Goal: Task Accomplishment & Management: Manage account settings

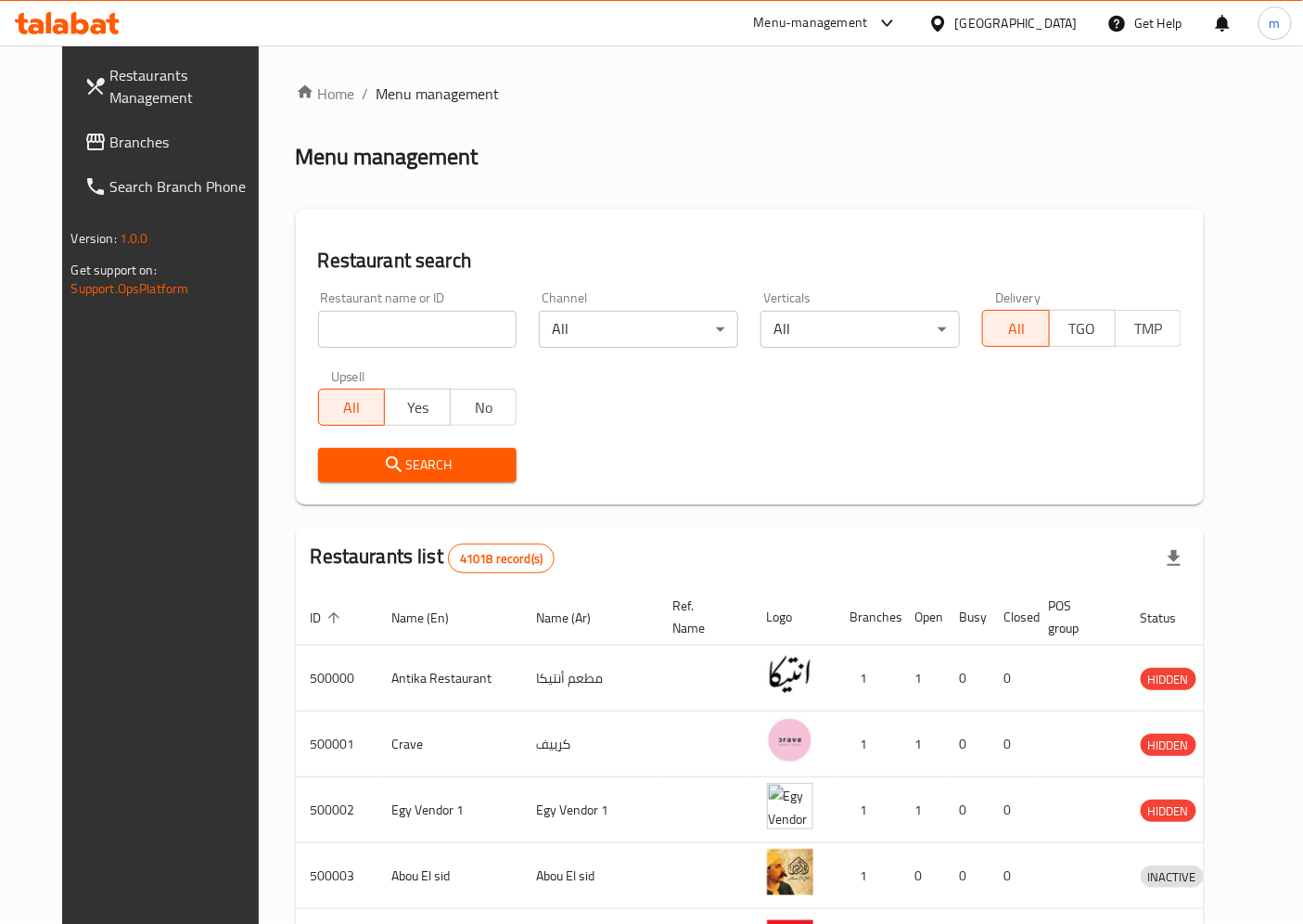
click at [367, 306] on div "Restaurant name or ID Restaurant name or ID" at bounding box center [418, 319] width 200 height 56
click at [348, 321] on input "search" at bounding box center [418, 328] width 200 height 37
click at [119, 131] on span "Branches" at bounding box center [188, 141] width 155 height 22
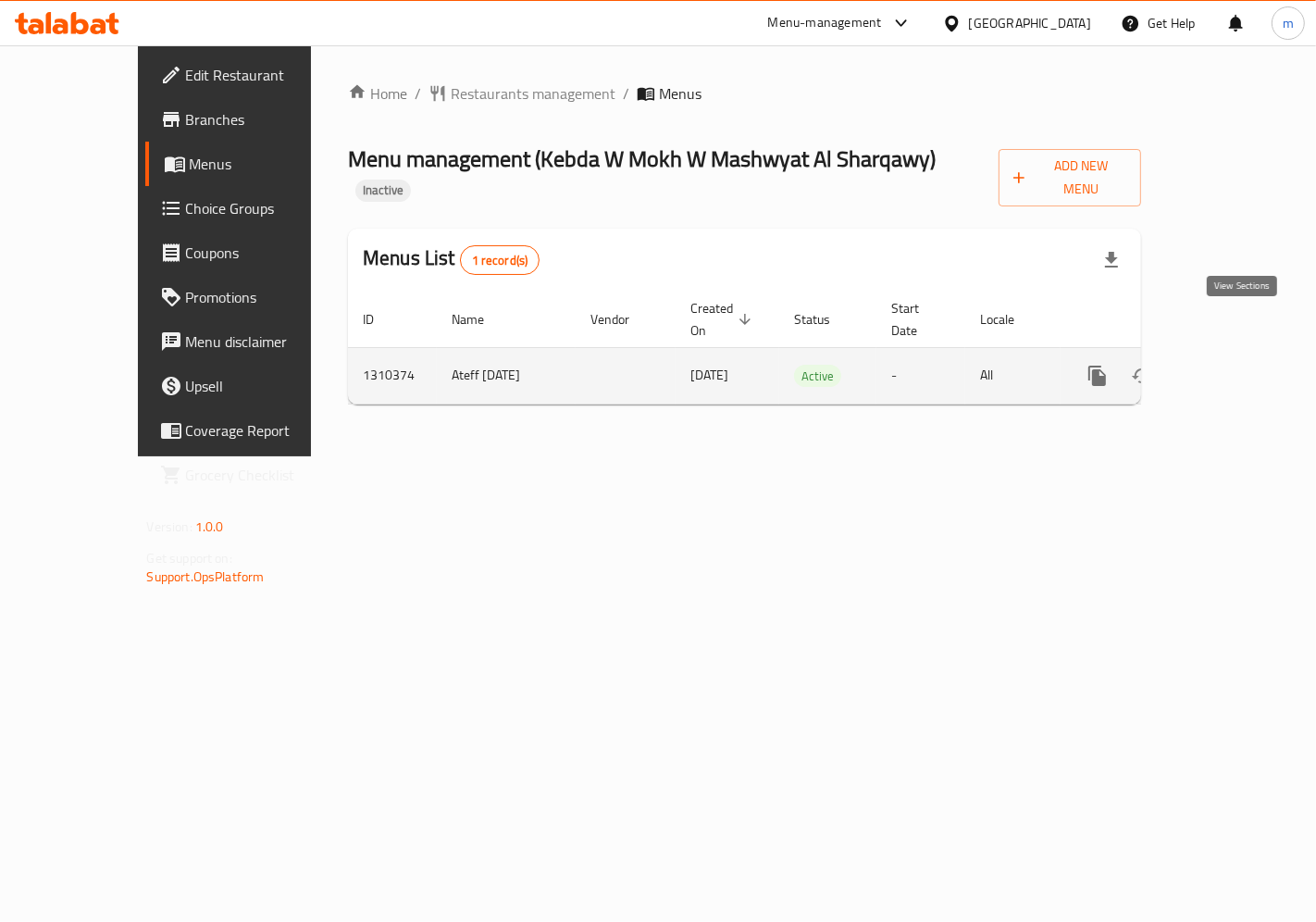
click at [1237, 367] on icon "enhanced table" at bounding box center [1231, 376] width 17 height 17
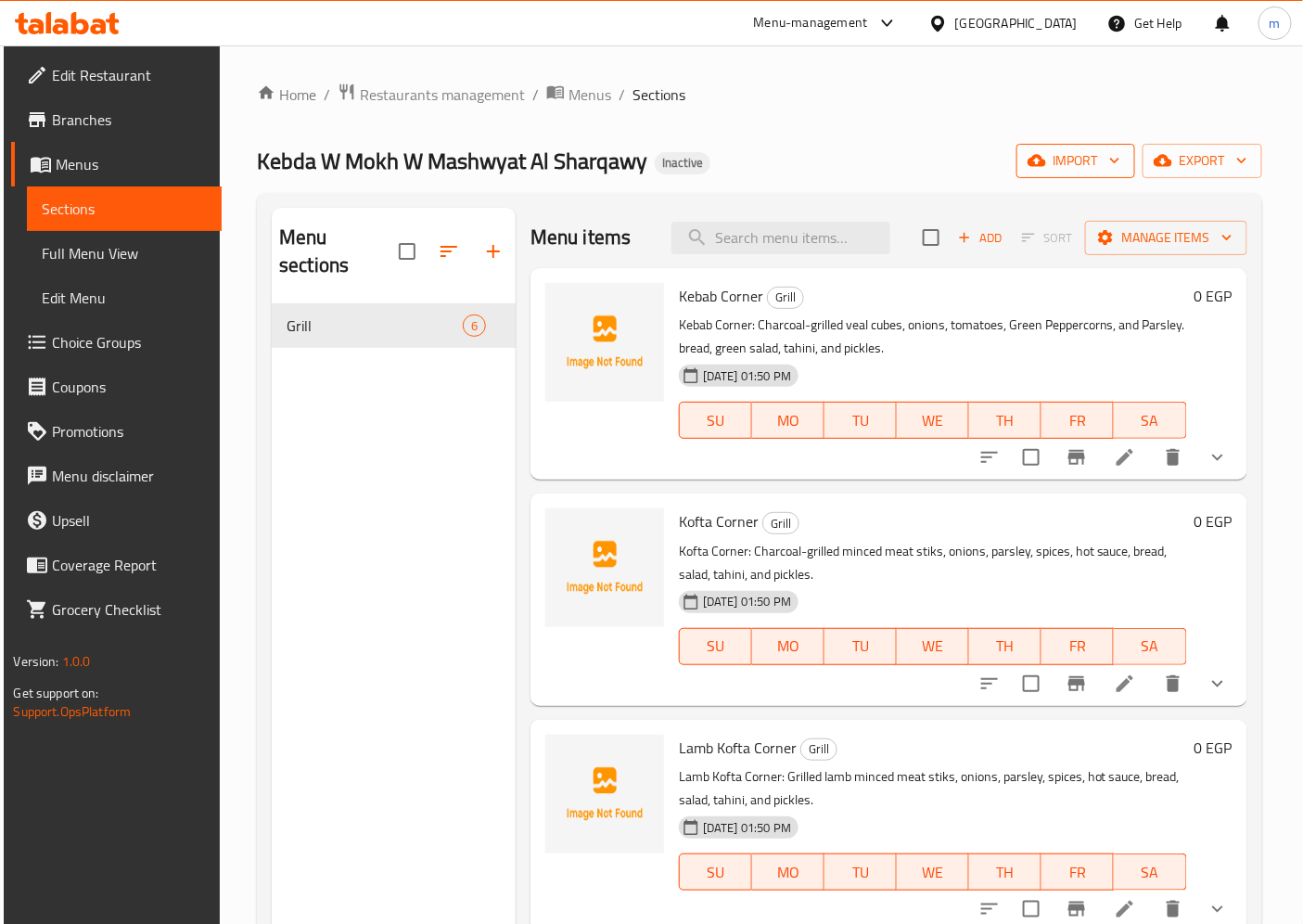
click at [1100, 161] on span "import" at bounding box center [1076, 161] width 89 height 23
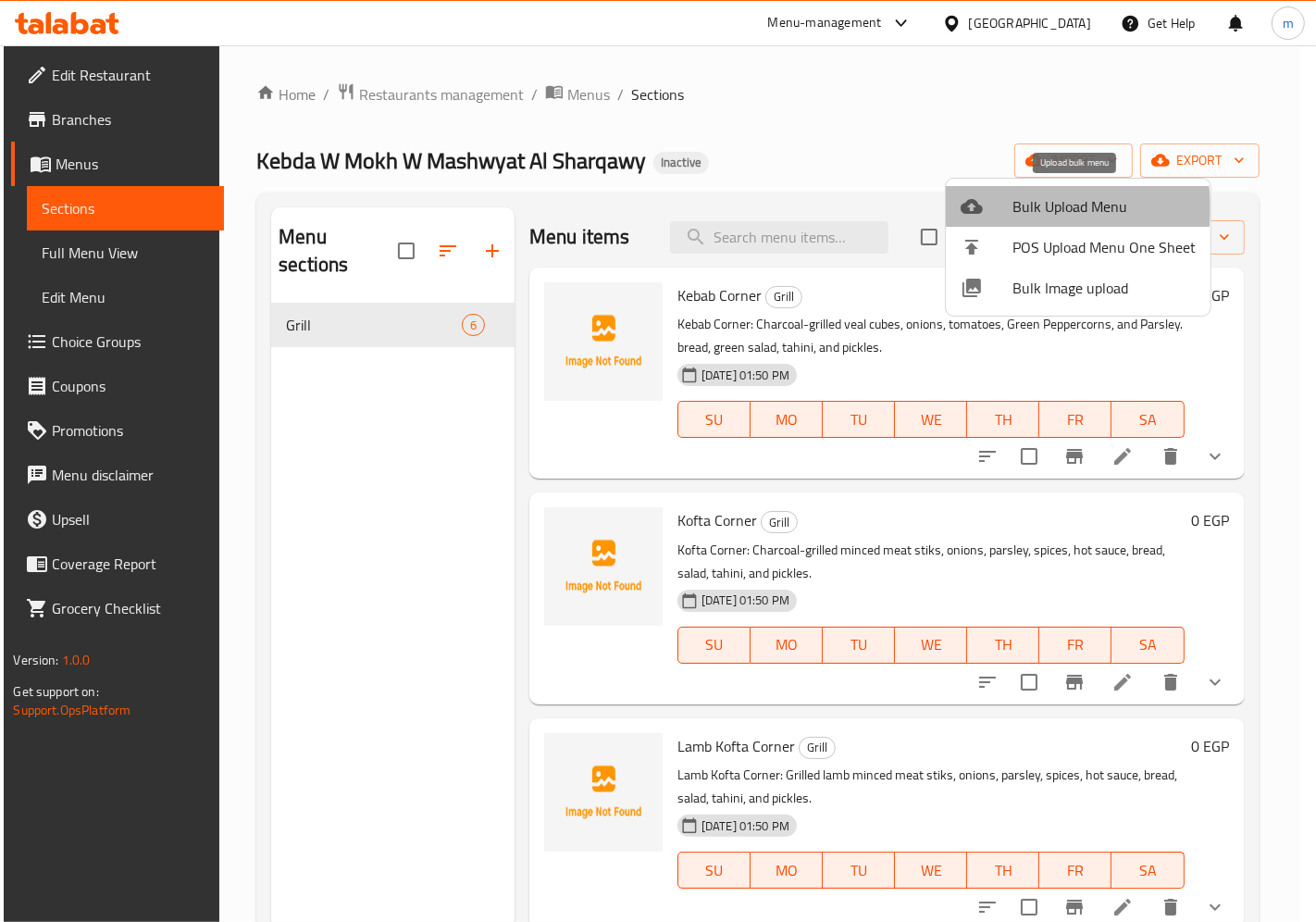
click at [1022, 208] on span "Bulk Upload Menu" at bounding box center [1103, 206] width 183 height 22
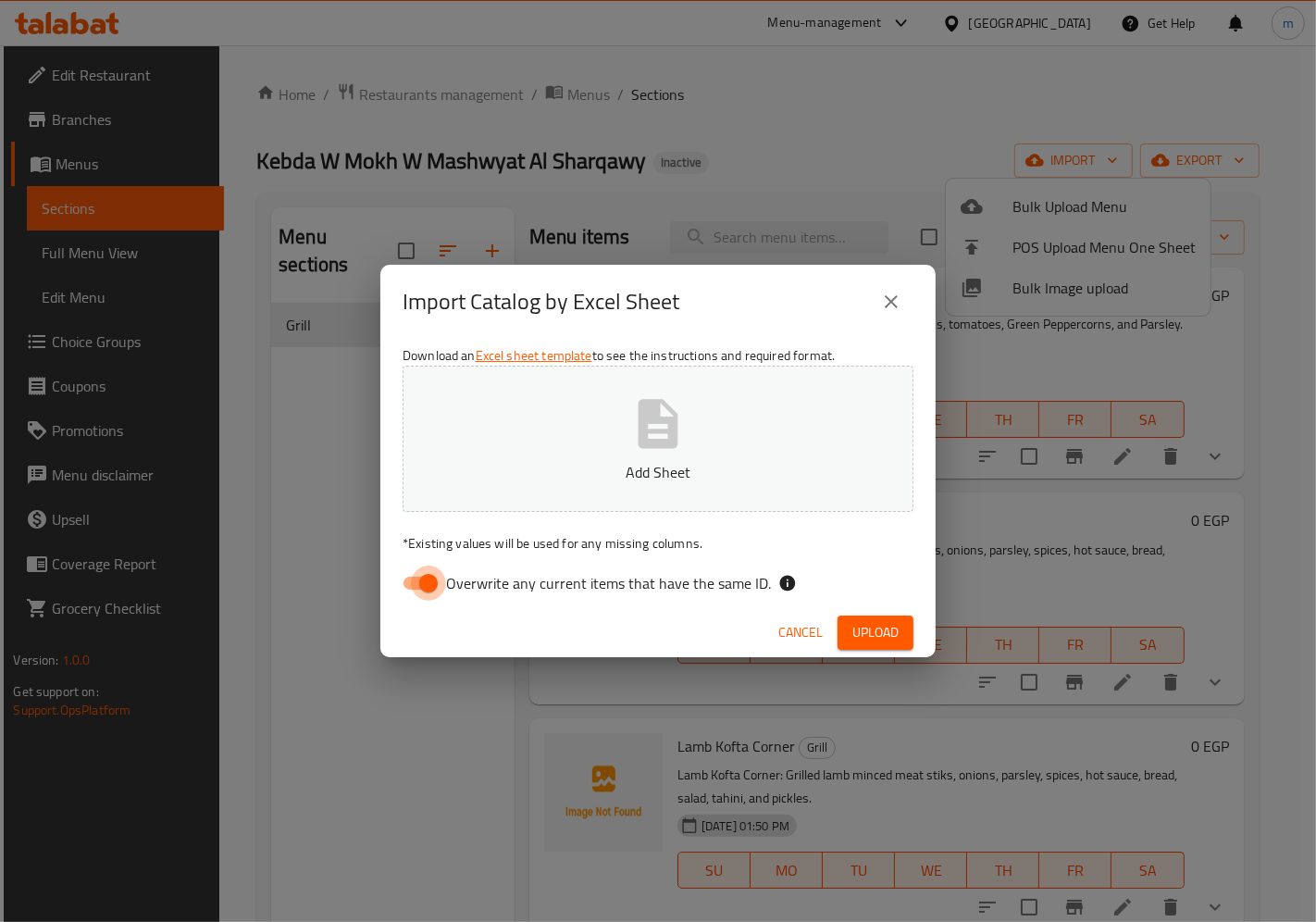
click at [420, 584] on input "Overwrite any current items that have the same ID." at bounding box center [428, 582] width 105 height 35
checkbox input "false"
click at [644, 449] on icon "button" at bounding box center [658, 423] width 59 height 59
click at [649, 433] on icon "button" at bounding box center [658, 423] width 59 height 59
click at [895, 308] on icon "close" at bounding box center [892, 302] width 13 height 13
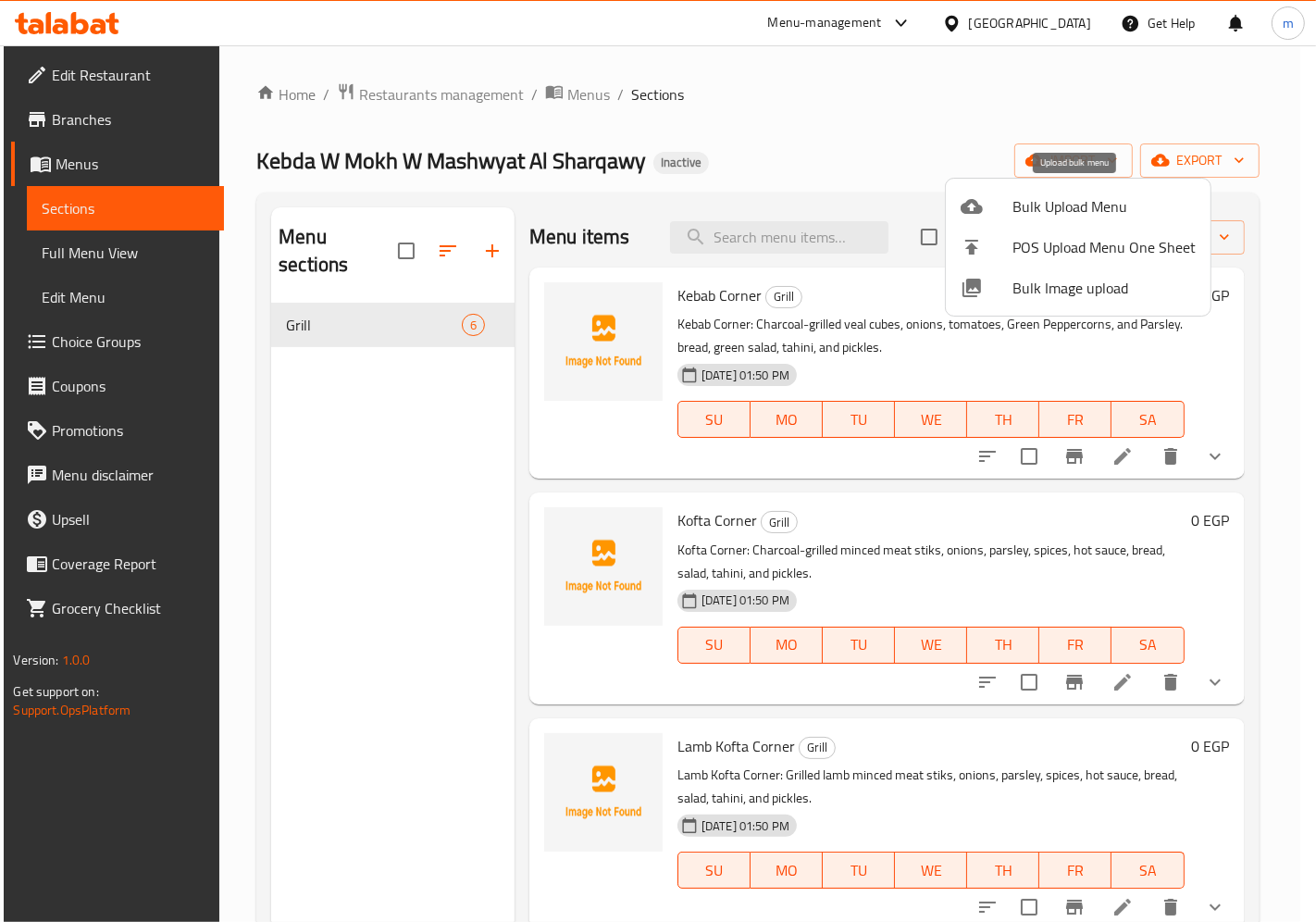
click at [1052, 199] on span "Bulk Upload Menu" at bounding box center [1103, 206] width 183 height 22
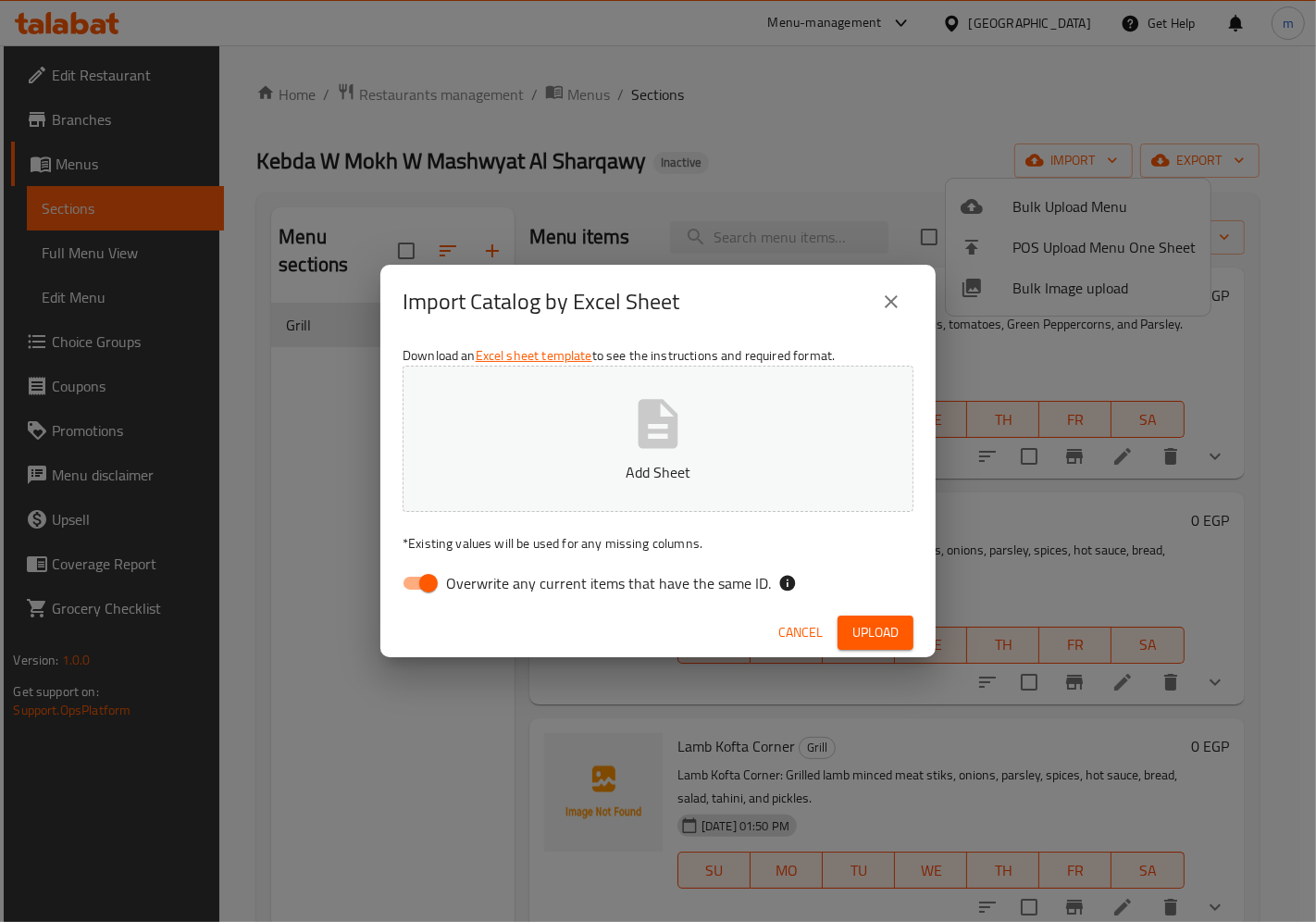
click at [423, 590] on input "Overwrite any current items that have the same ID." at bounding box center [428, 582] width 105 height 35
checkbox input "false"
click at [676, 395] on icon "button" at bounding box center [658, 423] width 59 height 59
click at [866, 634] on span "Upload" at bounding box center [874, 632] width 47 height 23
click at [893, 300] on icon "close" at bounding box center [892, 302] width 13 height 13
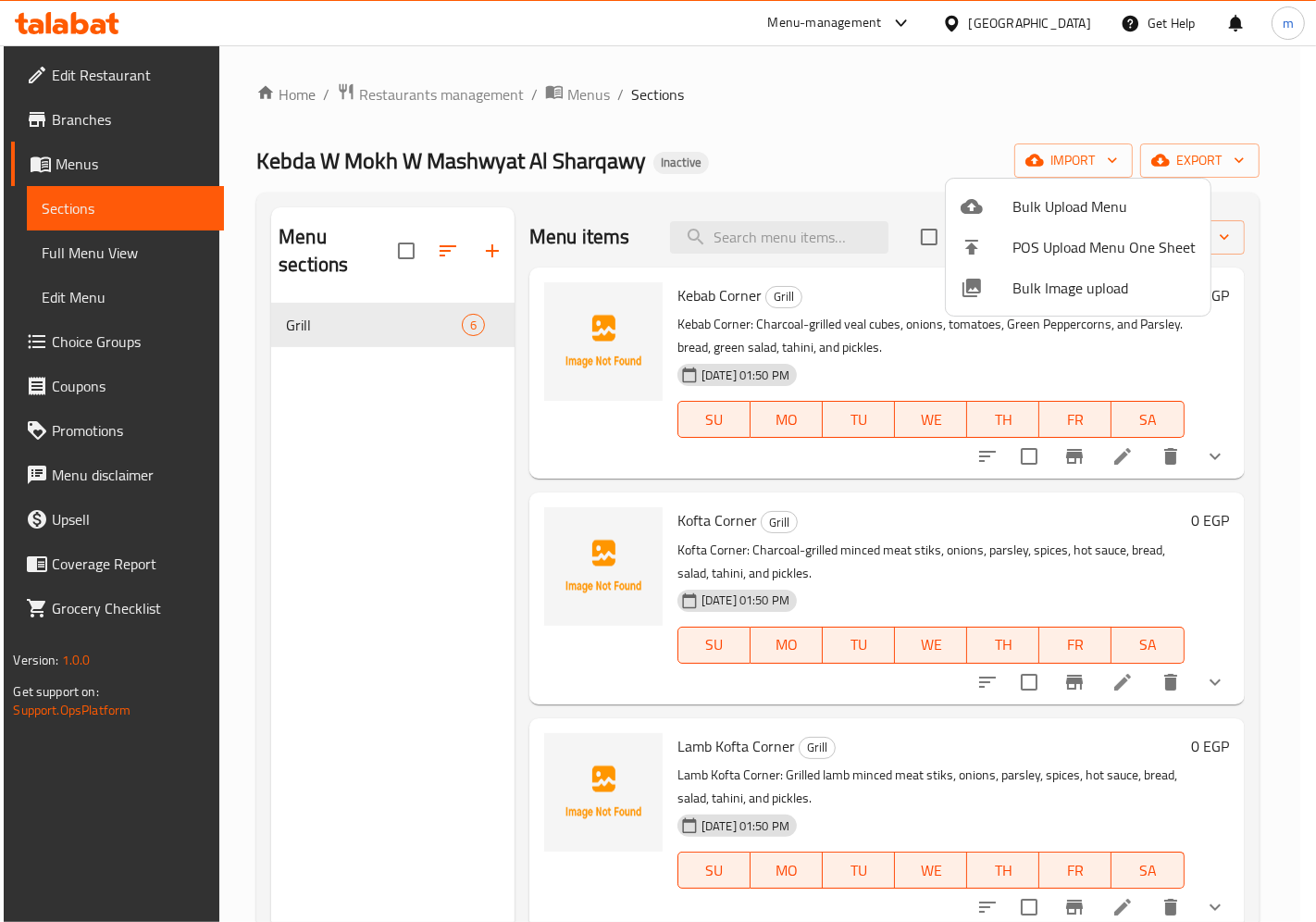
click at [904, 116] on div at bounding box center [658, 461] width 1316 height 922
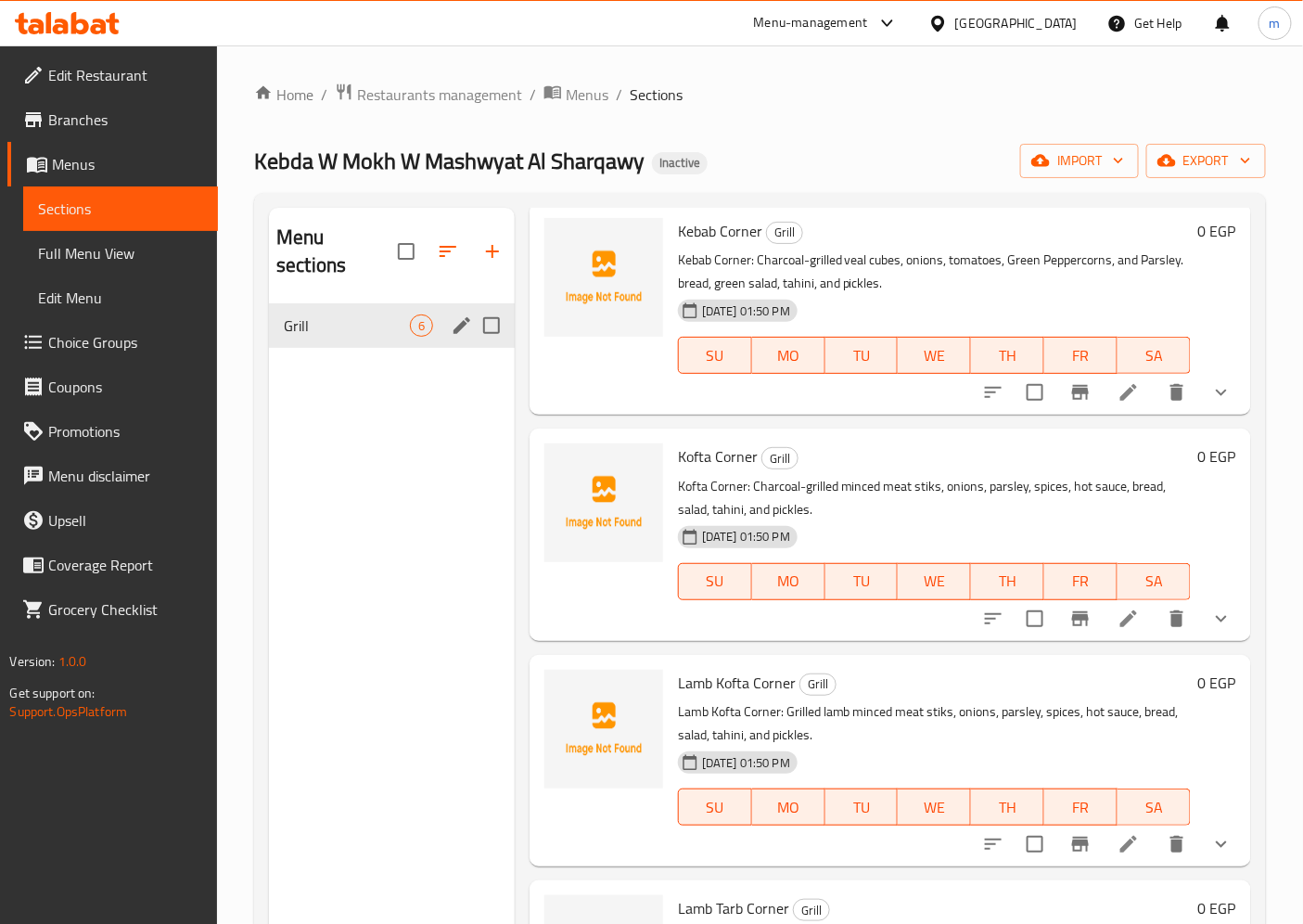
scroll to position [63, 0]
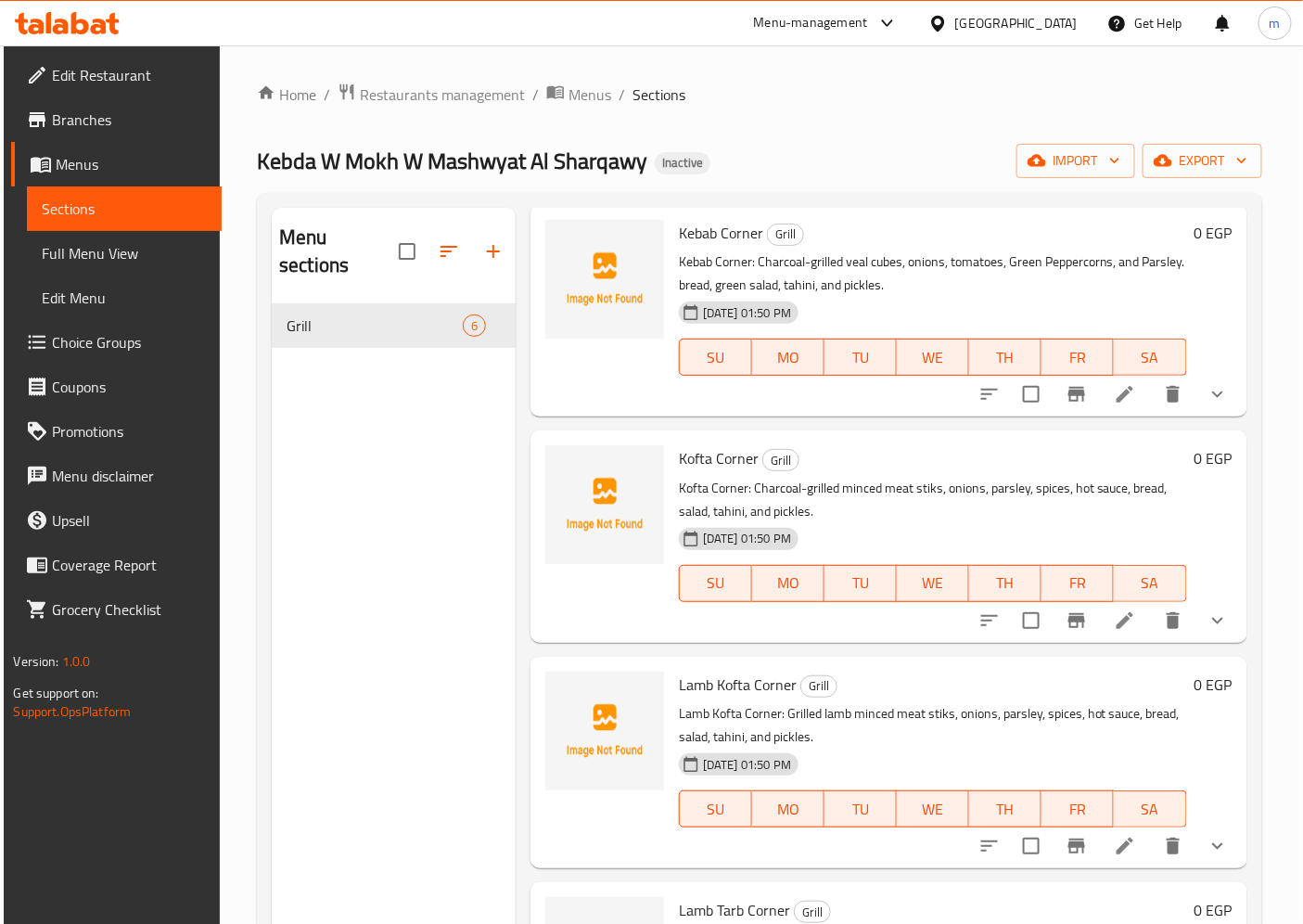
click at [89, 292] on span "Edit Menu" at bounding box center [124, 297] width 165 height 22
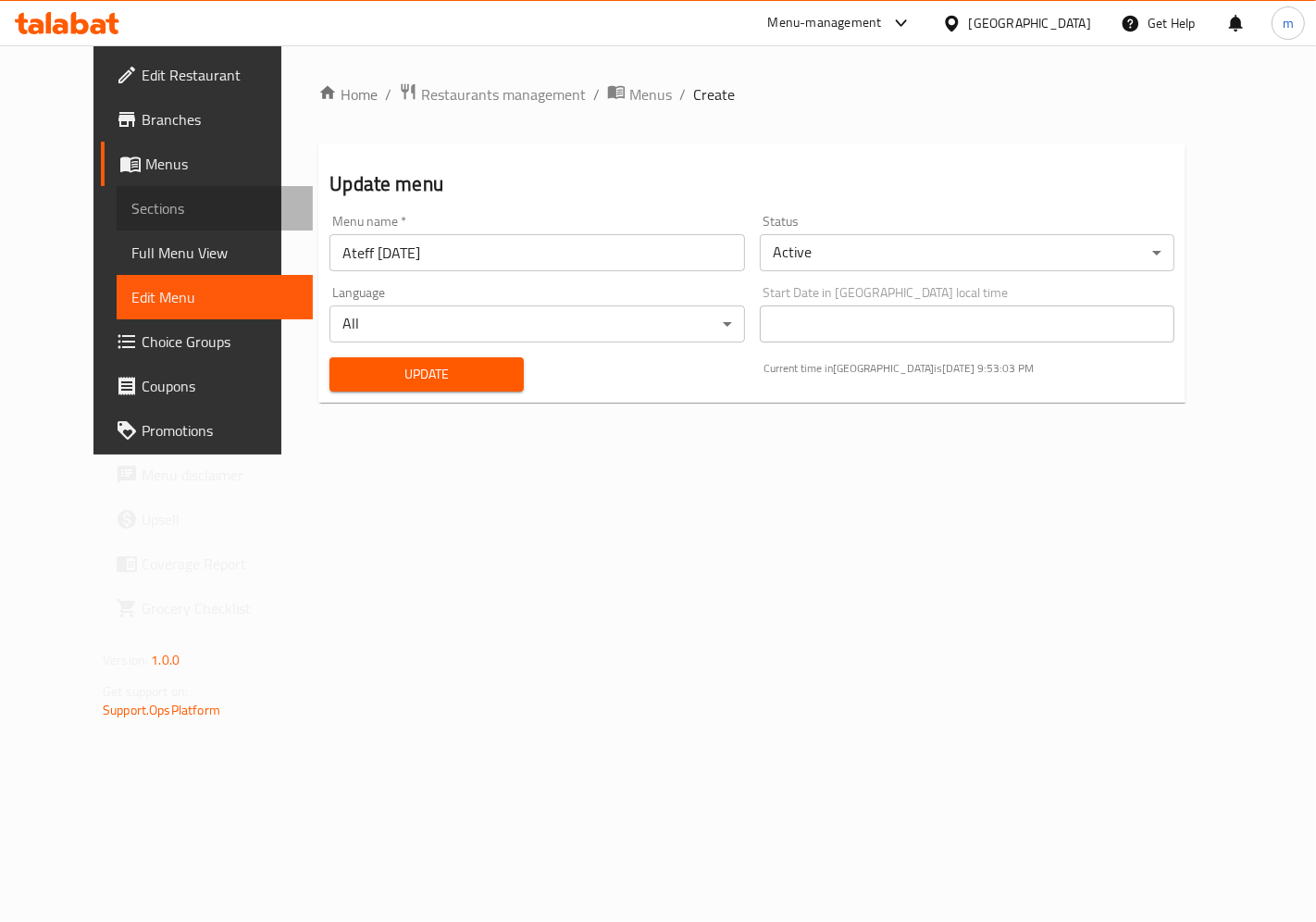
click at [131, 216] on span "Sections" at bounding box center [214, 208] width 166 height 22
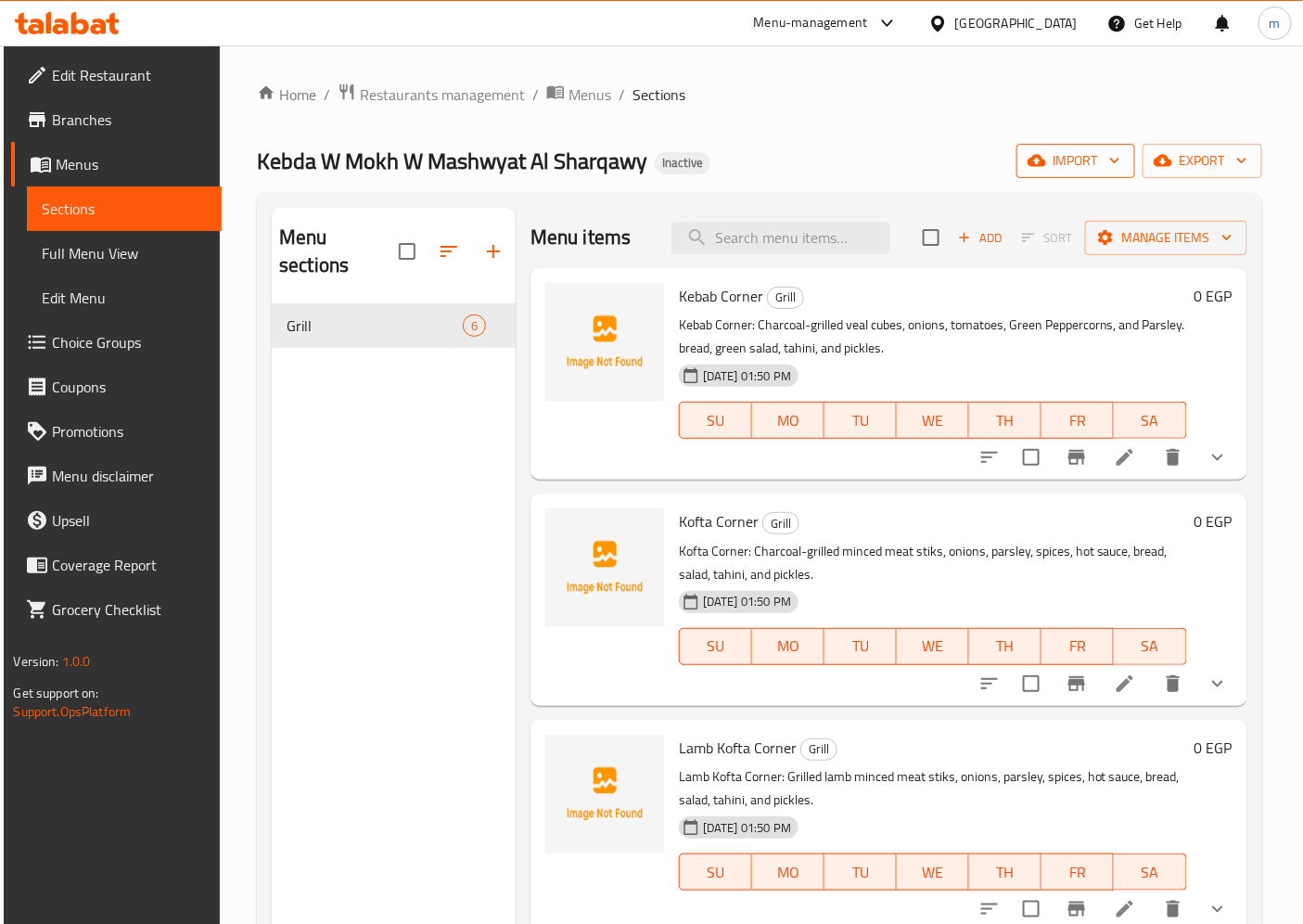
click at [1046, 151] on icon "button" at bounding box center [1036, 160] width 18 height 18
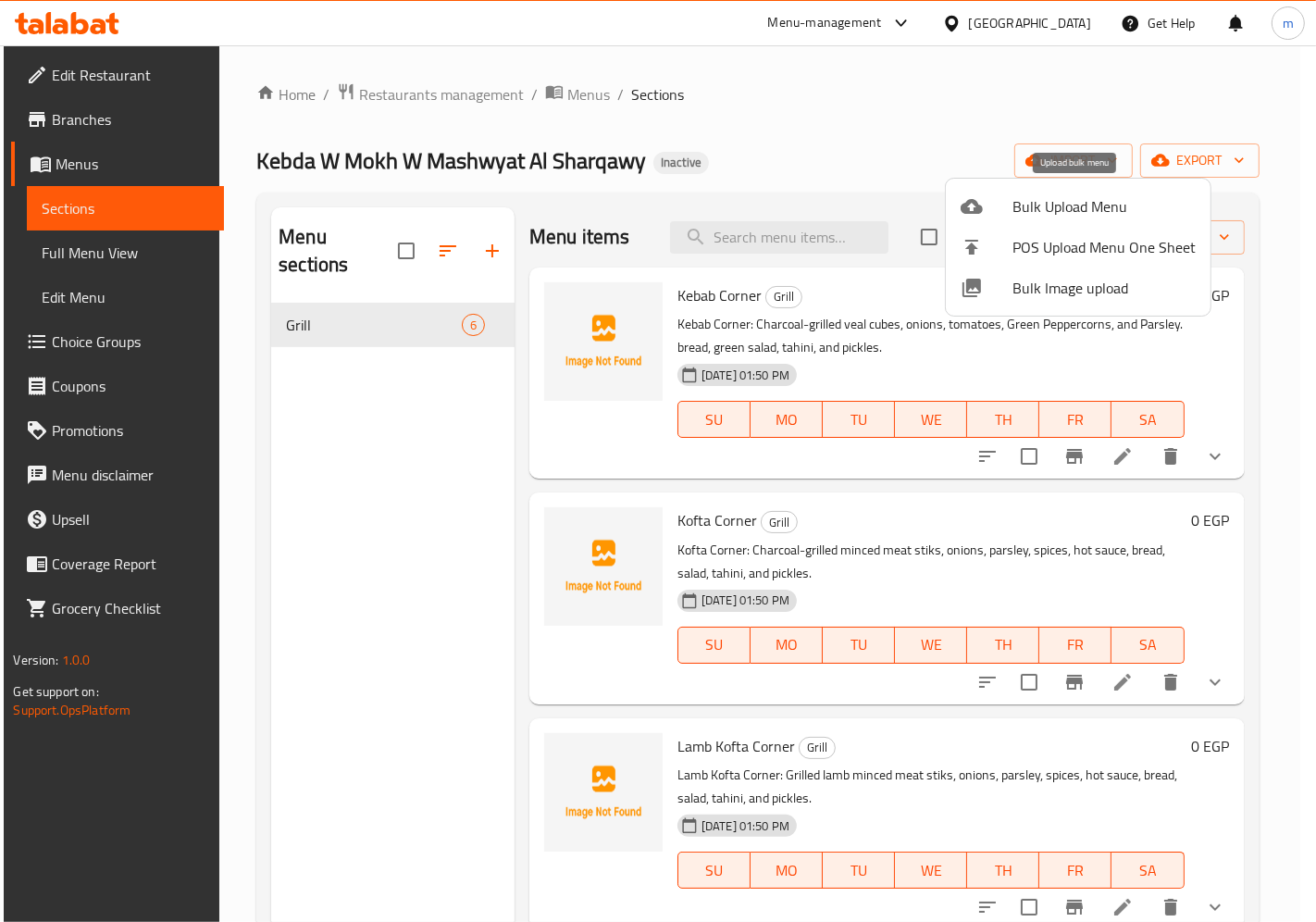
click at [1005, 216] on div at bounding box center [987, 206] width 52 height 22
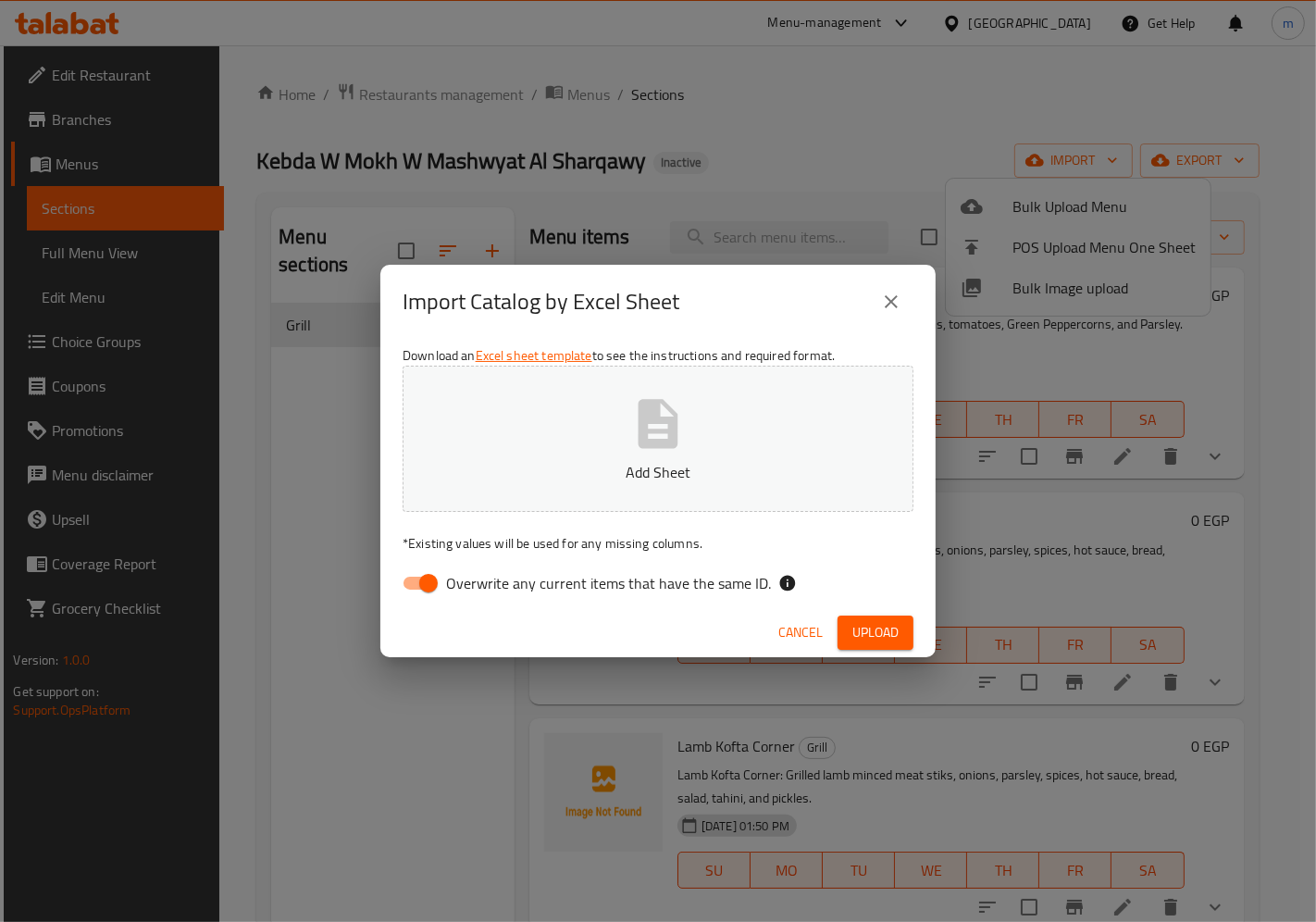
click at [423, 594] on input "Overwrite any current items that have the same ID." at bounding box center [428, 582] width 105 height 35
click at [652, 464] on p "Add Sheet" at bounding box center [657, 471] width 453 height 22
click at [484, 576] on span "Overwrite any current items that have the same ID." at bounding box center [609, 582] width 325 height 22
click at [462, 576] on input "Overwrite any current items that have the same ID." at bounding box center [409, 582] width 105 height 35
click at [484, 576] on span "Overwrite any current items that have the same ID." at bounding box center [609, 582] width 325 height 22
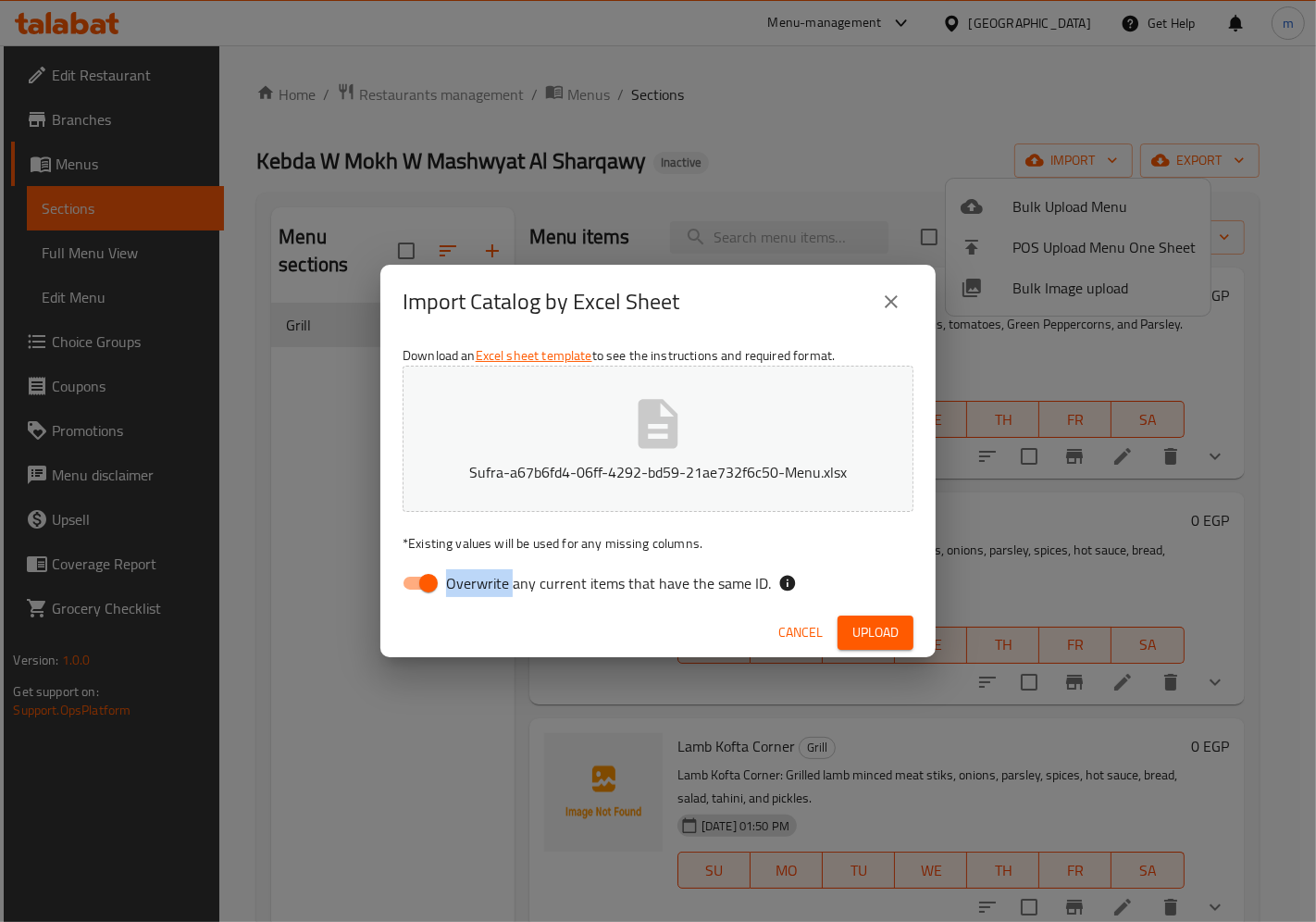
click at [481, 576] on input "Overwrite any current items that have the same ID." at bounding box center [428, 582] width 105 height 35
checkbox input "false"
click at [867, 571] on div "Overwrite any current items that have the same ID." at bounding box center [658, 582] width 511 height 35
click at [866, 616] on button "Upload" at bounding box center [875, 632] width 76 height 34
click at [865, 628] on span "Upload" at bounding box center [874, 632] width 47 height 23
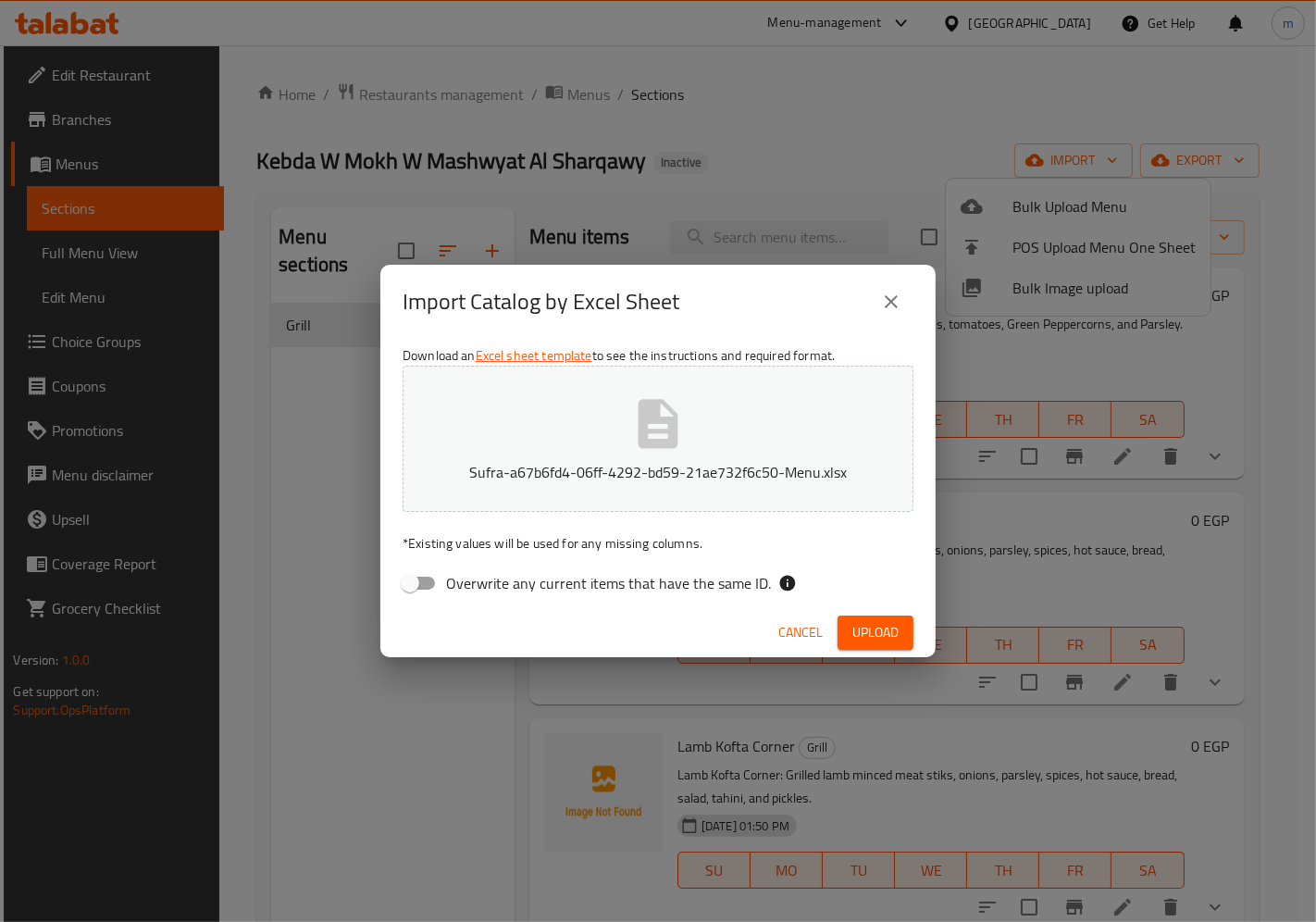
click at [858, 628] on span "Upload" at bounding box center [874, 632] width 47 height 23
click at [886, 310] on icon "close" at bounding box center [891, 301] width 22 height 22
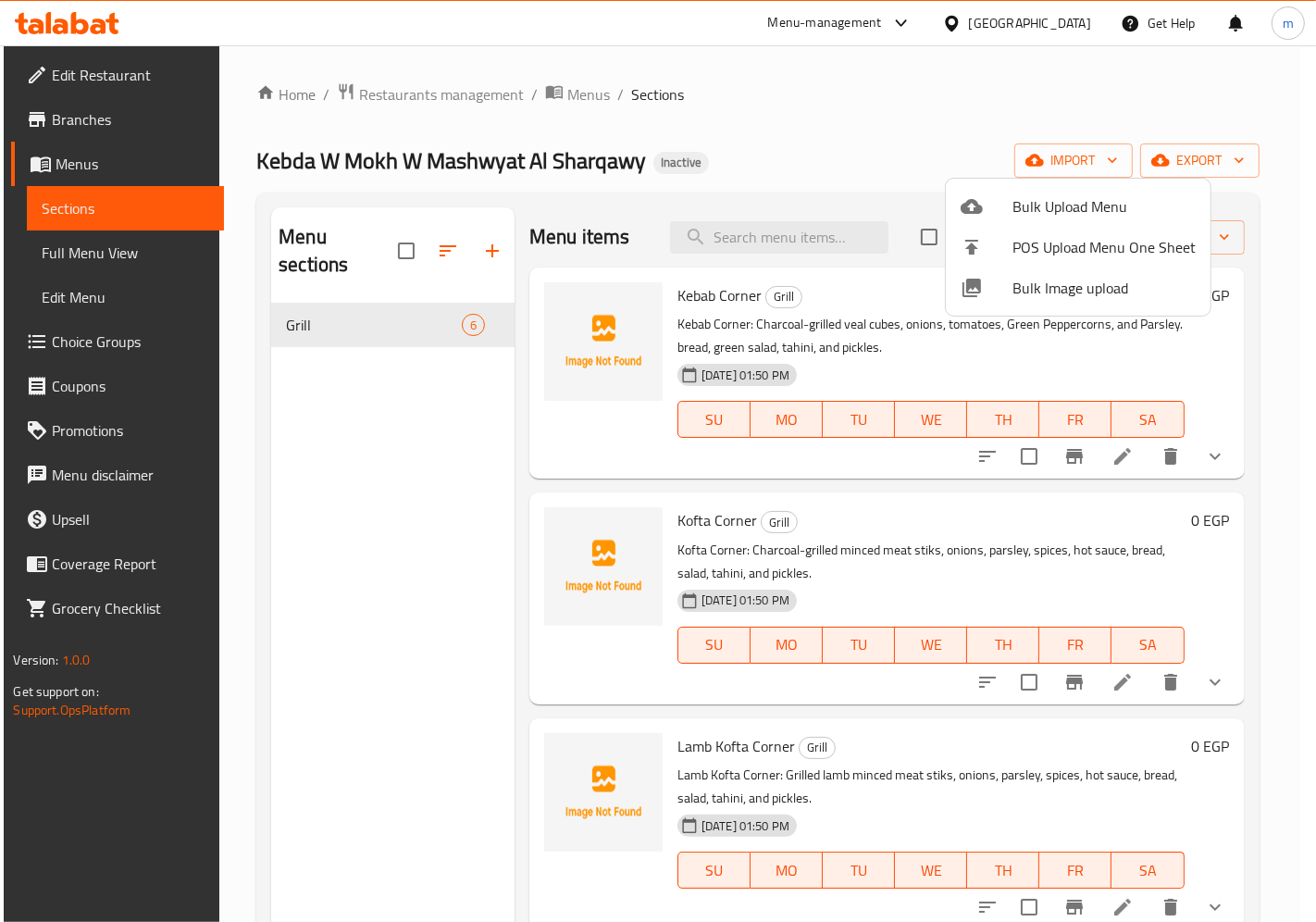
click at [1061, 155] on div at bounding box center [658, 461] width 1316 height 922
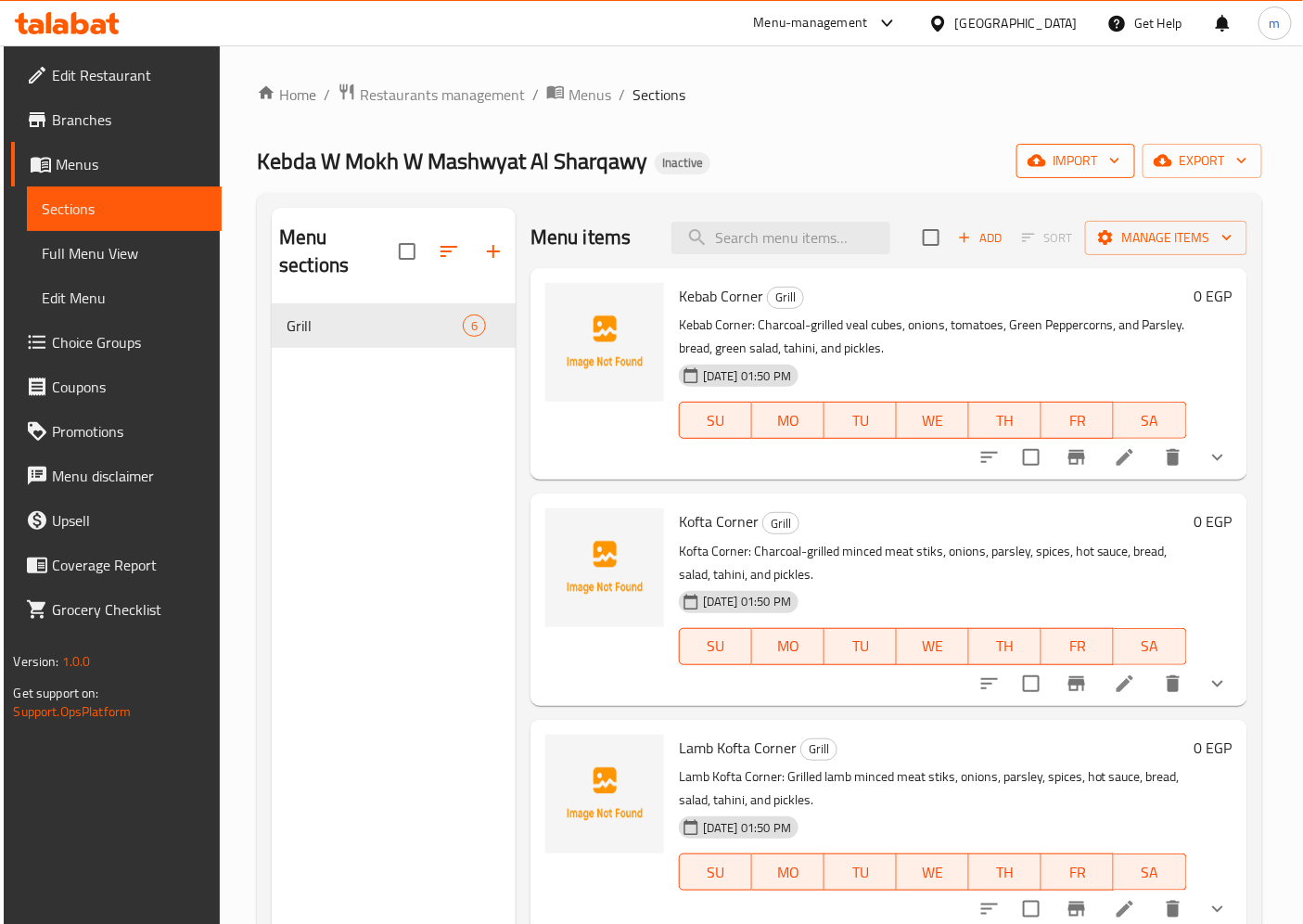
click at [1060, 156] on span "import" at bounding box center [1076, 161] width 89 height 23
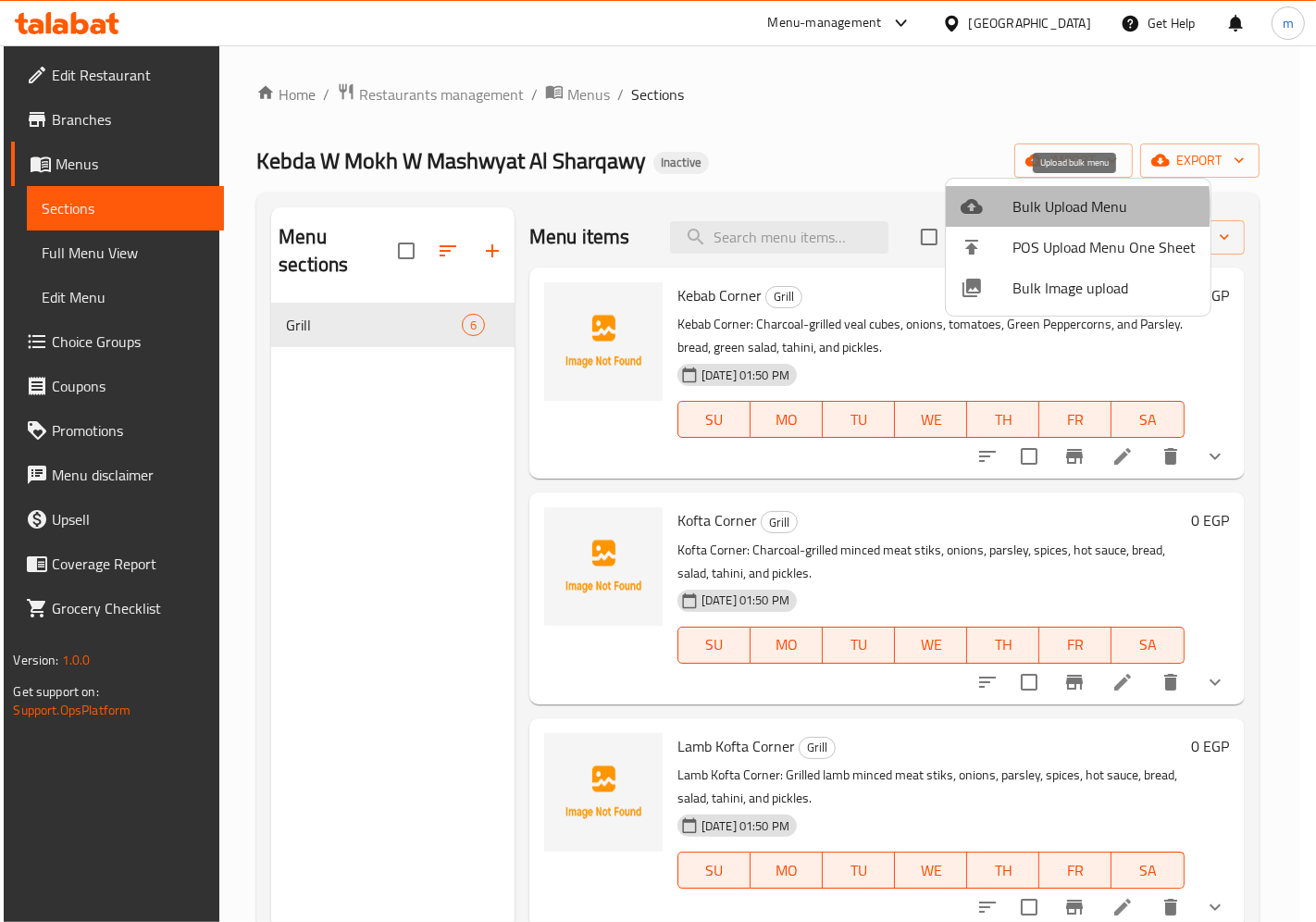
click at [1029, 208] on span "Bulk Upload Menu" at bounding box center [1103, 206] width 183 height 22
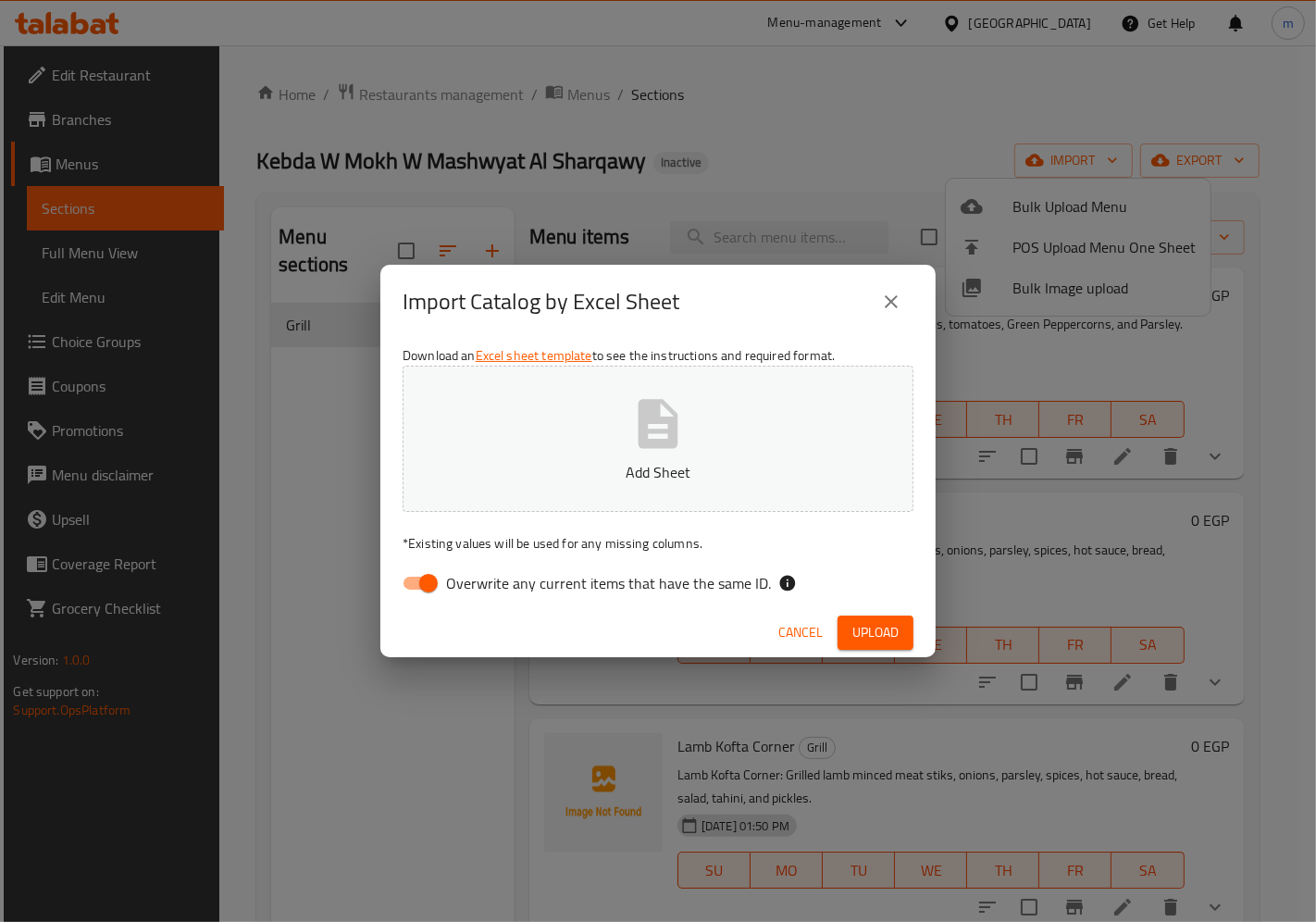
click at [432, 581] on input "Overwrite any current items that have the same ID." at bounding box center [428, 582] width 105 height 35
checkbox input "false"
click at [675, 432] on icon "button" at bounding box center [658, 423] width 40 height 49
click at [891, 623] on span "Upload" at bounding box center [874, 632] width 47 height 23
click at [877, 643] on span "Upload" at bounding box center [874, 632] width 47 height 23
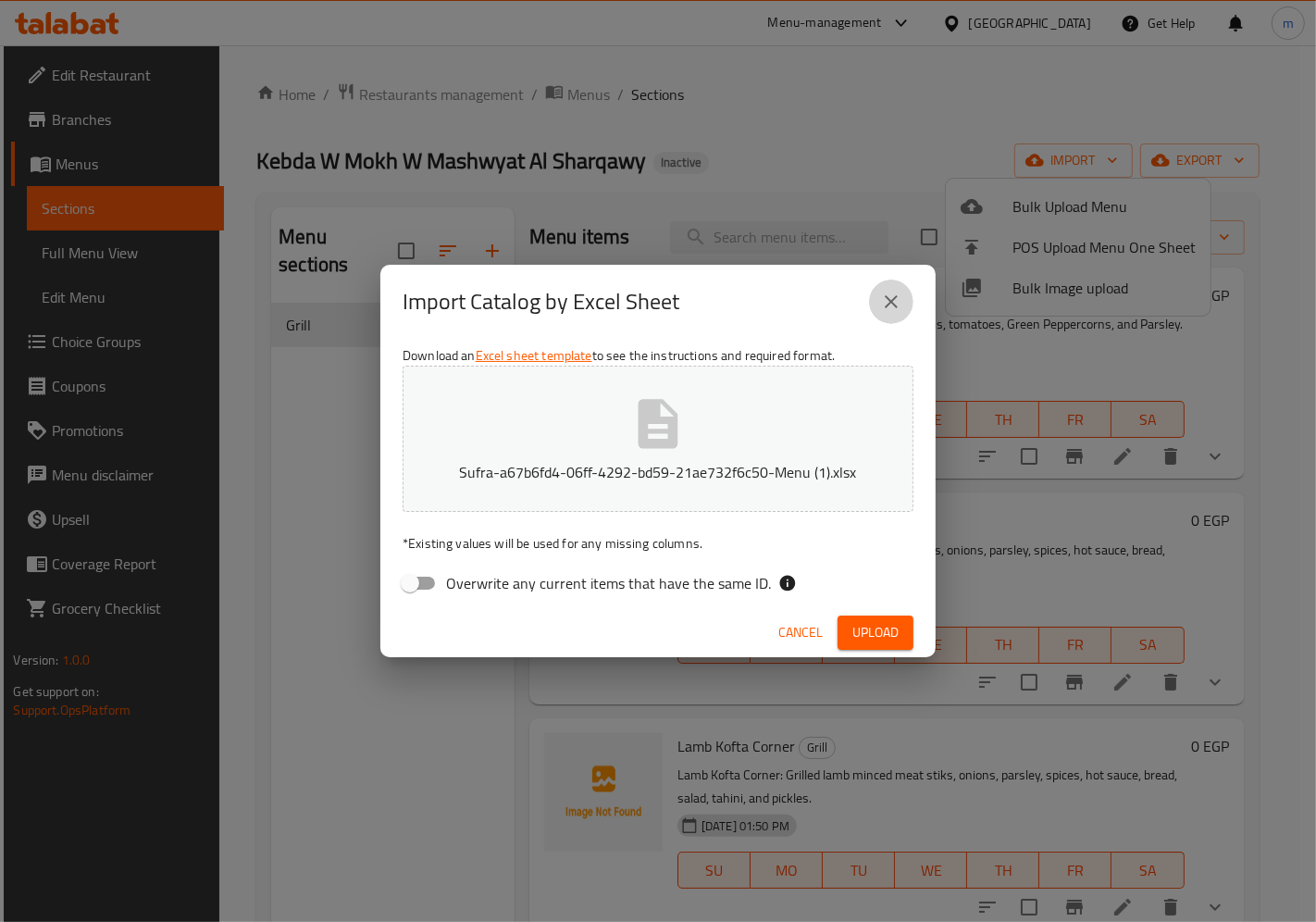
click at [886, 310] on icon "close" at bounding box center [891, 301] width 22 height 22
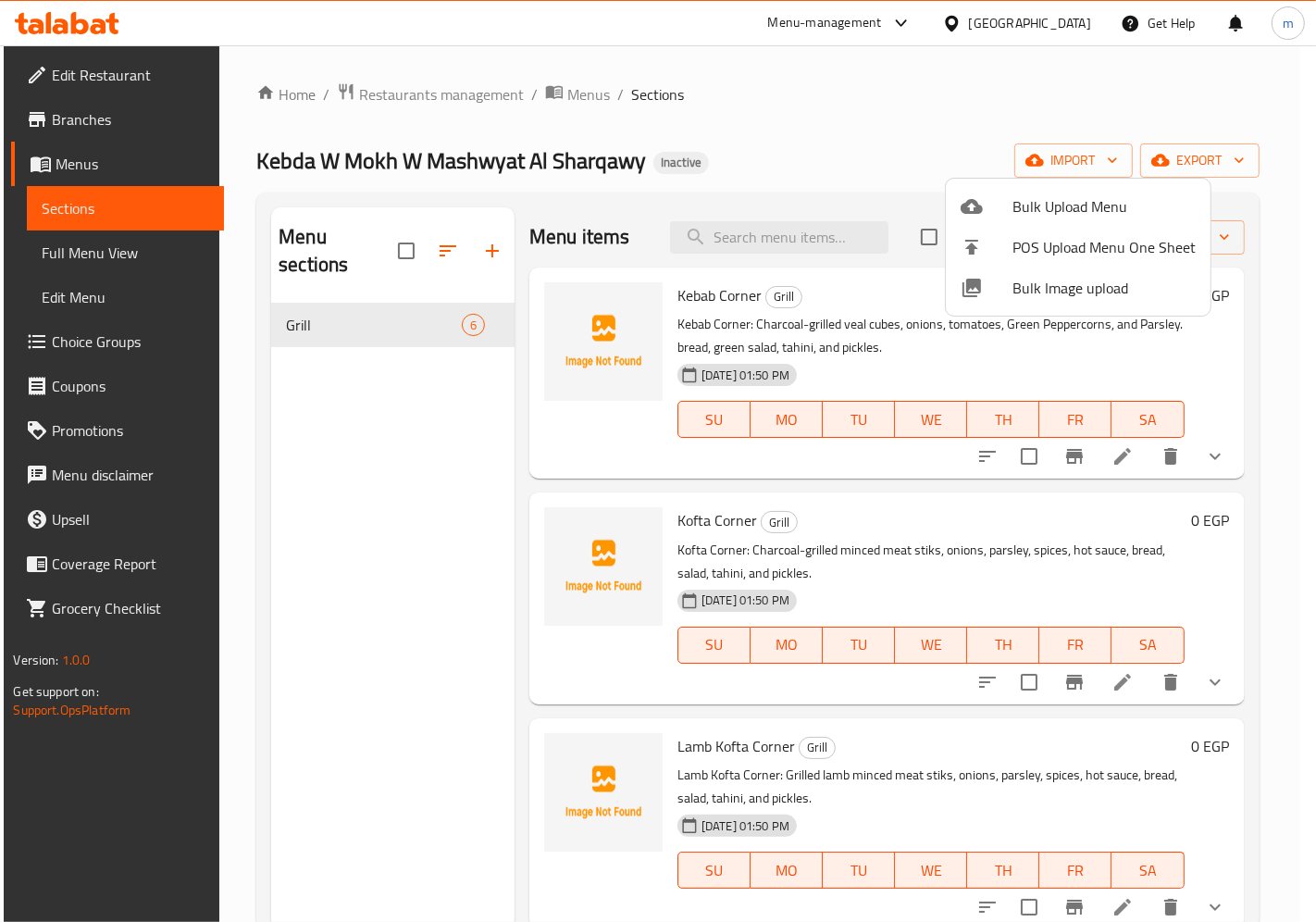
click at [923, 125] on div at bounding box center [658, 461] width 1316 height 922
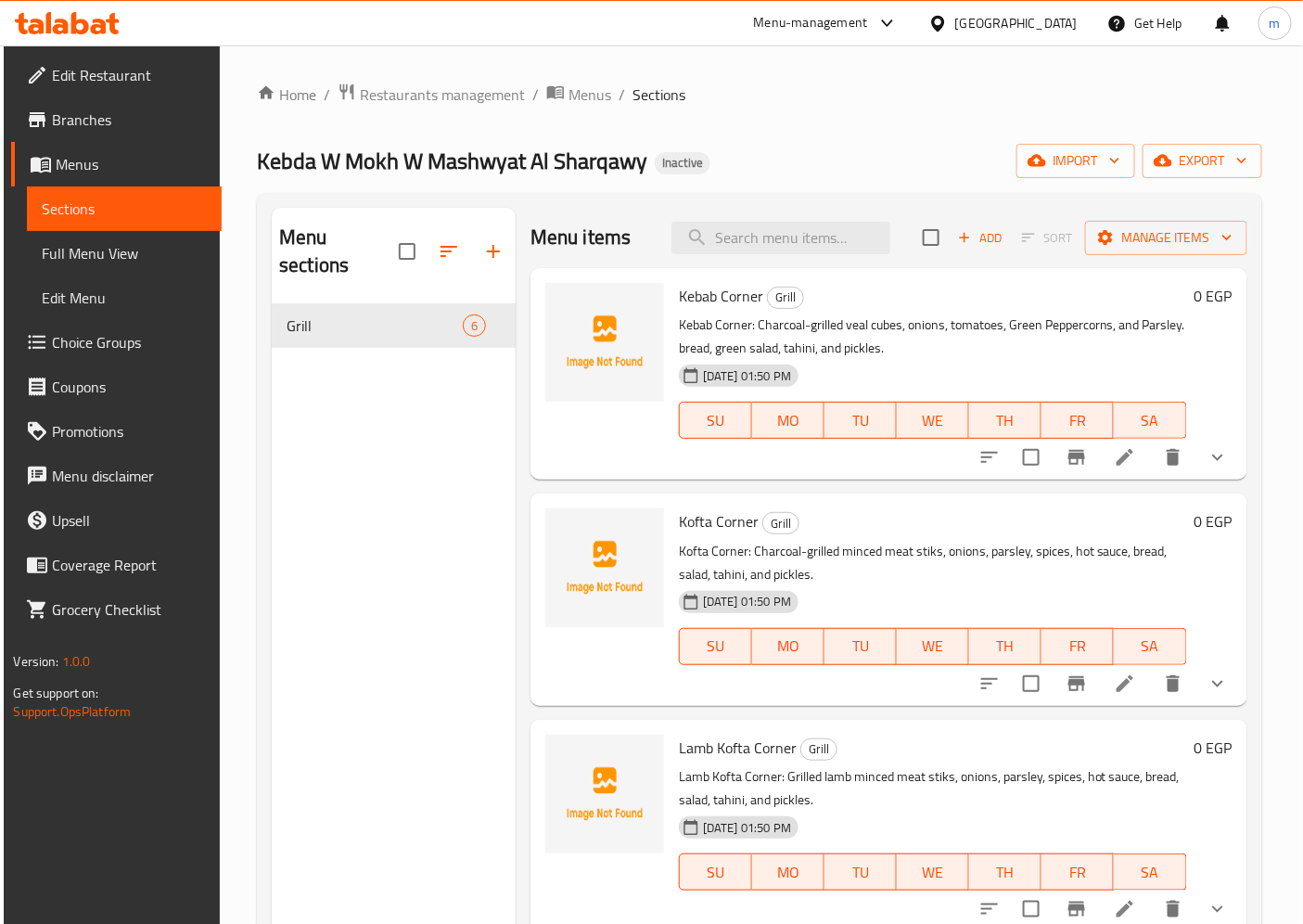
click at [112, 162] on span "Menus" at bounding box center [130, 164] width 151 height 22
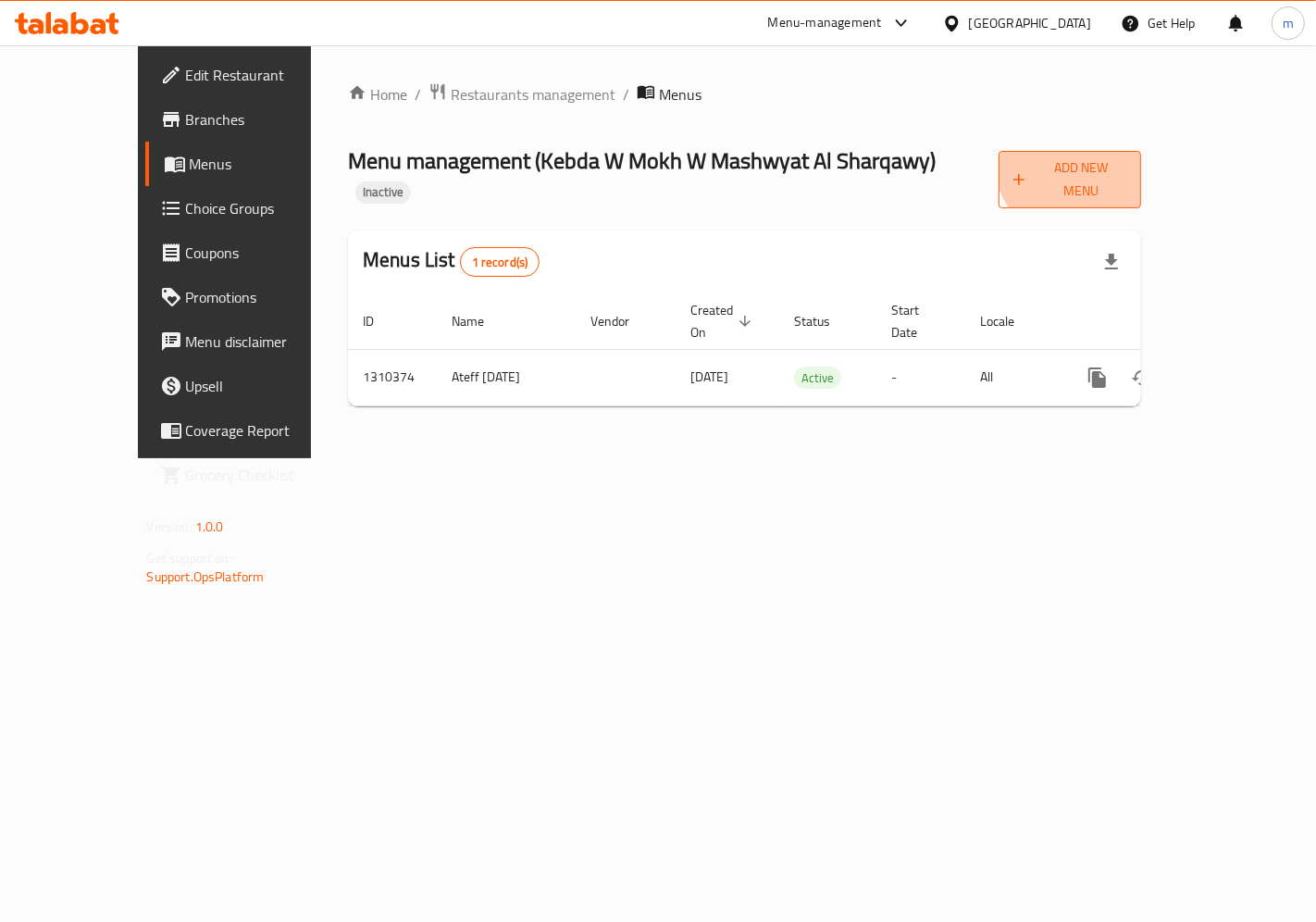
click at [1127, 163] on span "Add New Menu" at bounding box center [1070, 179] width 114 height 47
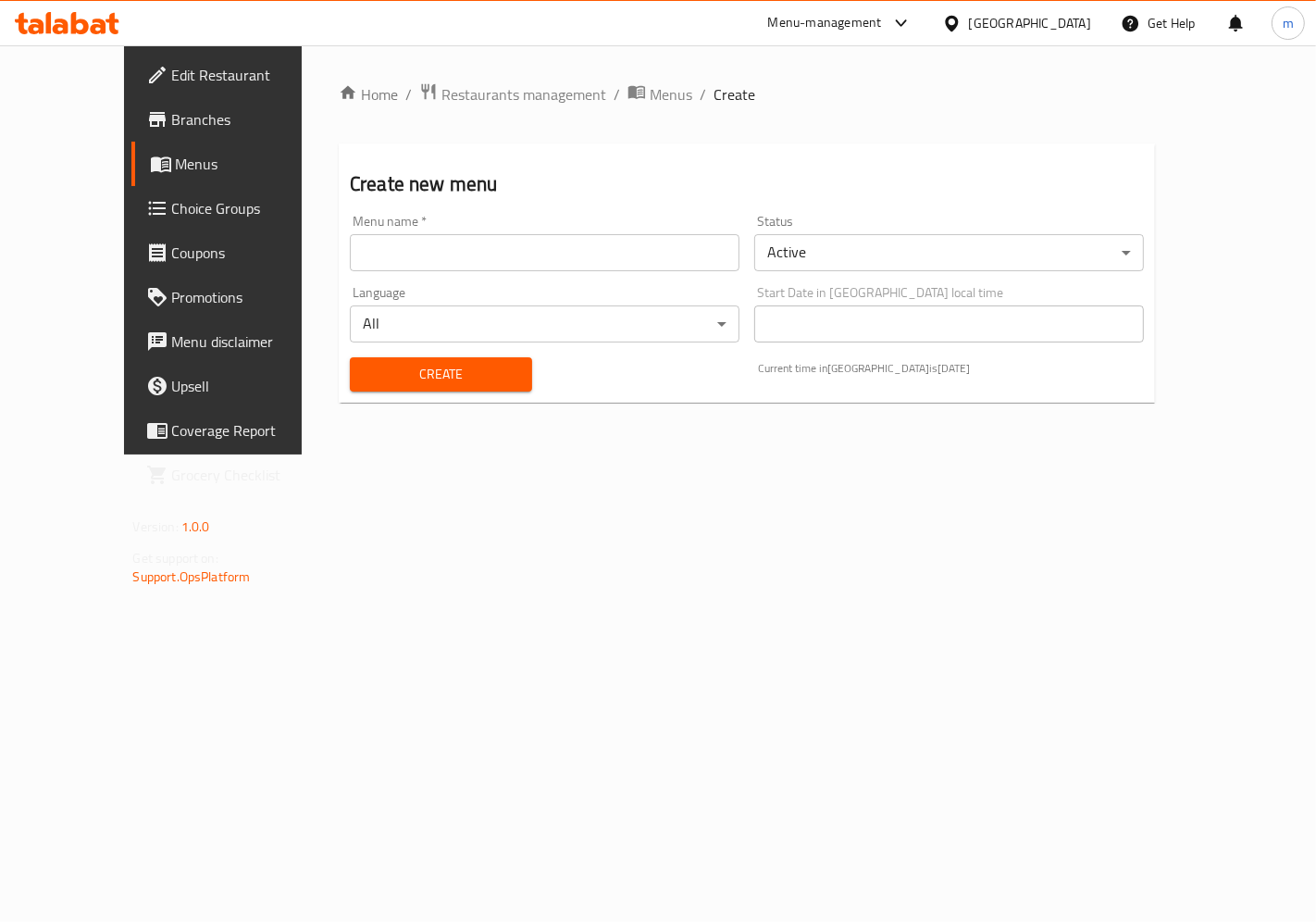
click at [448, 241] on input "text" at bounding box center [544, 253] width 389 height 37
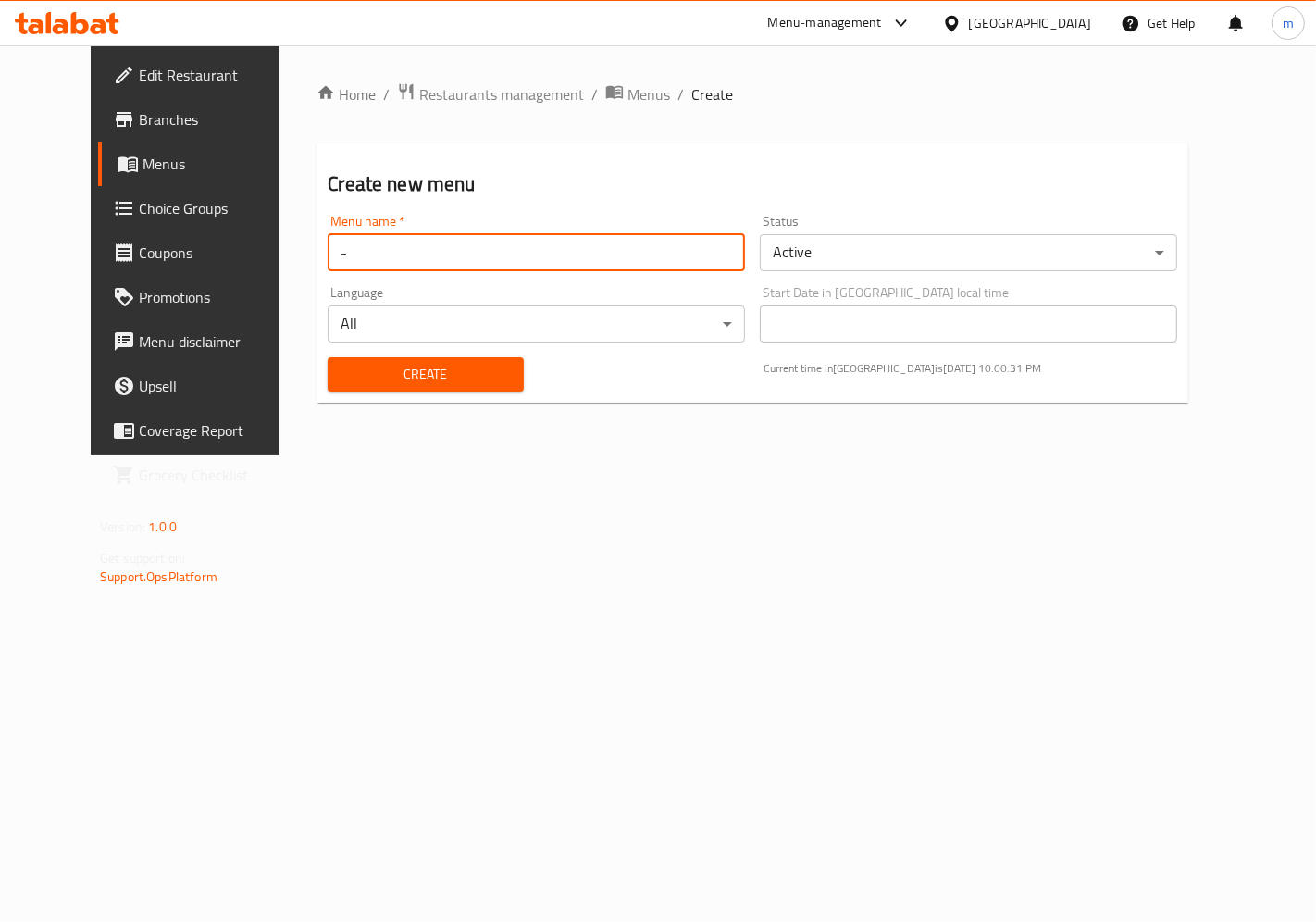
type input "--"
type input "2"
type input "8-9-2025"
click at [429, 388] on button "Create" at bounding box center [425, 374] width 196 height 34
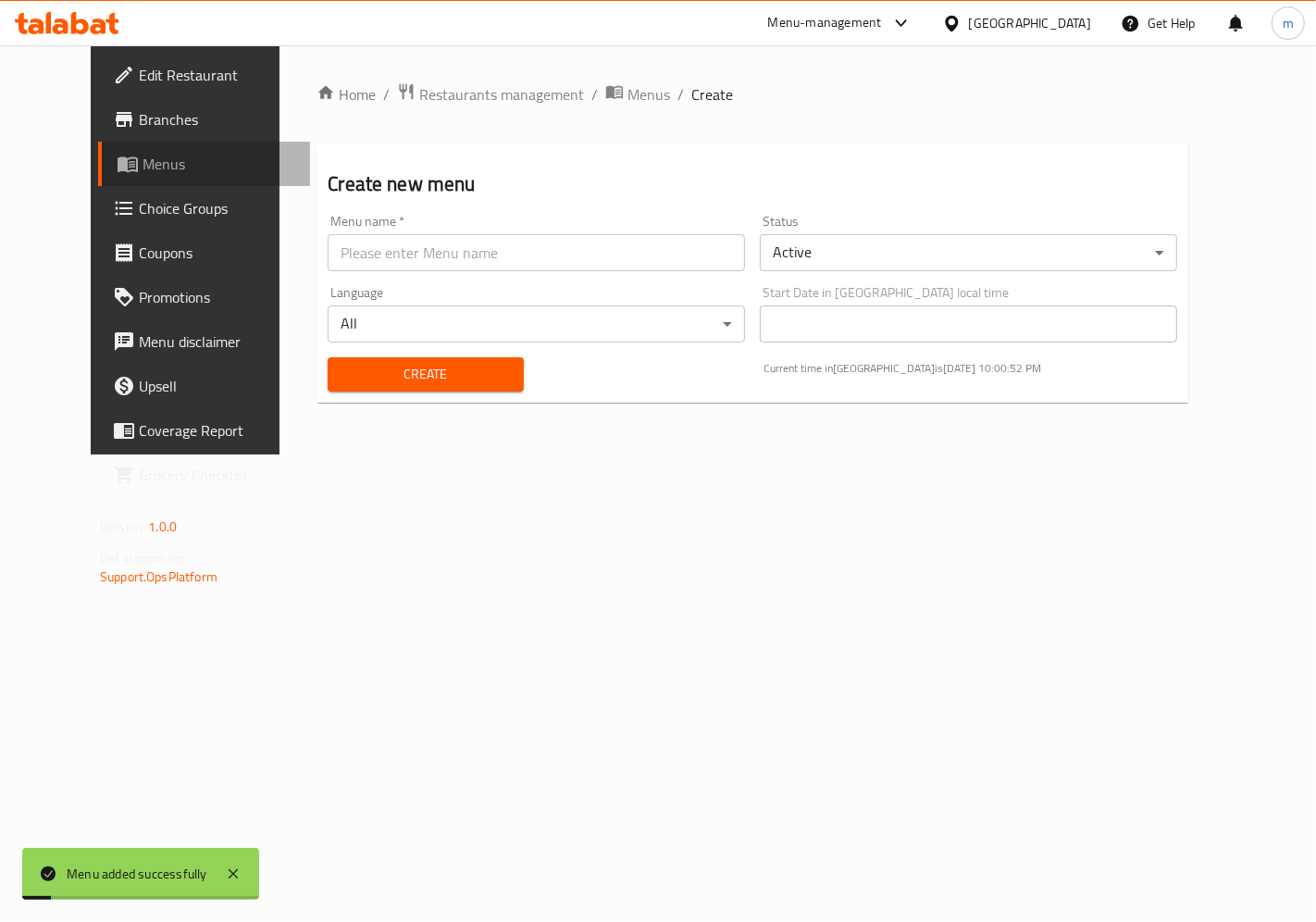
click at [142, 164] on span "Menus" at bounding box center [218, 163] width 153 height 22
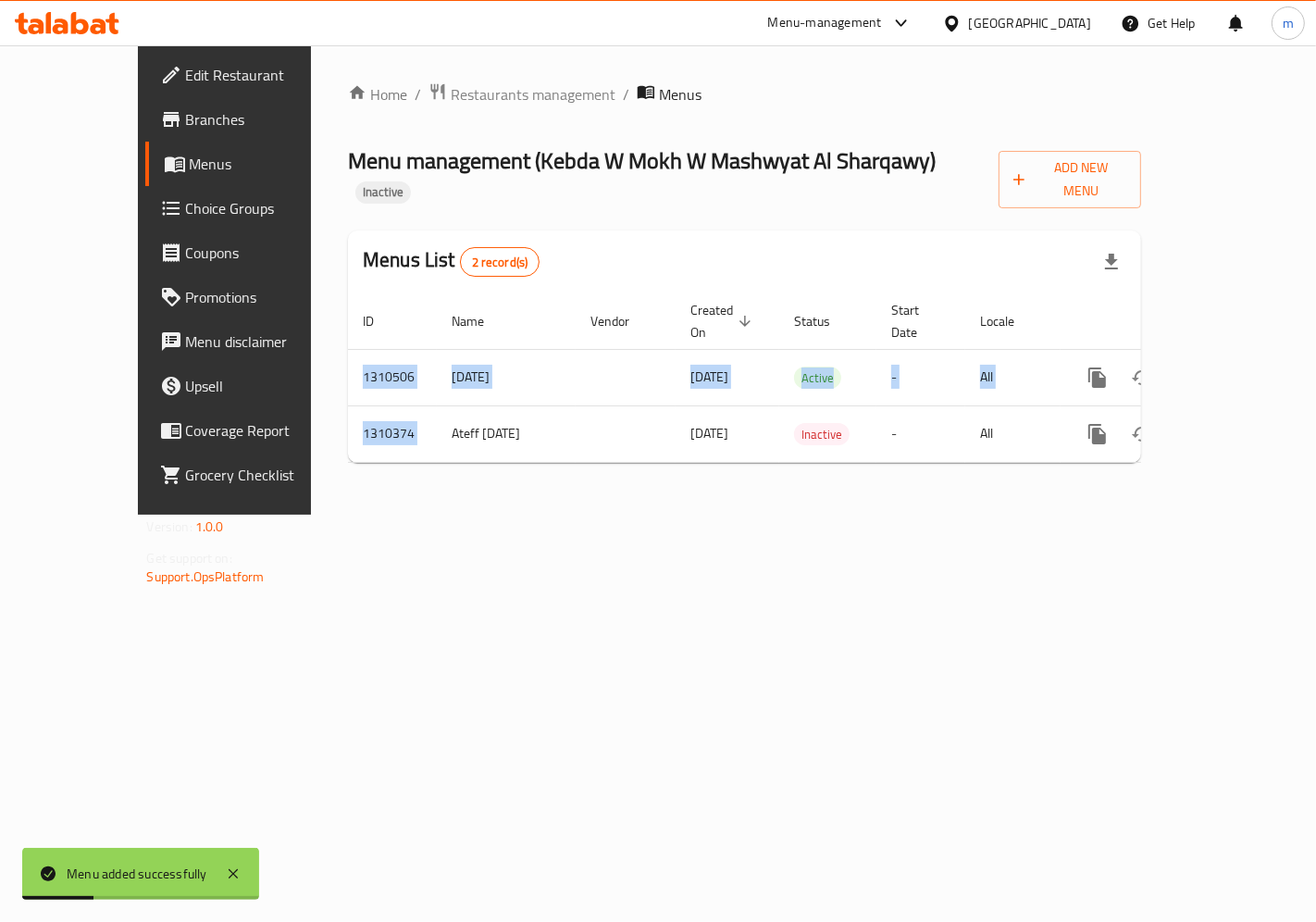
drag, startPoint x: 354, startPoint y: 390, endPoint x: 694, endPoint y: 430, distance: 342.3
click at [694, 430] on div "Home / Restaurants management / Menus Menu management ( Kebda W Mokh W Mashwyat…" at bounding box center [743, 280] width 793 height 395
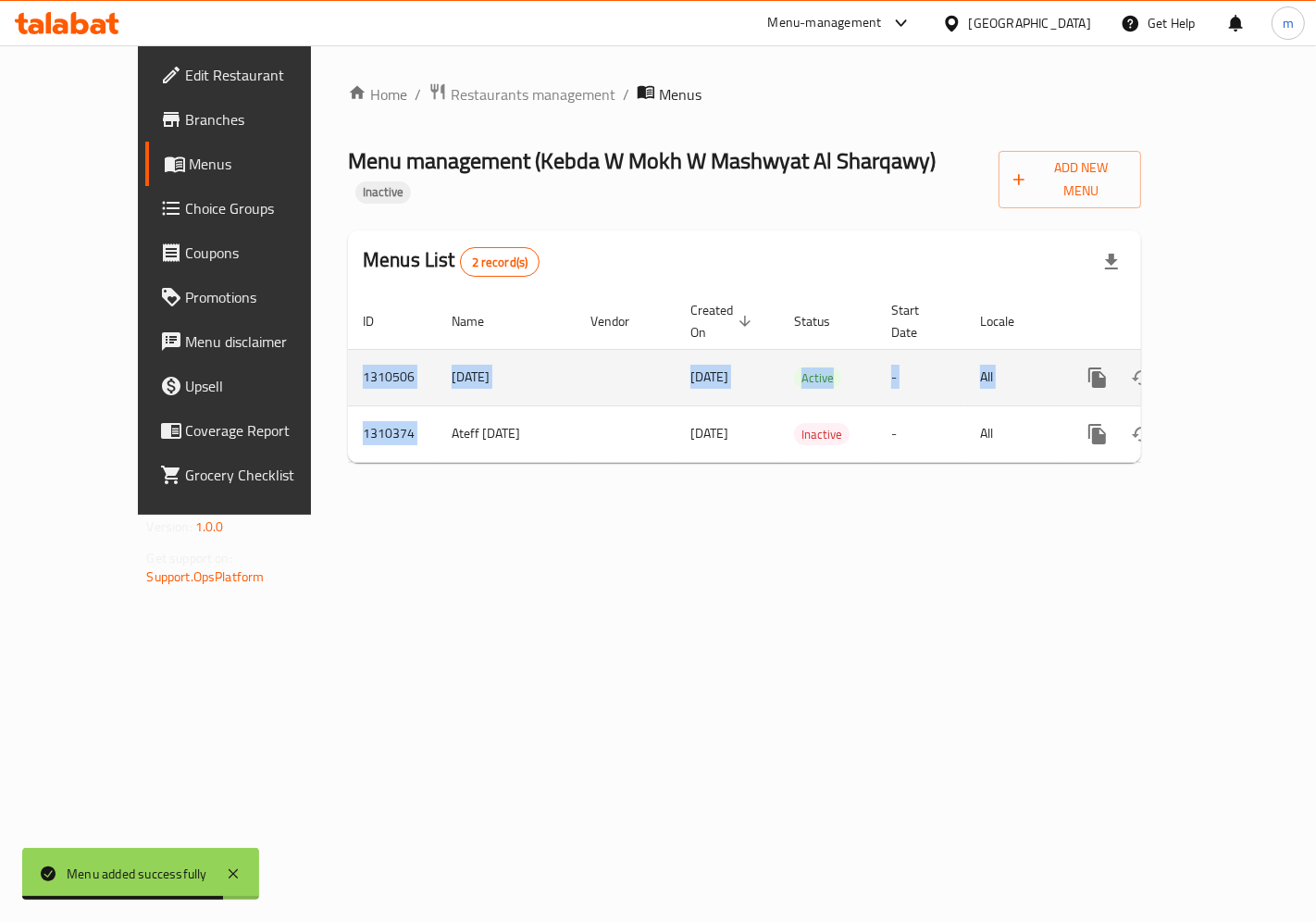
click at [1242, 367] on icon "enhanced table" at bounding box center [1230, 377] width 22 height 22
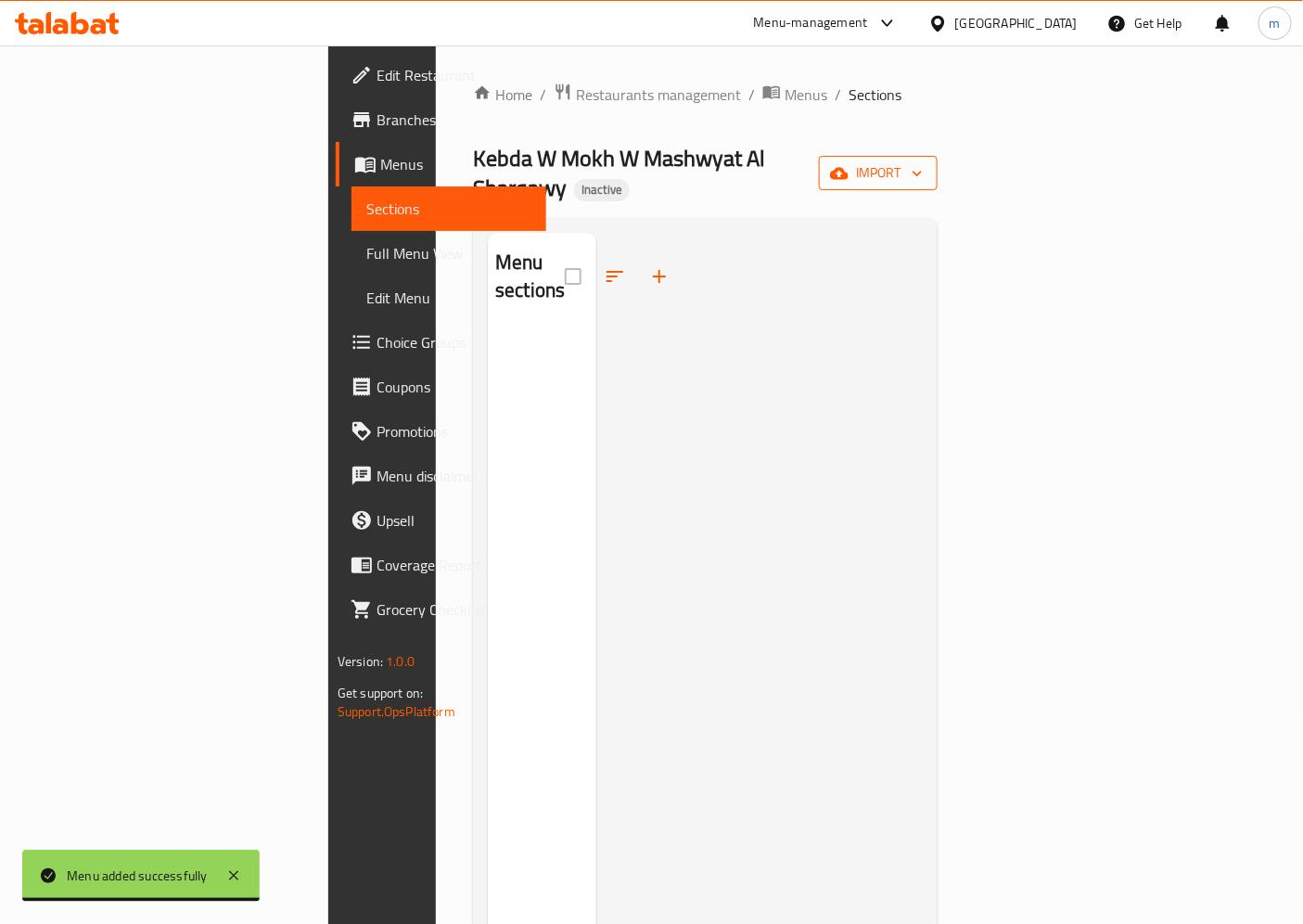
click at [923, 164] on span "import" at bounding box center [879, 173] width 89 height 23
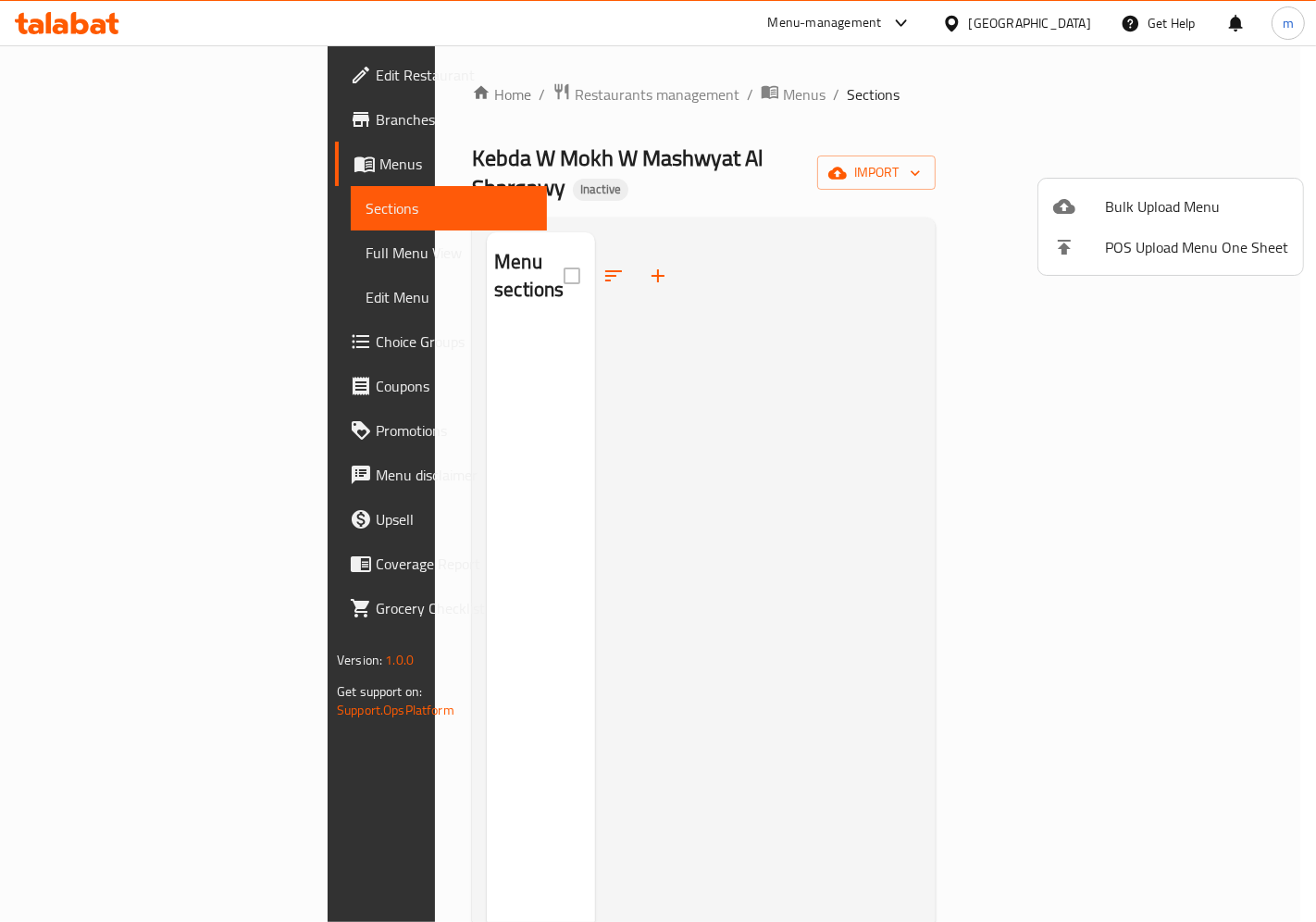
click at [1119, 201] on span "Bulk Upload Menu" at bounding box center [1196, 206] width 183 height 22
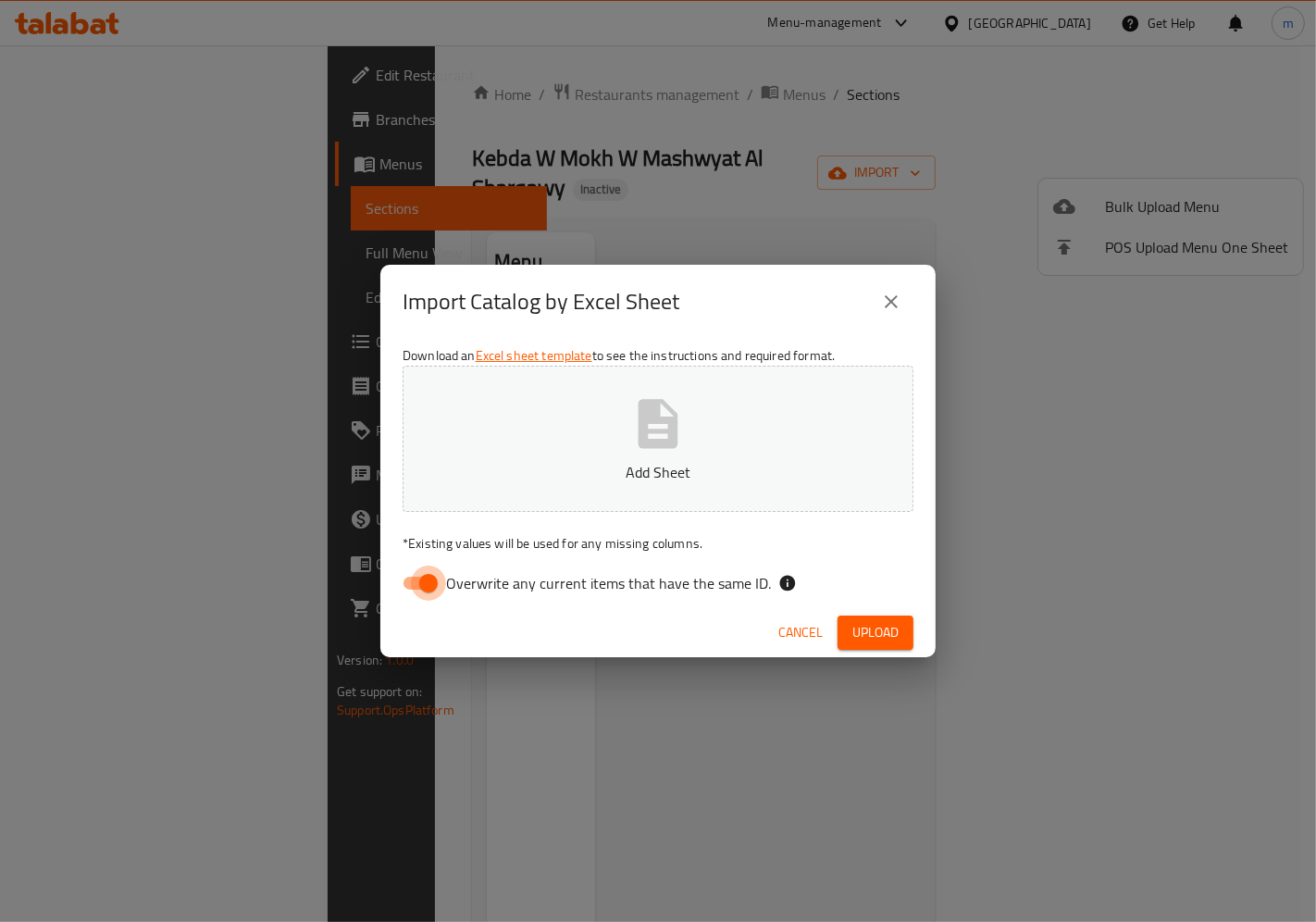
click at [421, 581] on input "Overwrite any current items that have the same ID." at bounding box center [428, 582] width 105 height 35
checkbox input "false"
click at [514, 476] on p "Add Sheet" at bounding box center [657, 471] width 453 height 22
click at [886, 635] on span "Upload" at bounding box center [874, 632] width 47 height 23
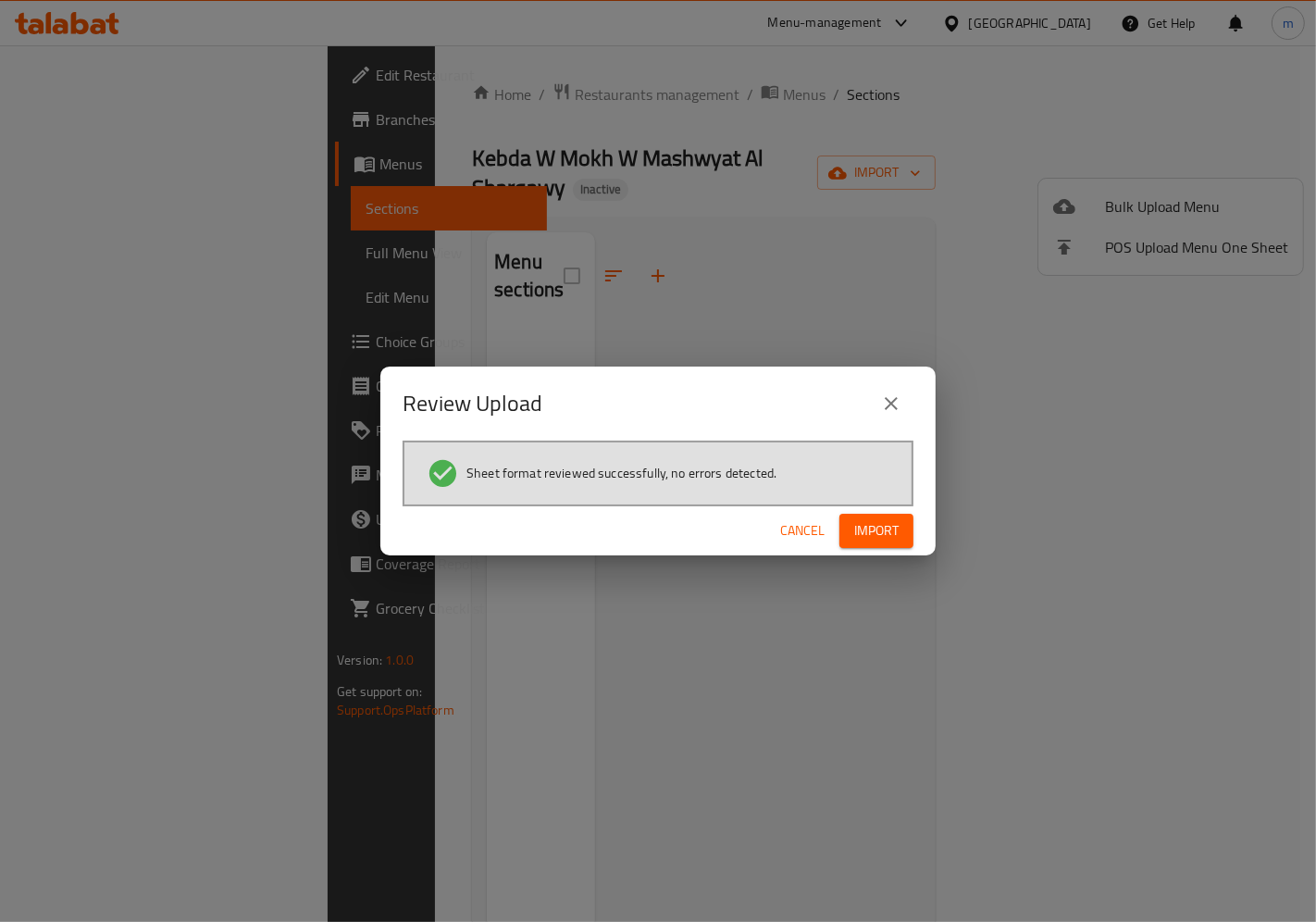
click at [893, 399] on icon "close" at bounding box center [891, 403] width 22 height 22
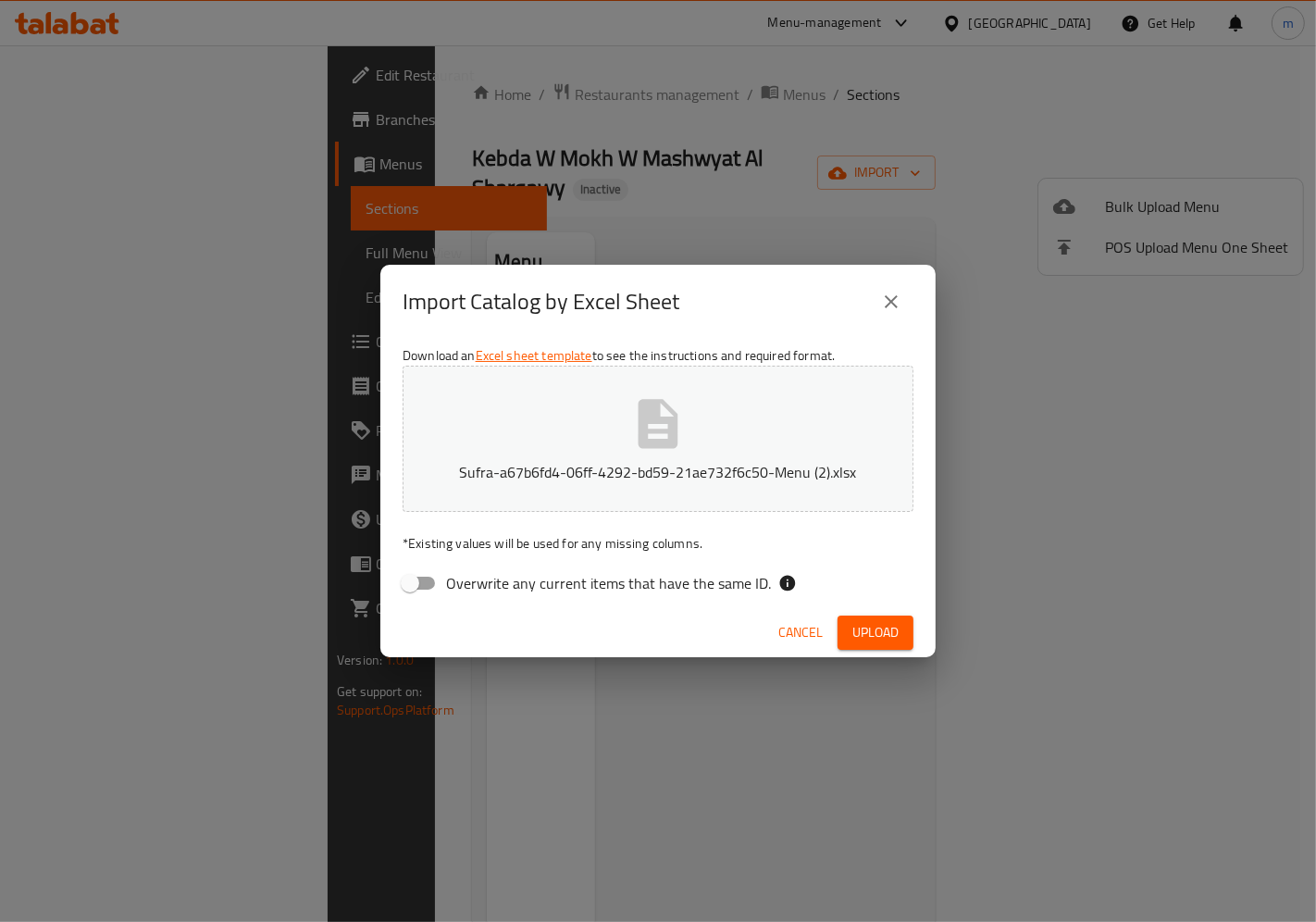
click at [889, 297] on icon "close" at bounding box center [891, 301] width 22 height 22
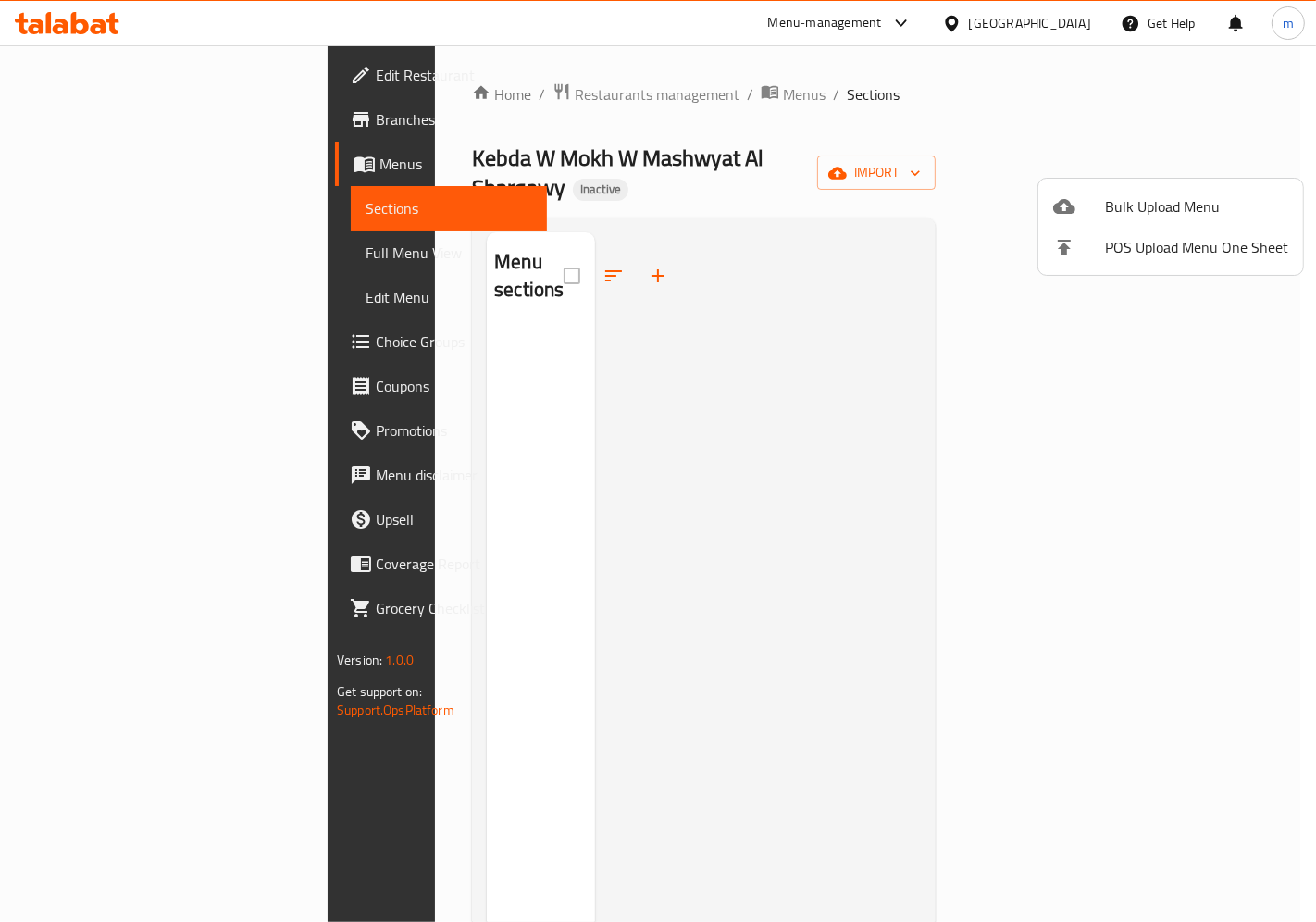
click at [103, 119] on div at bounding box center [658, 461] width 1316 height 922
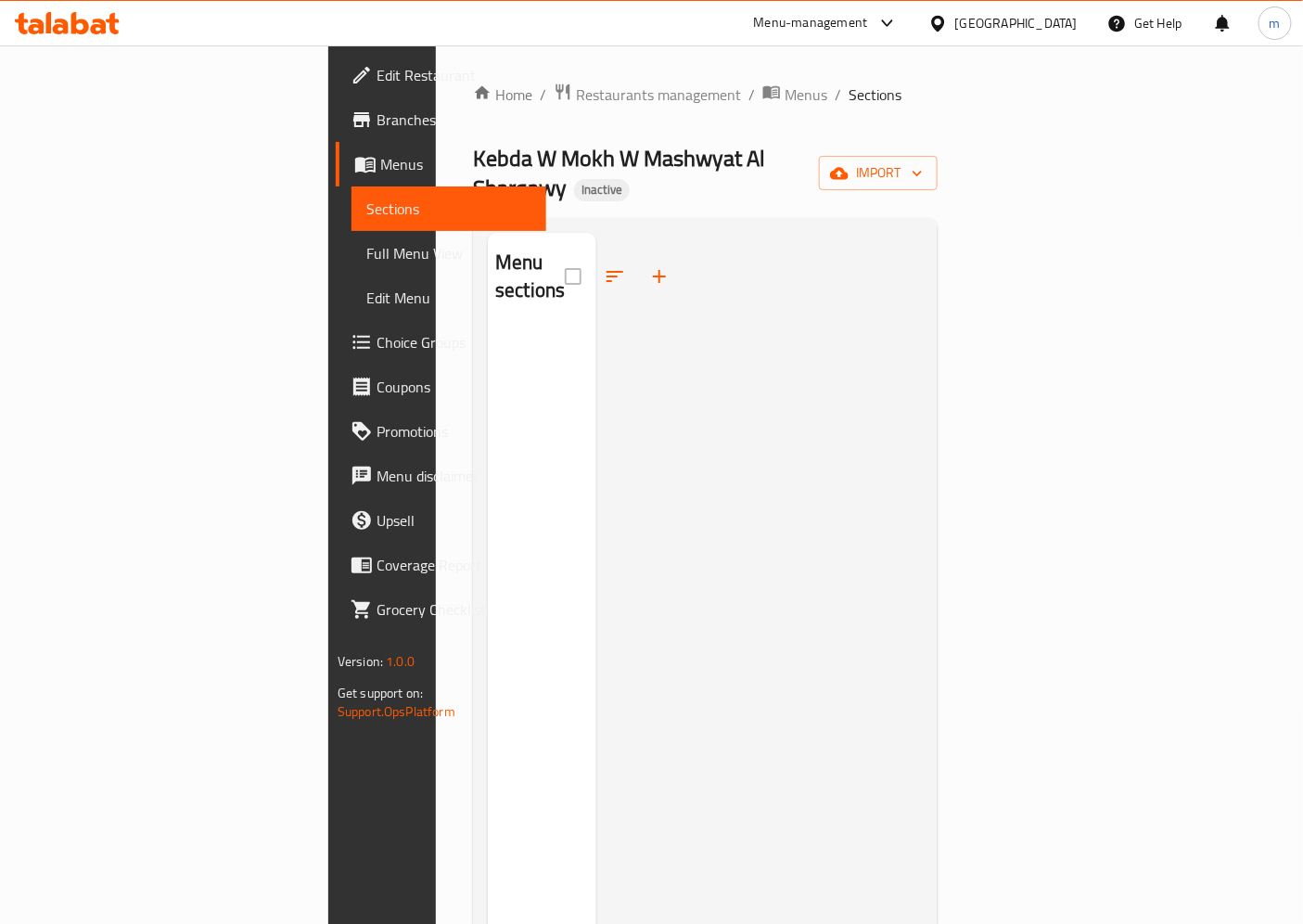
click at [381, 163] on span "Menus" at bounding box center [456, 164] width 151 height 22
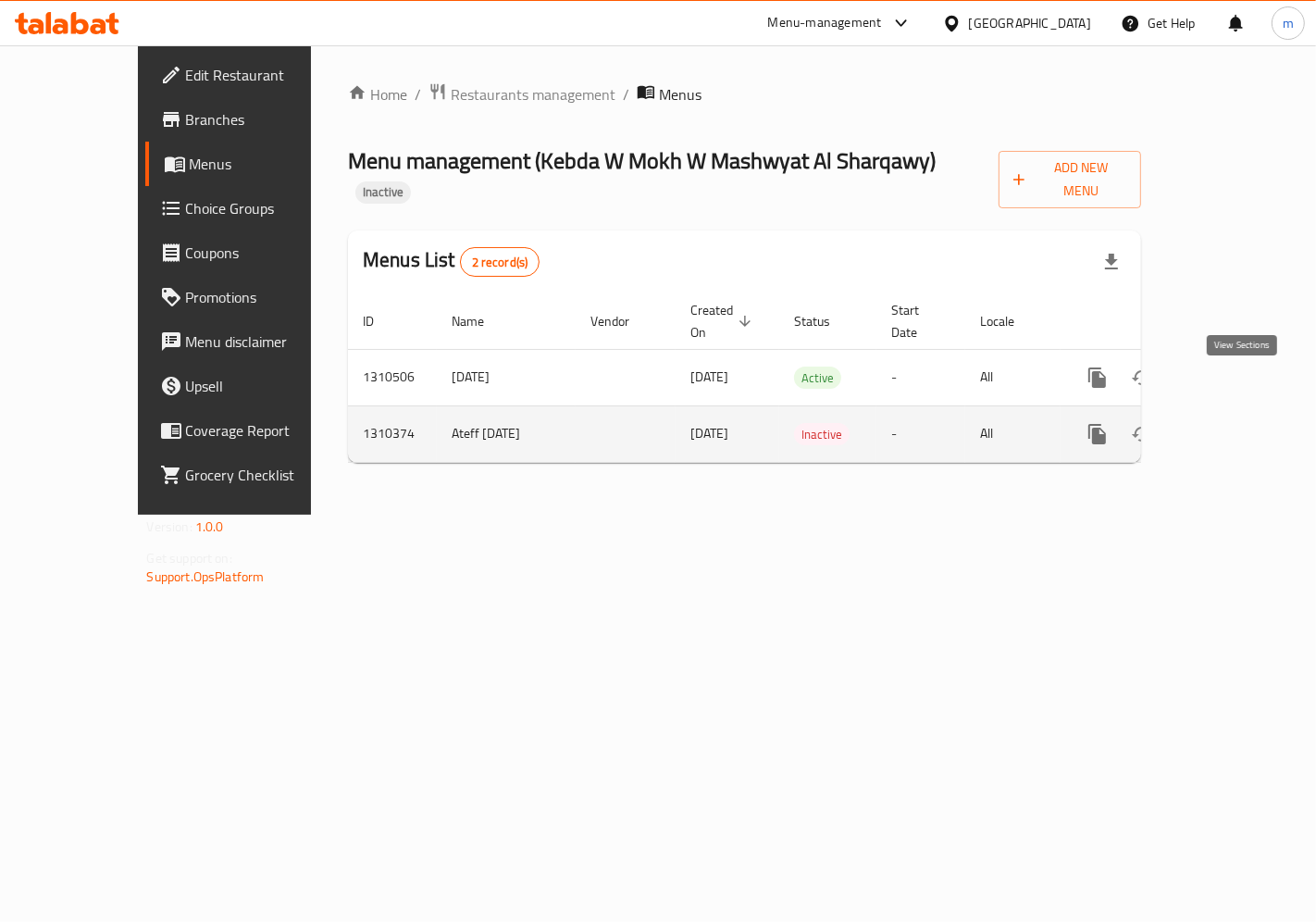
click at [1242, 423] on icon "enhanced table" at bounding box center [1230, 433] width 22 height 22
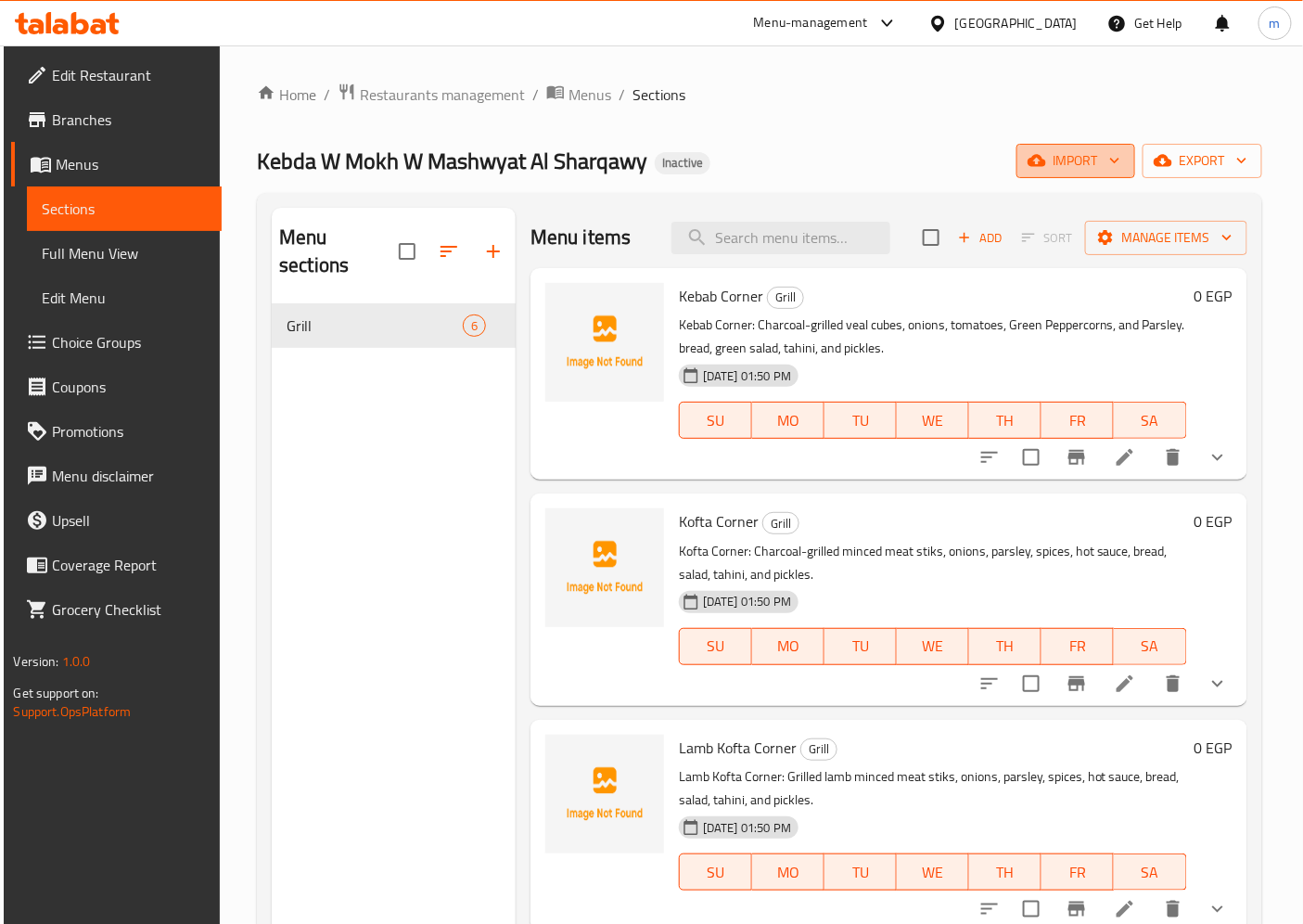
click at [1054, 156] on span "import" at bounding box center [1076, 161] width 89 height 23
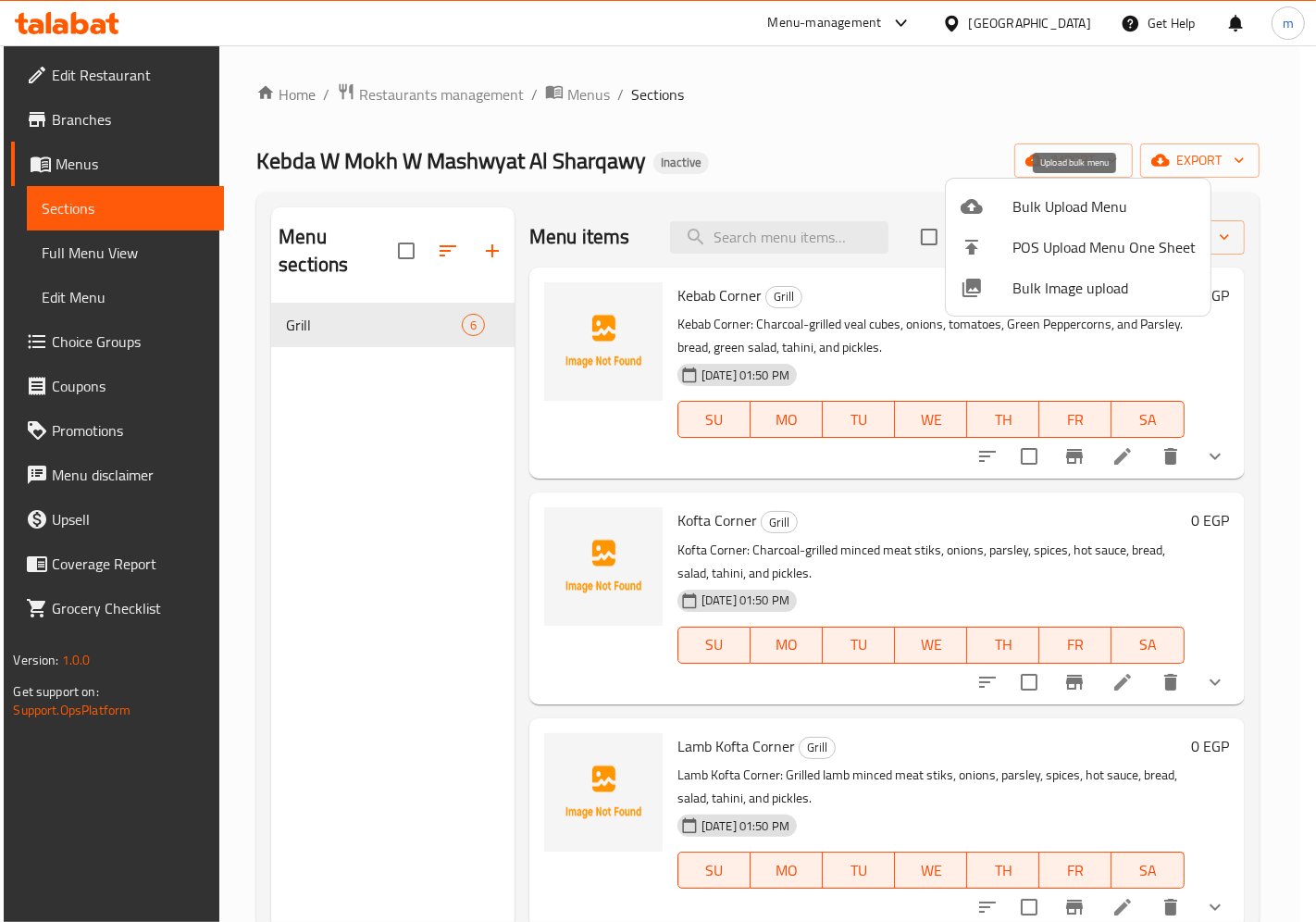
click at [1095, 216] on span "Bulk Upload Menu" at bounding box center [1103, 206] width 183 height 22
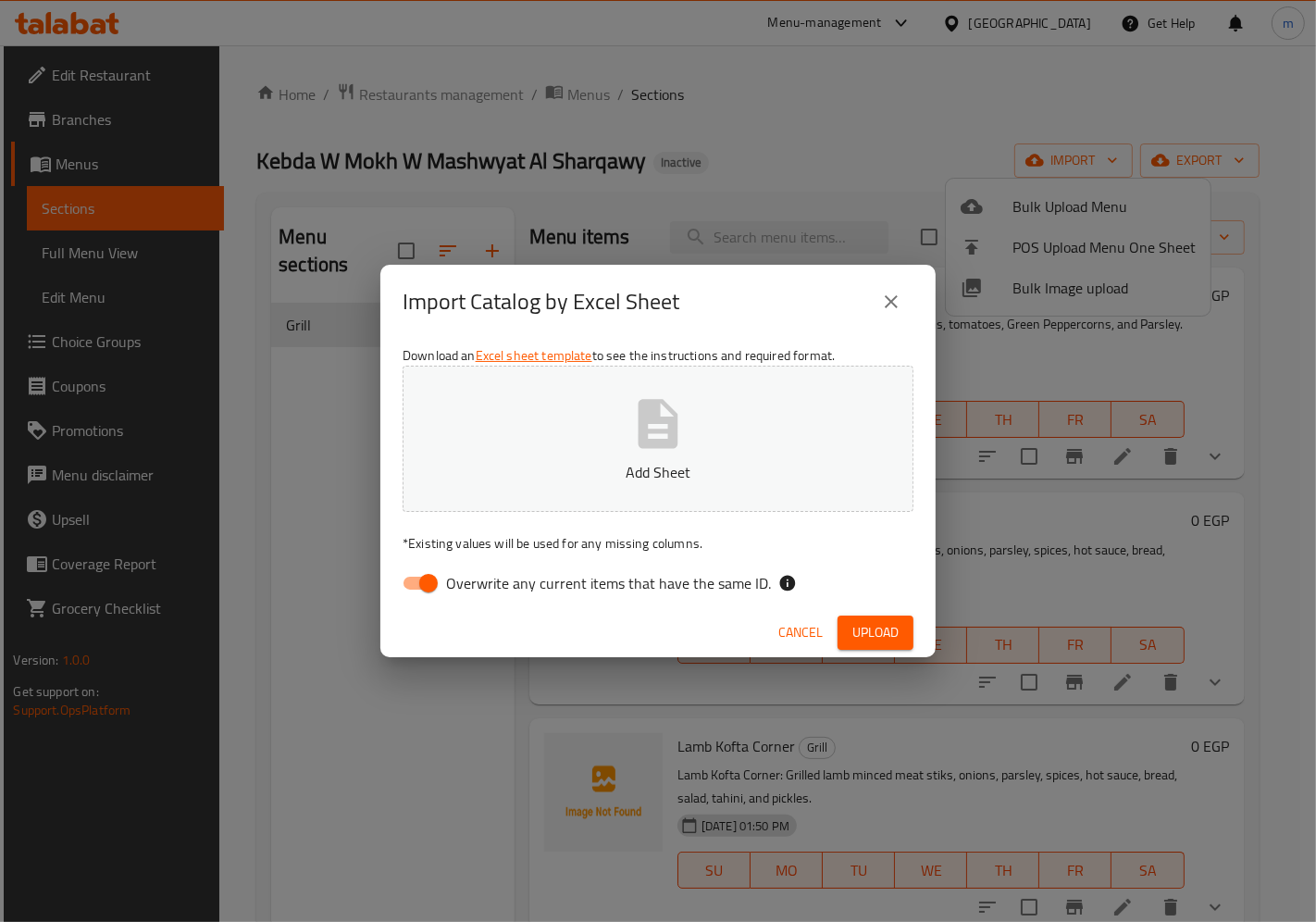
click at [446, 596] on label "Overwrite any current items that have the same ID." at bounding box center [581, 582] width 379 height 35
click at [446, 596] on input "Overwrite any current items that have the same ID." at bounding box center [428, 582] width 105 height 35
checkbox input "false"
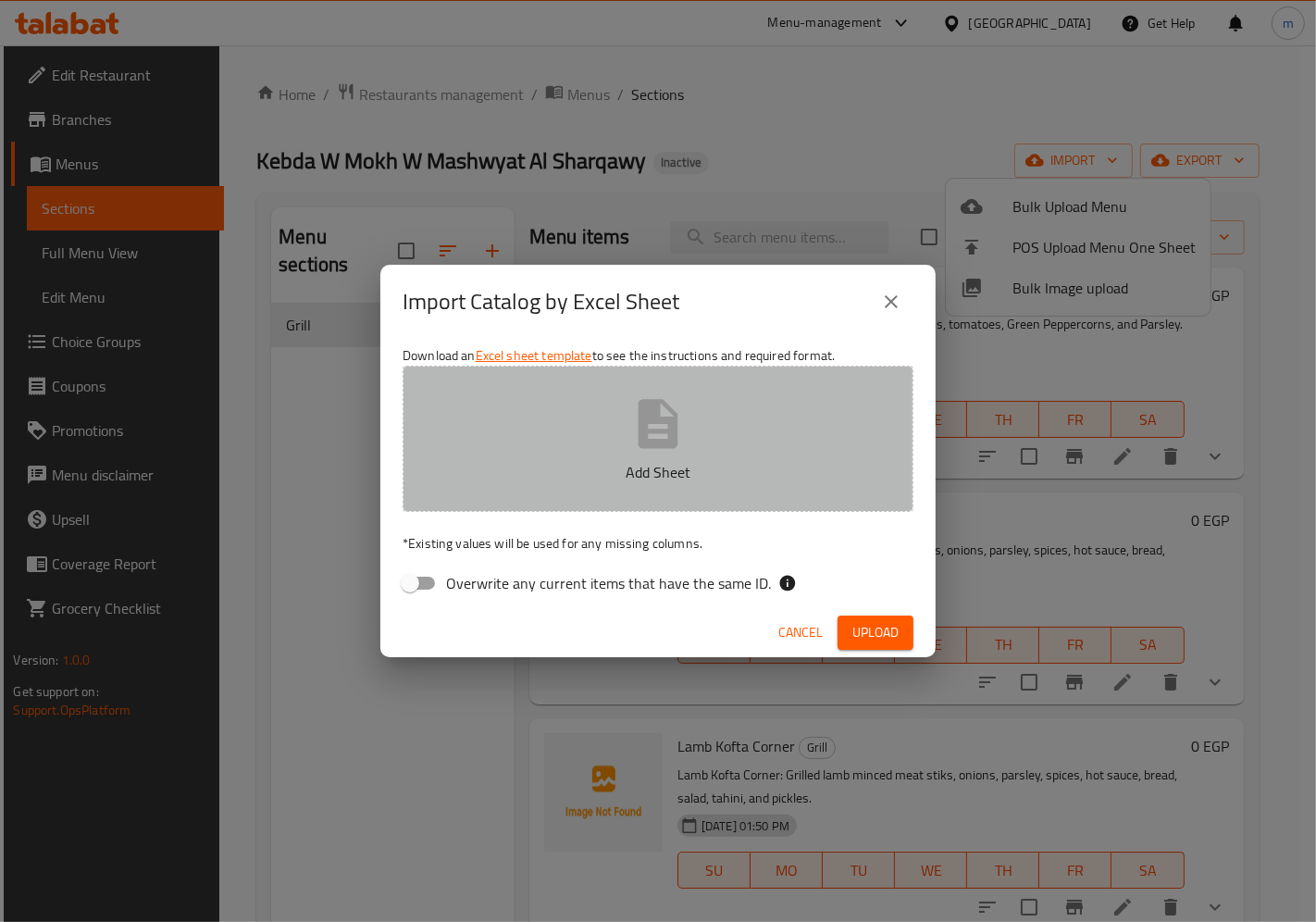
click at [577, 425] on button "Add Sheet" at bounding box center [658, 439] width 511 height 146
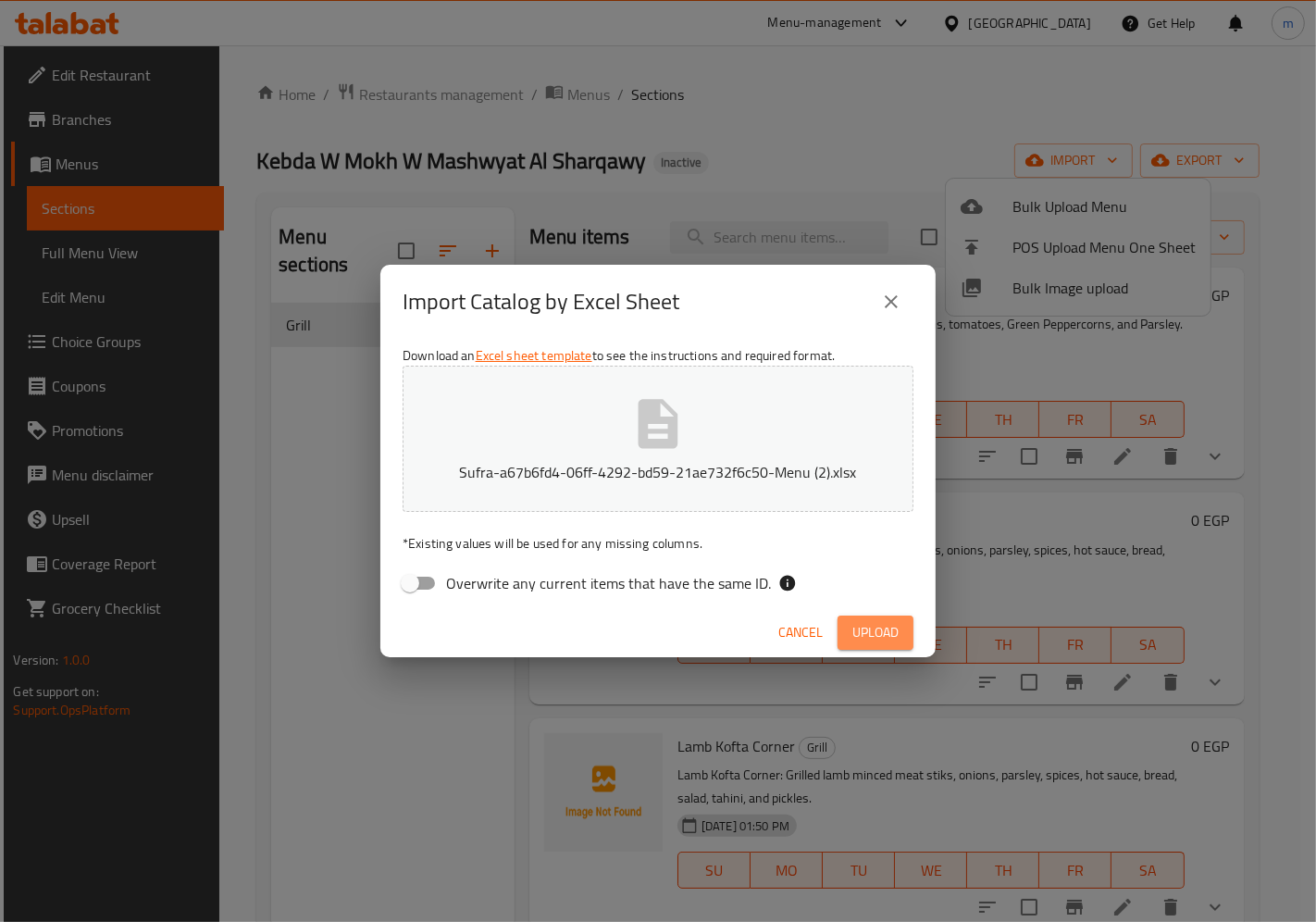
click at [893, 644] on button "Upload" at bounding box center [875, 632] width 76 height 34
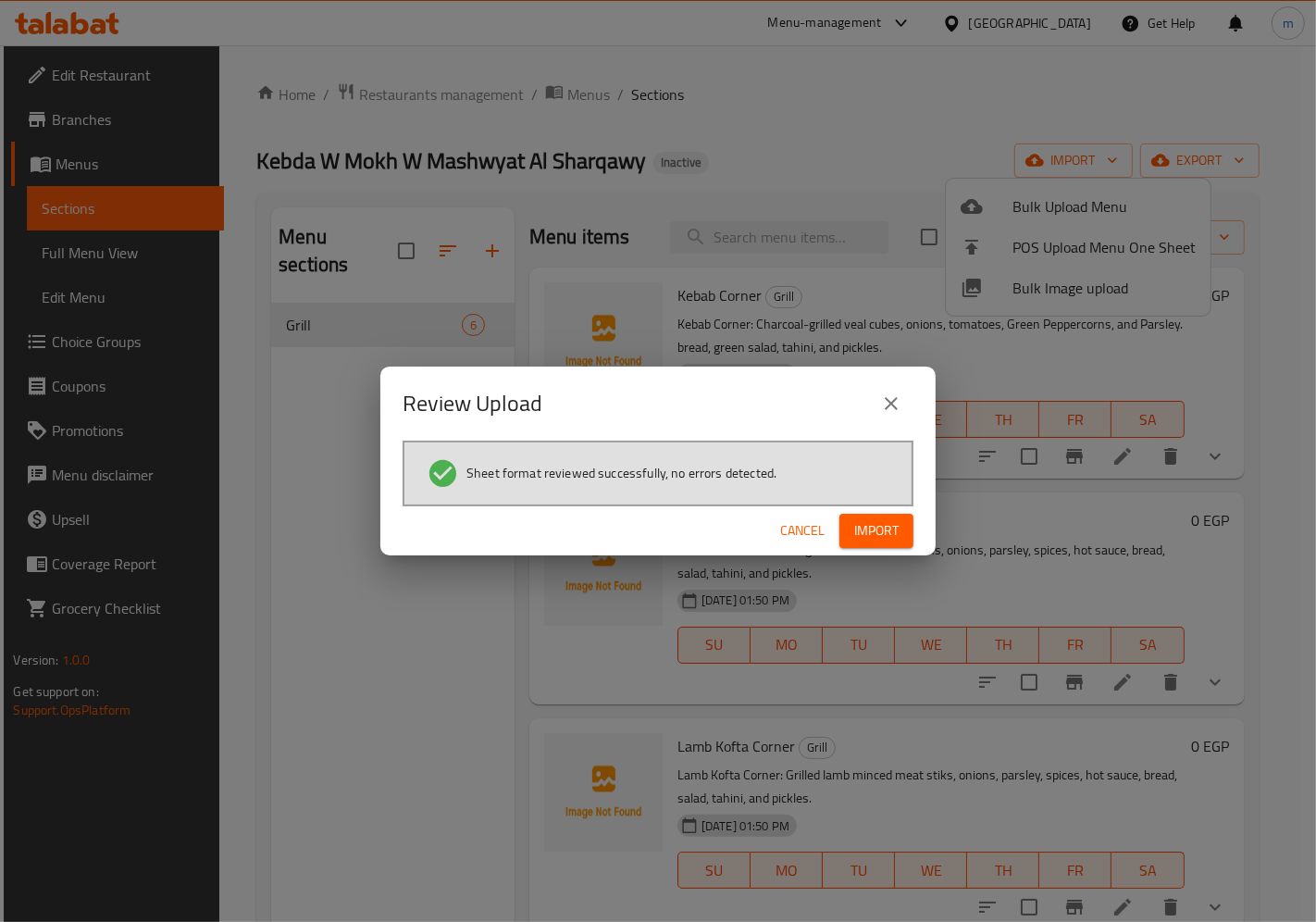
click at [904, 526] on button "Import" at bounding box center [876, 531] width 74 height 34
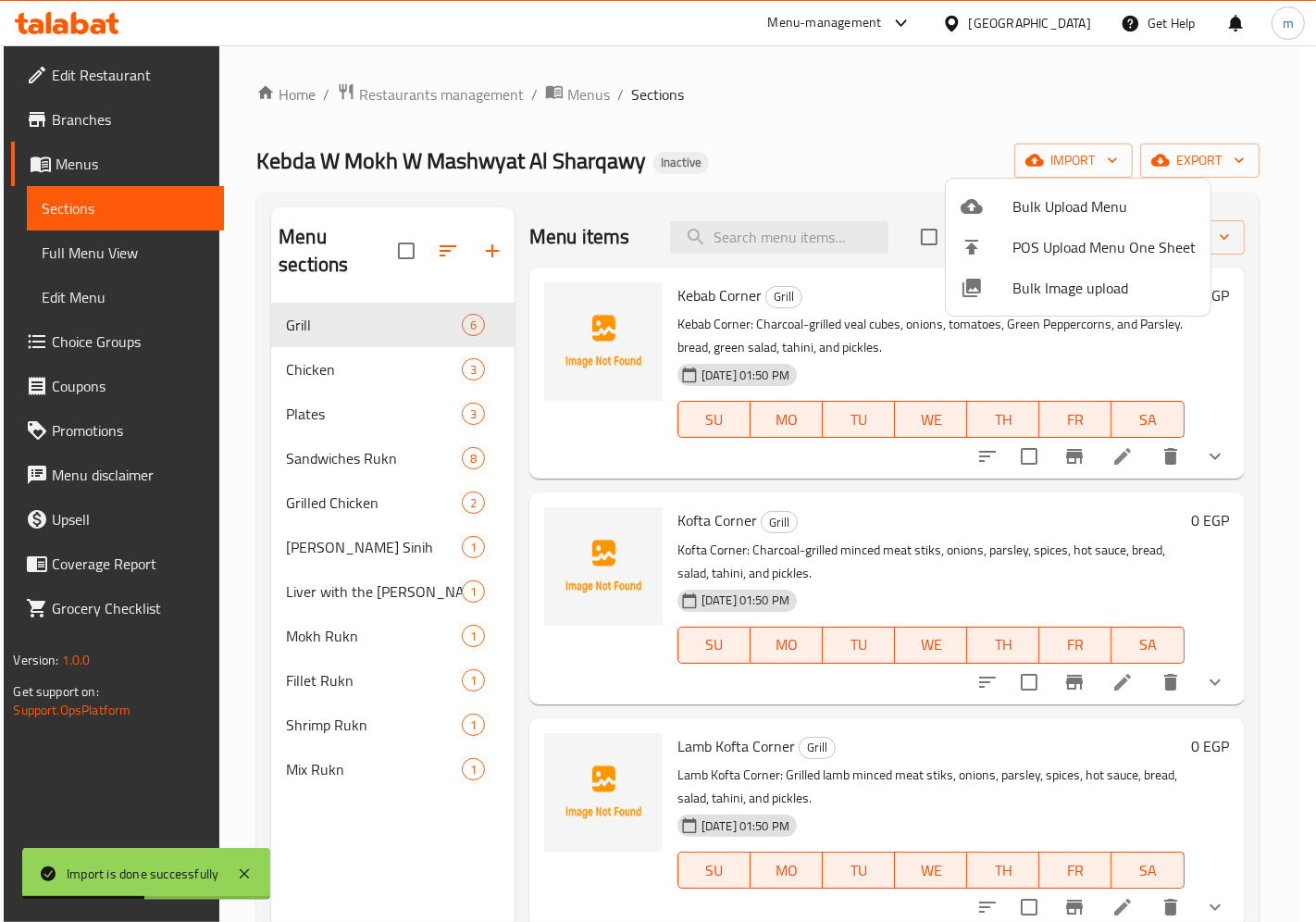
click at [130, 209] on div at bounding box center [658, 461] width 1316 height 922
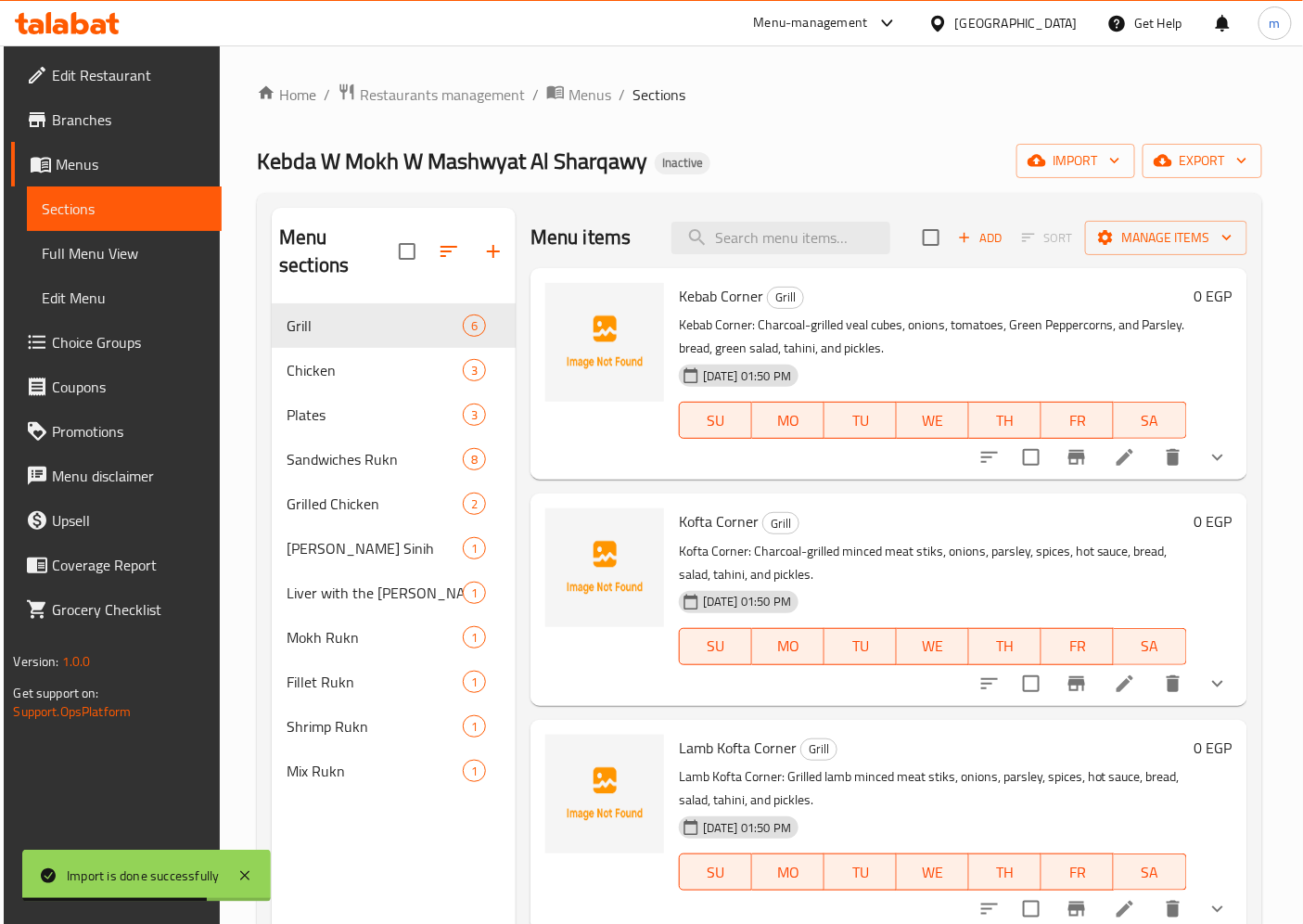
click at [117, 168] on span "Menus" at bounding box center [130, 164] width 151 height 22
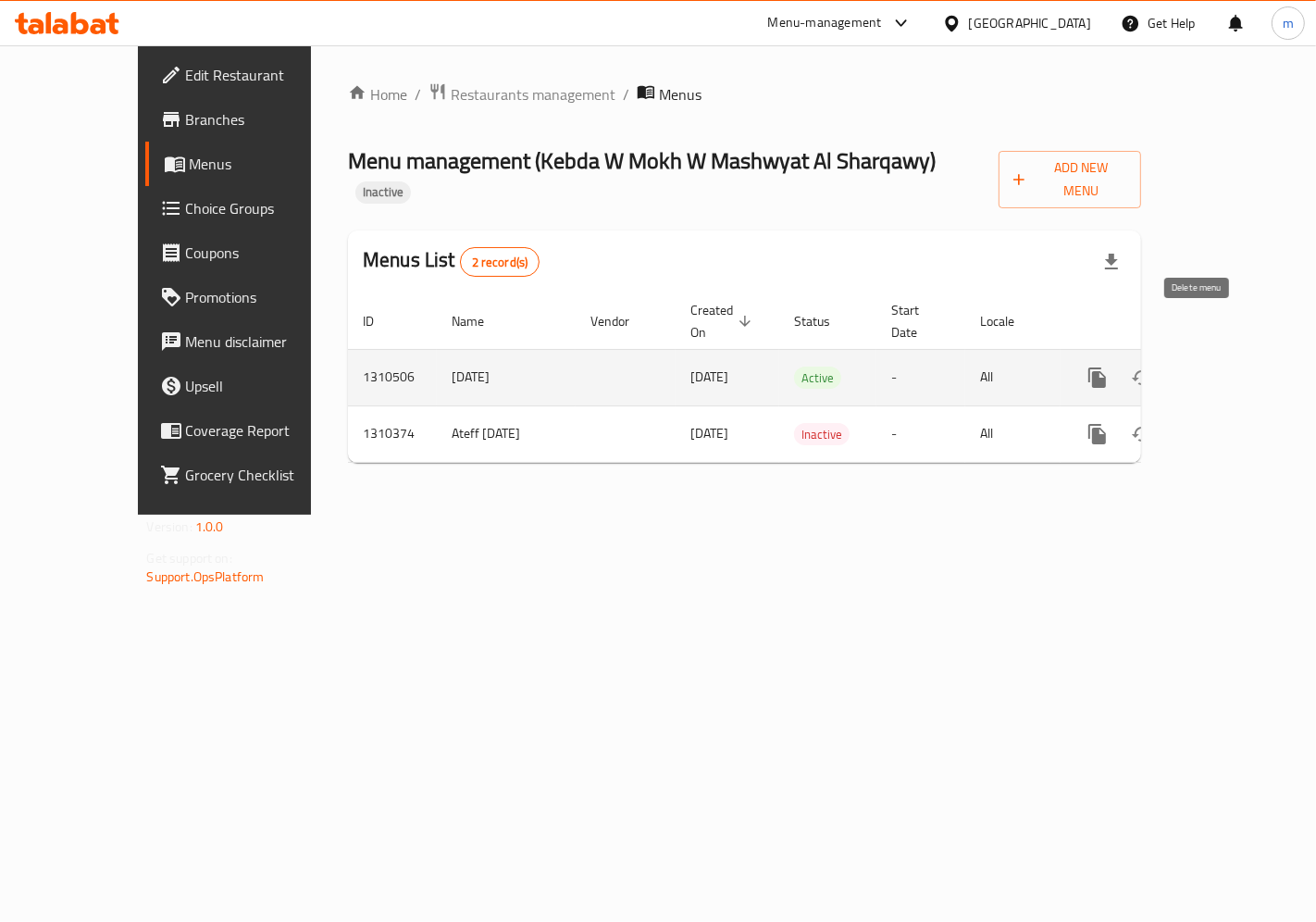
click at [1209, 355] on button "enhanced table" at bounding box center [1186, 377] width 45 height 45
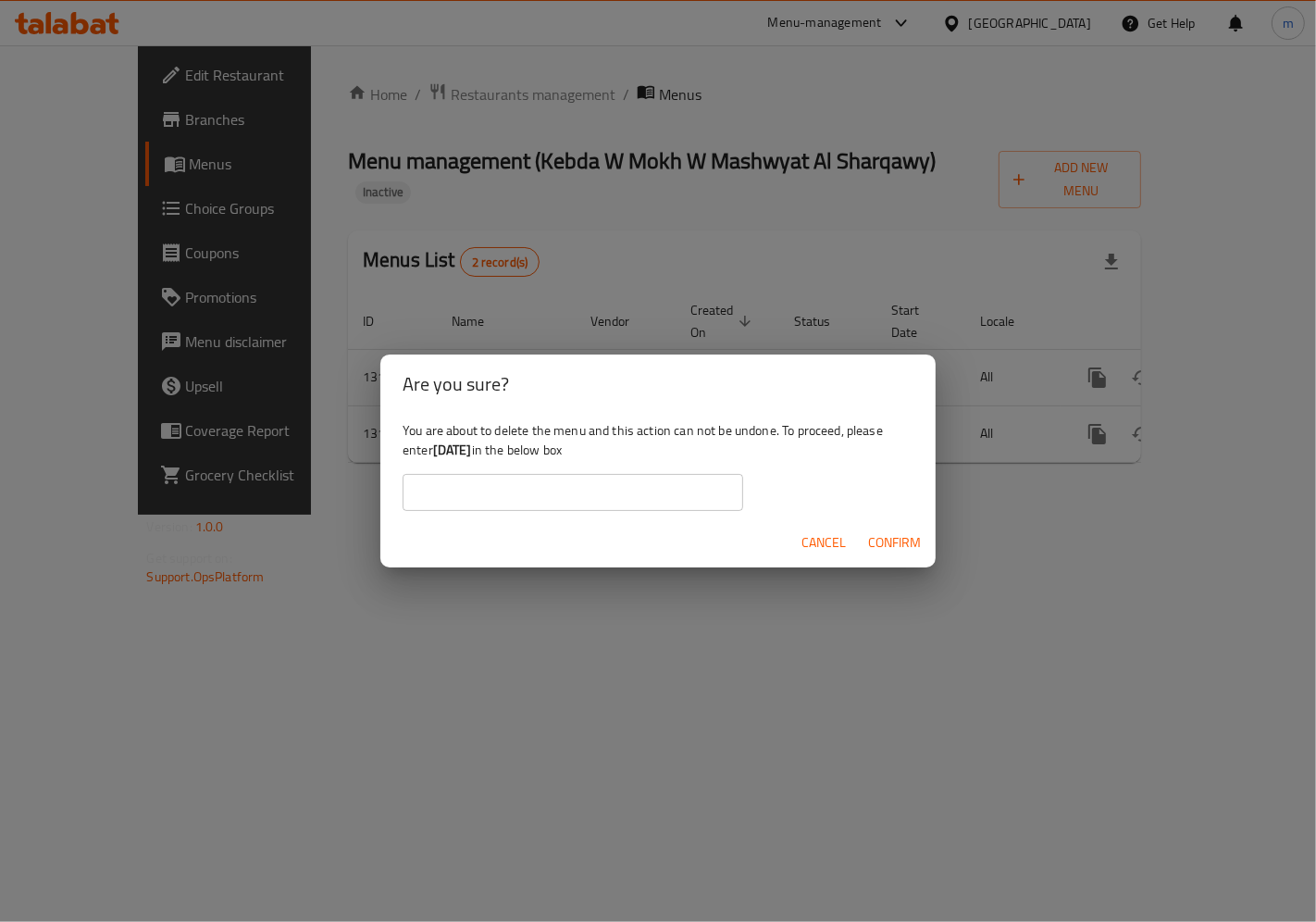
click at [472, 449] on b "8-9-2025" at bounding box center [452, 449] width 39 height 24
drag, startPoint x: 476, startPoint y: 449, endPoint x: 438, endPoint y: 451, distance: 38.1
click at [438, 451] on b "8-9-2025" at bounding box center [452, 449] width 39 height 24
copy b "8-9-2025"
click at [483, 493] on input "text" at bounding box center [573, 492] width 341 height 37
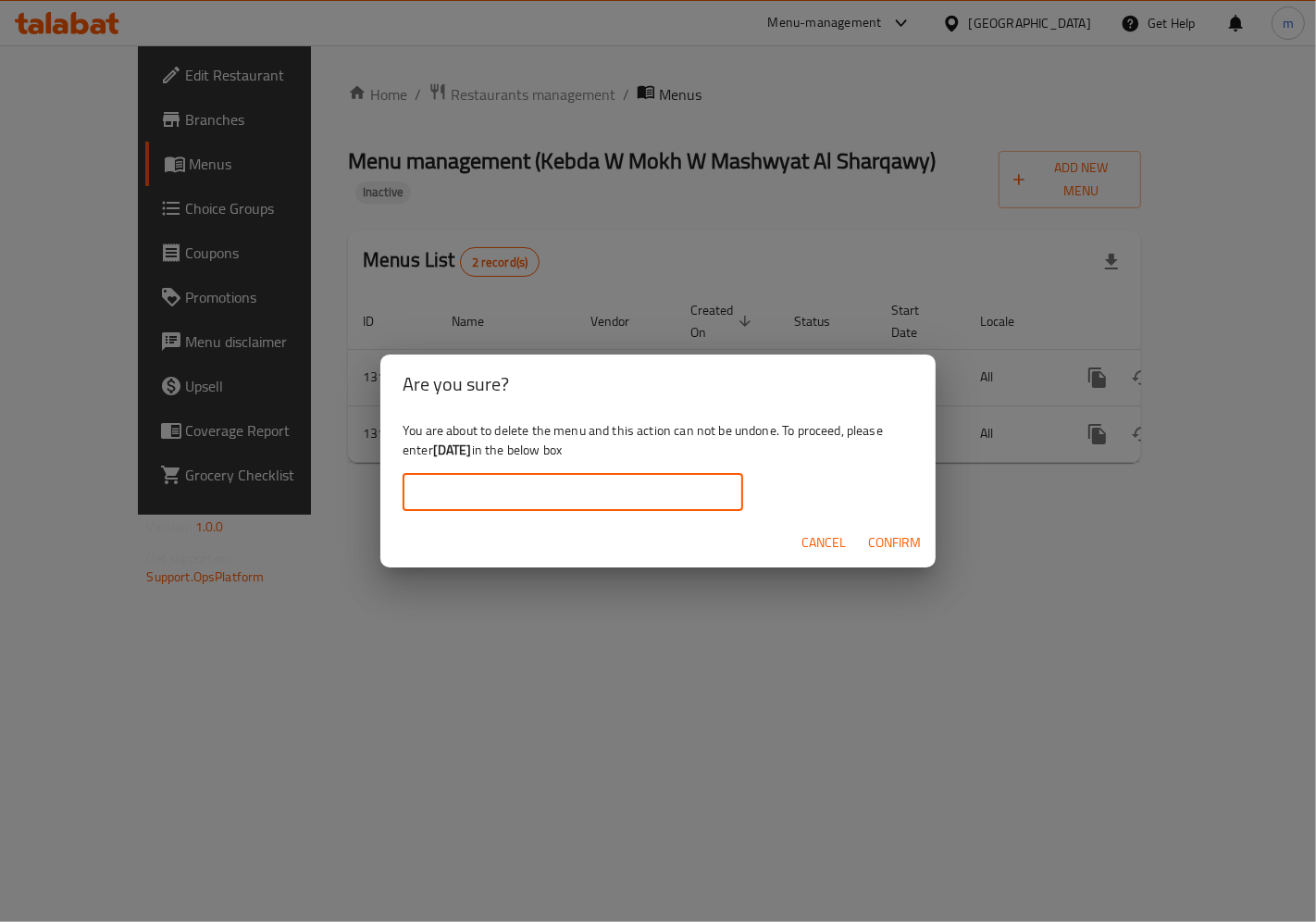
paste input "8-9-2025"
type input "8-9-2025"
click at [916, 546] on span "Confirm" at bounding box center [894, 542] width 53 height 23
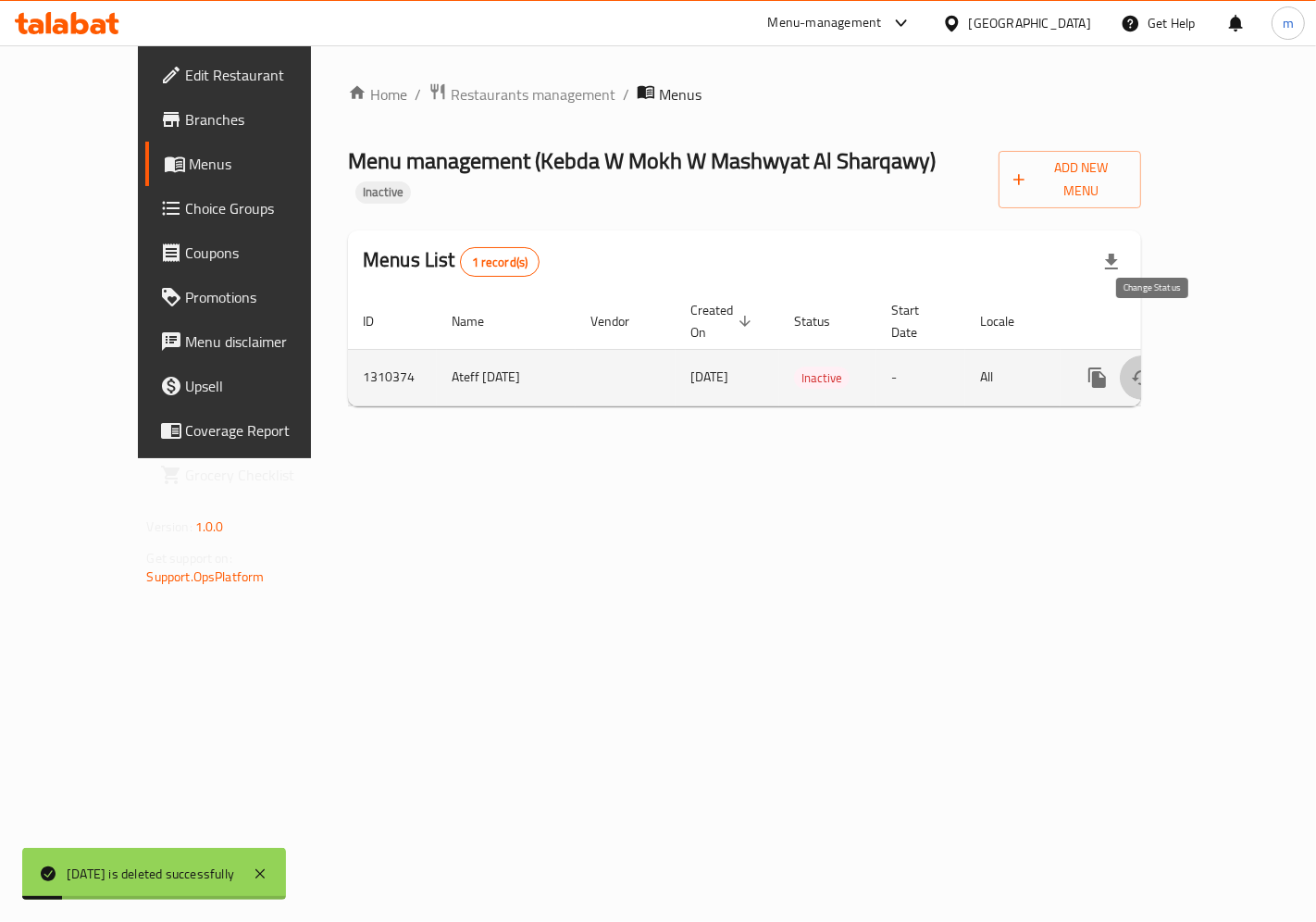
click at [1142, 367] on icon "enhanced table" at bounding box center [1141, 377] width 22 height 22
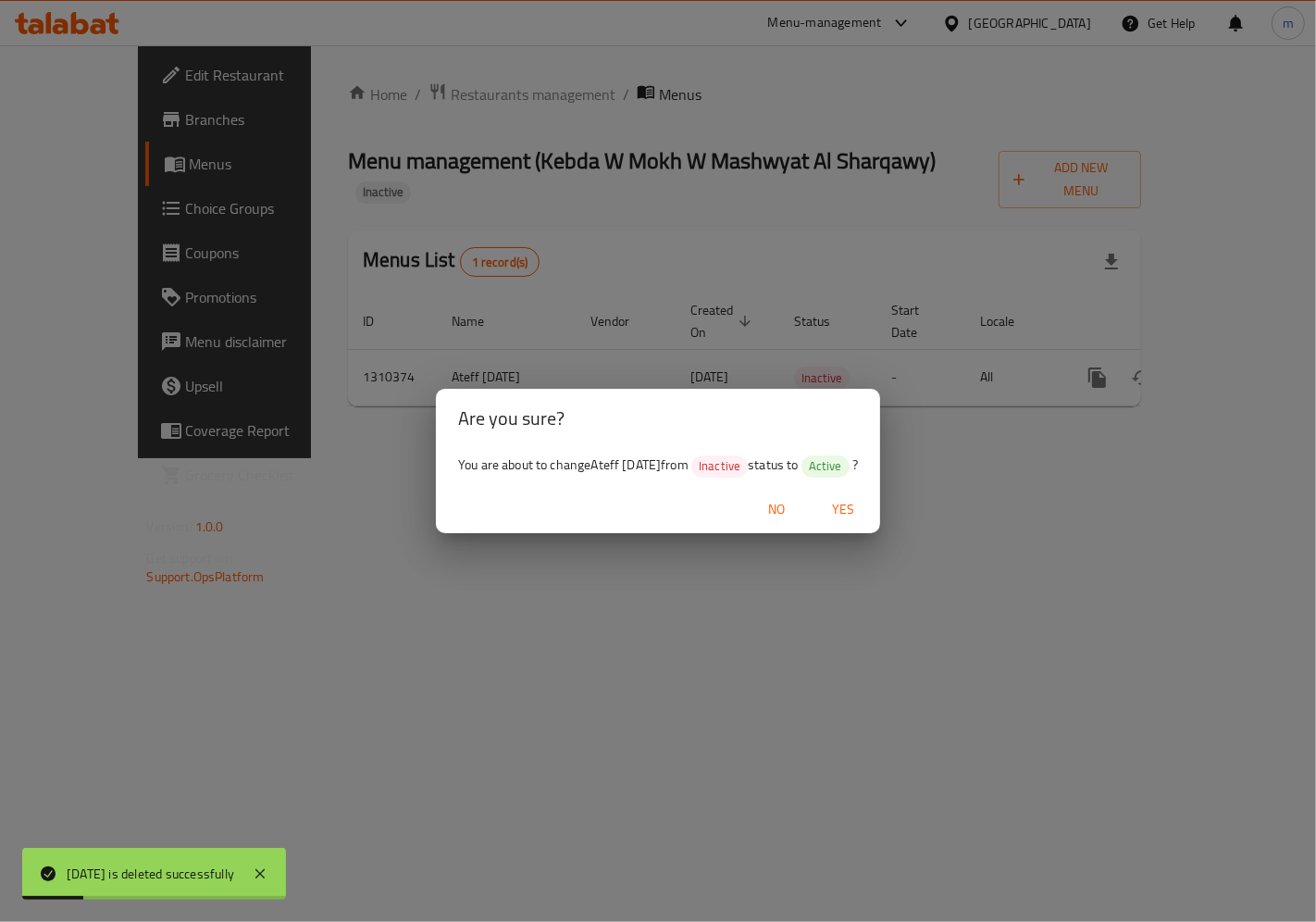
click at [865, 506] on span "Yes" at bounding box center [842, 509] width 45 height 23
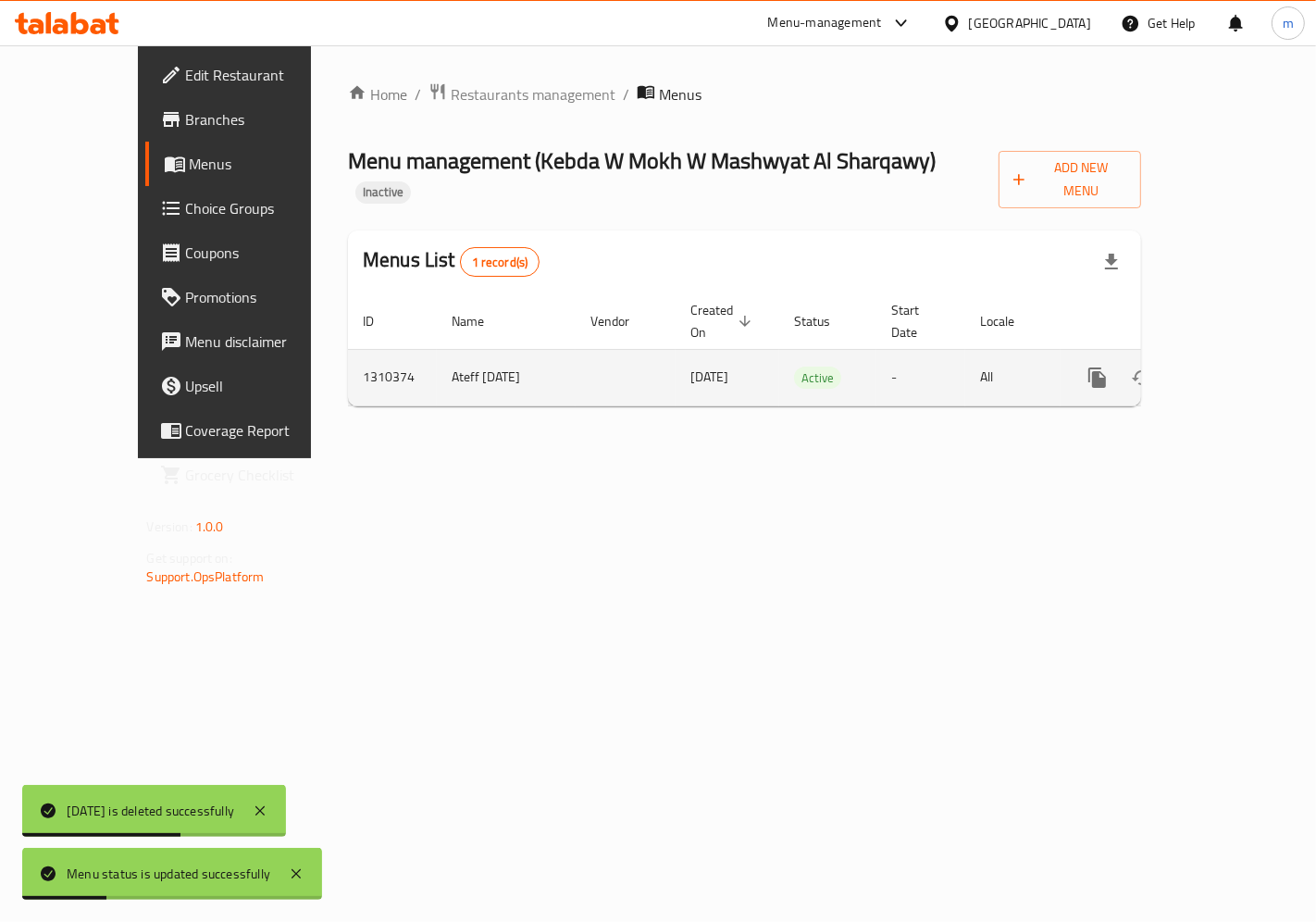
click at [437, 354] on td "Ateff [DATE]" at bounding box center [506, 376] width 139 height 56
click at [437, 348] on td "Ateff [DATE]" at bounding box center [506, 376] width 139 height 56
click at [1239, 369] on icon "enhanced table" at bounding box center [1231, 378] width 17 height 17
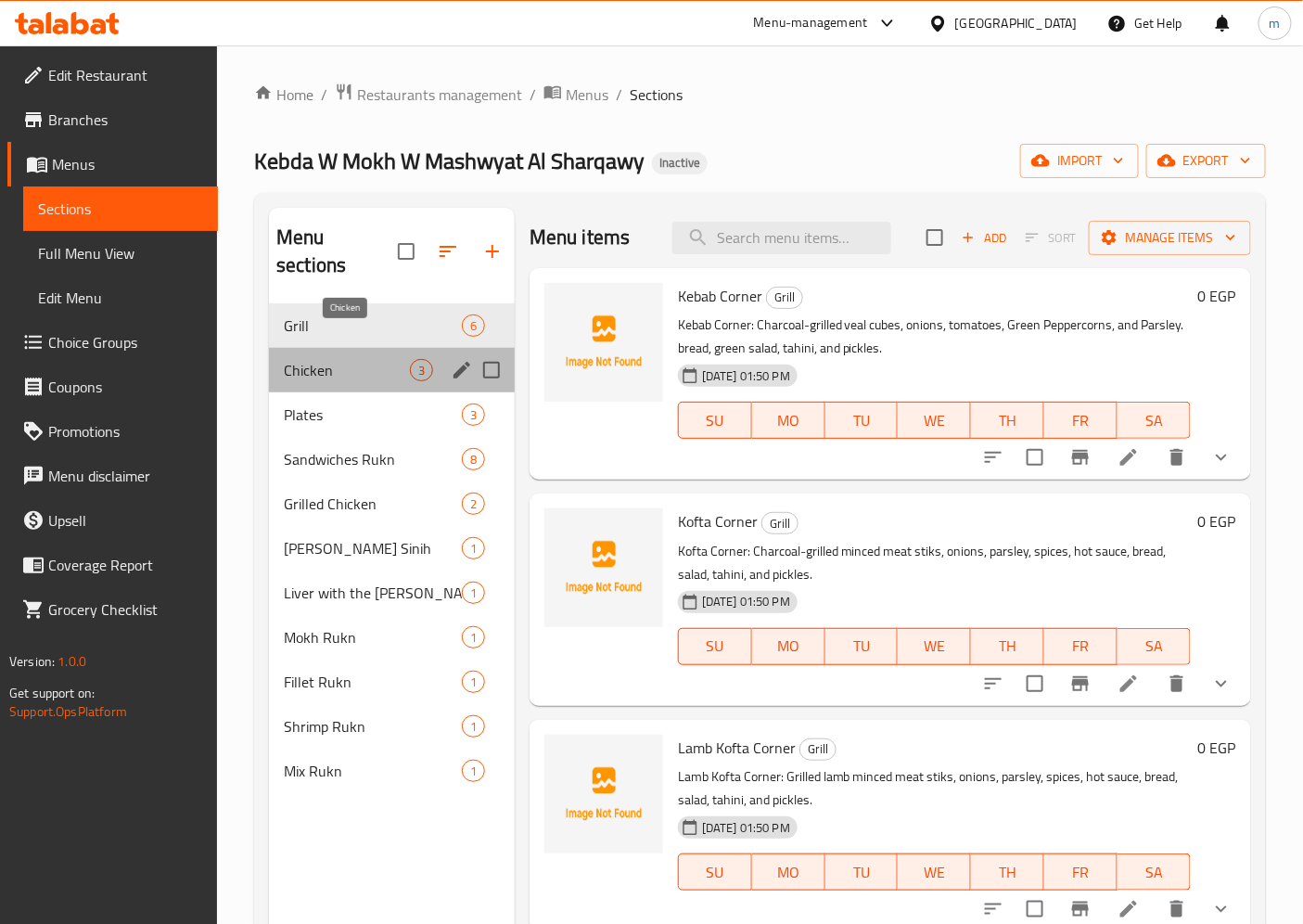
click at [307, 359] on span "Chicken" at bounding box center [346, 369] width 127 height 22
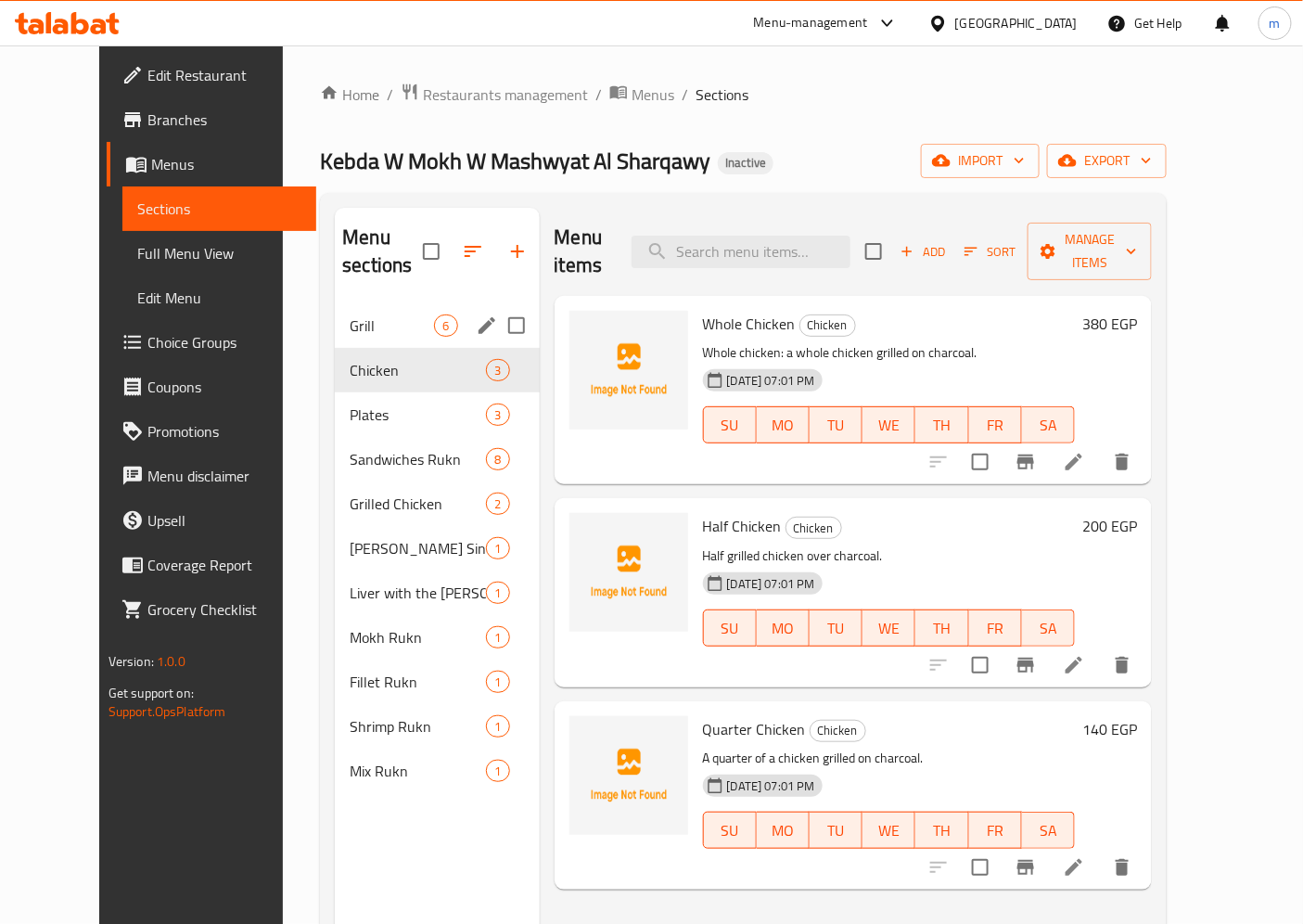
click at [403, 304] on div "Grill 6" at bounding box center [437, 325] width 204 height 45
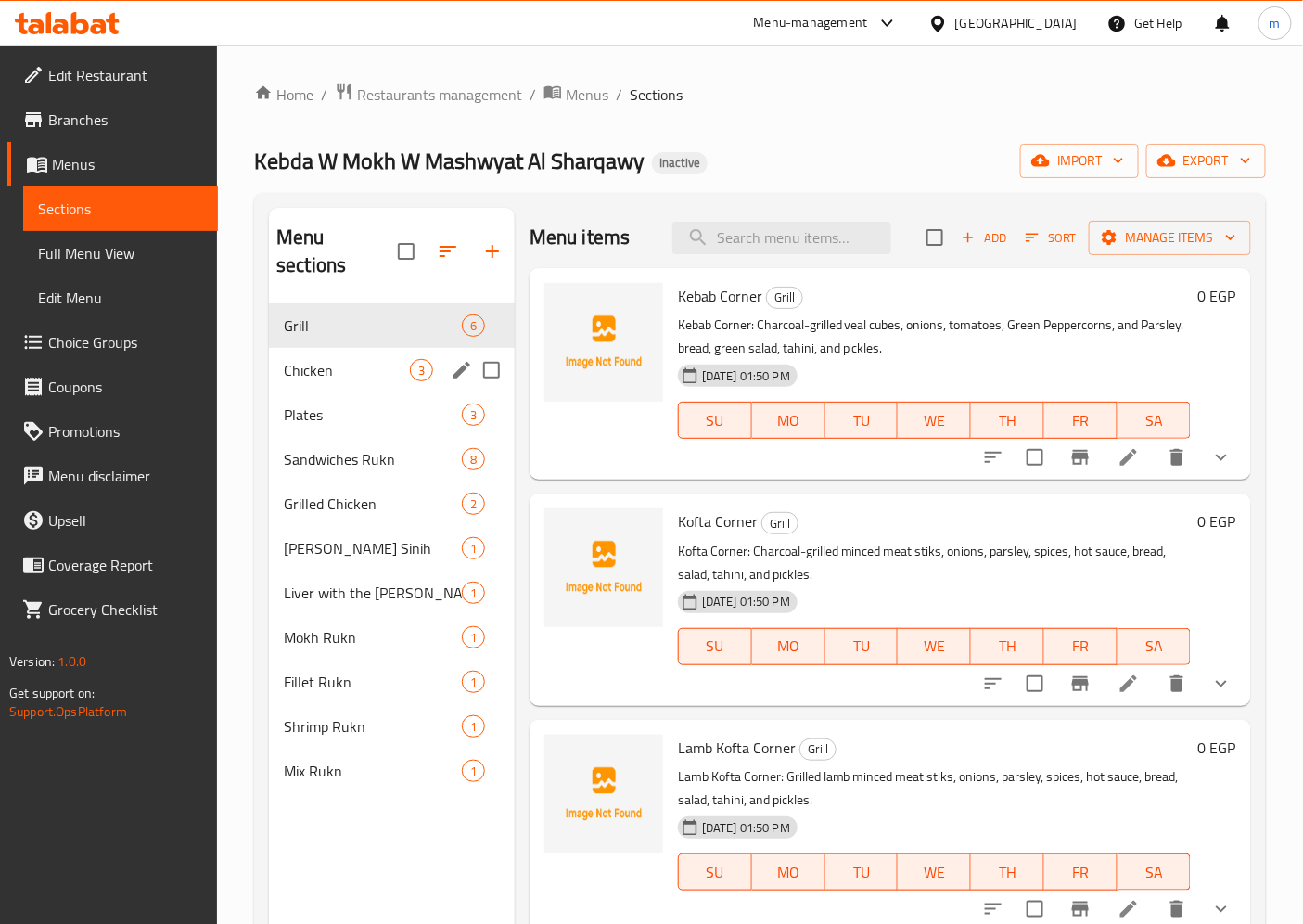
click at [348, 355] on div "Chicken 3" at bounding box center [392, 369] width 246 height 45
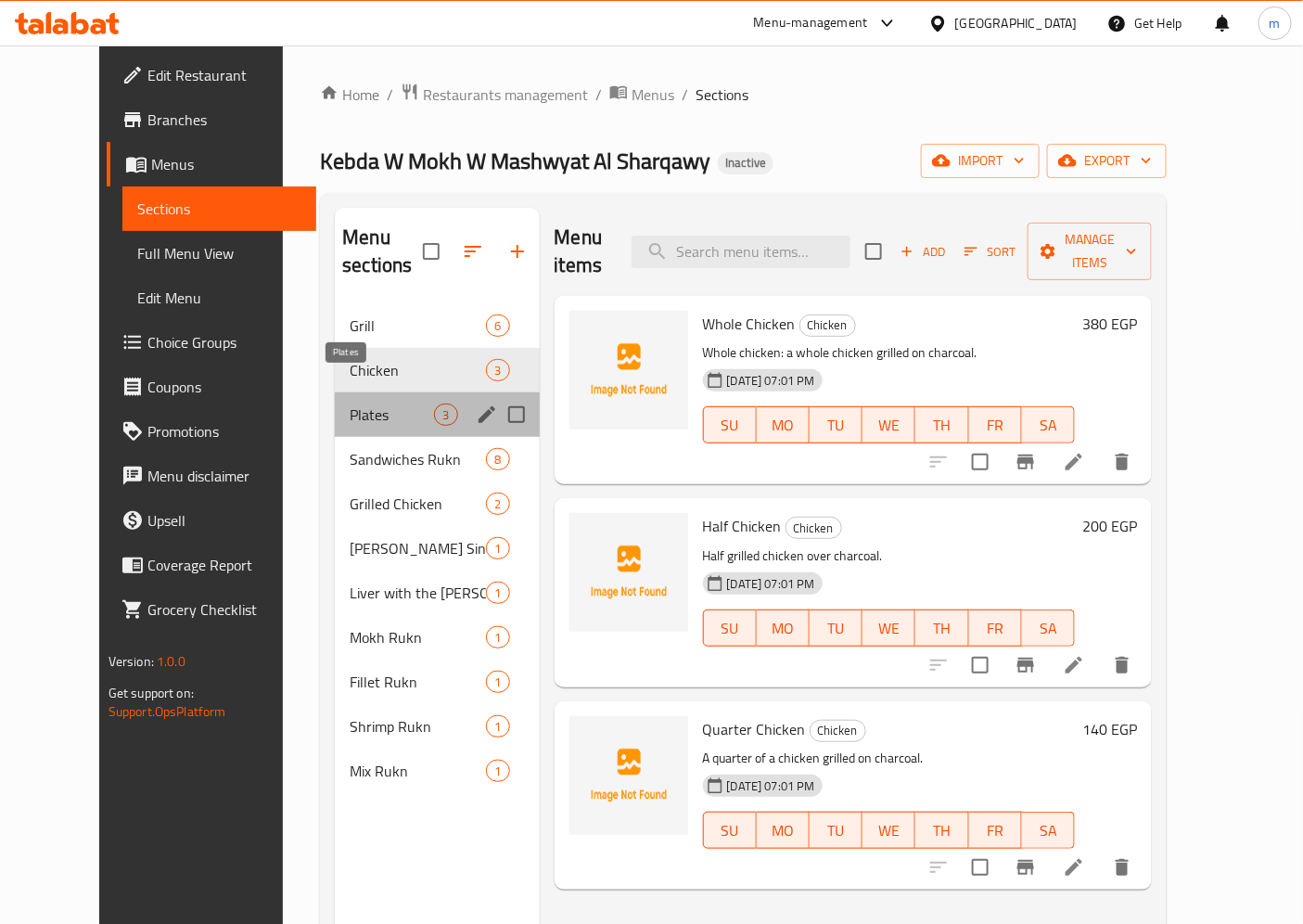
click at [354, 403] on span "Plates" at bounding box center [391, 414] width 85 height 22
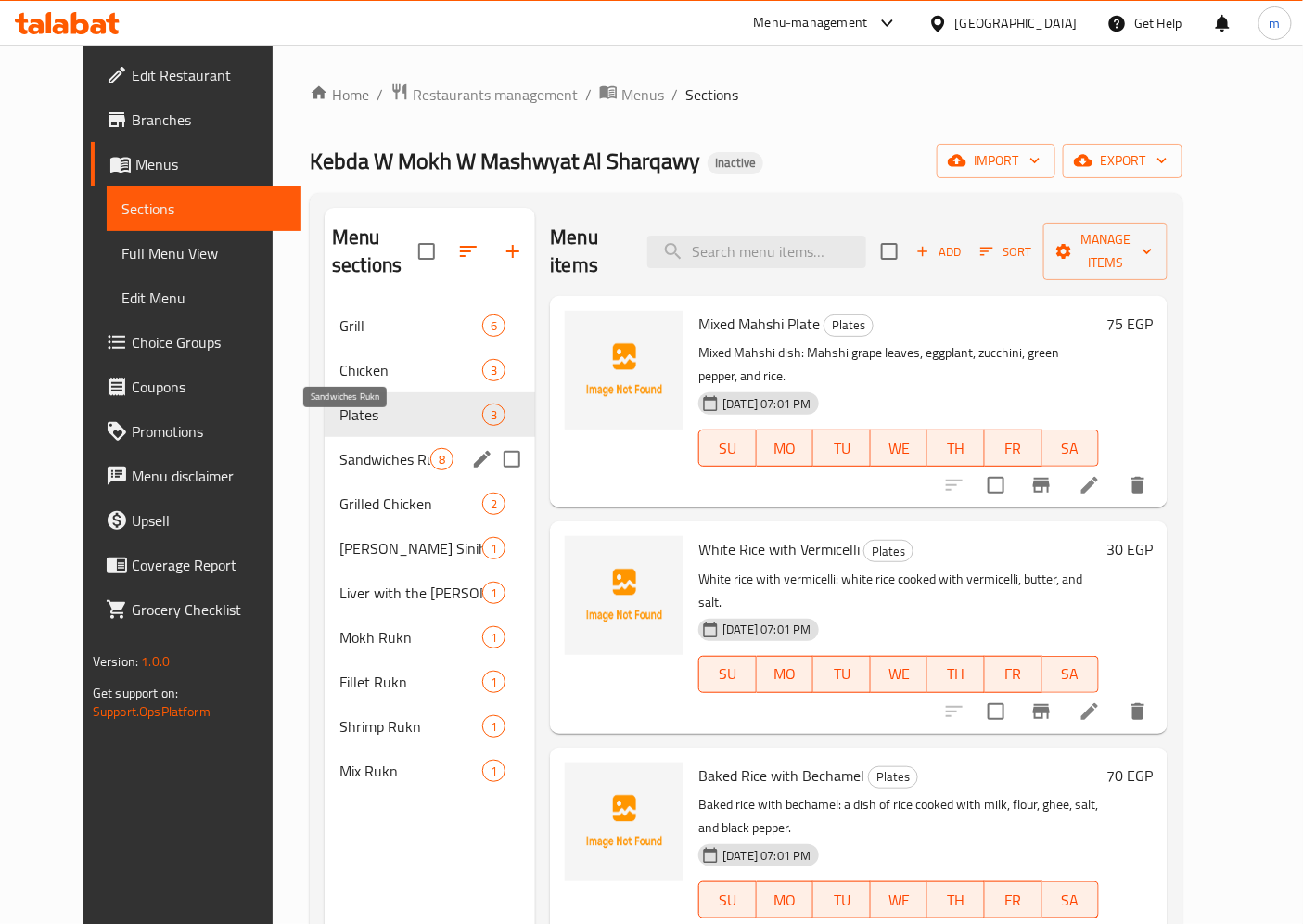
click at [344, 448] on span "Sandwiches Rukn" at bounding box center [385, 459] width 90 height 22
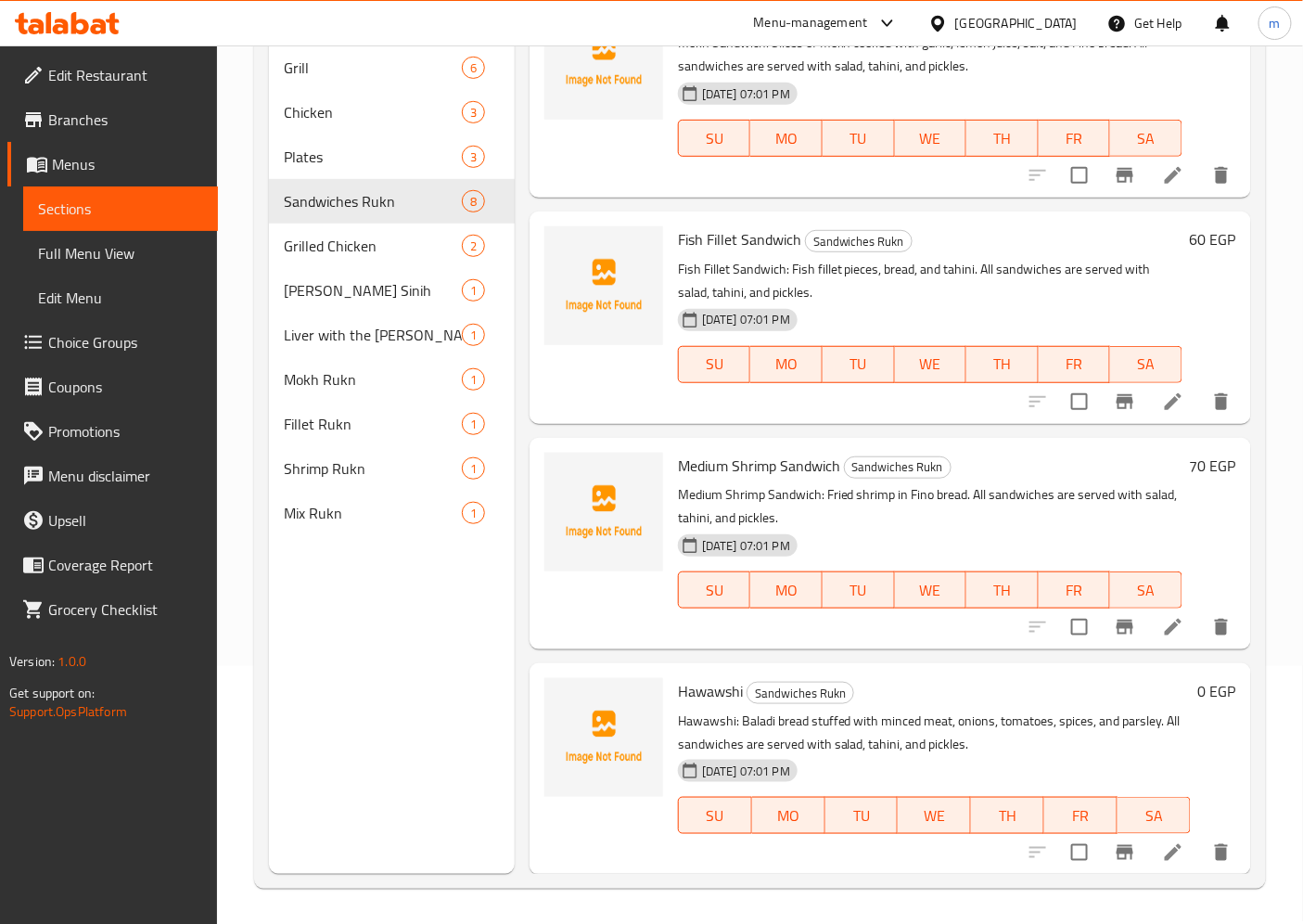
scroll to position [260, 0]
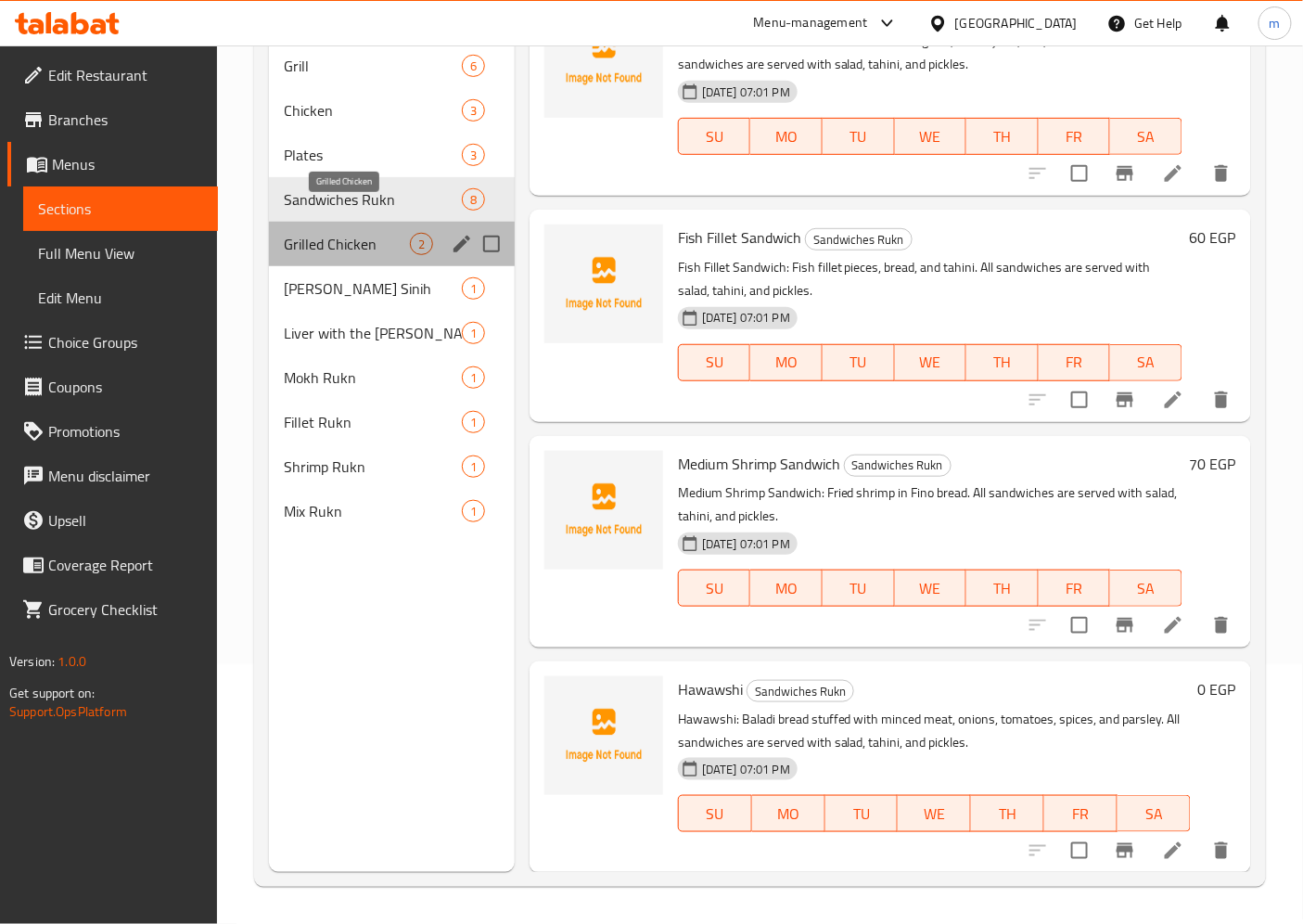
click at [382, 233] on span "Grilled Chicken" at bounding box center [346, 244] width 127 height 22
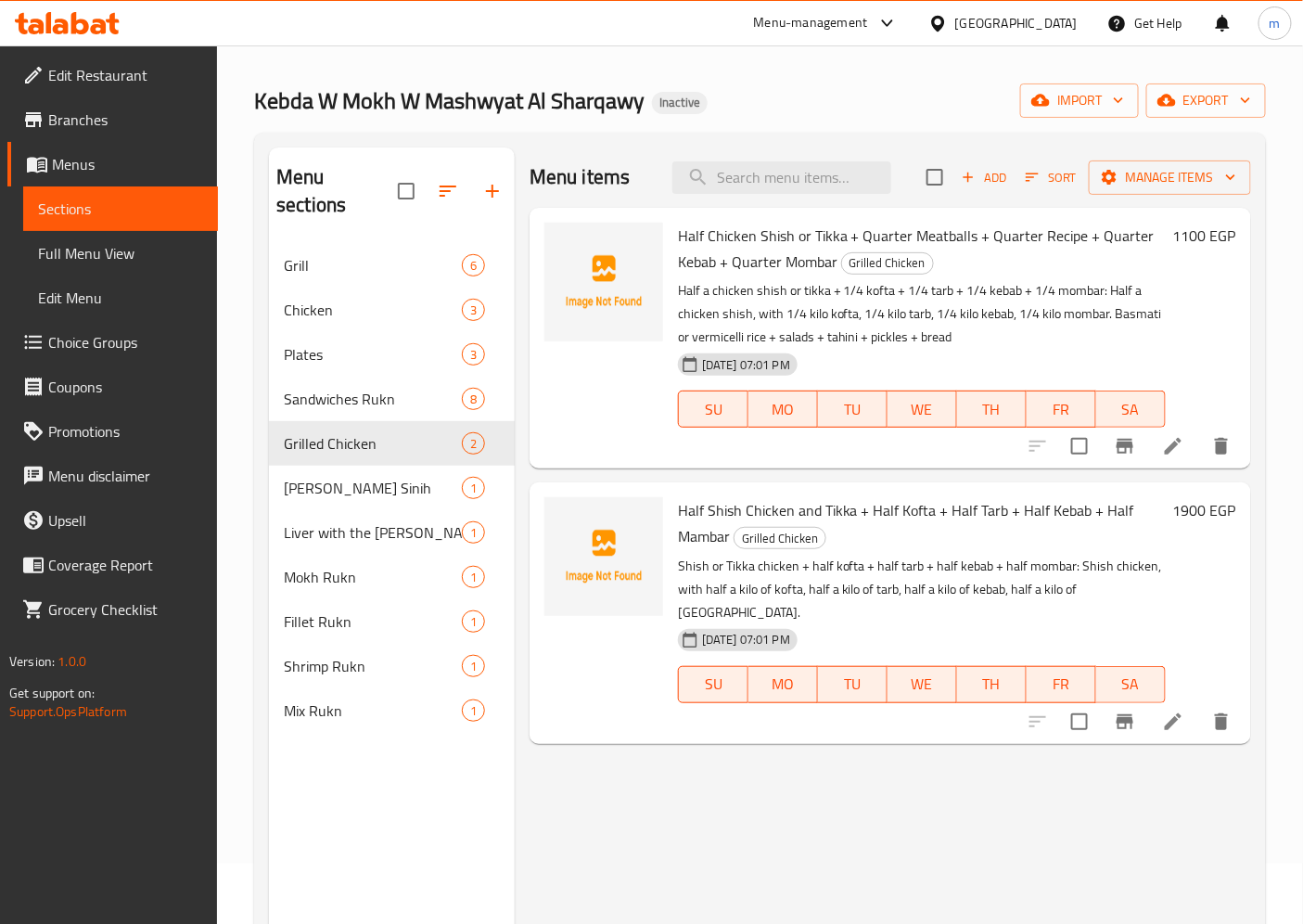
scroll to position [53, 0]
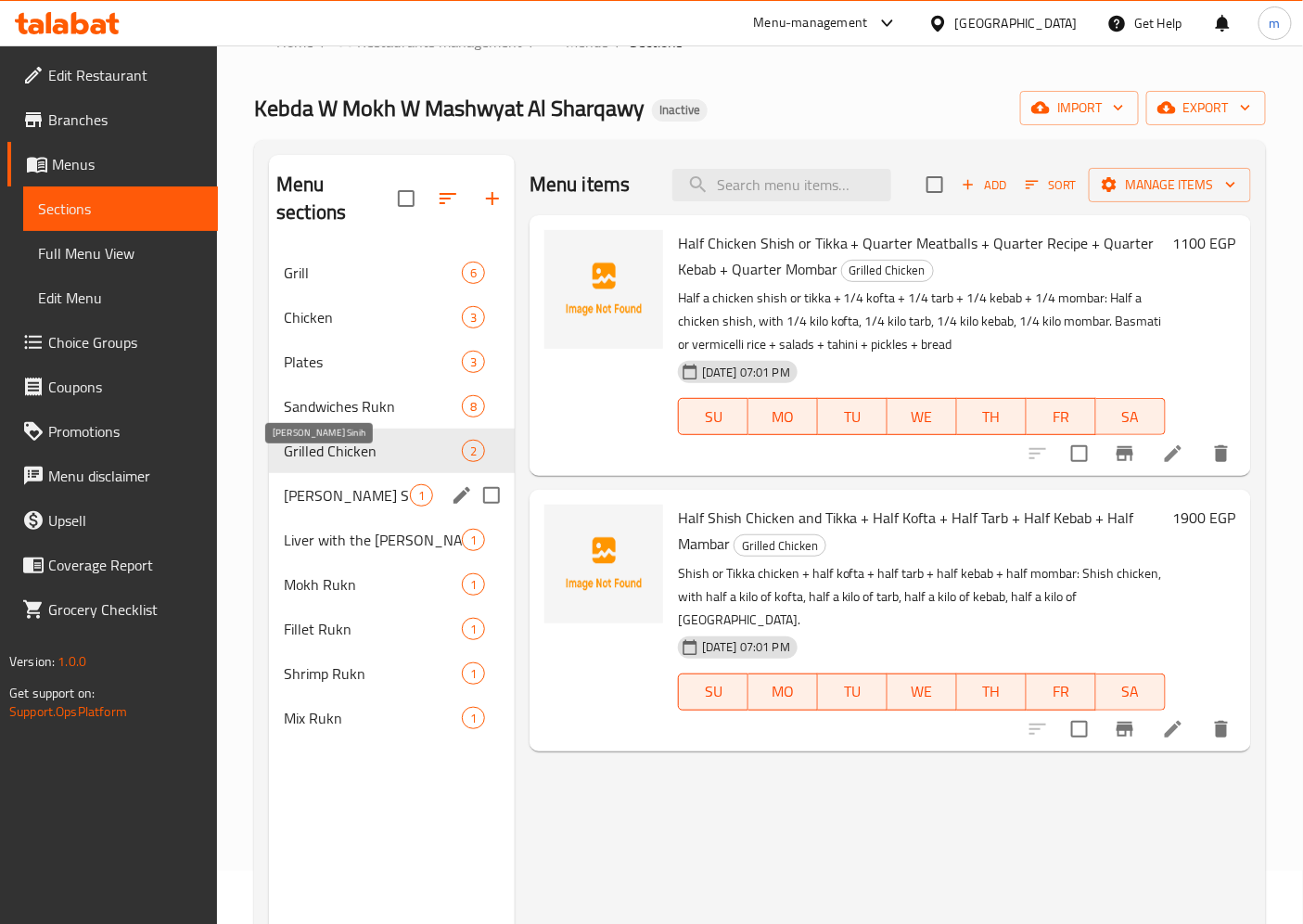
click at [322, 484] on span "[PERSON_NAME] Sinih" at bounding box center [346, 495] width 127 height 22
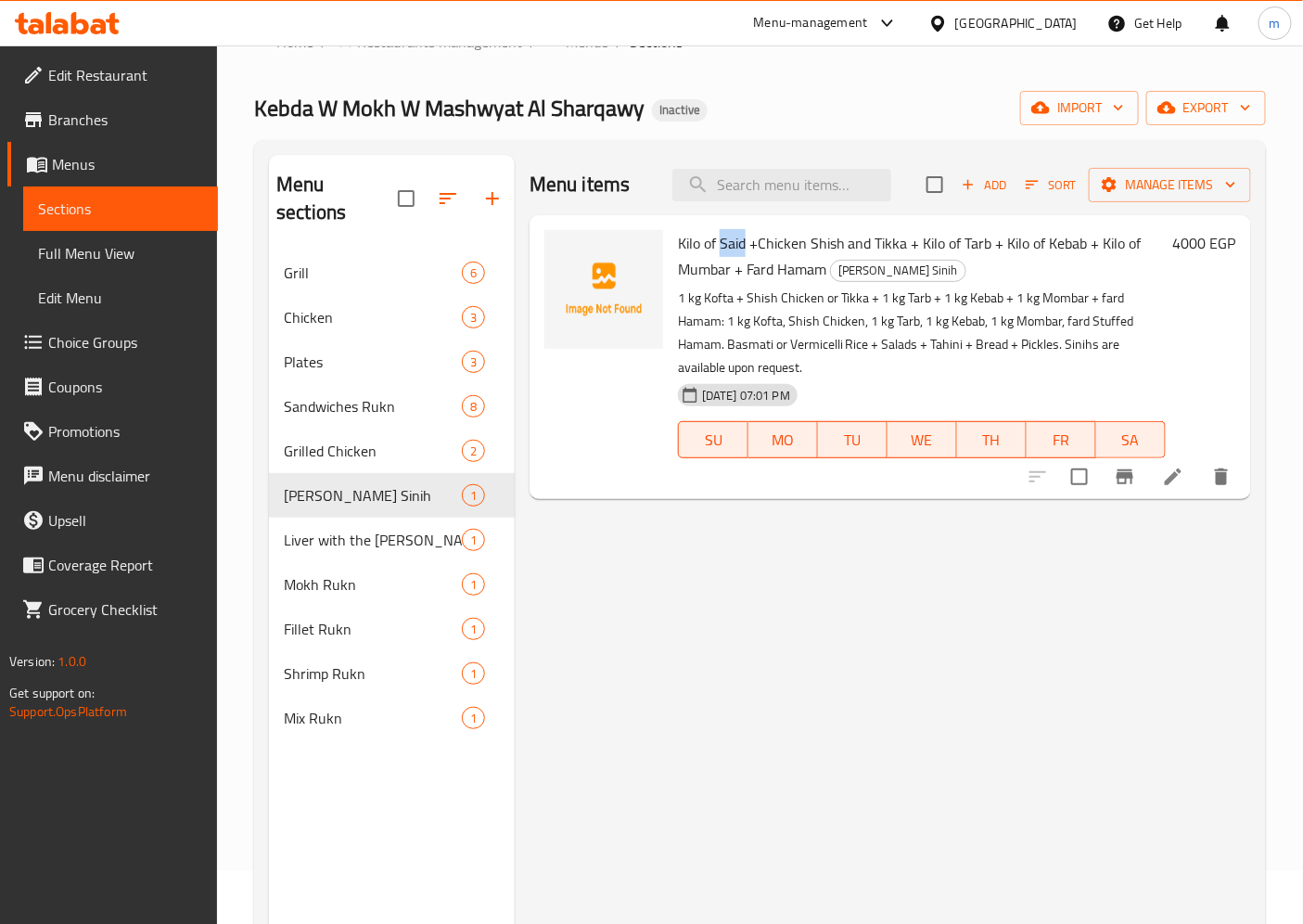
drag, startPoint x: 745, startPoint y: 241, endPoint x: 721, endPoint y: 238, distance: 24.2
click at [721, 238] on span "Kilo of Said +Chicken Shish and Tikka + Kilo of Tarb + Kilo of Kebab + Kilo of …" at bounding box center [909, 256] width 464 height 54
click at [1076, 309] on p "1 kg Kofta + Shish Chicken or Tikka + 1 kg Tarb + 1 kg Kebab + 1 kg Mombar + fa…" at bounding box center [921, 332] width 488 height 92
click at [1182, 469] on icon at bounding box center [1173, 476] width 22 height 22
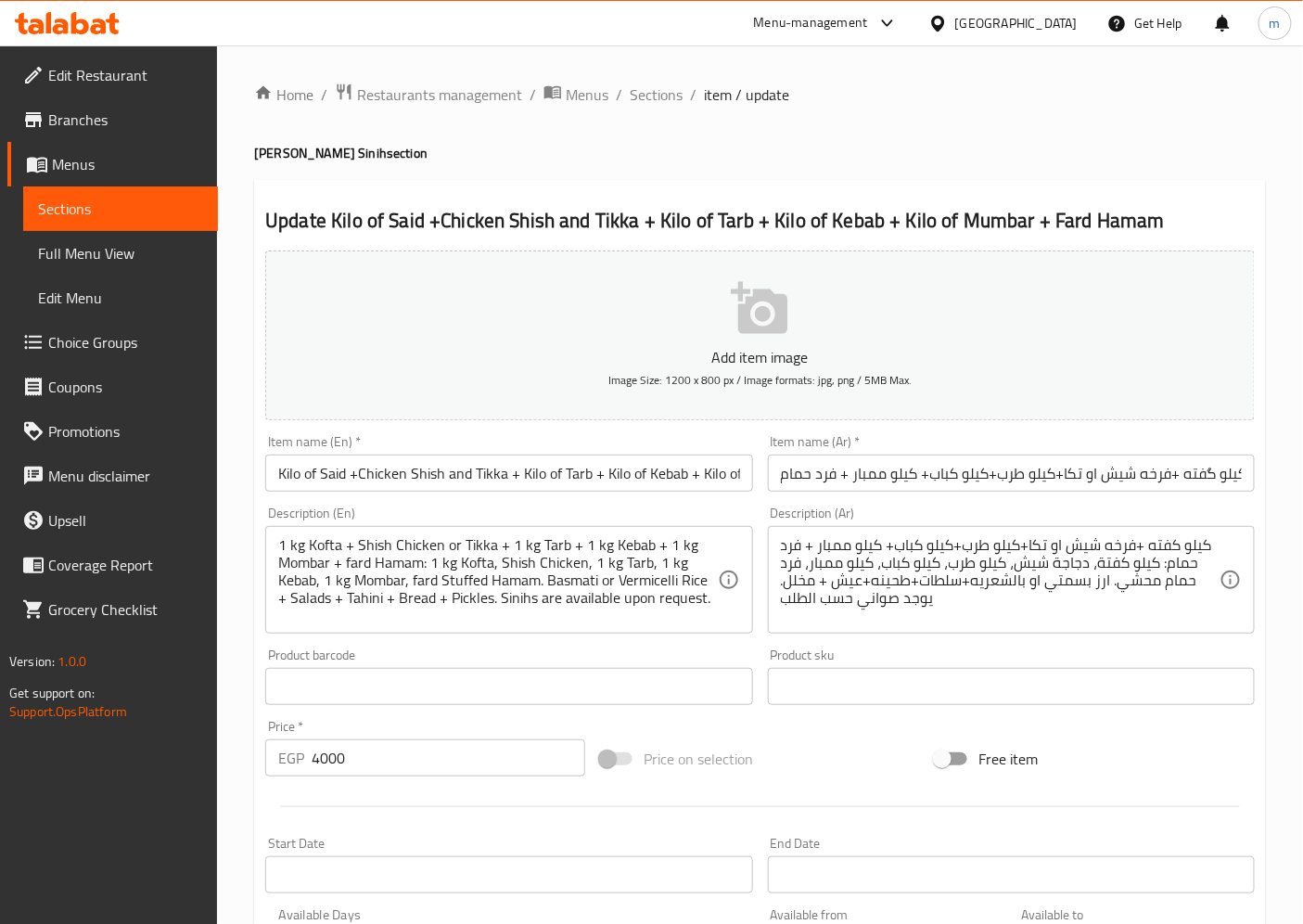
click at [348, 469] on input "Kilo of Said +Chicken Shish and Tikka + Kilo of Tarb + Kilo of Kebab + Kilo of …" at bounding box center [509, 472] width 487 height 37
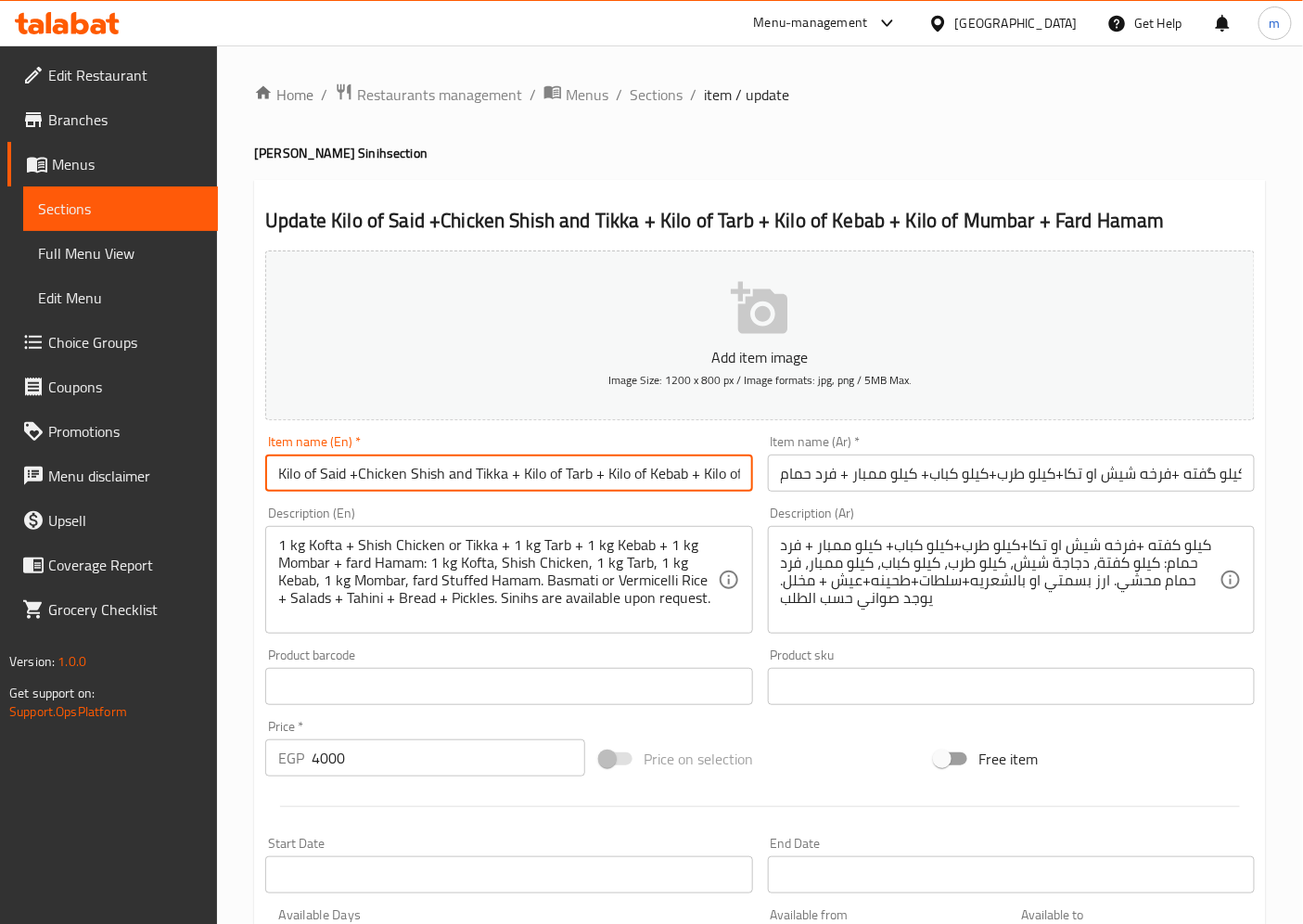
drag, startPoint x: 347, startPoint y: 479, endPoint x: 323, endPoint y: 478, distance: 24.0
click at [323, 478] on input "Kilo of Said +Chicken Shish and Tikka + Kilo of Tarb + Kilo of Kebab + Kilo of …" at bounding box center [509, 472] width 487 height 37
type input "Kilo of Kofta +Chicken Shish and Tikka + Kilo of Tarb + Kilo of Kebab + Kilo of…"
click at [451, 499] on div "Description (En) 1 kg Kofta + Shish Chicken or Tikka + 1 kg Tarb + 1 kg Kebab +…" at bounding box center [508, 569] width 502 height 142
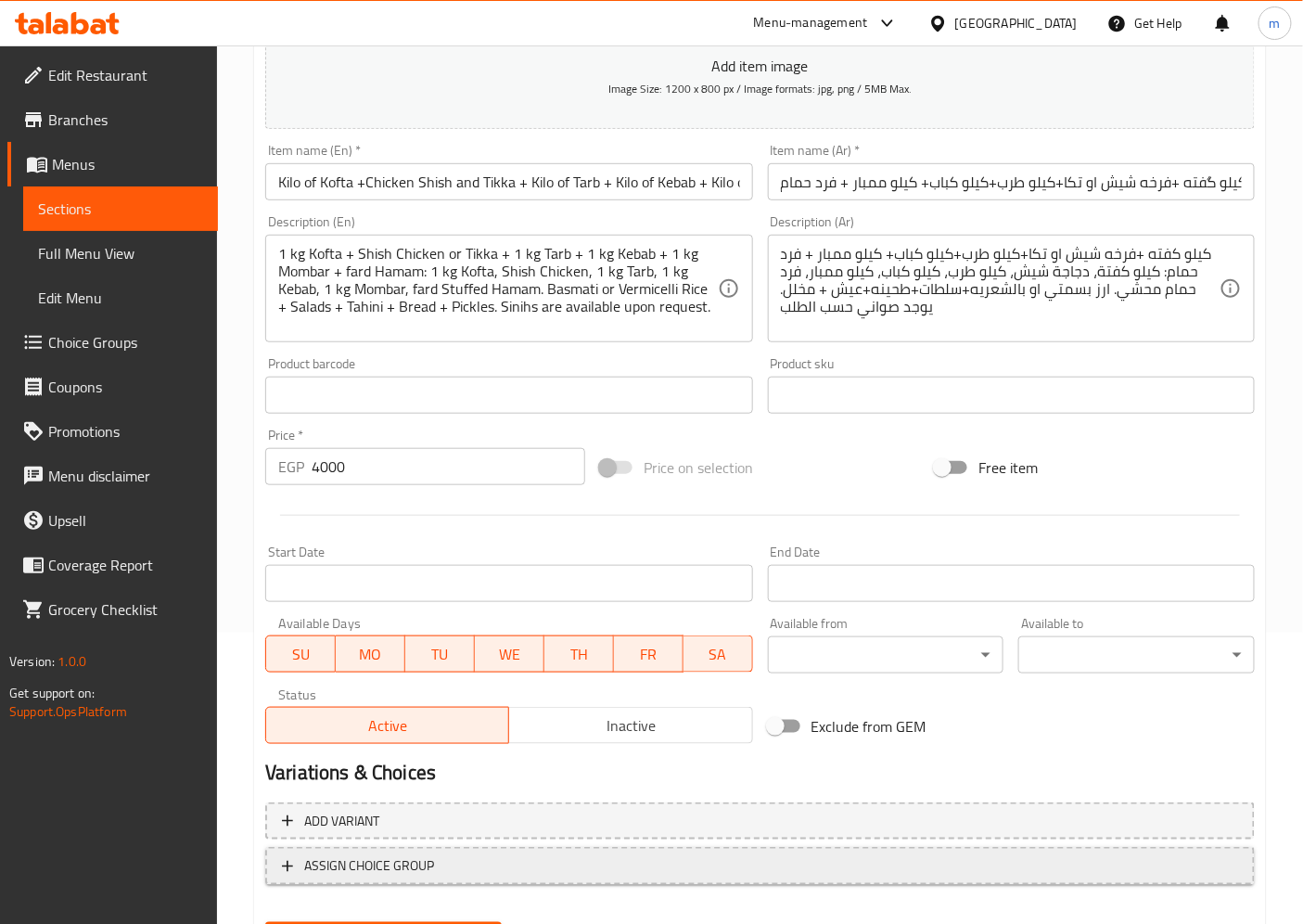
scroll to position [383, 0]
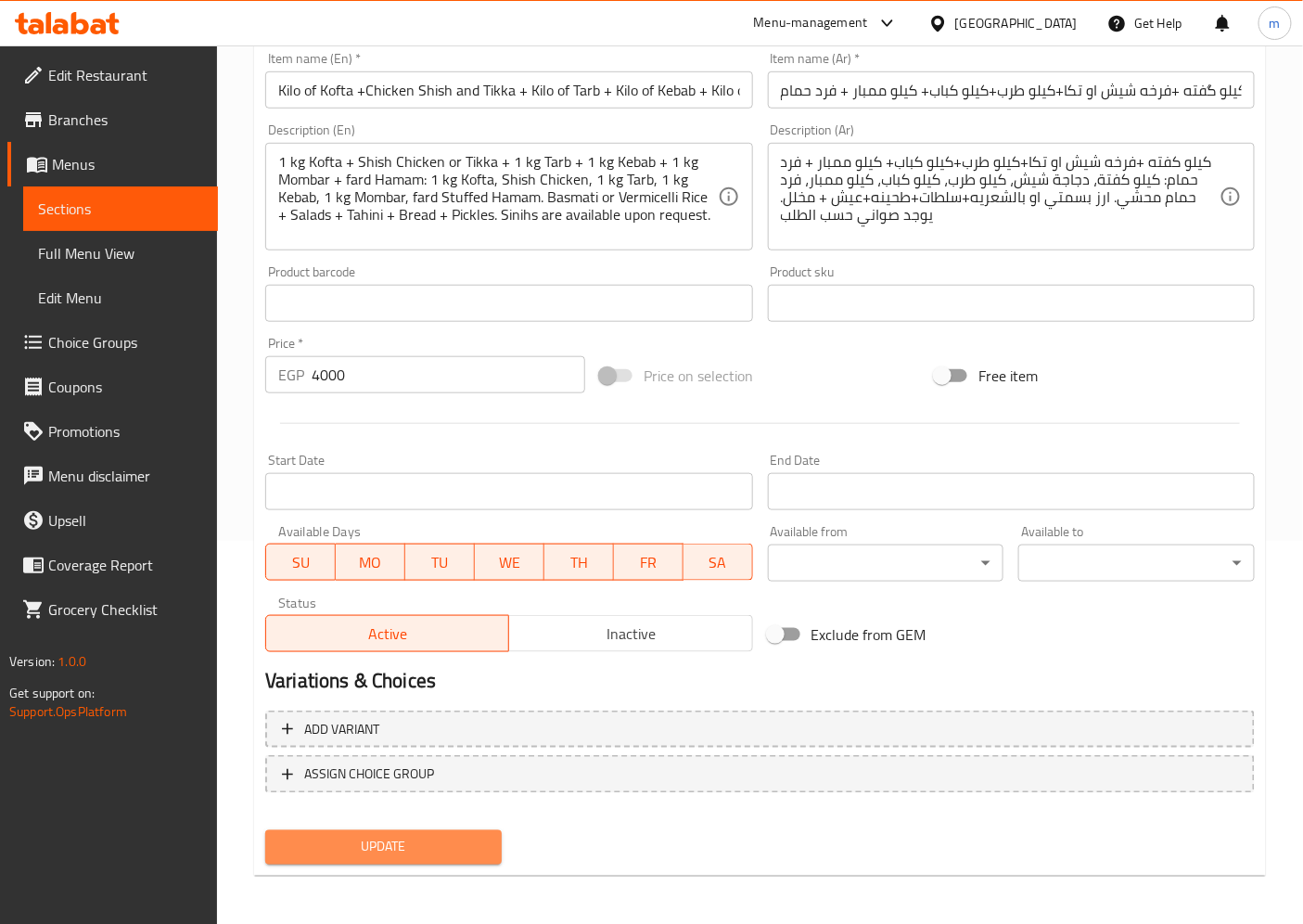
click at [364, 836] on span "Update" at bounding box center [383, 847] width 207 height 23
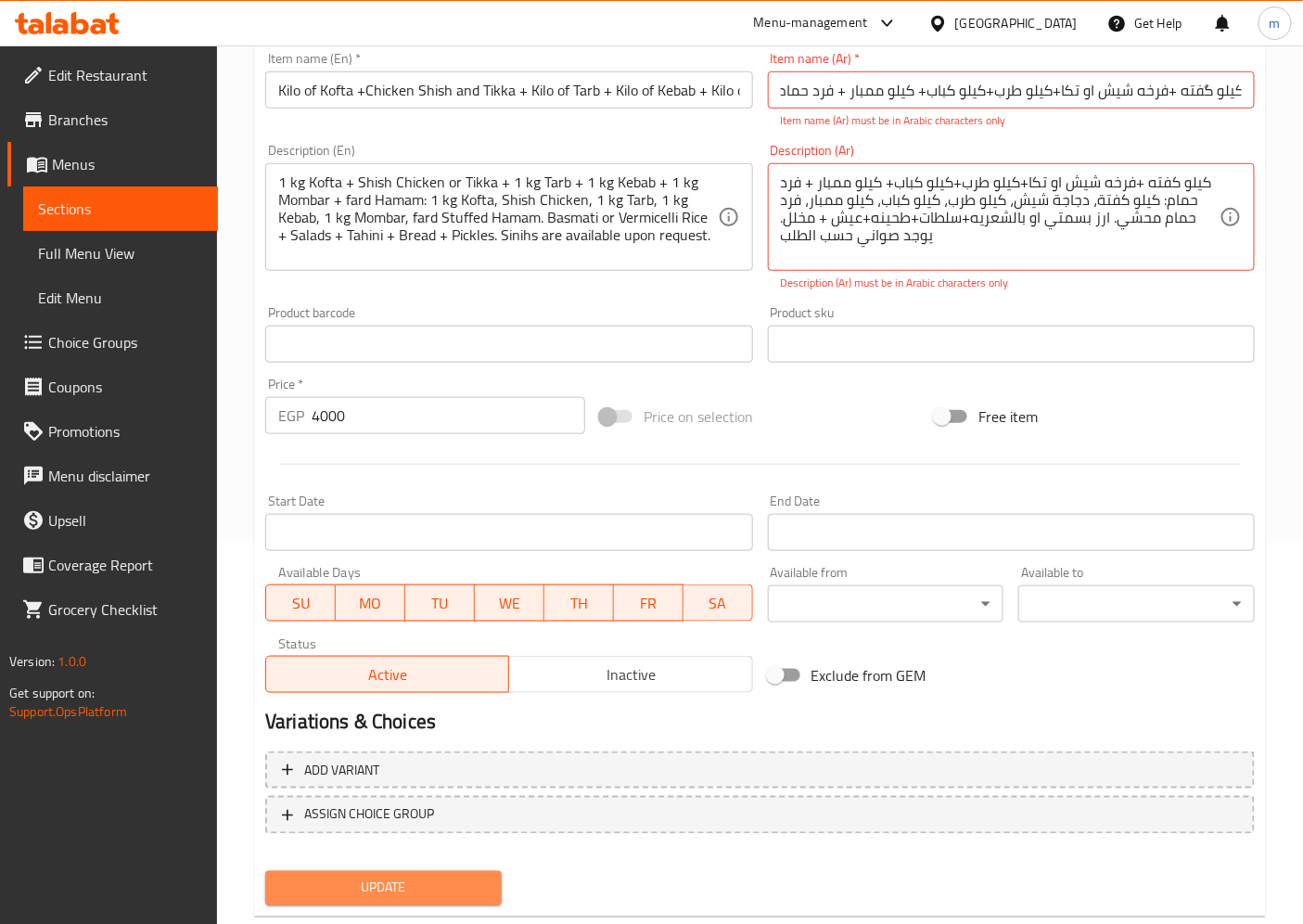
click at [436, 876] on span "Update" at bounding box center [383, 888] width 207 height 23
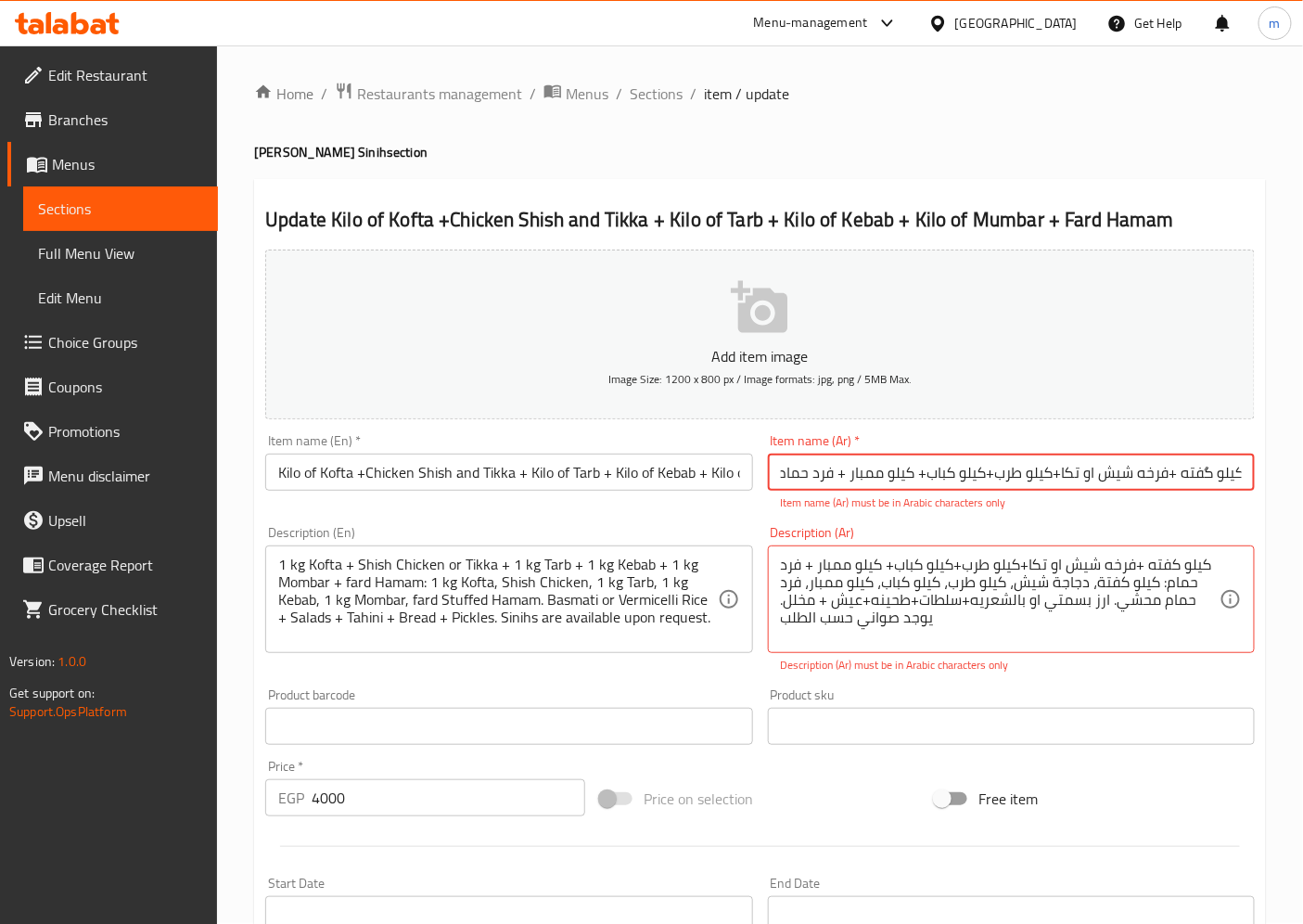
scroll to position [0, 0]
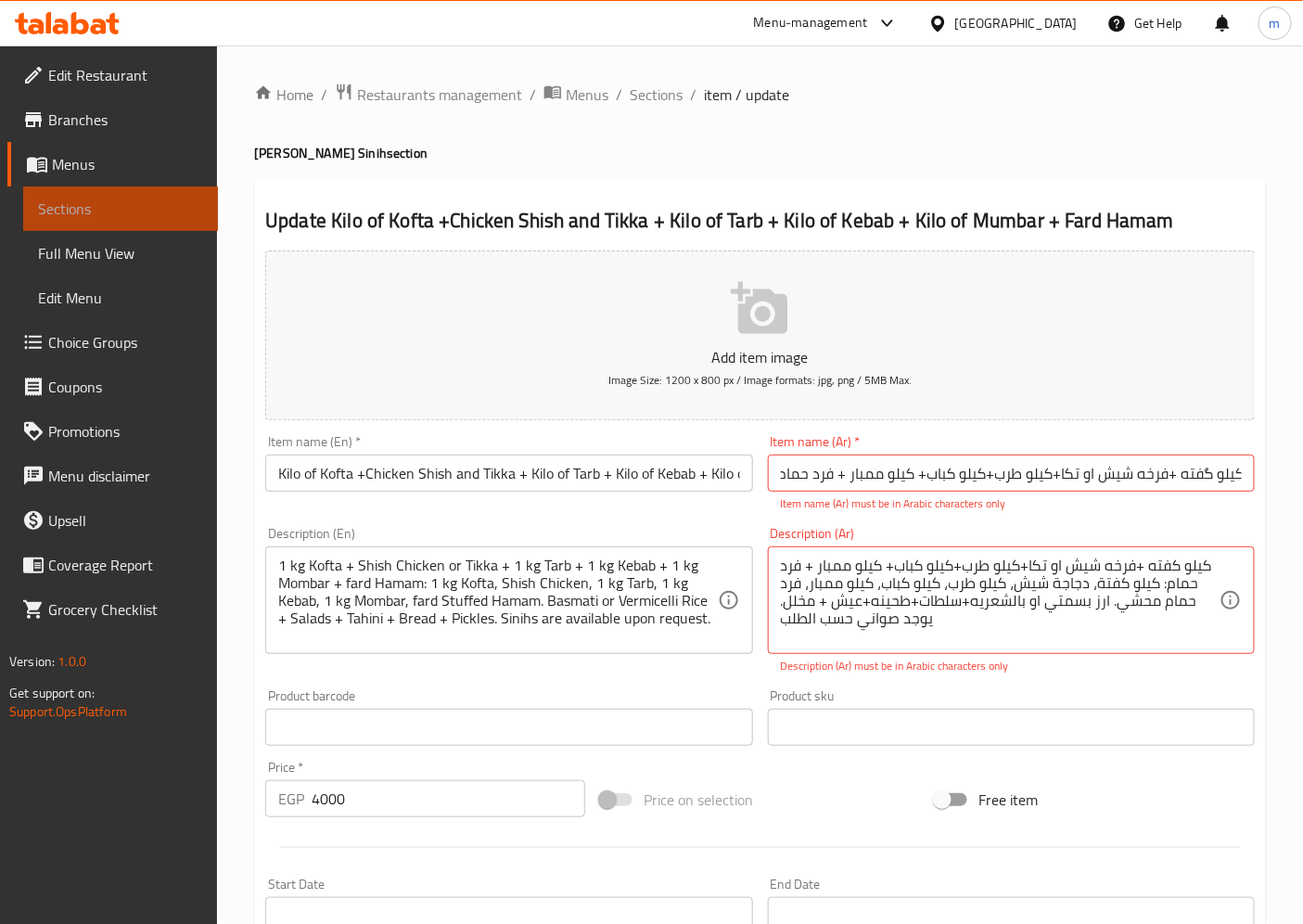
click at [143, 192] on link "Sections" at bounding box center [120, 208] width 195 height 45
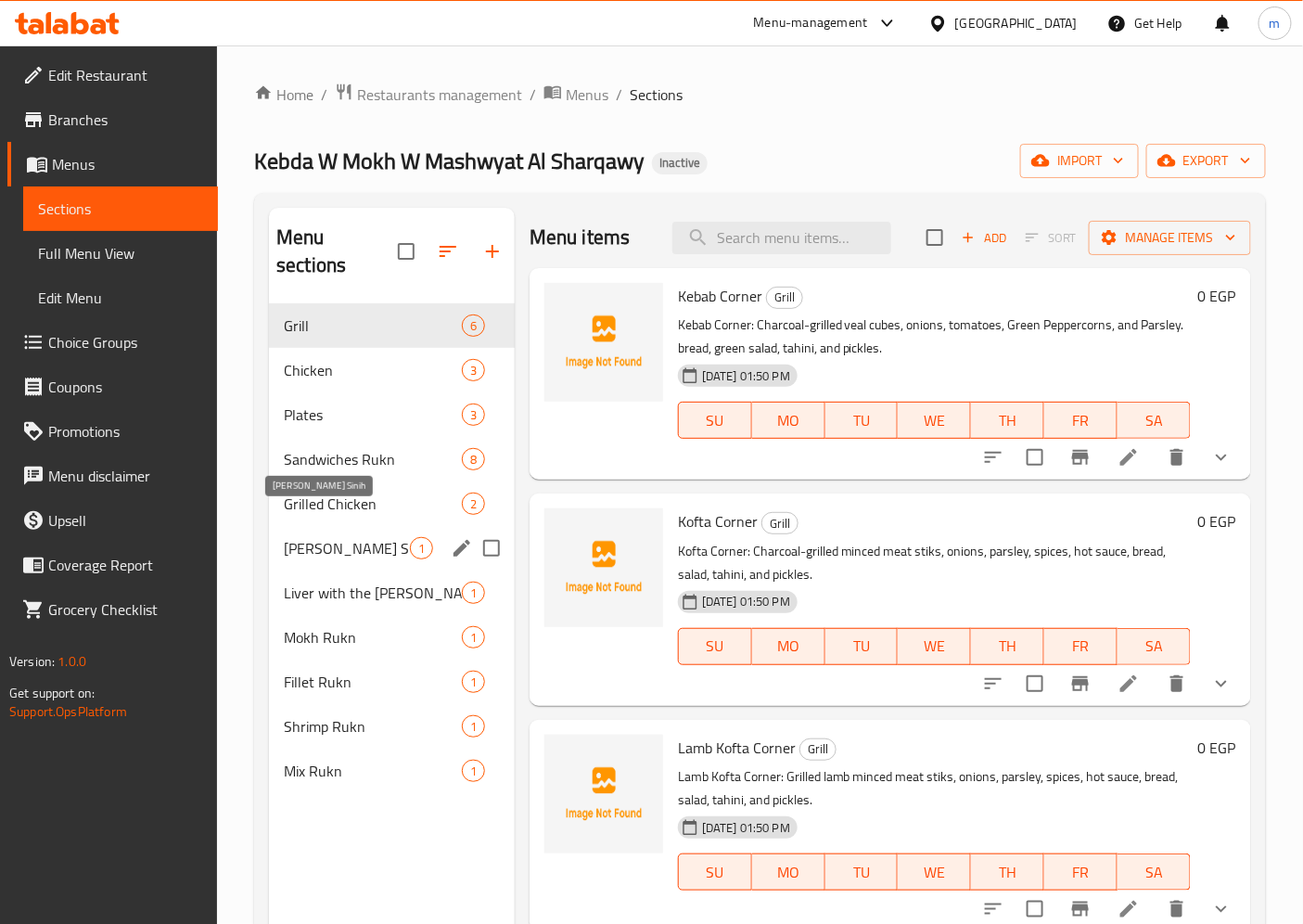
click at [358, 537] on span "[PERSON_NAME] Sinih" at bounding box center [346, 547] width 127 height 22
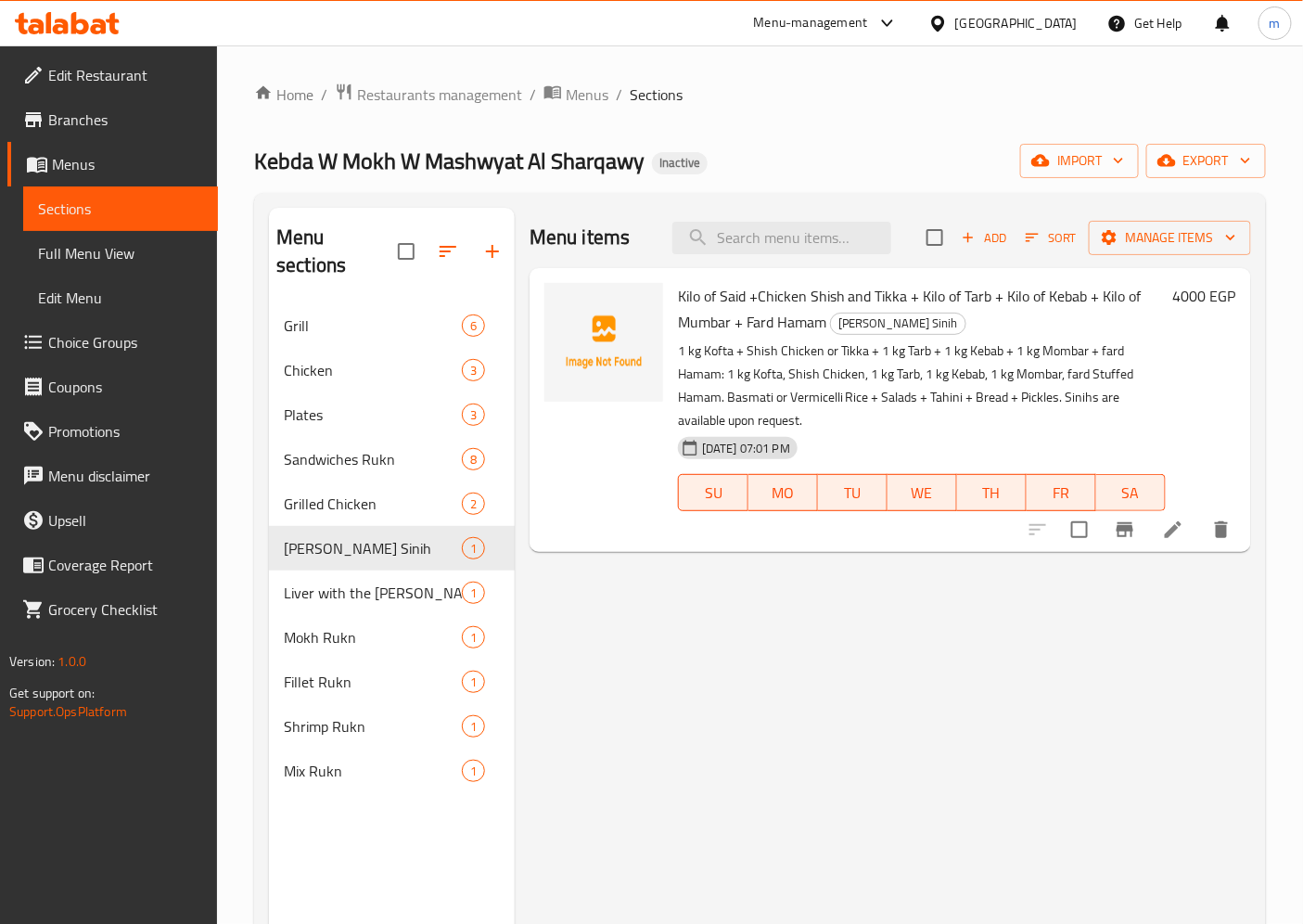
click at [85, 255] on span "Full Menu View" at bounding box center [120, 252] width 165 height 22
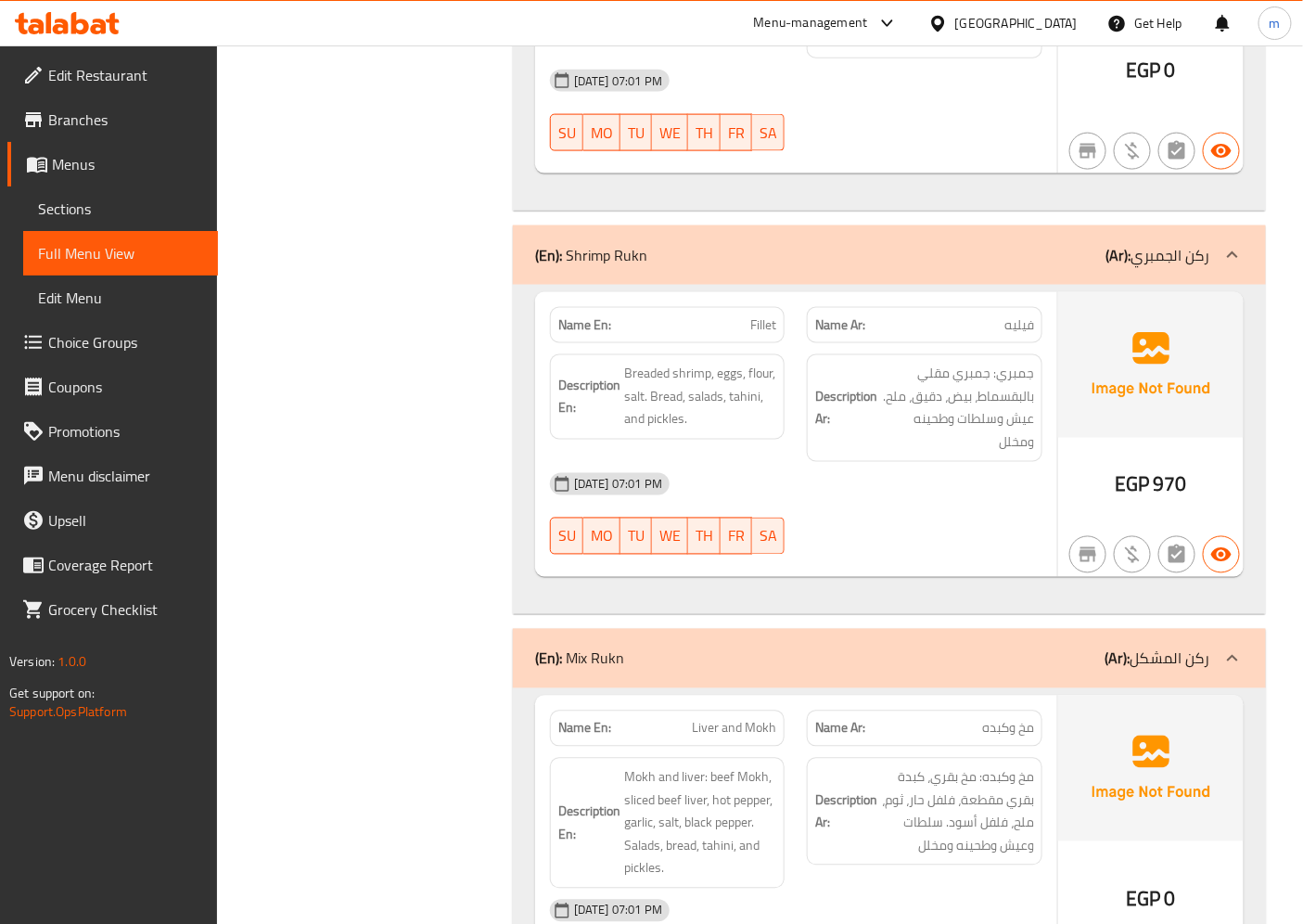
scroll to position [10200, 0]
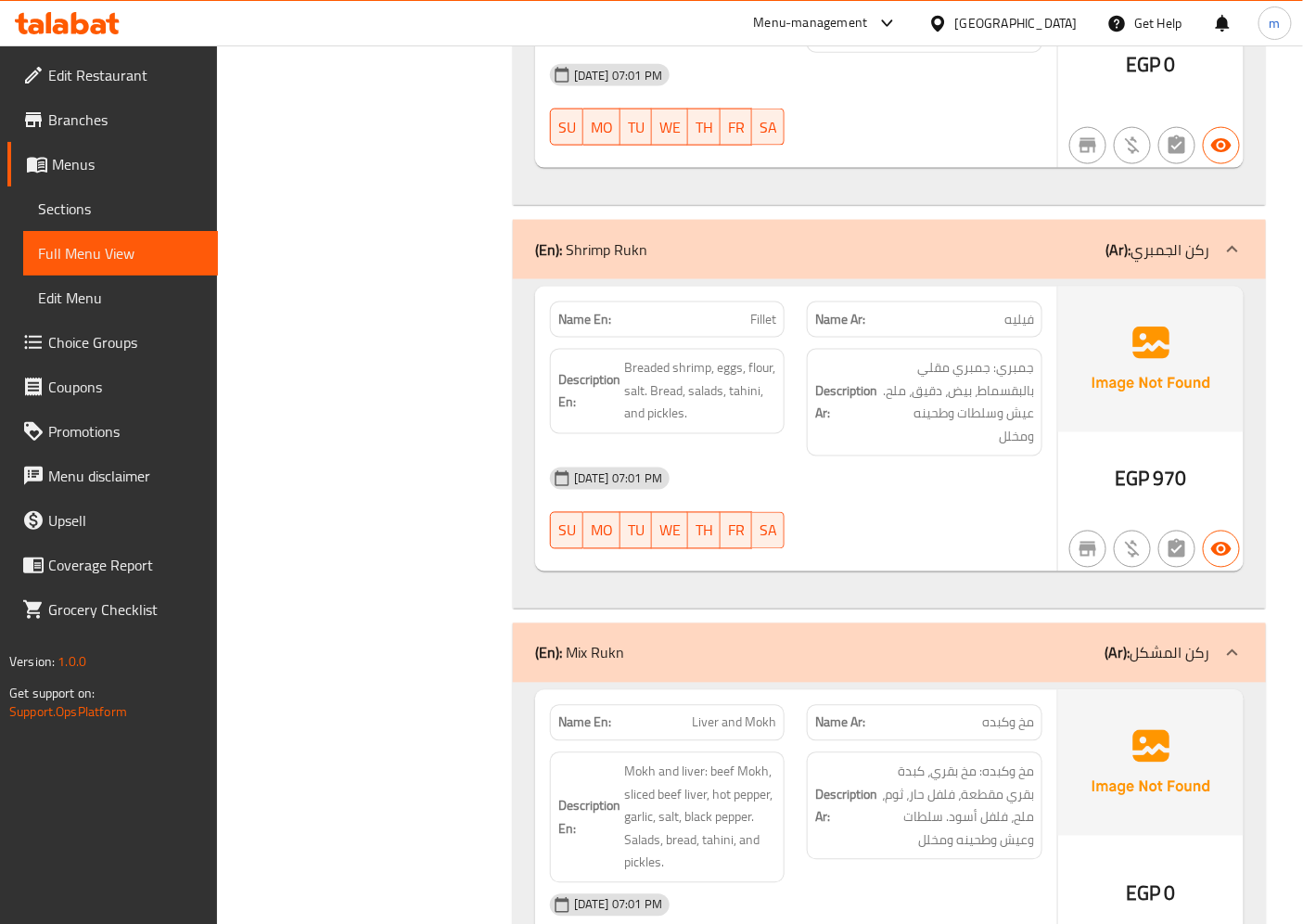
click at [103, 341] on span "Choice Groups" at bounding box center [126, 342] width 155 height 22
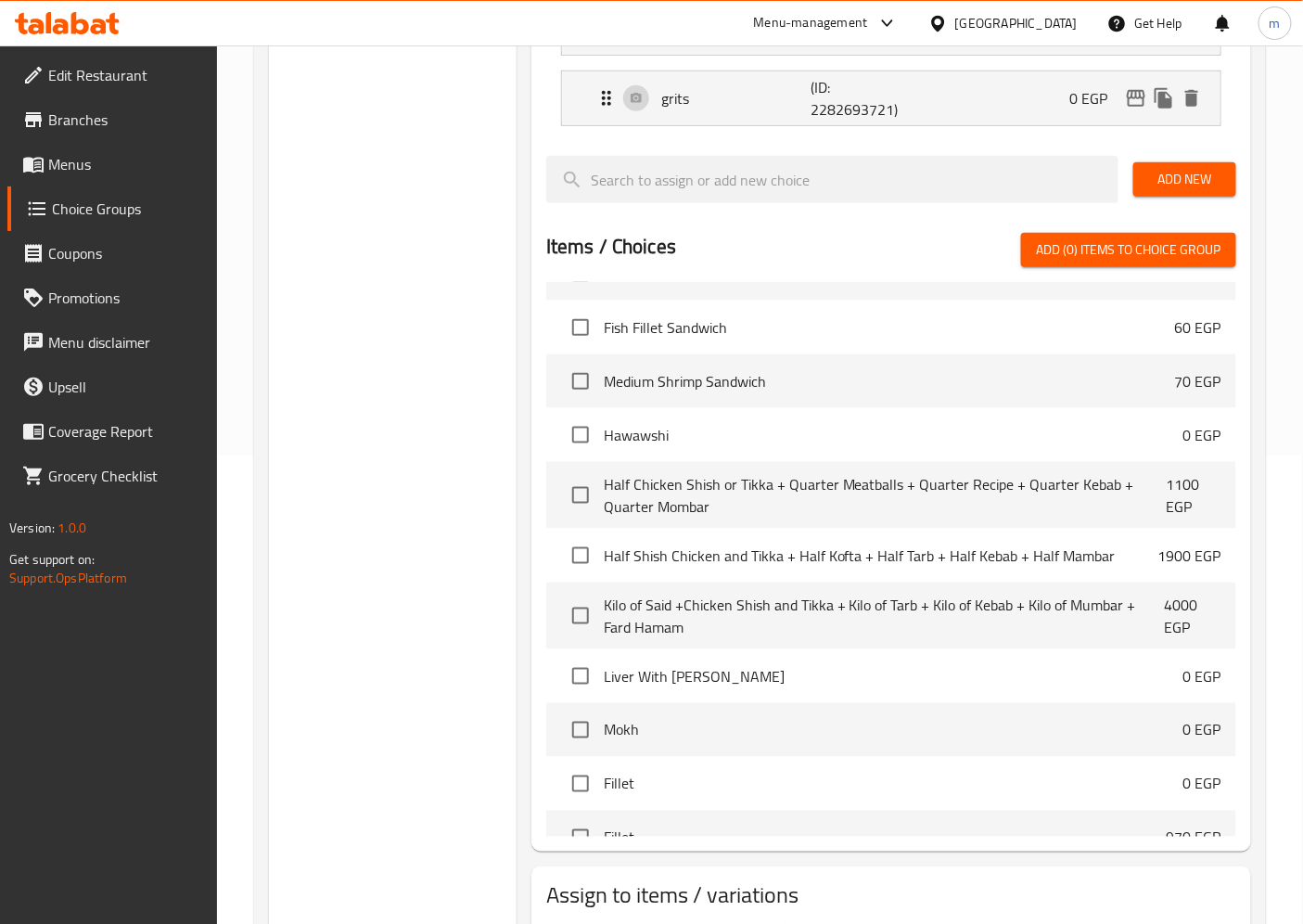
scroll to position [1698, 0]
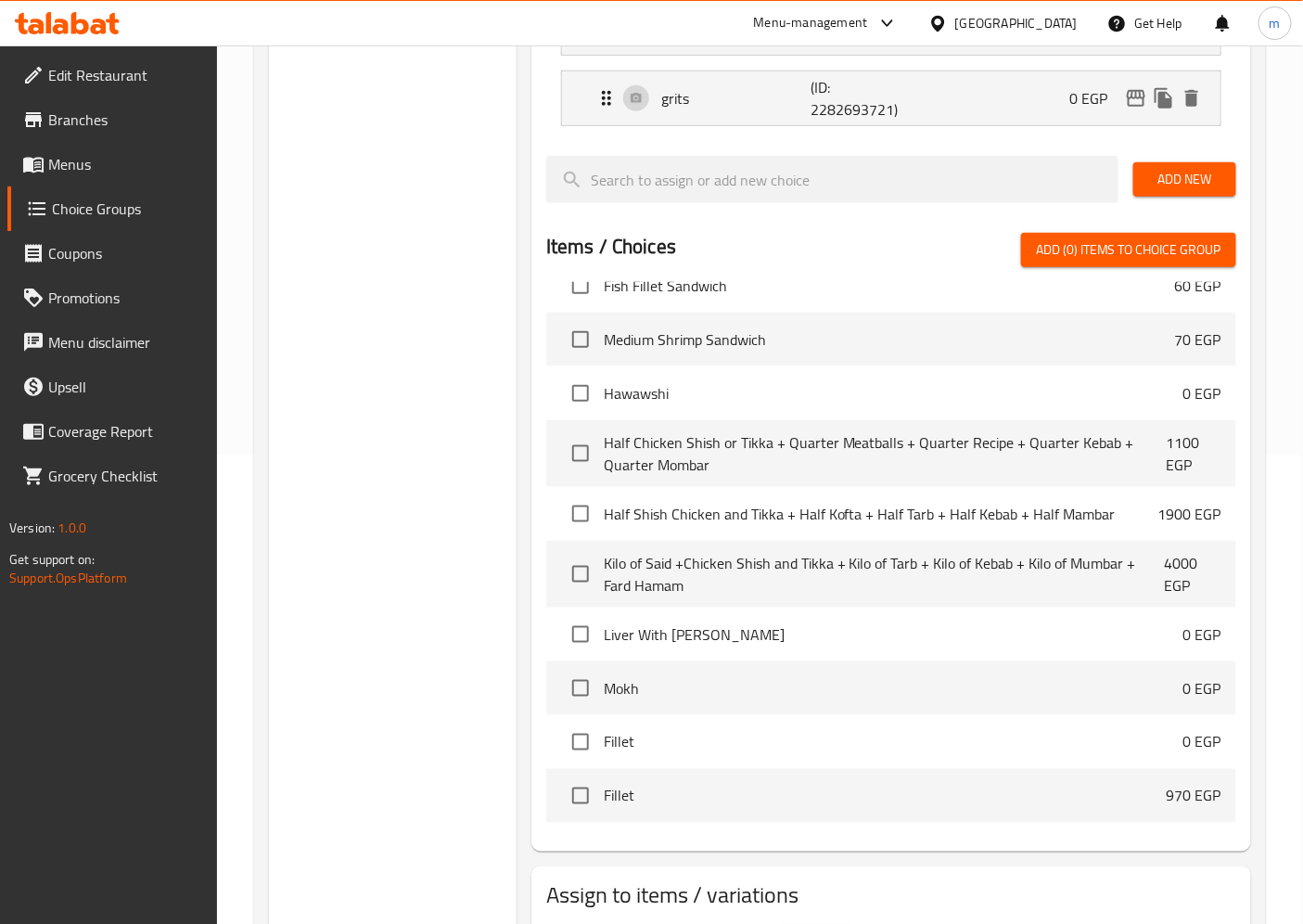
click at [899, 570] on span "Kilo of Said +Chicken Shish and Tikka + Kilo of Tarb + Kilo of Kebab + Kilo of …" at bounding box center [883, 574] width 561 height 45
click at [944, 590] on span "Kilo of Said +Chicken Shish and Tikka + Kilo of Tarb + Kilo of Kebab + Kilo of …" at bounding box center [883, 574] width 561 height 45
click at [572, 589] on input "checkbox" at bounding box center [581, 574] width 39 height 39
click at [586, 589] on input "checkbox" at bounding box center [581, 574] width 39 height 39
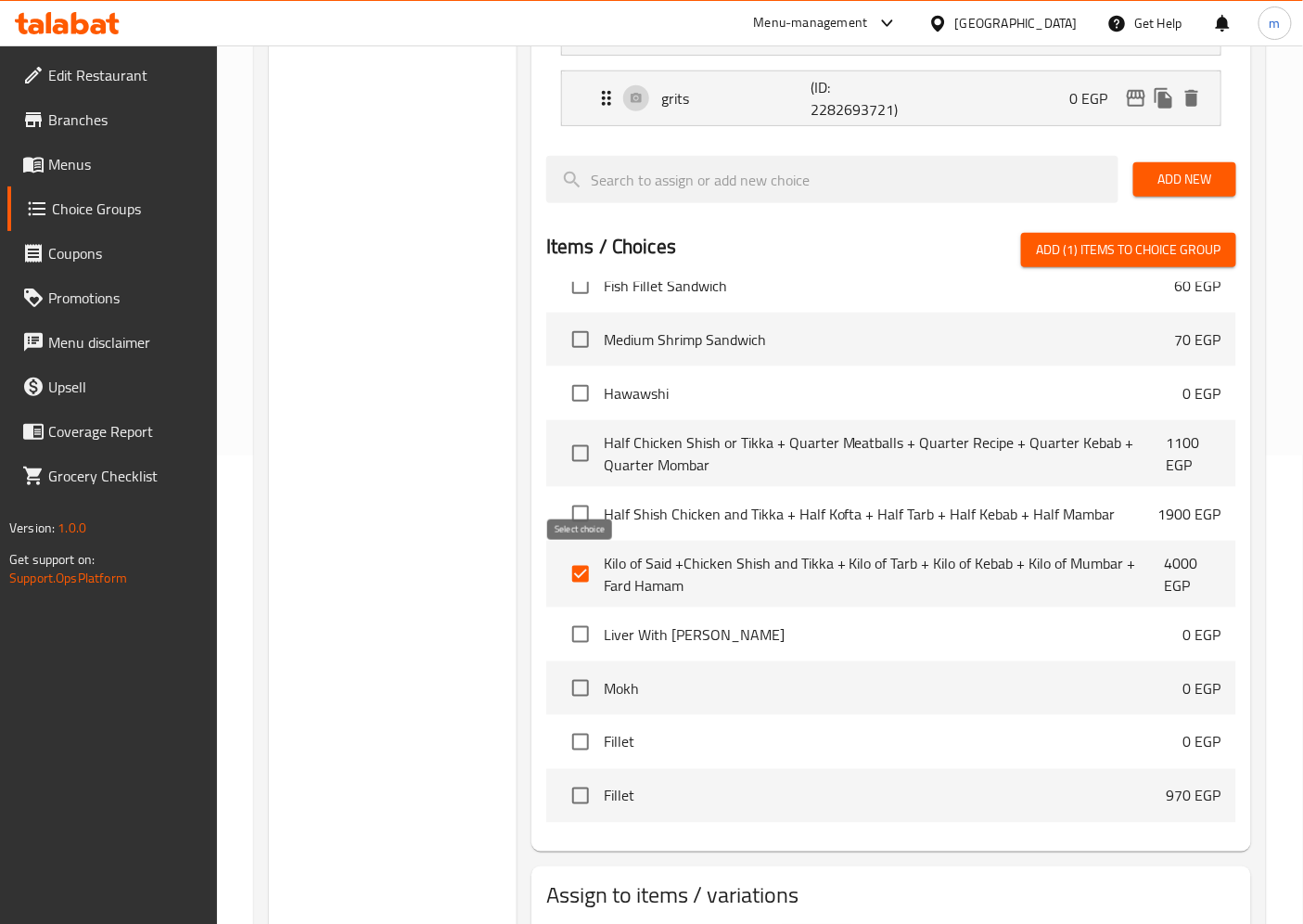
checkbox input "false"
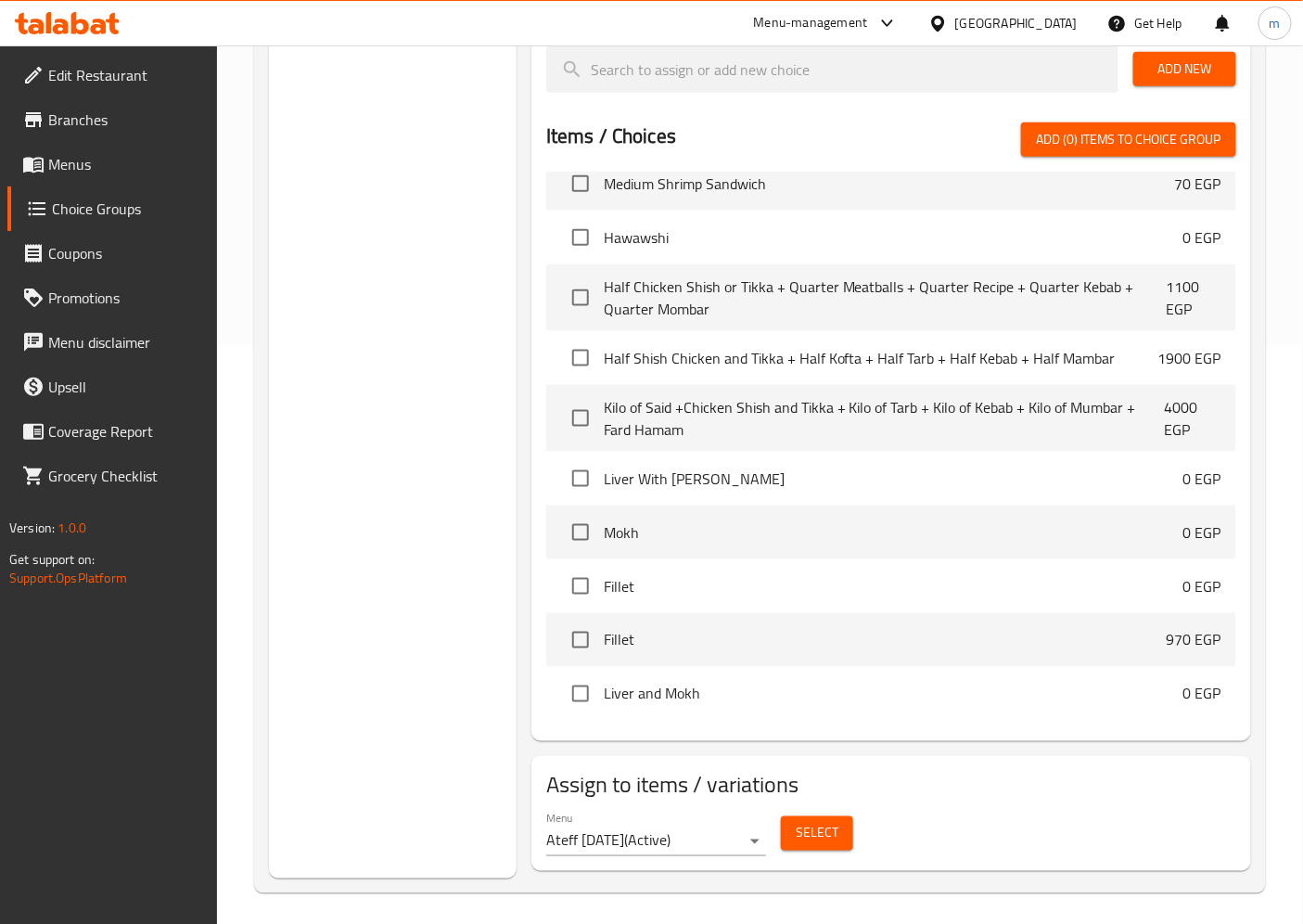
scroll to position [584, 0]
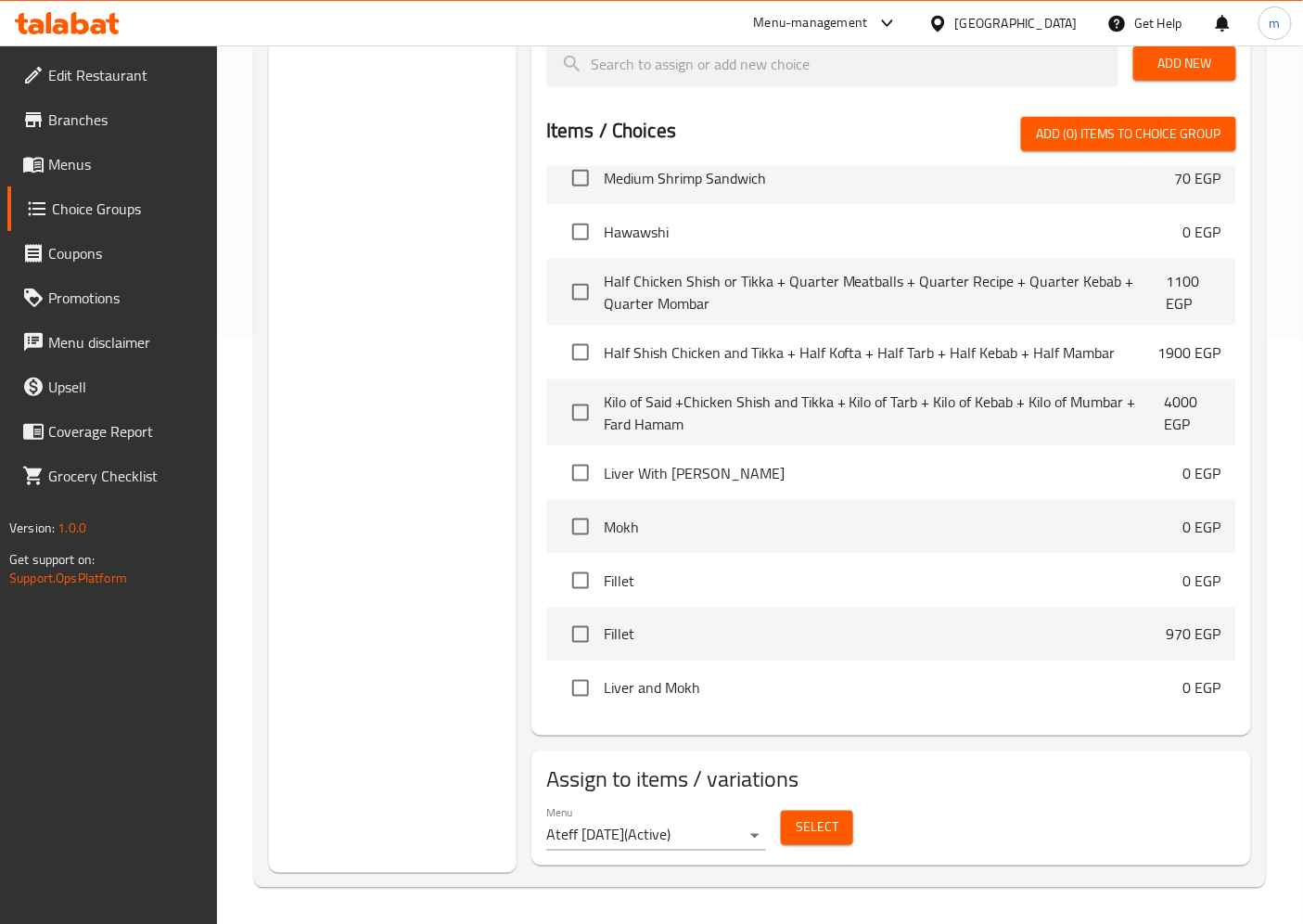
click at [1138, 400] on span "Kilo of Said +Chicken Shish and Tikka + Kilo of Tarb + Kilo of Kebab + Kilo of …" at bounding box center [883, 412] width 561 height 45
click at [954, 431] on span "Kilo of Said +Chicken Shish and Tikka + Kilo of Tarb + Kilo of Kebab + Kilo of …" at bounding box center [883, 412] width 561 height 45
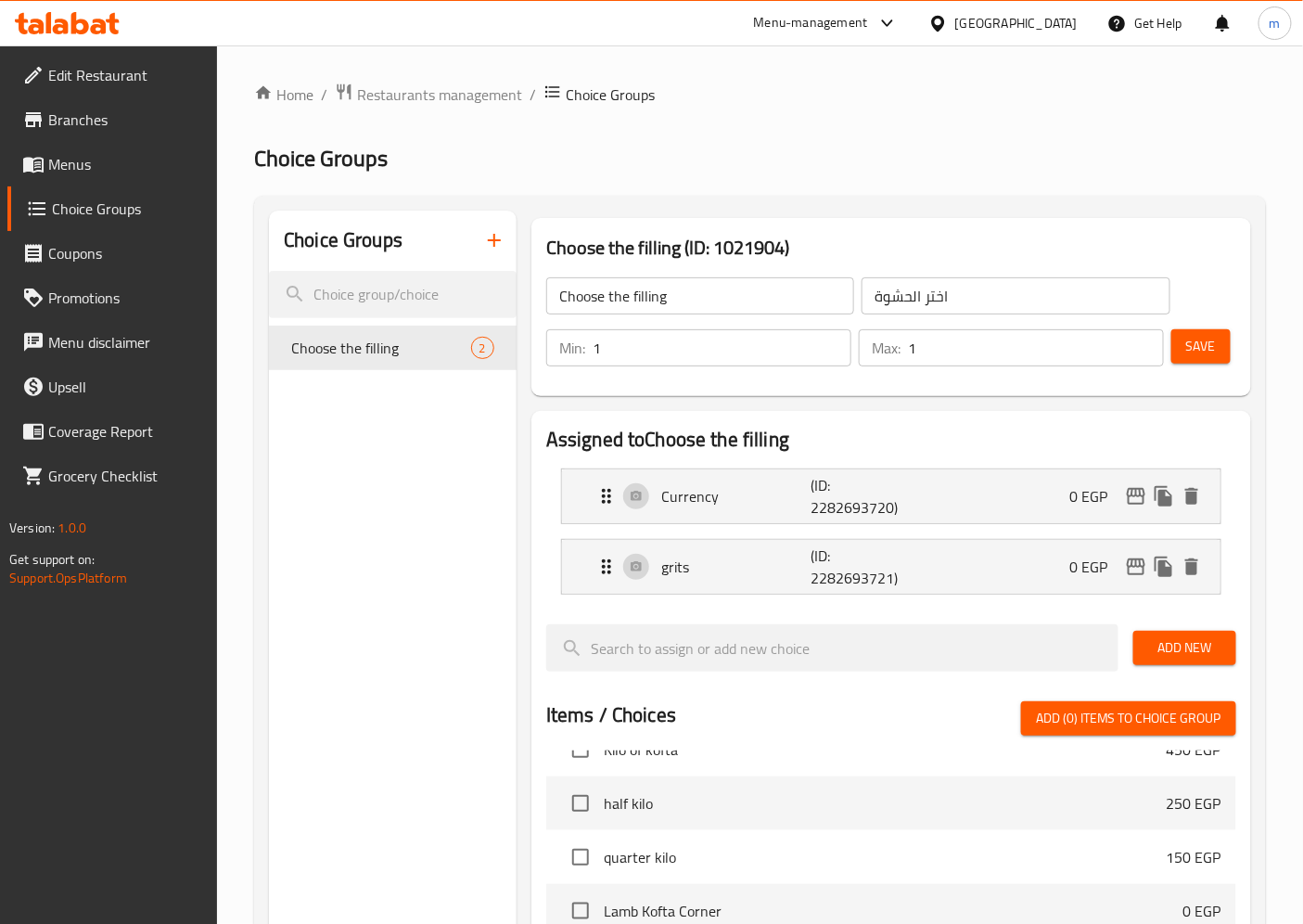
scroll to position [301, 0]
click at [156, 154] on span "Menus" at bounding box center [126, 164] width 155 height 22
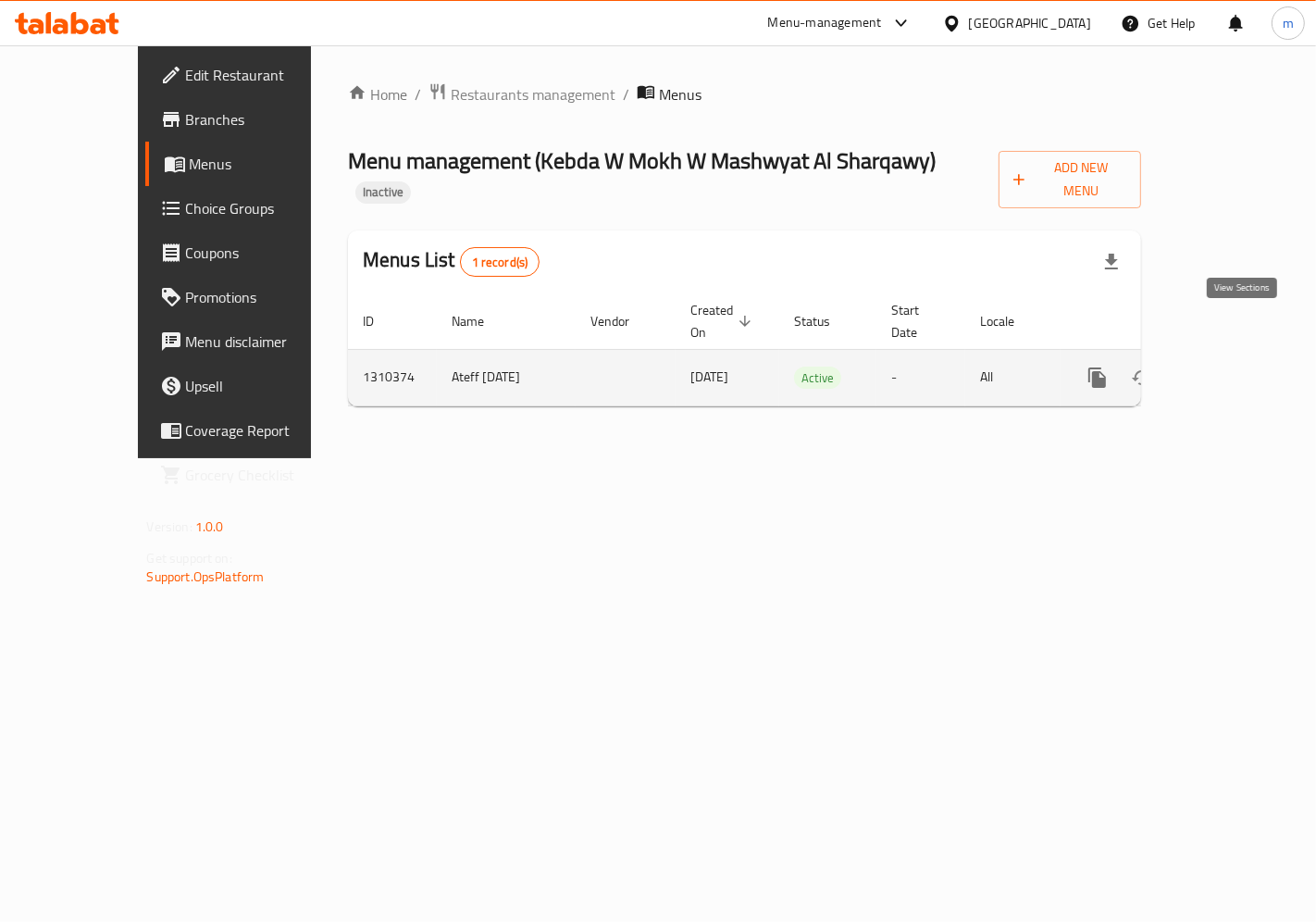
click at [1241, 355] on link "enhanced table" at bounding box center [1231, 377] width 45 height 45
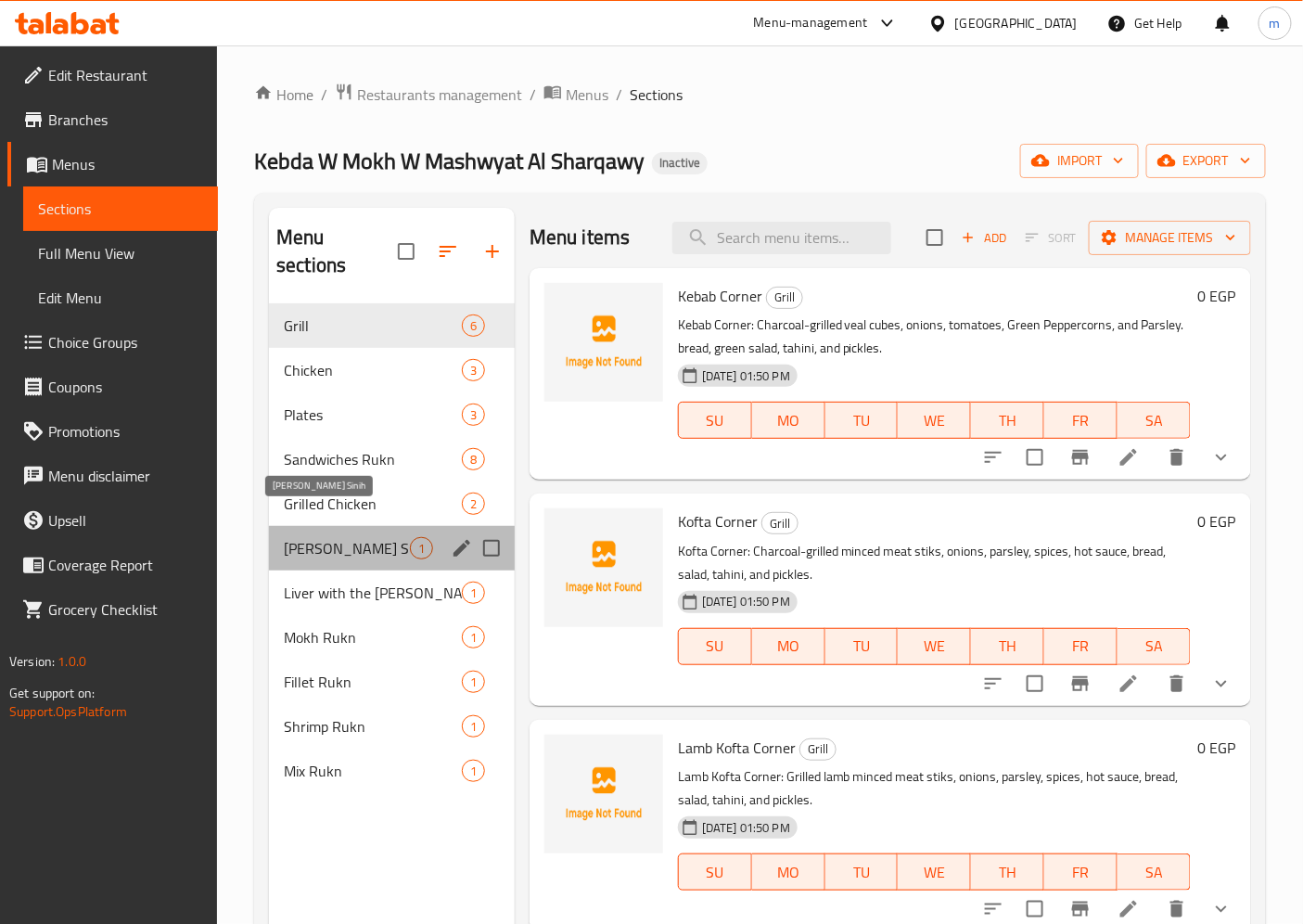
click at [379, 537] on span "[PERSON_NAME] Sinih" at bounding box center [346, 547] width 127 height 22
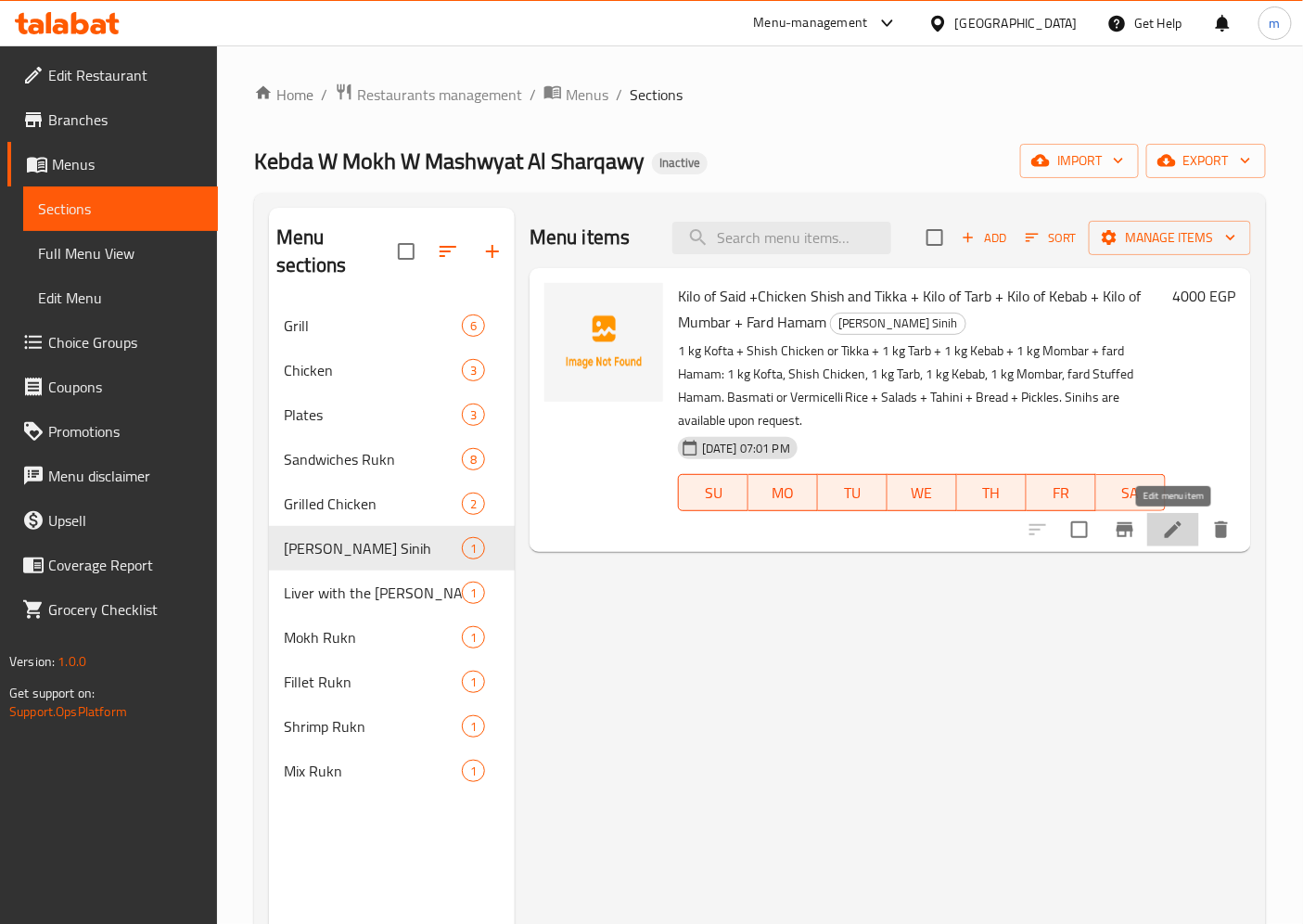
click at [1171, 523] on icon at bounding box center [1173, 529] width 22 height 22
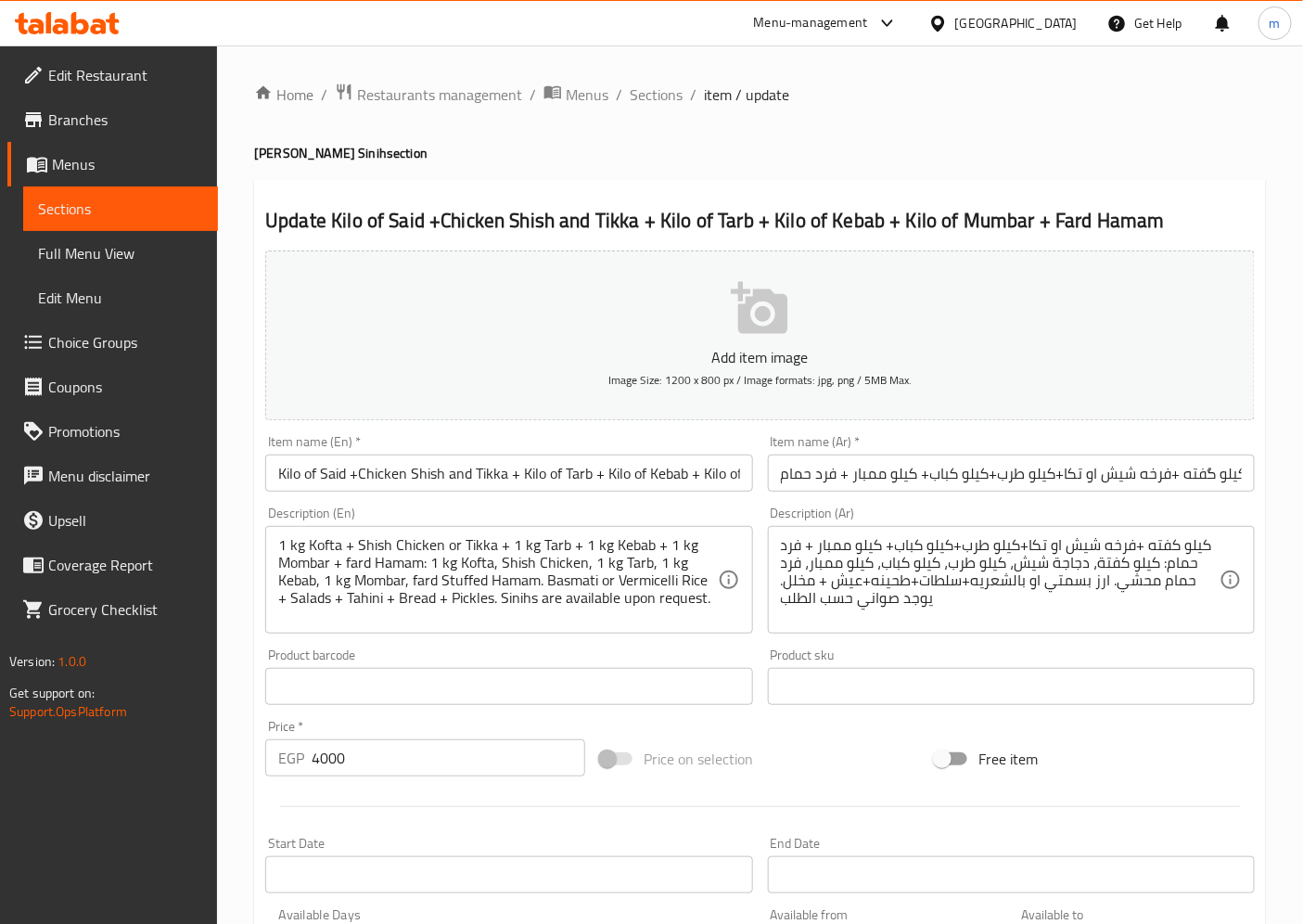
scroll to position [383, 0]
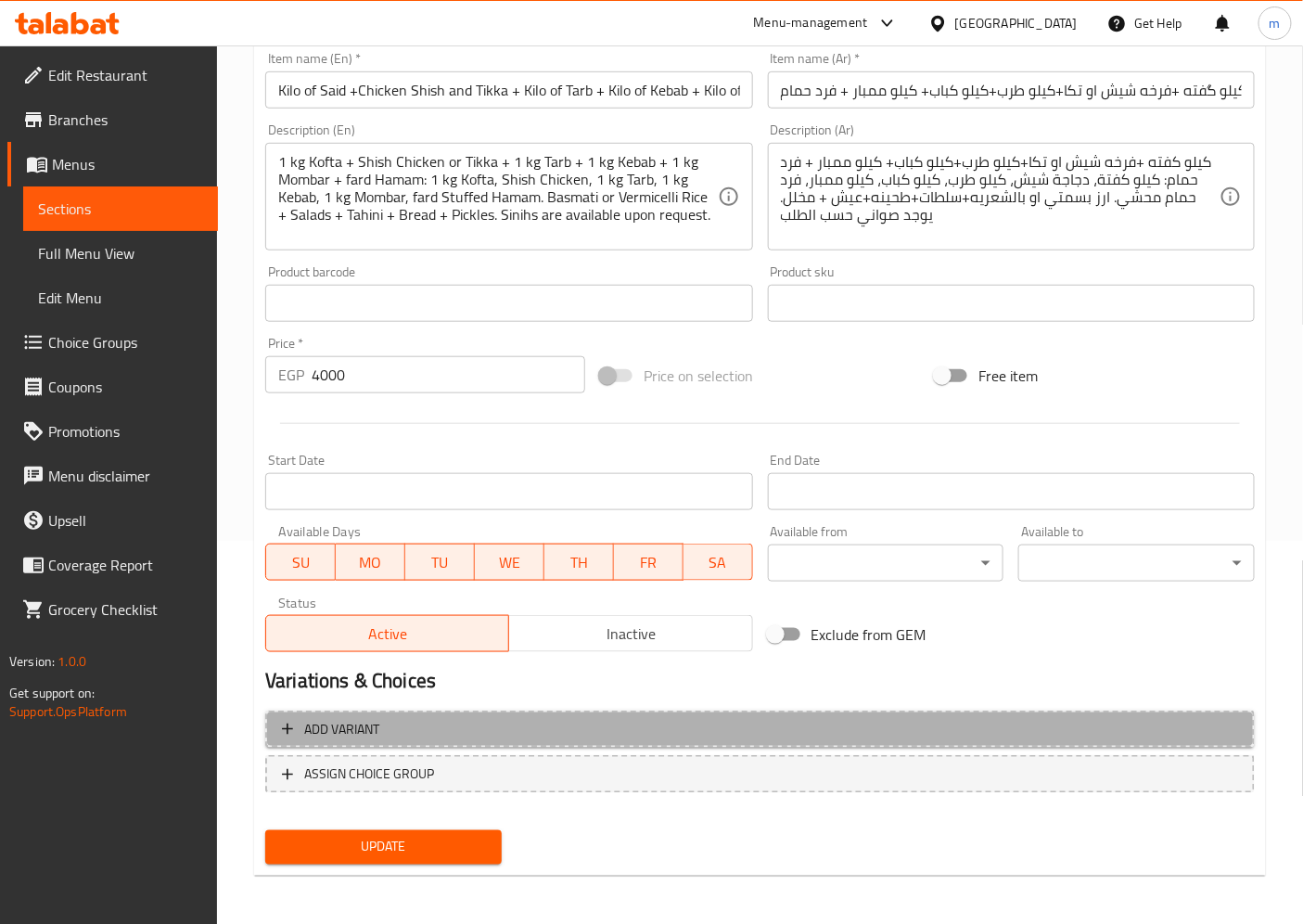
click at [791, 714] on button "Add variant" at bounding box center [760, 729] width 990 height 38
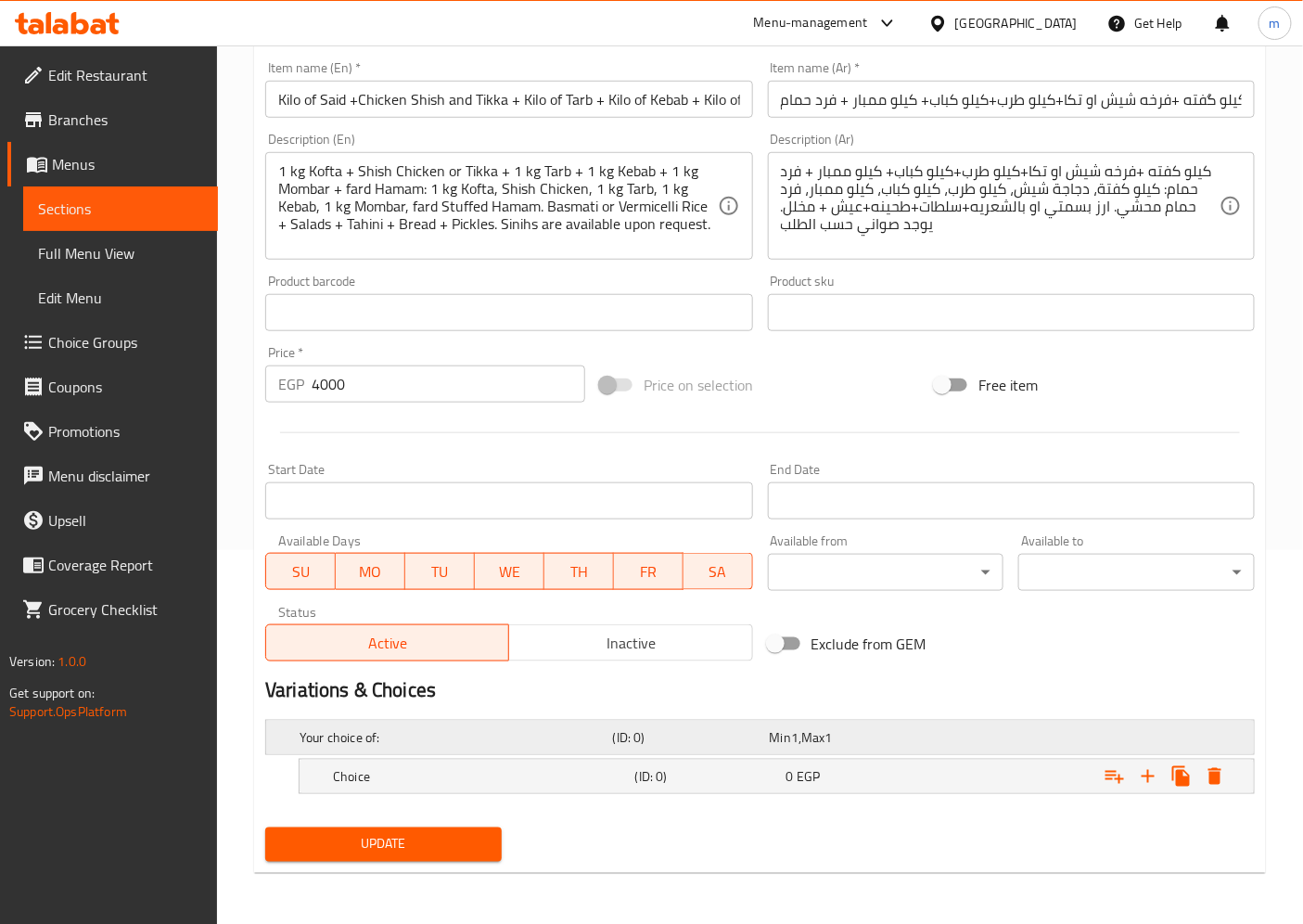
click at [791, 733] on span "1" at bounding box center [795, 737] width 8 height 24
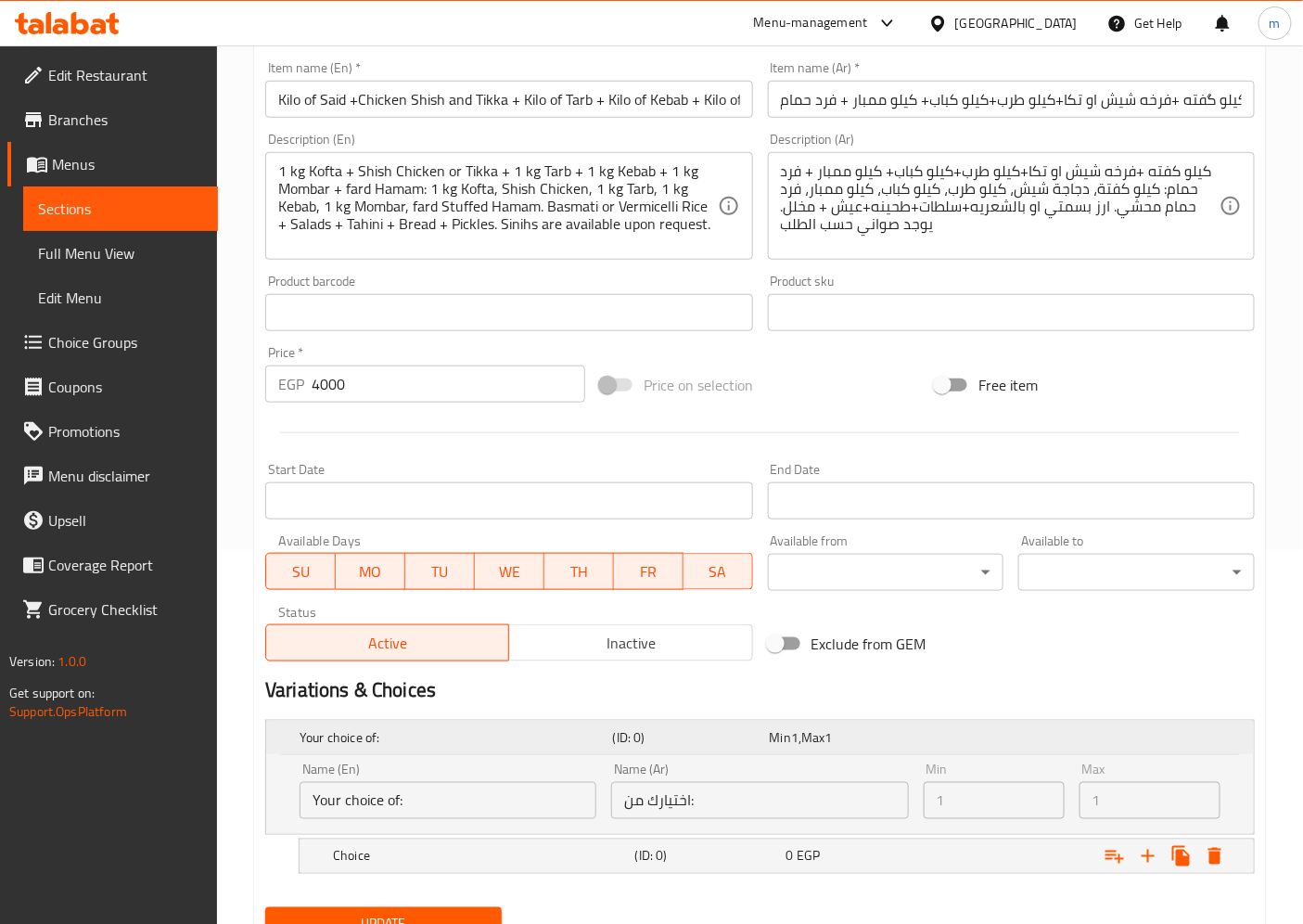
click at [756, 738] on h5 "(ID: 0)" at bounding box center [687, 737] width 149 height 18
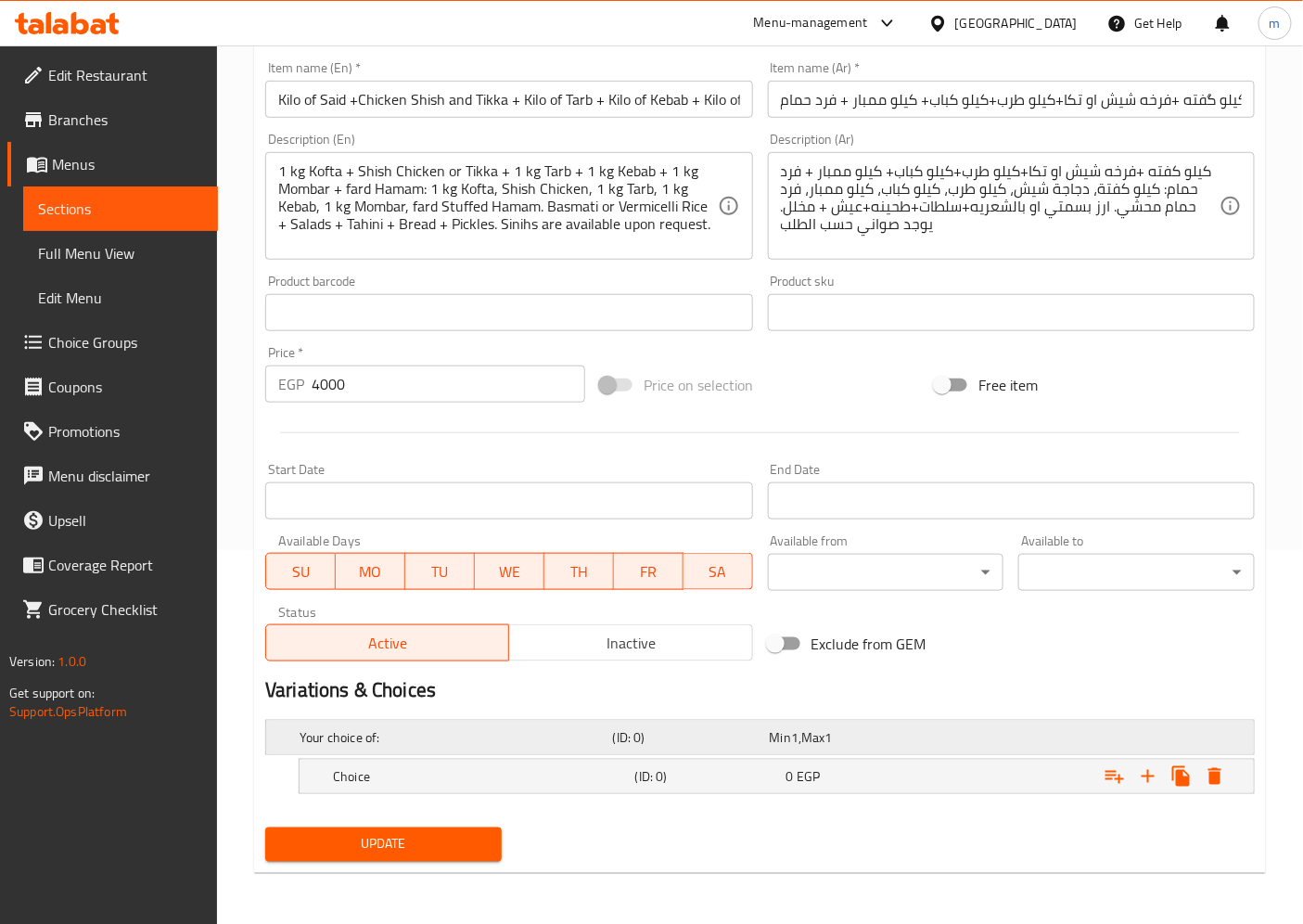
click at [800, 717] on div "Your choice of: (ID: 0) Min 1 , Max 1" at bounding box center [765, 737] width 939 height 41
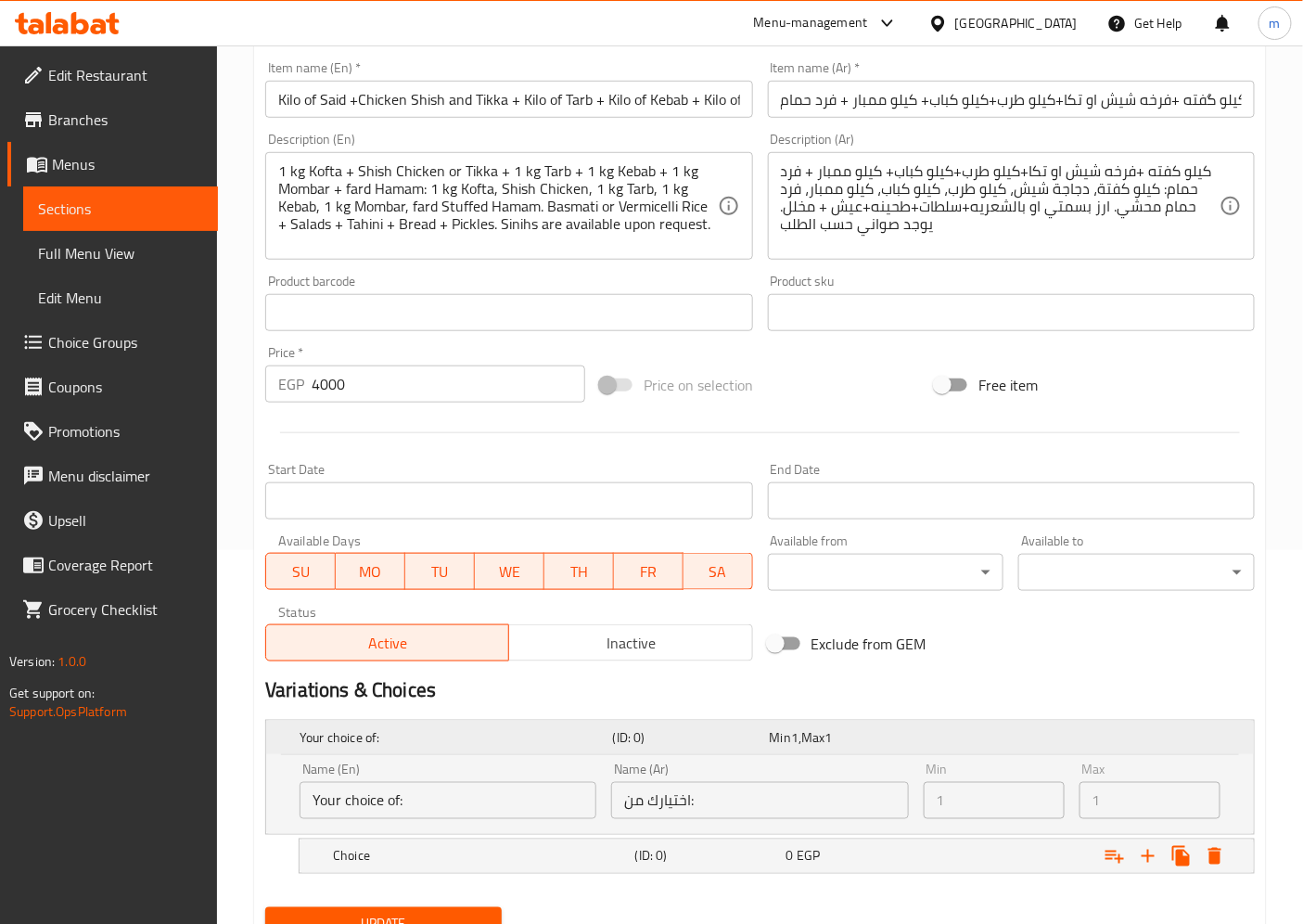
click at [800, 717] on div "Your choice of: (ID: 0) Min 1 , Max 1" at bounding box center [765, 737] width 939 height 41
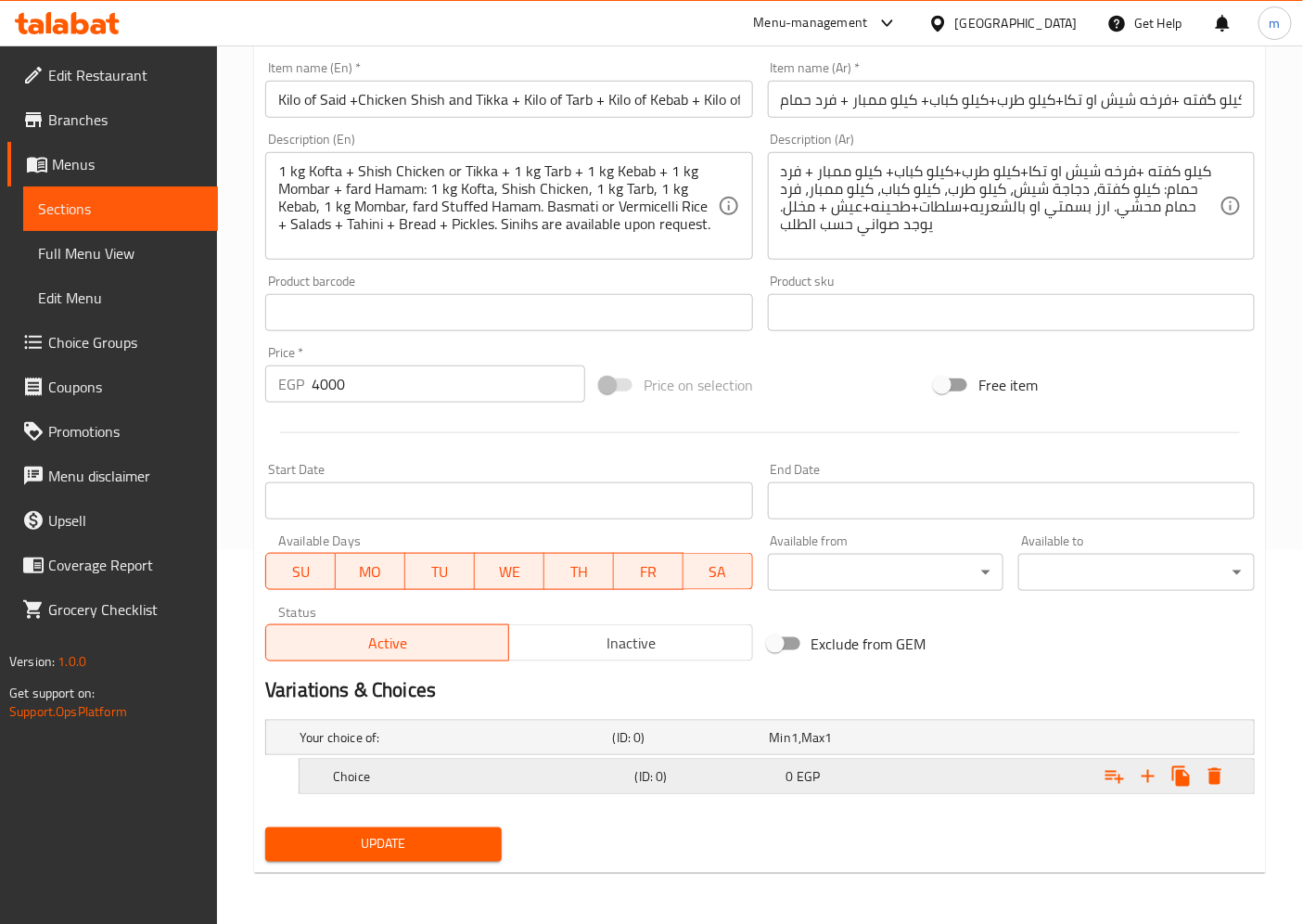
click at [448, 764] on div "Choice" at bounding box center [481, 776] width 303 height 26
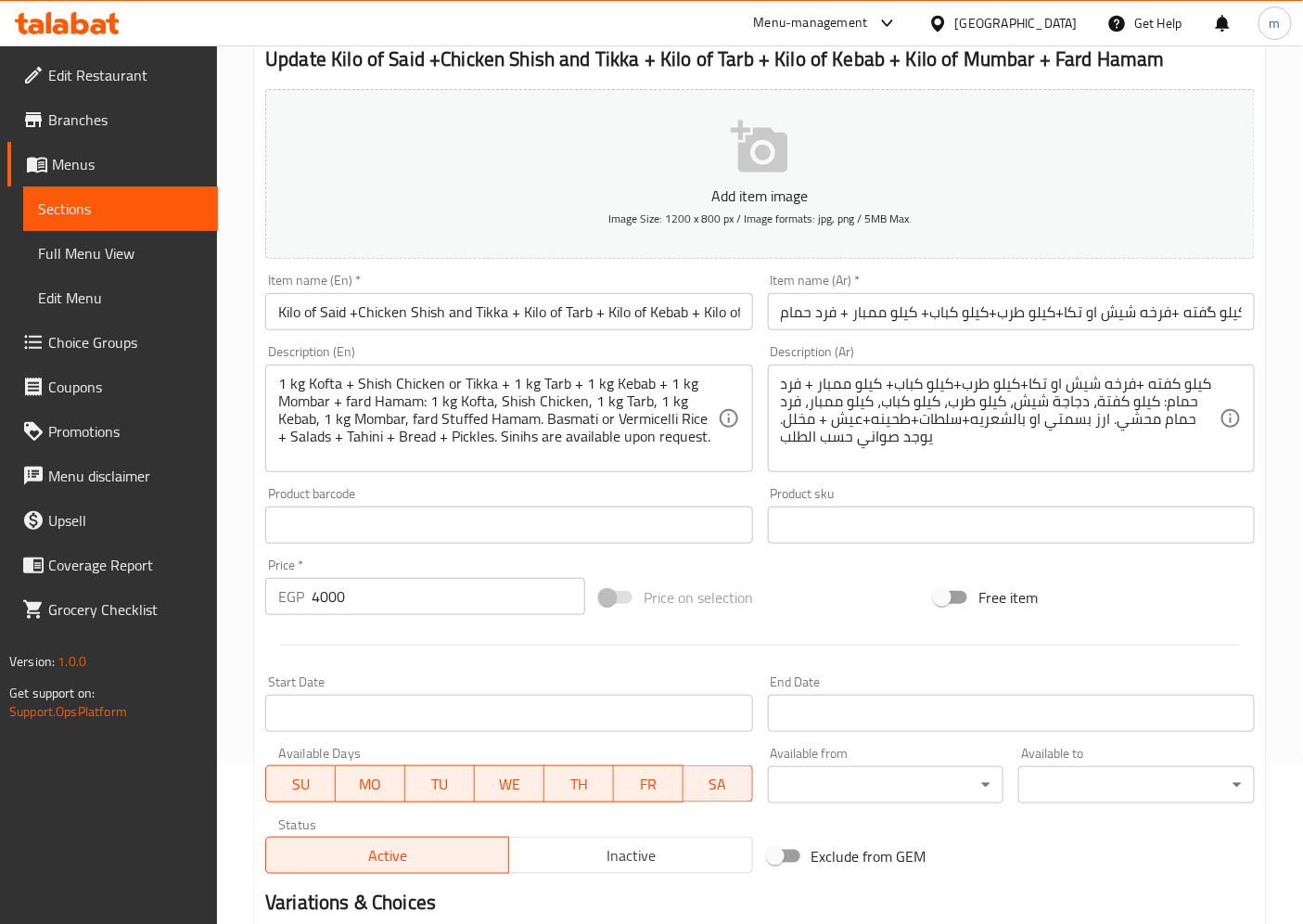
scroll to position [453, 0]
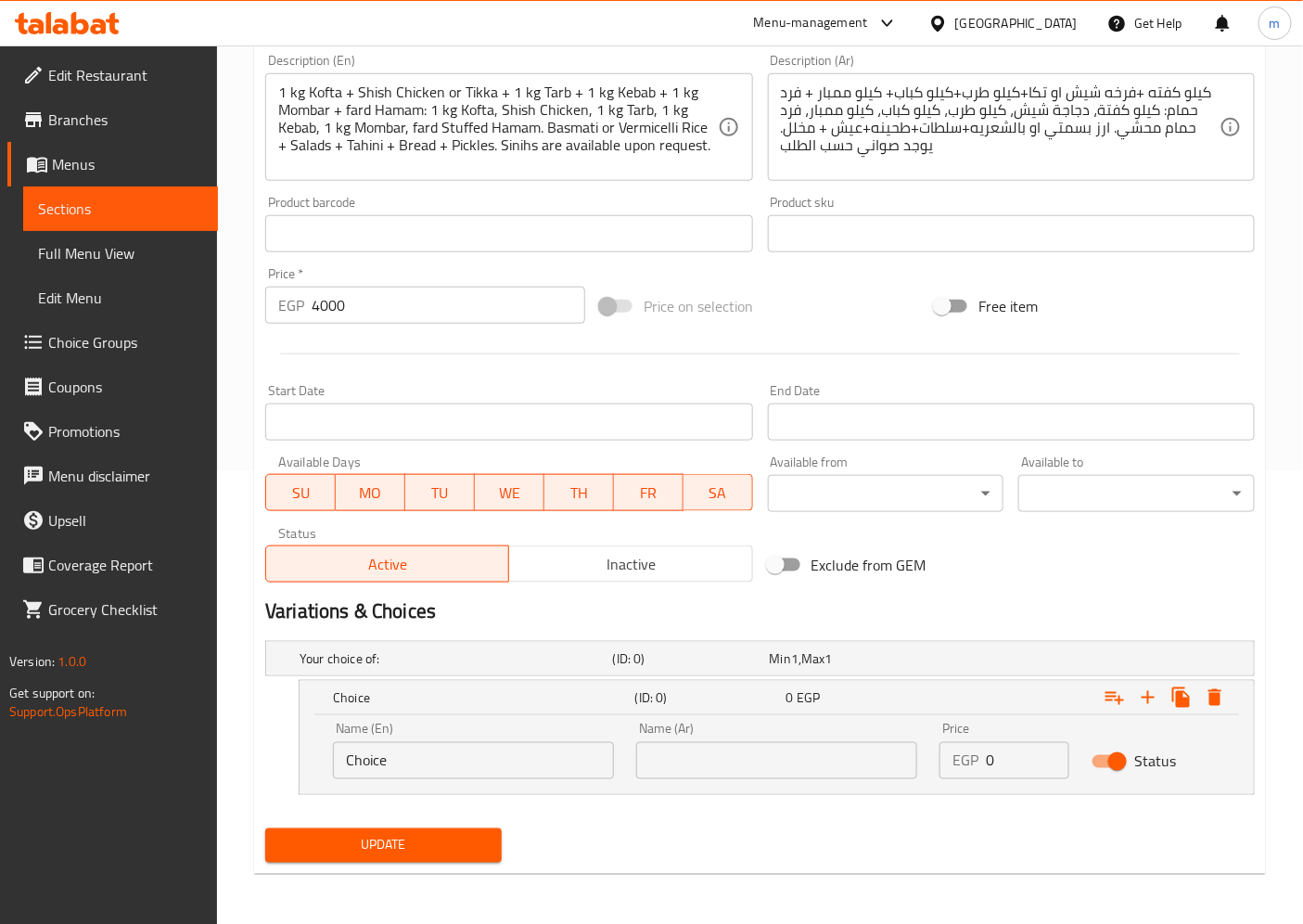
click at [1003, 586] on div "Exclude from GEM" at bounding box center [928, 564] width 335 height 50
click at [469, 651] on h5 "Your choice of:" at bounding box center [453, 658] width 306 height 18
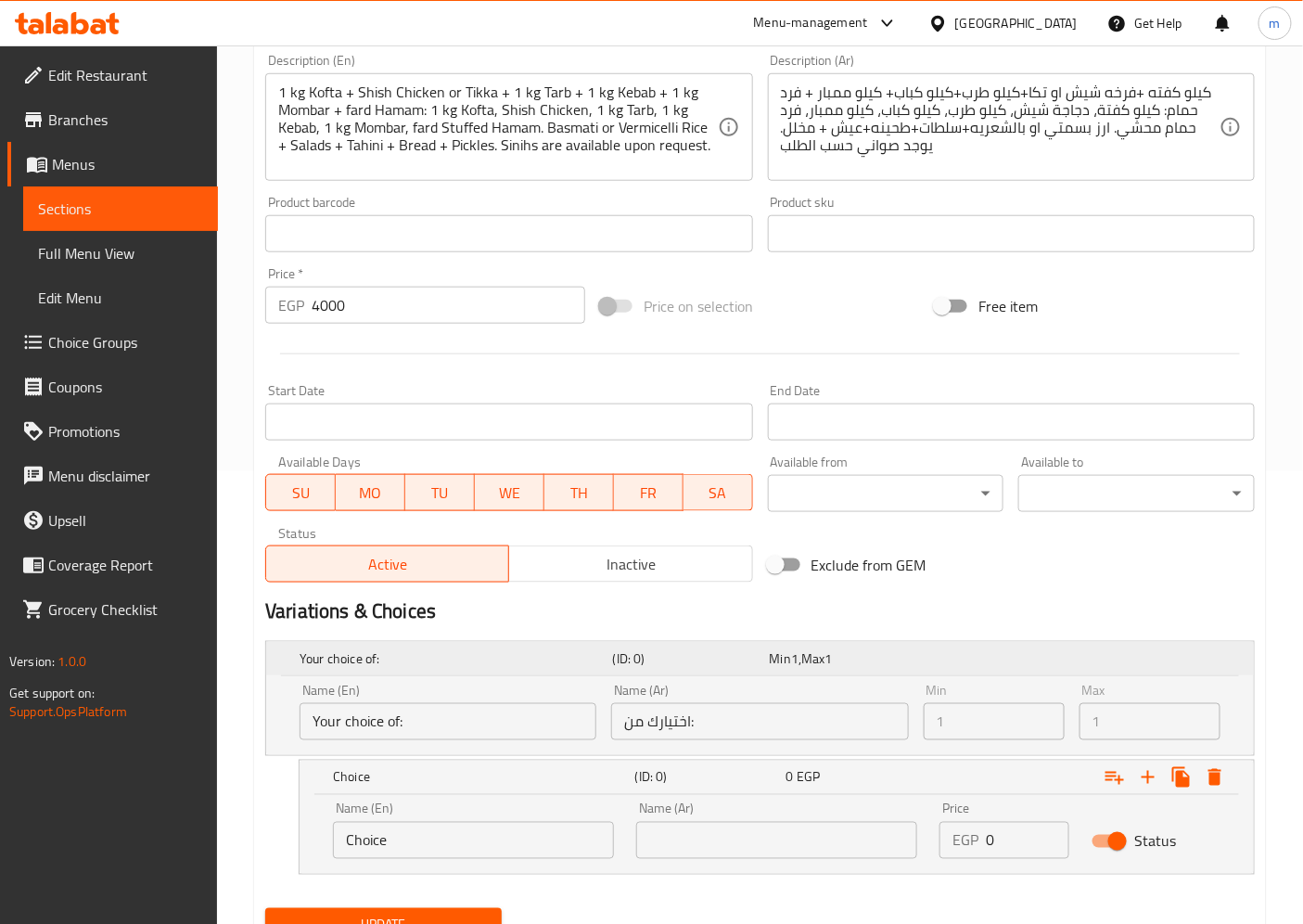
click at [469, 651] on h5 "Your choice of:" at bounding box center [453, 658] width 306 height 18
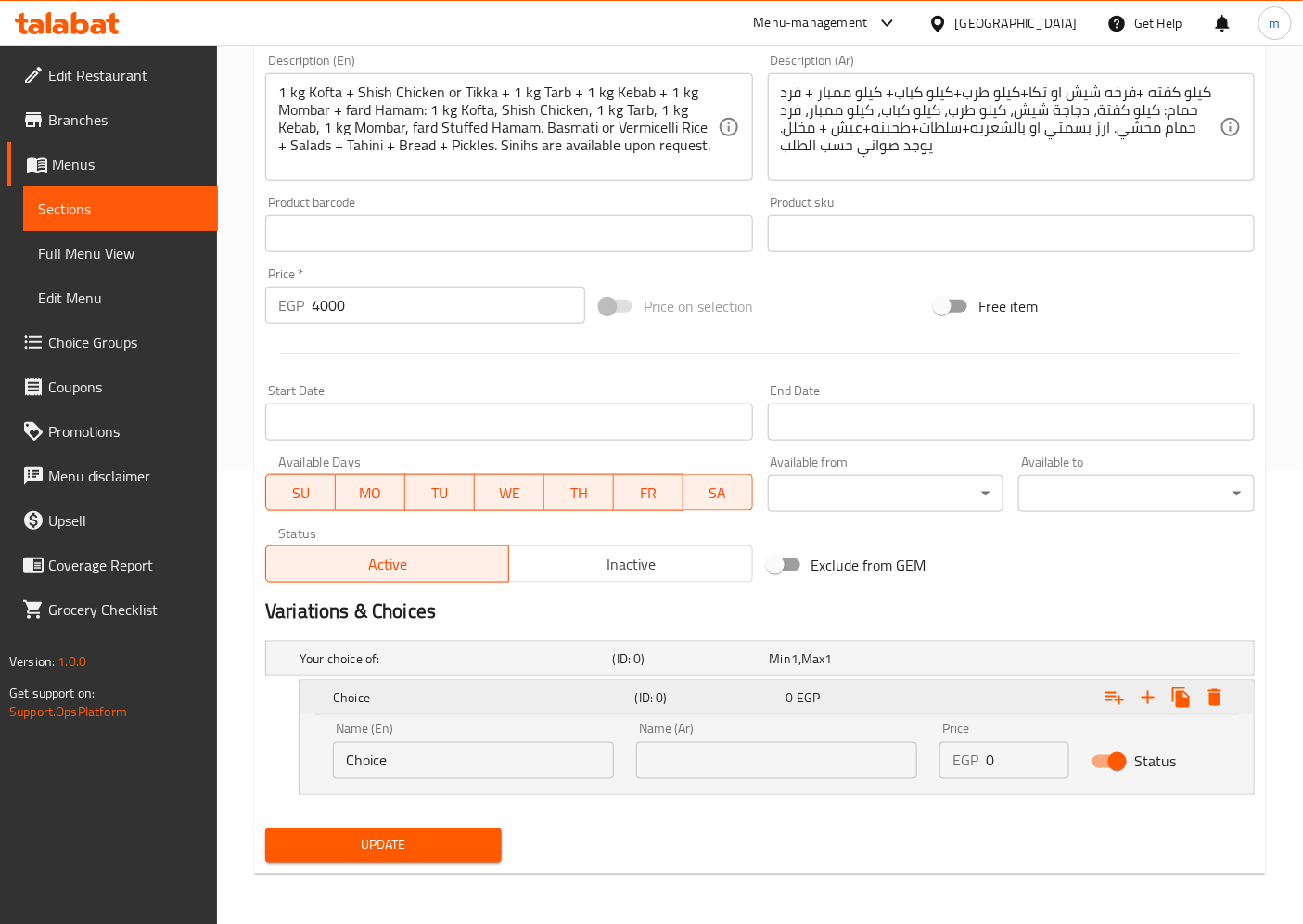
click at [383, 699] on h5 "Choice" at bounding box center [481, 697] width 295 height 18
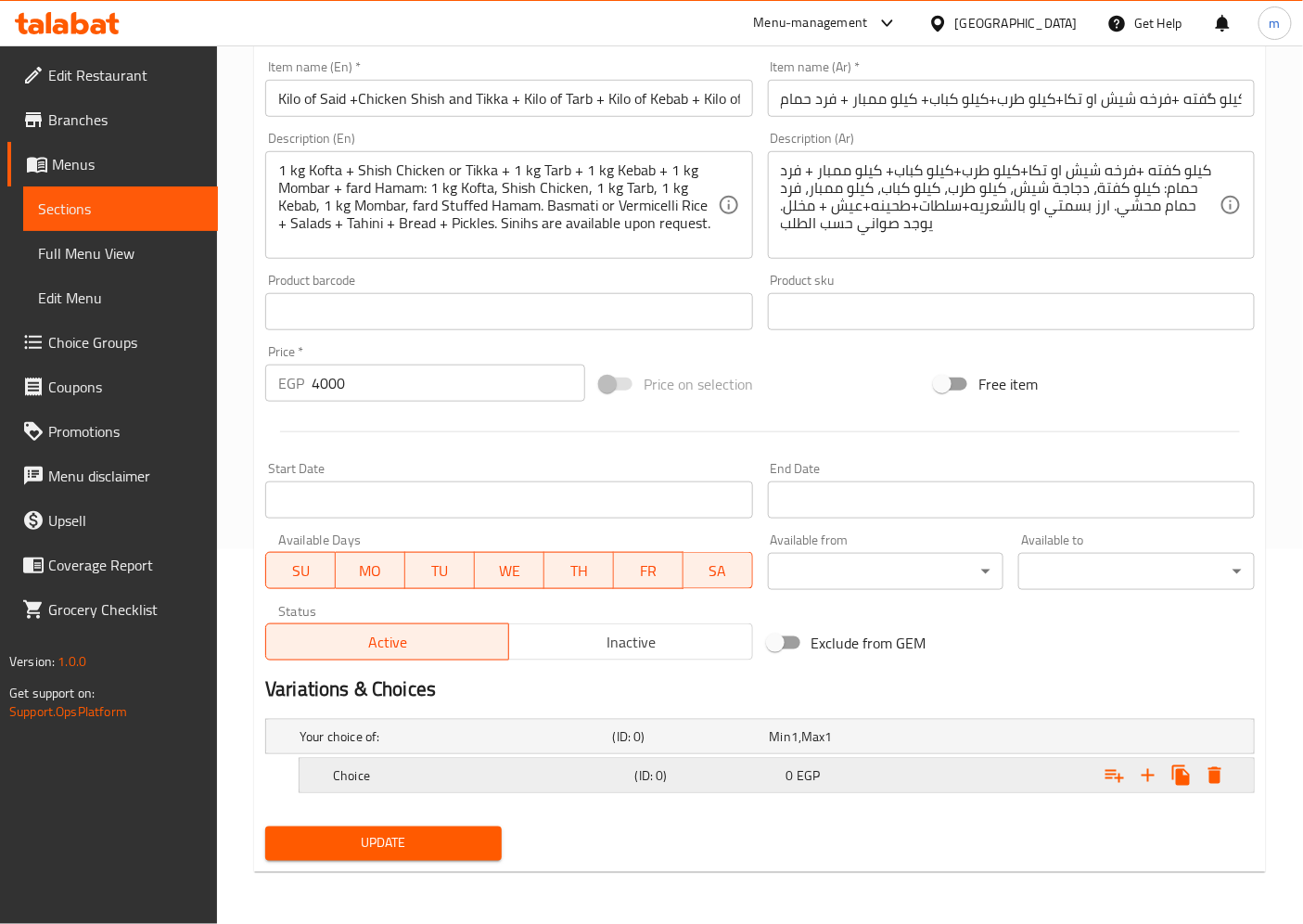
scroll to position [374, 0]
click at [738, 733] on h5 "(ID: 0)" at bounding box center [687, 737] width 149 height 18
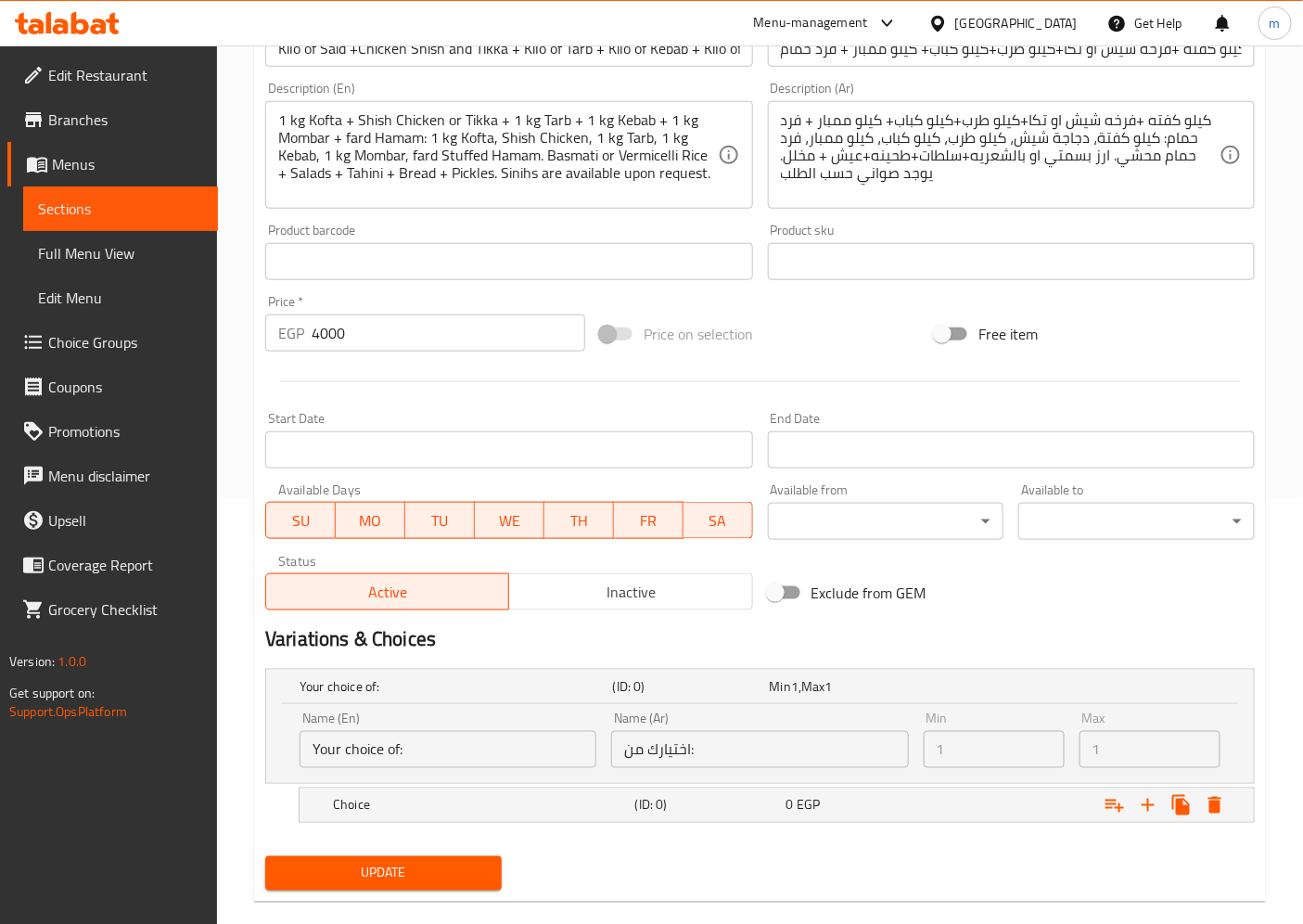
scroll to position [453, 0]
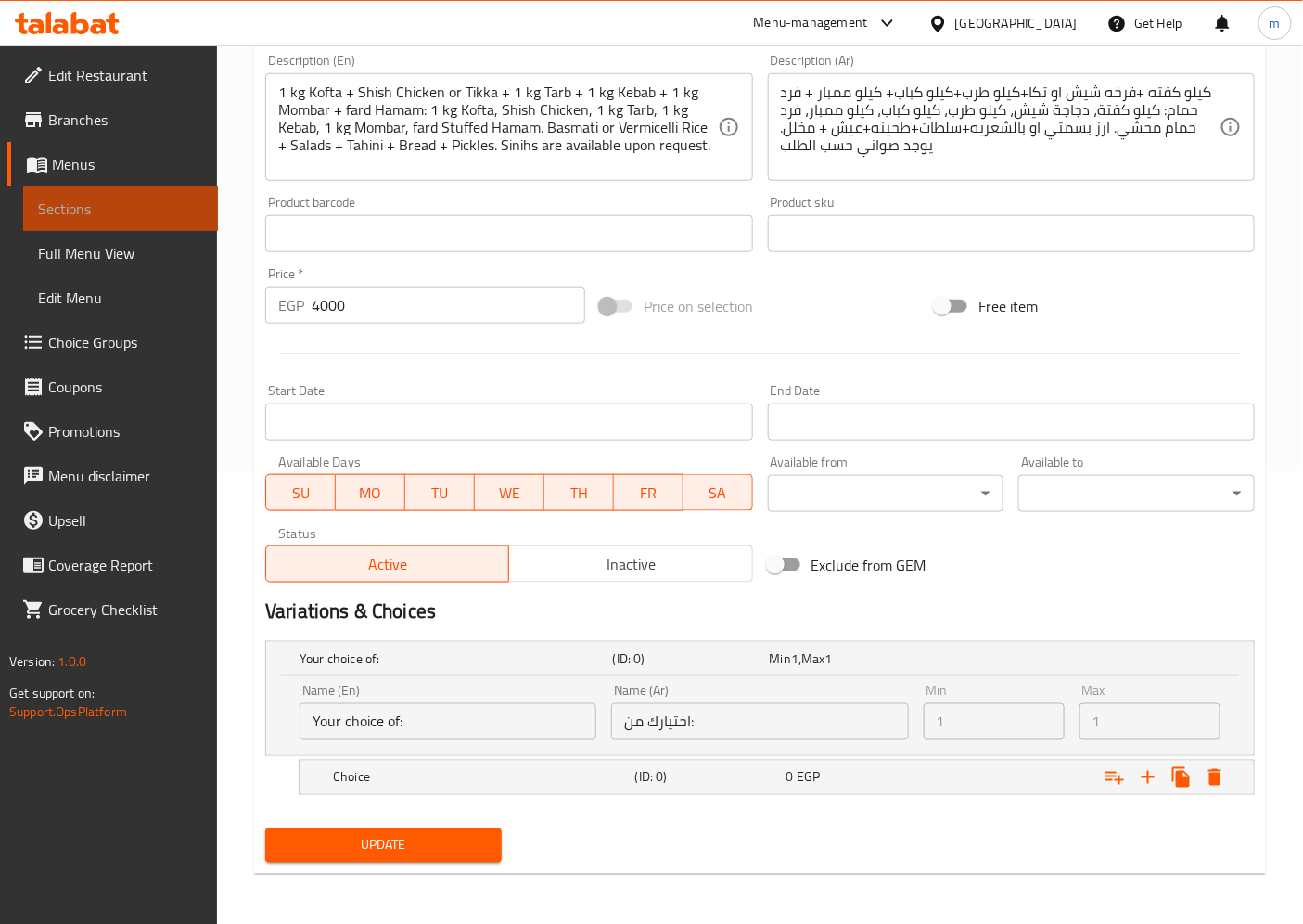
click at [136, 215] on span "Sections" at bounding box center [120, 208] width 165 height 22
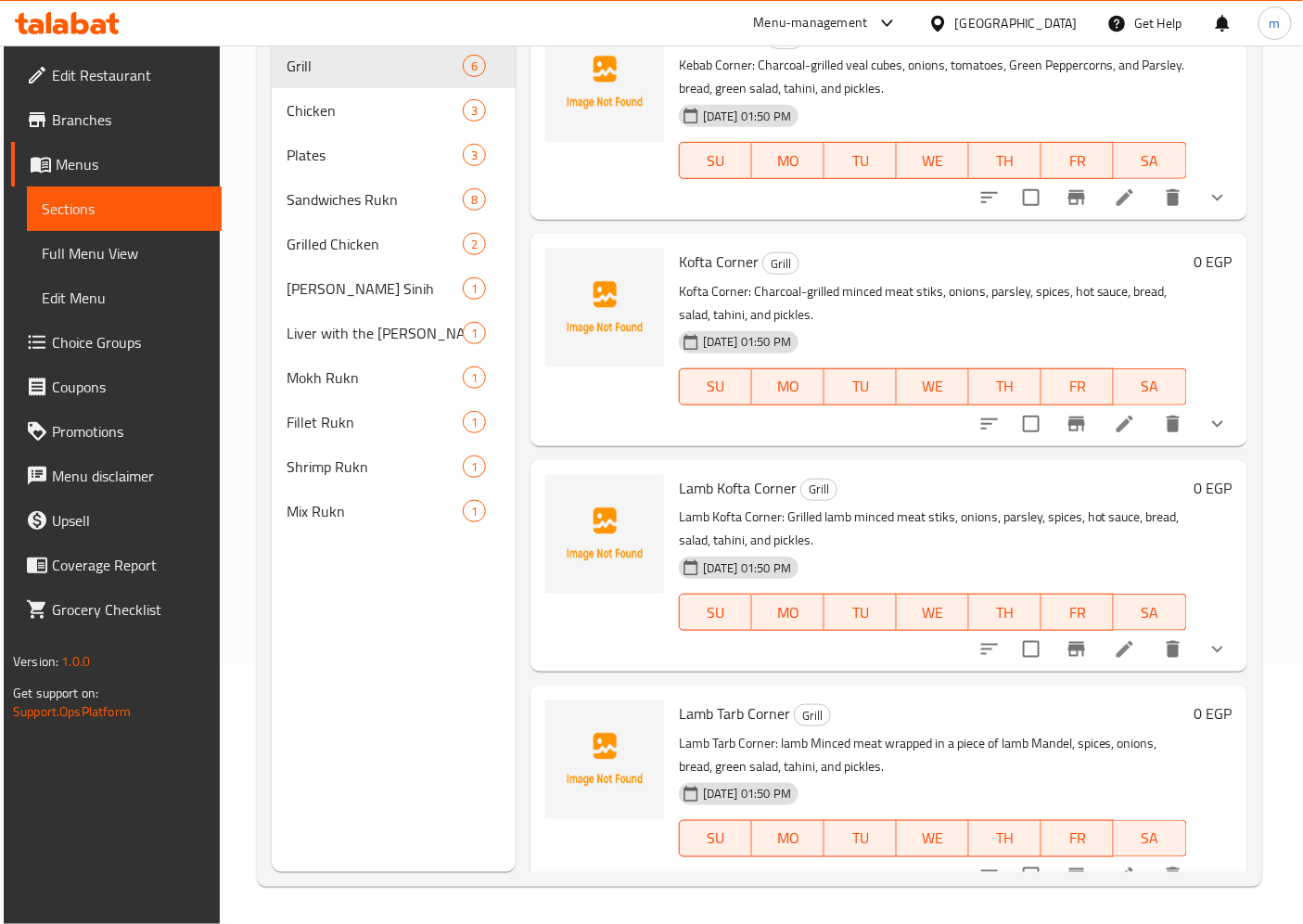
scroll to position [260, 0]
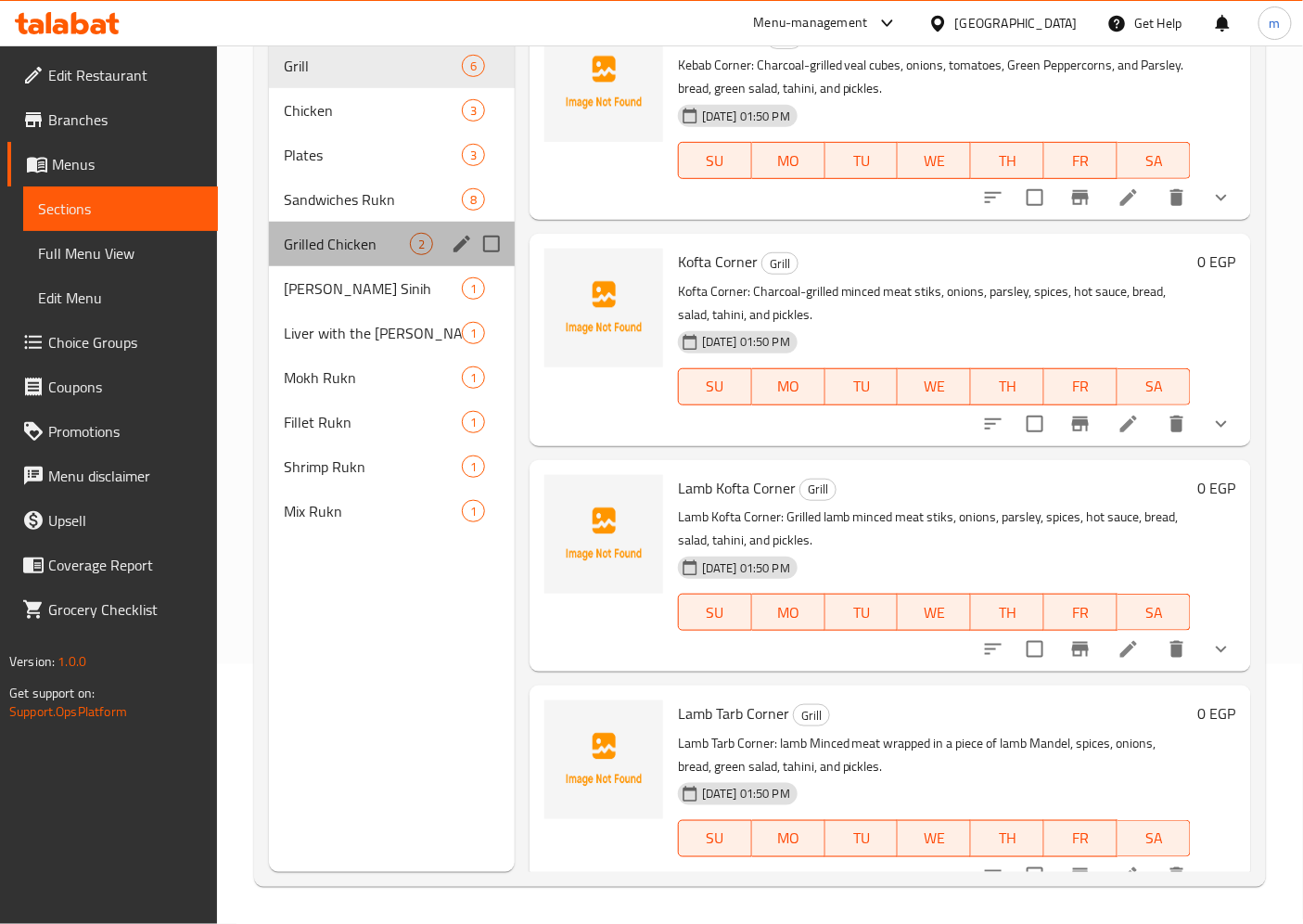
click at [313, 222] on div "Grilled Chicken 2" at bounding box center [392, 244] width 246 height 45
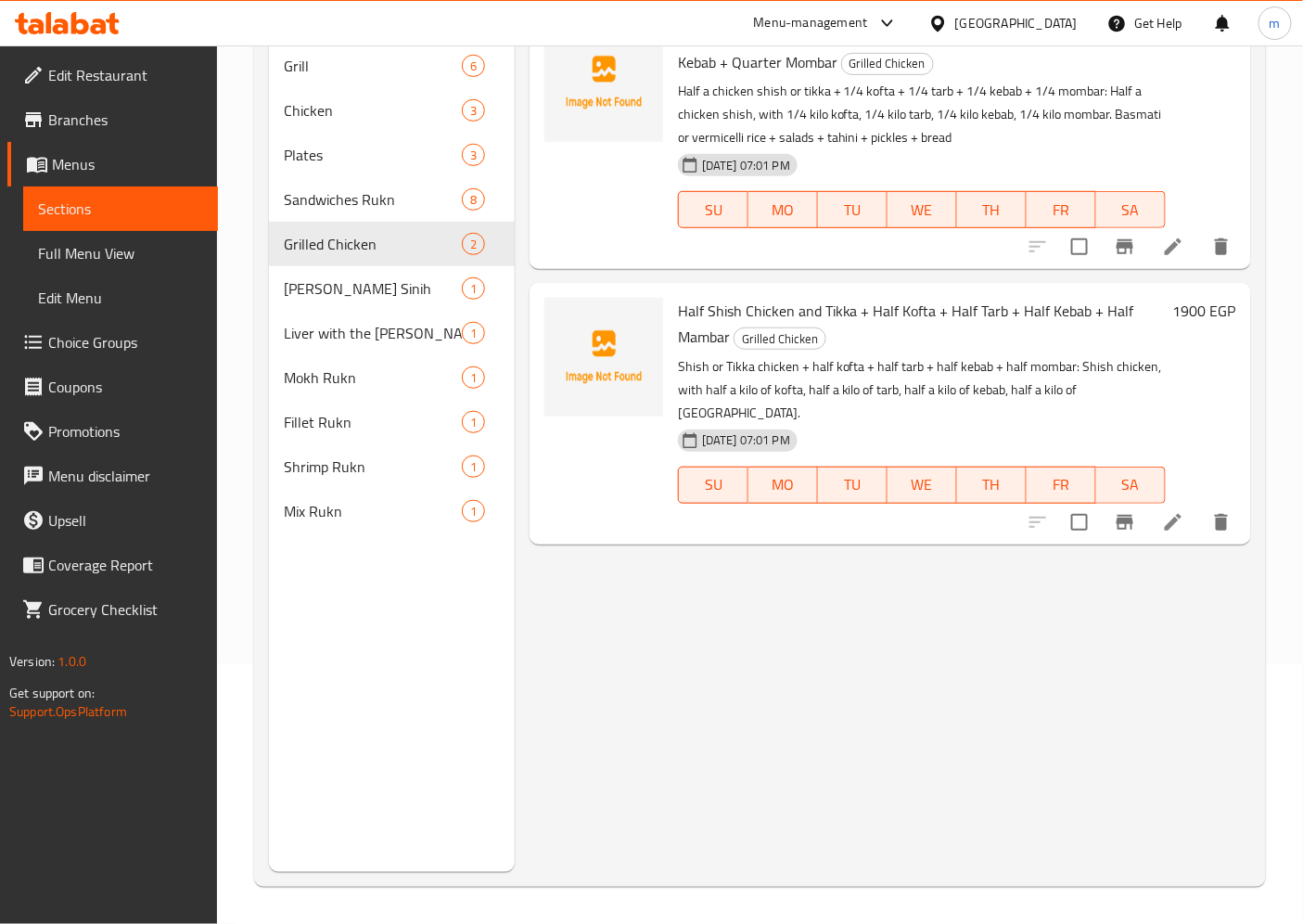
click at [1167, 511] on li at bounding box center [1173, 521] width 52 height 33
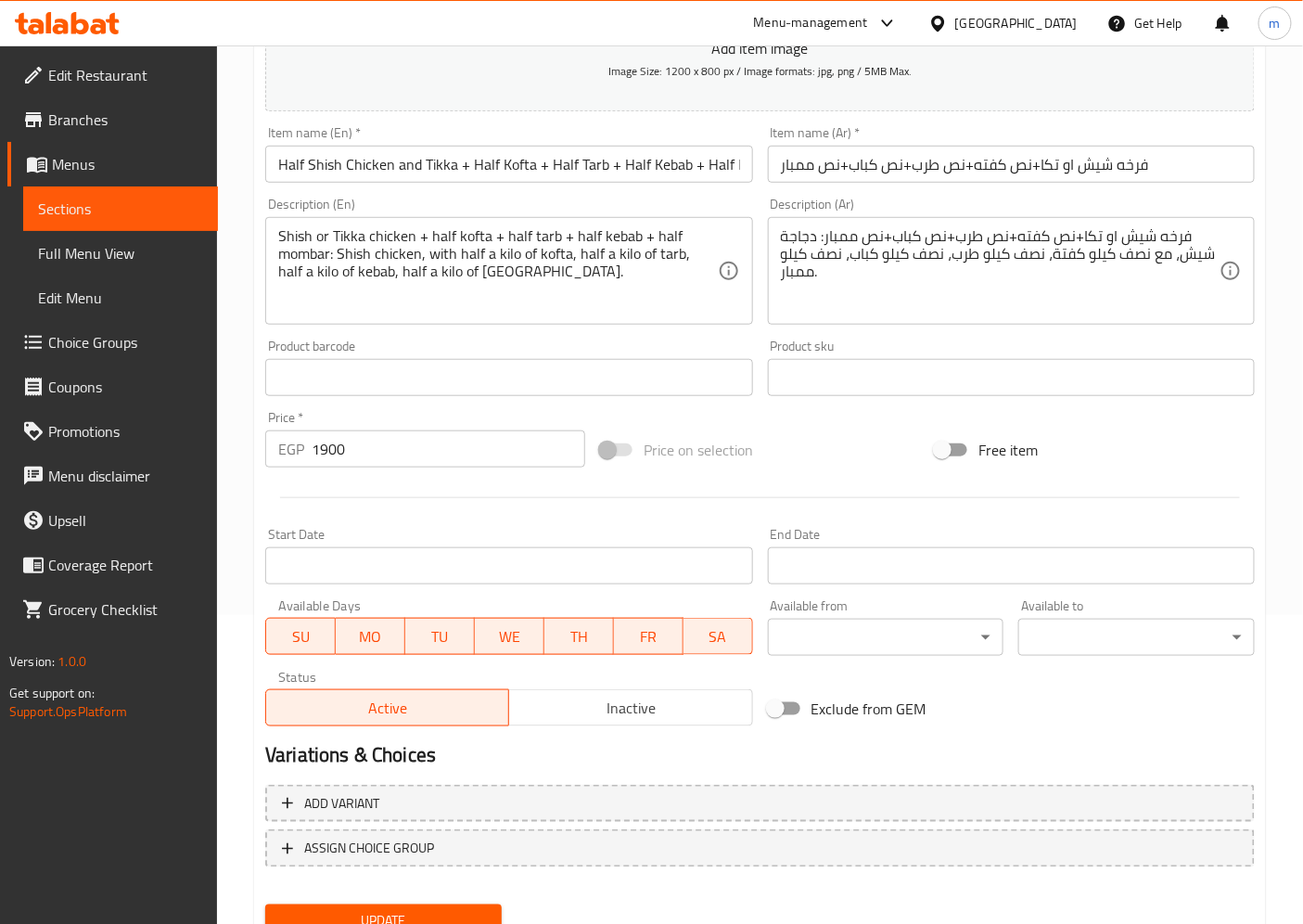
scroll to position [383, 0]
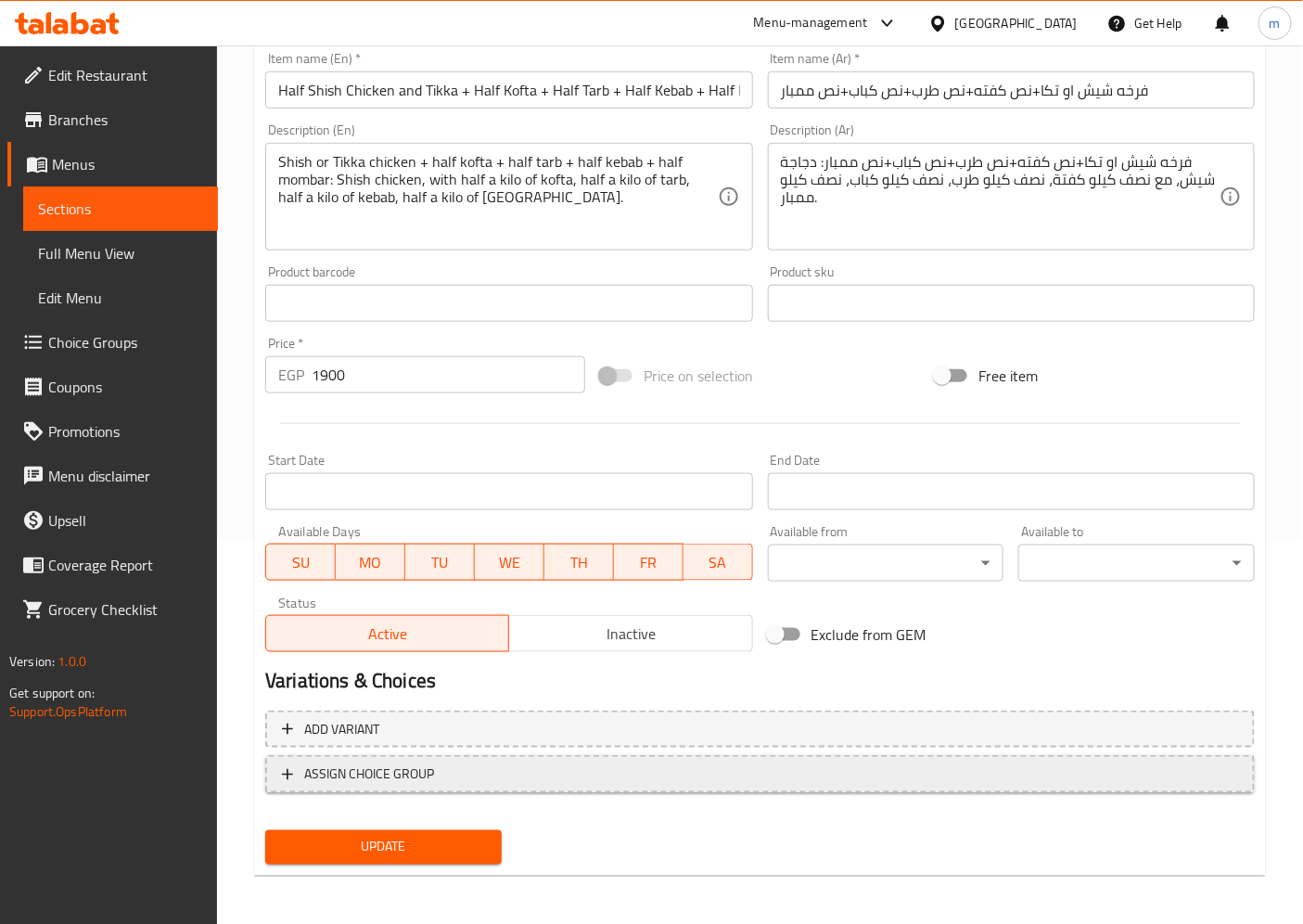
click at [323, 764] on span "ASSIGN CHOICE GROUP" at bounding box center [369, 774] width 129 height 23
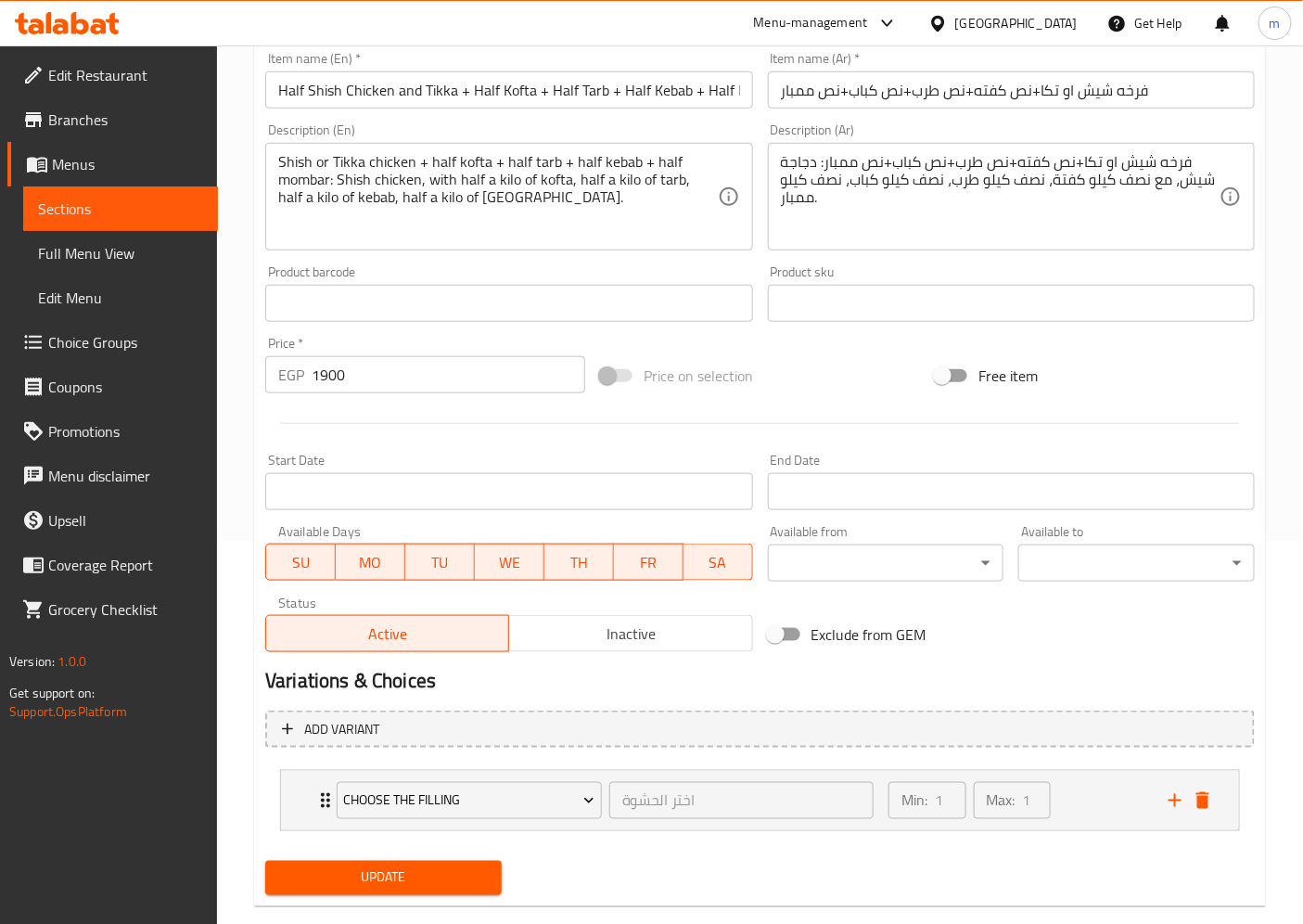
click at [213, 643] on footer "Version: 1.0.0 Get support on: Support.OpsPlatform" at bounding box center [109, 685] width 218 height 94
click at [86, 344] on span "Choice Groups" at bounding box center [126, 342] width 155 height 22
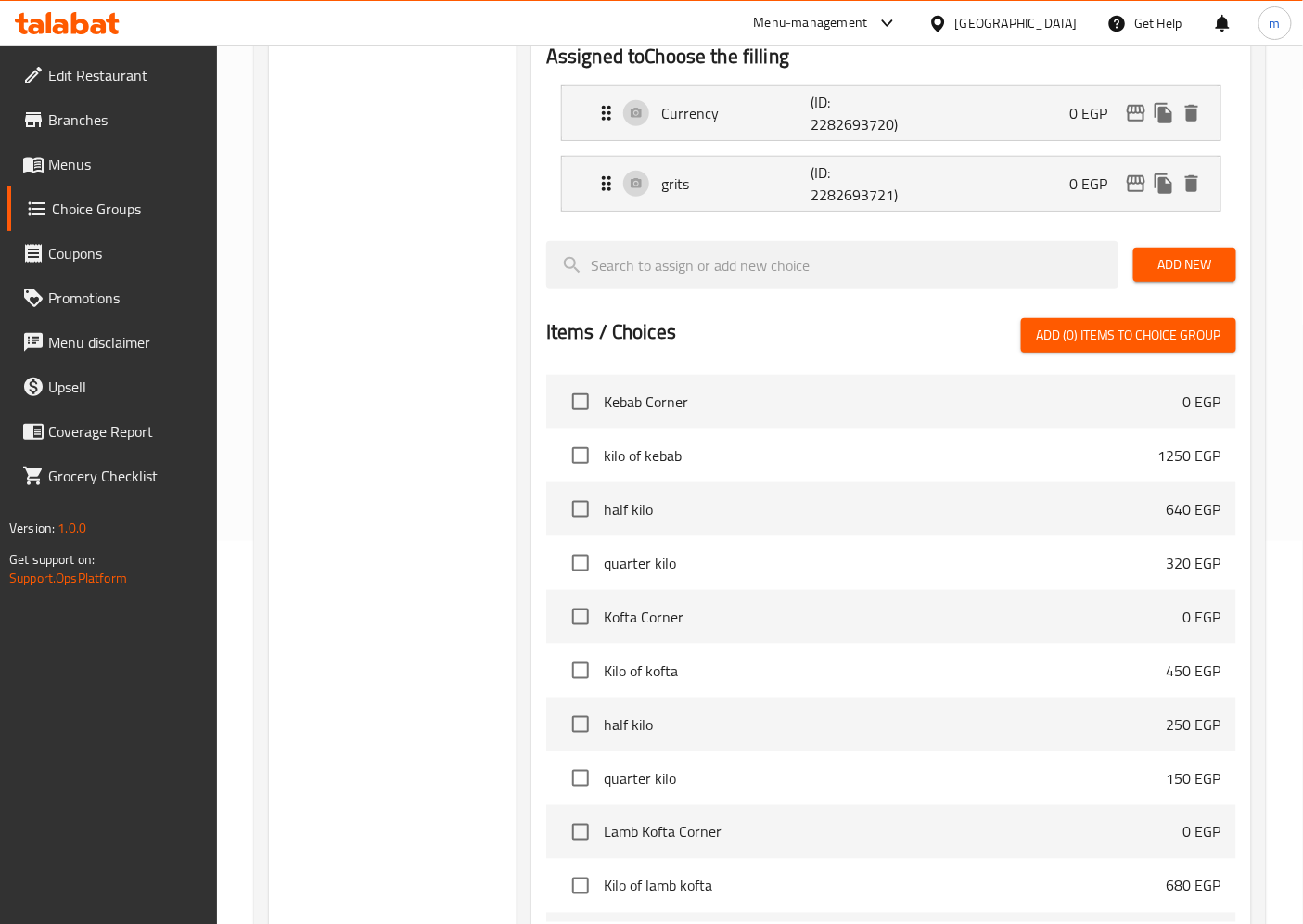
scroll to position [263, 0]
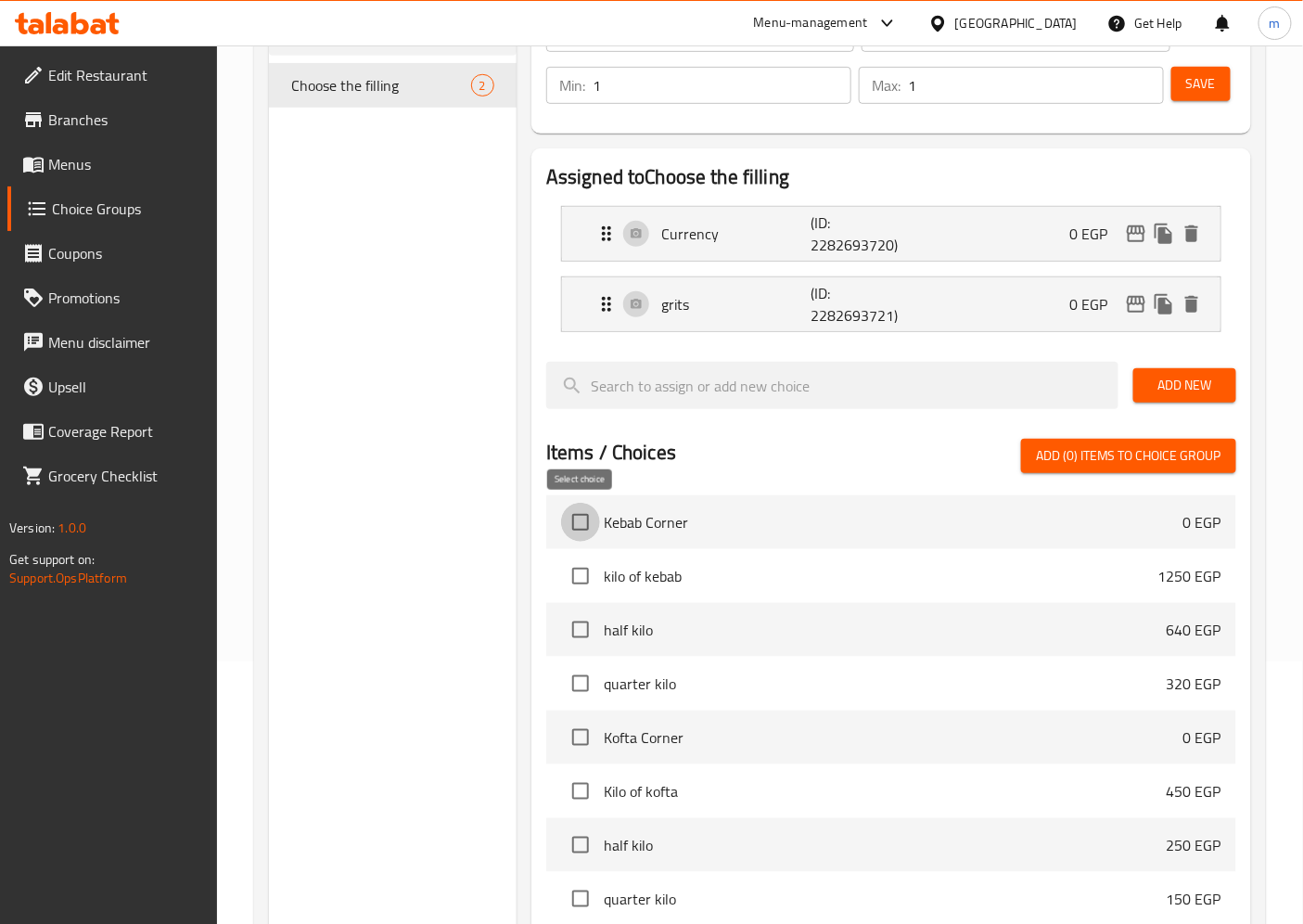
click at [576, 534] on input "checkbox" at bounding box center [581, 521] width 39 height 39
checkbox input "false"
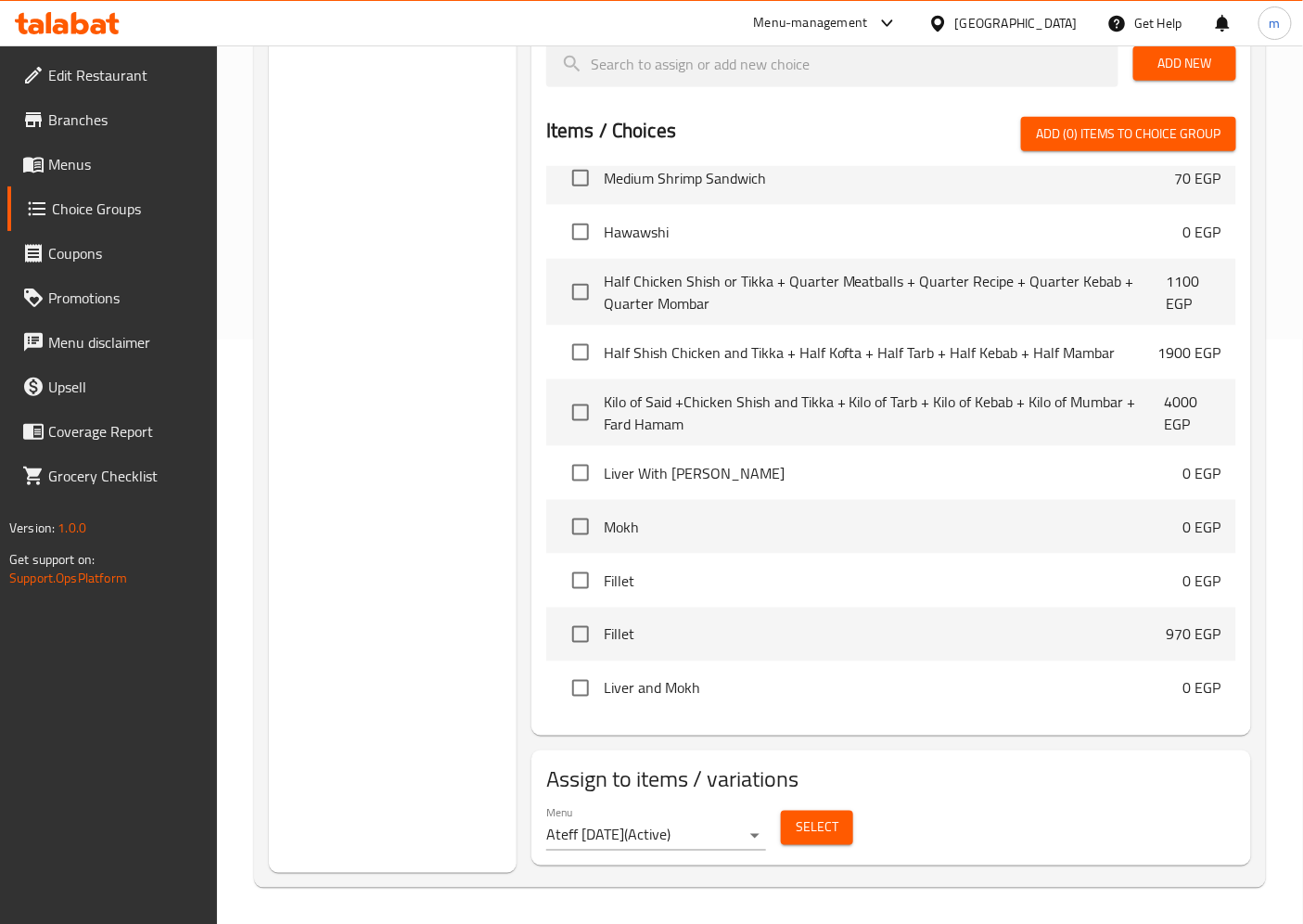
scroll to position [1537, 0]
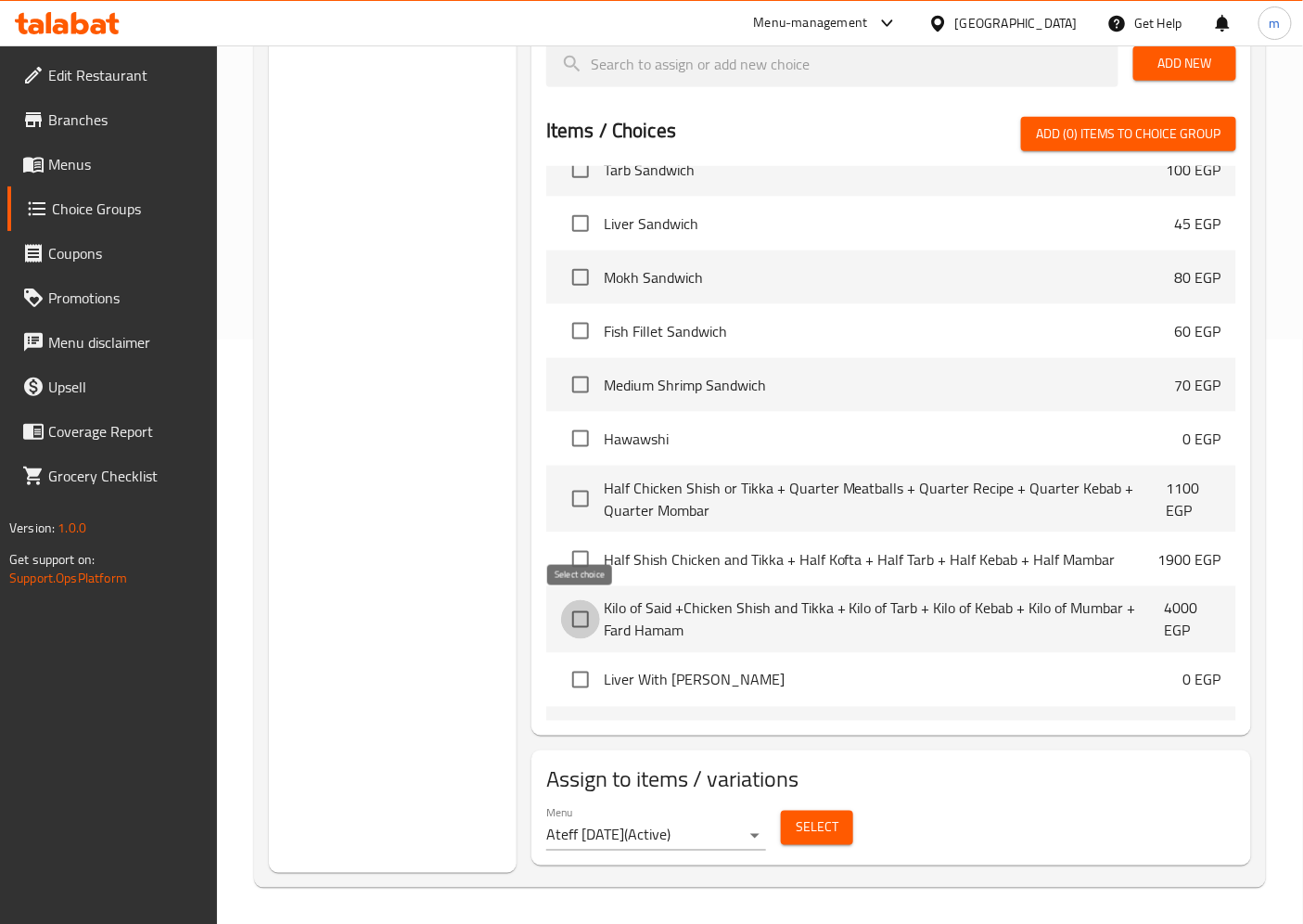
click at [573, 632] on input "checkbox" at bounding box center [581, 619] width 39 height 39
click at [1132, 140] on span "Add (1) items to choice group" at bounding box center [1128, 134] width 186 height 23
checkbox input "false"
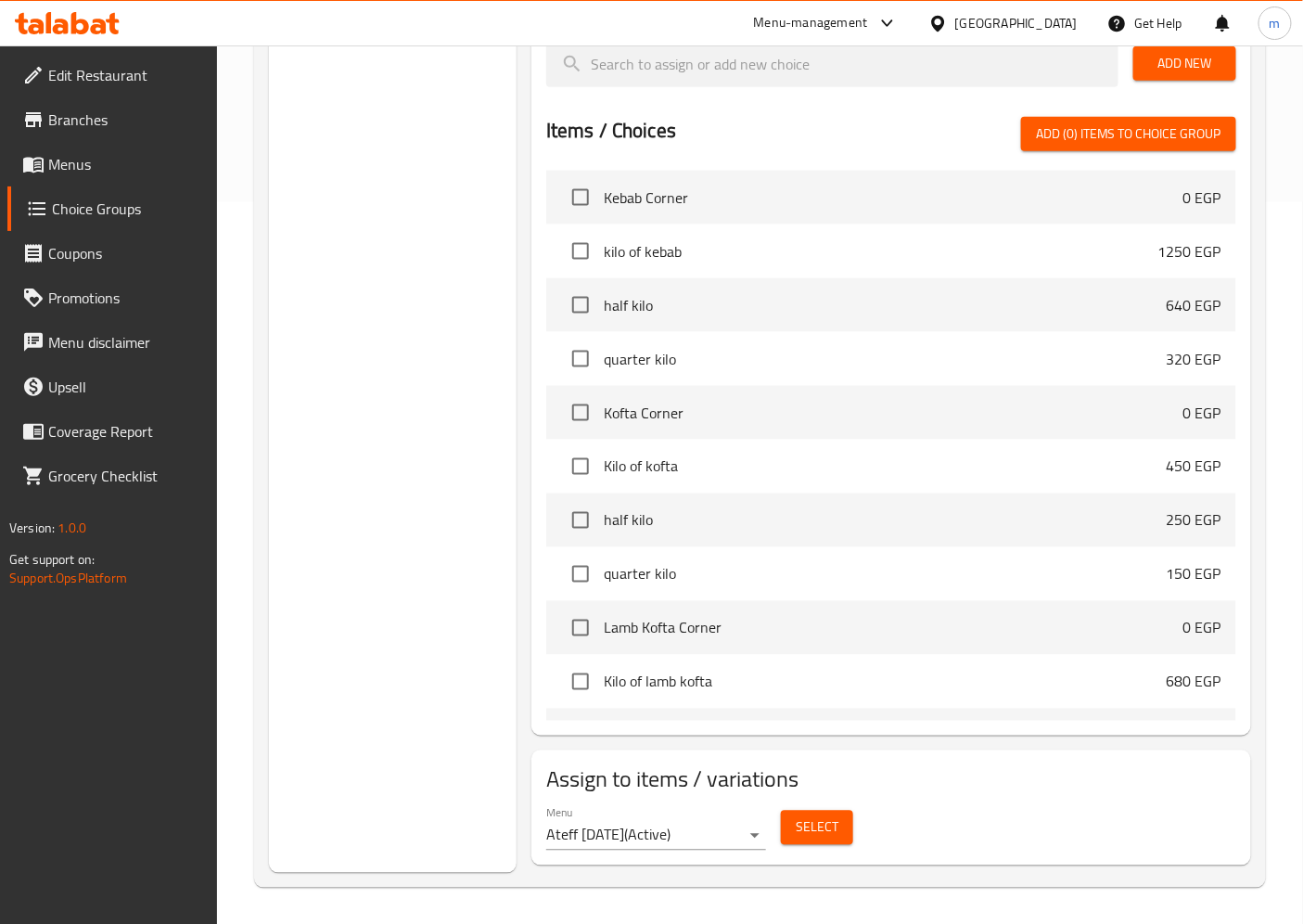
scroll to position [0, 0]
click at [90, 160] on span "Menus" at bounding box center [126, 164] width 155 height 22
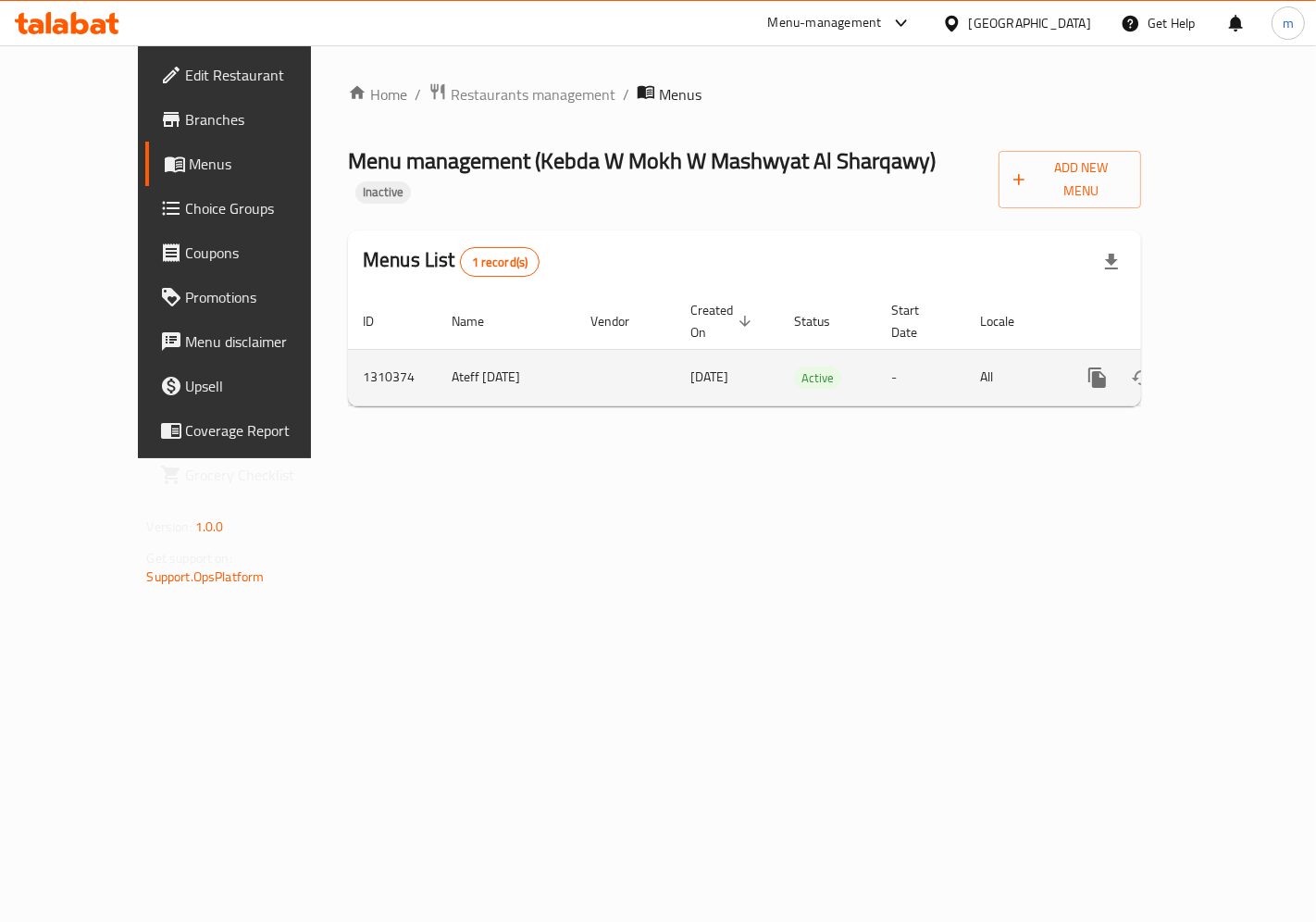
click at [1227, 355] on link "enhanced table" at bounding box center [1231, 377] width 45 height 45
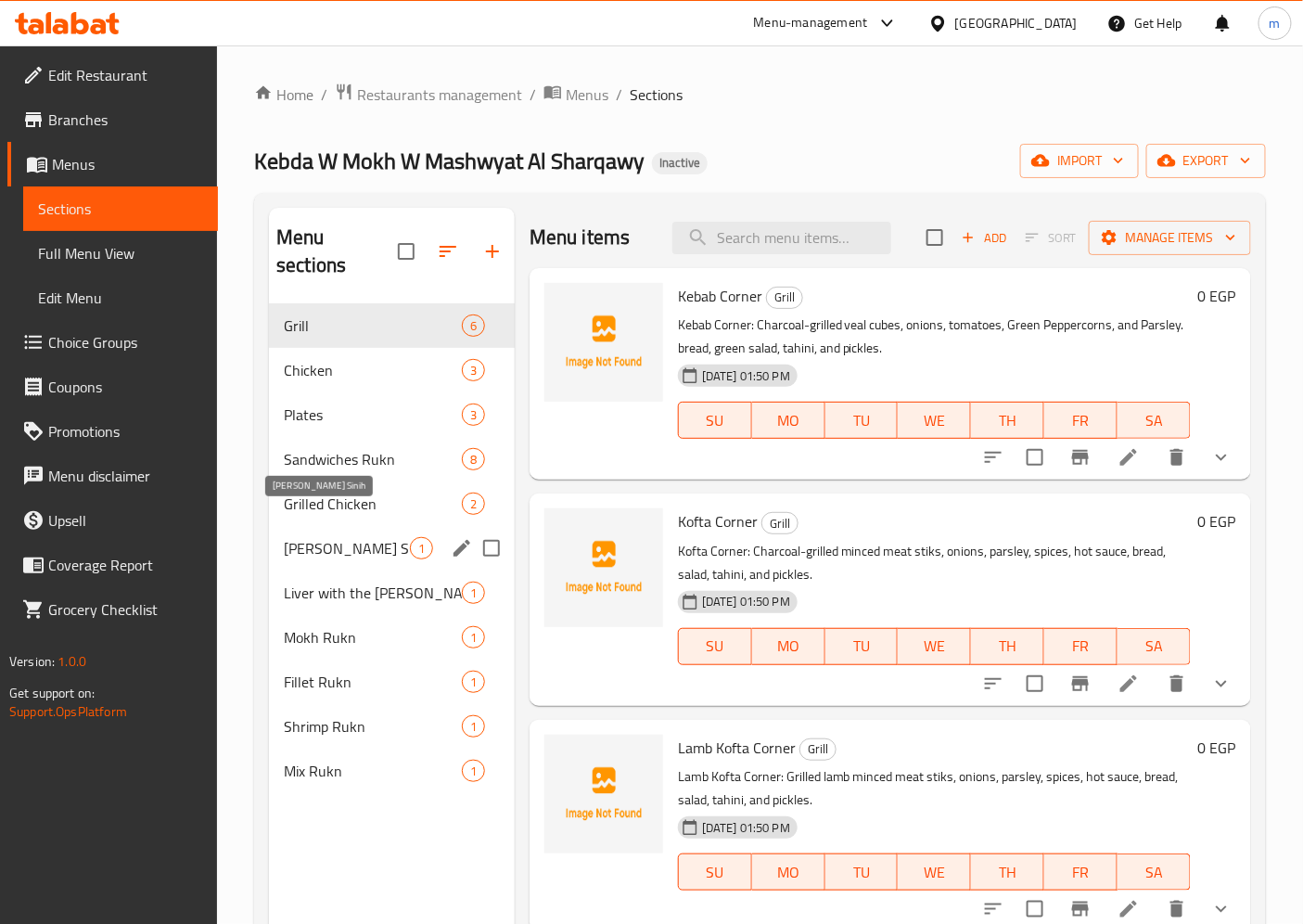
click at [396, 537] on span "[PERSON_NAME] Sinih" at bounding box center [346, 547] width 127 height 22
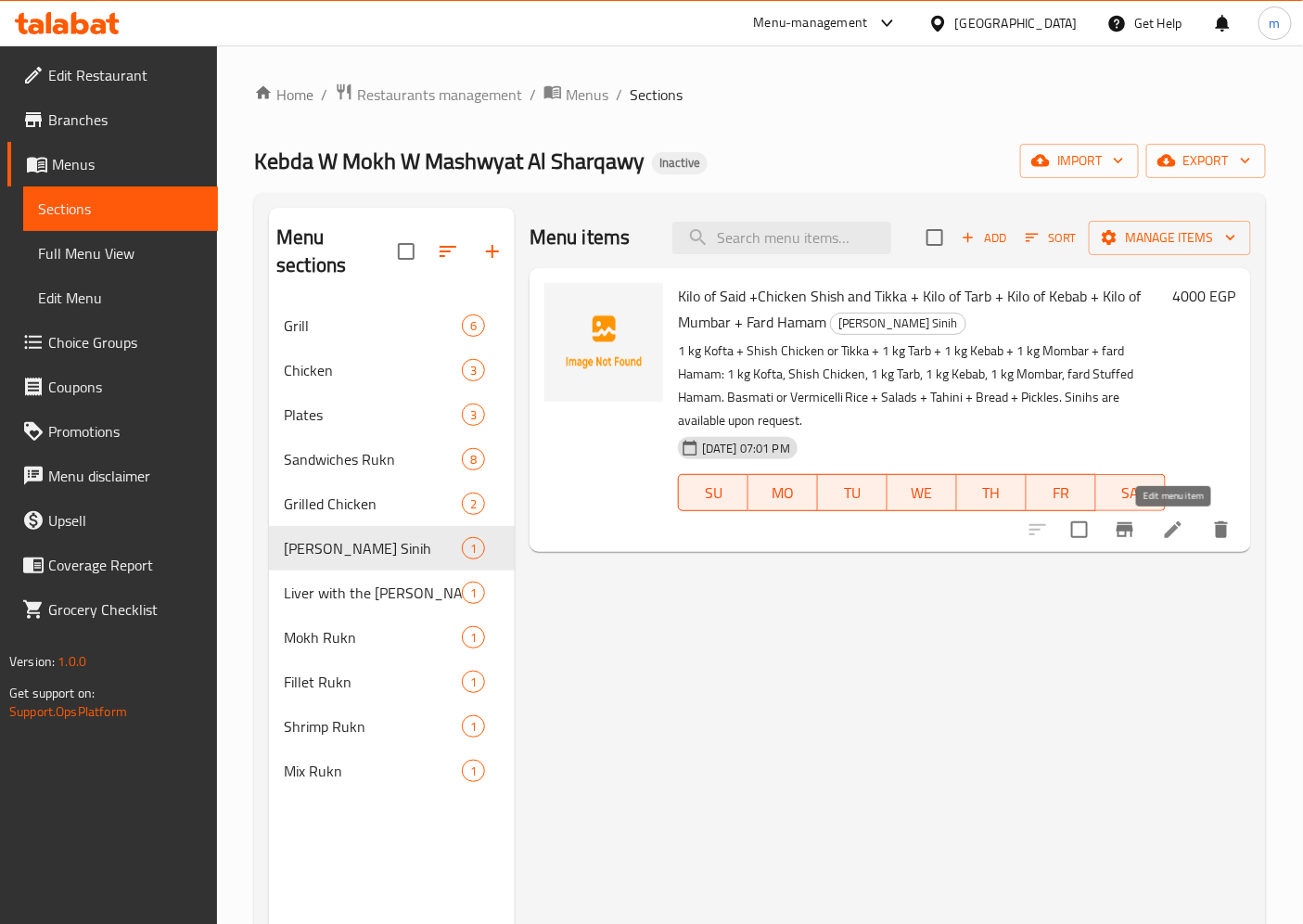
click at [1165, 541] on icon at bounding box center [1173, 529] width 22 height 22
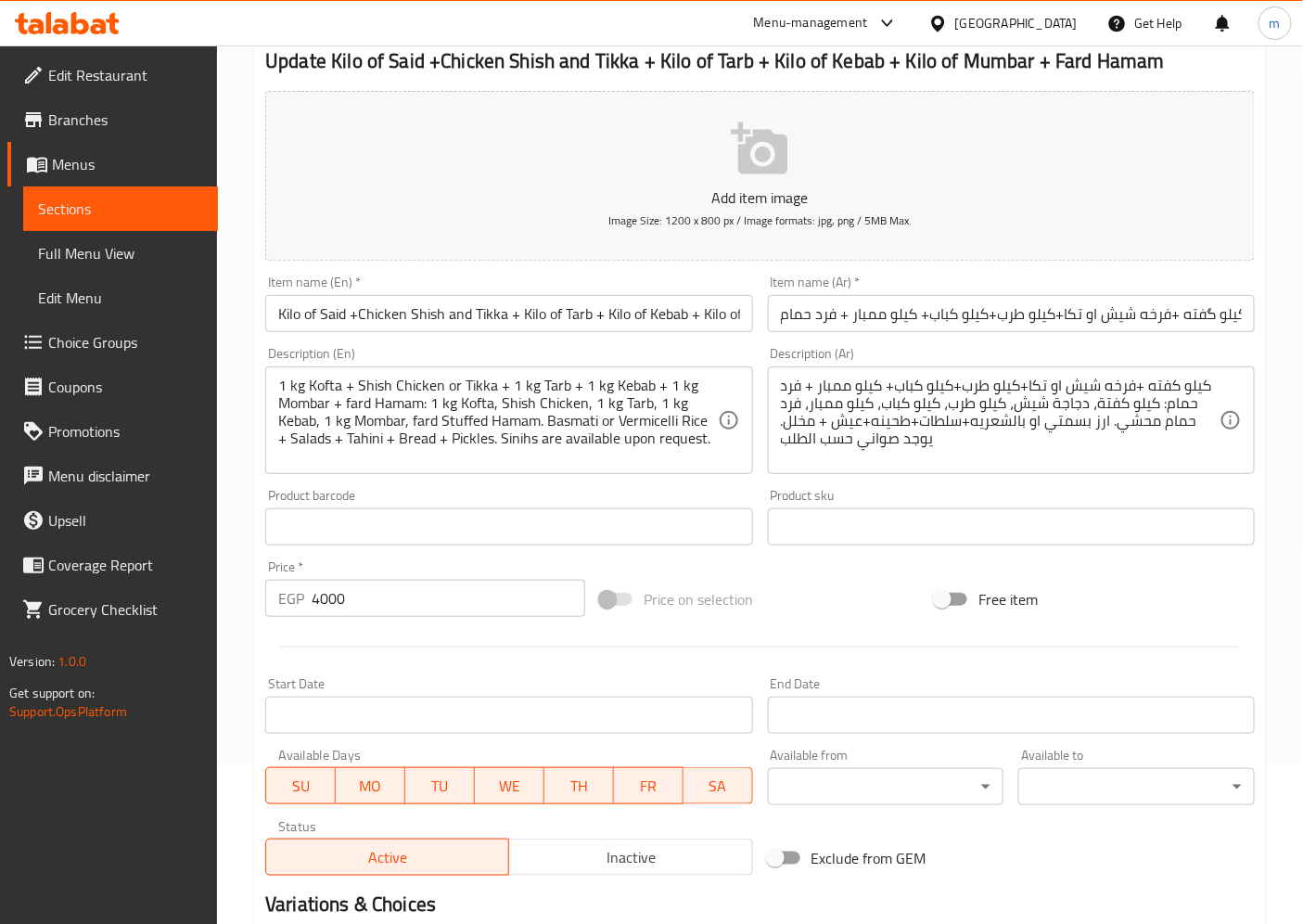
scroll to position [383, 0]
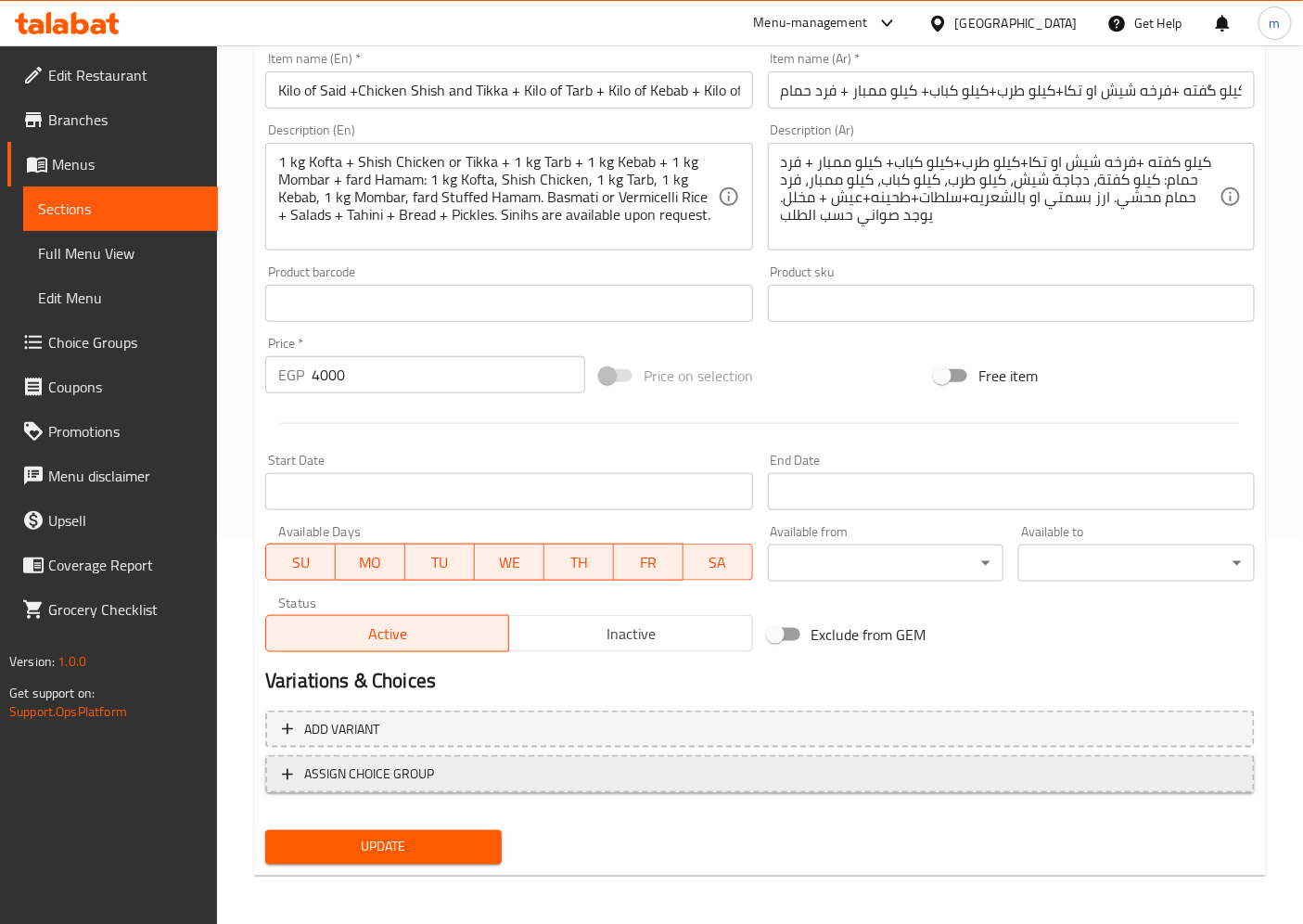
click at [346, 764] on span "ASSIGN CHOICE GROUP" at bounding box center [369, 774] width 129 height 23
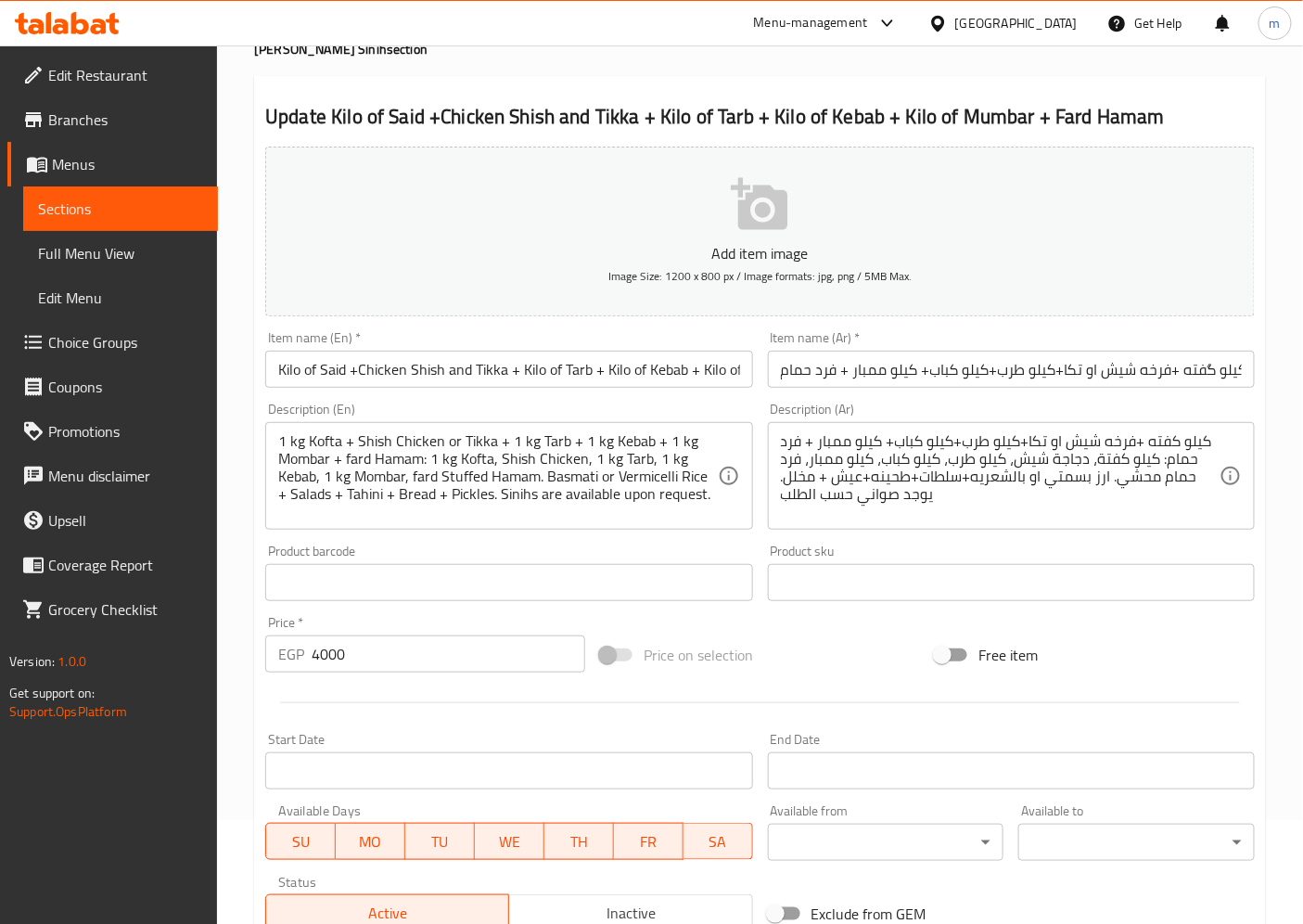
scroll to position [3, 0]
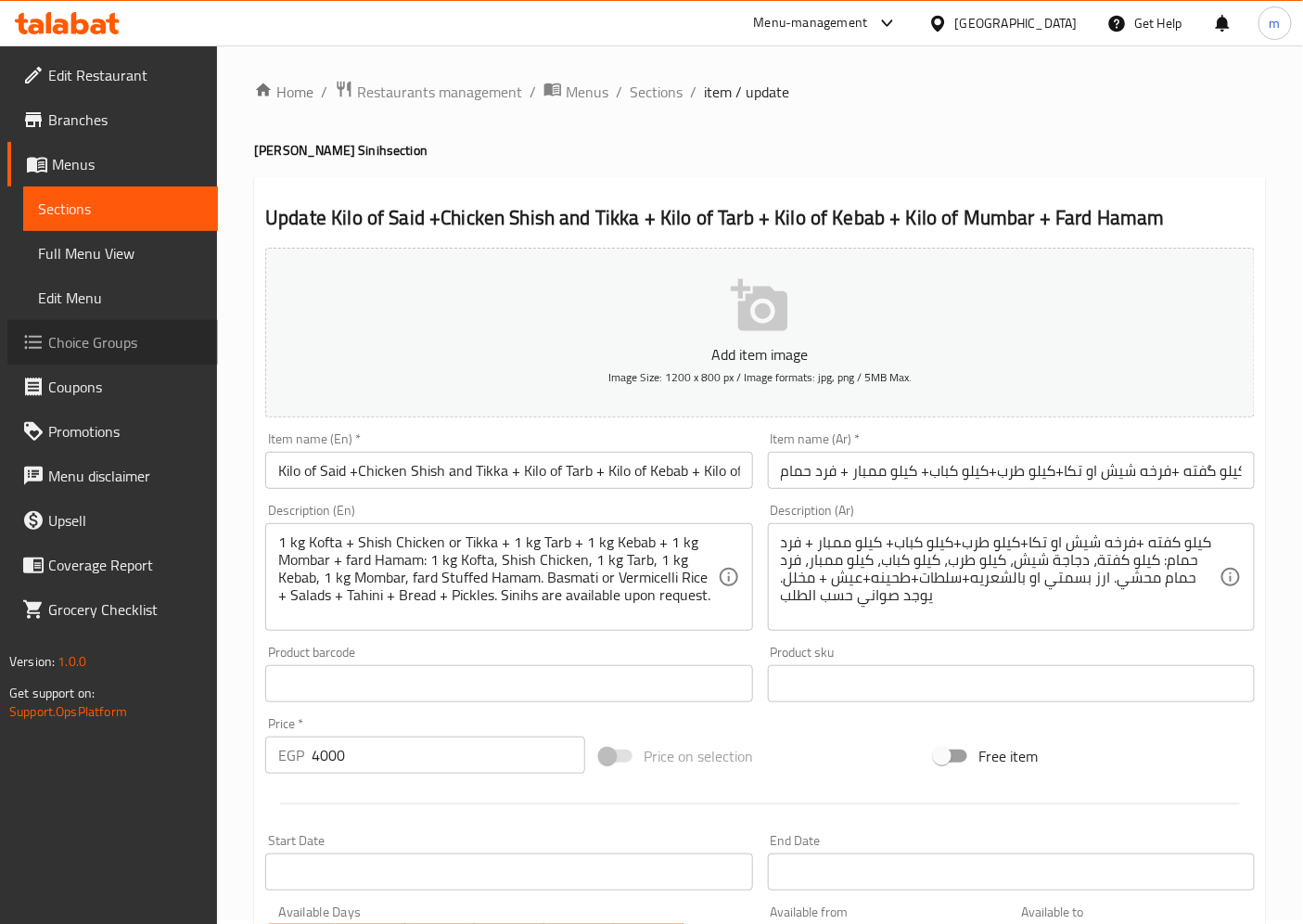
click at [116, 347] on span "Choice Groups" at bounding box center [126, 342] width 155 height 22
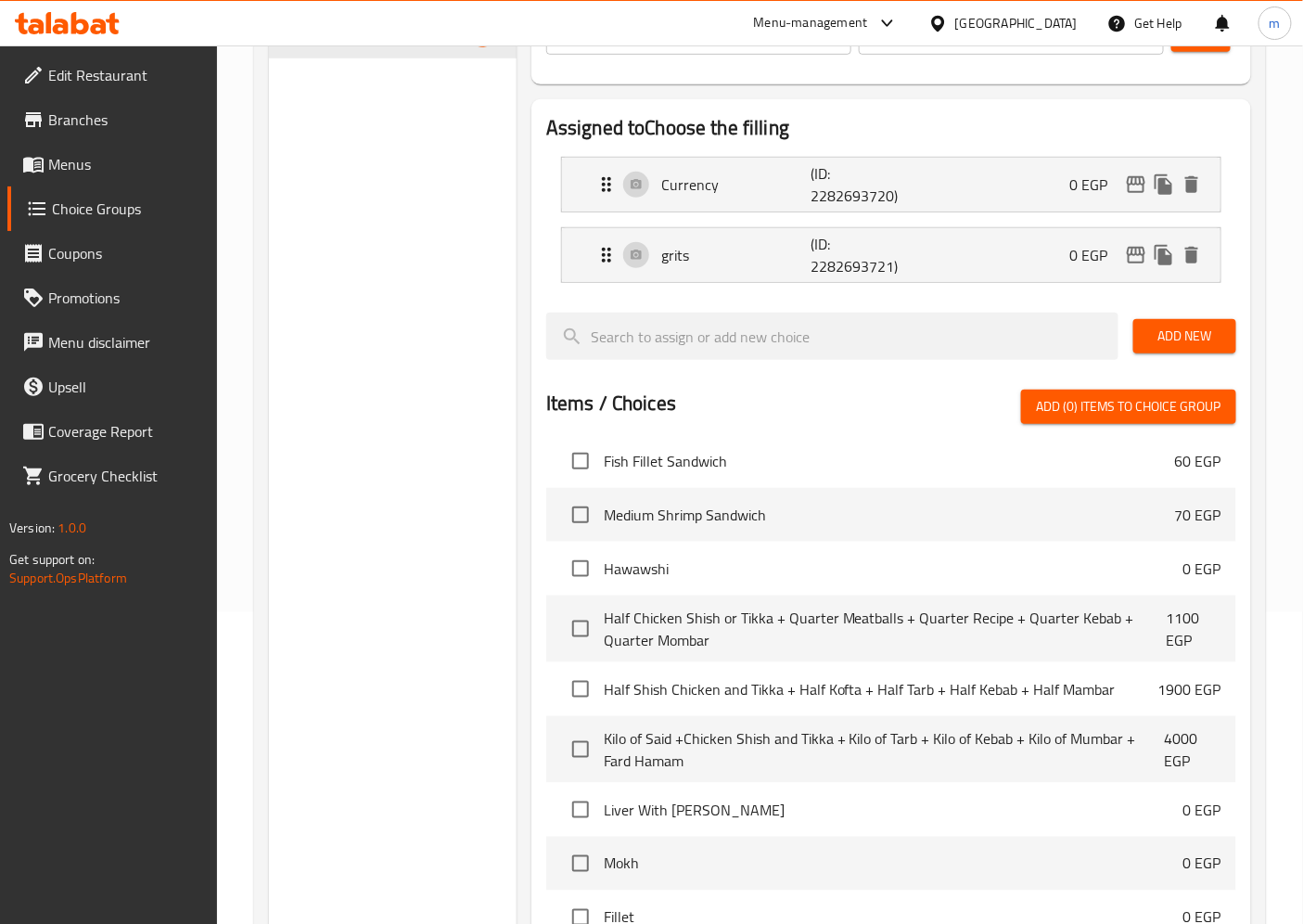
scroll to position [1743, 0]
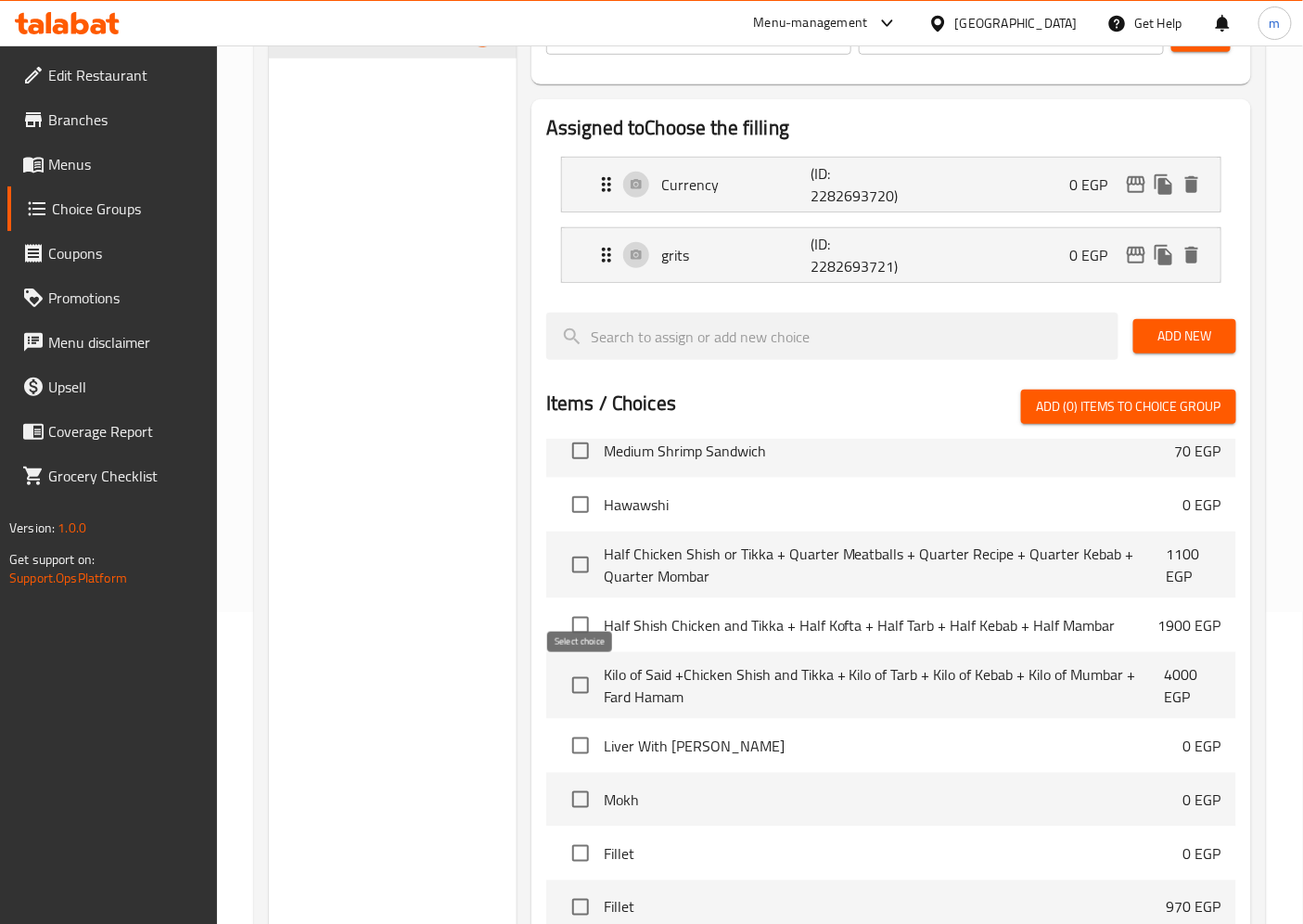
click at [588, 679] on input "checkbox" at bounding box center [581, 685] width 39 height 39
click at [1120, 399] on span "Add (1) items to choice group" at bounding box center [1128, 406] width 186 height 23
checkbox input "false"
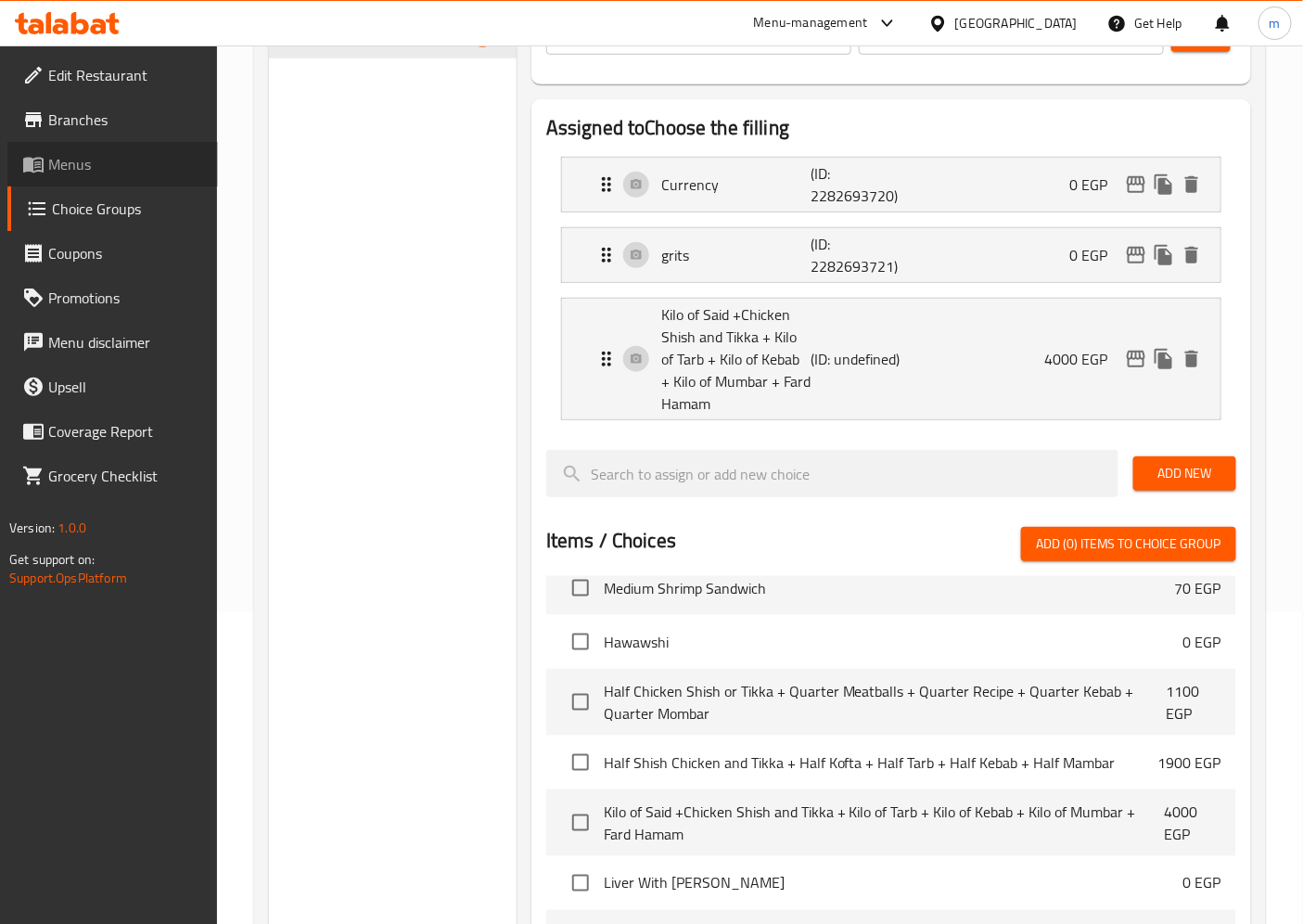
click at [95, 163] on span "Menus" at bounding box center [126, 164] width 155 height 22
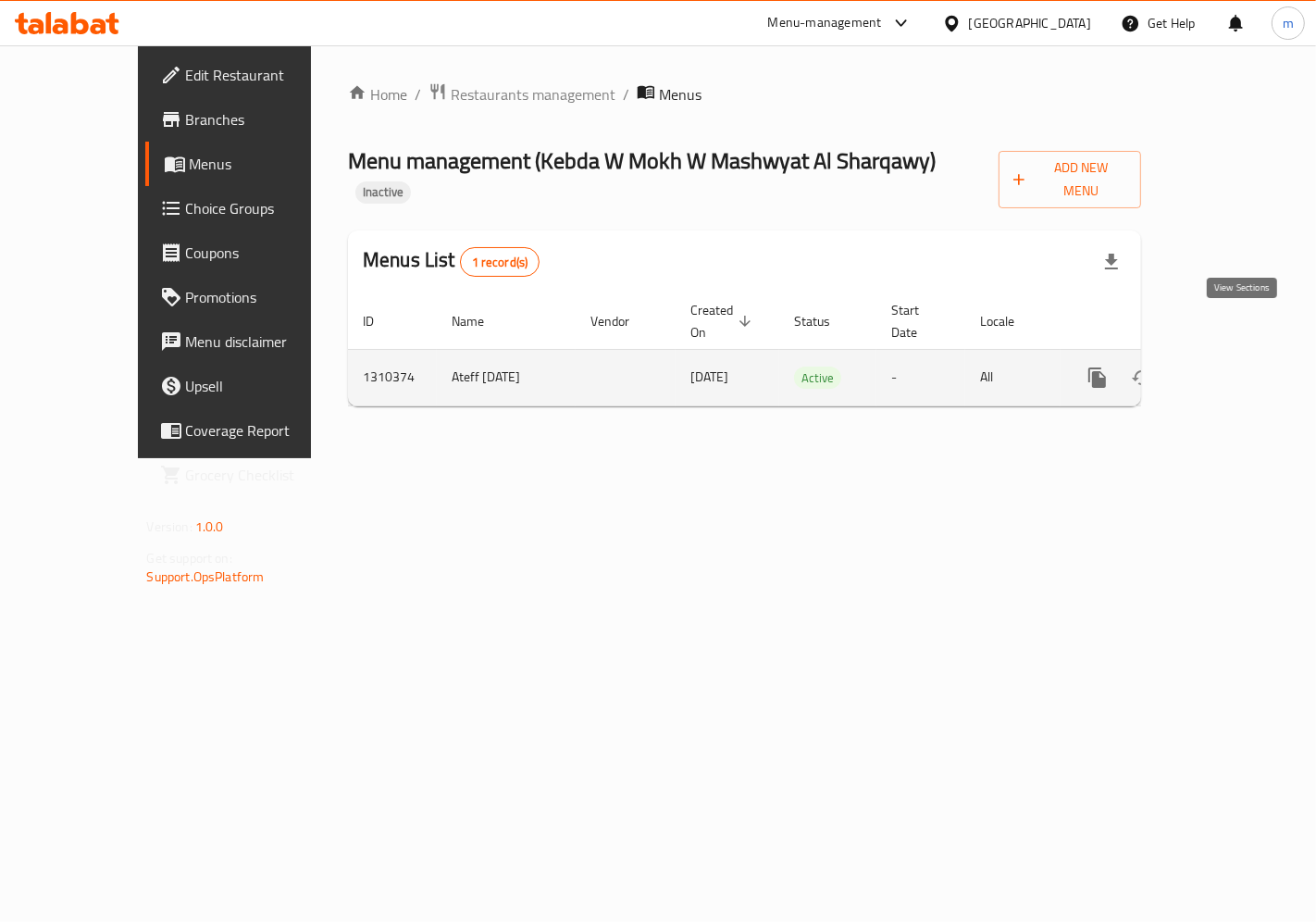
click at [1252, 355] on link "enhanced table" at bounding box center [1231, 377] width 45 height 45
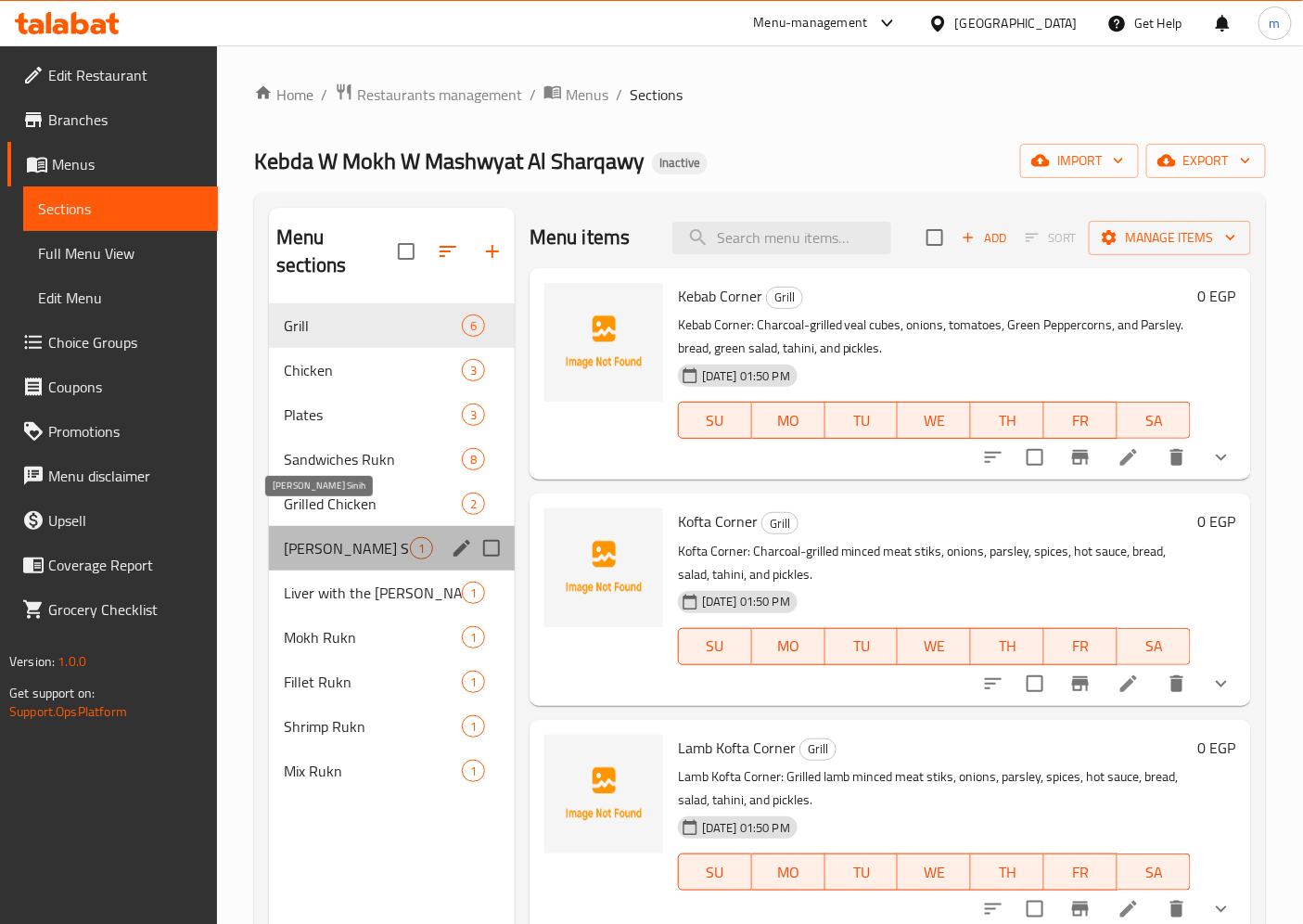
click at [364, 537] on span "[PERSON_NAME] Sinih" at bounding box center [346, 547] width 127 height 22
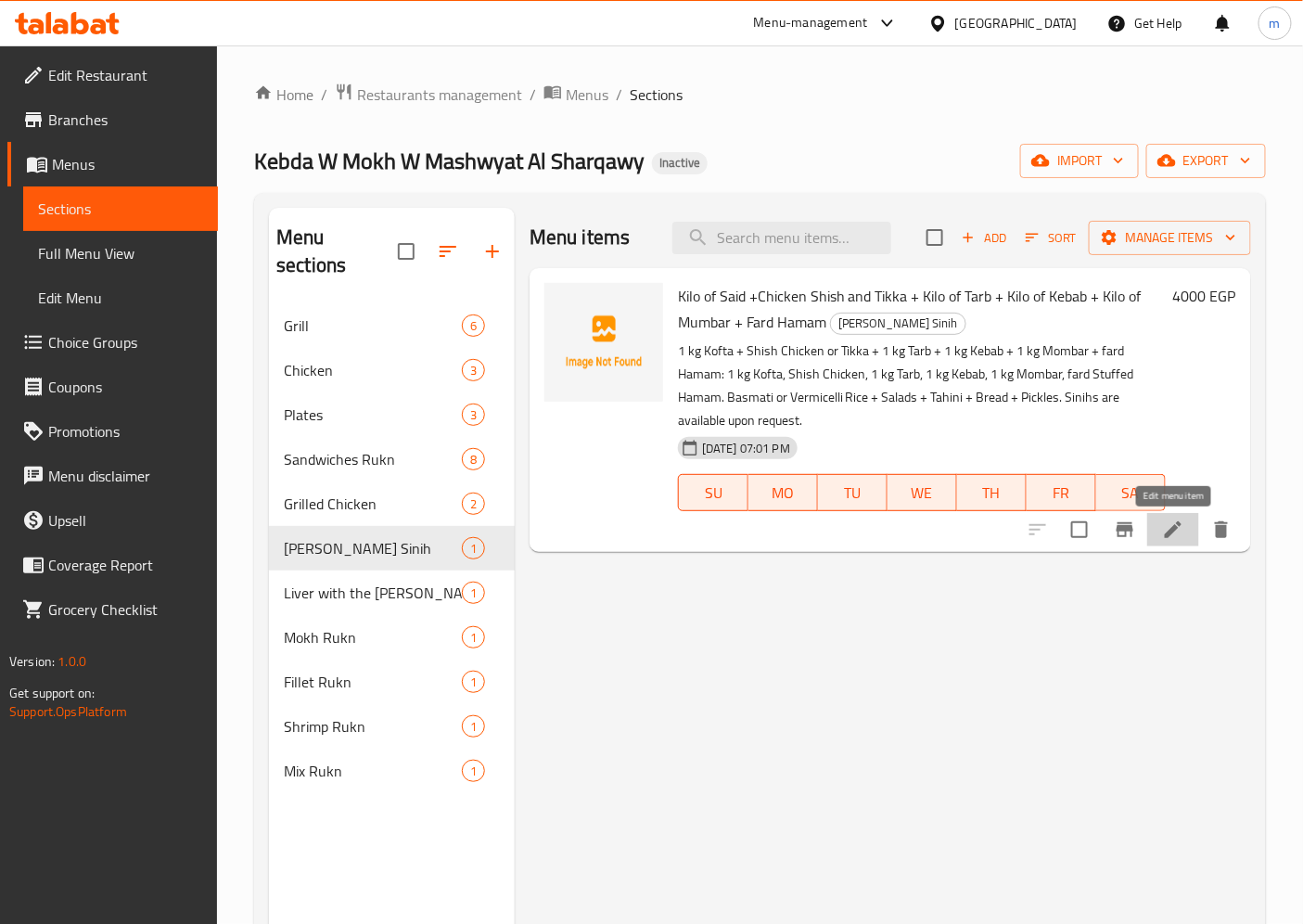
click at [1183, 538] on icon at bounding box center [1173, 529] width 22 height 22
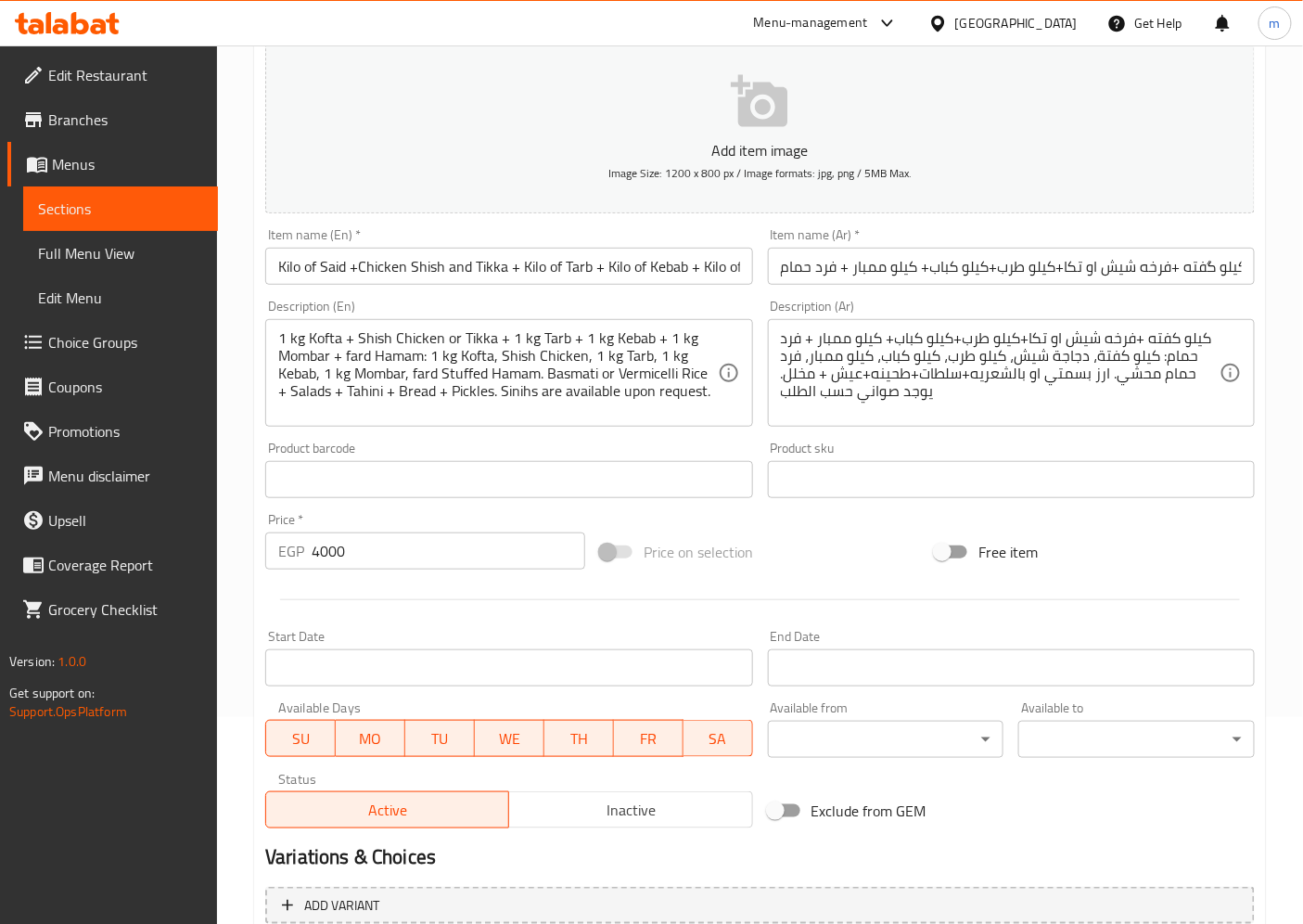
scroll to position [383, 0]
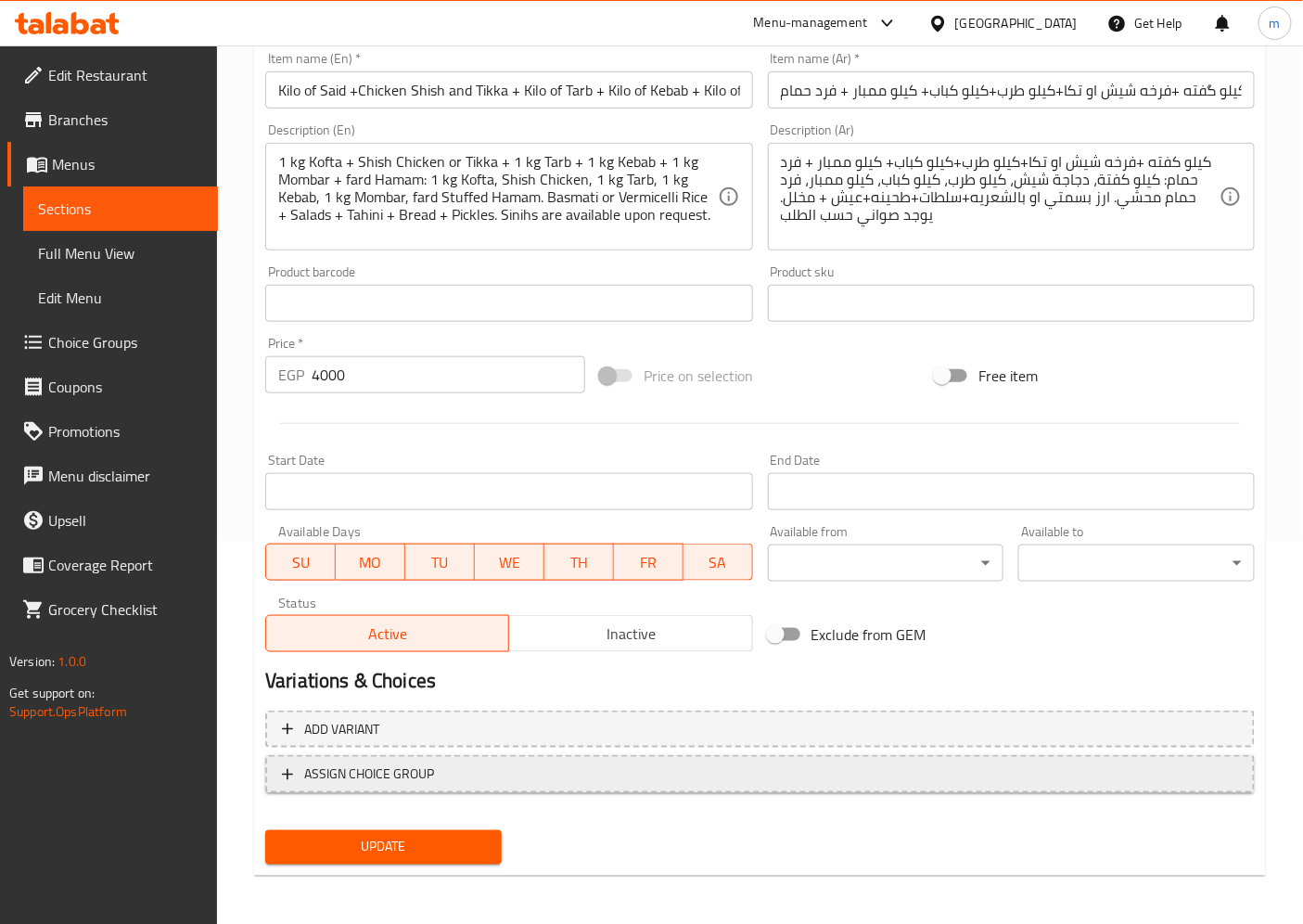
click at [471, 777] on span "ASSIGN CHOICE GROUP" at bounding box center [760, 774] width 957 height 23
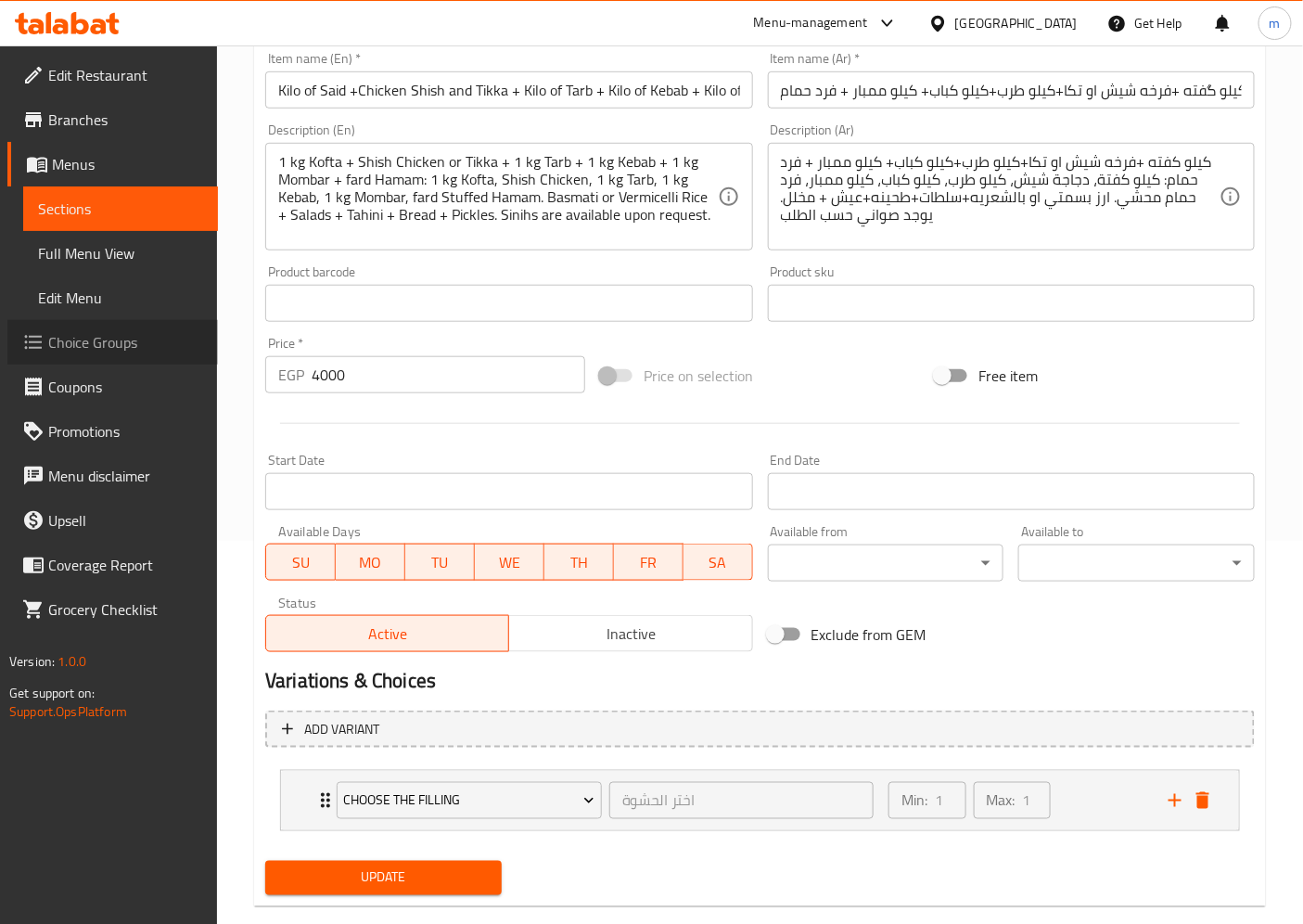
click at [111, 350] on span "Choice Groups" at bounding box center [126, 342] width 155 height 22
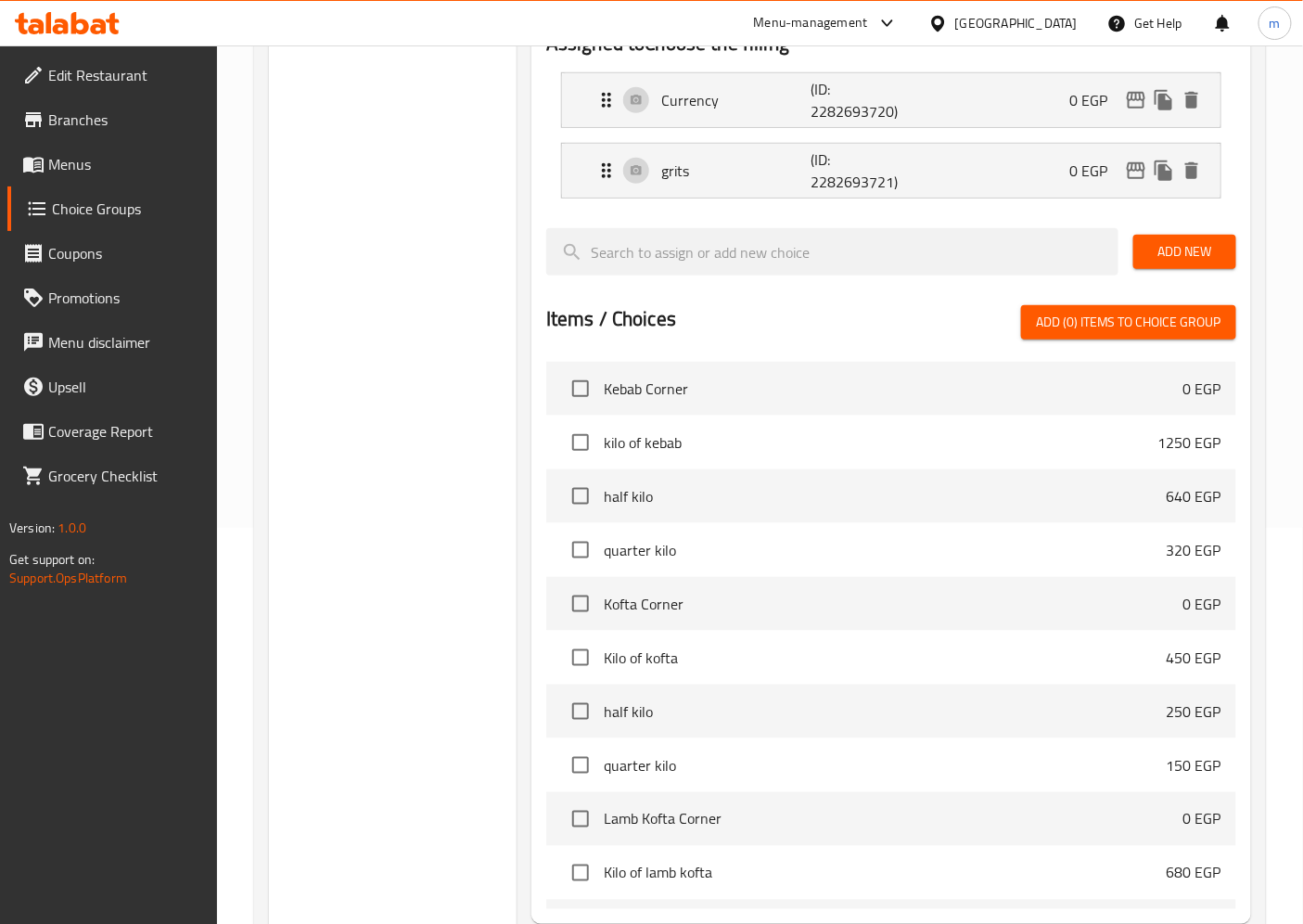
scroll to position [584, 0]
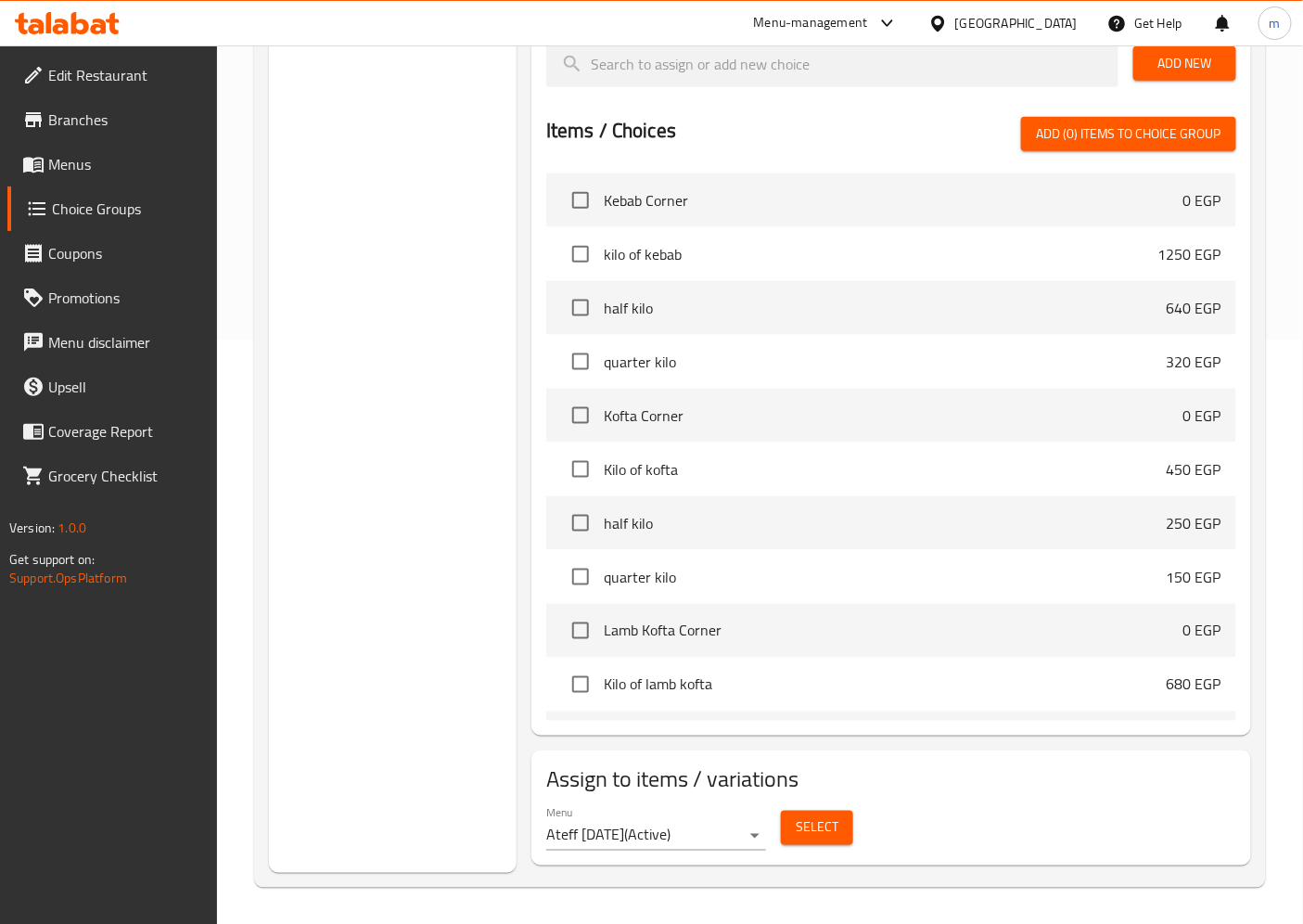
click at [79, 216] on span "Choice Groups" at bounding box center [128, 208] width 151 height 22
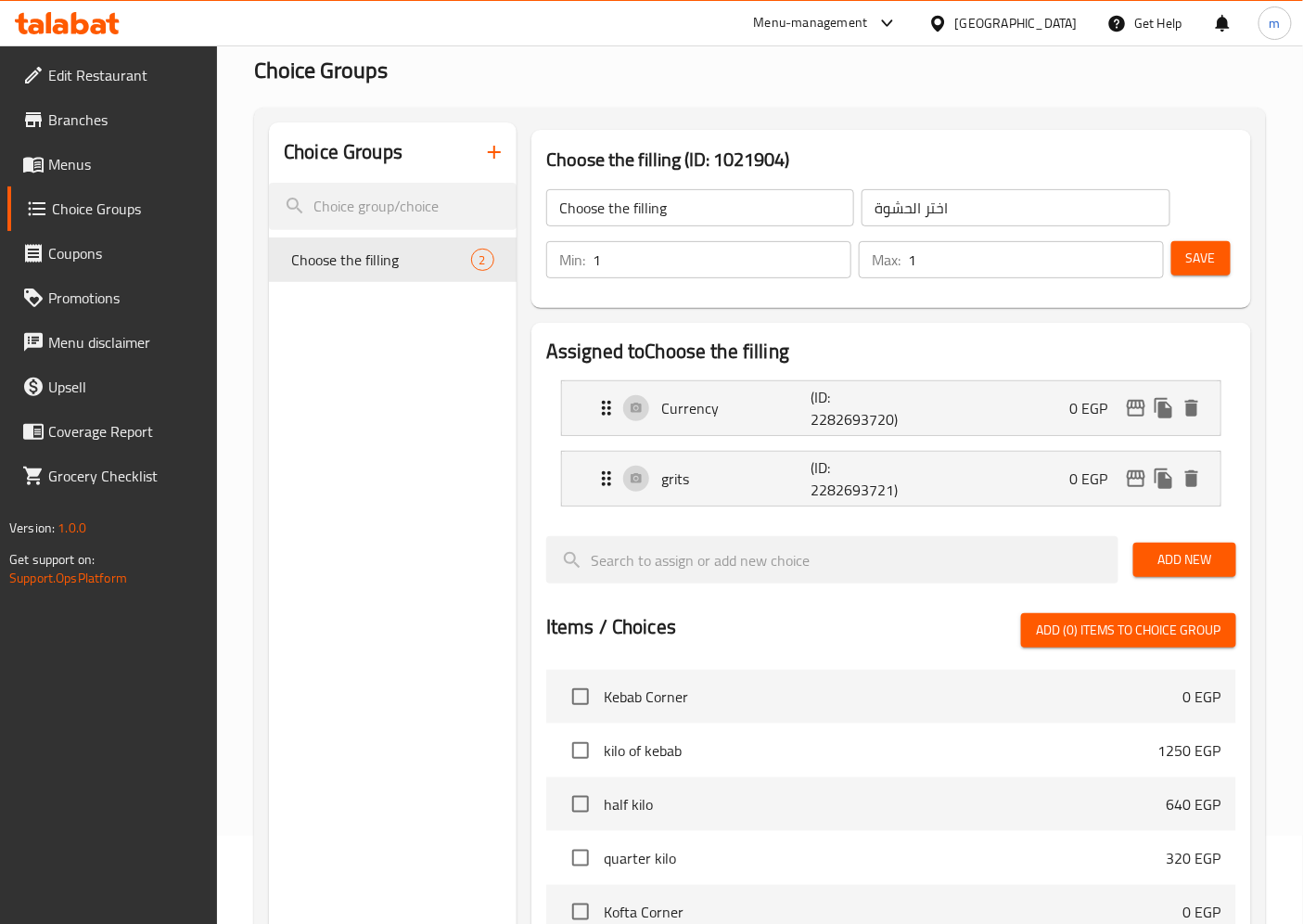
scroll to position [0, 0]
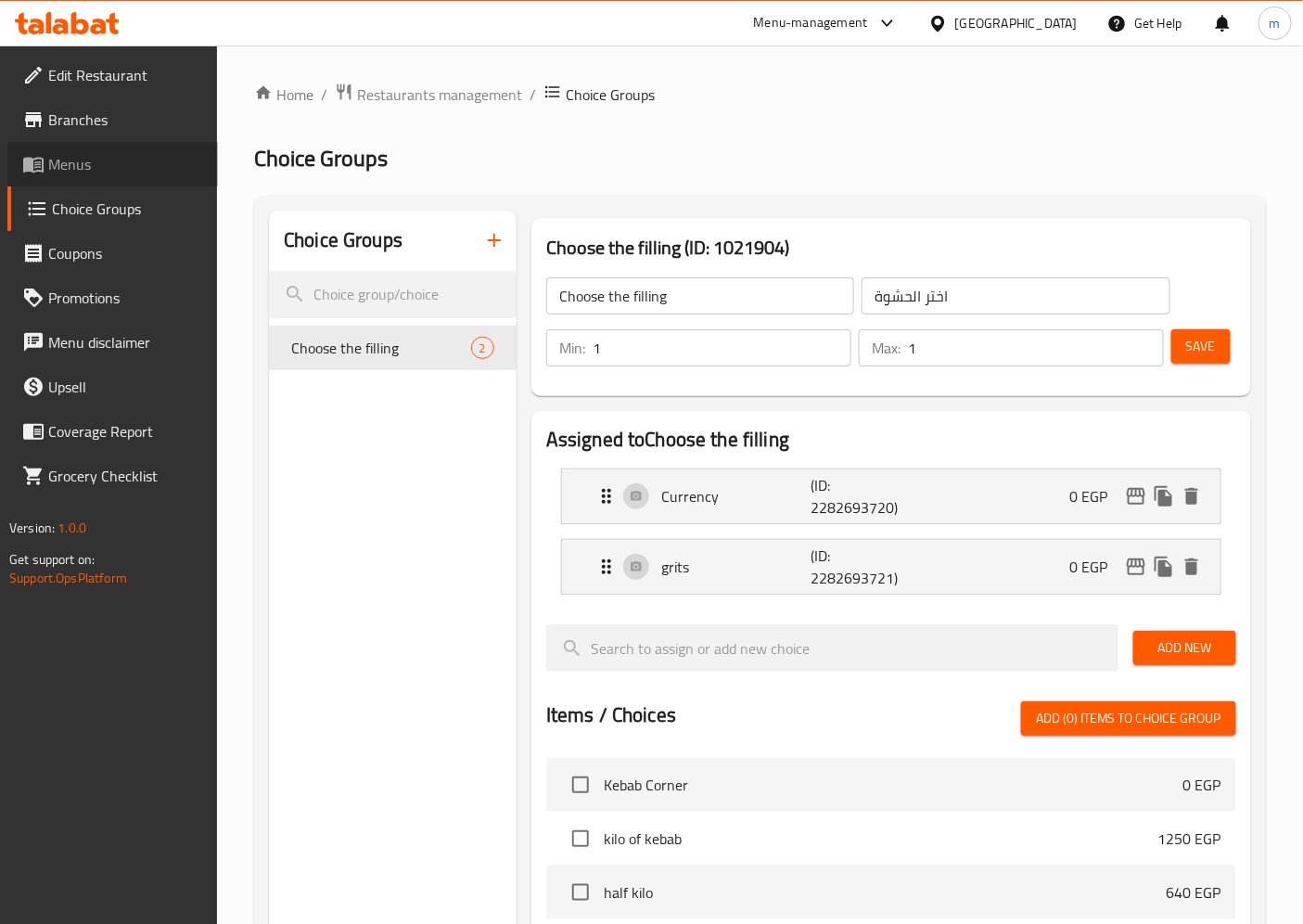
click at [92, 177] on link "Menus" at bounding box center [112, 164] width 210 height 45
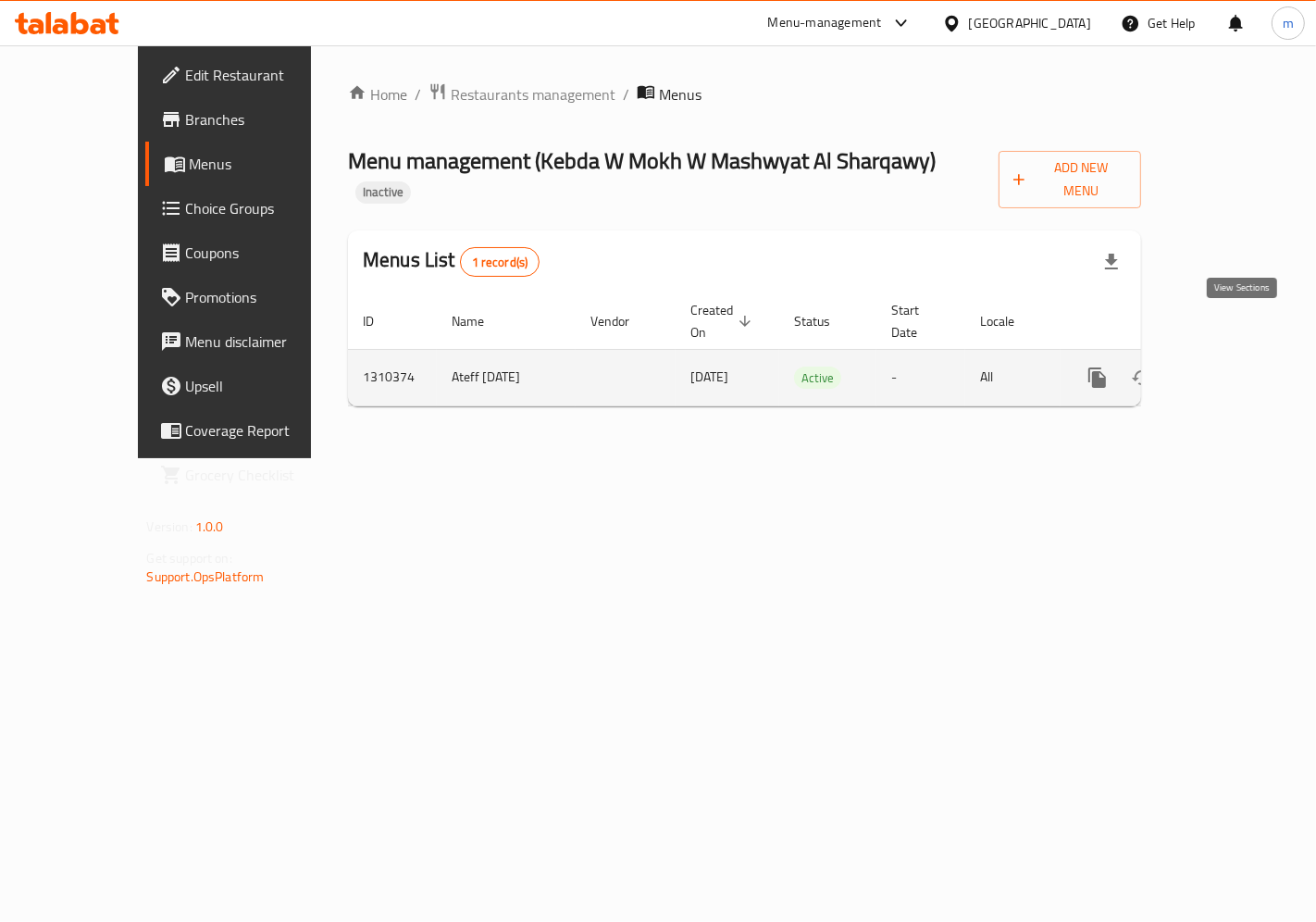
click at [1252, 355] on link "enhanced table" at bounding box center [1231, 377] width 45 height 45
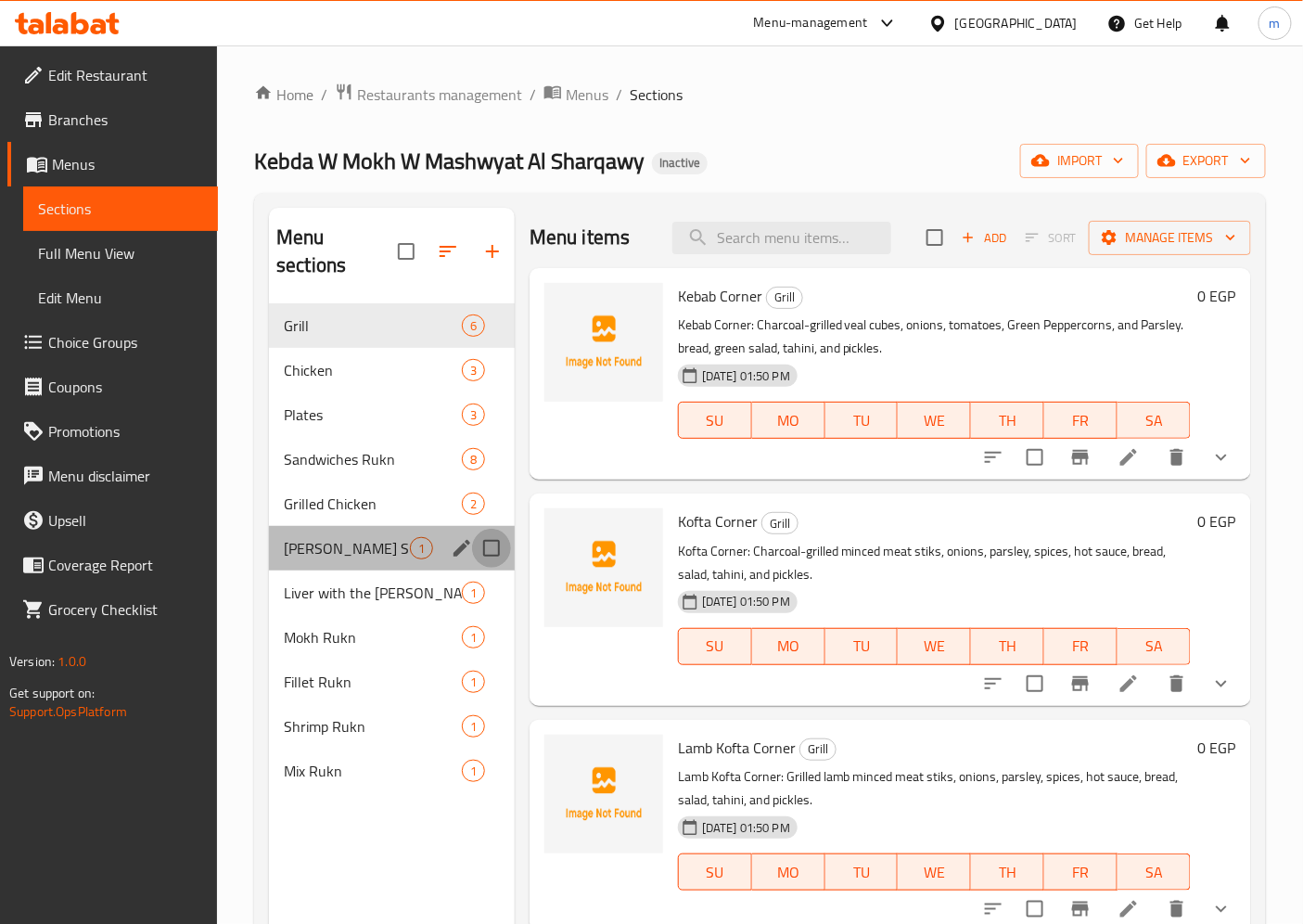
click at [492, 528] on input "Menu sections" at bounding box center [491, 547] width 39 height 39
checkbox input "true"
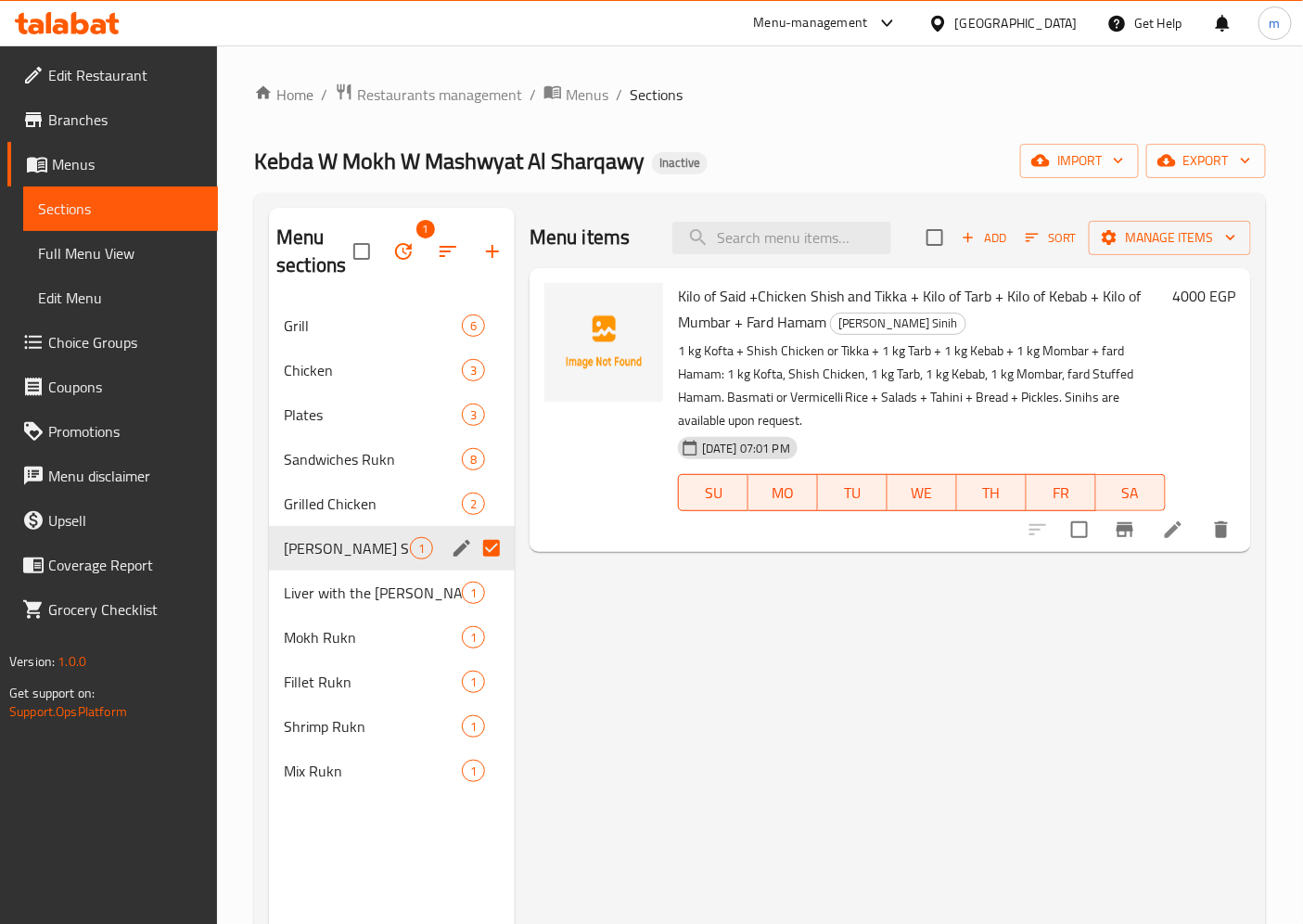
click at [721, 294] on span "Kilo of Said +Chicken Shish and Tikka + Kilo of Tarb + Kilo of Kebab + Kilo of …" at bounding box center [909, 308] width 464 height 54
click at [1190, 531] on li at bounding box center [1173, 529] width 52 height 33
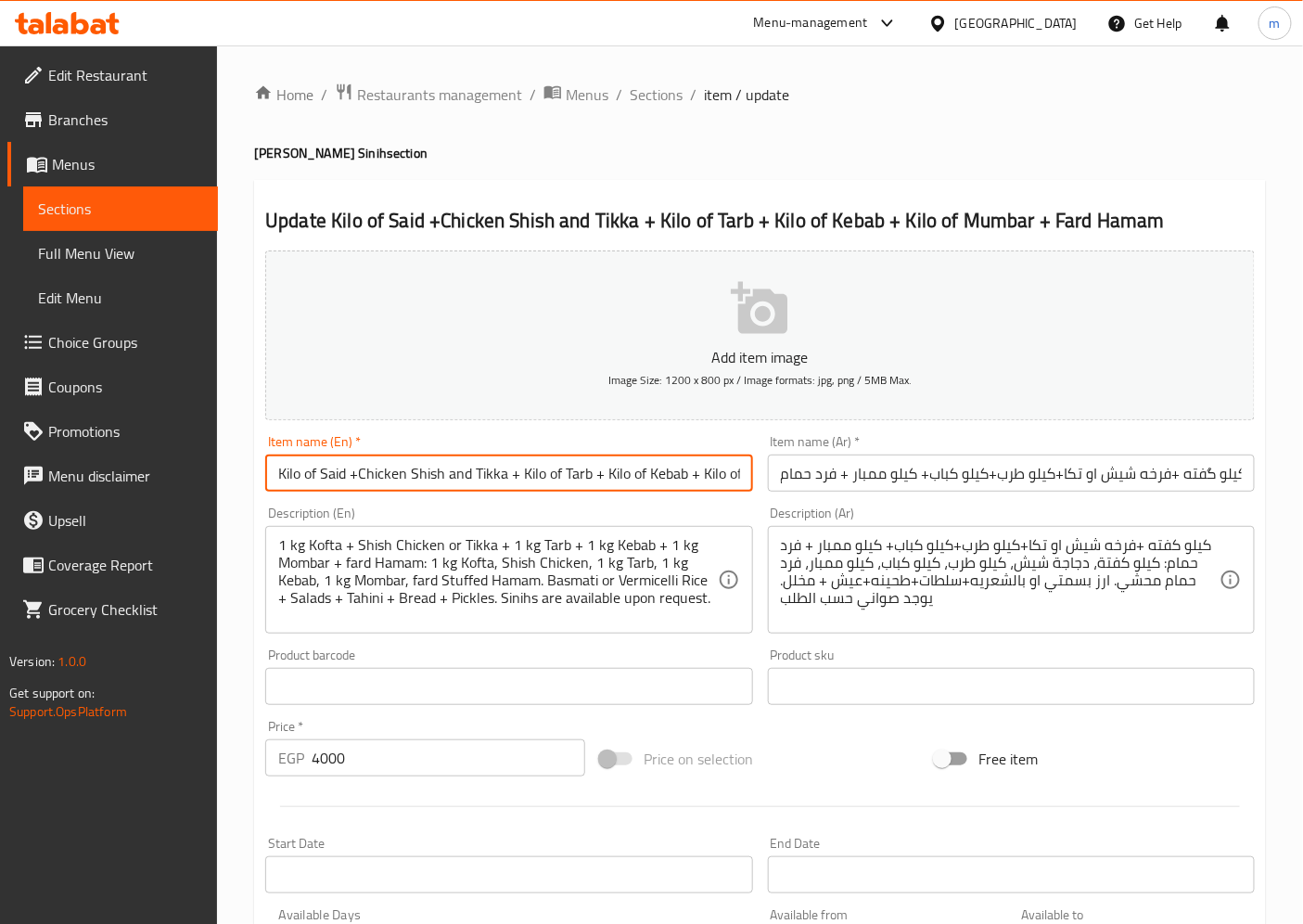
drag, startPoint x: 345, startPoint y: 473, endPoint x: 317, endPoint y: 475, distance: 28.1
click at [317, 475] on input "Kilo of Said +Chicken Shish and Tikka + Kilo of Tarb + Kilo of Kebab + Kilo of …" at bounding box center [509, 472] width 487 height 37
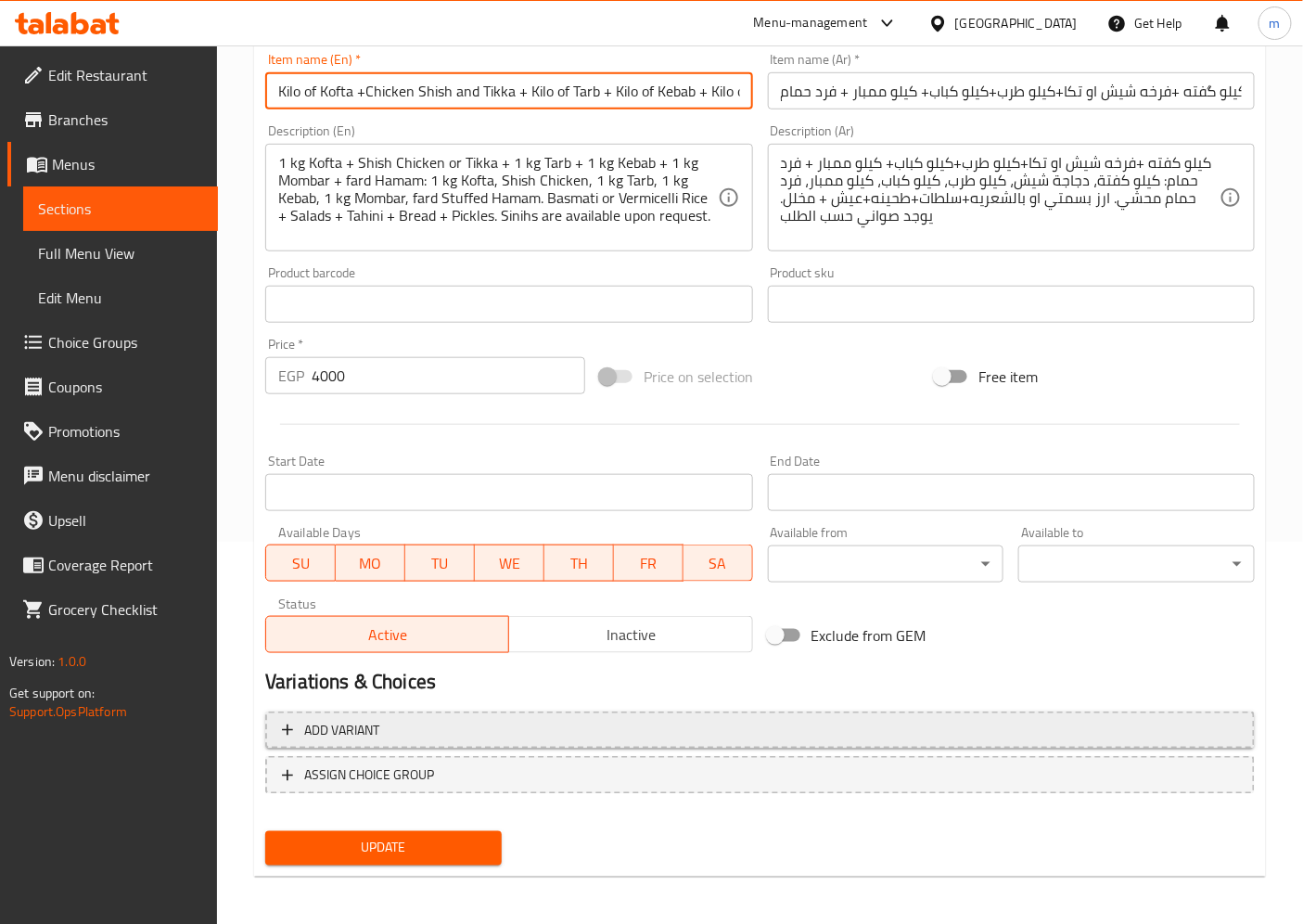
scroll to position [383, 0]
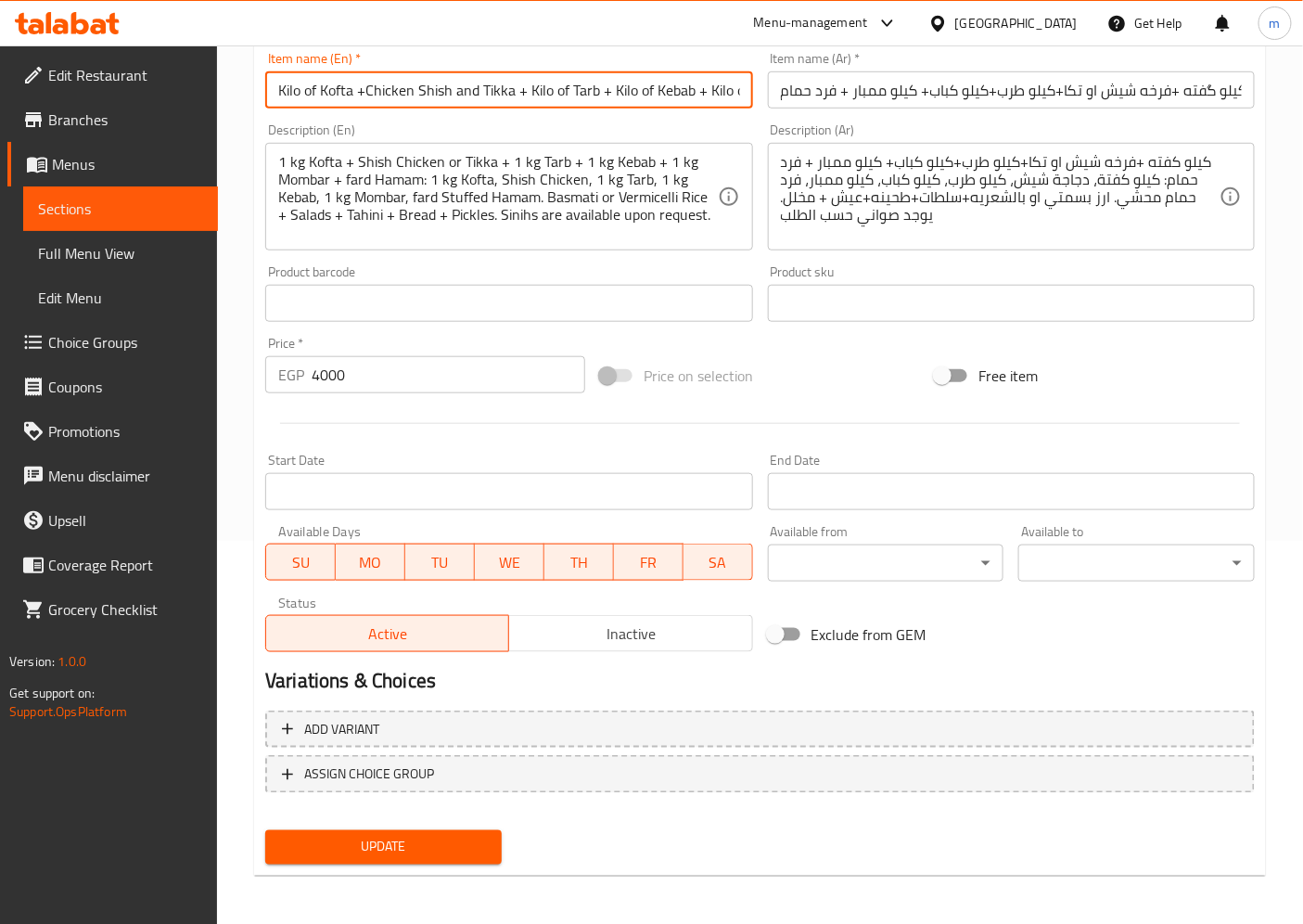
type input "Kilo of Kofta +Chicken Shish and Tikka + Kilo of Tarb + Kilo of Kebab + Kilo of…"
click at [386, 838] on span "Update" at bounding box center [383, 847] width 207 height 23
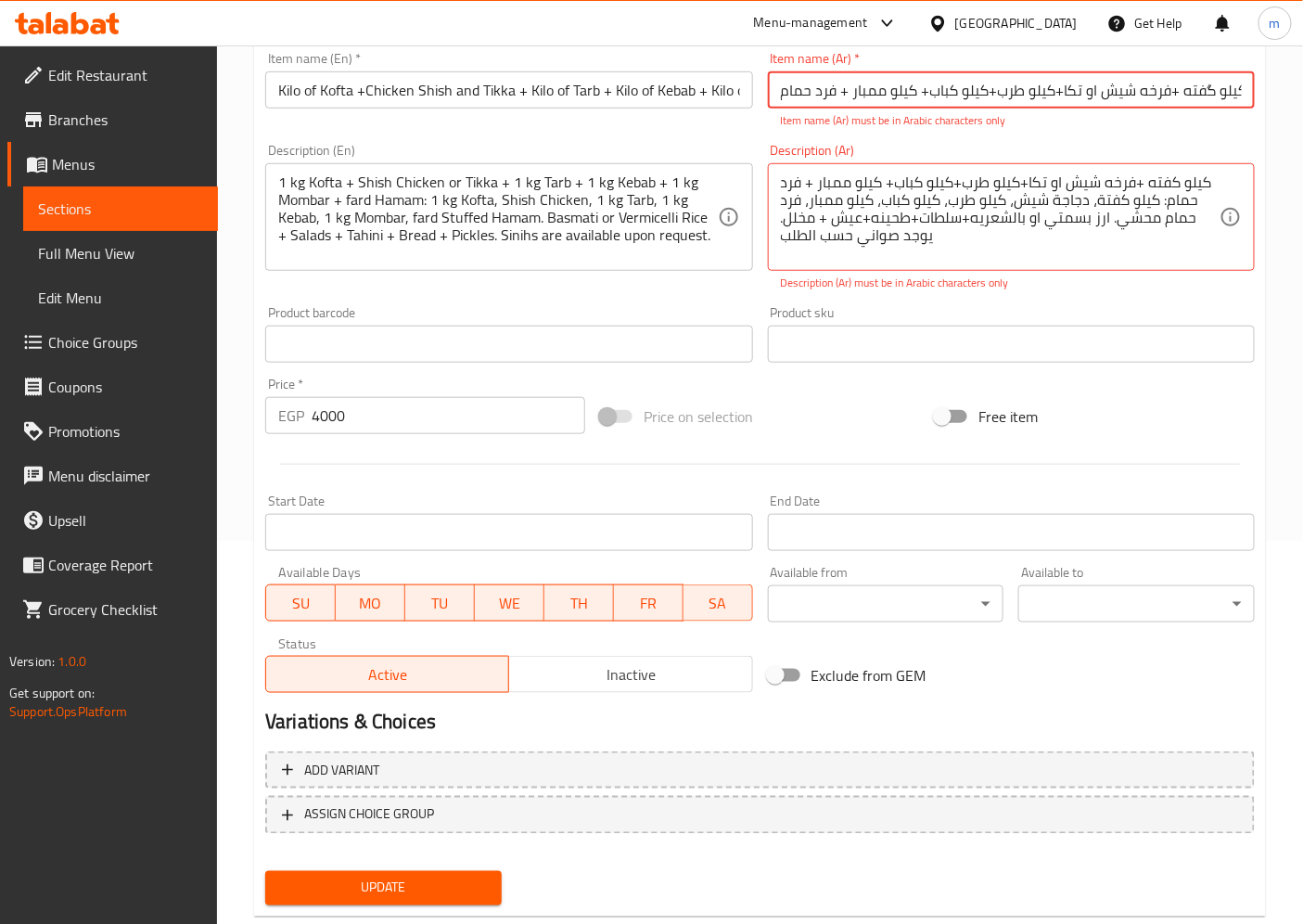
scroll to position [0, 3]
click at [106, 214] on span "Sections" at bounding box center [120, 208] width 165 height 22
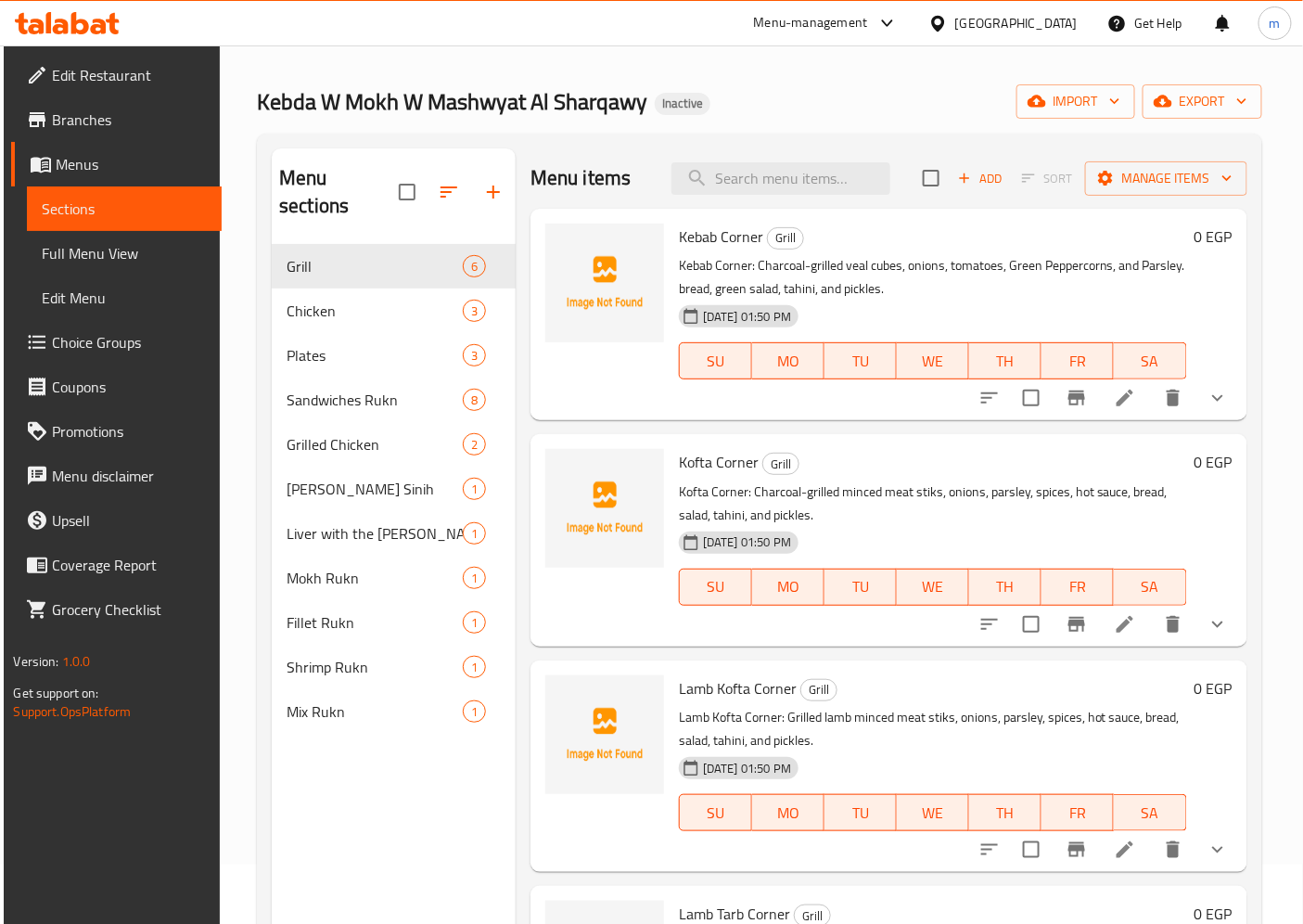
scroll to position [53, 0]
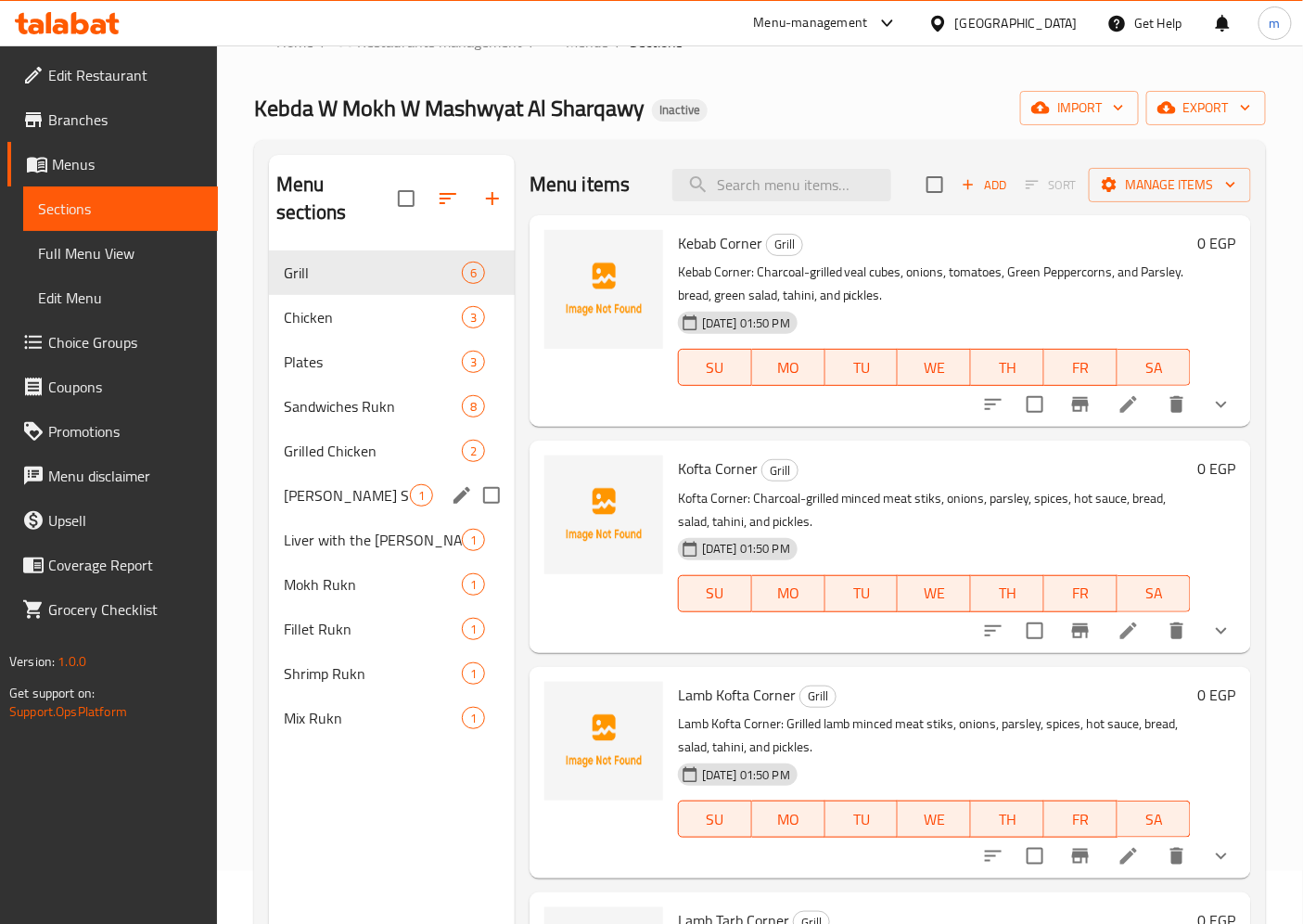
click at [366, 484] on span "[PERSON_NAME] Sinih" at bounding box center [346, 495] width 127 height 22
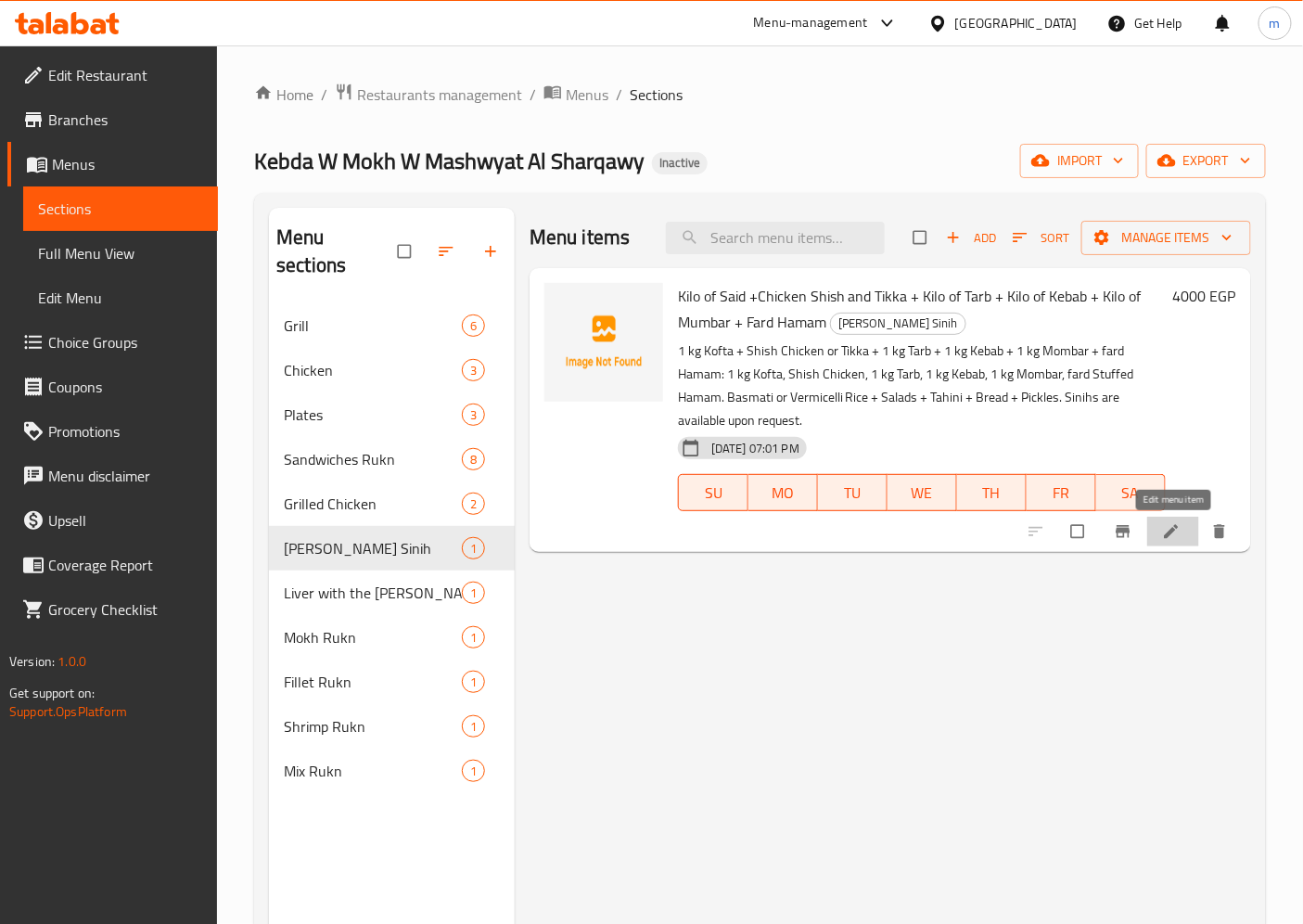
click at [1169, 528] on icon at bounding box center [1171, 531] width 18 height 18
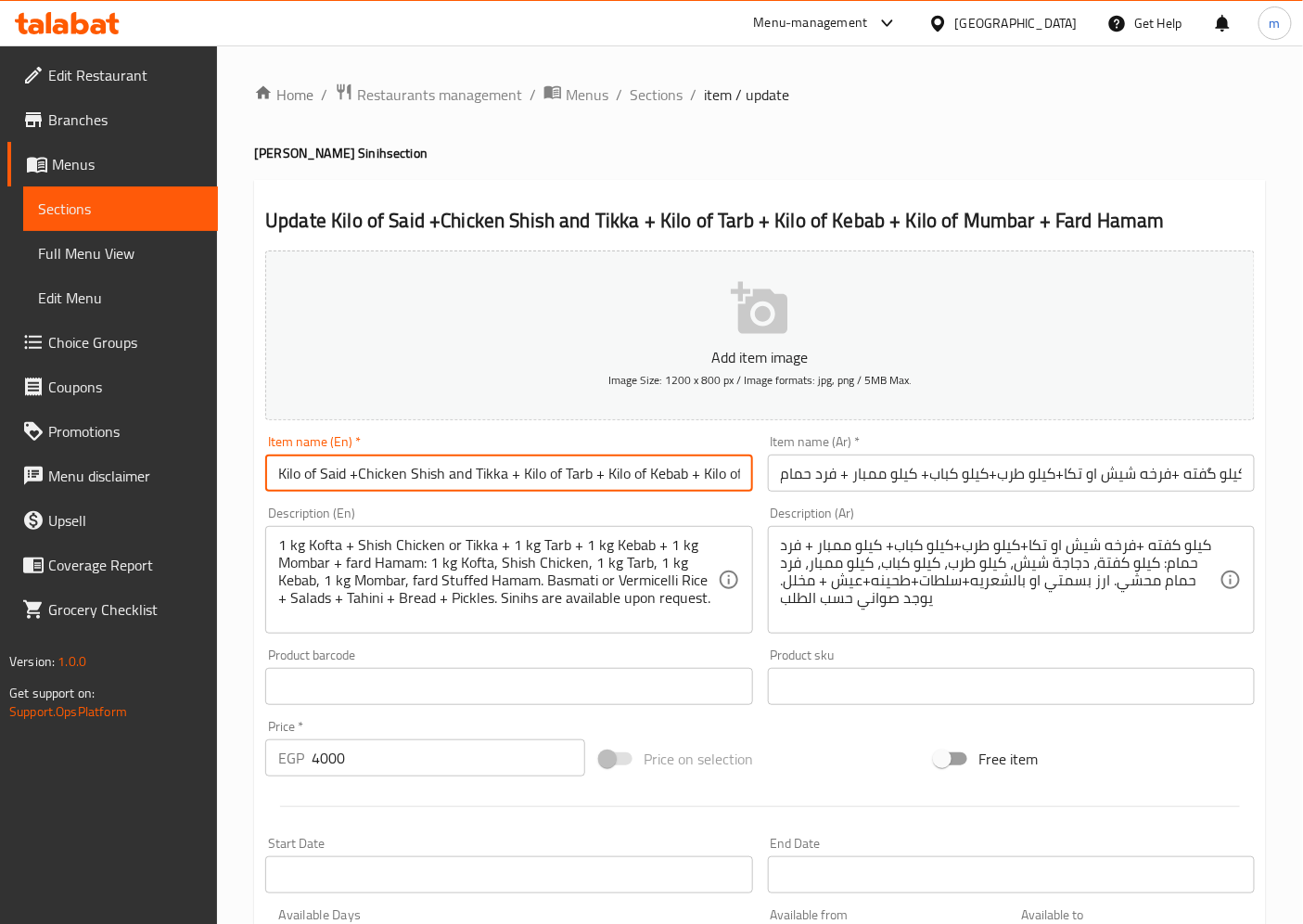
click at [348, 477] on input "Kilo of Said +Chicken Shish and Tikka + Kilo of Tarb + Kilo of Kebab + Kilo of …" at bounding box center [509, 472] width 487 height 37
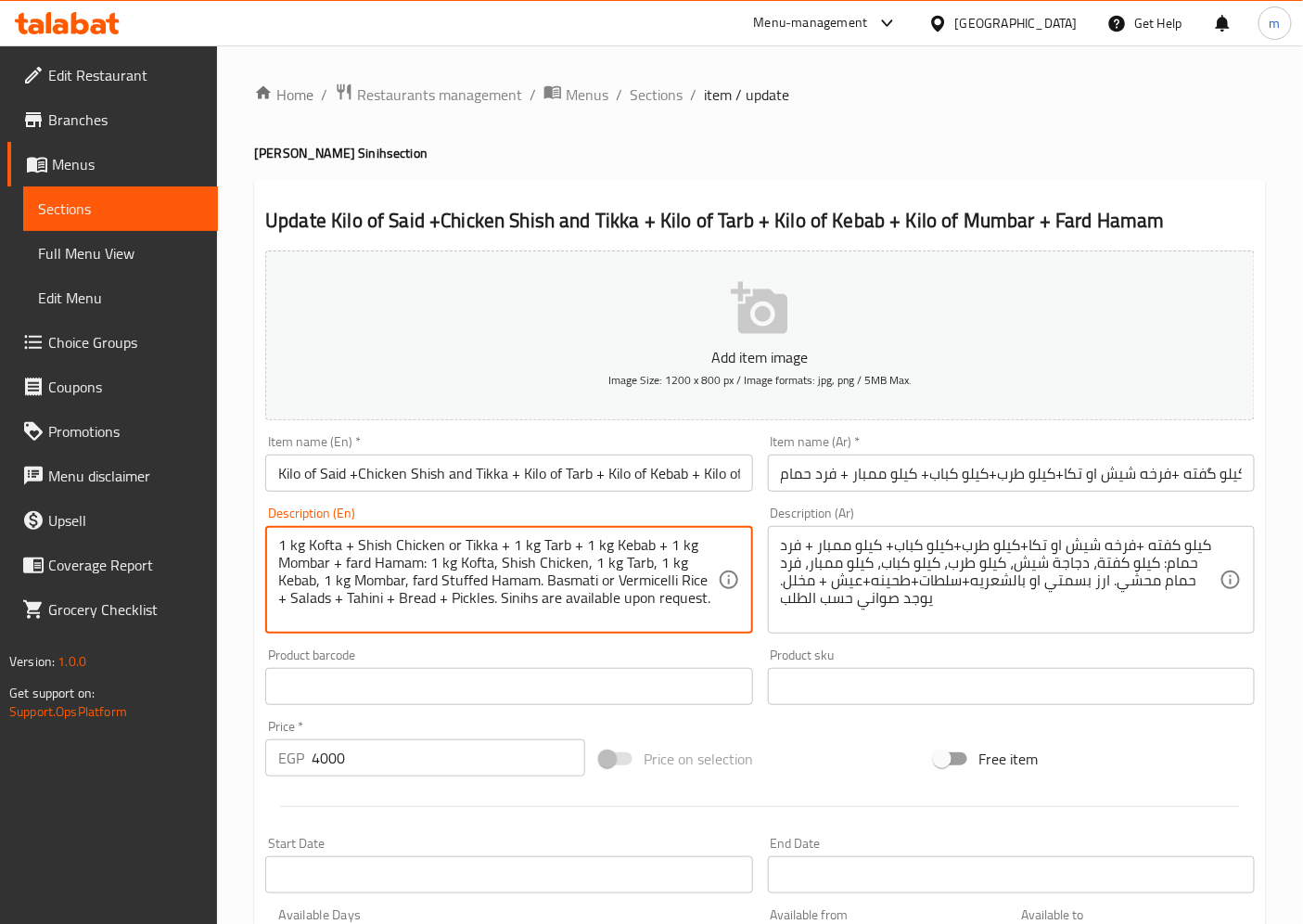
drag, startPoint x: 309, startPoint y: 549, endPoint x: 345, endPoint y: 551, distance: 36.1
click at [337, 474] on input "Kilo of Said +Chicken Shish and Tikka + Kilo of Tarb + Kilo of Kebab + Kilo of …" at bounding box center [509, 472] width 487 height 37
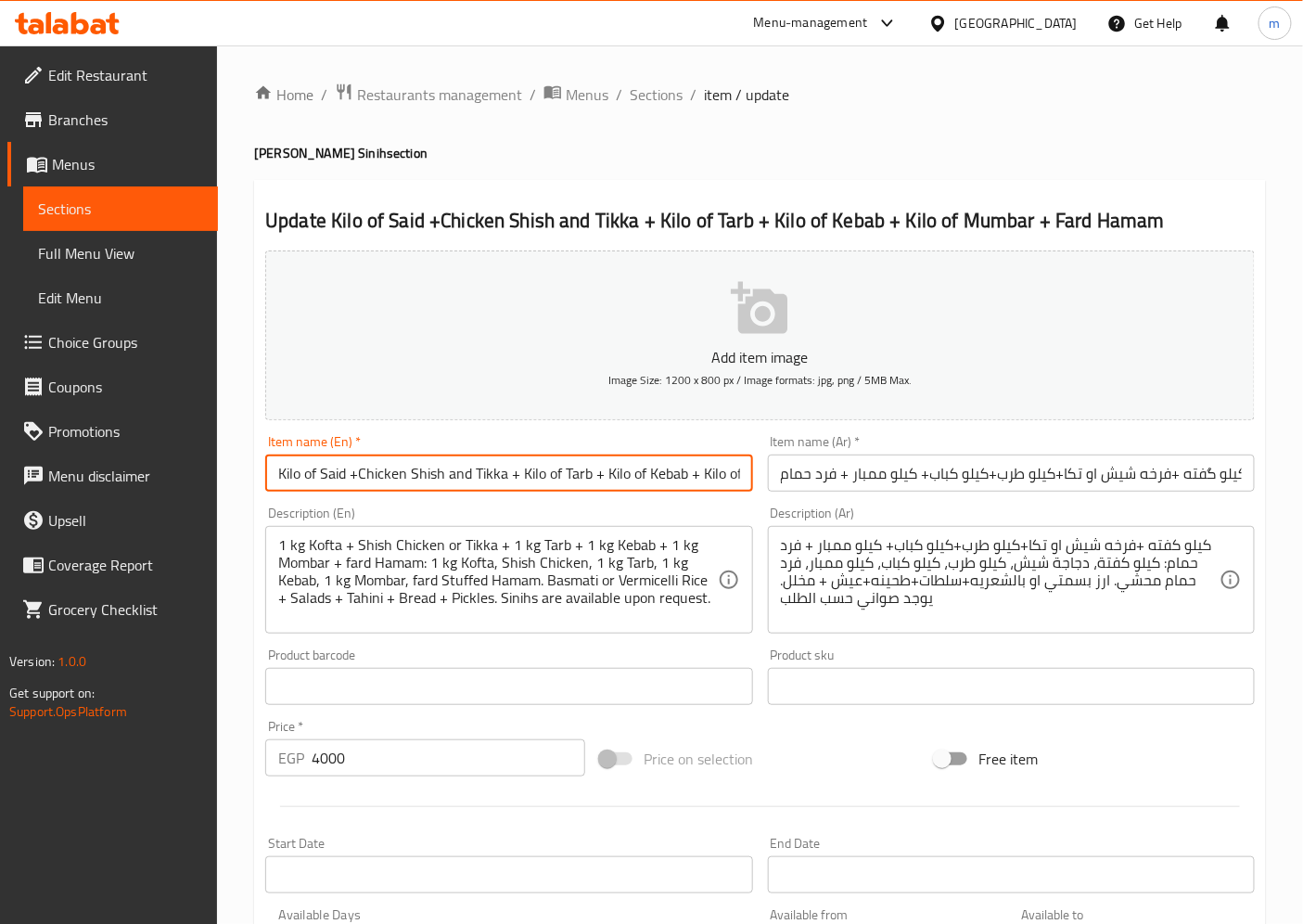
drag, startPoint x: 346, startPoint y: 476, endPoint x: 322, endPoint y: 476, distance: 24.0
click at [322, 476] on input "Kilo of Said +Chicken Shish and Tikka + Kilo of Tarb + Kilo of Kebab + Kilo of …" at bounding box center [509, 472] width 487 height 37
paste input "Kofta"
type input "Kilo of Kofta +Chicken Shish and Tikka + Kilo of Tarb + Kilo of Kebab + Kilo of…"
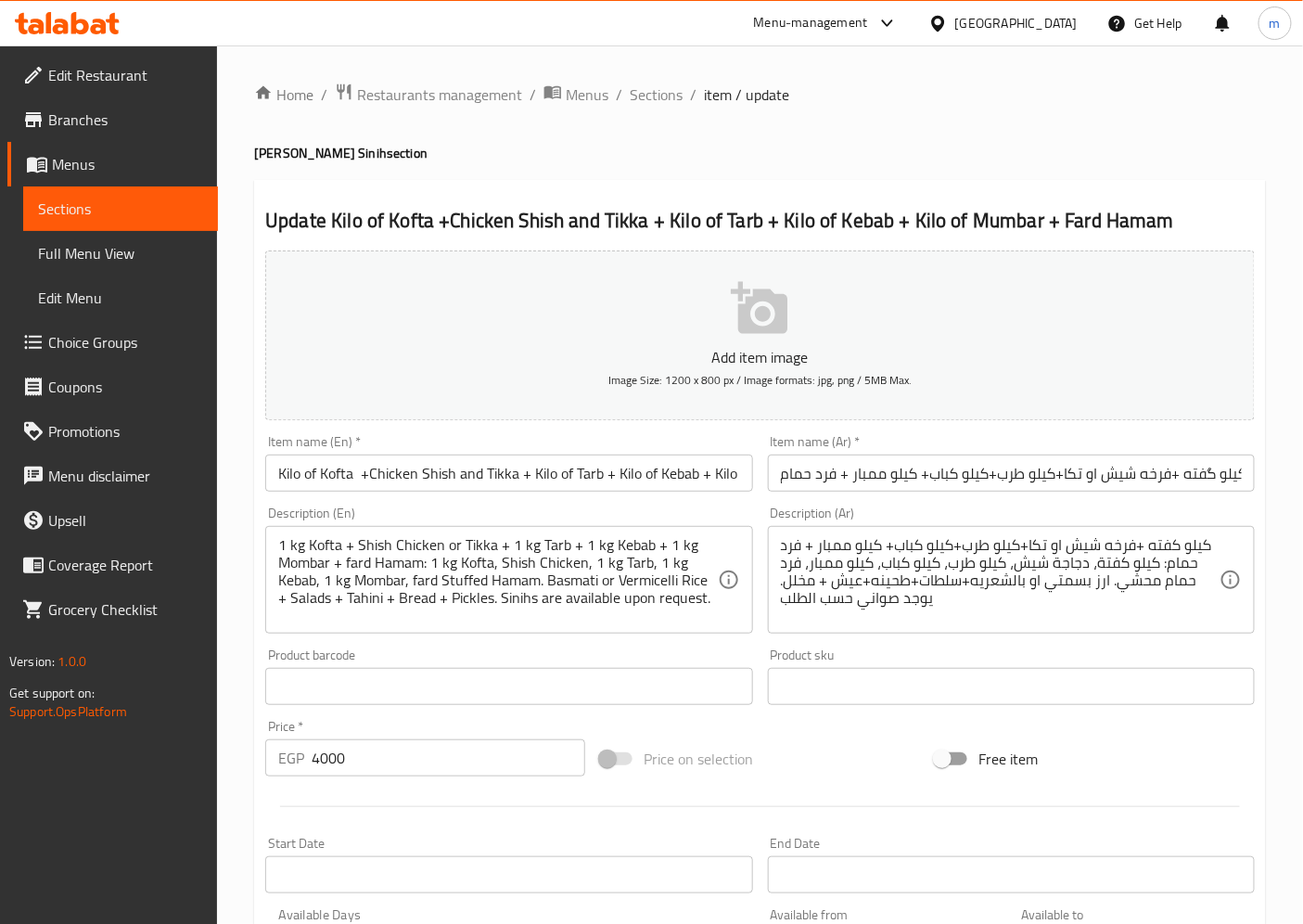
click at [622, 504] on div "Description (En) 1 kg Kofta + Shish Chicken or Tikka + 1 kg Tarb + 1 kg Kebab +…" at bounding box center [508, 569] width 502 height 142
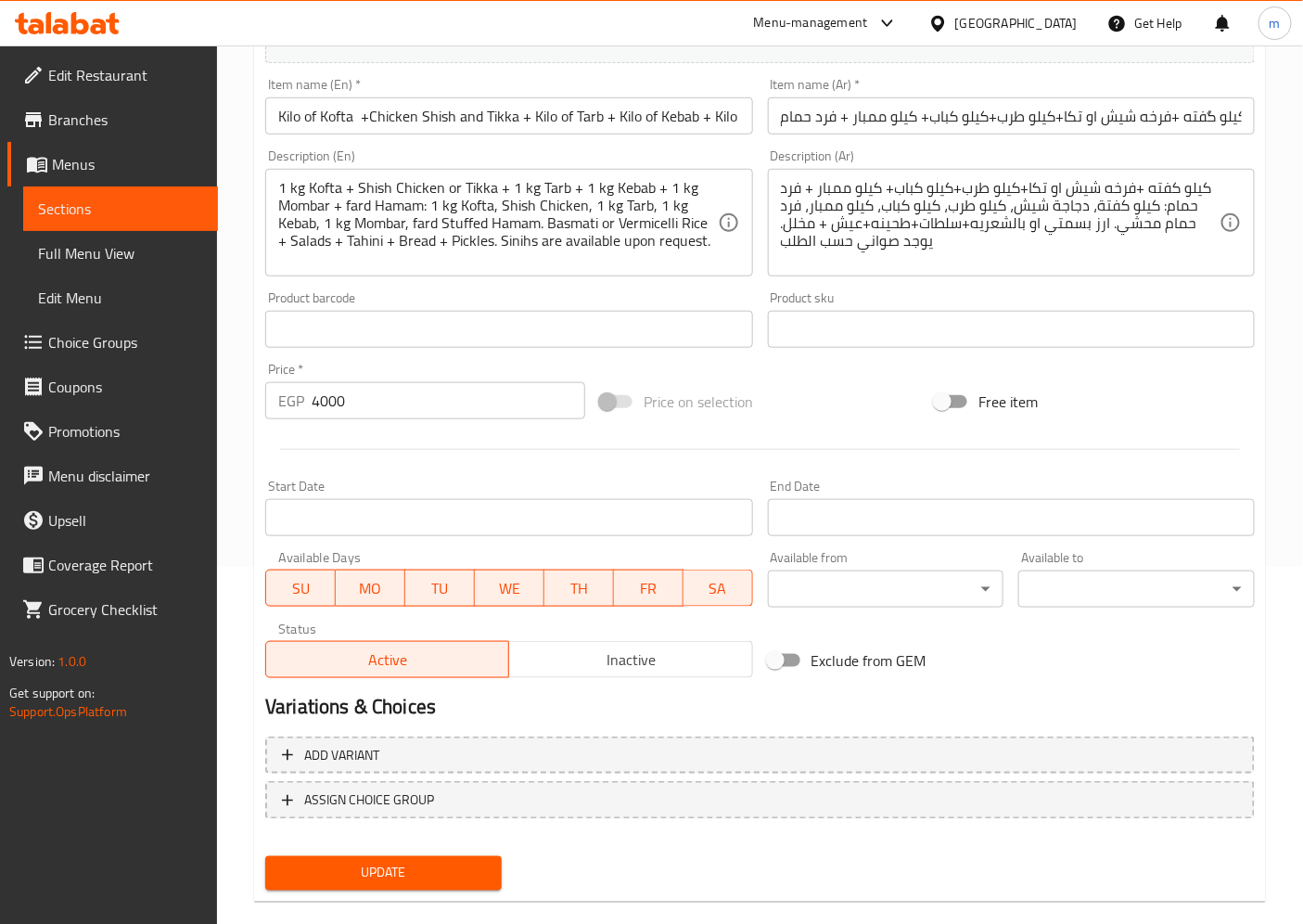
scroll to position [383, 0]
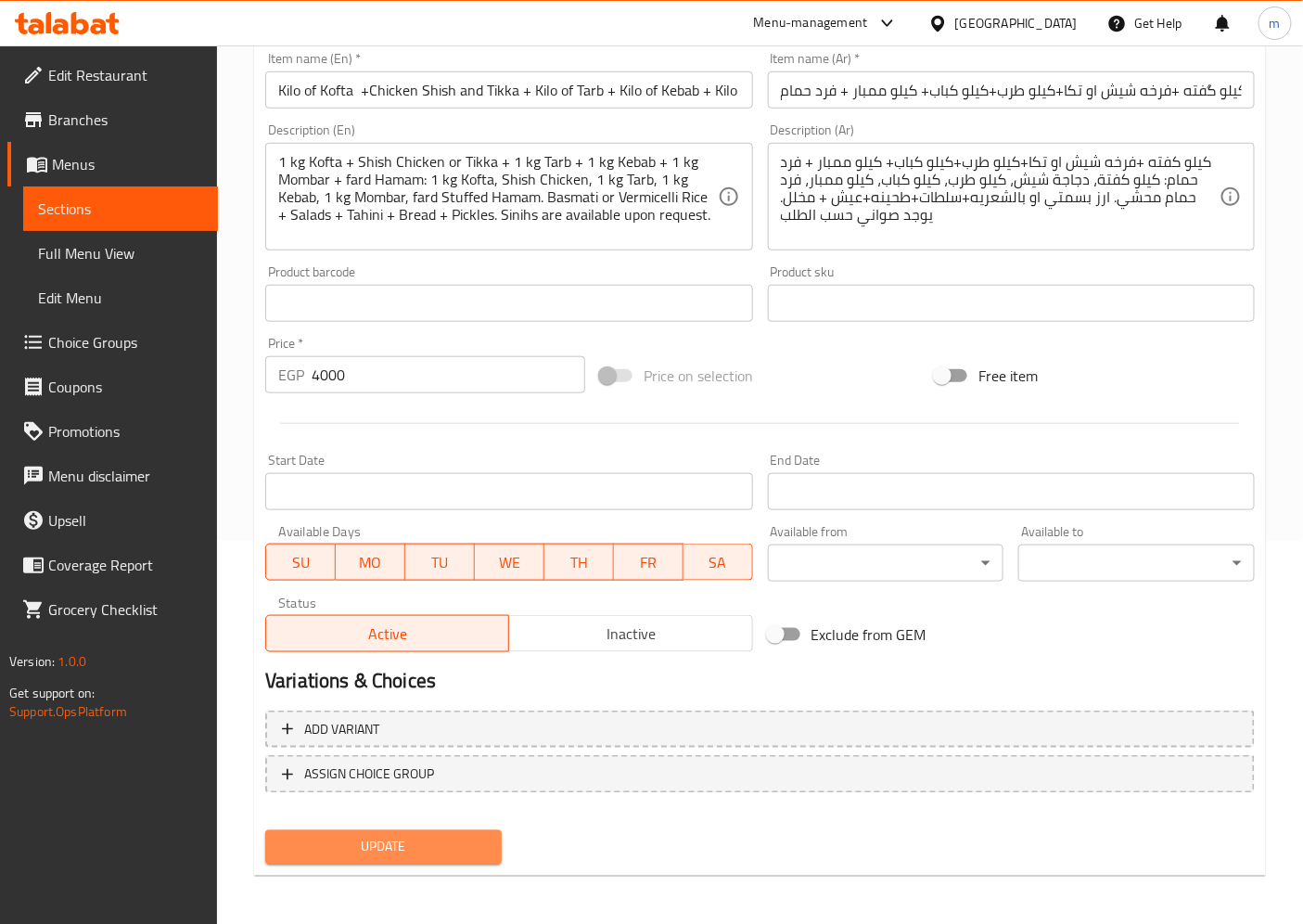
click at [404, 838] on span "Update" at bounding box center [383, 847] width 207 height 23
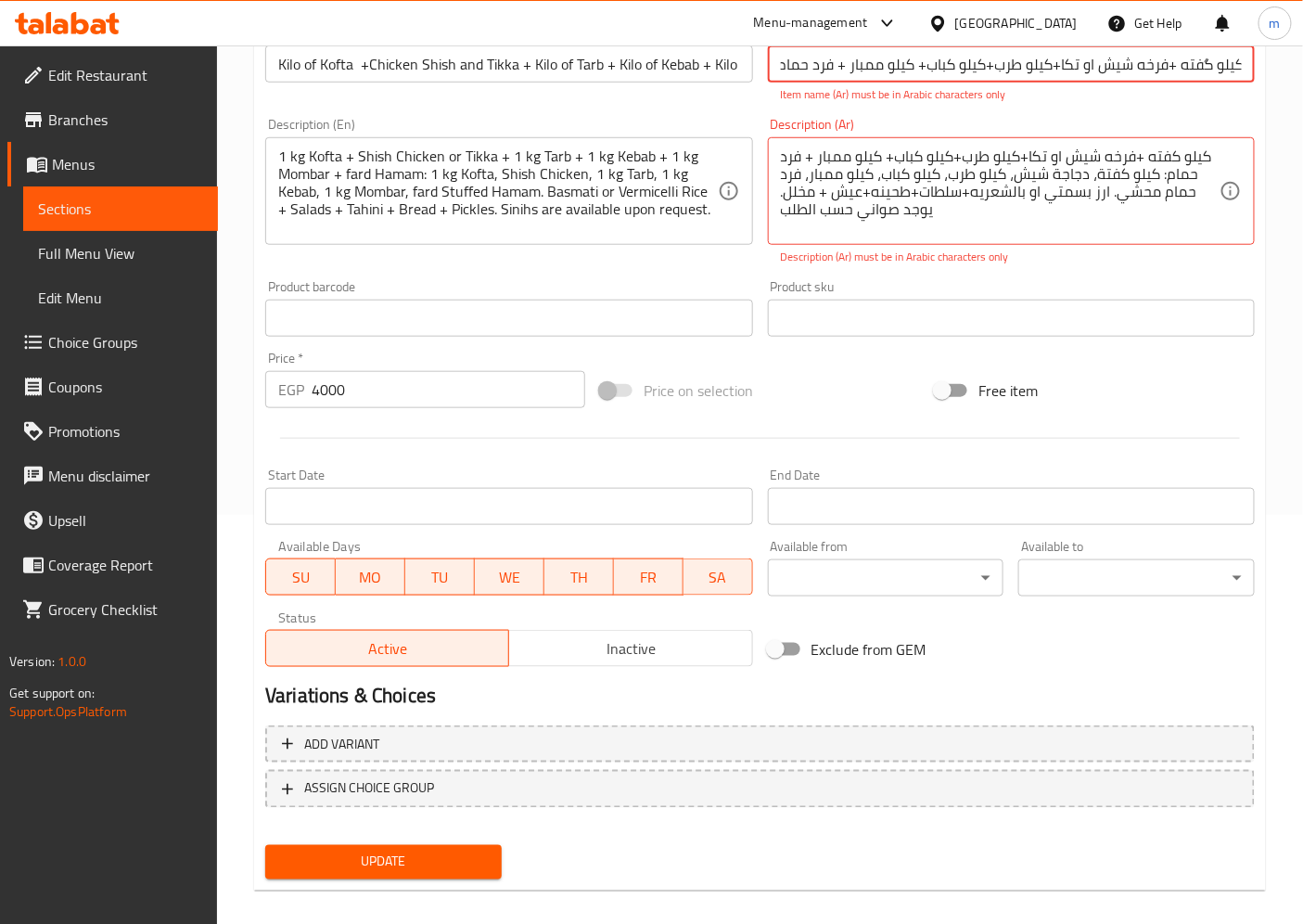
scroll to position [423, 0]
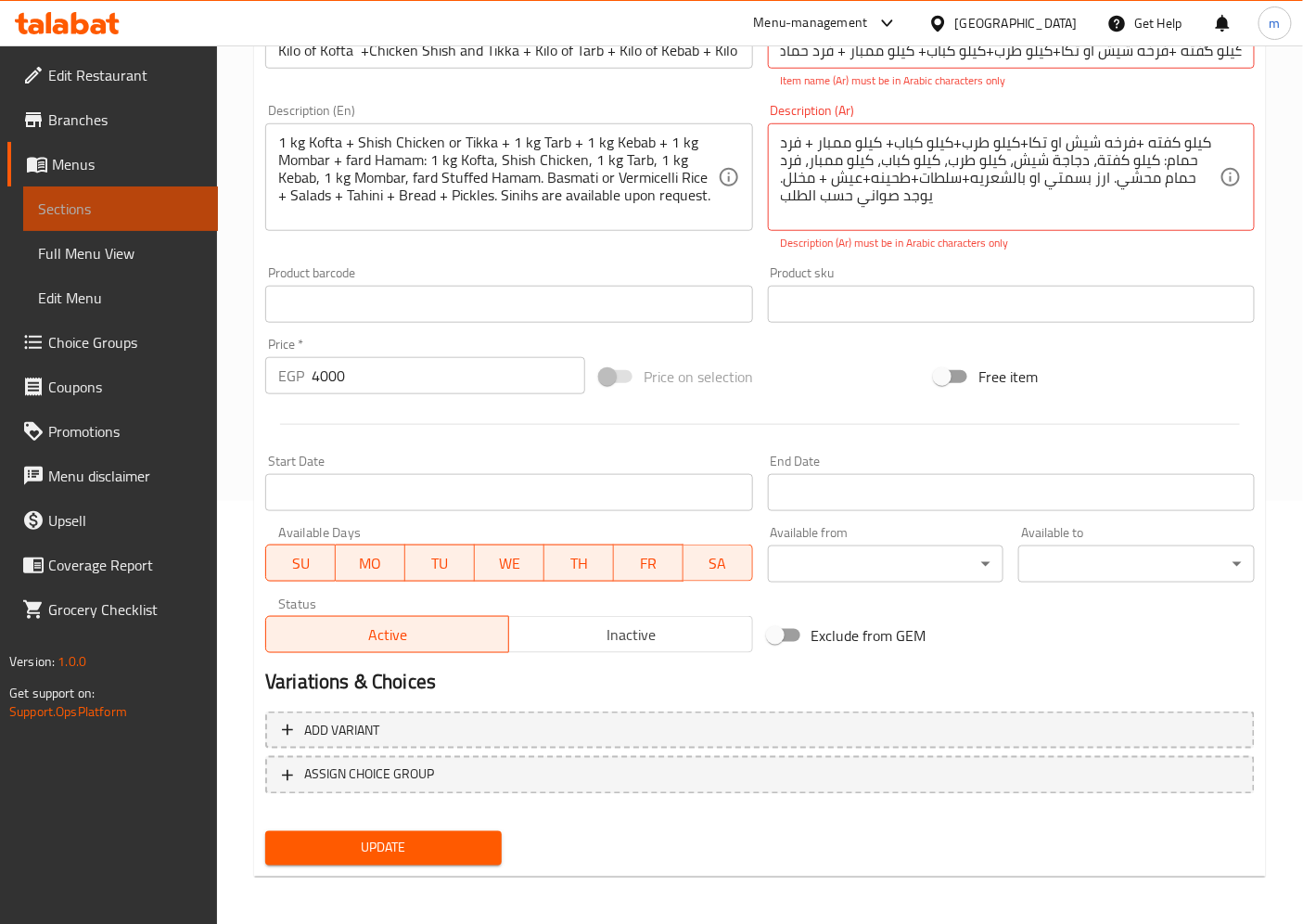
click at [74, 198] on span "Sections" at bounding box center [120, 208] width 165 height 22
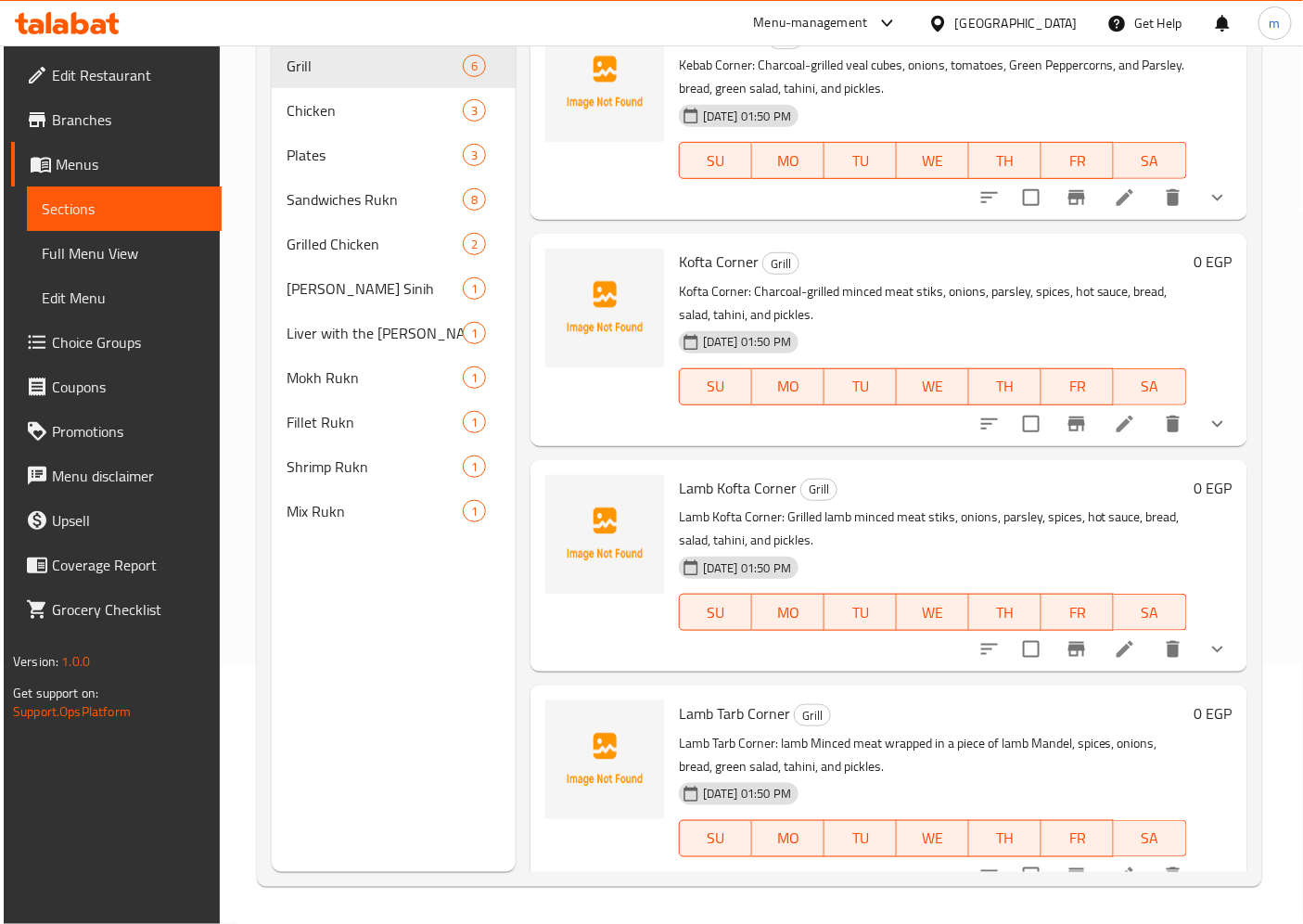
scroll to position [260, 0]
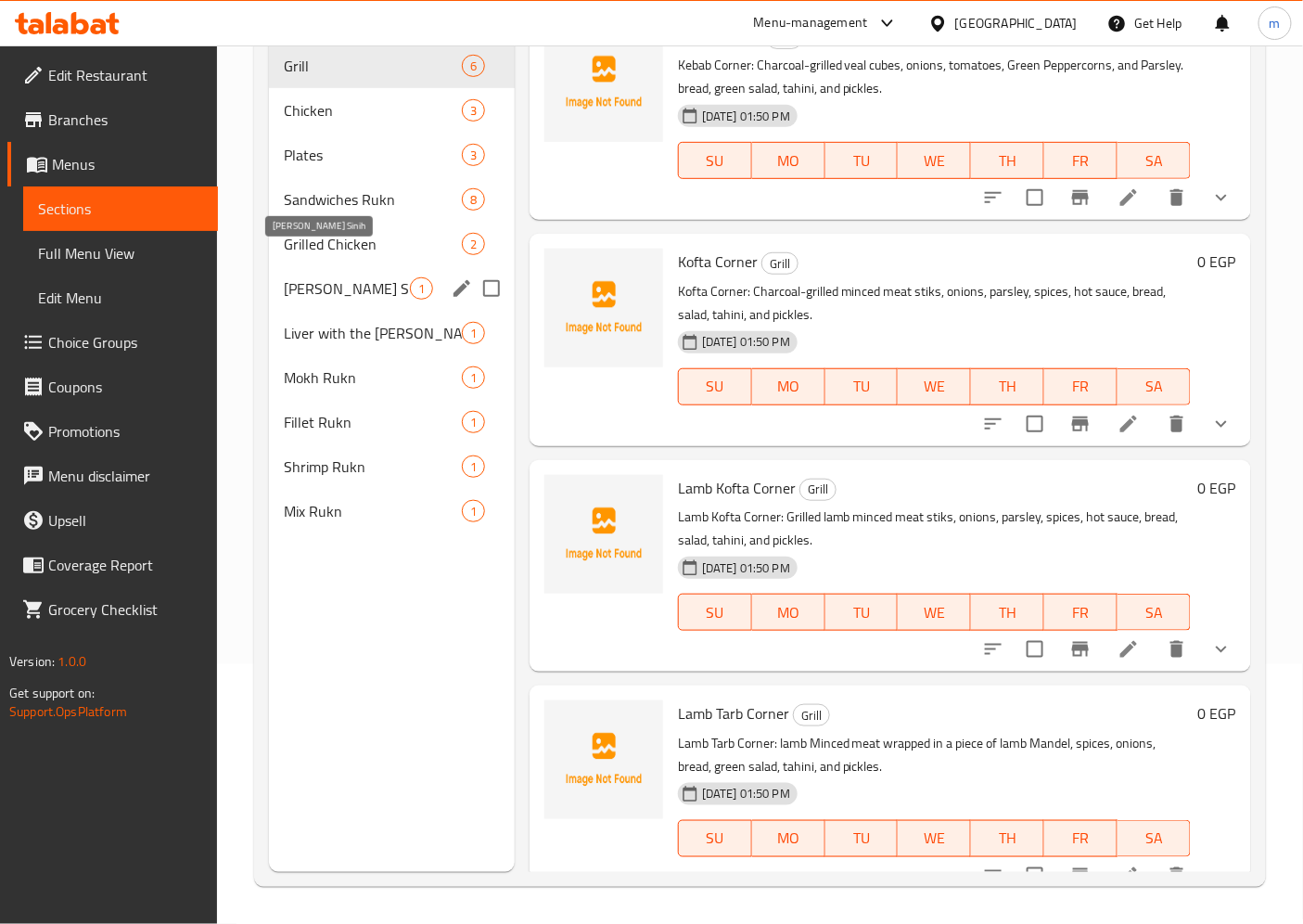
click at [330, 277] on span "[PERSON_NAME] Sinih" at bounding box center [346, 287] width 127 height 22
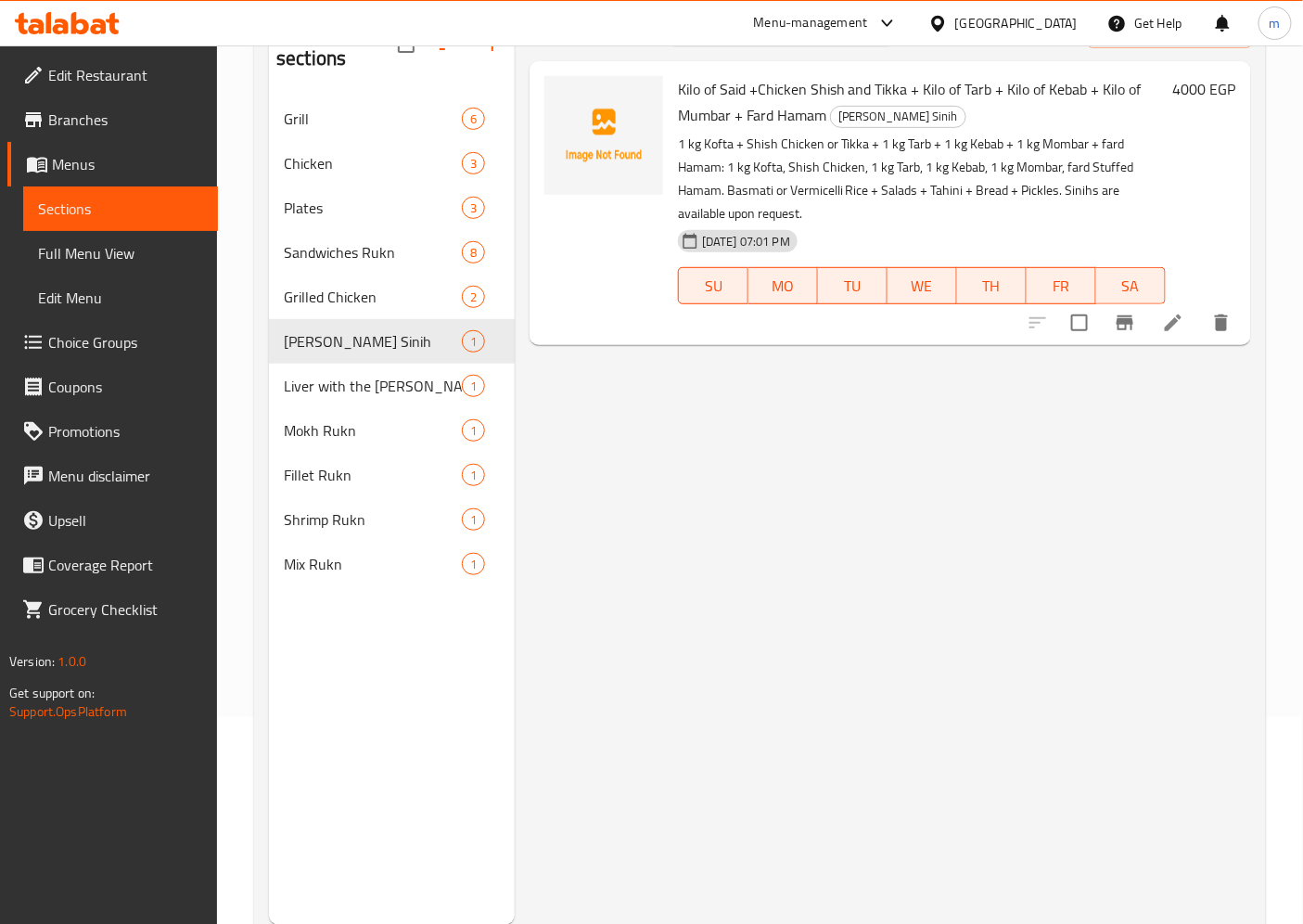
scroll to position [156, 0]
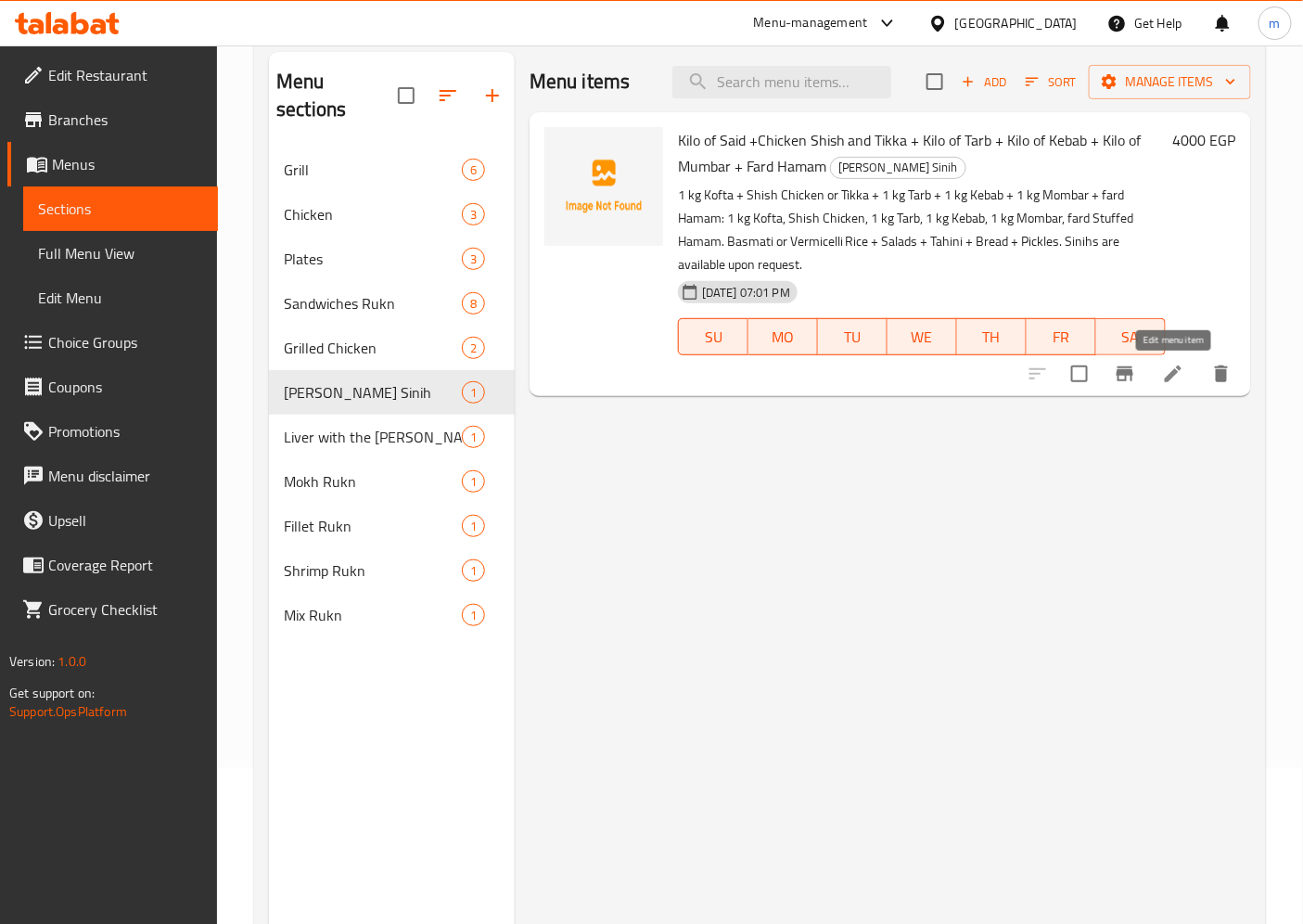
click at [1183, 374] on icon at bounding box center [1173, 373] width 22 height 22
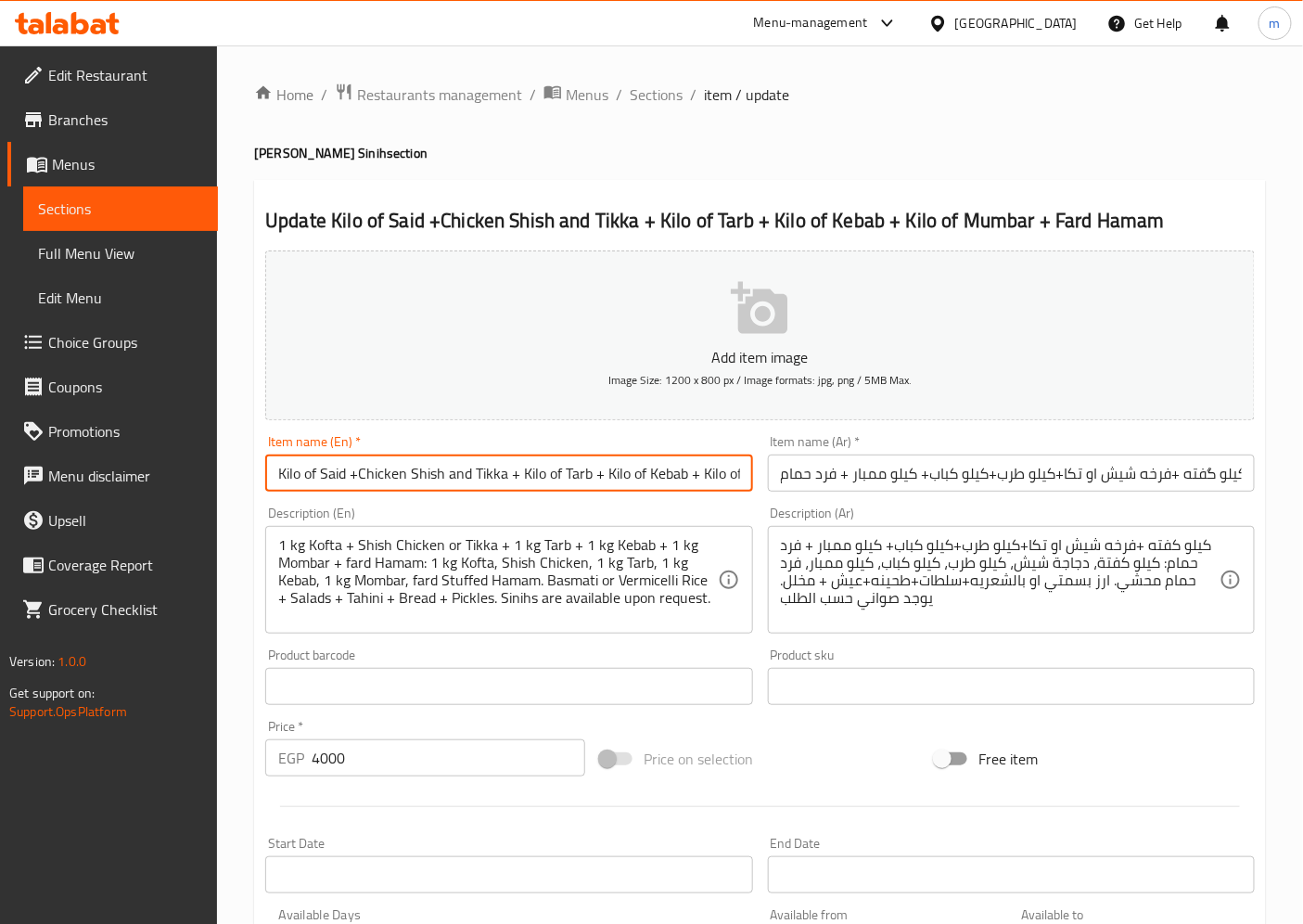
drag, startPoint x: 320, startPoint y: 474, endPoint x: 345, endPoint y: 484, distance: 26.9
click at [348, 484] on input "Kilo of Said +Chicken Shish and Tikka + Kilo of Tarb + Kilo of Kebab + Kilo of …" at bounding box center [509, 472] width 487 height 37
click at [345, 483] on input "Kilo of Said +Chicken Shish and Tikka + Kilo of Tarb + Kilo of Kebab + Kilo of …" at bounding box center [509, 472] width 487 height 37
drag, startPoint x: 345, startPoint y: 473, endPoint x: 322, endPoint y: 475, distance: 23.1
click at [322, 475] on input "Kilo of Said +Chicken Shish and Tikka + Kilo of Tarb + Kilo of Kebab + Kilo of …" at bounding box center [509, 472] width 487 height 37
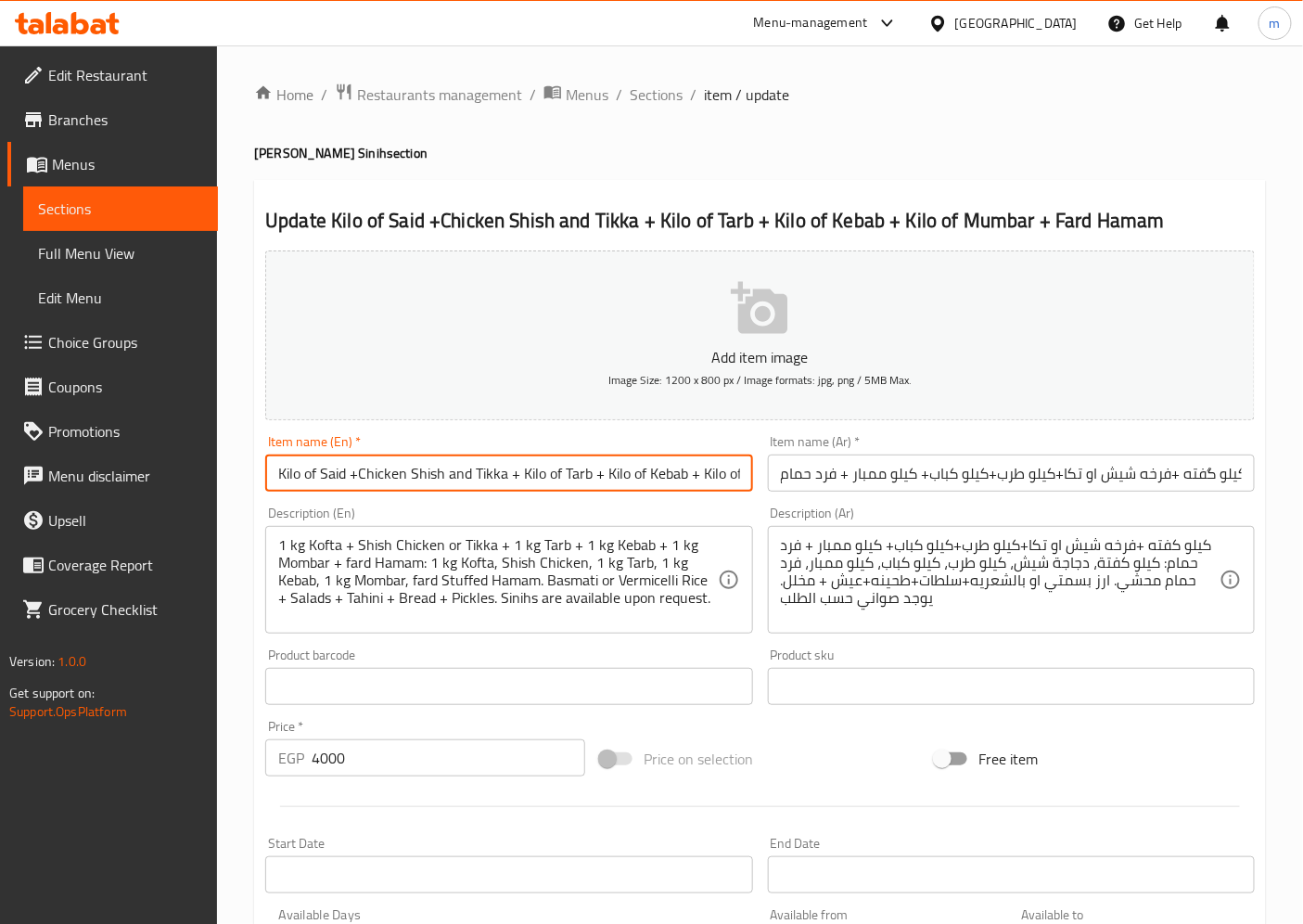
paste input "Kofta"
click at [363, 478] on input "Kilo of Kofta +Chicken Shish and Tikka + Kilo of Tarb + Kilo of Kebab + Kilo of…" at bounding box center [509, 472] width 487 height 37
click at [363, 475] on input "Kilo of Kofta ,Chicken Shish and Tikka + Kilo of Tarb + Kilo of Kebab + Kilo of…" at bounding box center [509, 472] width 487 height 37
click at [362, 487] on input "Kilo of Kofta ,Chicken Shish and Tikka + Kilo of Tarb + Kilo of Kebab + Kilo of…" at bounding box center [509, 472] width 487 height 37
click at [525, 479] on input "Kilo of Kofta ,Chicken Shish and Tikka + Kilo of Tarb + Kilo of Kebab + Kilo of…" at bounding box center [509, 472] width 487 height 37
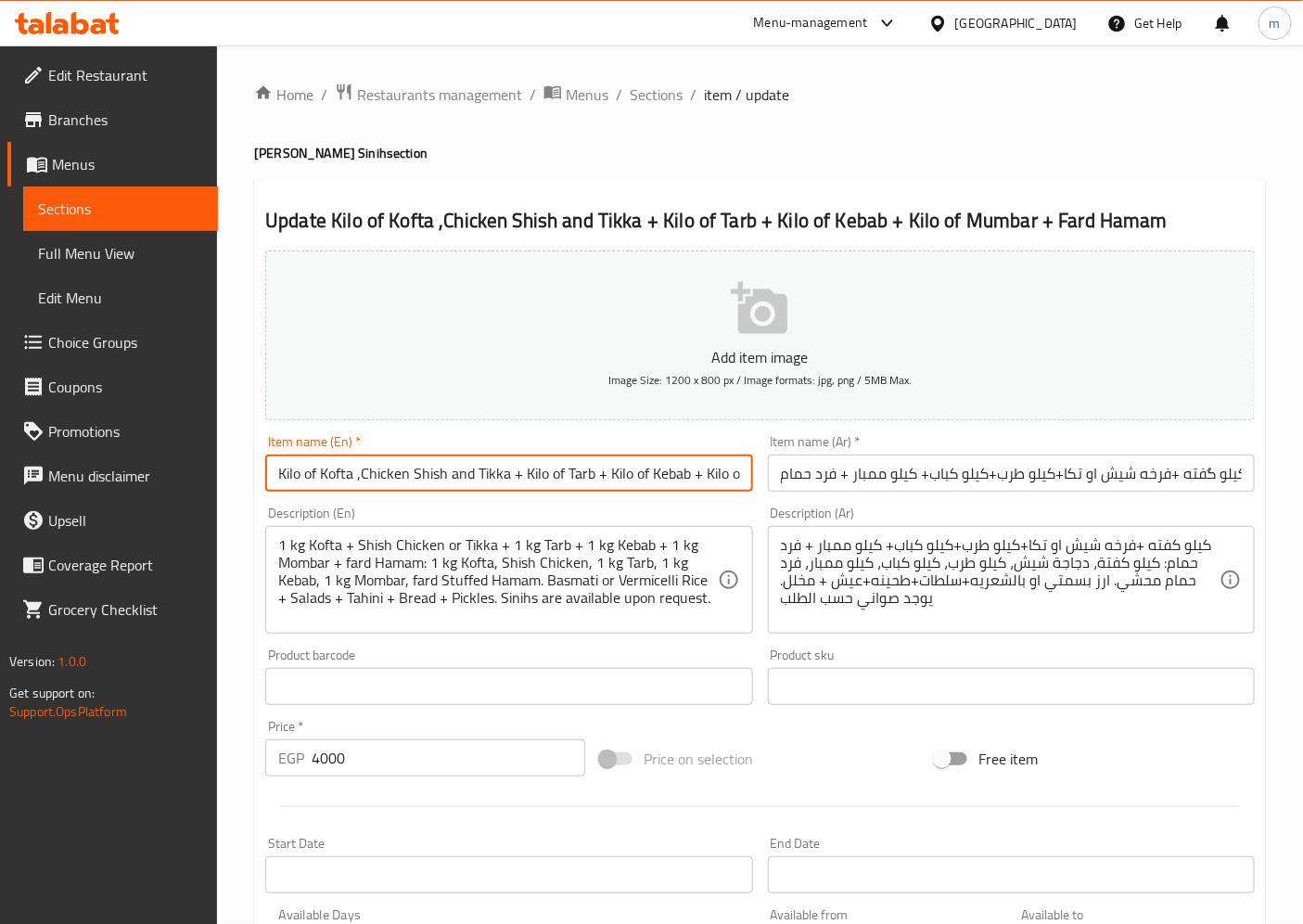
click at [603, 474] on input "Kilo of Kofta ,Chicken Shish and Tikka + Kilo of Tarb + Kilo of Kebab + Kilo of…" at bounding box center [509, 472] width 487 height 37
click at [523, 475] on input "Kilo of Kofta ,Chicken Shish and Tikka + Kilo of Tarb + Kilo of Kebab + Kilo of…" at bounding box center [509, 472] width 487 height 37
drag, startPoint x: 467, startPoint y: 477, endPoint x: 448, endPoint y: 476, distance: 19.0
click at [448, 476] on input "Kilo of Kofta ,Chicken Shish and Tikka + Kilo of Tarb + Kilo of Kebab + Kilo of…" at bounding box center [509, 472] width 487 height 37
click at [340, 483] on input "Kilo of Kofta ,Chicken Shish or Tikka + Kilo of Tarb + Kilo of Kebab + Kilo of …" at bounding box center [509, 472] width 487 height 37
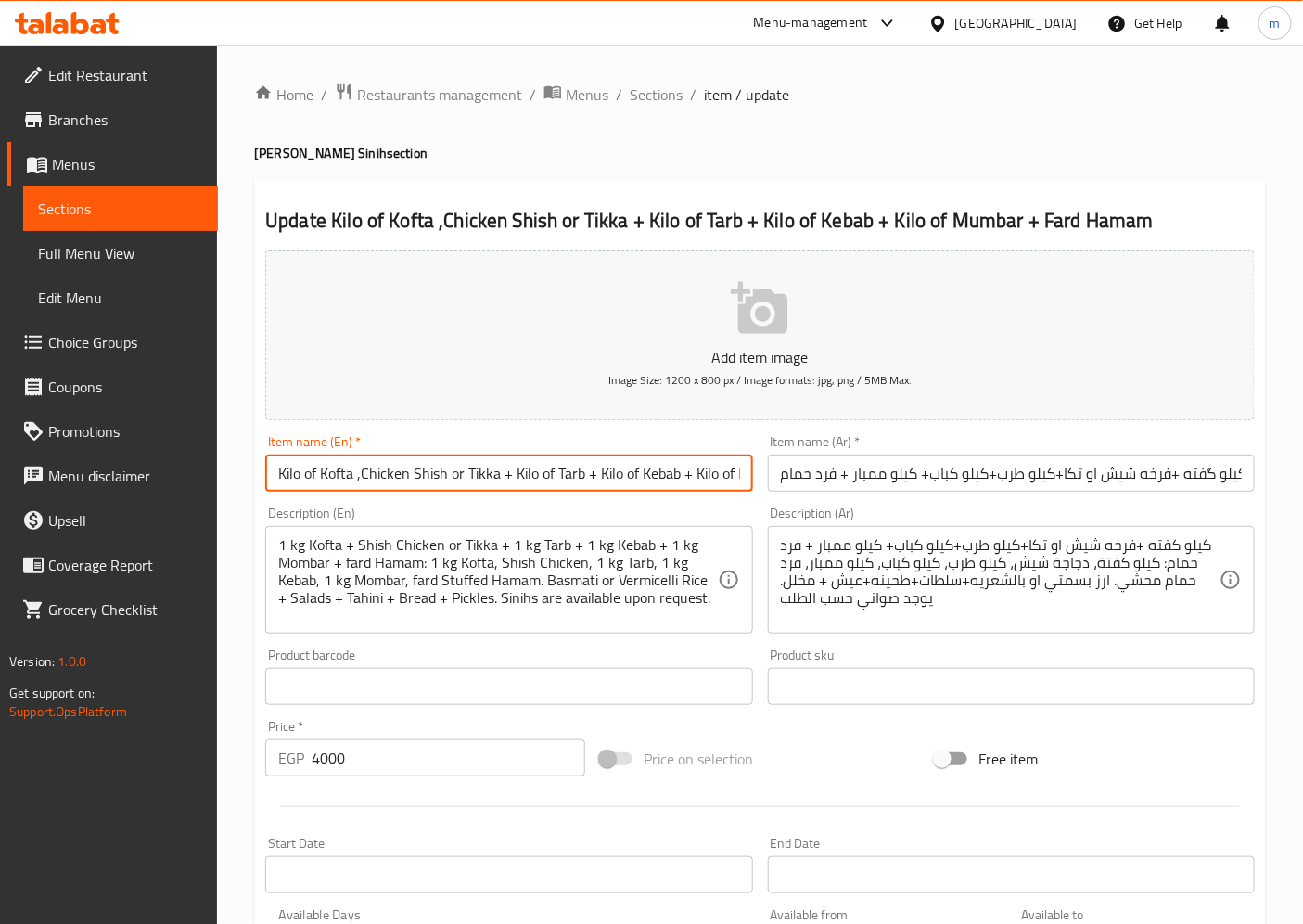
click at [354, 479] on input "Kilo of Kofta ,Chicken Shish or Tikka + Kilo of Tarb + Kilo of Kebab + Kilo of …" at bounding box center [509, 472] width 487 height 37
click at [503, 477] on input "Kilo of Kofta ,Chicken Shish or Tikka + Kilo of Tarb + Kilo of Kebab + Kilo of …" at bounding box center [509, 472] width 487 height 37
click at [605, 479] on input "Kilo of Kofta ,Chicken Shish or Tikka and Kilo of Tarb + Kilo of Kebab + Kilo o…" at bounding box center [509, 472] width 487 height 37
click at [601, 477] on input "Kilo of Kofta ,Chicken Shish or Tikka and Kilo of Tarb + Kilo of Kebab + Kilo o…" at bounding box center [509, 472] width 487 height 37
click at [663, 476] on input "Kilo of Kofta ,Chicken Shish or Tikka and Kilo of Tarb , Kilo of Kebab + Kilo o…" at bounding box center [509, 472] width 487 height 37
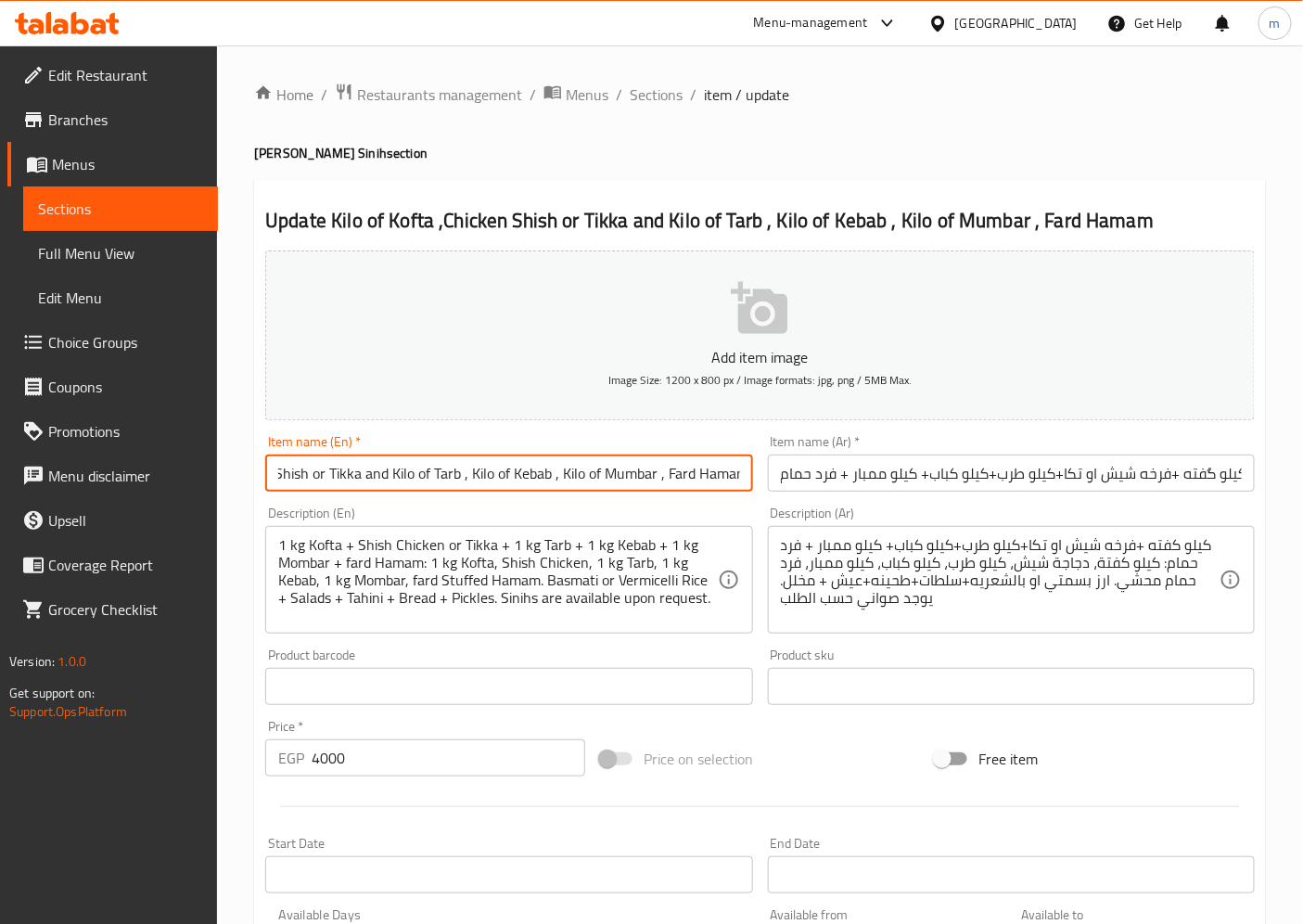
scroll to position [0, 143]
type input "Kilo of Kofta ,Chicken Shish or Tikka and Kilo of Tarb , Kilo of Kebab , Kilo o…"
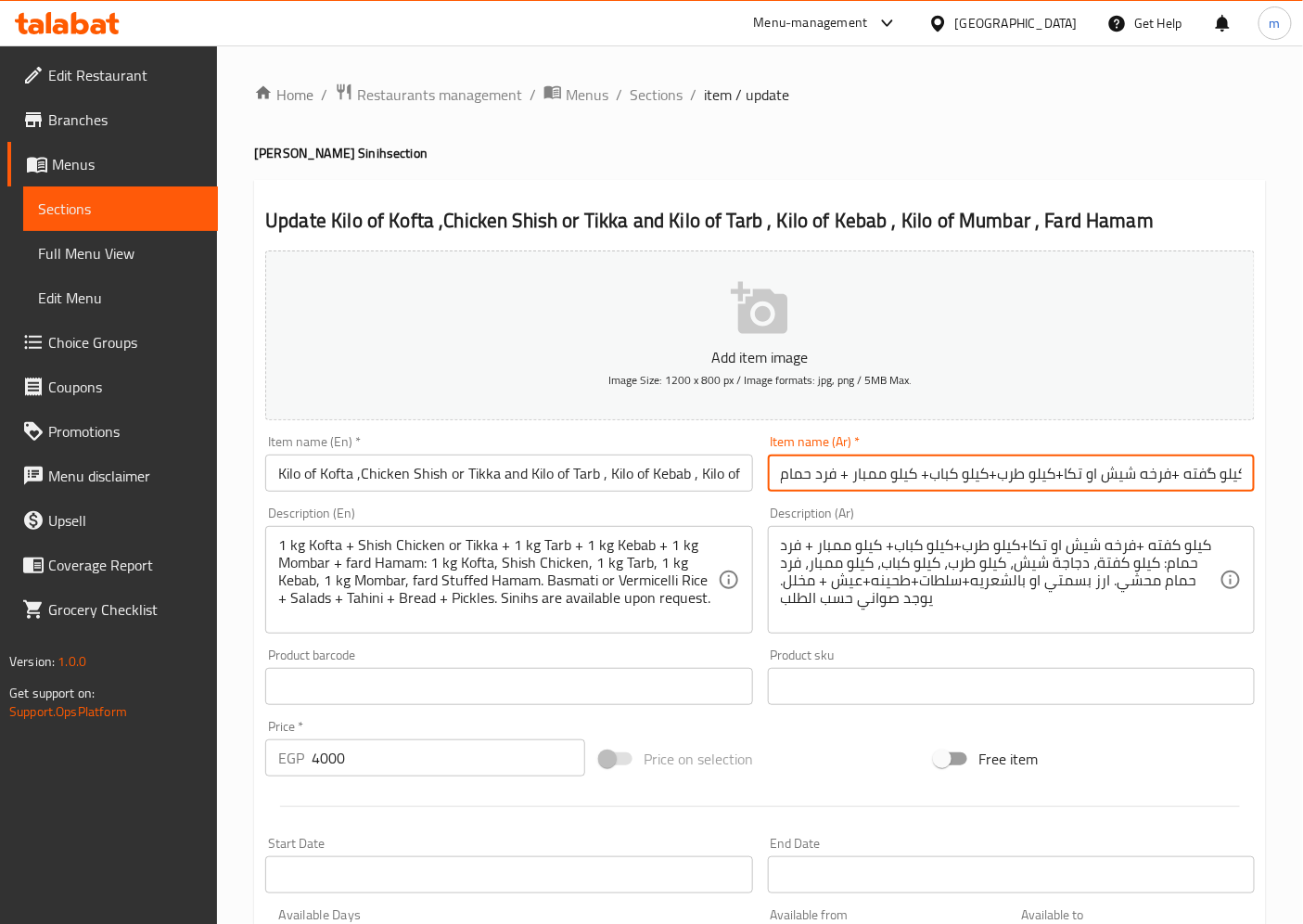
click at [848, 473] on input "کیلو گفته +فرخه شیش او تكا+کیلو طرب+كيلو كباب+ كيلو ممبار + فرد حمام" at bounding box center [1012, 472] width 487 height 37
click at [919, 473] on input "کیلو گفته +فرخه شیش او تكا+کیلو طرب+كيلو كباب+ كيلو ممبار , فرد حمام" at bounding box center [1012, 472] width 487 height 37
click at [923, 477] on input "کیلو گفته +فرخه شیش او تكا+کیلو طرب+كيلو كبابو كيلو ممبار , فرد حمام" at bounding box center [1012, 472] width 487 height 37
drag, startPoint x: 928, startPoint y: 481, endPoint x: 915, endPoint y: 485, distance: 13.6
click at [915, 485] on input "کیلو گفته +فرخه شیش او تكا+کیلو طرب+كيلو كباب و كيلو ممبار , فرد حمام" at bounding box center [1012, 472] width 487 height 37
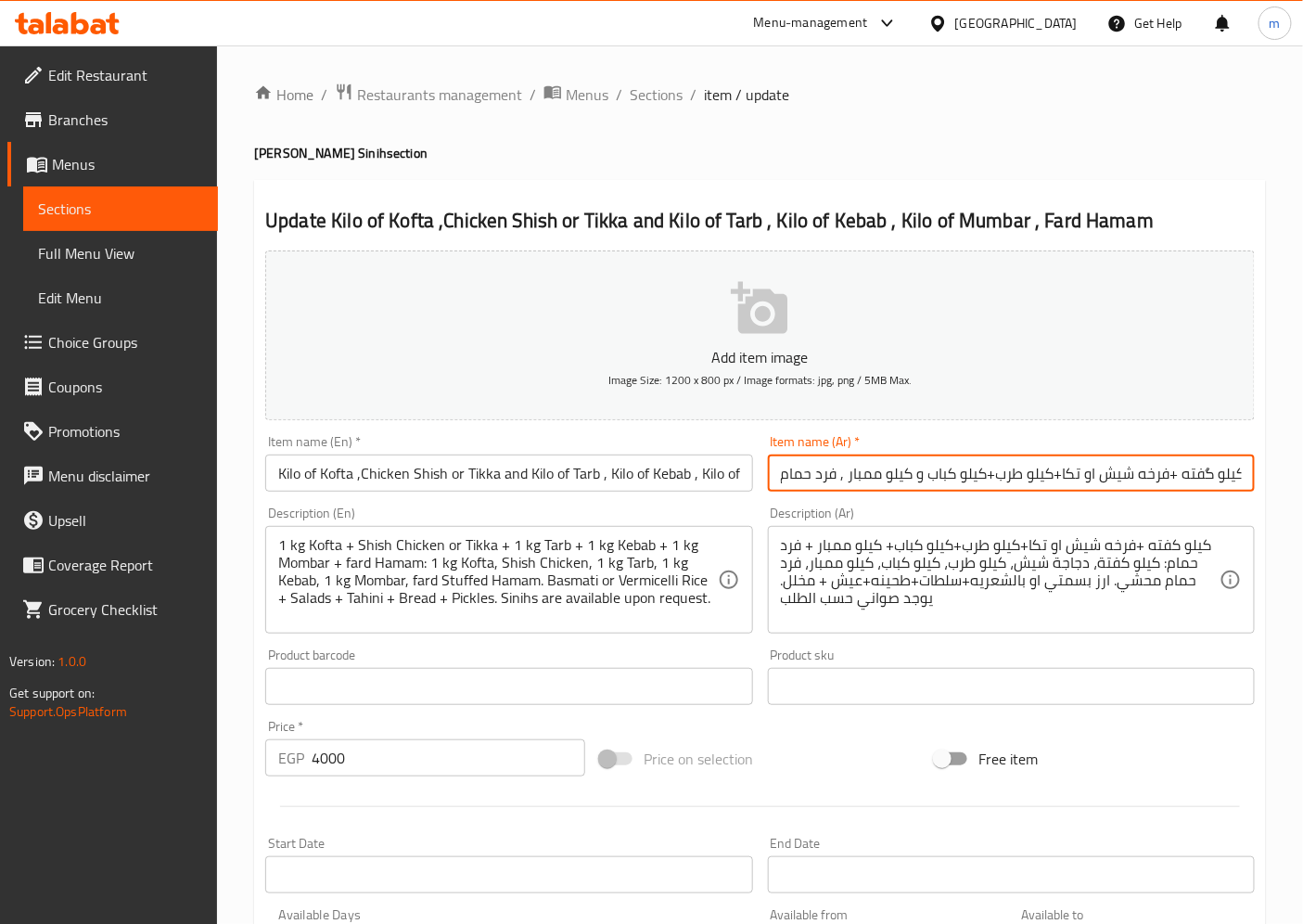
click at [839, 481] on input "کیلو گفته +فرخه شیش او تكا+کیلو طرب+كيلو كباب و كيلو ممبار , فرد حمام" at bounding box center [1012, 472] width 487 height 37
paste input "و"
click at [927, 474] on input "کیلو گفته +فرخه شیش او تكا+کیلو طرب+كيلو كباب و كيلو ممبار و فرد حمام" at bounding box center [1012, 472] width 487 height 37
click at [985, 471] on input "کیلو گفته +فرخه شیش او تكا+کیلو طرب+كيلو كباب ,كيلو ممبار و فرد حمام" at bounding box center [1012, 472] width 487 height 37
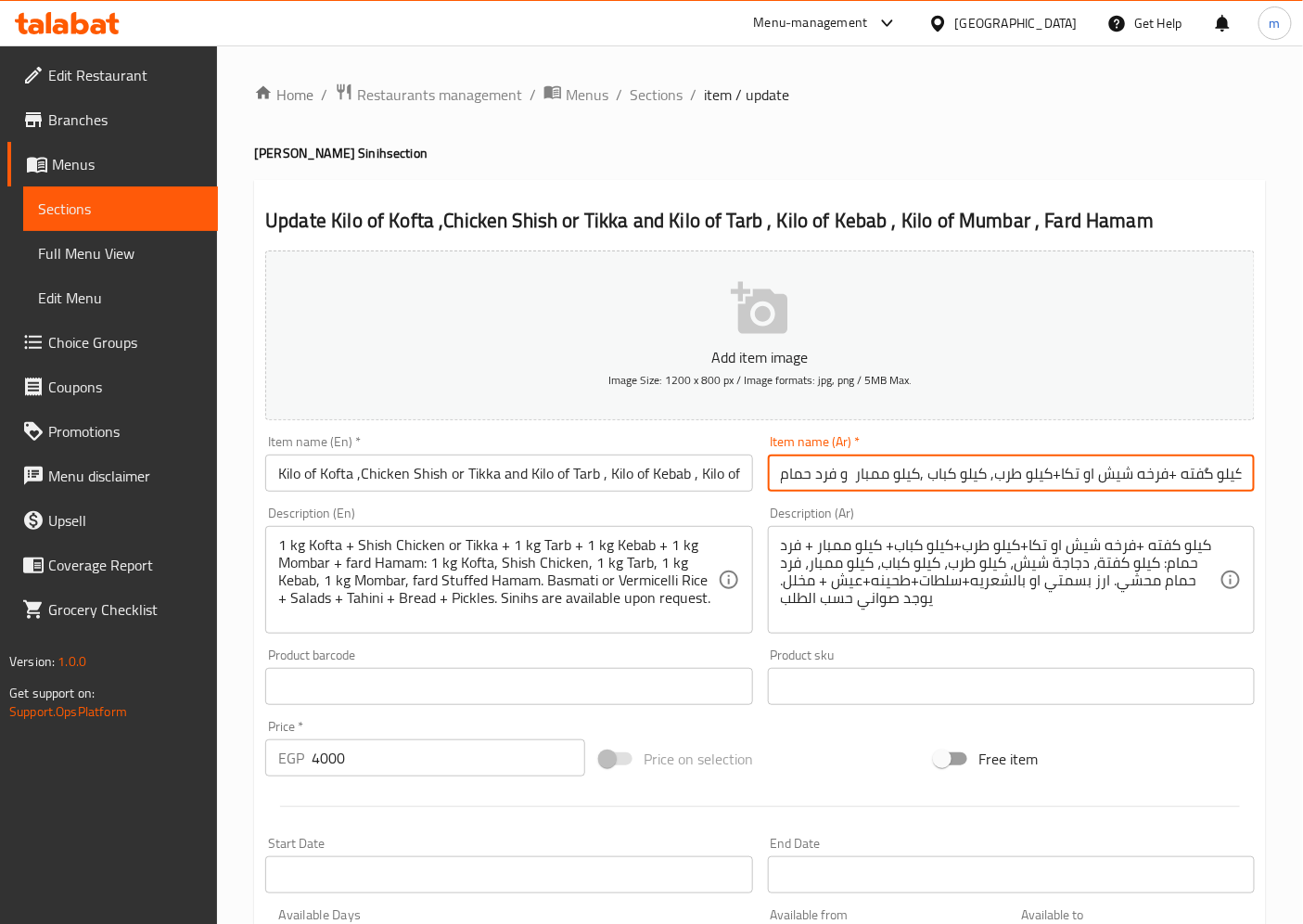
click at [1053, 476] on input "کیلو گفته +فرخه شیش او تكا+کیلو طرب, كيلو كباب ,كيلو ممبار و فرد حمام" at bounding box center [1012, 472] width 487 height 37
click at [1175, 478] on input "کیلو گفته +فرخه شیش او تكا ,کیلو طرب, كيلو كباب ,كيلو ممبار و فرد حمام" at bounding box center [1012, 472] width 487 height 37
click at [1167, 475] on input "کیلو گفته +فرخه شیش او تكا ,کیلو طرب, كيلو كباب ,كيلو ممبار و فرد حمام" at bounding box center [1012, 472] width 487 height 37
type input "کیلو گفته ,فرخه شیش او تكا ,کیلو طرب, كيلو كباب ,كيلو ممبار و فرد حمام"
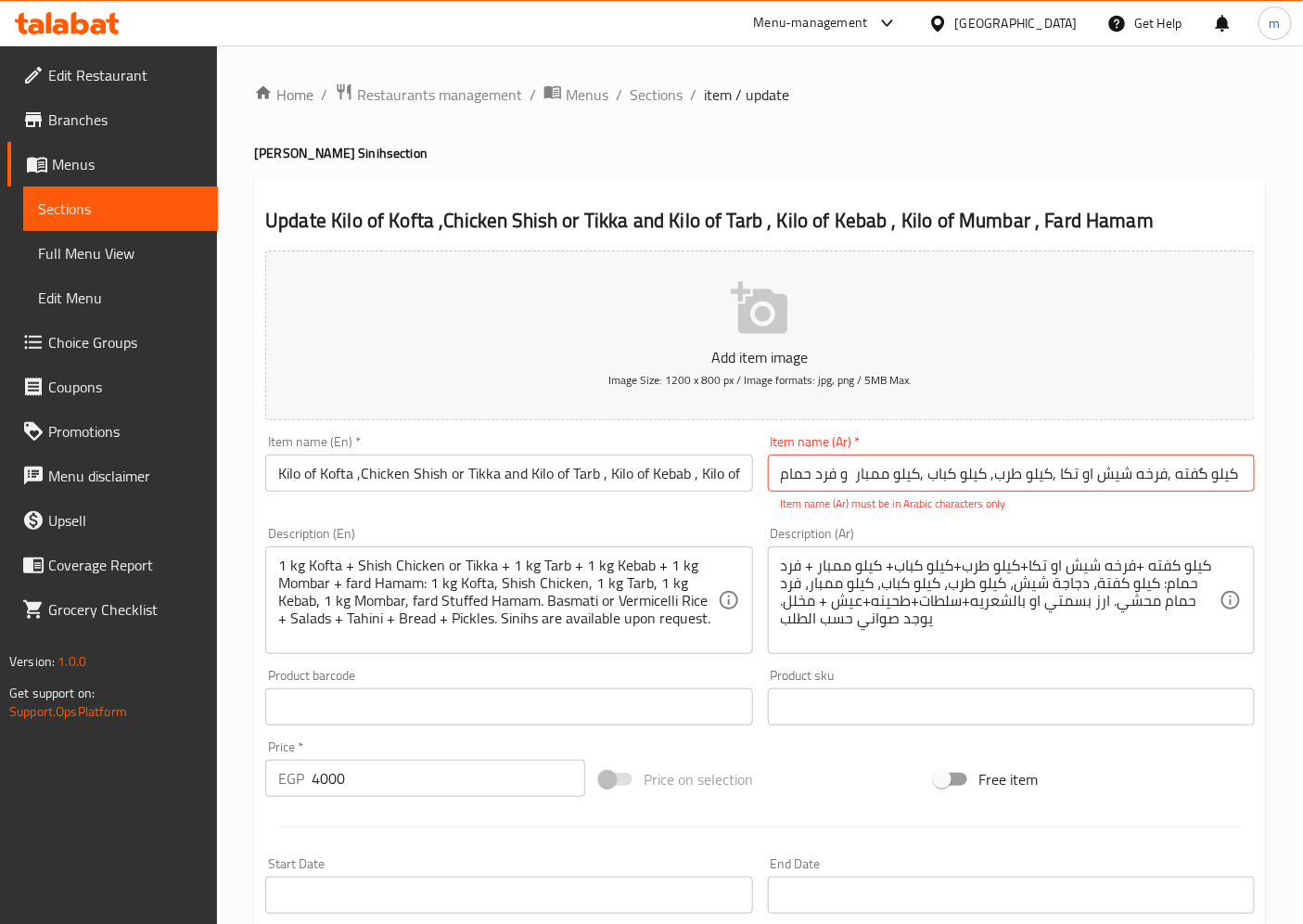
click at [1170, 480] on input "کیلو گفته ,فرخه شیش او تكا ,کیلو طرب, كيلو كباب ,كيلو ممبار و فرد حمام" at bounding box center [1012, 472] width 487 height 37
click at [582, 524] on div "Description (En) 1 kg Kofta + Shish Chicken or Tikka + 1 kg Tarb + 1 kg Kebab +…" at bounding box center [508, 590] width 502 height 142
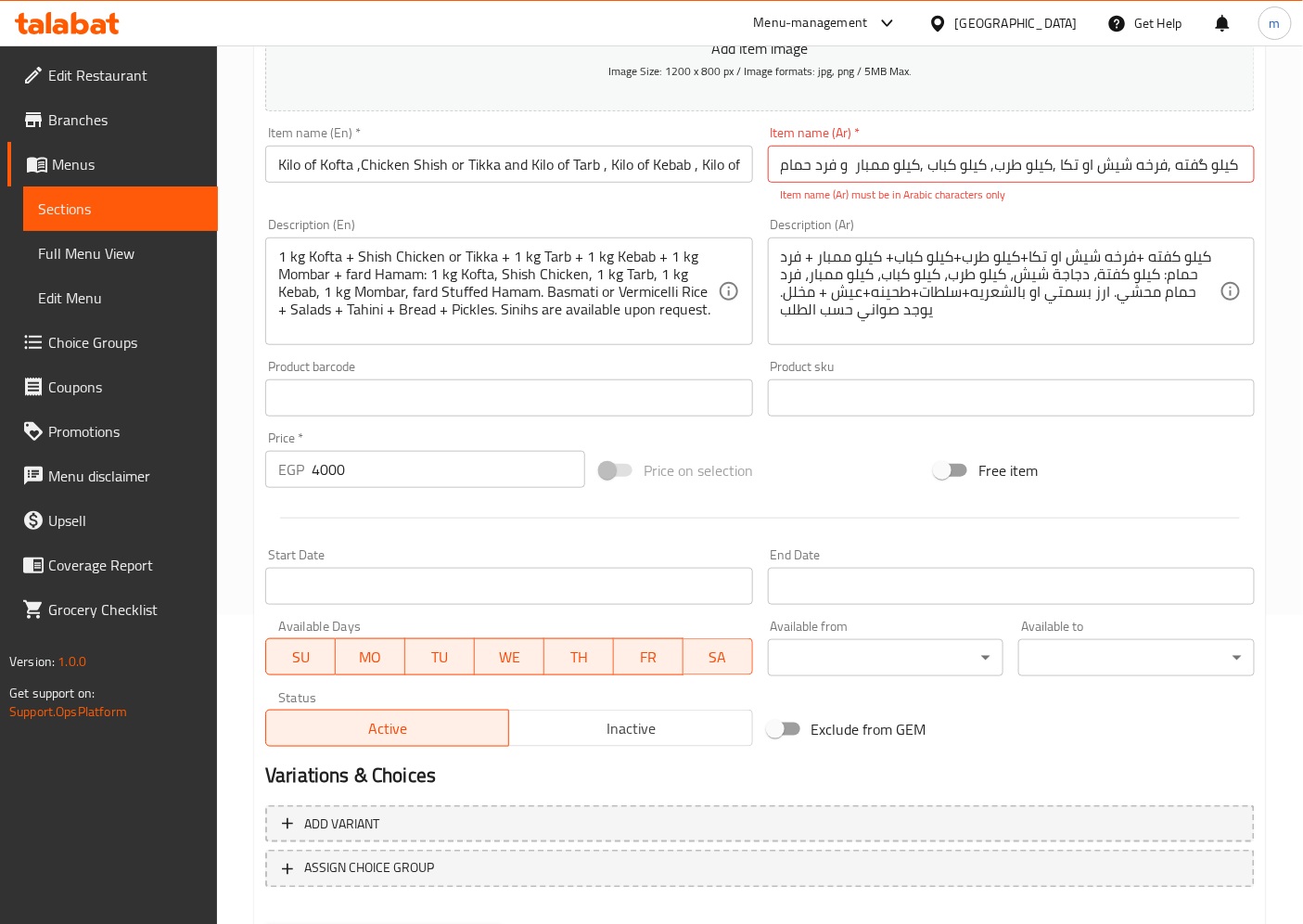
scroll to position [403, 0]
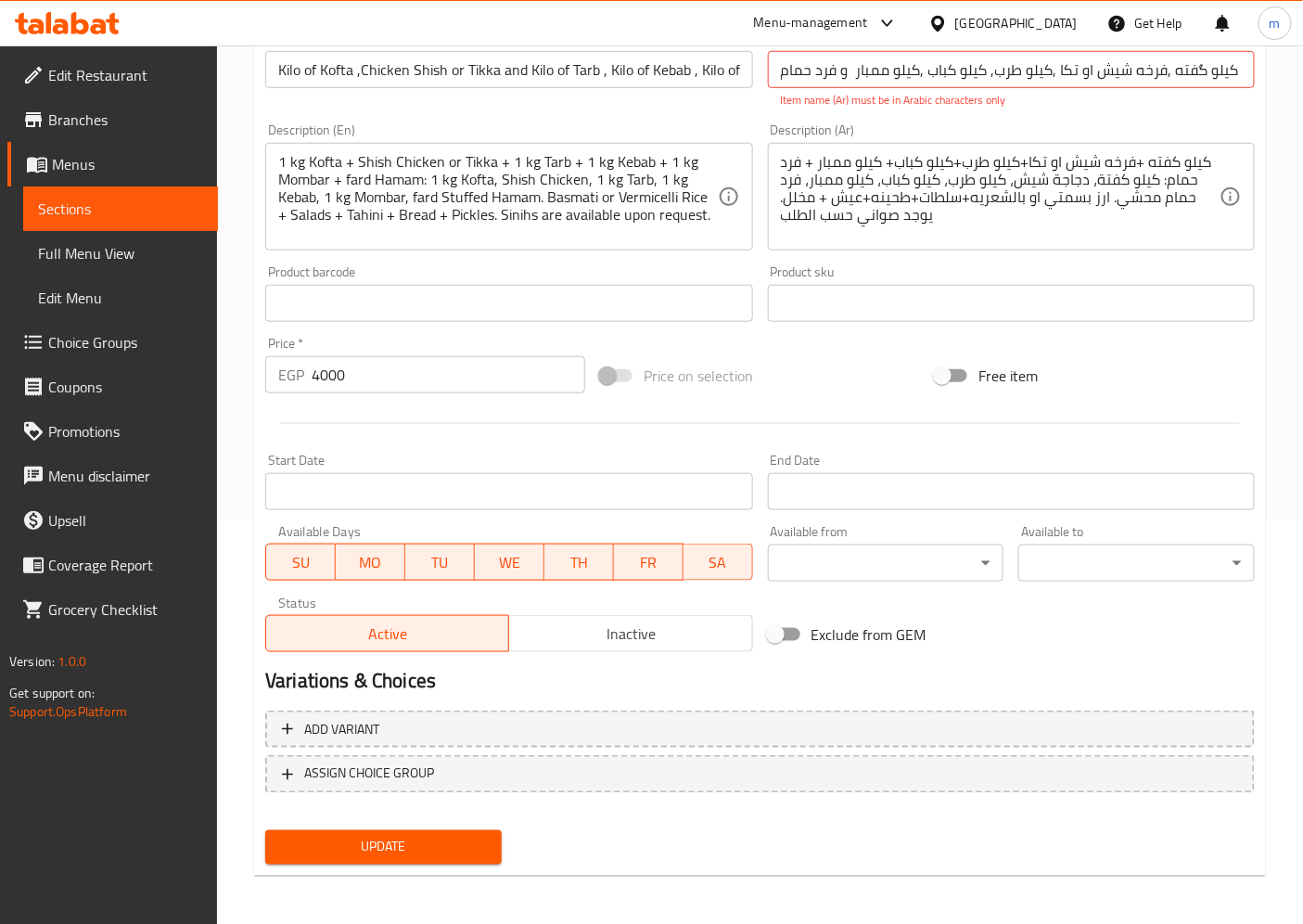
click at [347, 840] on span "Update" at bounding box center [383, 847] width 207 height 23
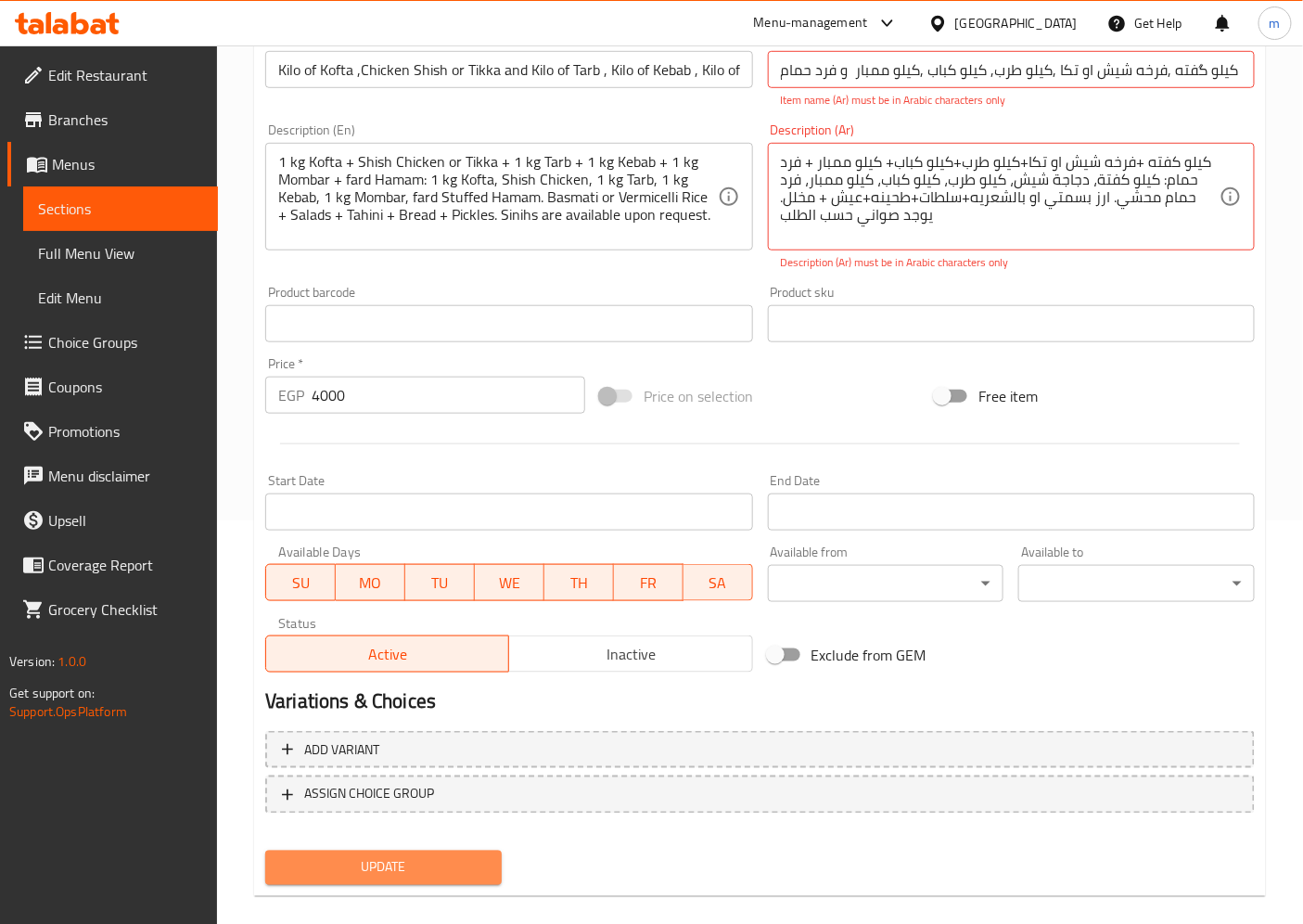
click at [346, 851] on button "Update" at bounding box center [384, 868] width 236 height 34
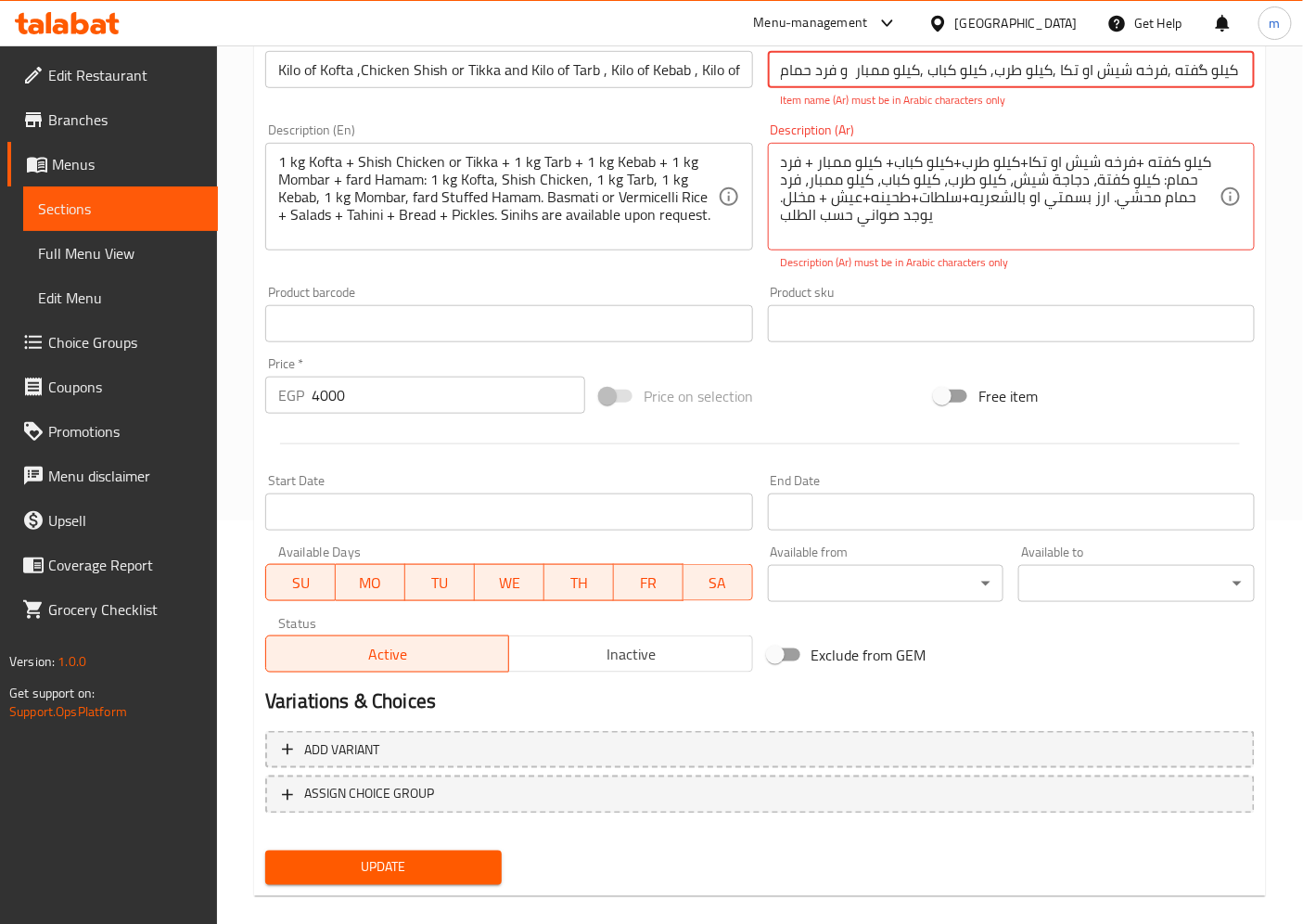
click at [346, 851] on button "Update" at bounding box center [384, 868] width 236 height 34
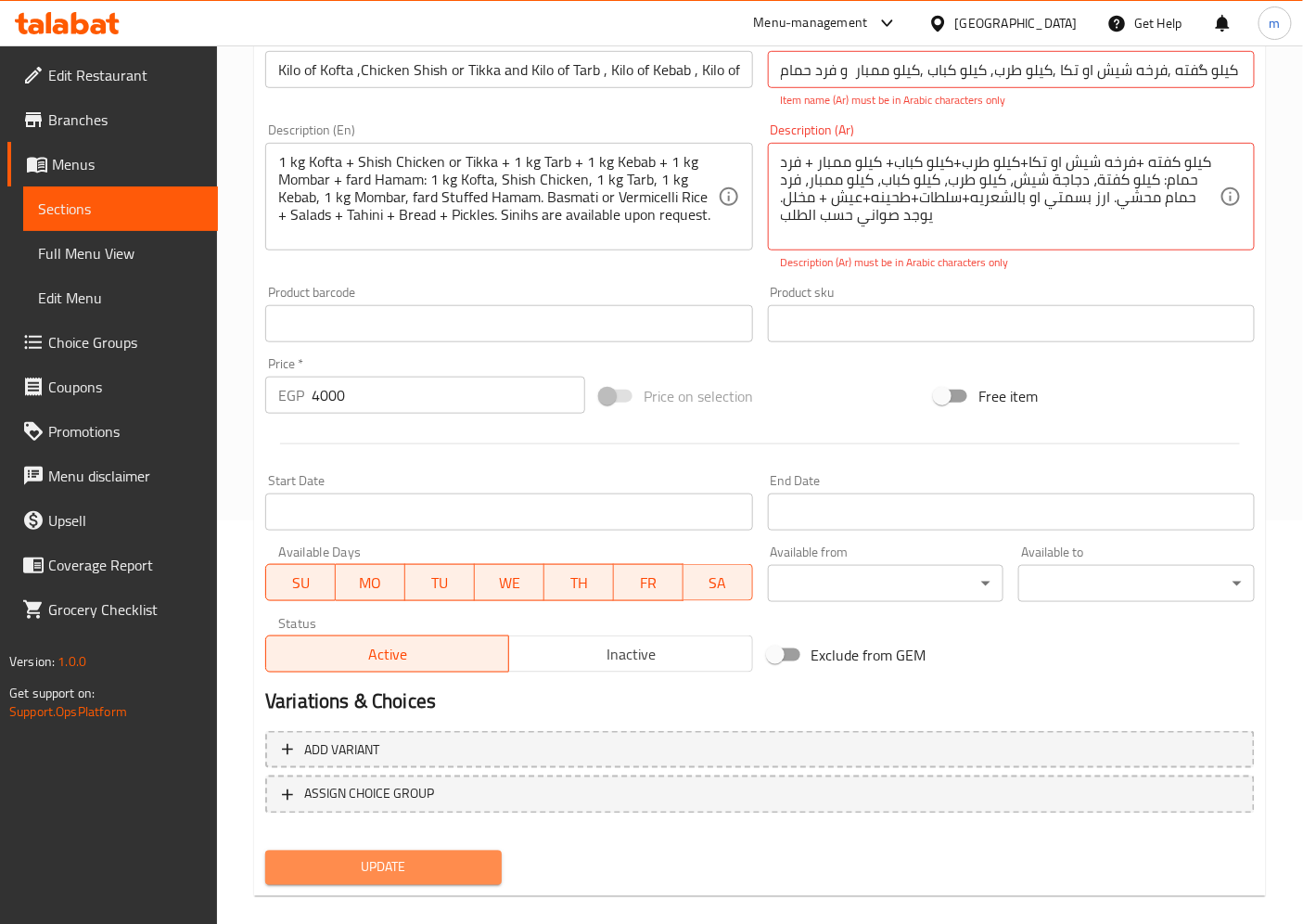
click at [346, 851] on button "Update" at bounding box center [384, 868] width 236 height 34
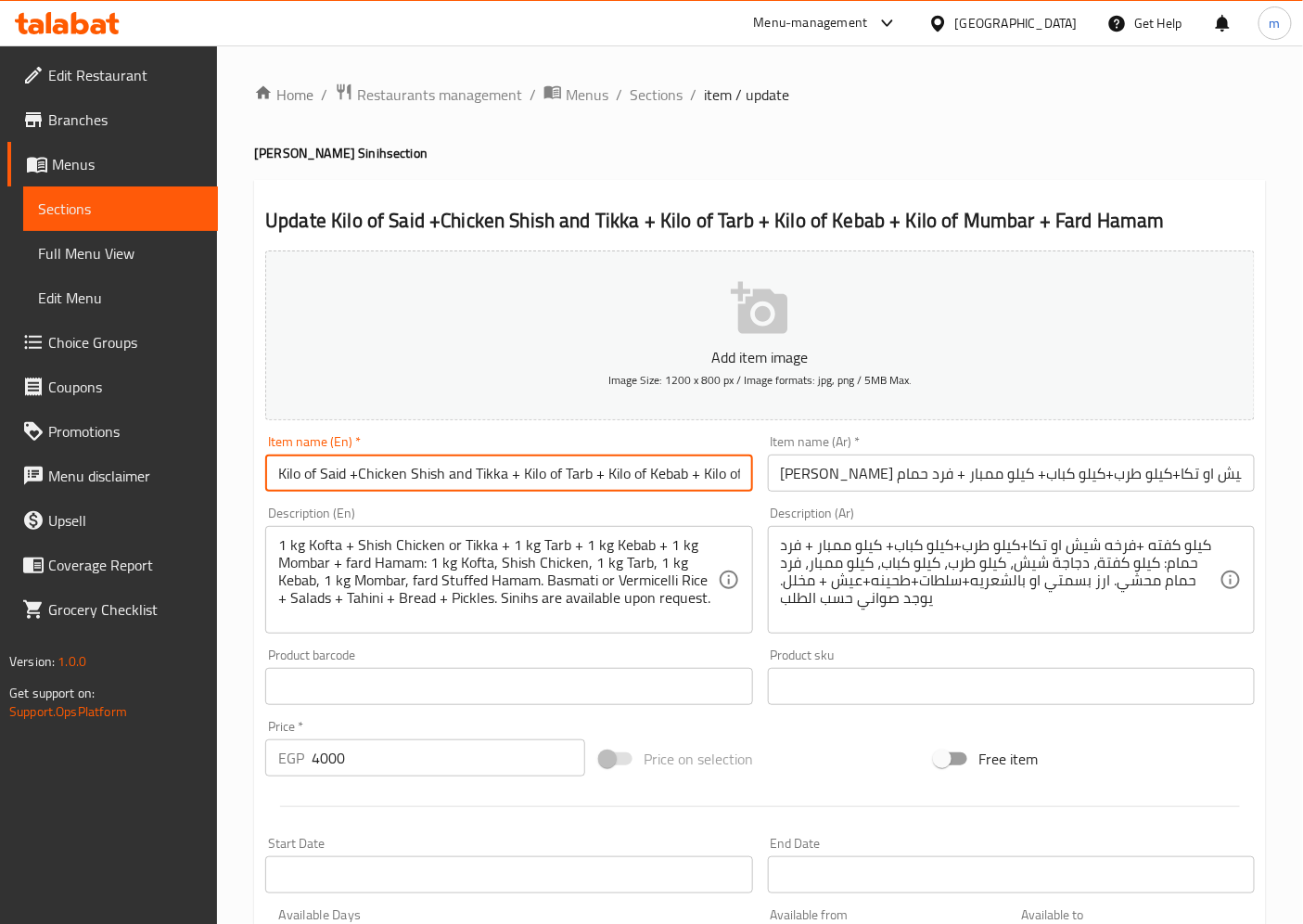
drag, startPoint x: 345, startPoint y: 477, endPoint x: 320, endPoint y: 479, distance: 25.1
click at [320, 479] on input "Kilo of Said +Chicken Shish and Tikka + Kilo of Tarb + Kilo of Kebab + Kilo of …" at bounding box center [509, 472] width 487 height 37
type input "Kilo of Kofta +Chicken Shish and Tikka + Kilo of Tarb + Kilo of Kebab + Kilo of…"
click at [563, 520] on div "Description (En) 1 kg Kofta + Shish Chicken or Tikka + 1 kg Tarb + 1 kg Kebab +…" at bounding box center [509, 570] width 487 height 128
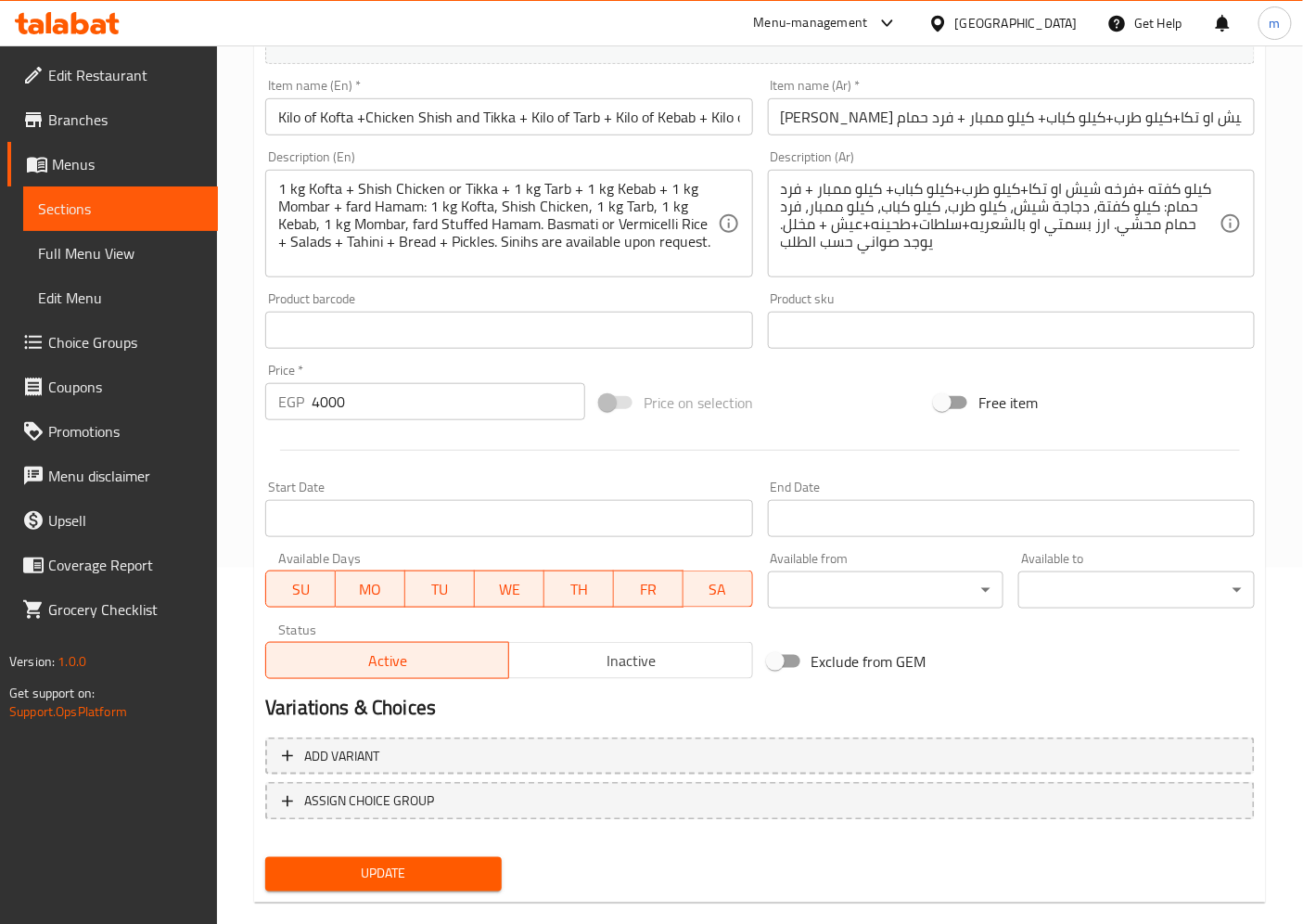
scroll to position [383, 0]
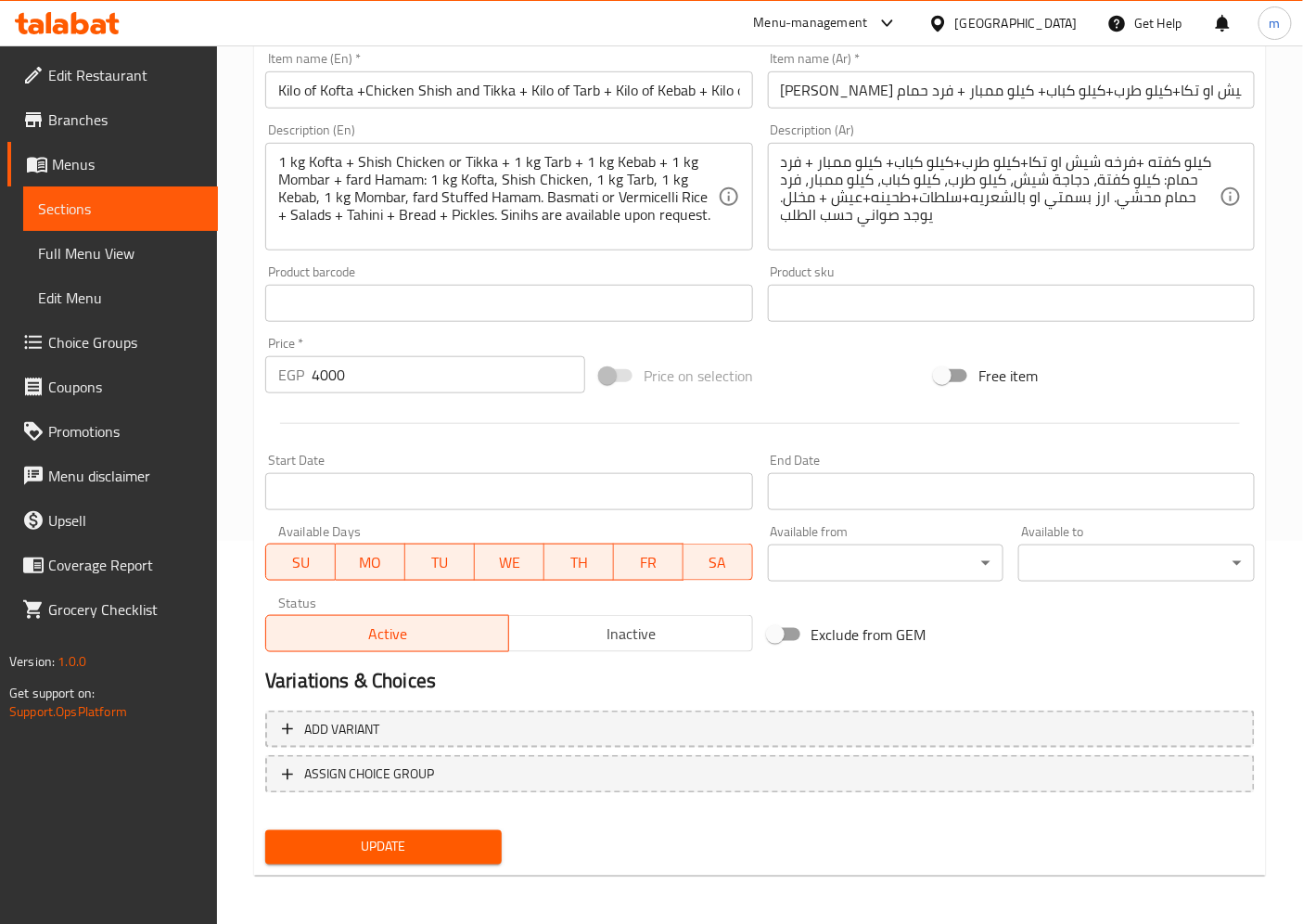
click at [405, 851] on span "Update" at bounding box center [383, 847] width 207 height 23
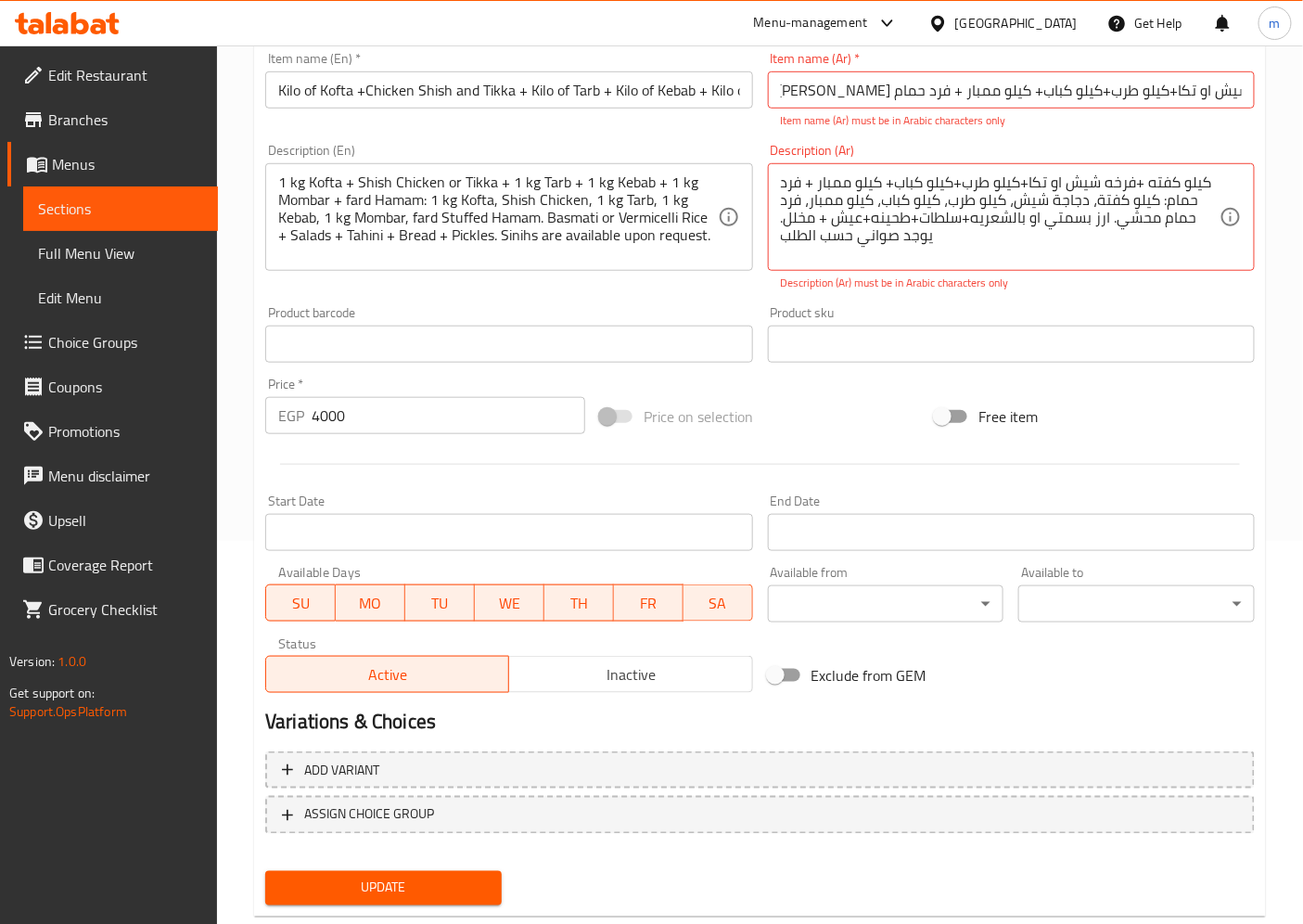
click at [1225, 188] on div "كيلو كفته +فرخه شیش او تكا+كيلو طرب+كيلو كباب+ كيلو ممبار + فرد حمام: كيلو كفتة…" at bounding box center [1012, 217] width 487 height 108
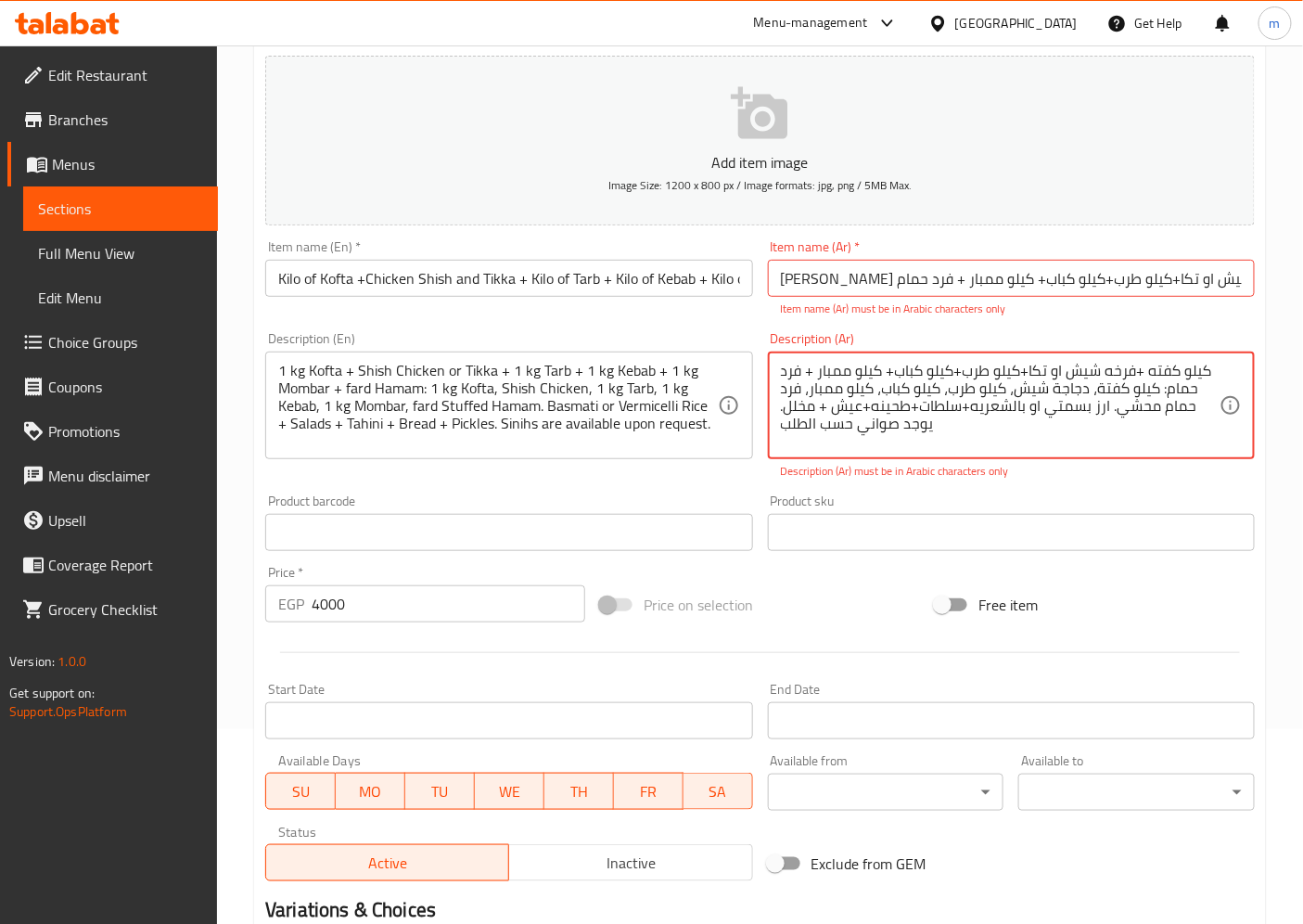
scroll to position [177, 0]
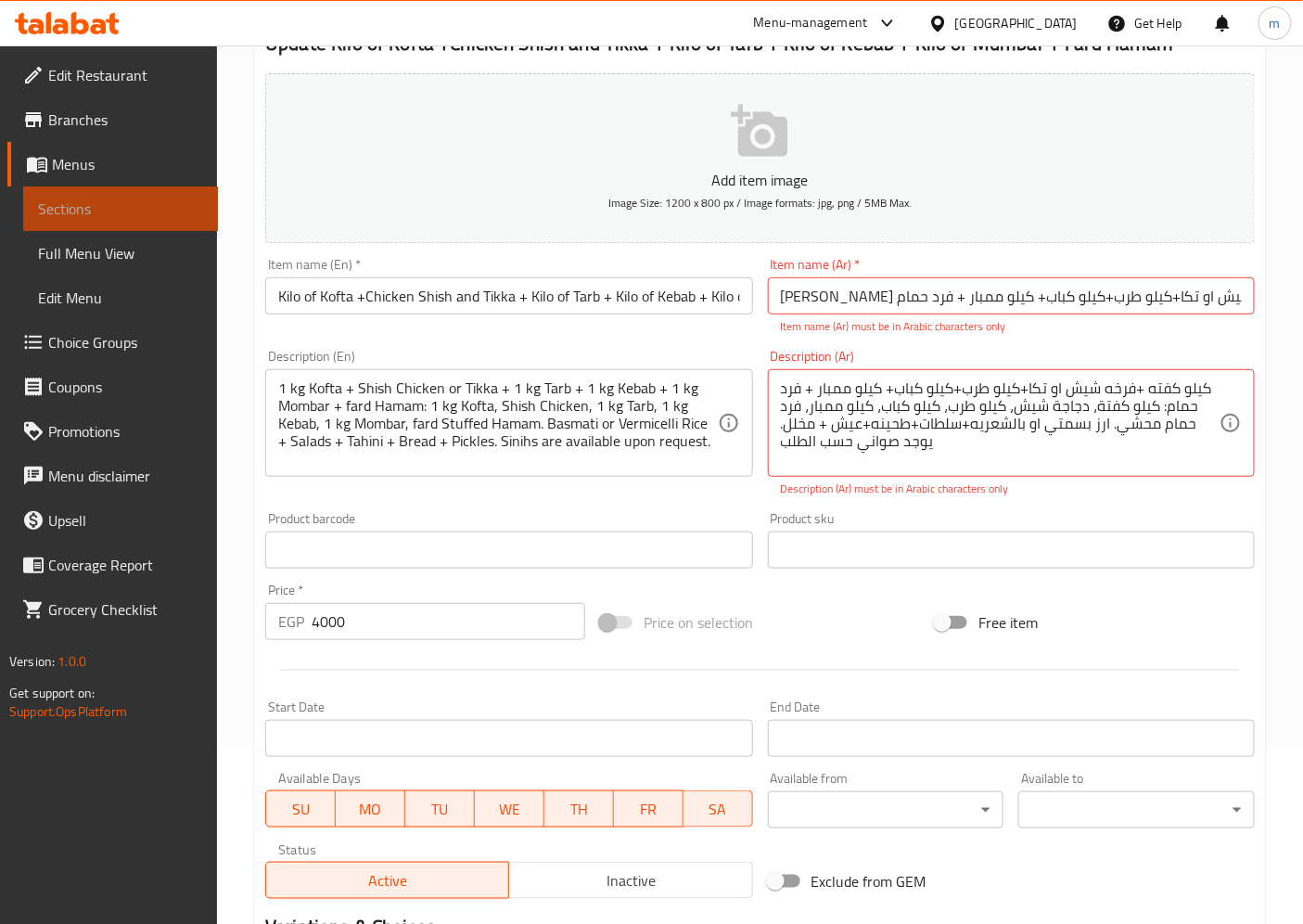
click at [127, 210] on span "Sections" at bounding box center [120, 208] width 165 height 22
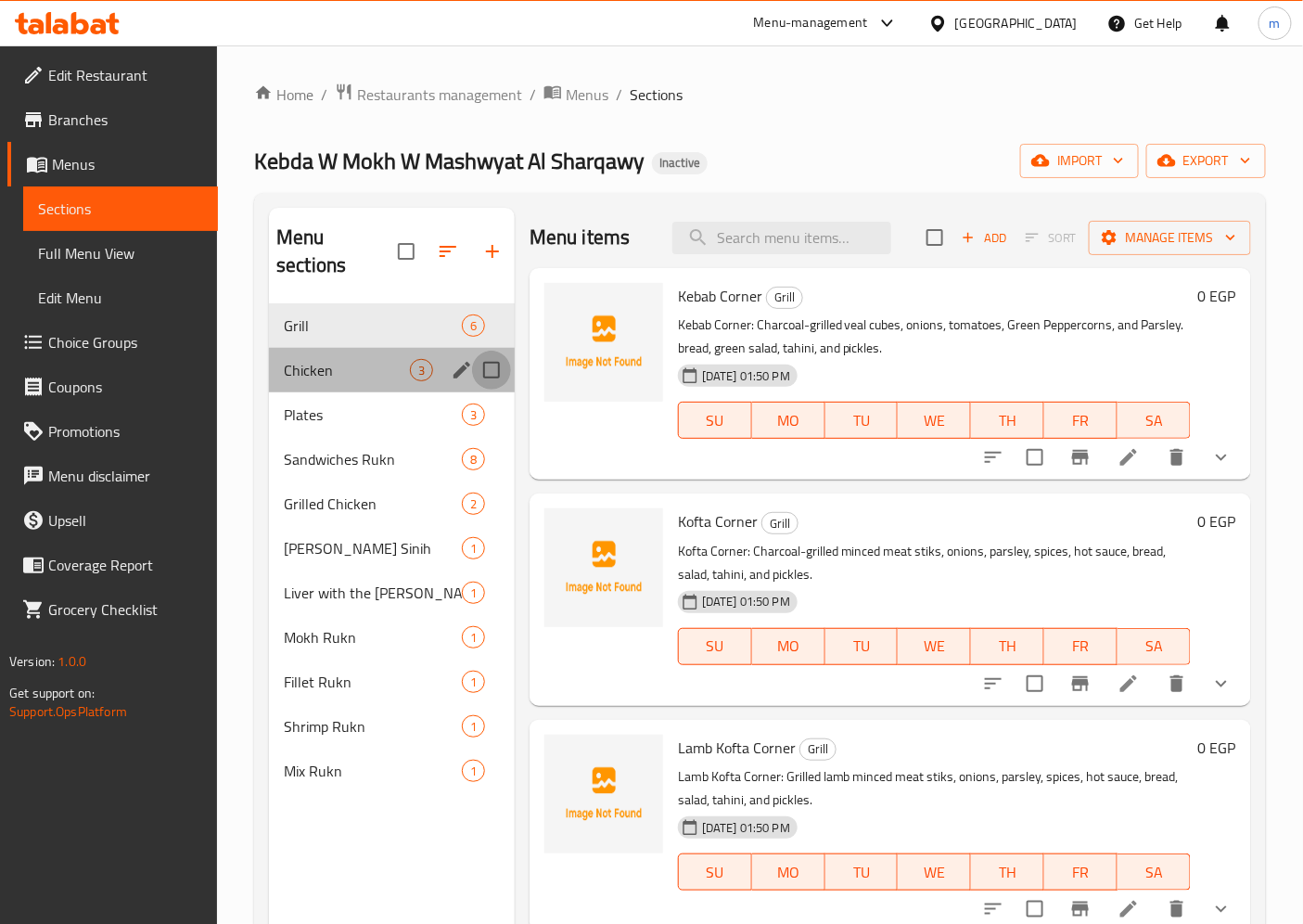
click at [503, 350] on input "Menu sections" at bounding box center [491, 369] width 39 height 39
checkbox input "true"
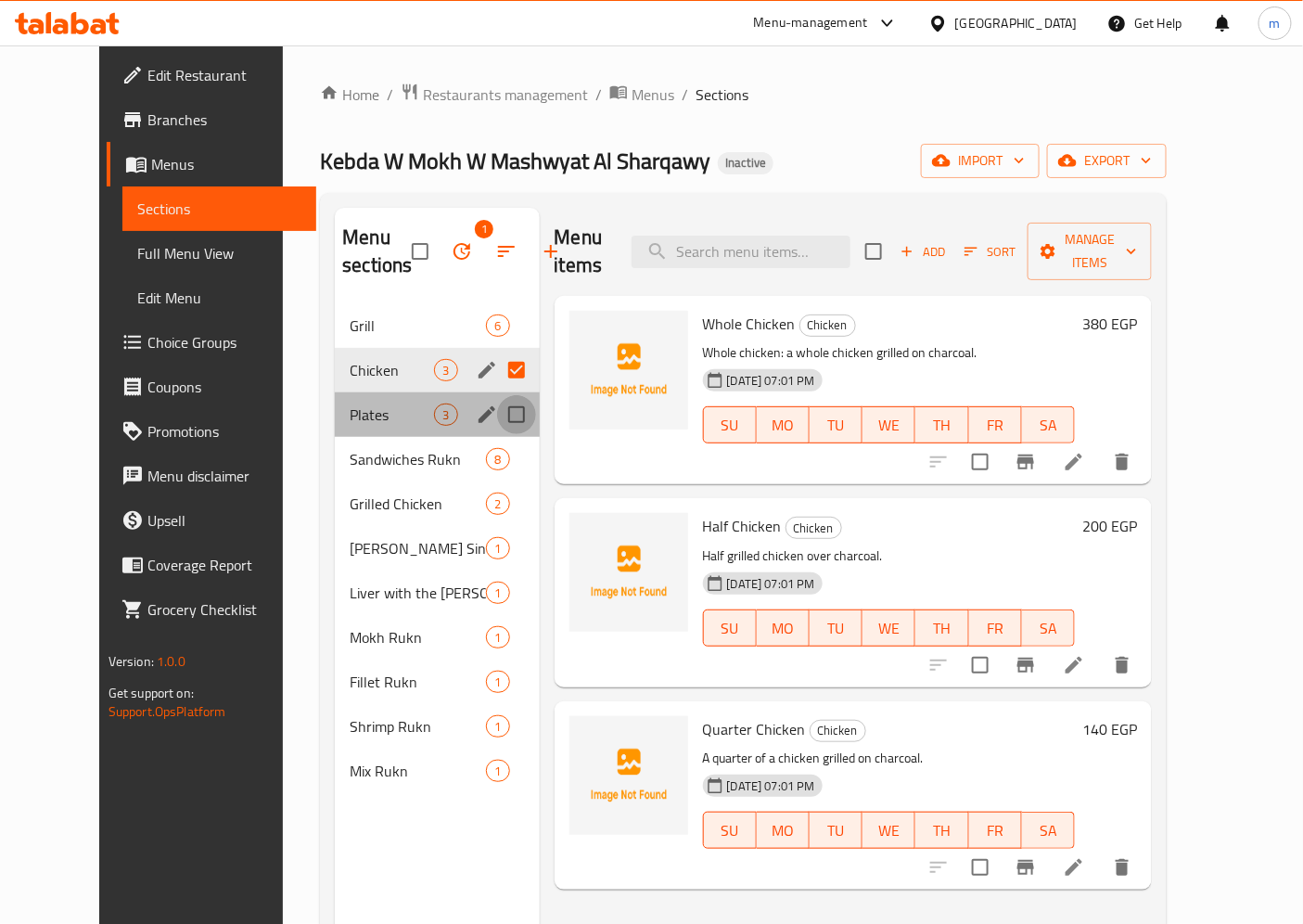
click at [502, 423] on input "Menu sections" at bounding box center [516, 414] width 39 height 39
checkbox input "true"
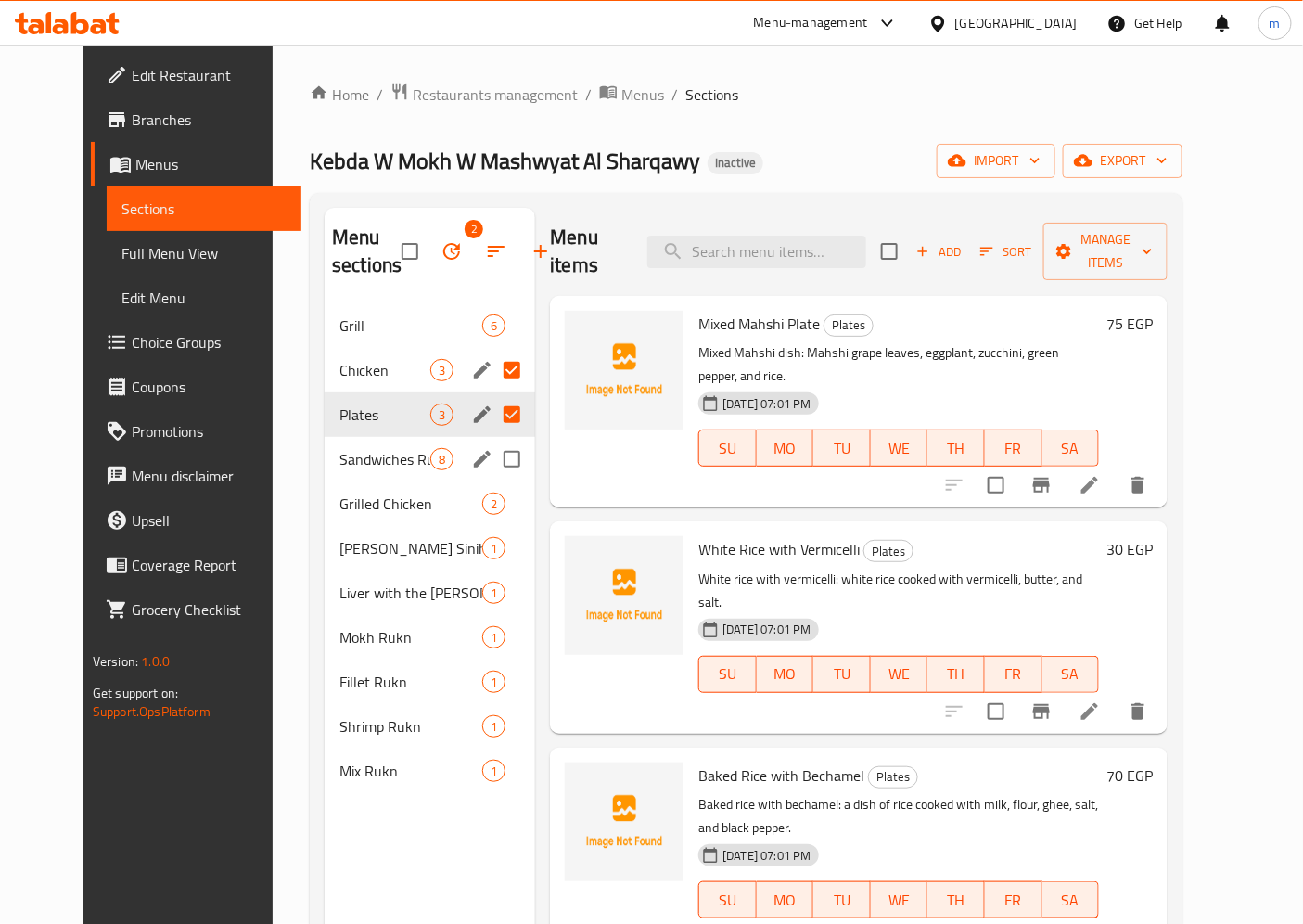
click at [492, 464] on input "Menu sections" at bounding box center [511, 459] width 39 height 39
checkbox input "true"
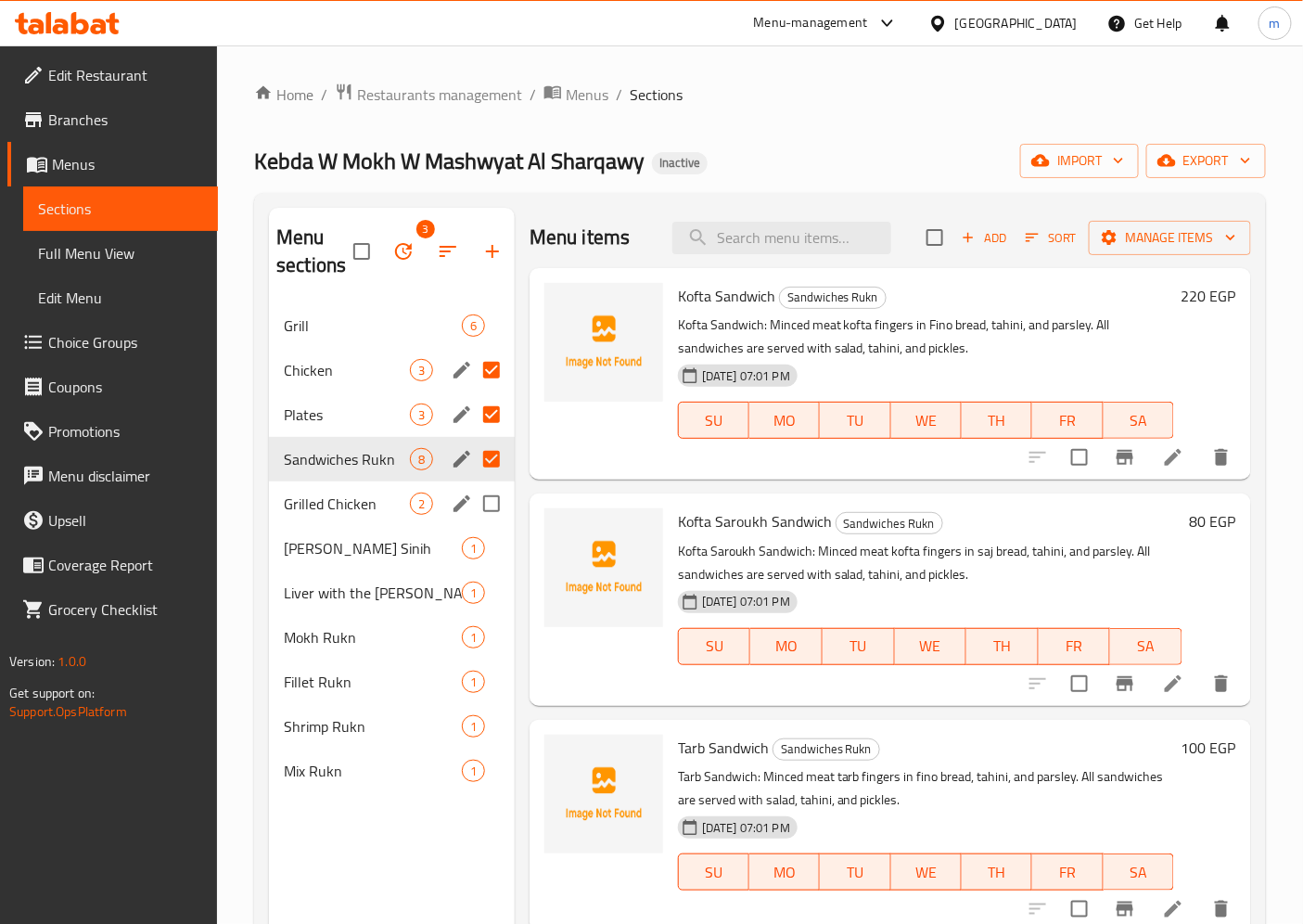
click at [491, 506] on input "Menu sections" at bounding box center [491, 503] width 39 height 39
checkbox input "true"
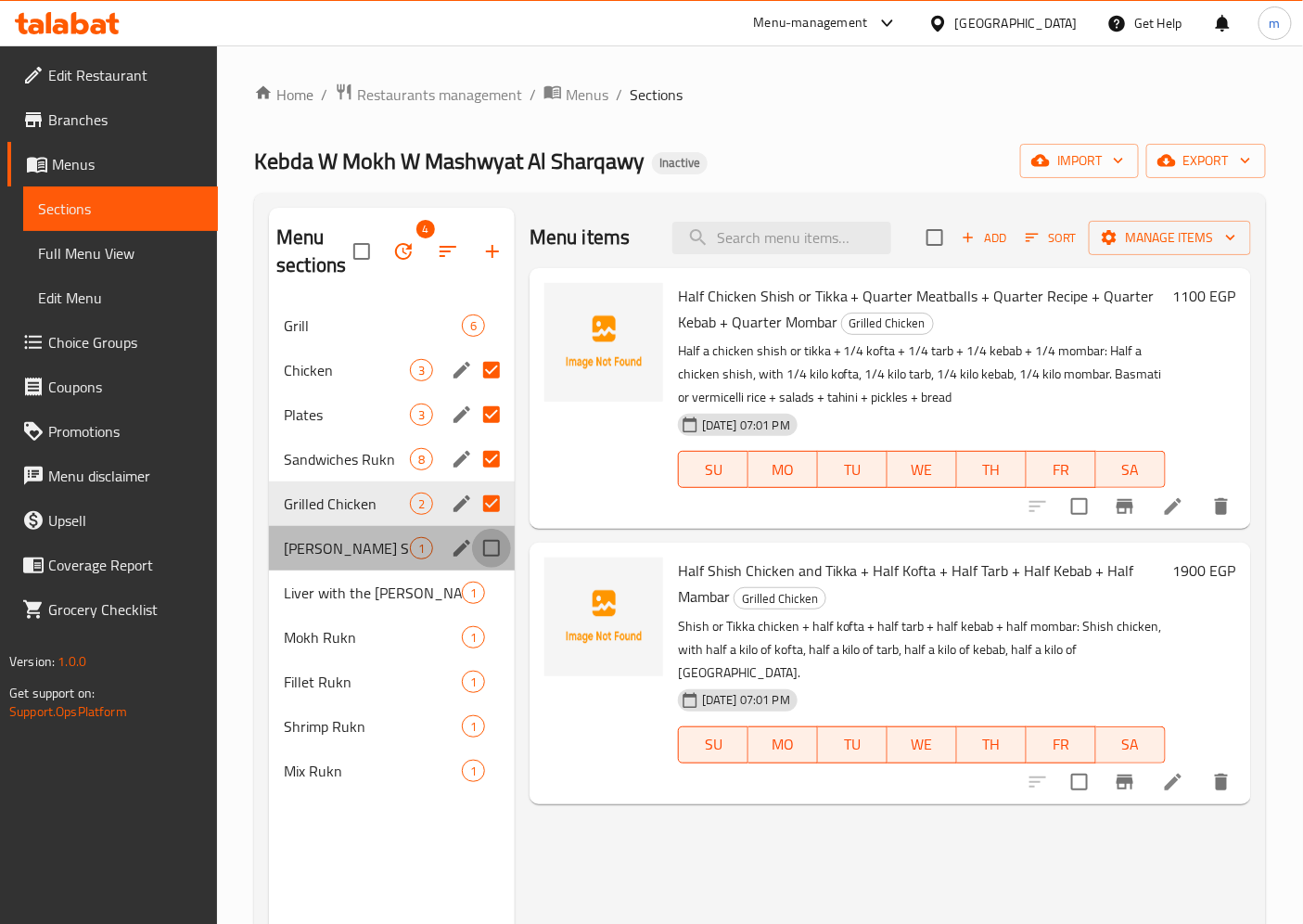
click at [487, 555] on input "Menu sections" at bounding box center [491, 547] width 39 height 39
checkbox input "true"
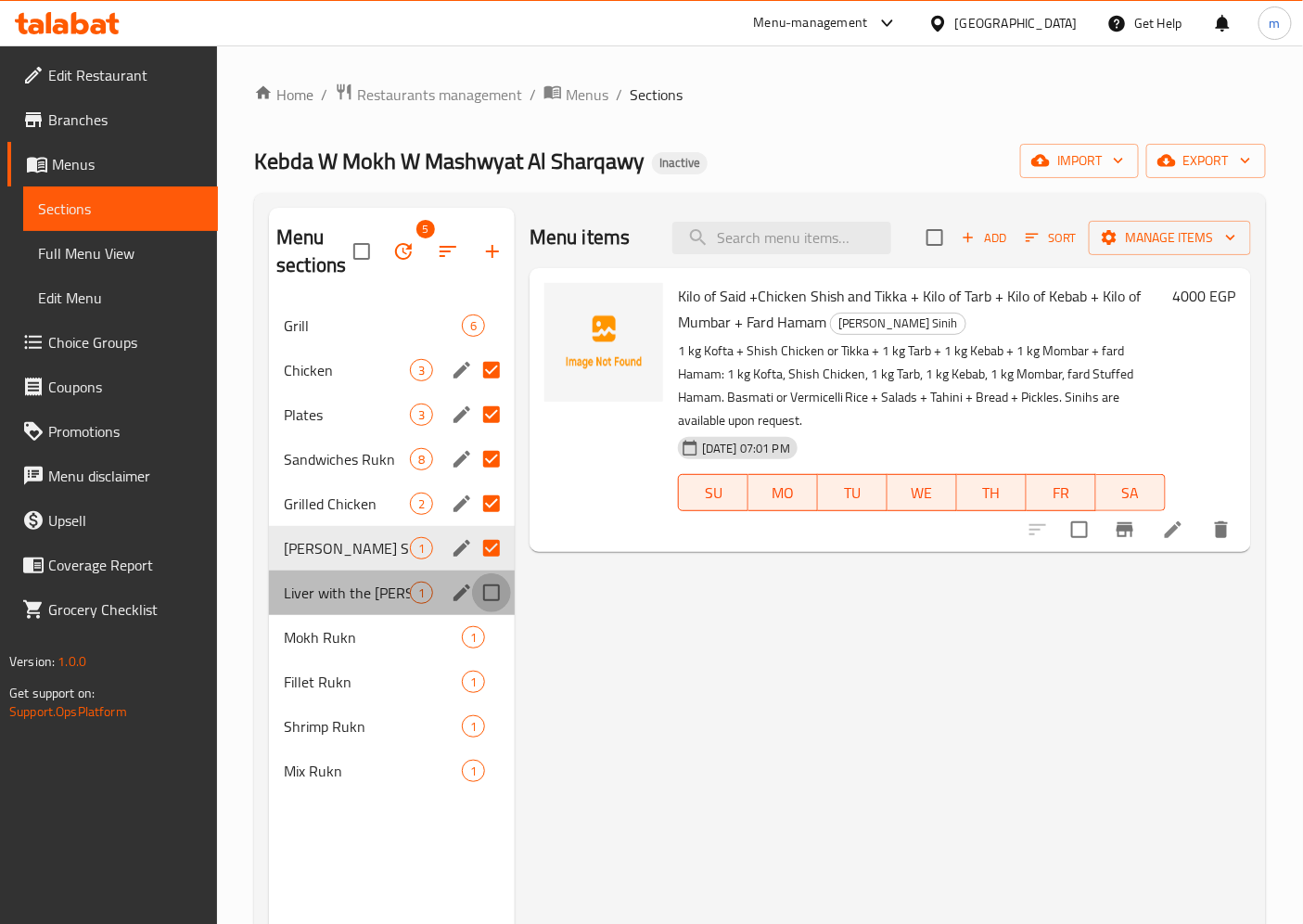
click at [486, 596] on input "Menu sections" at bounding box center [491, 592] width 39 height 39
checkbox input "true"
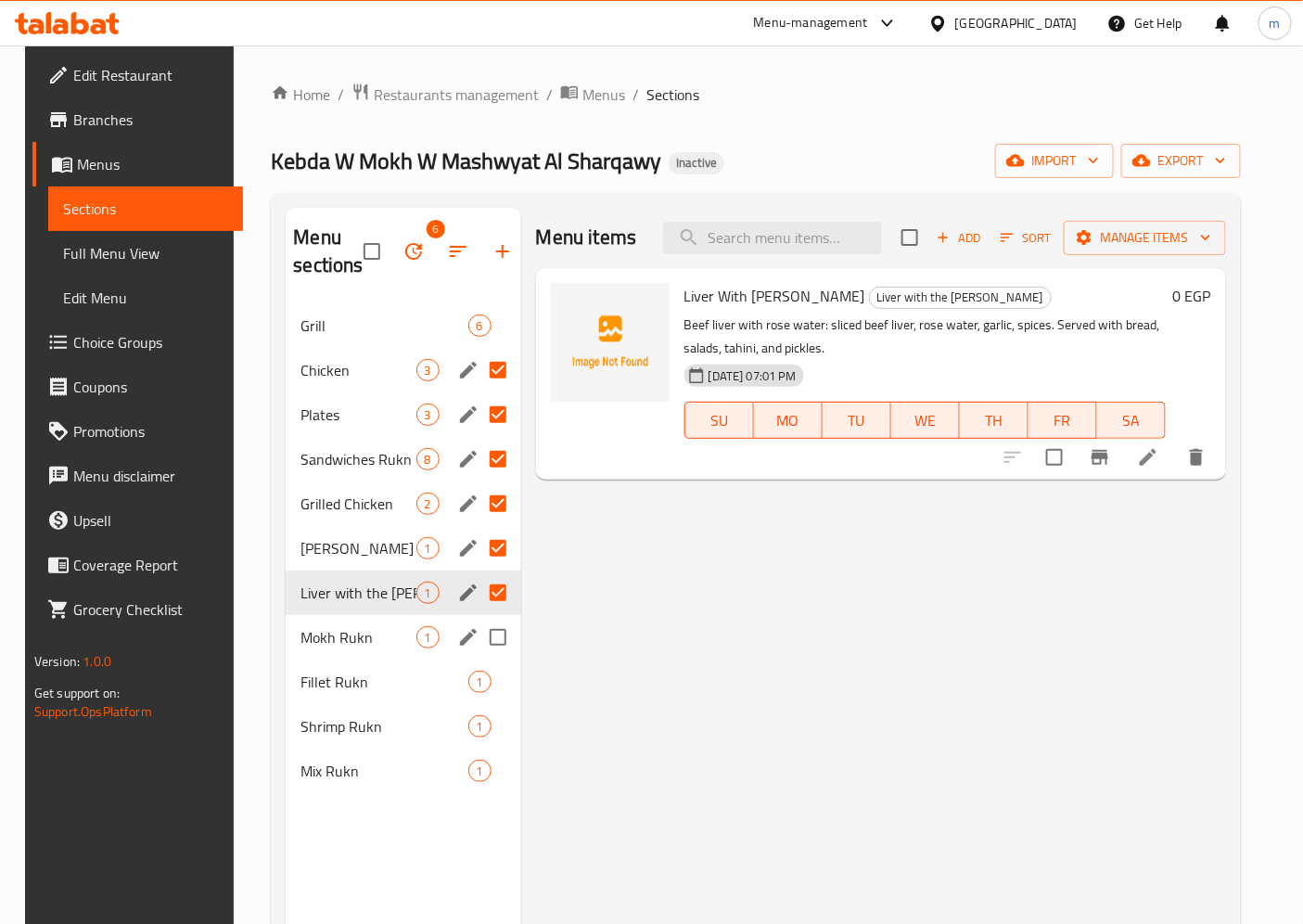
click at [484, 643] on input "Menu sections" at bounding box center [498, 637] width 39 height 39
checkbox input "true"
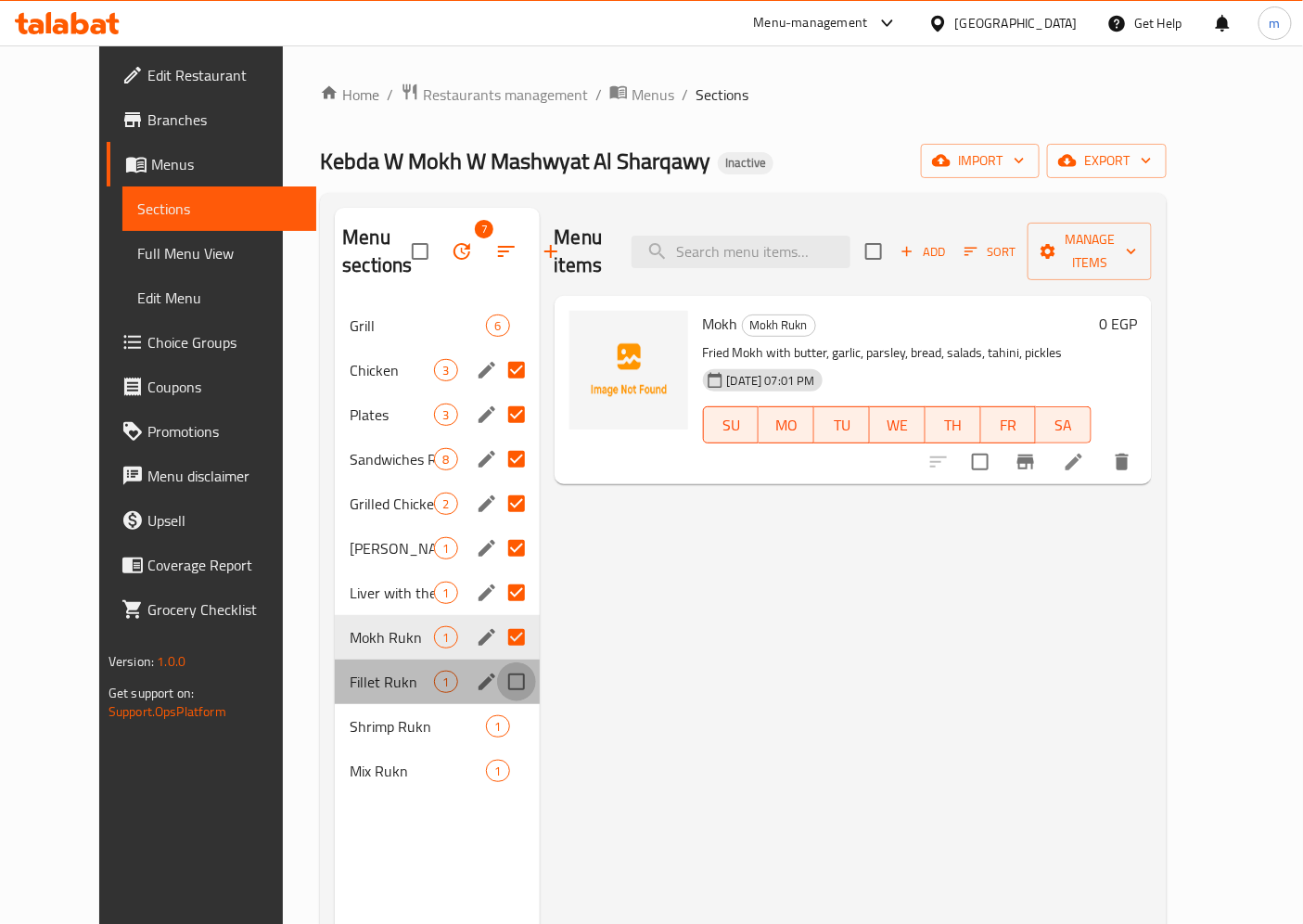
click at [497, 688] on input "Menu sections" at bounding box center [516, 681] width 39 height 39
checkbox input "true"
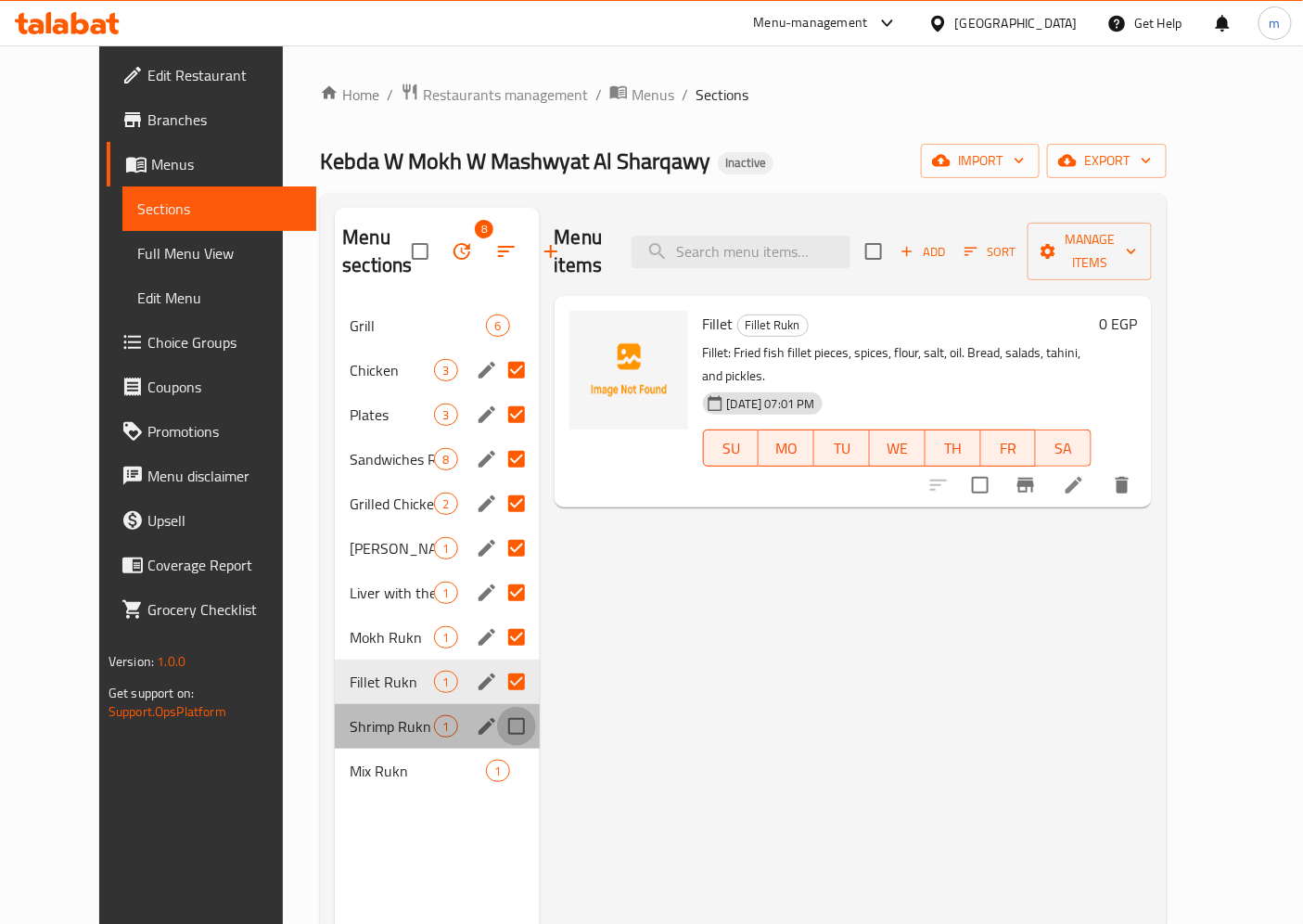
click at [497, 730] on input "Menu sections" at bounding box center [516, 726] width 39 height 39
checkbox input "true"
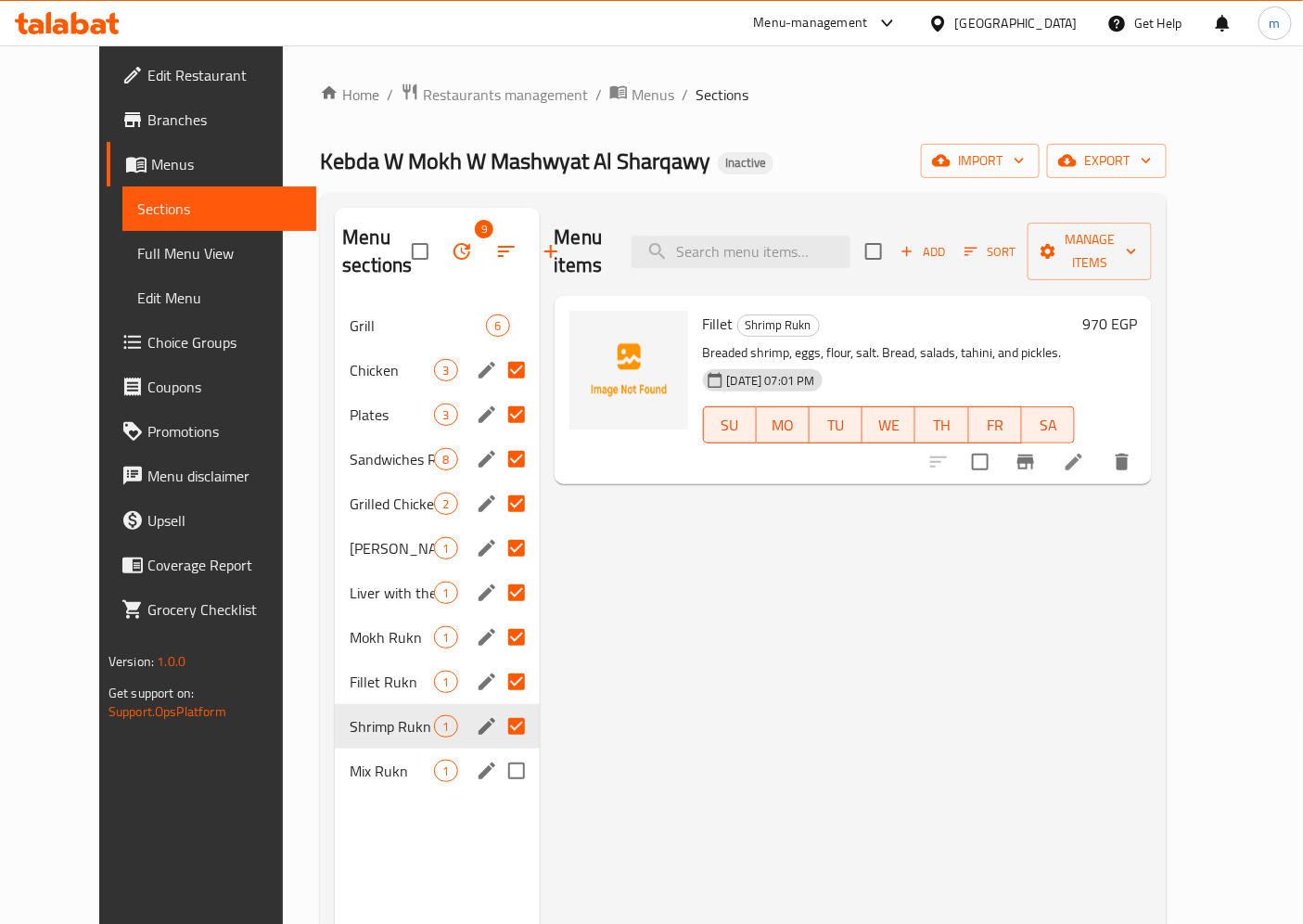
click at [497, 780] on input "Menu sections" at bounding box center [516, 770] width 39 height 39
checkbox input "true"
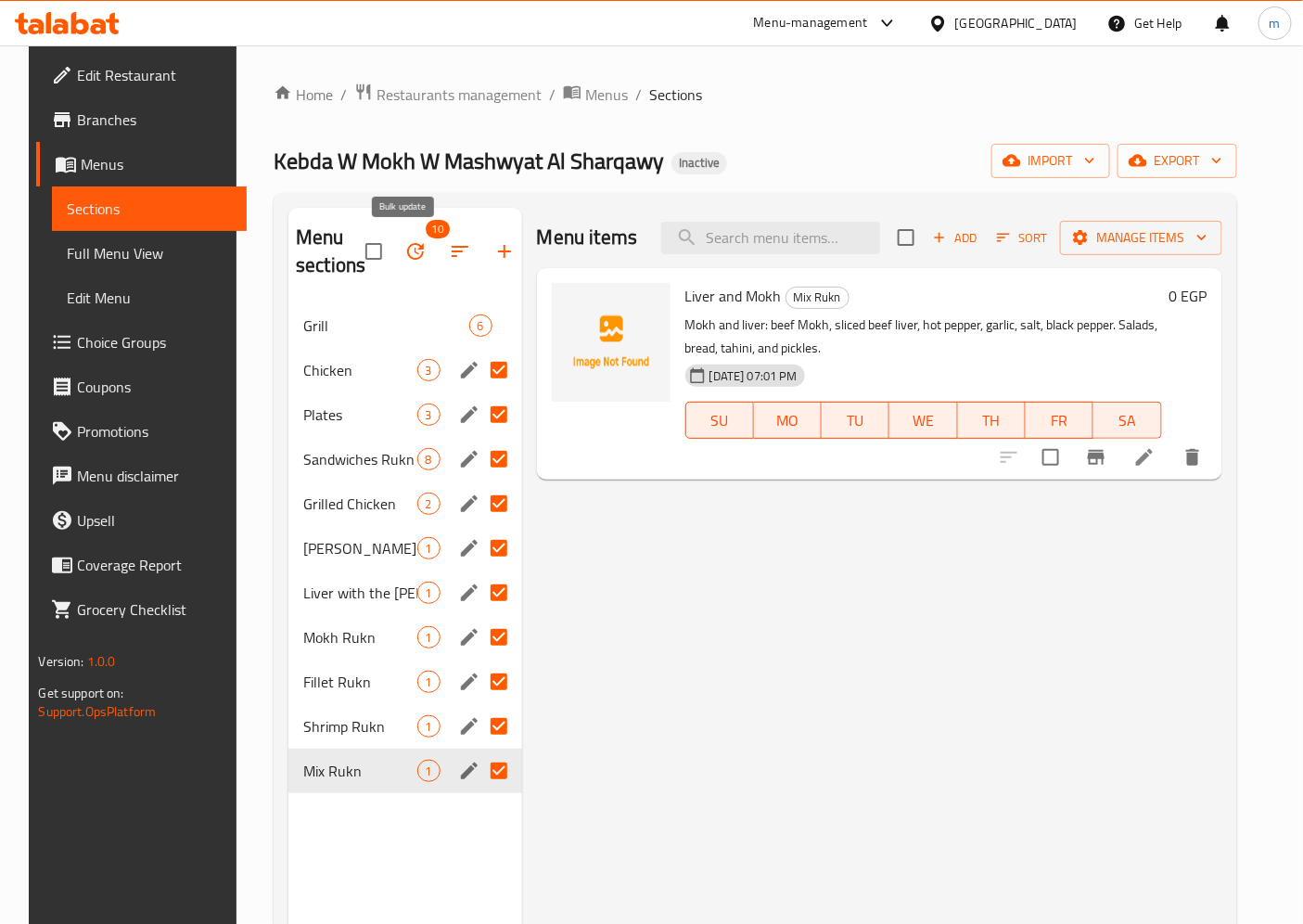
click at [405, 247] on icon "button" at bounding box center [415, 250] width 22 height 22
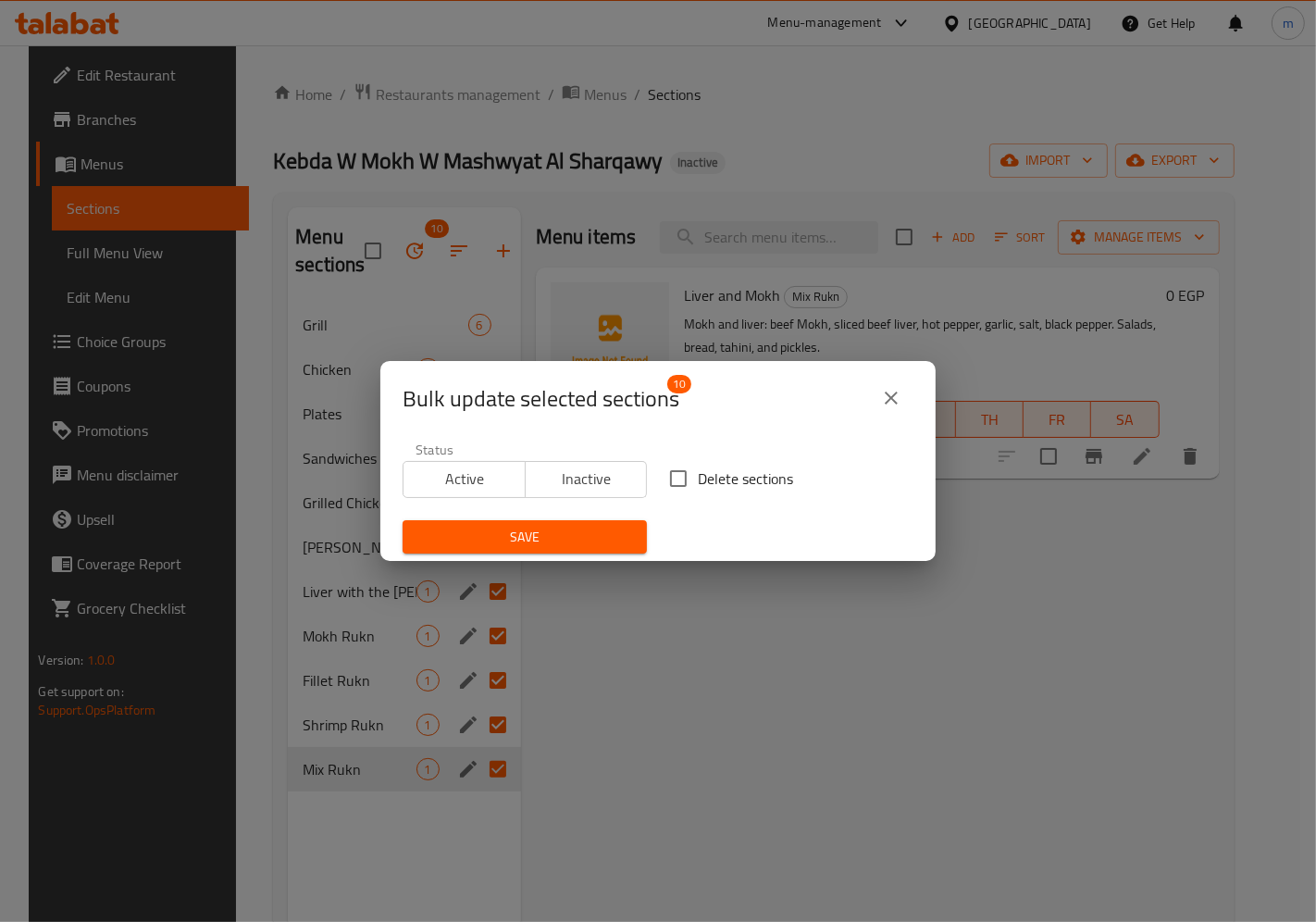
click at [715, 482] on span "Delete sections" at bounding box center [745, 478] width 95 height 22
click at [698, 482] on input "Delete sections" at bounding box center [678, 478] width 39 height 39
checkbox input "true"
click at [430, 533] on span "Save" at bounding box center [524, 537] width 215 height 23
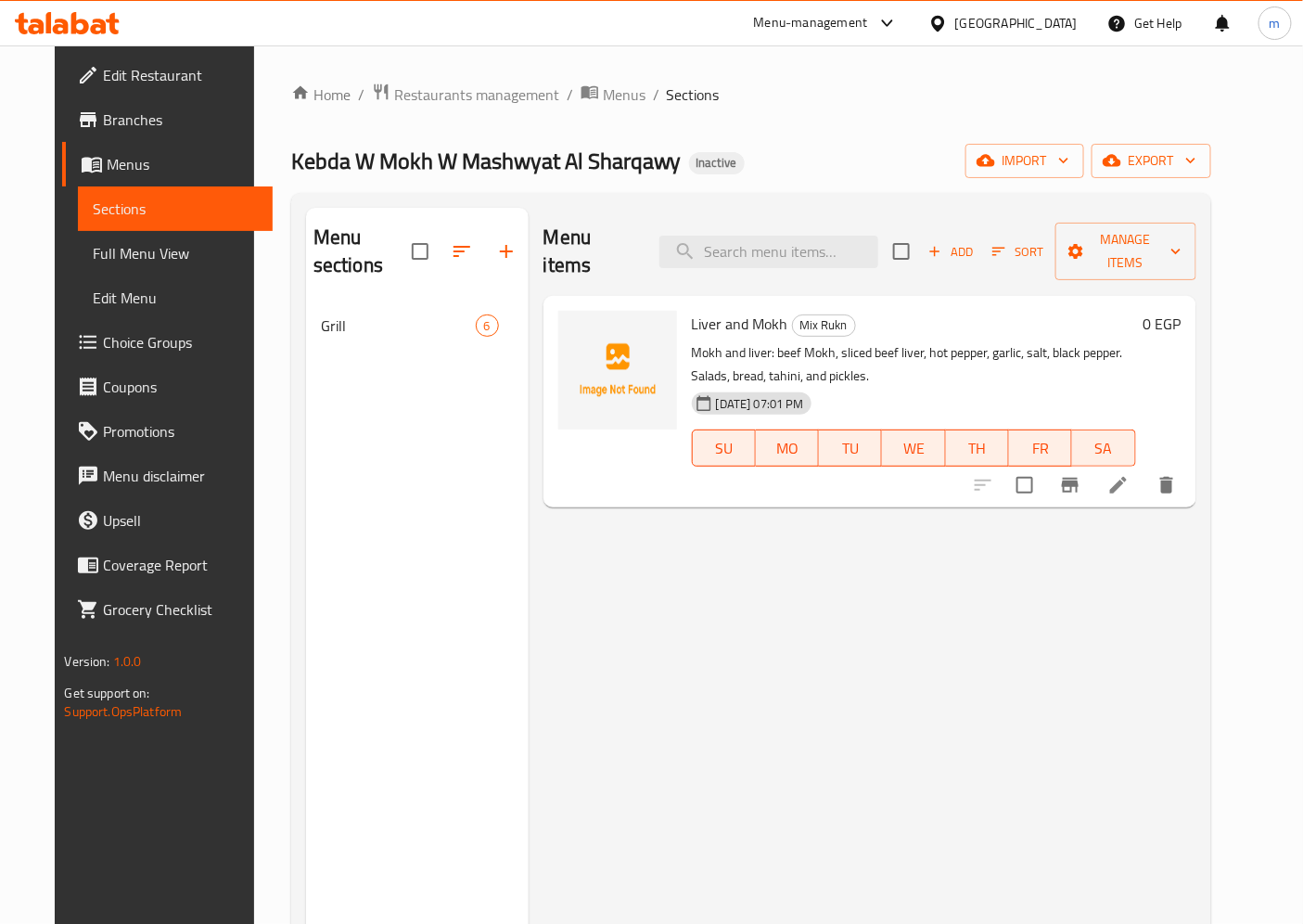
click at [151, 201] on span "Sections" at bounding box center [174, 208] width 165 height 22
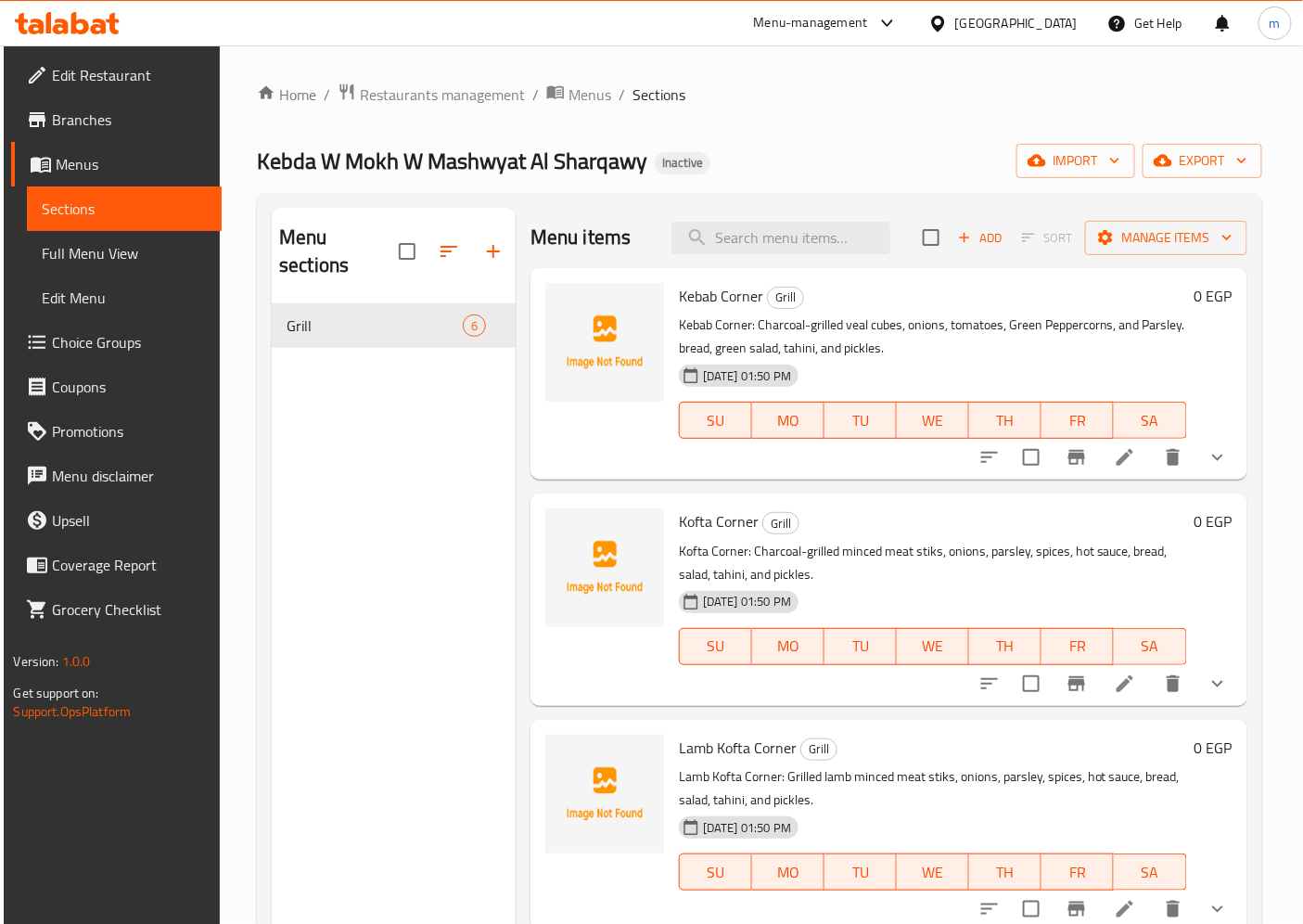
click at [90, 178] on link "Menus" at bounding box center [116, 164] width 210 height 45
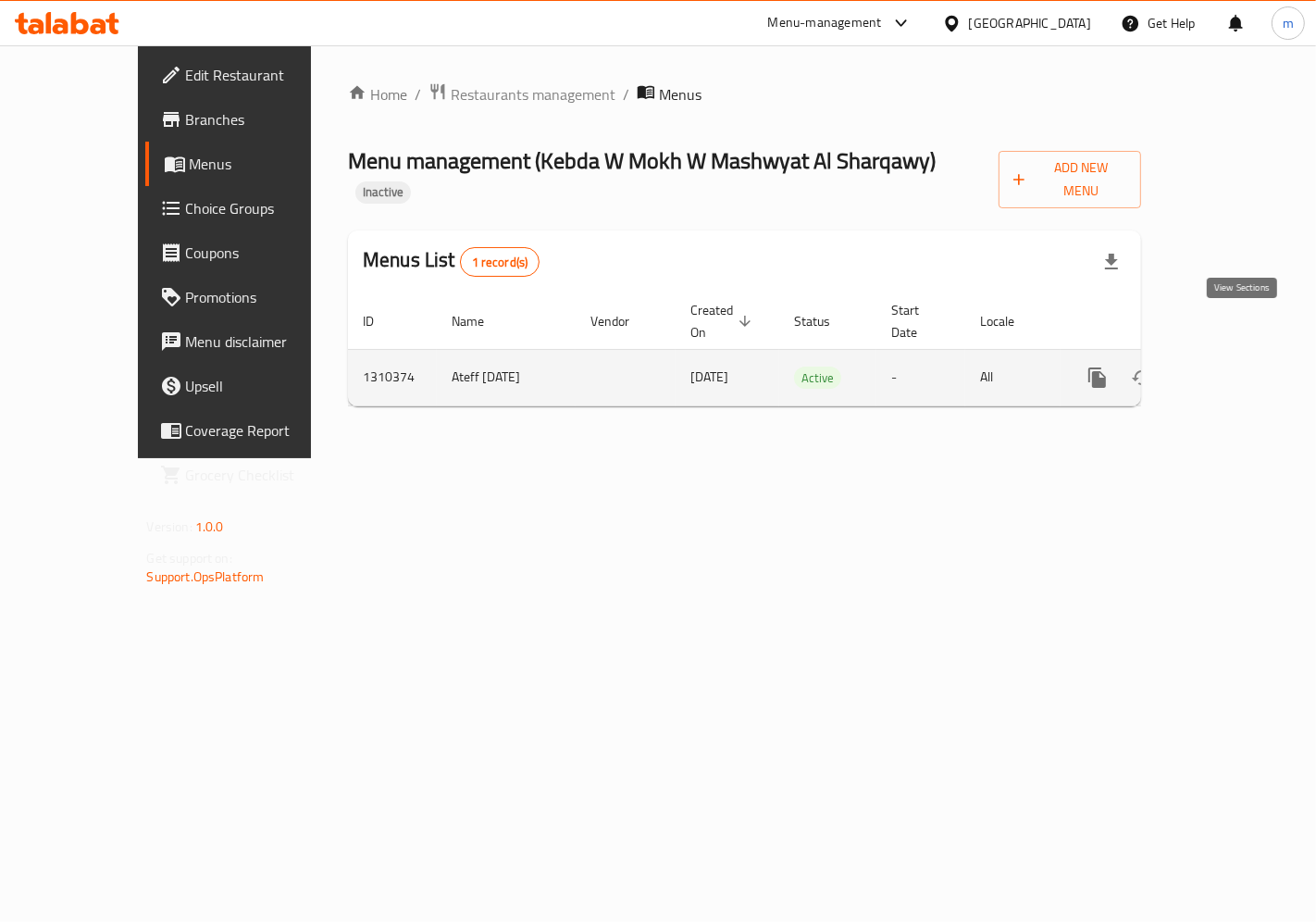
click at [1242, 367] on icon "enhanced table" at bounding box center [1230, 377] width 22 height 22
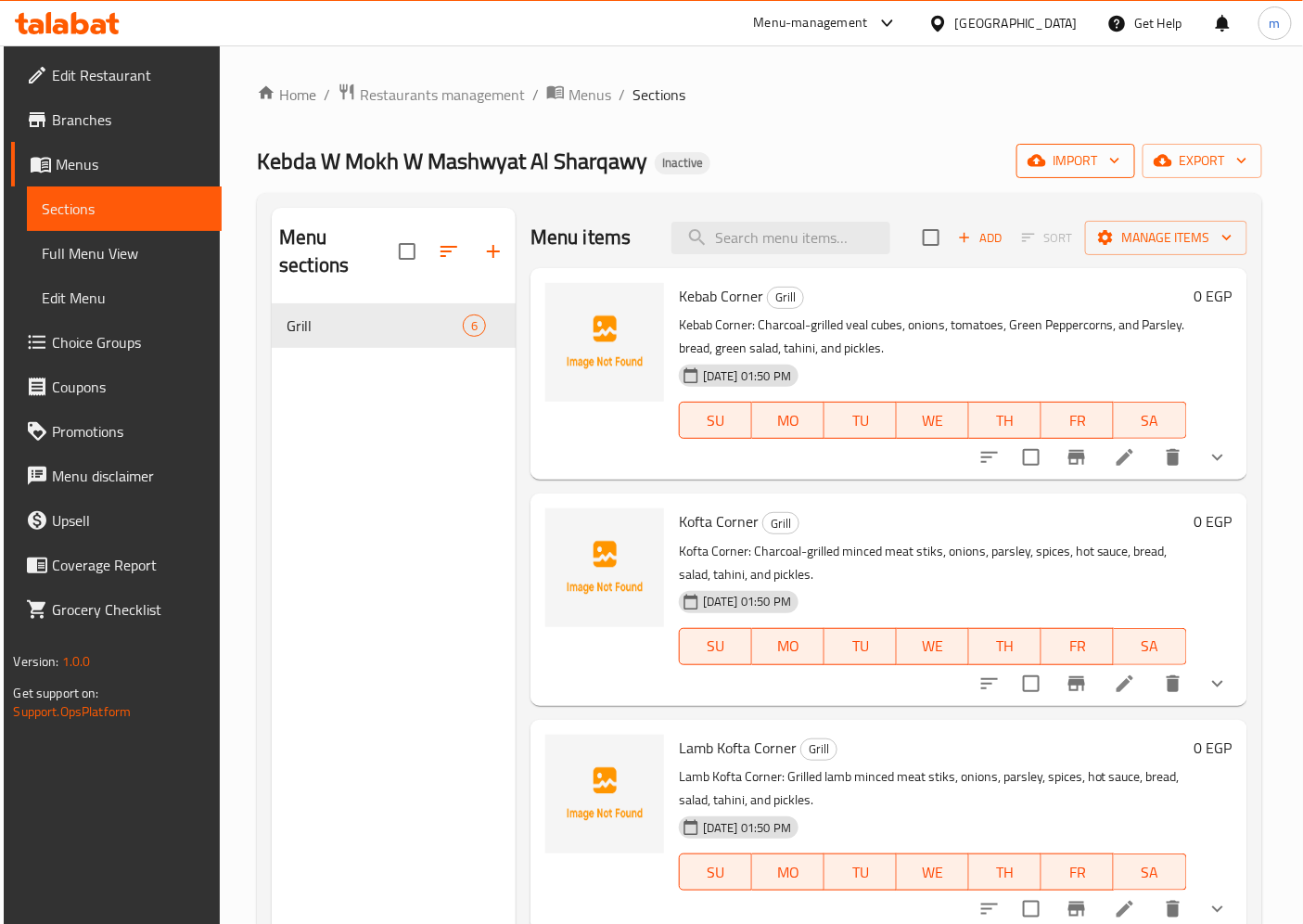
click at [1092, 164] on span "import" at bounding box center [1076, 161] width 89 height 23
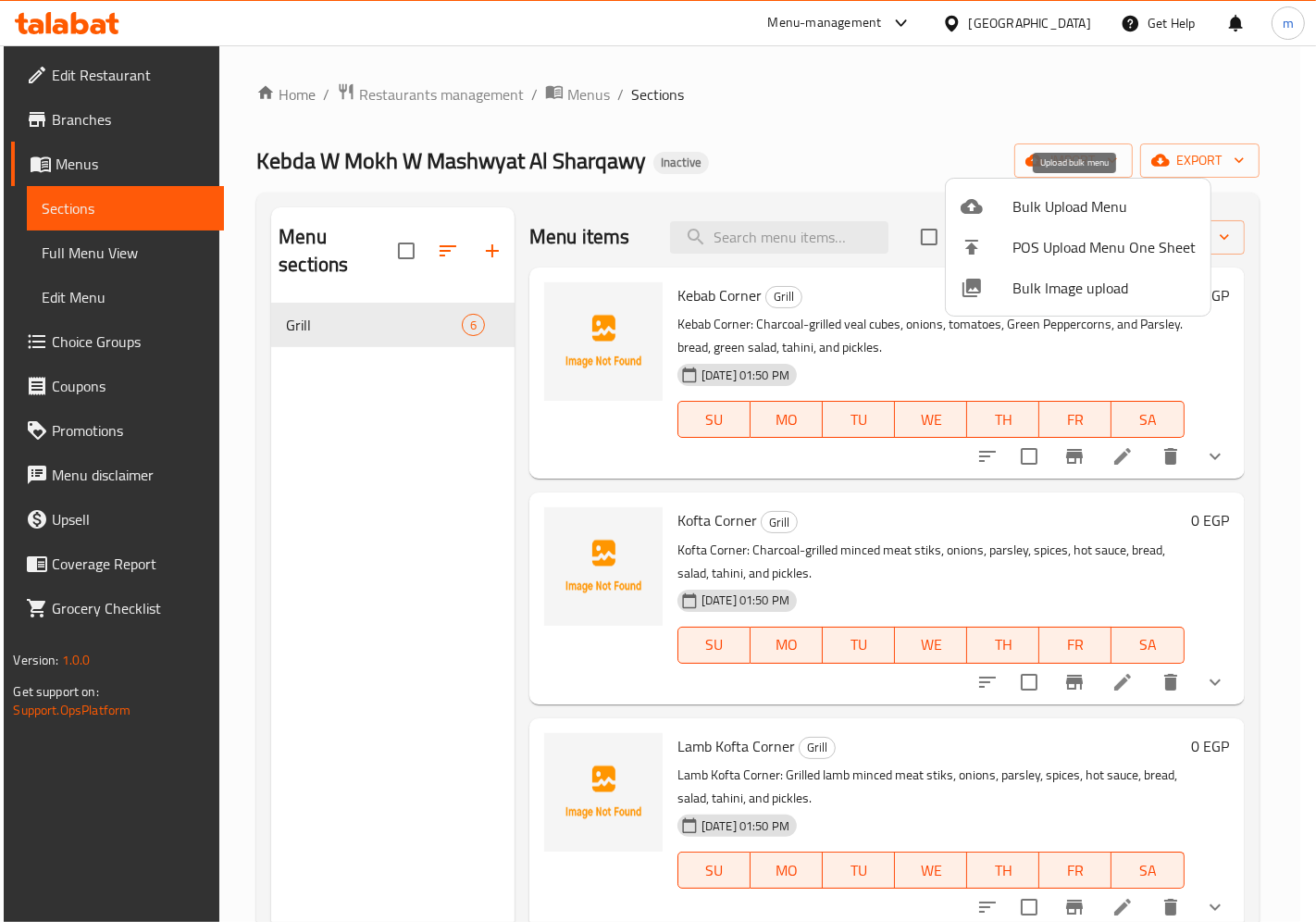
click at [1020, 201] on span "Bulk Upload Menu" at bounding box center [1103, 206] width 183 height 22
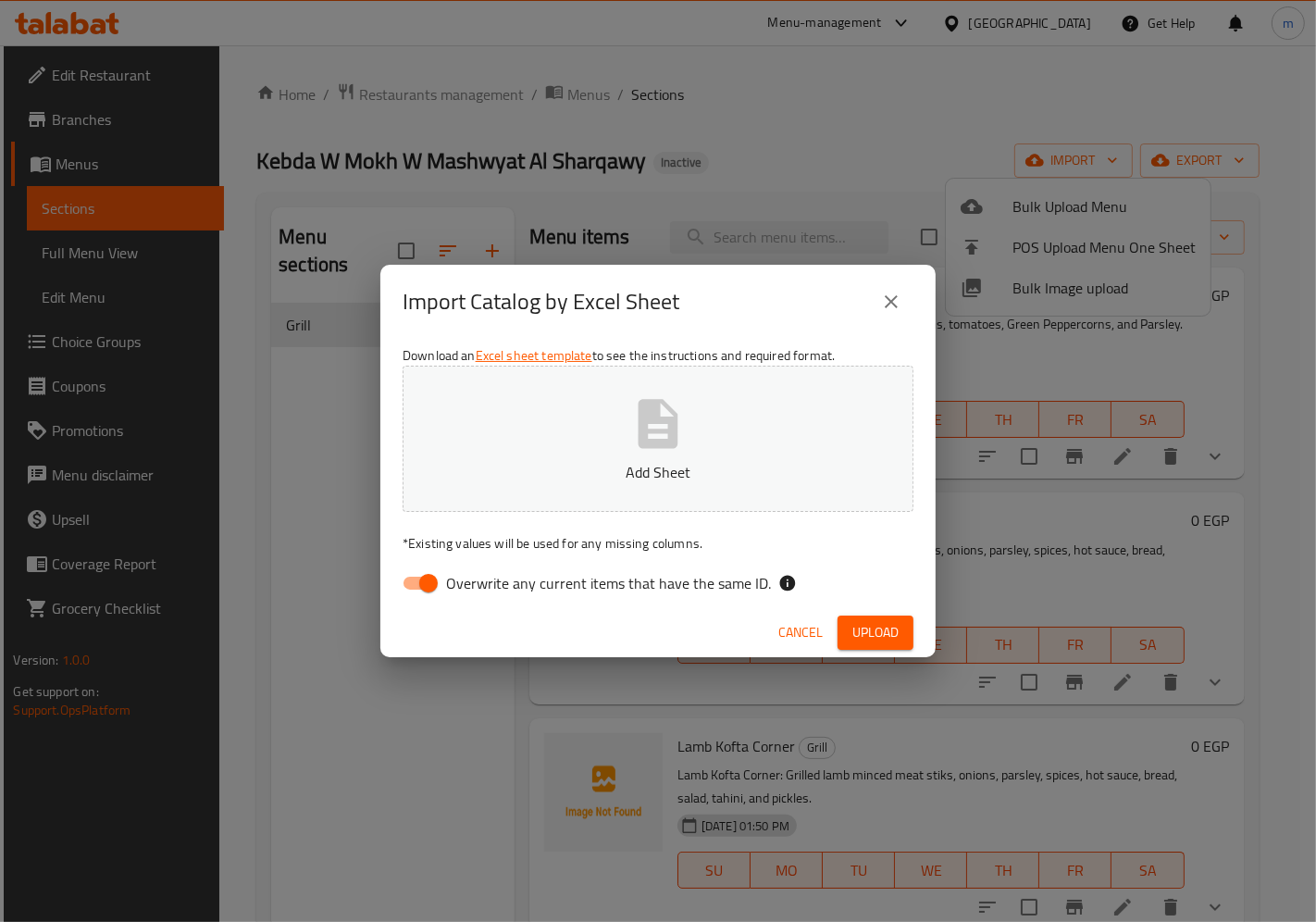
click at [433, 585] on input "Overwrite any current items that have the same ID." at bounding box center [428, 582] width 105 height 35
checkbox input "false"
click at [759, 382] on button "Add Sheet" at bounding box center [658, 439] width 511 height 146
click at [864, 638] on span "Upload" at bounding box center [874, 632] width 47 height 23
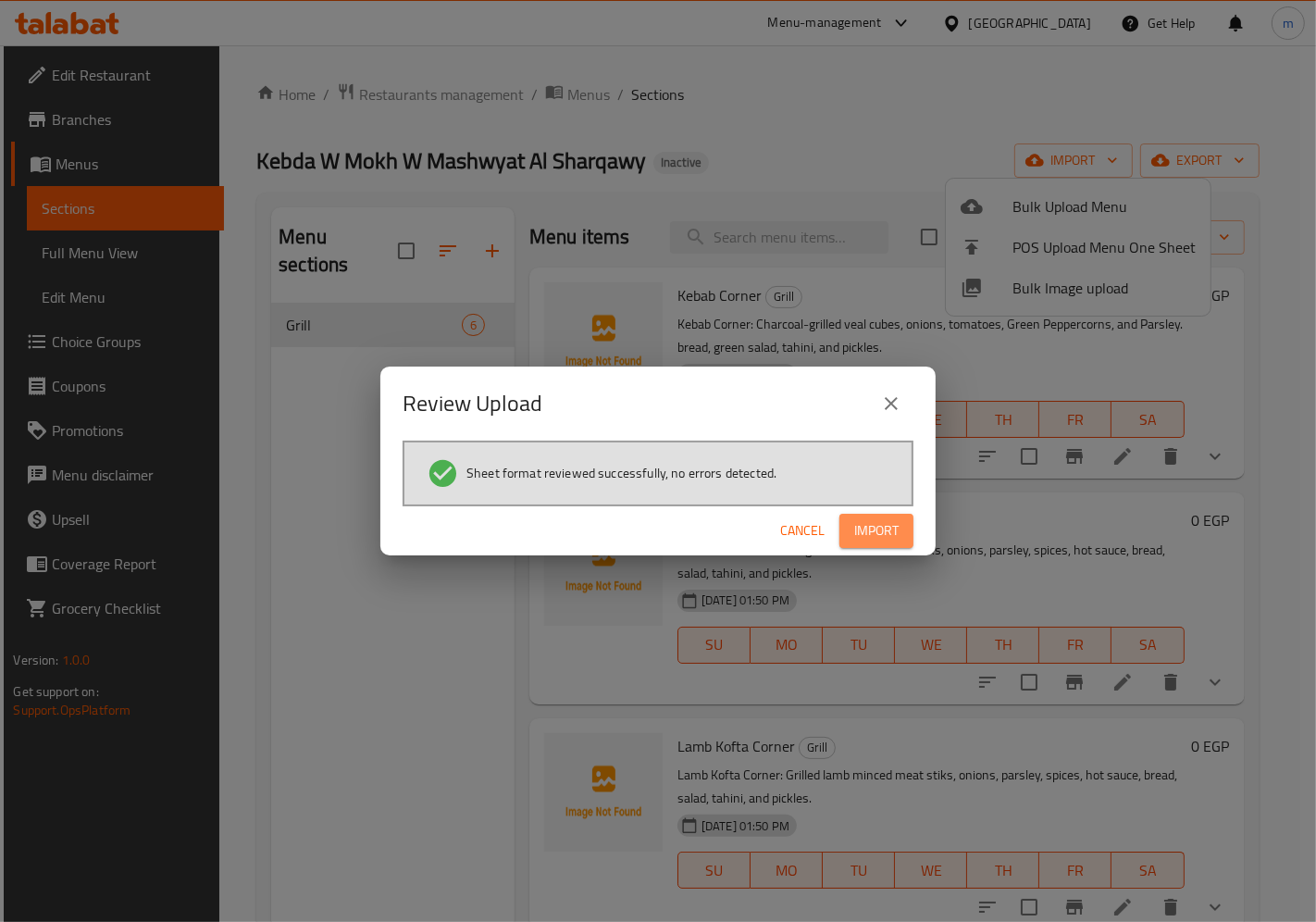
click at [891, 529] on span "Import" at bounding box center [875, 531] width 45 height 23
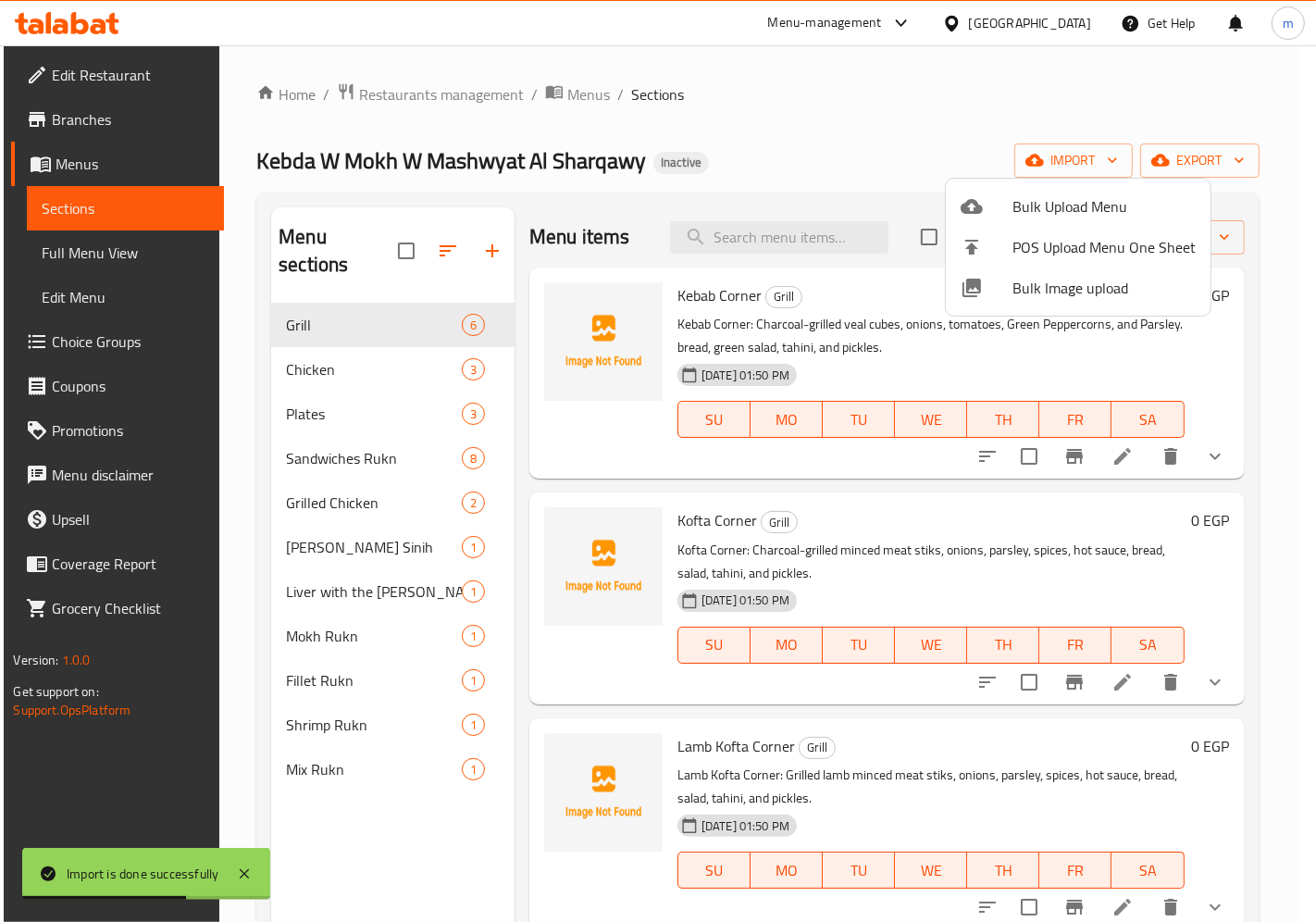
click at [380, 341] on div at bounding box center [658, 461] width 1316 height 922
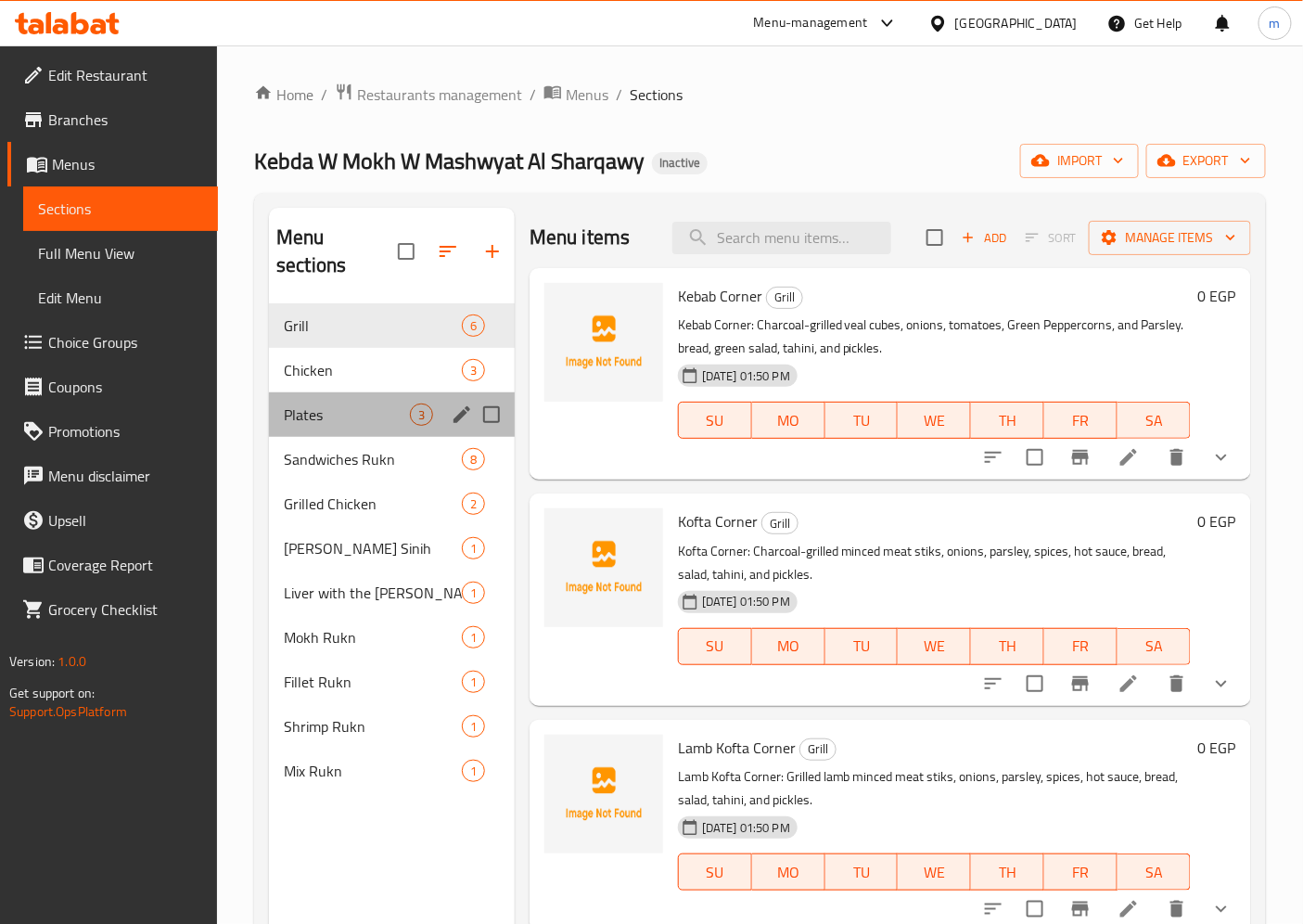
click at [326, 401] on div "Plates 3" at bounding box center [392, 414] width 246 height 45
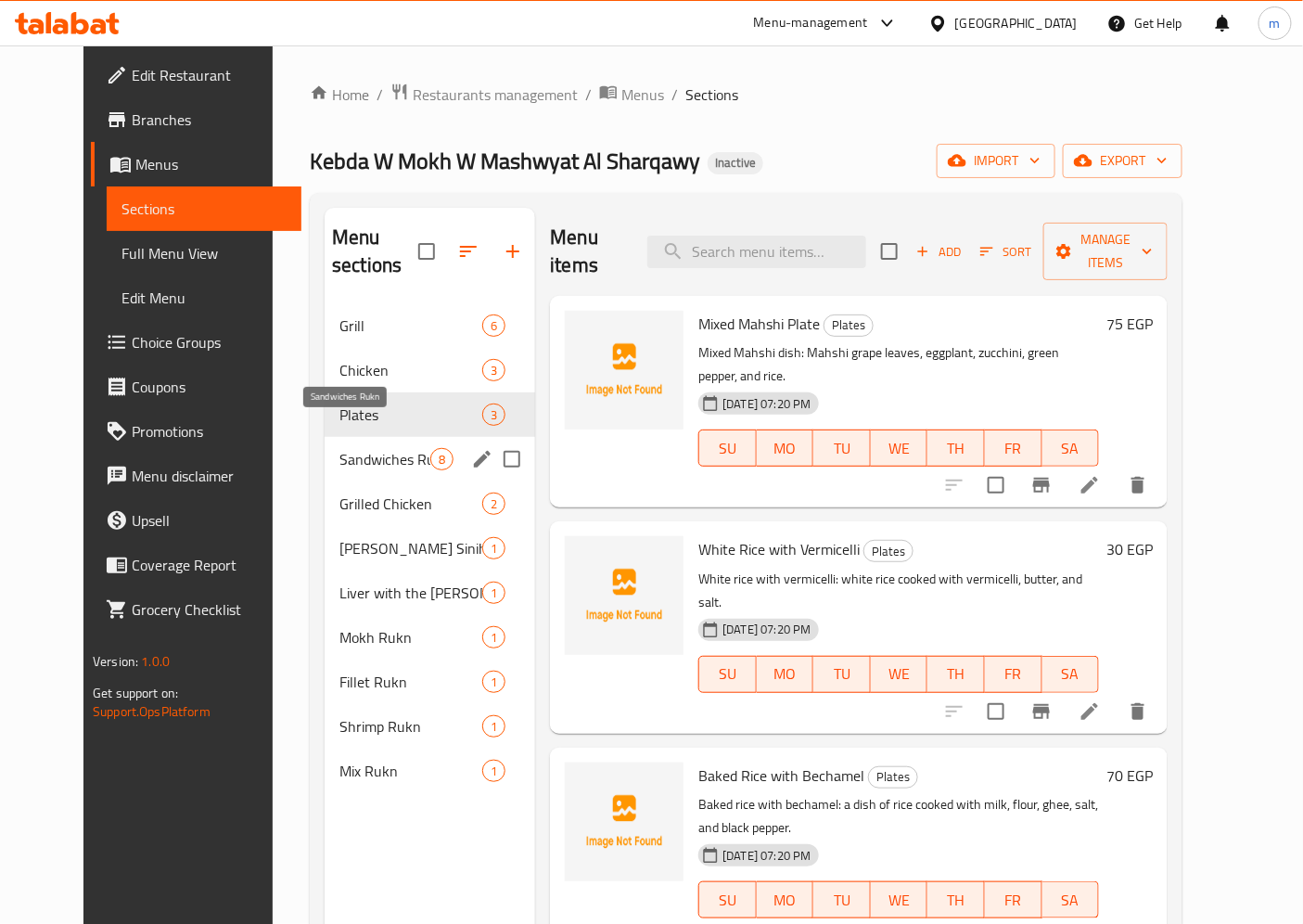
click at [340, 448] on span "Sandwiches Rukn" at bounding box center [385, 459] width 90 height 22
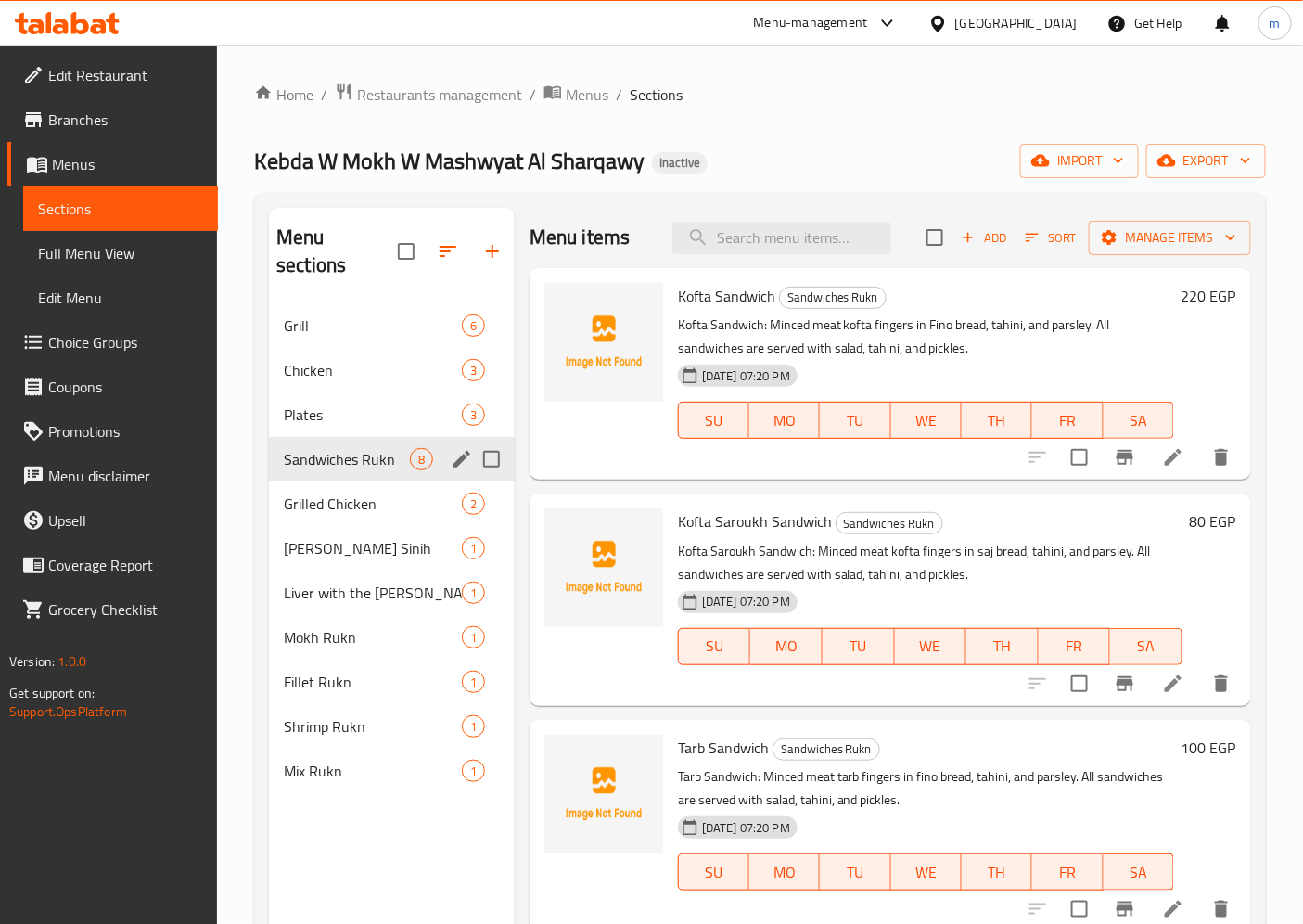
click at [325, 451] on div "Sandwiches Rukn 8" at bounding box center [392, 459] width 246 height 45
click at [325, 492] on span "Grilled Chicken" at bounding box center [346, 502] width 127 height 22
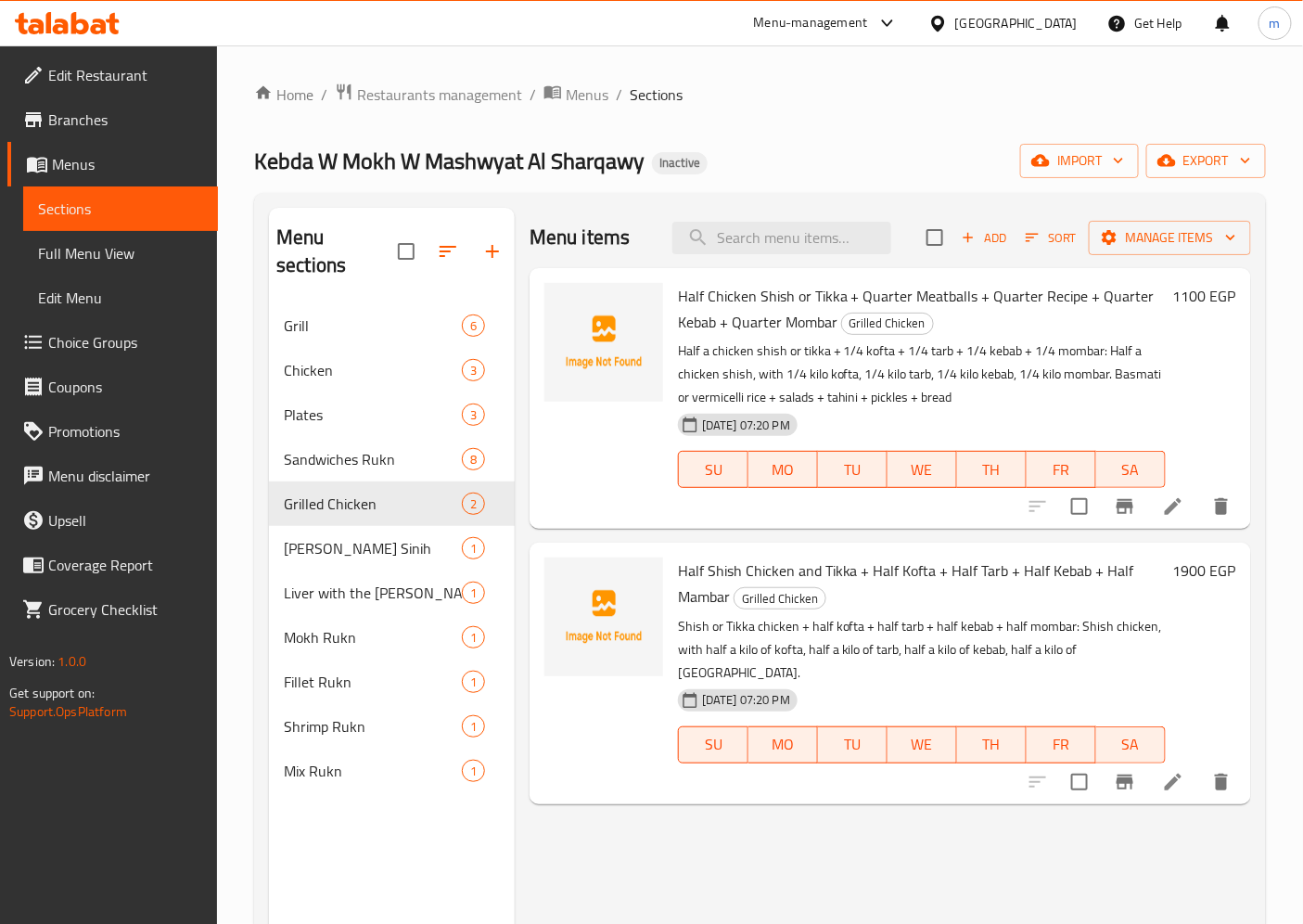
click at [68, 246] on span "Full Menu View" at bounding box center [120, 252] width 165 height 22
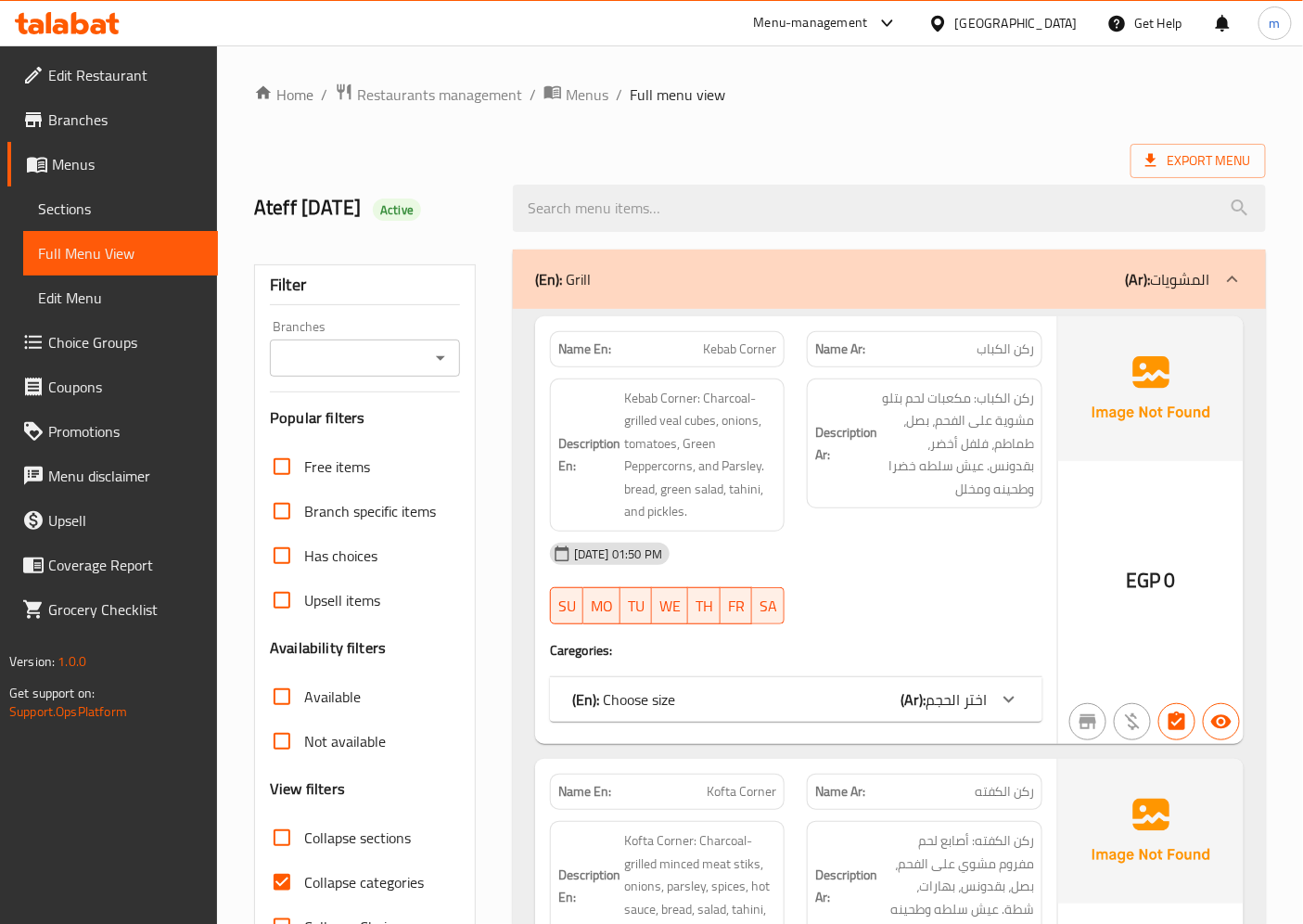
click at [894, 691] on div "(En): Choose size (Ar): اختر الحجم" at bounding box center [780, 698] width 415 height 22
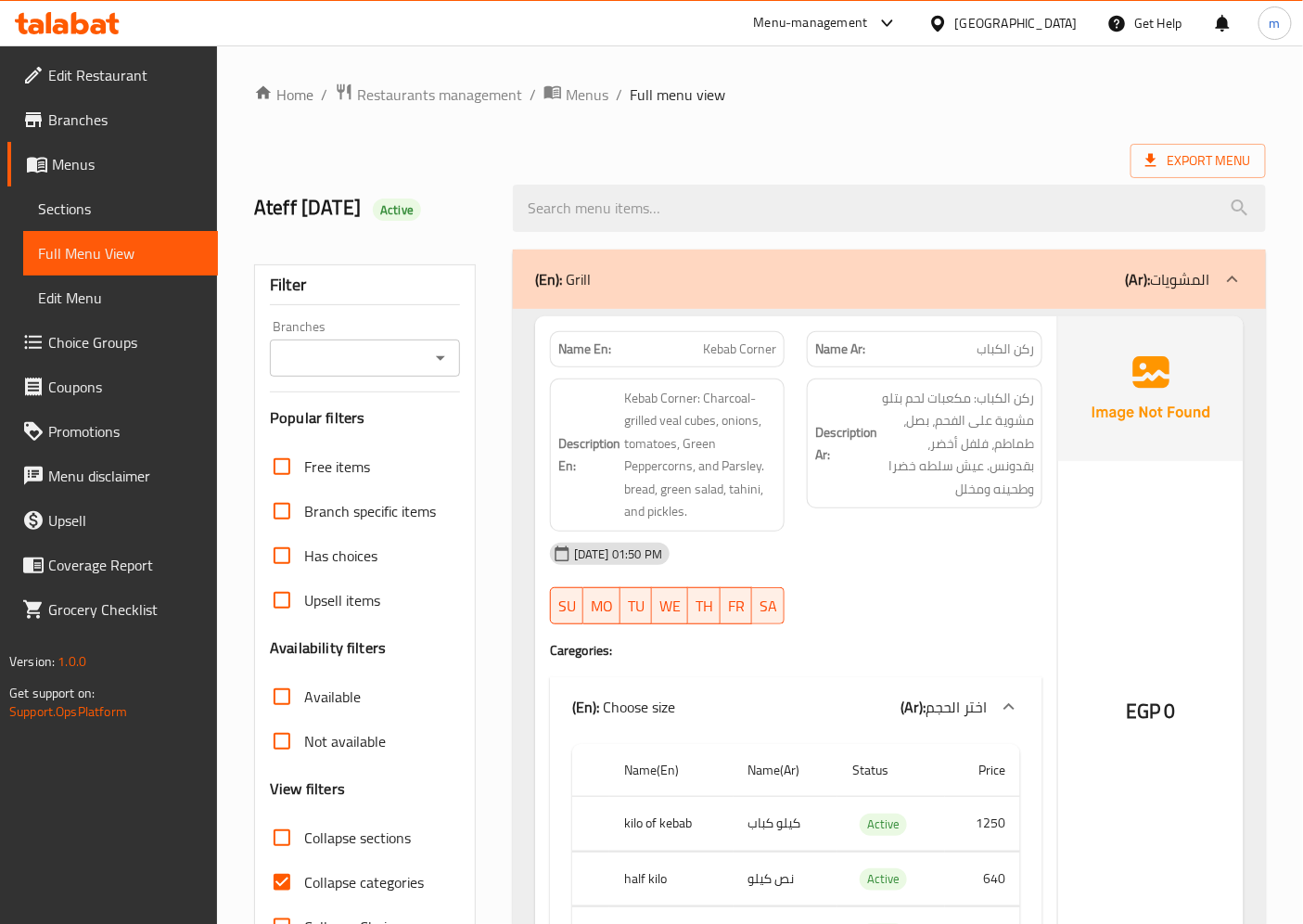
click at [903, 700] on b "(Ar):" at bounding box center [913, 706] width 25 height 28
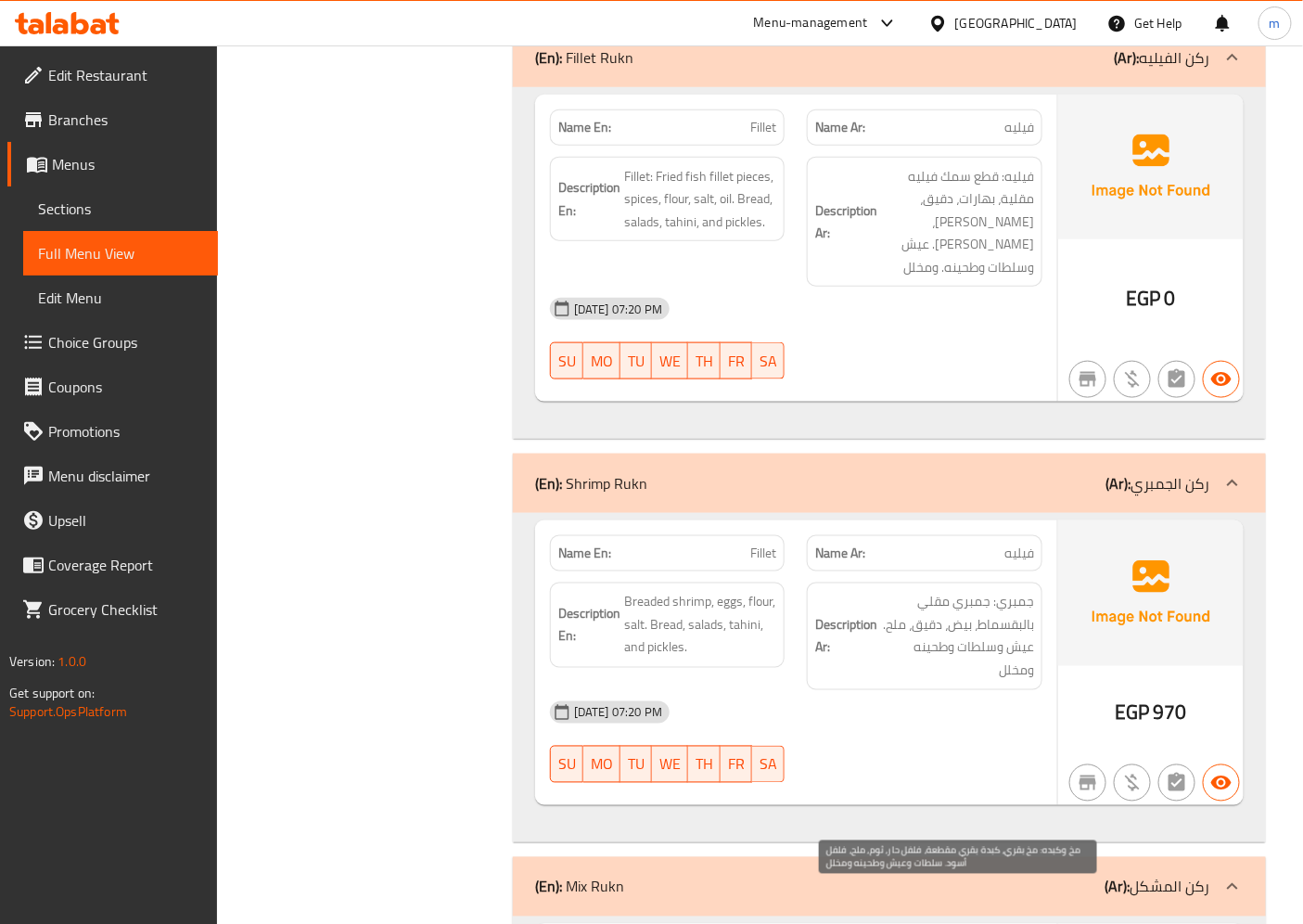
scroll to position [10240, 0]
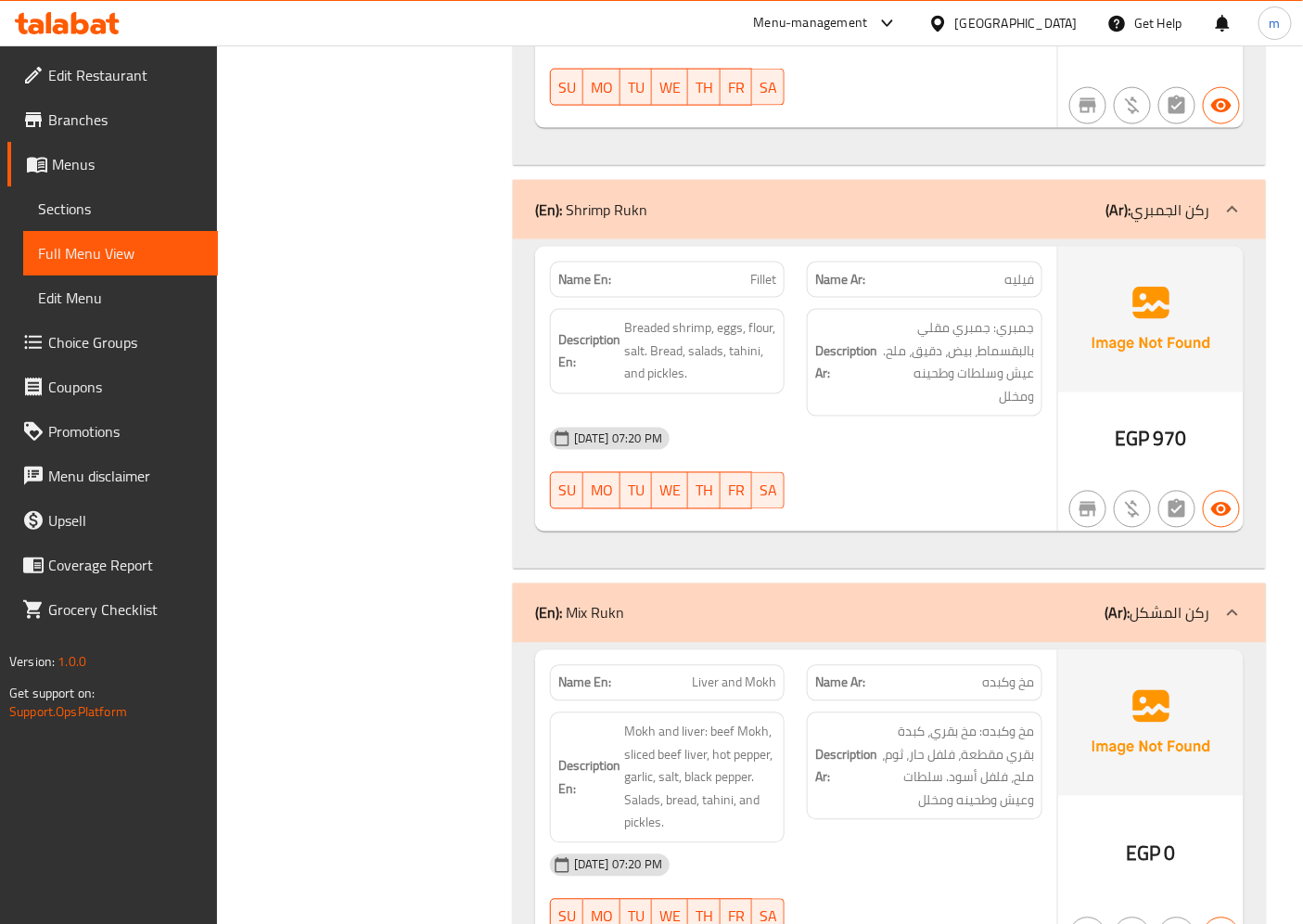
click at [168, 329] on link "Choice Groups" at bounding box center [112, 342] width 210 height 45
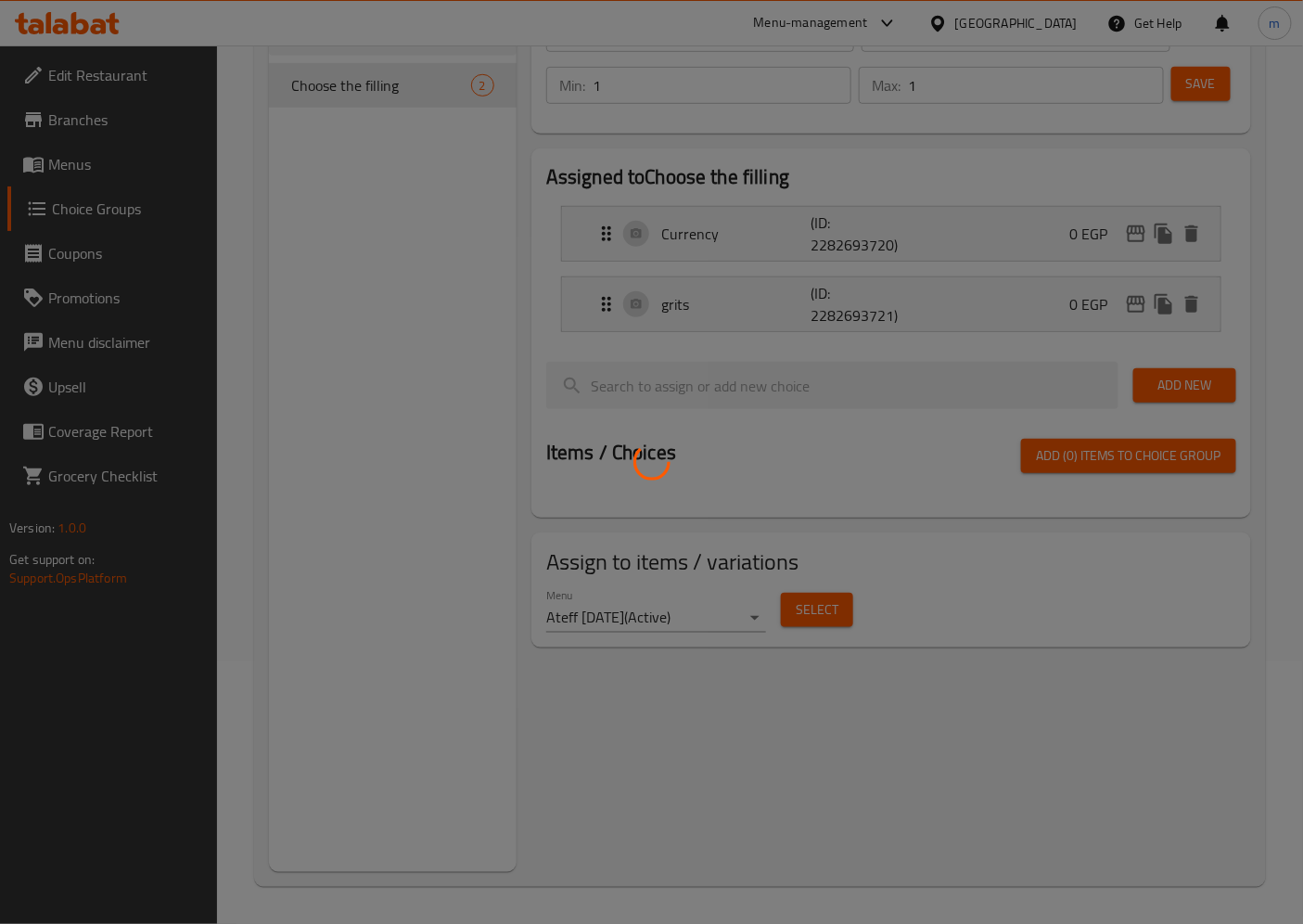
scroll to position [263, 0]
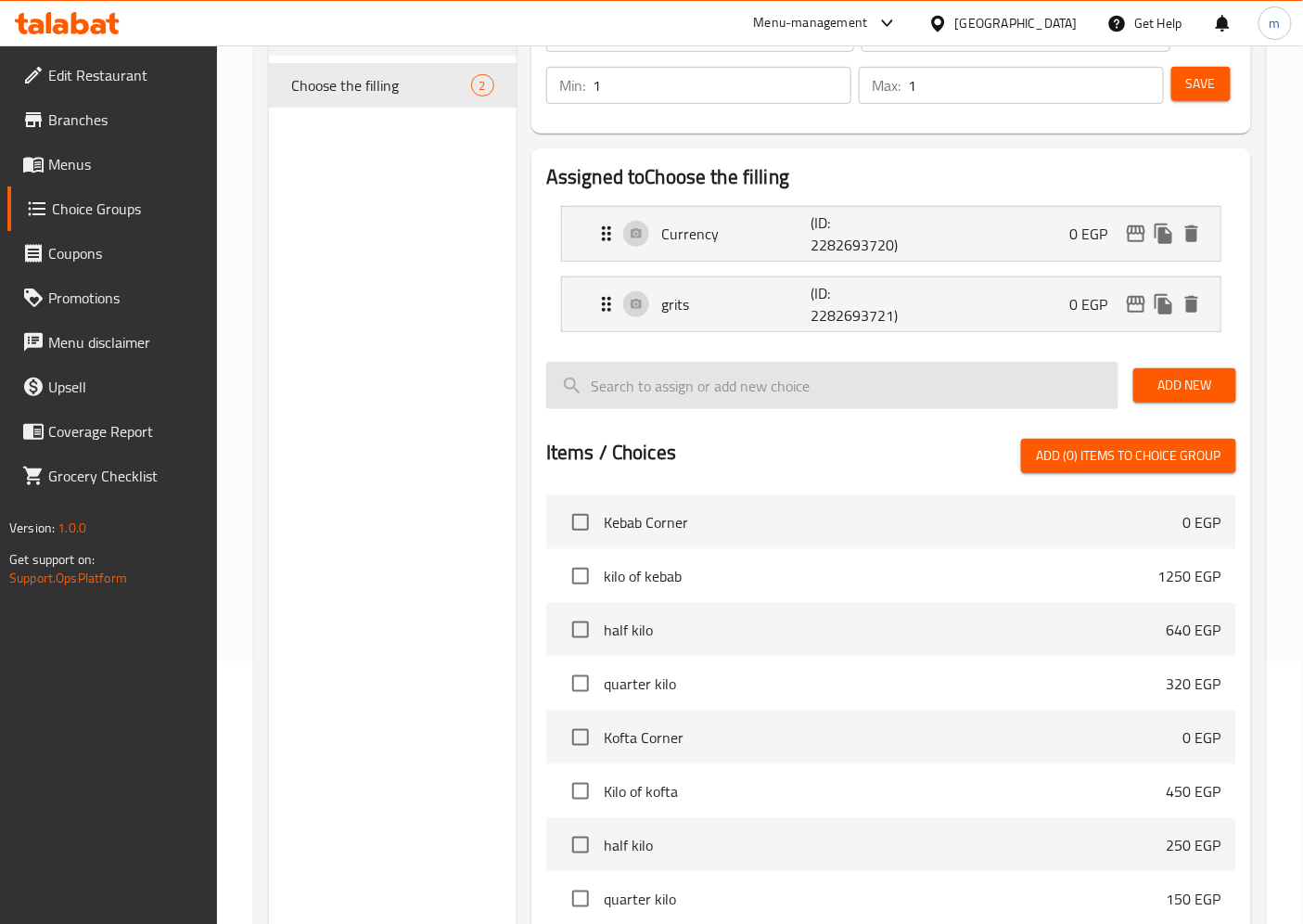
click at [782, 402] on input "search" at bounding box center [832, 385] width 572 height 48
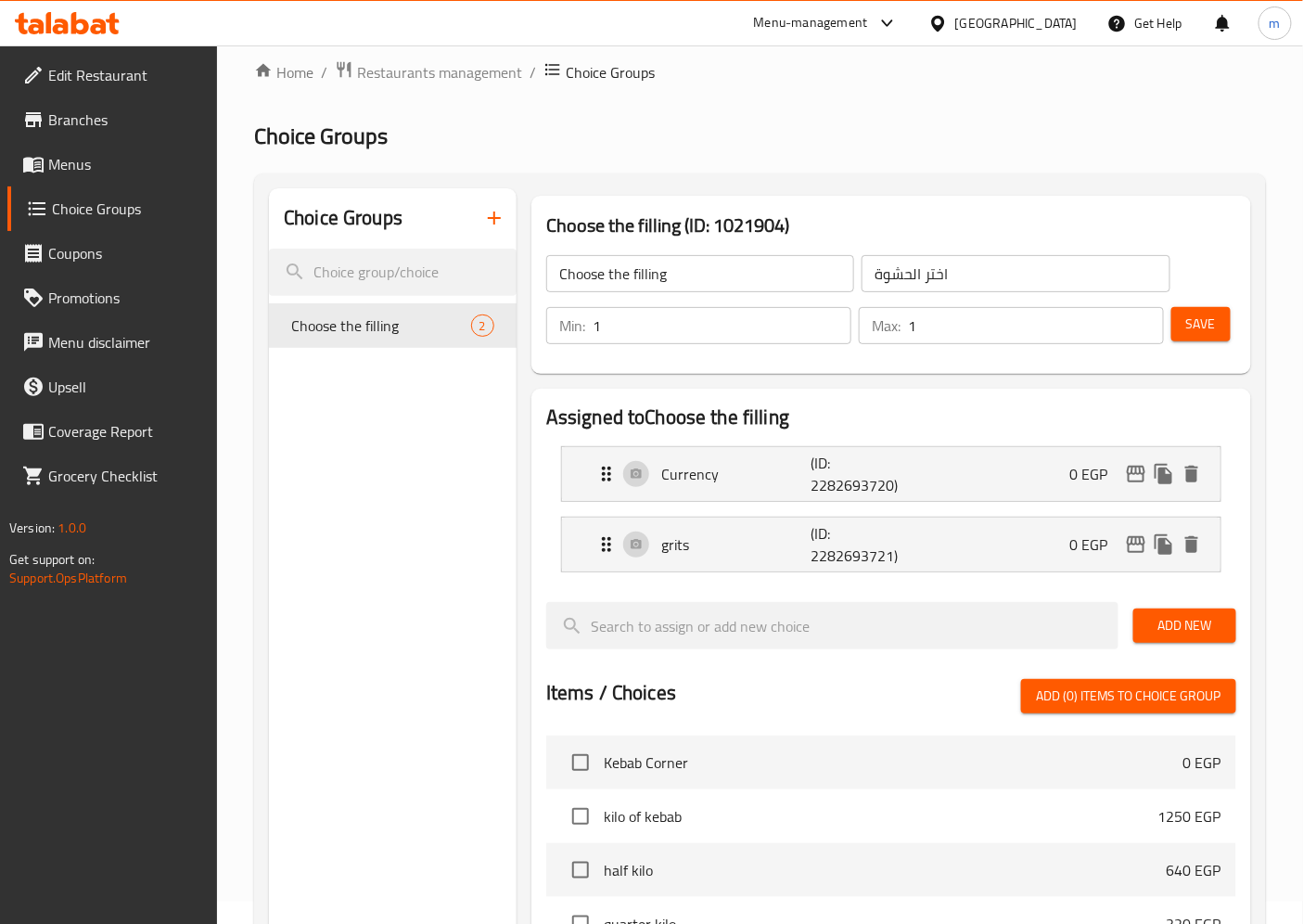
scroll to position [0, 0]
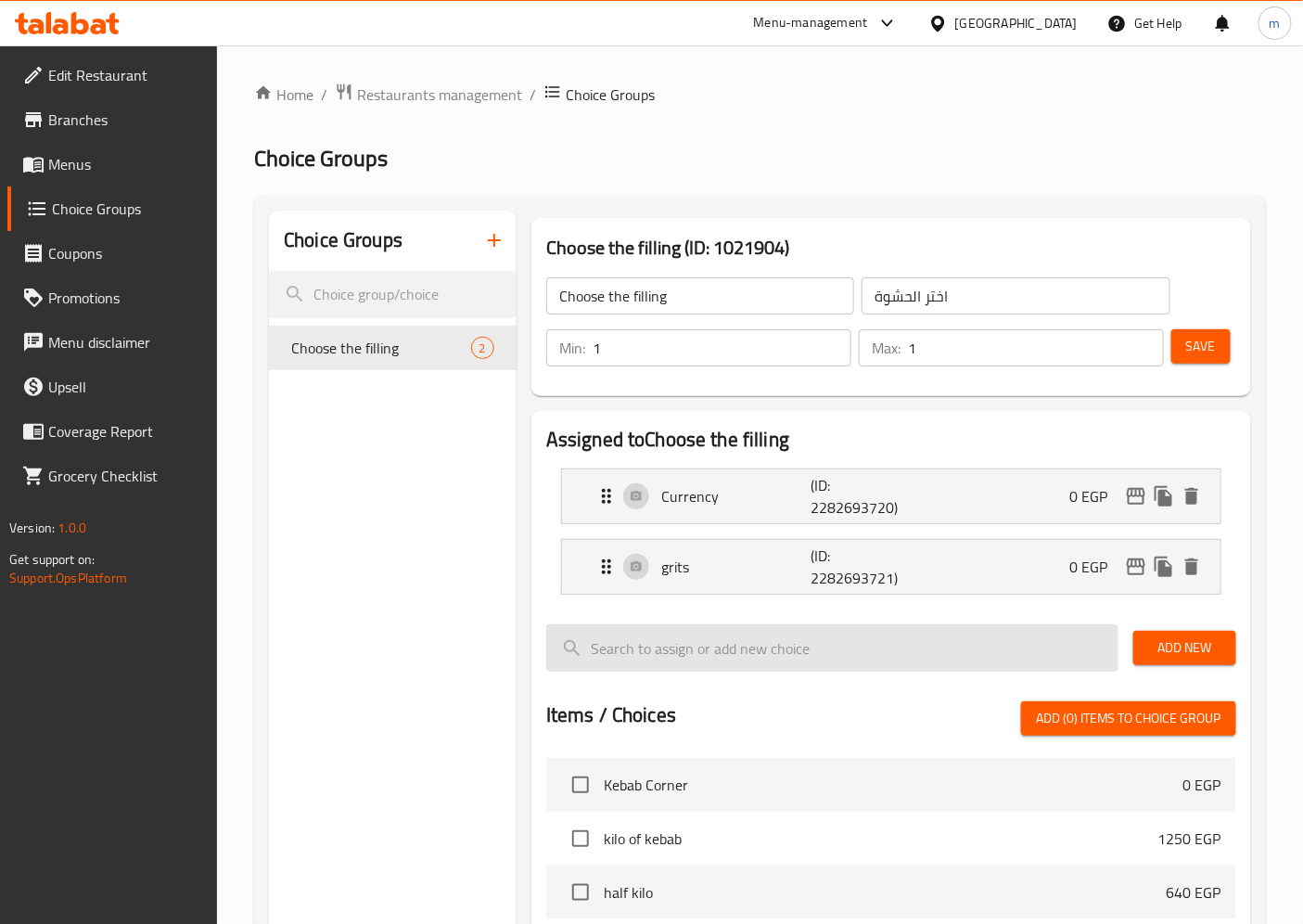
click at [906, 659] on input "search" at bounding box center [832, 648] width 572 height 48
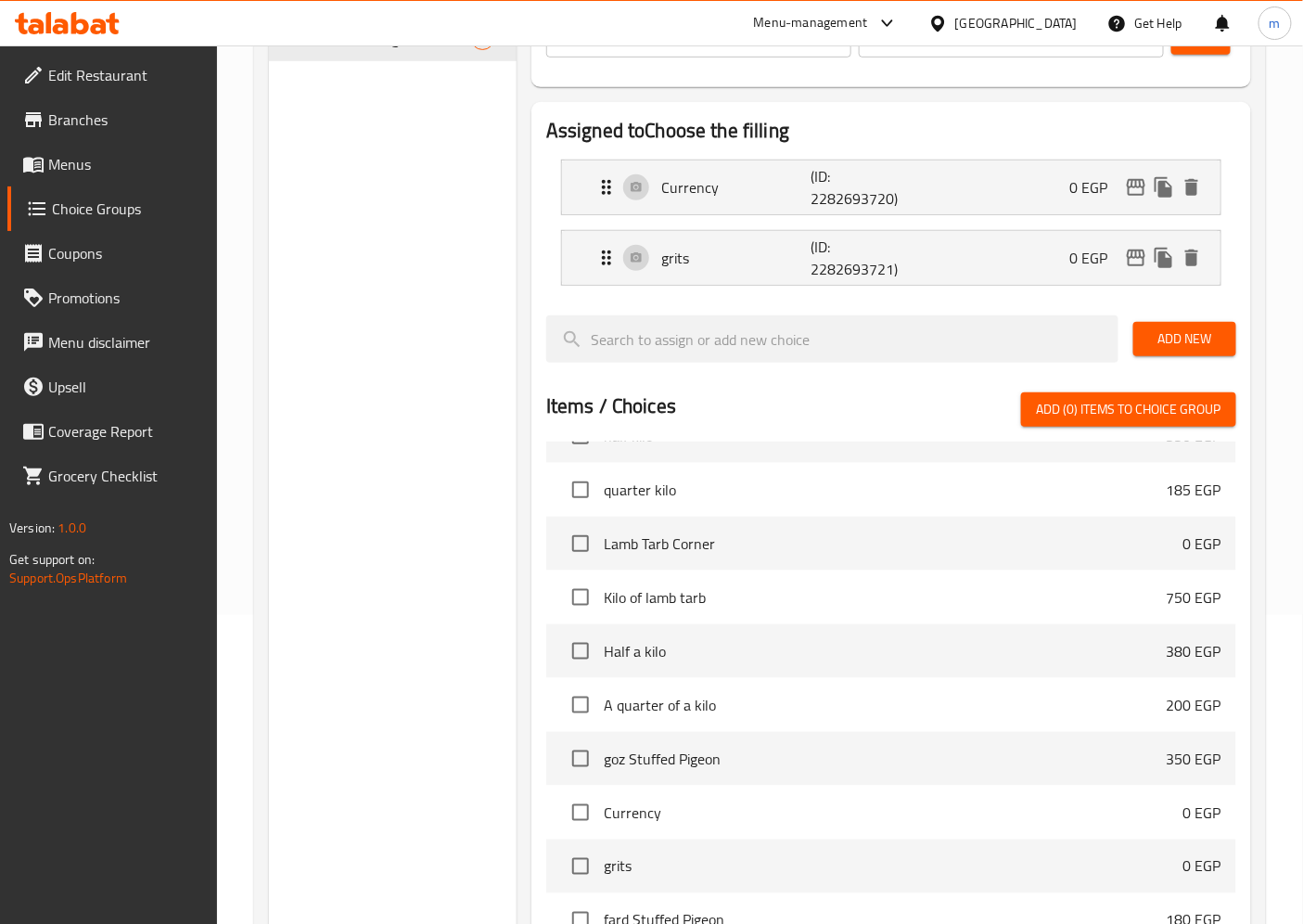
scroll to position [823, 0]
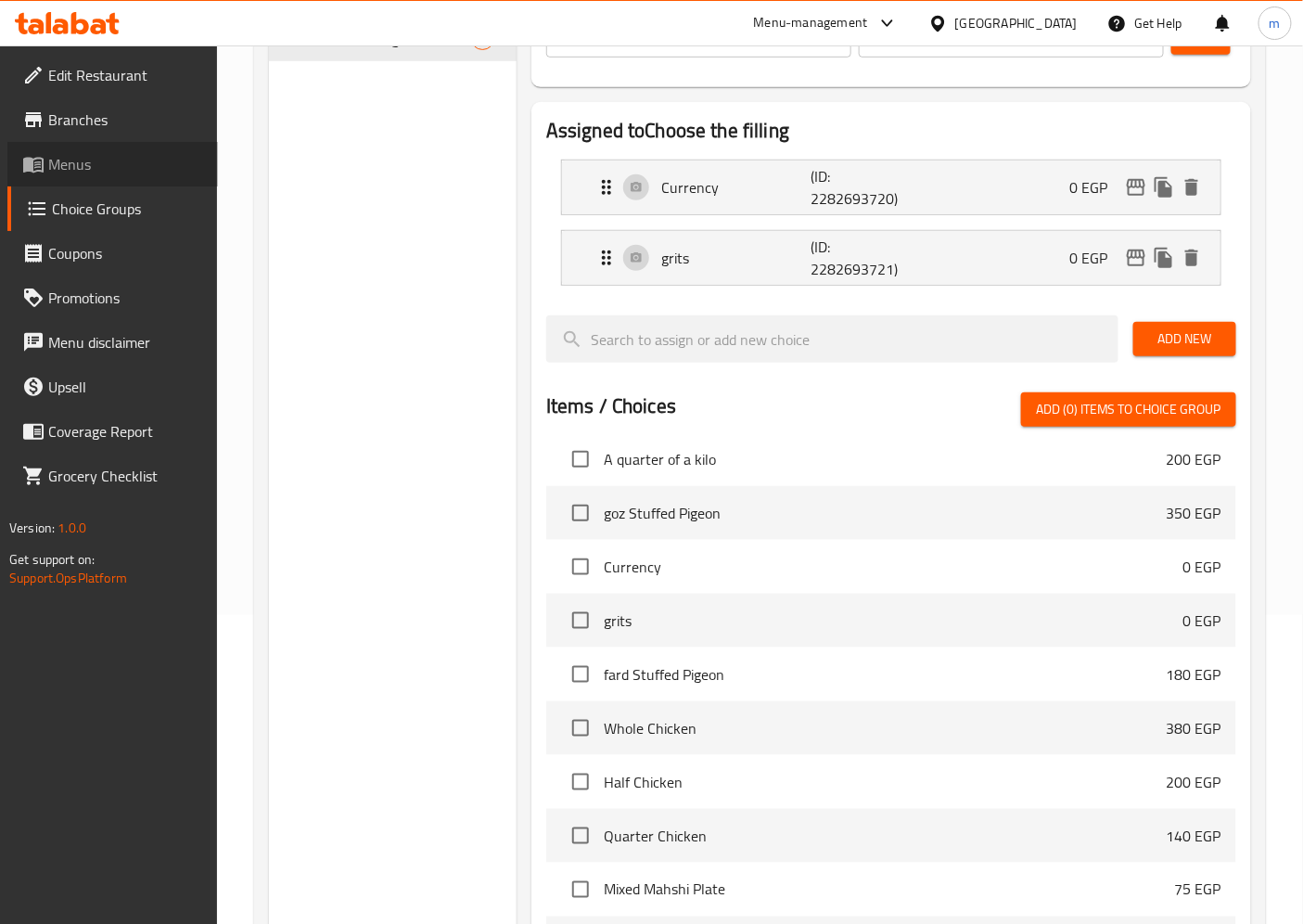
click at [72, 172] on span "Menus" at bounding box center [126, 164] width 155 height 22
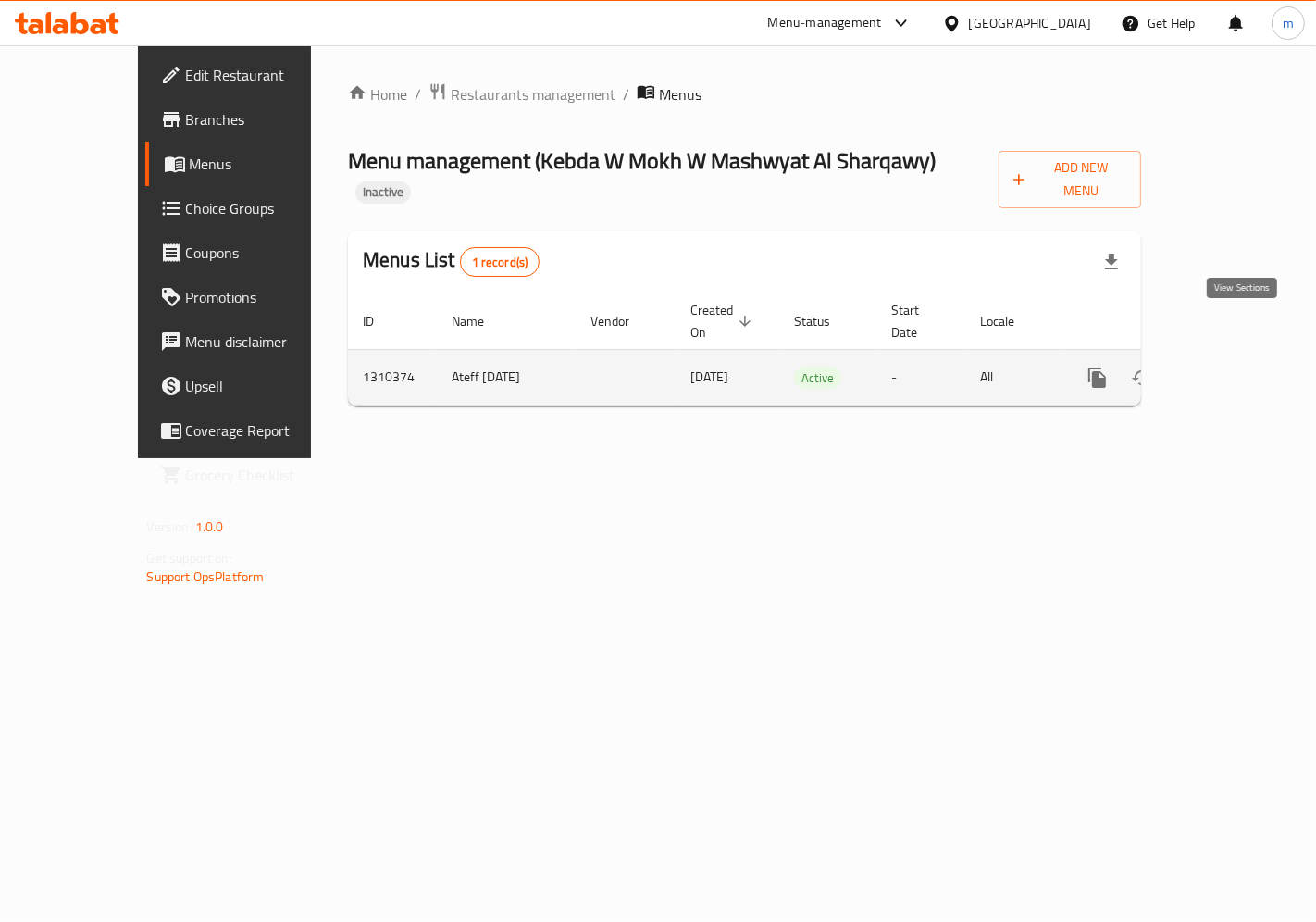
click at [1242, 367] on icon "enhanced table" at bounding box center [1230, 377] width 22 height 22
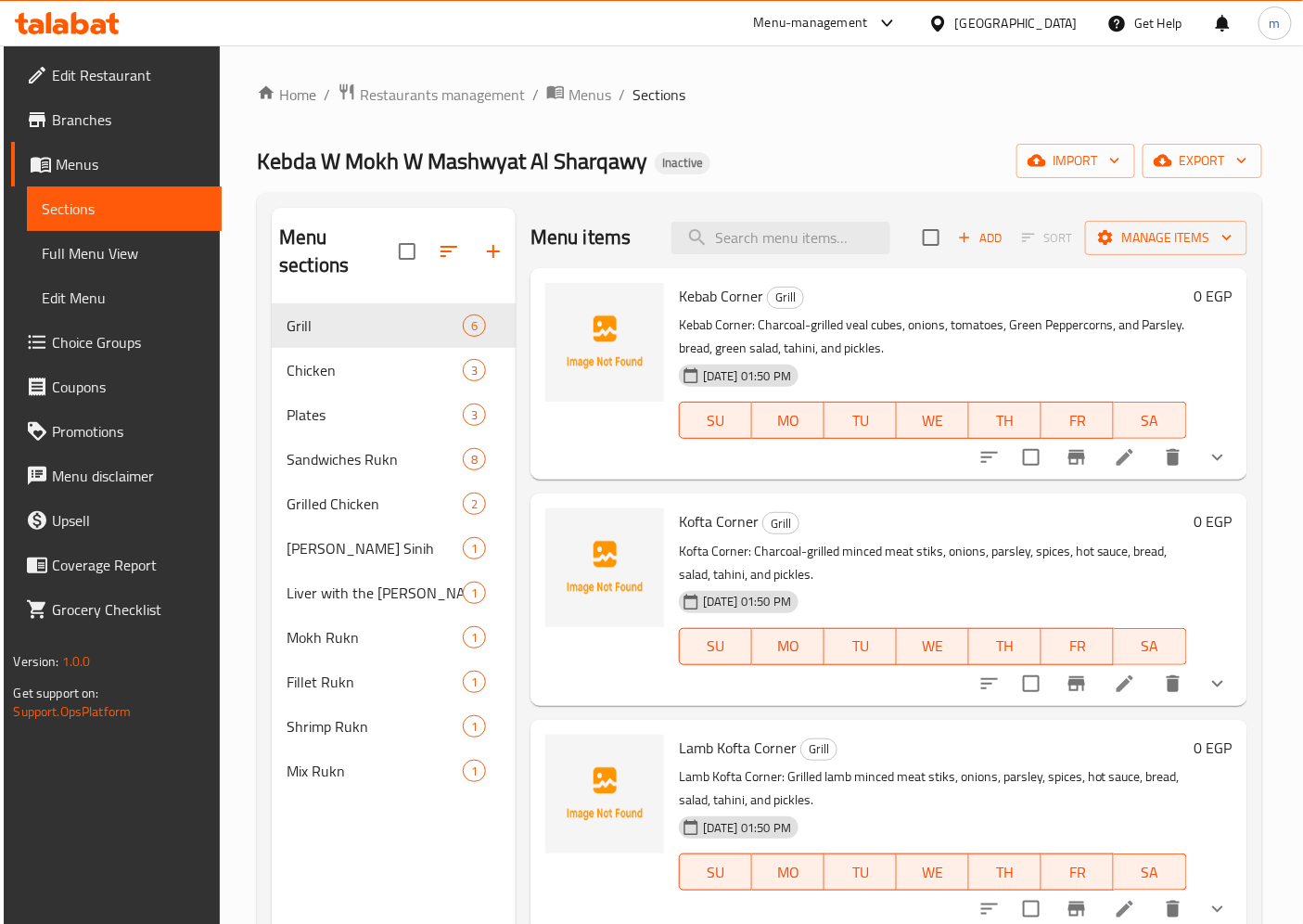
click at [86, 246] on span "Full Menu View" at bounding box center [124, 252] width 165 height 22
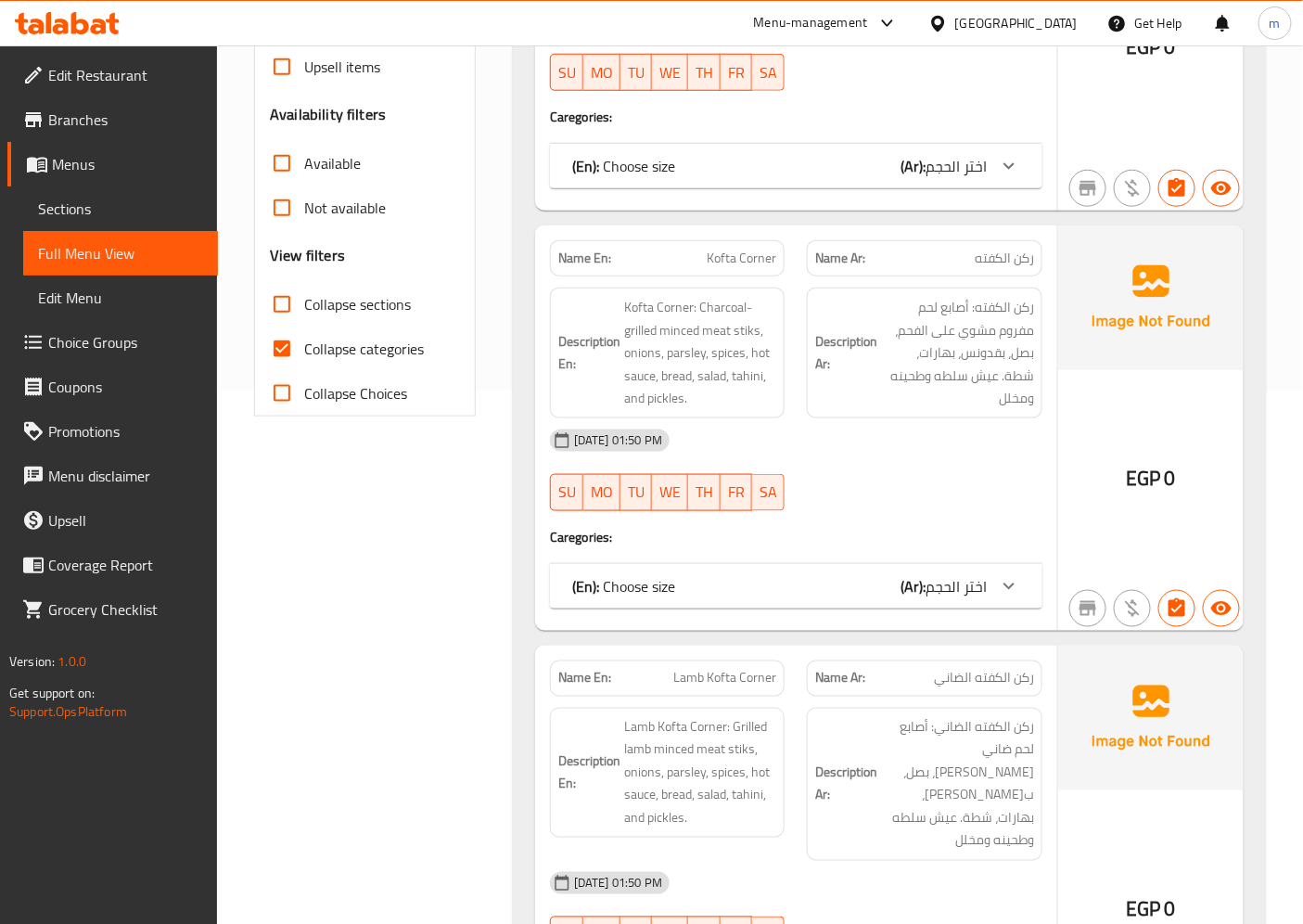
scroll to position [515, 0]
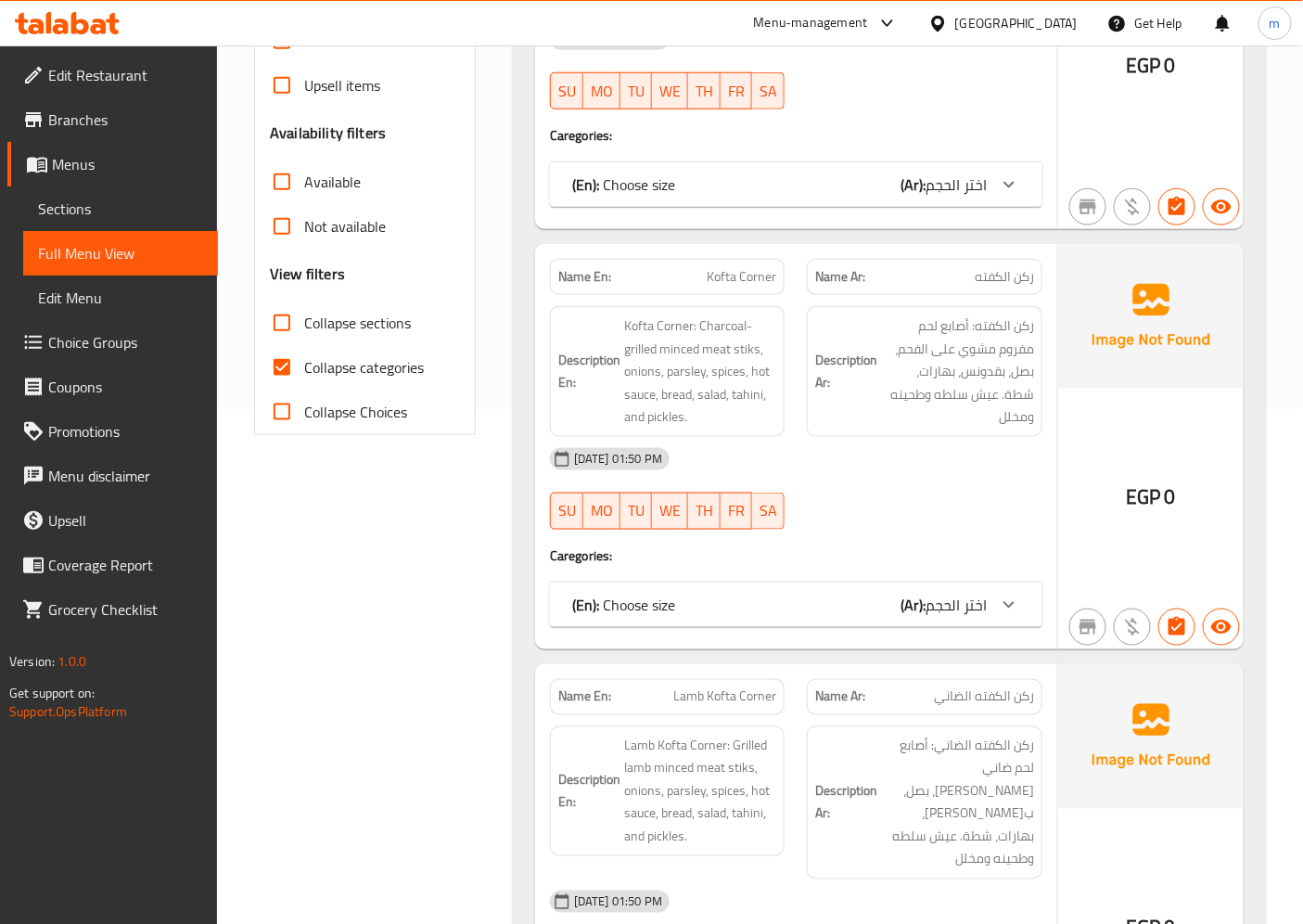
click at [318, 371] on span "Collapse categories" at bounding box center [365, 366] width 120 height 22
click at [305, 371] on input "Collapse categories" at bounding box center [282, 367] width 45 height 45
checkbox input "false"
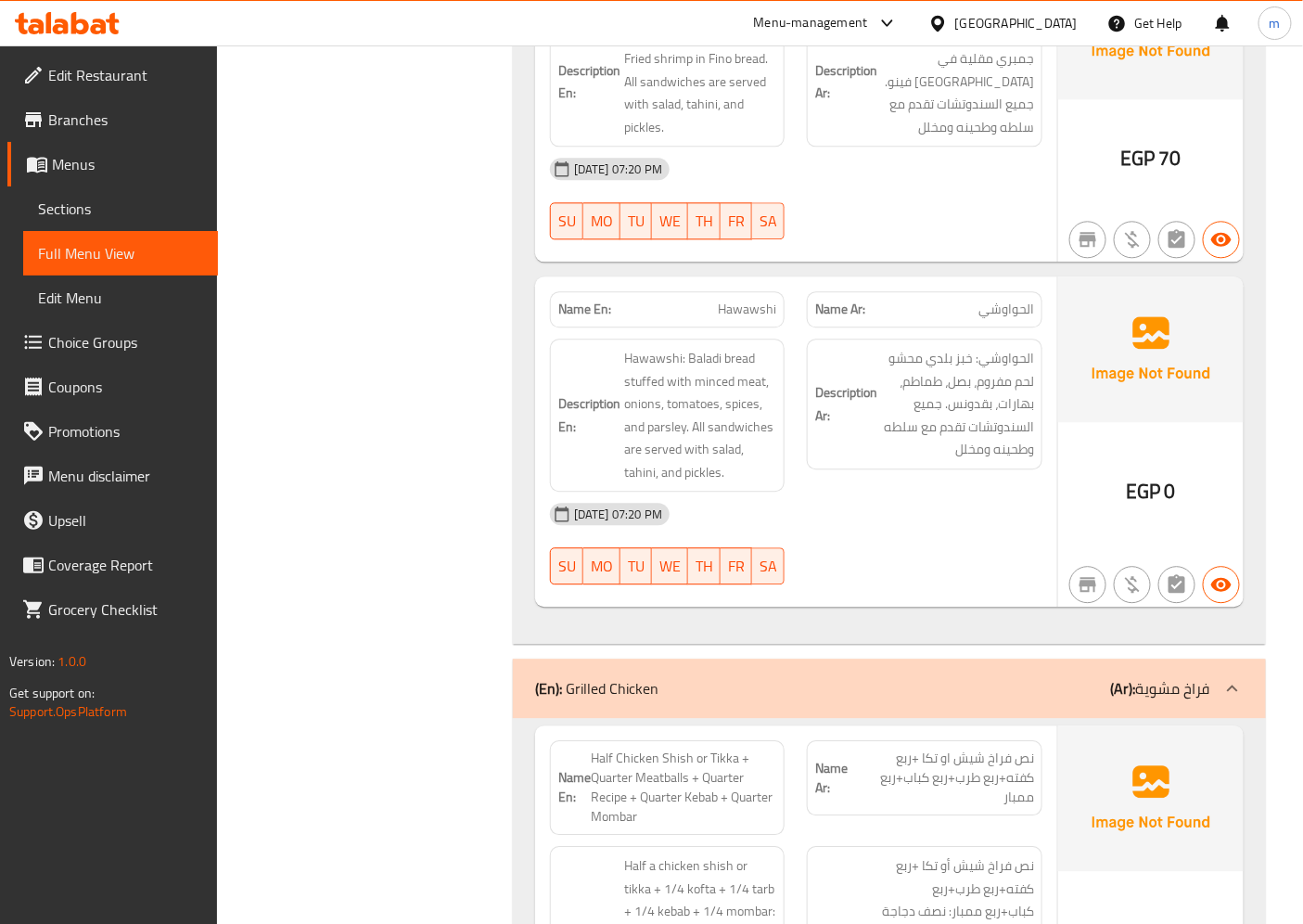
scroll to position [8511, 0]
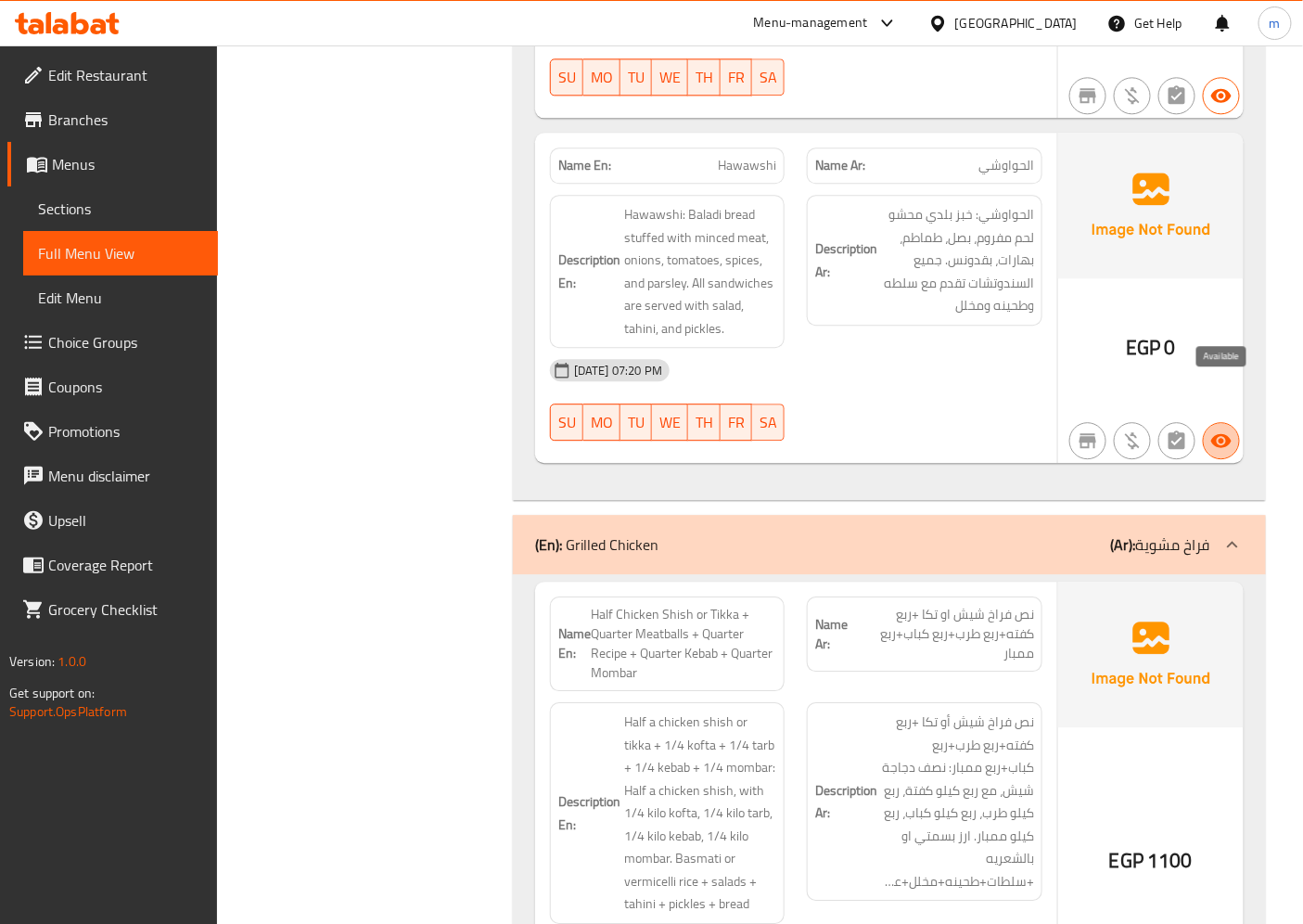
click at [1218, 429] on icon "button" at bounding box center [1221, 440] width 22 height 22
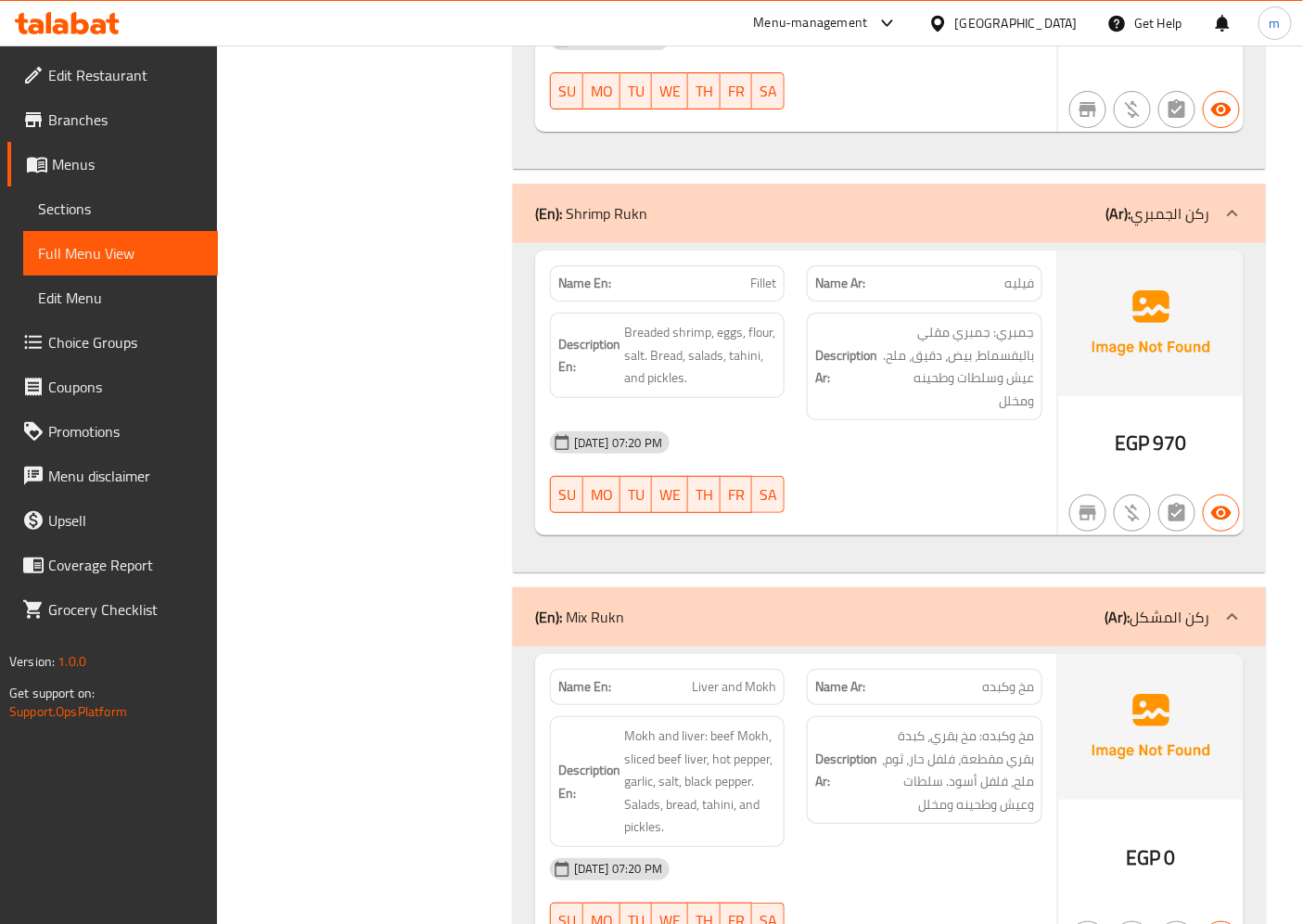
scroll to position [11706, 0]
click at [1072, 603] on div "(En): Mix Rukn (Ar): ركن المشكل" at bounding box center [872, 614] width 675 height 22
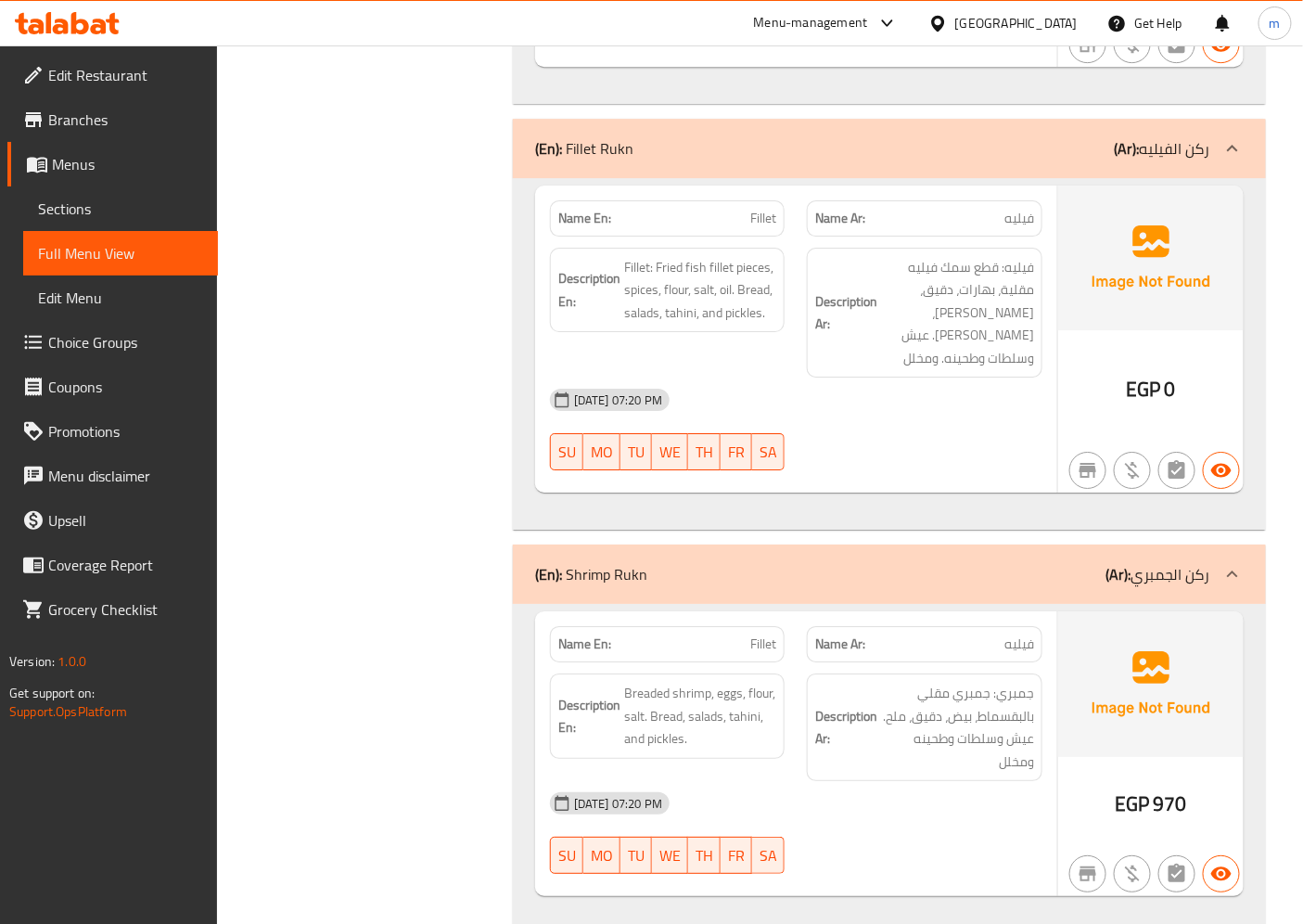
scroll to position [11338, 0]
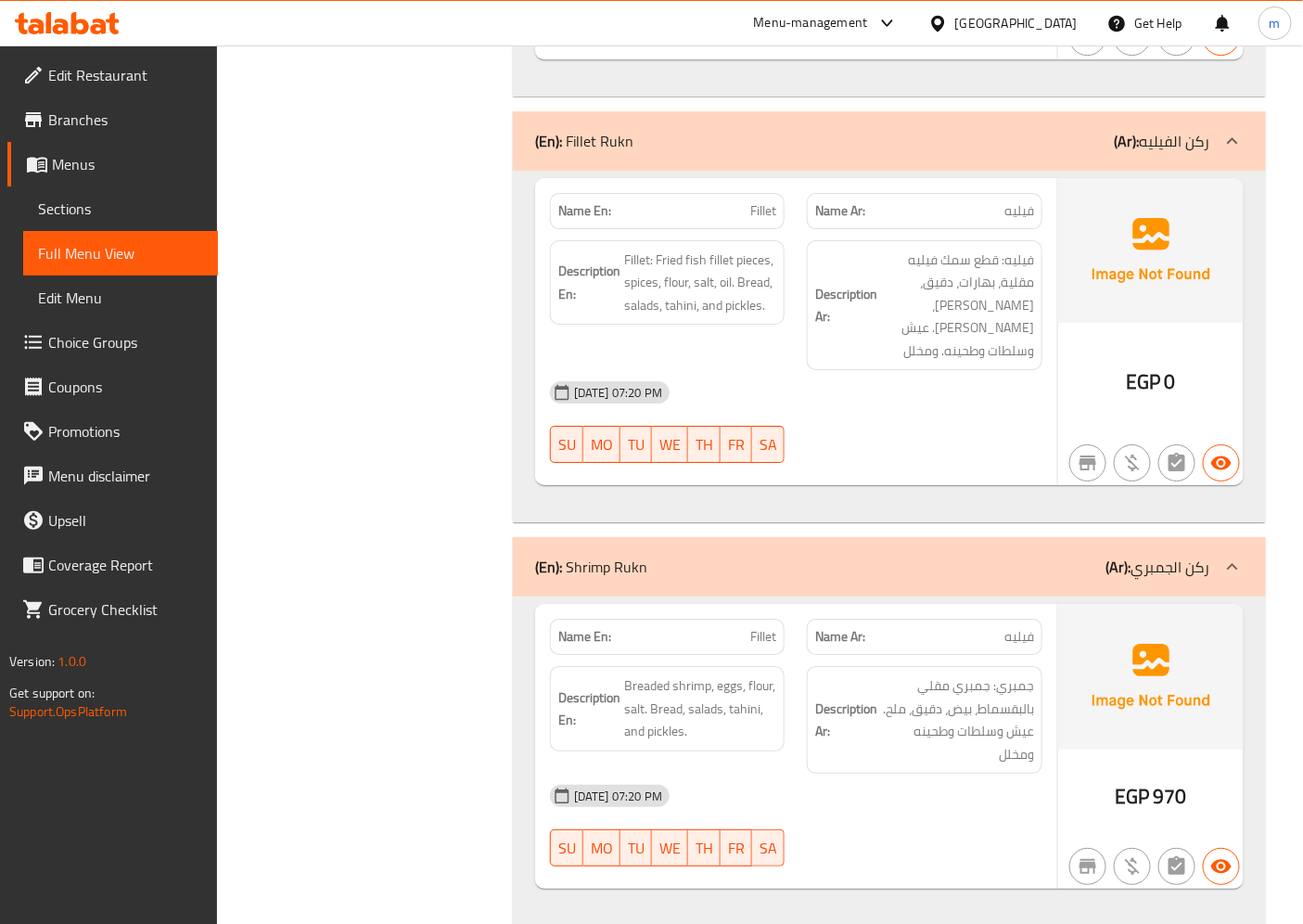
scroll to position [11706, 0]
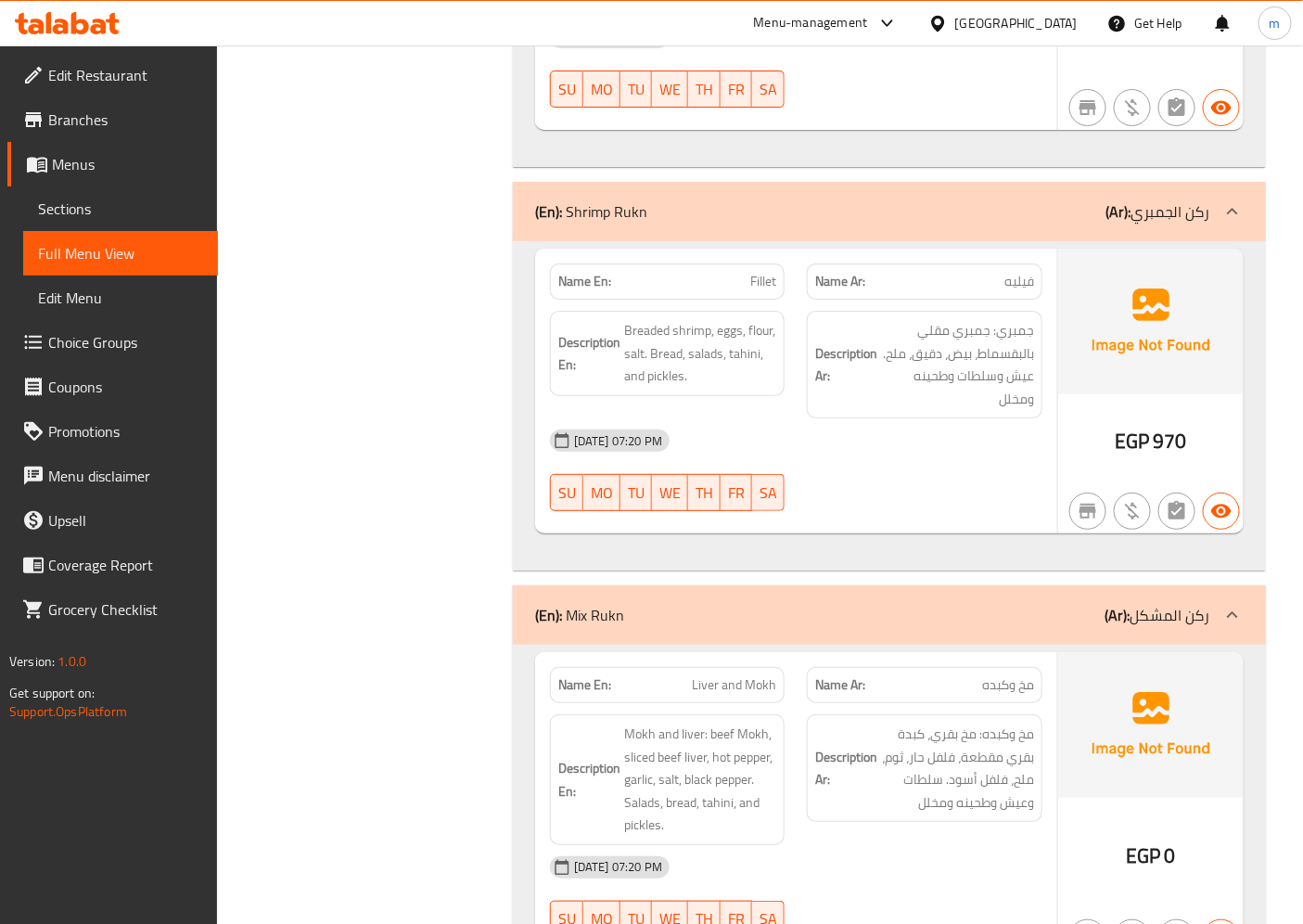
click at [45, 354] on link "Choice Groups" at bounding box center [112, 342] width 210 height 45
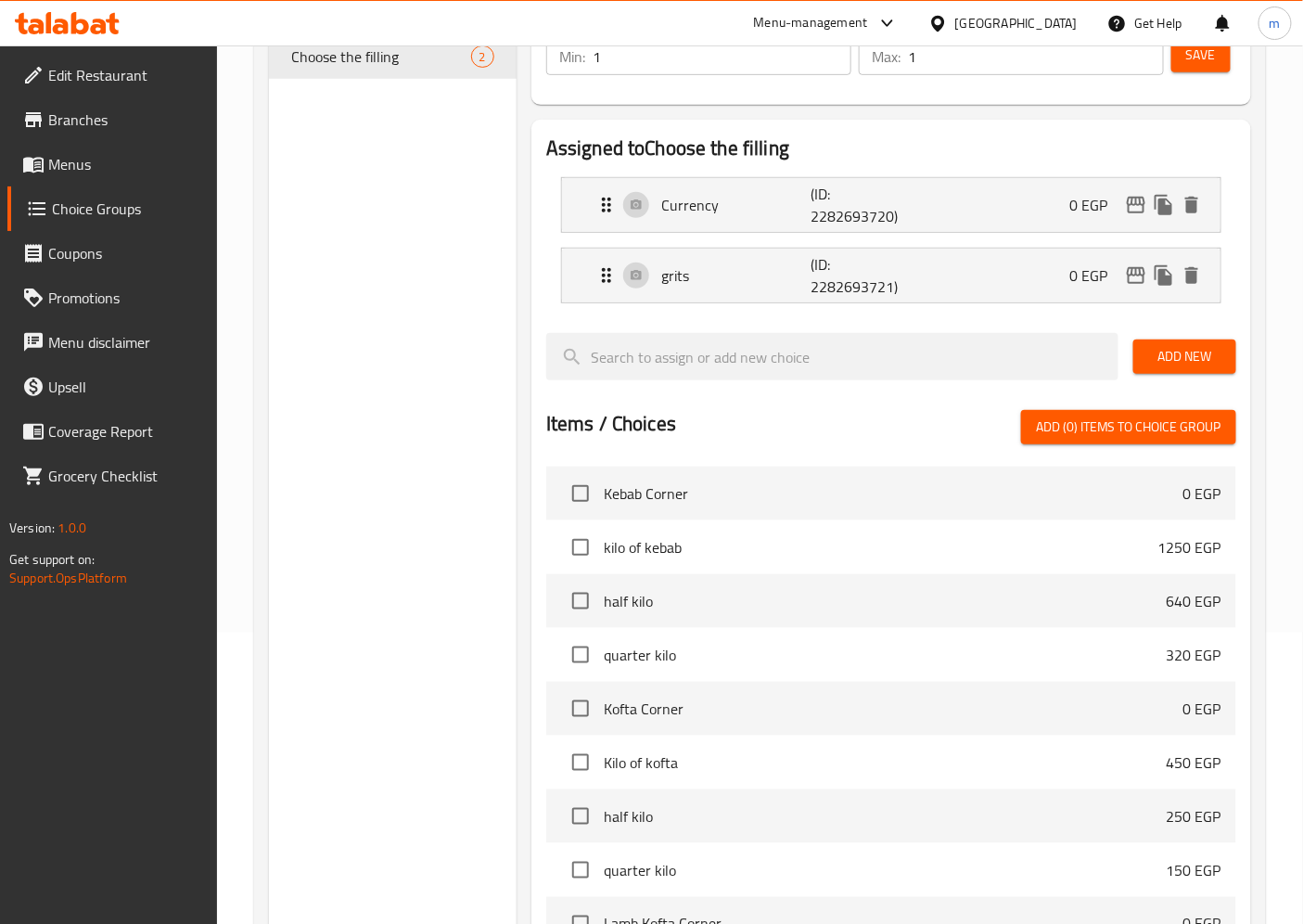
scroll to position [171, 0]
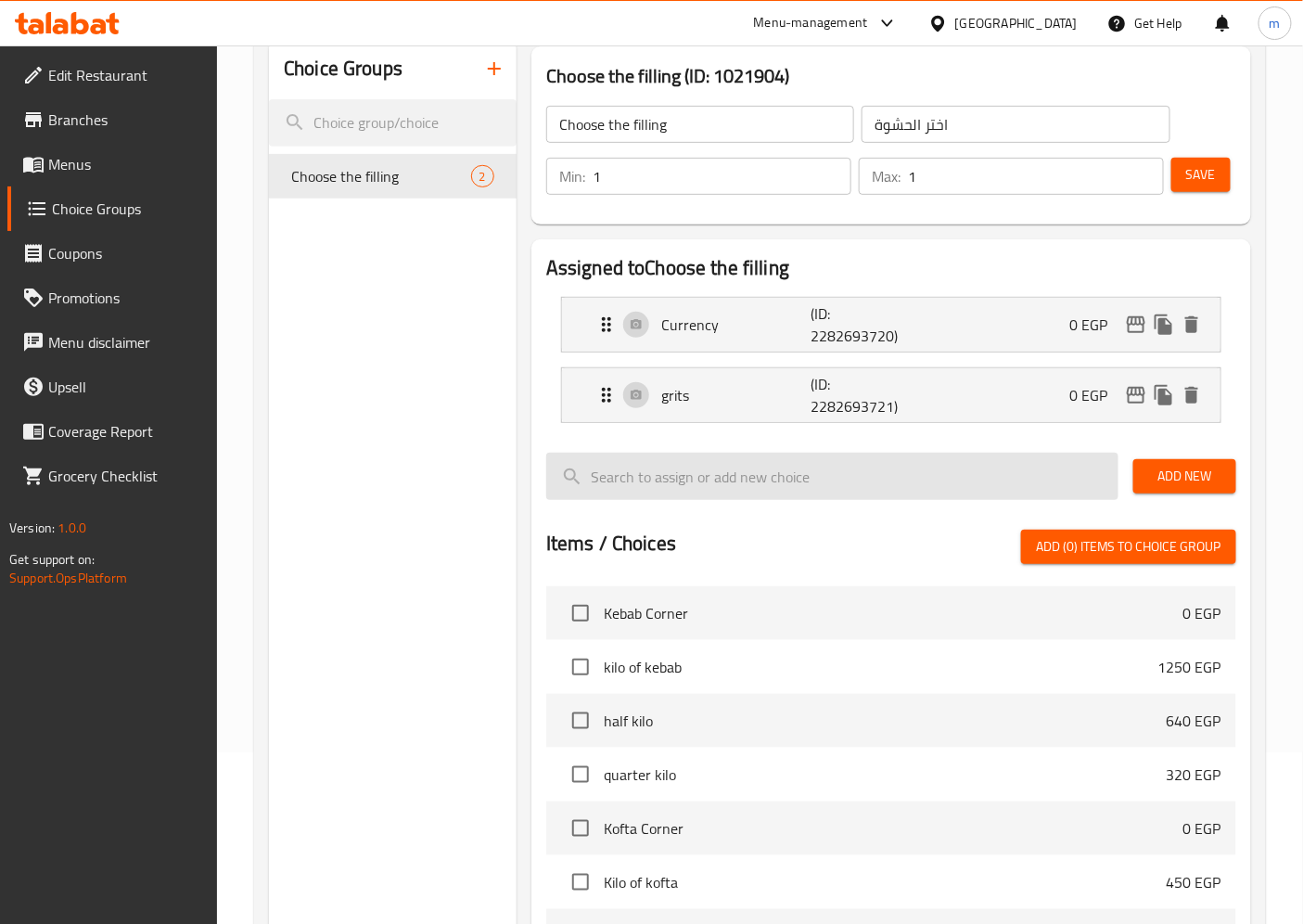
click at [745, 461] on input "search" at bounding box center [832, 477] width 572 height 48
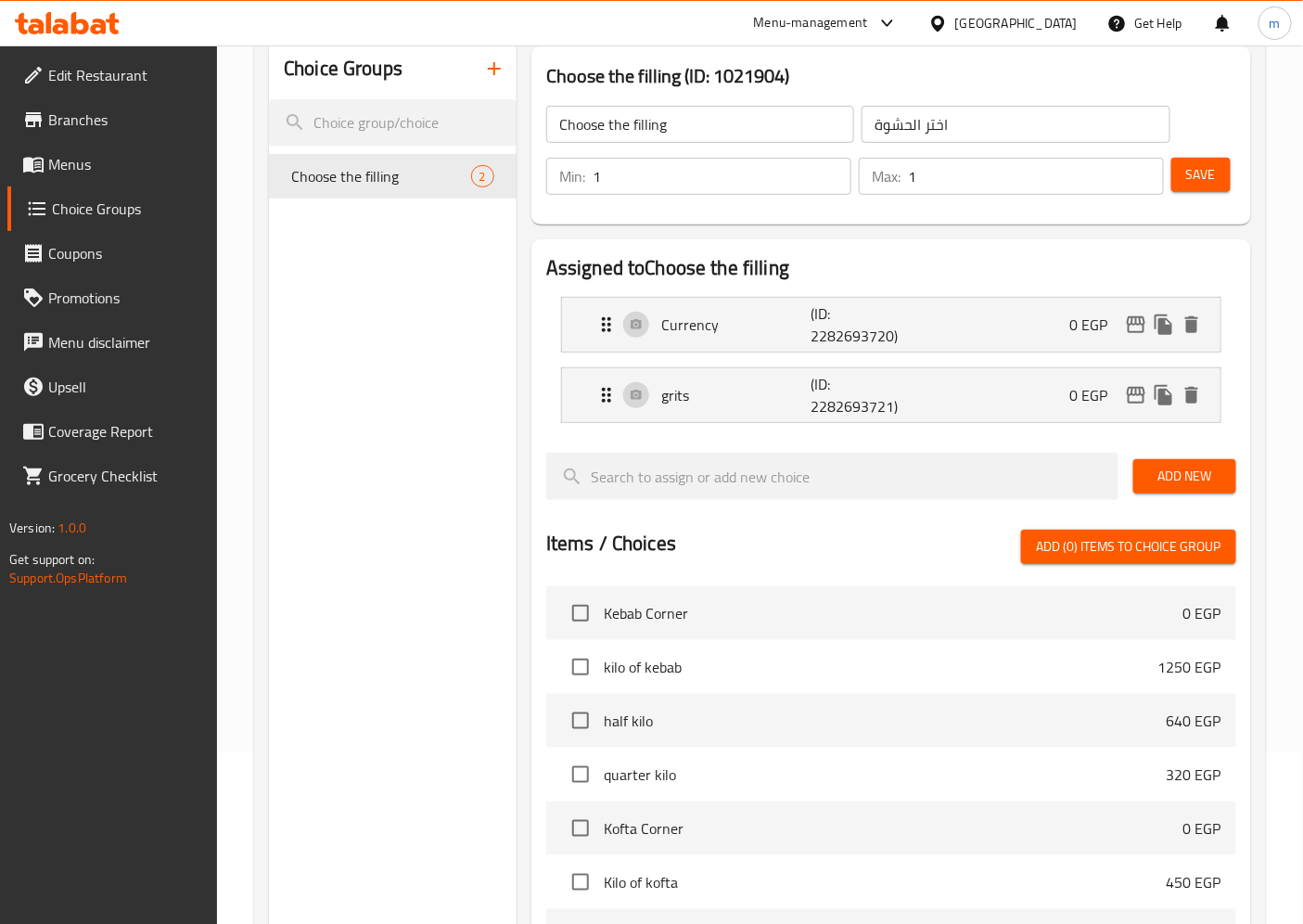
click at [1155, 486] on span "Add New" at bounding box center [1184, 476] width 73 height 23
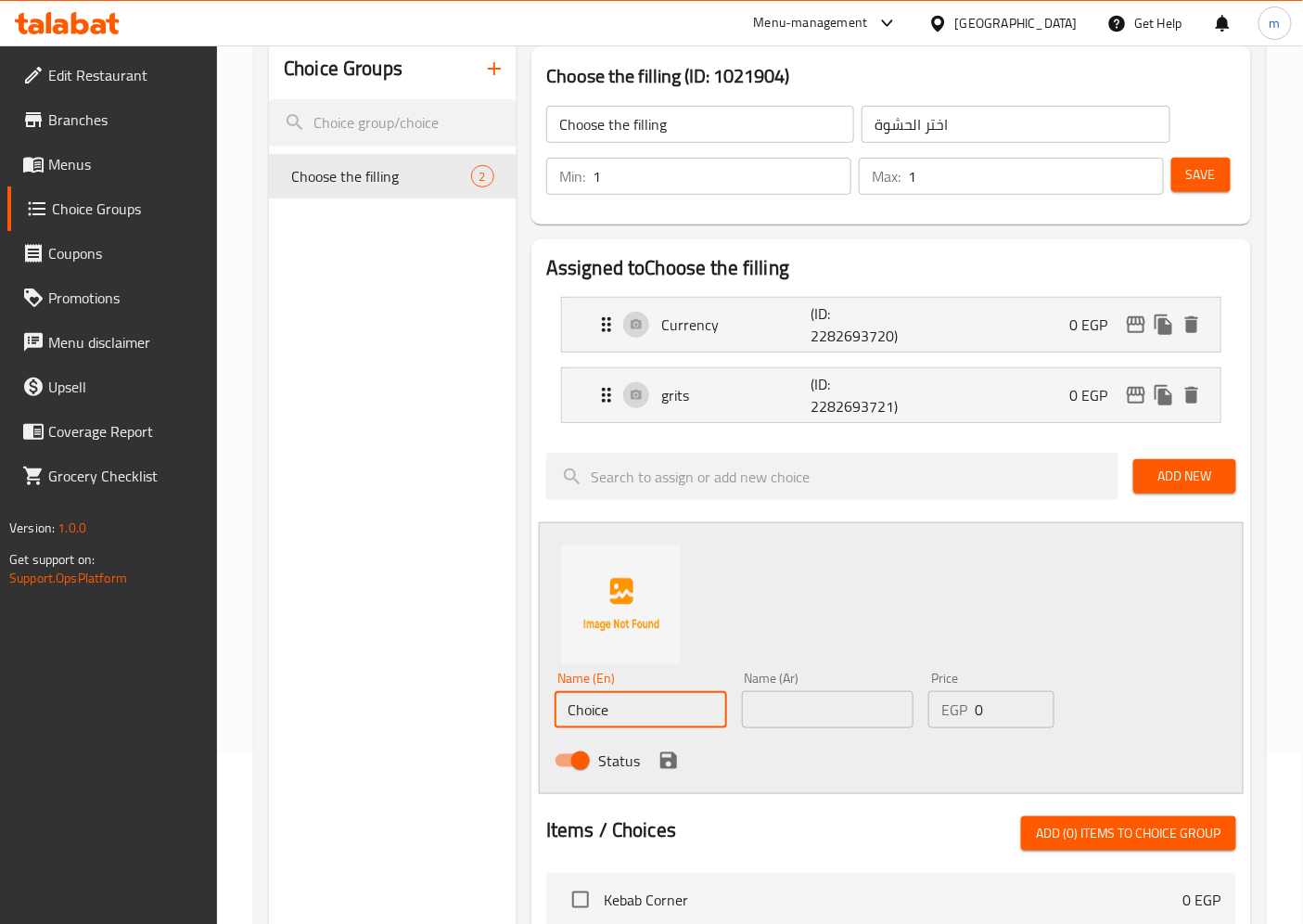
click at [633, 709] on input "Choice" at bounding box center [641, 709] width 172 height 37
click at [661, 697] on input "Choice" at bounding box center [641, 709] width 172 height 37
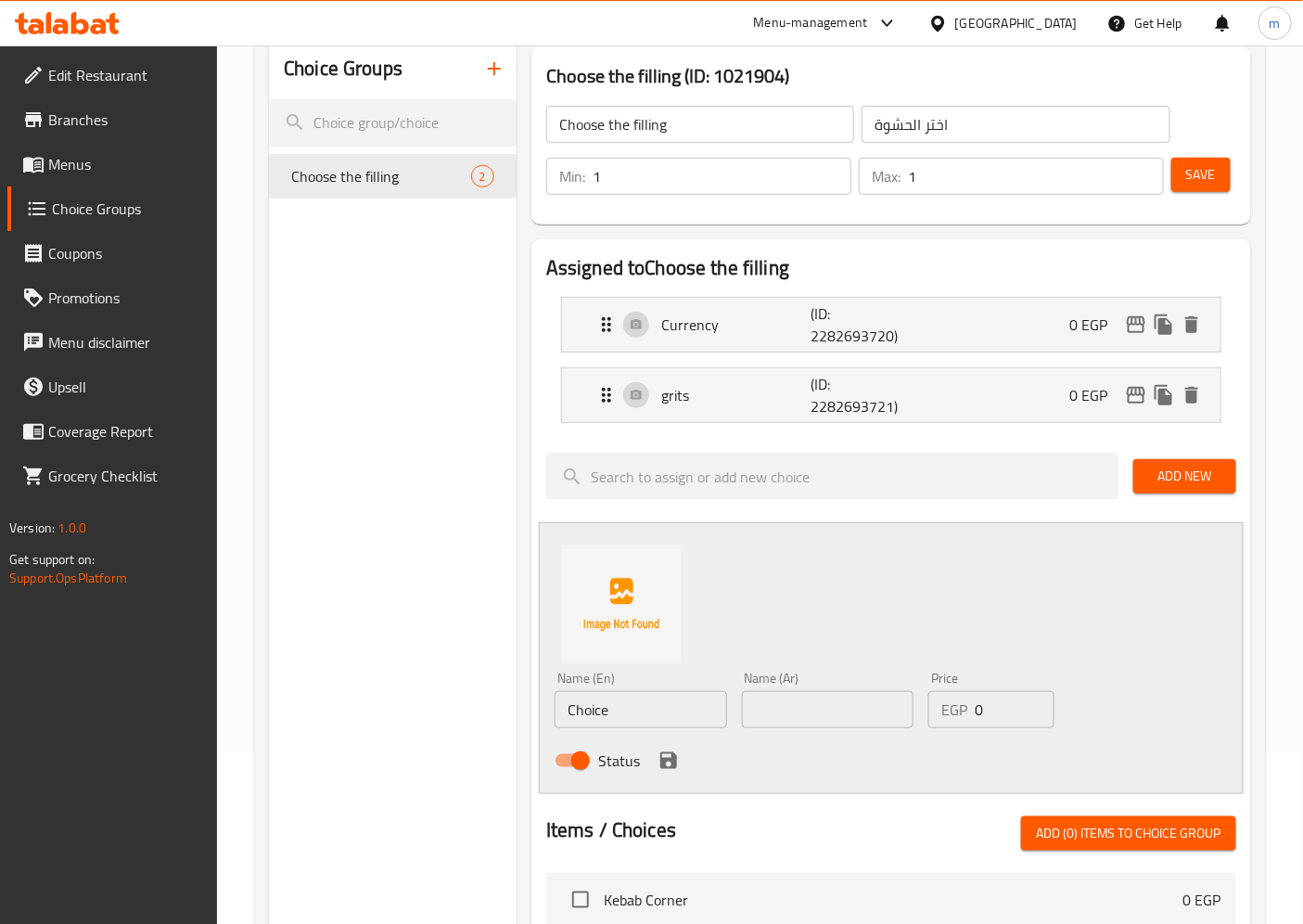
click at [582, 708] on input "Choice" at bounding box center [641, 709] width 172 height 37
paste input "Your Choice Of Size:"
click at [608, 714] on input "Your Choice Of Size:" at bounding box center [641, 709] width 172 height 37
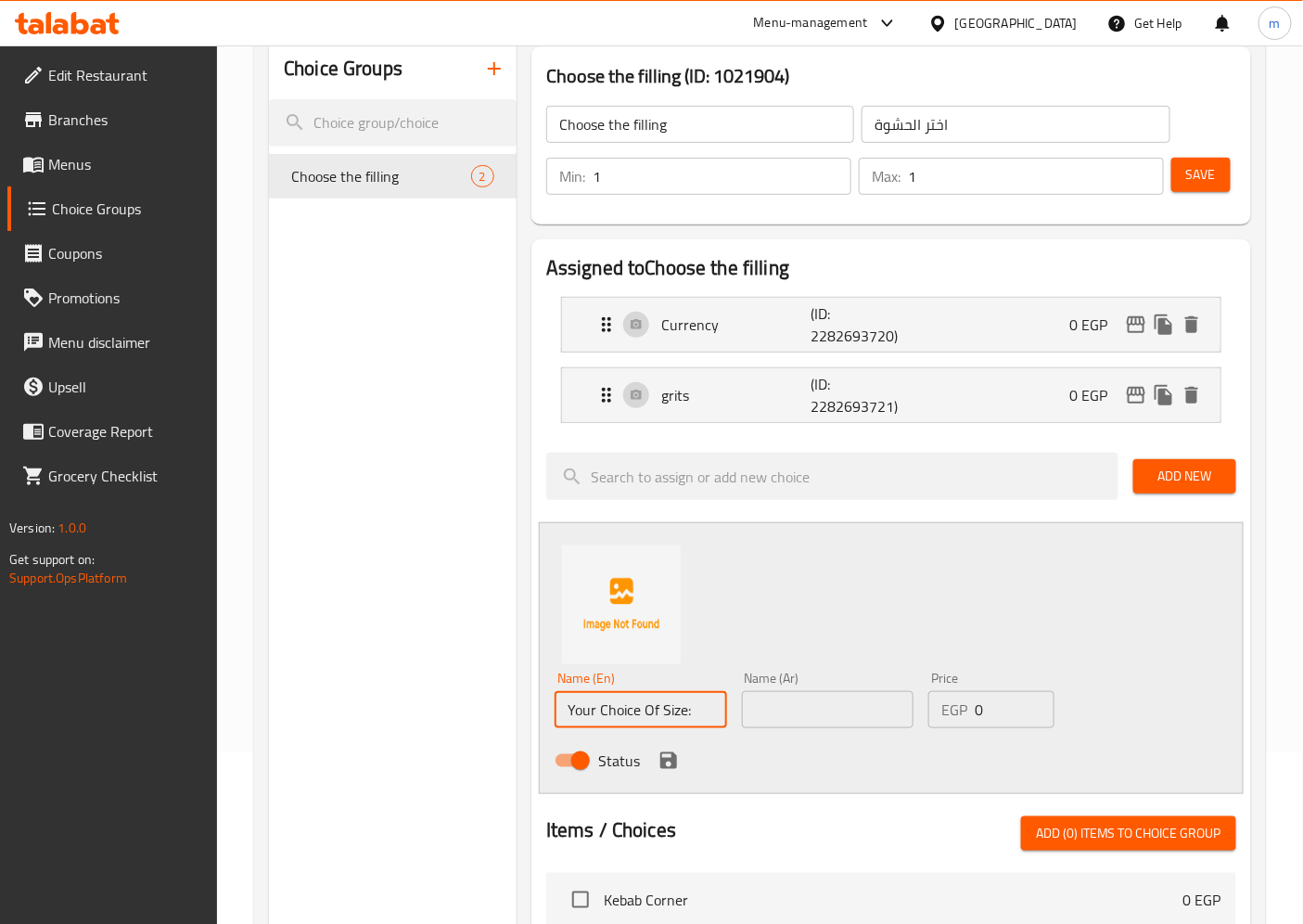
click at [608, 714] on input "Your Choice Of Size:" at bounding box center [641, 709] width 172 height 37
paste input "ٍSize 1"
type input "ٍSize 1"
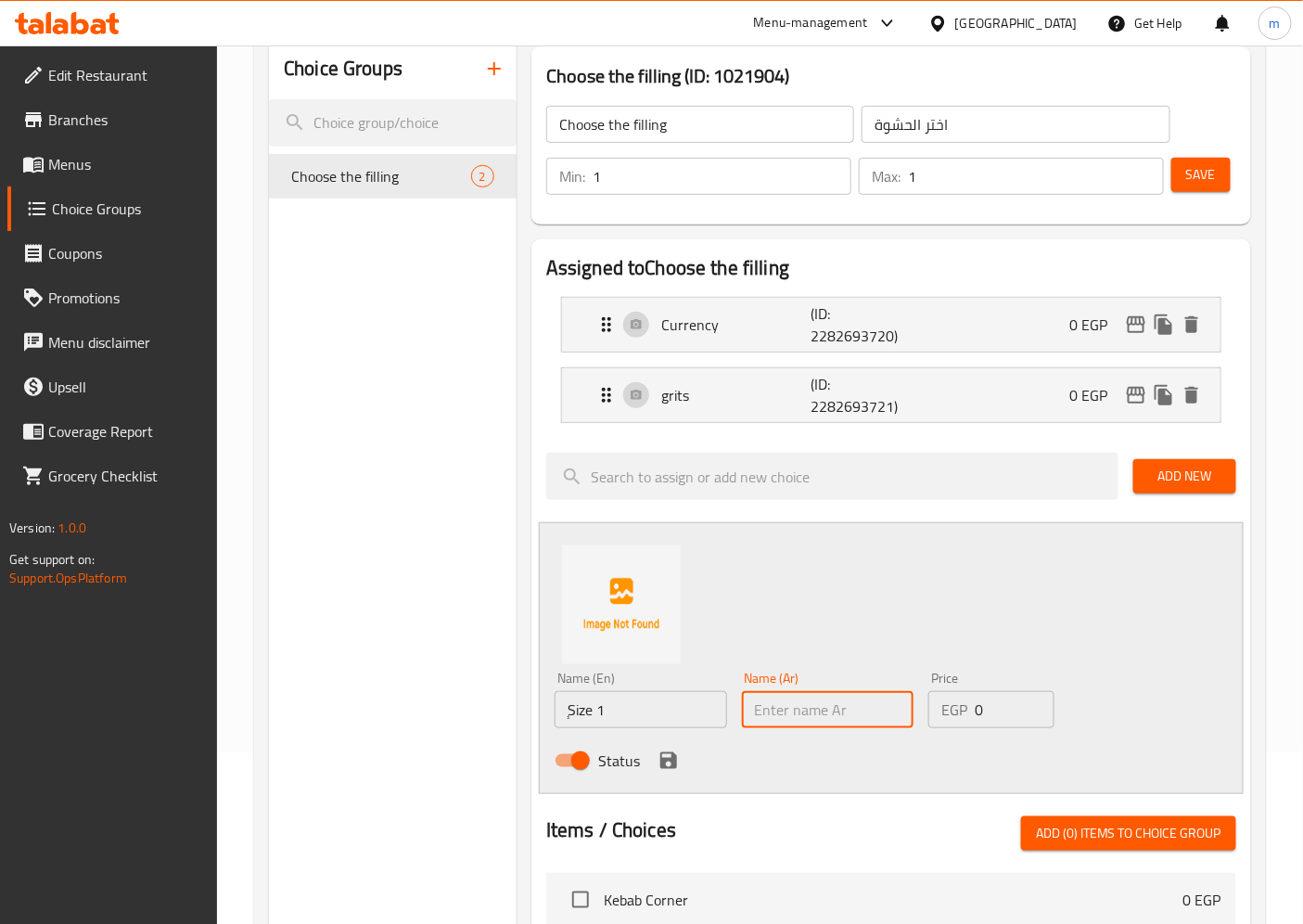
click at [808, 709] on input "text" at bounding box center [828, 709] width 172 height 37
paste input "حجم 1"
type input "حجم 1"
click at [569, 719] on input "ٍSize 1" at bounding box center [641, 709] width 172 height 37
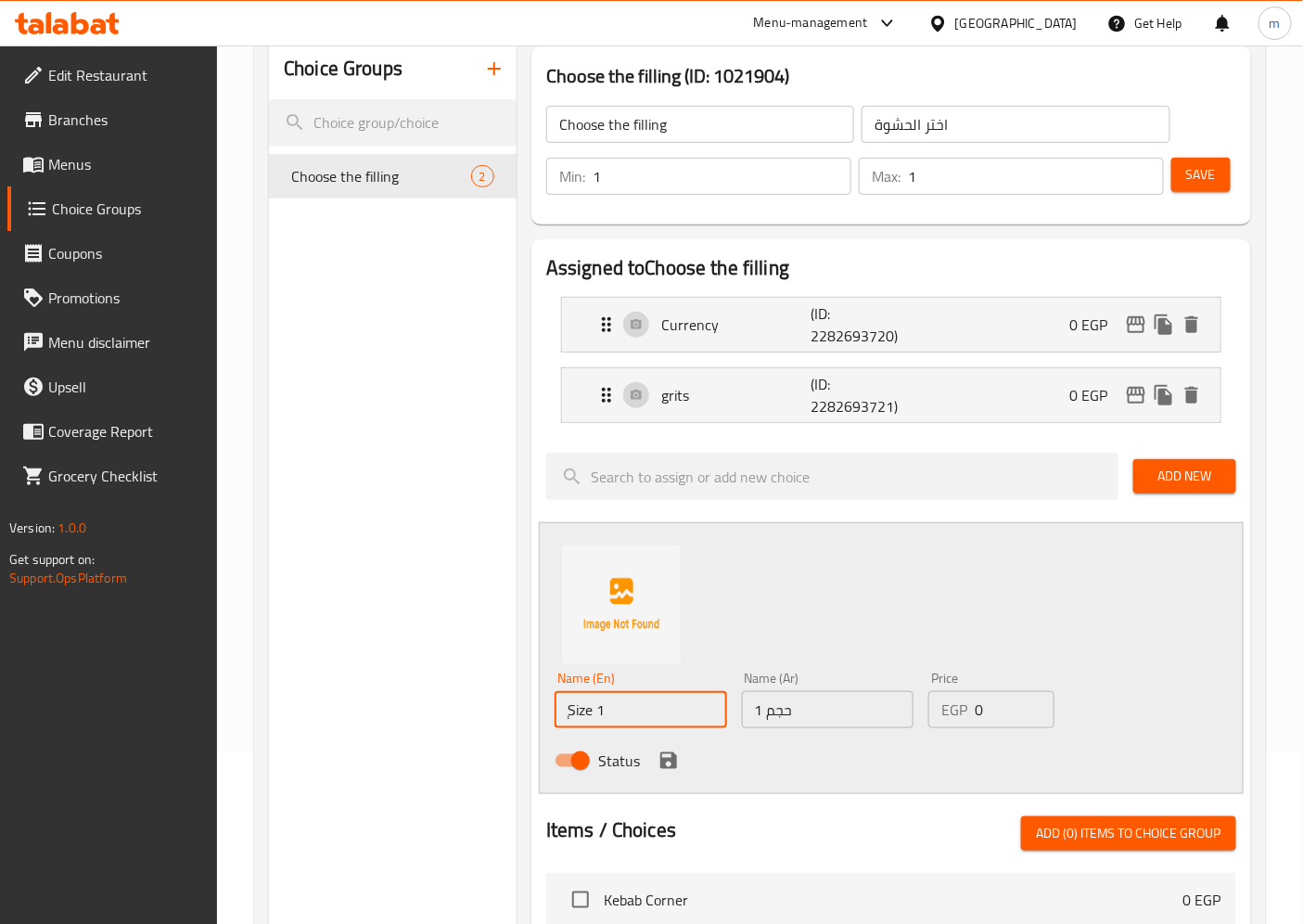
click at [571, 710] on input "ٍSize 1" at bounding box center [641, 709] width 172 height 37
click at [567, 712] on input "ٍSize 1" at bounding box center [641, 709] width 172 height 37
type input "Size 1"
click at [888, 714] on input "حجم 1" at bounding box center [828, 709] width 172 height 37
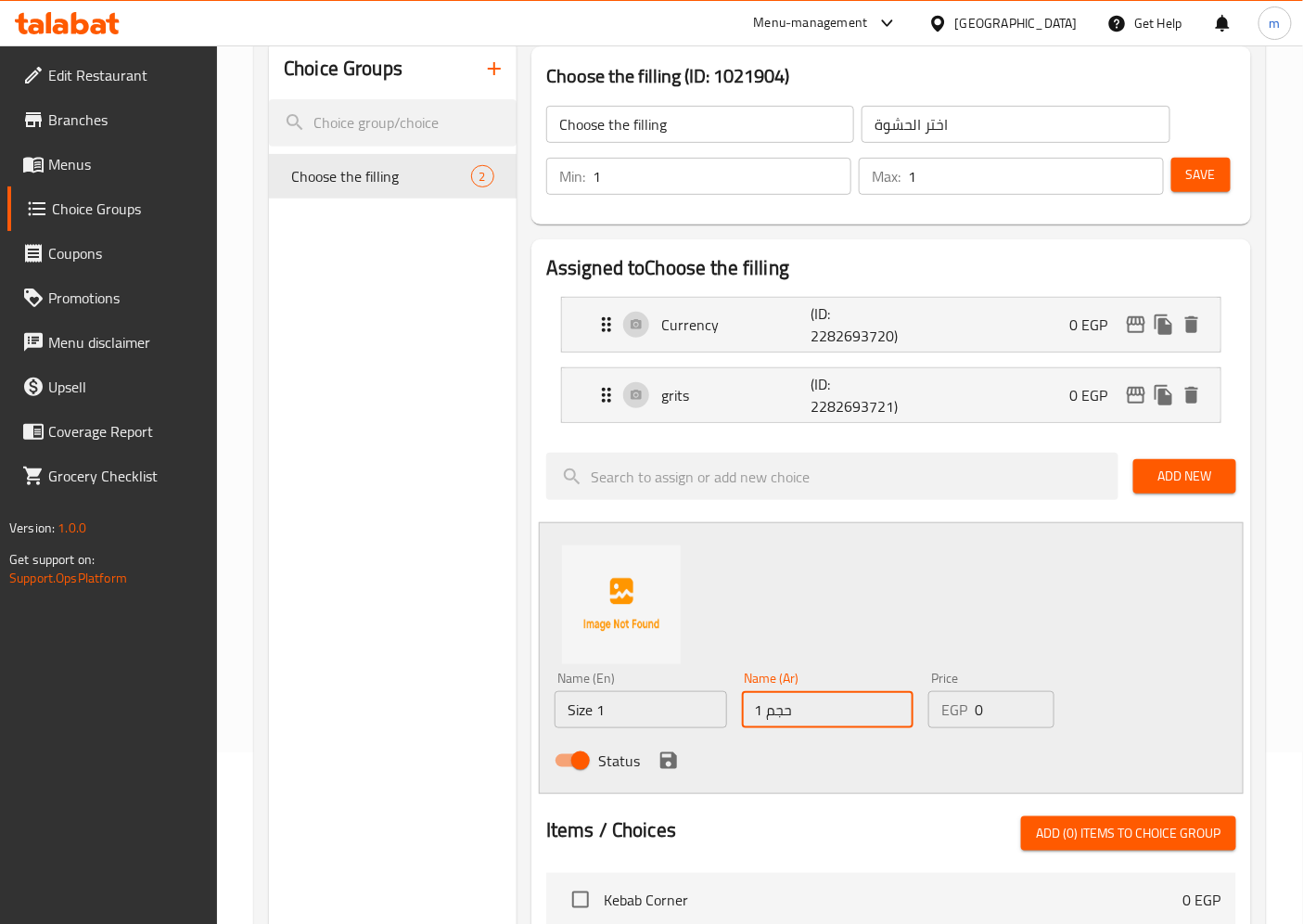
click at [1012, 721] on input "0" at bounding box center [1014, 709] width 79 height 37
type input "55"
click at [562, 762] on input "Status" at bounding box center [580, 760] width 106 height 35
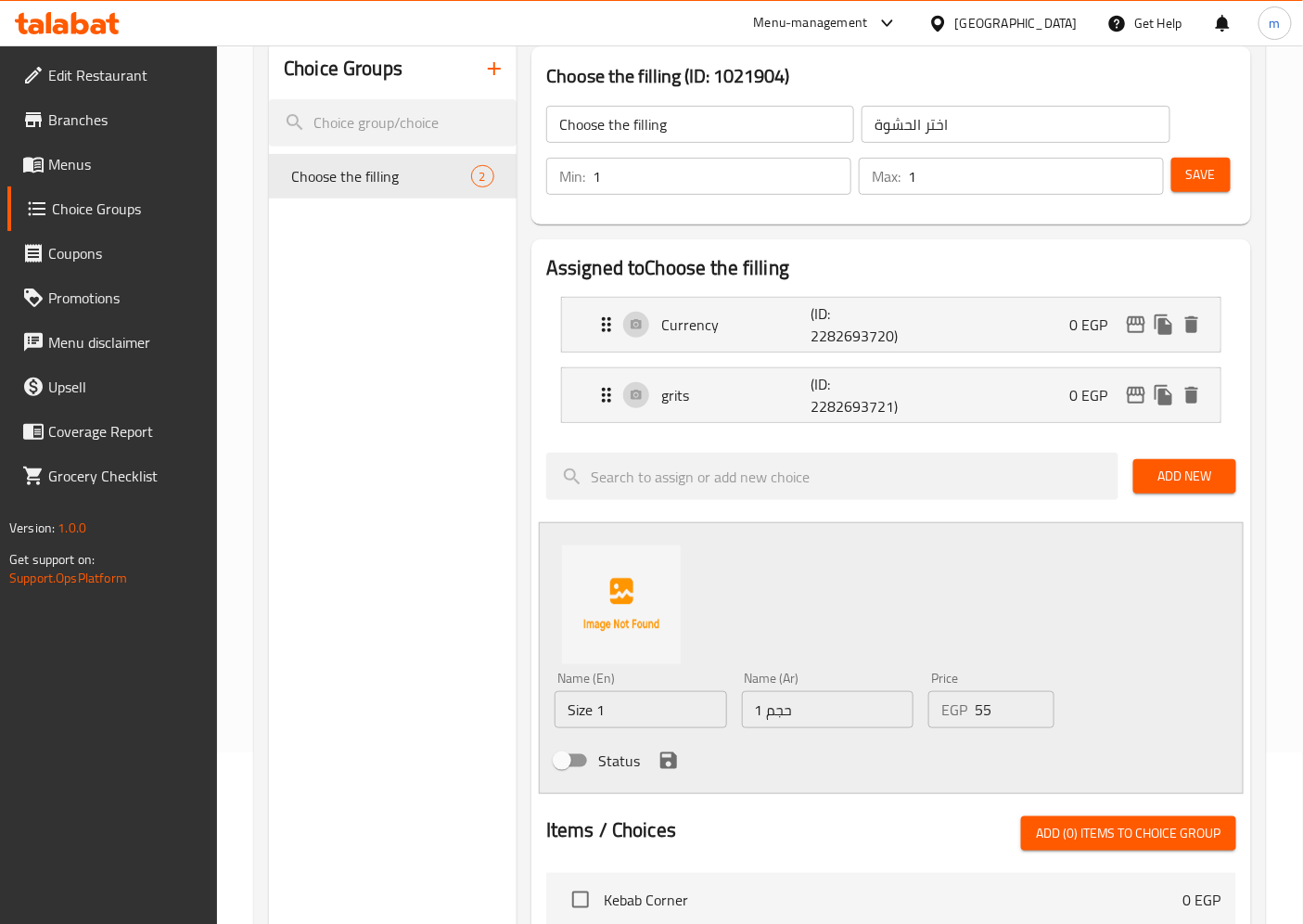
click at [563, 762] on input "Status" at bounding box center [562, 760] width 106 height 35
checkbox input "true"
click at [718, 757] on div "Status" at bounding box center [828, 760] width 562 height 50
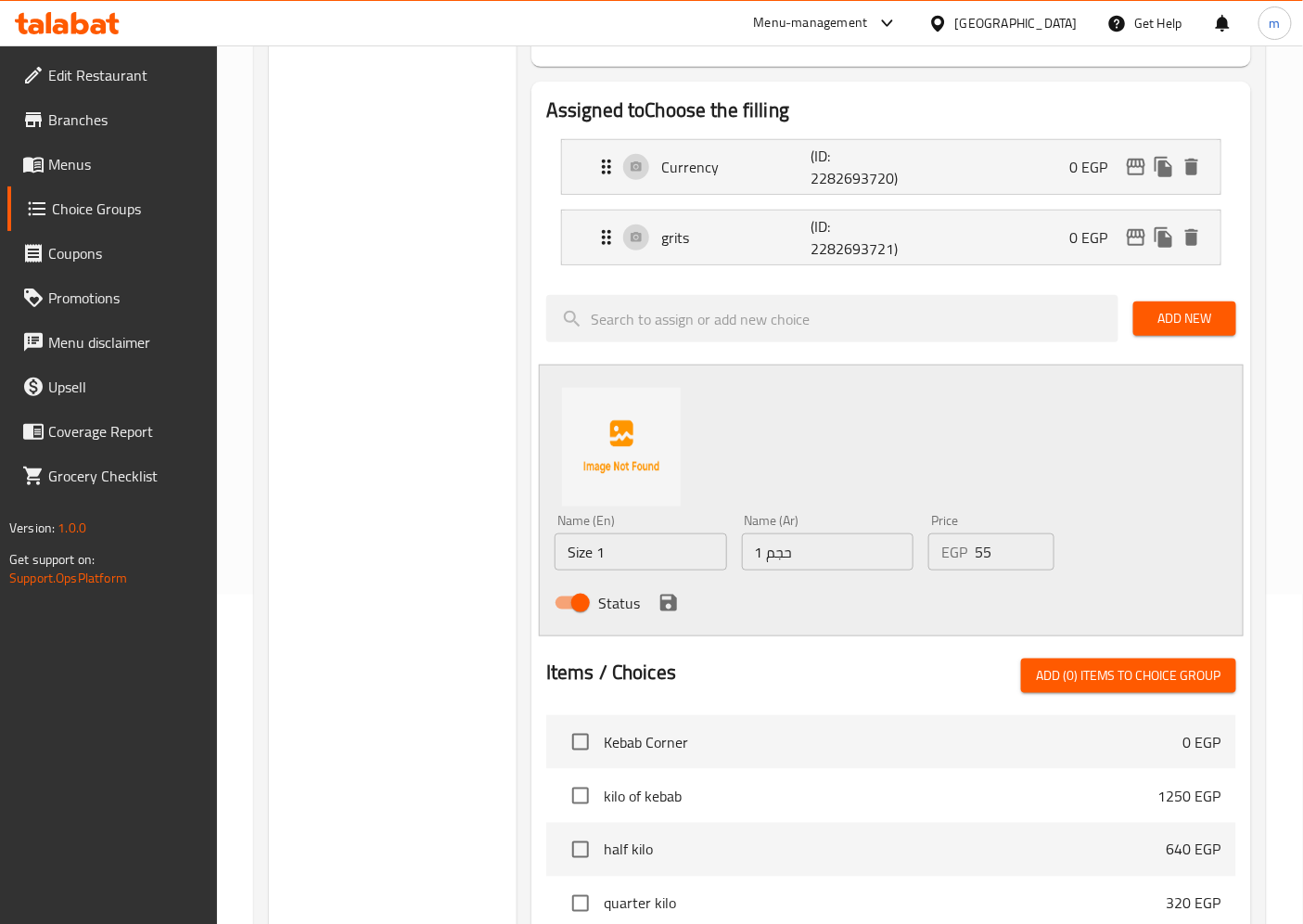
scroll to position [378, 0]
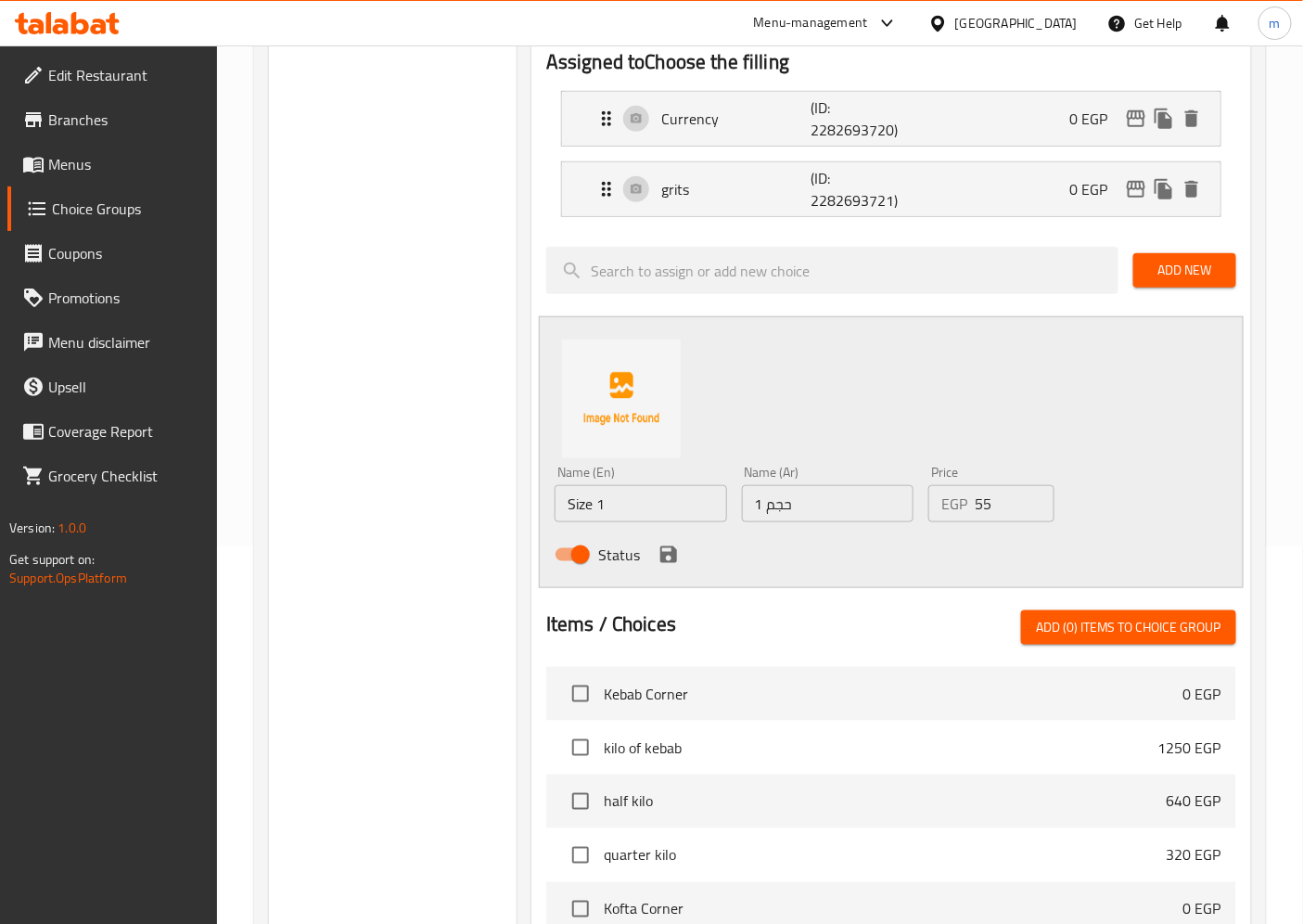
click at [914, 406] on div "Name (En) Size 1 Name (En) Name (Ar) حجم 1 Name (Ar) Price EGP 55 Price Status" at bounding box center [891, 452] width 705 height 272
click at [671, 559] on icon "save" at bounding box center [669, 555] width 17 height 17
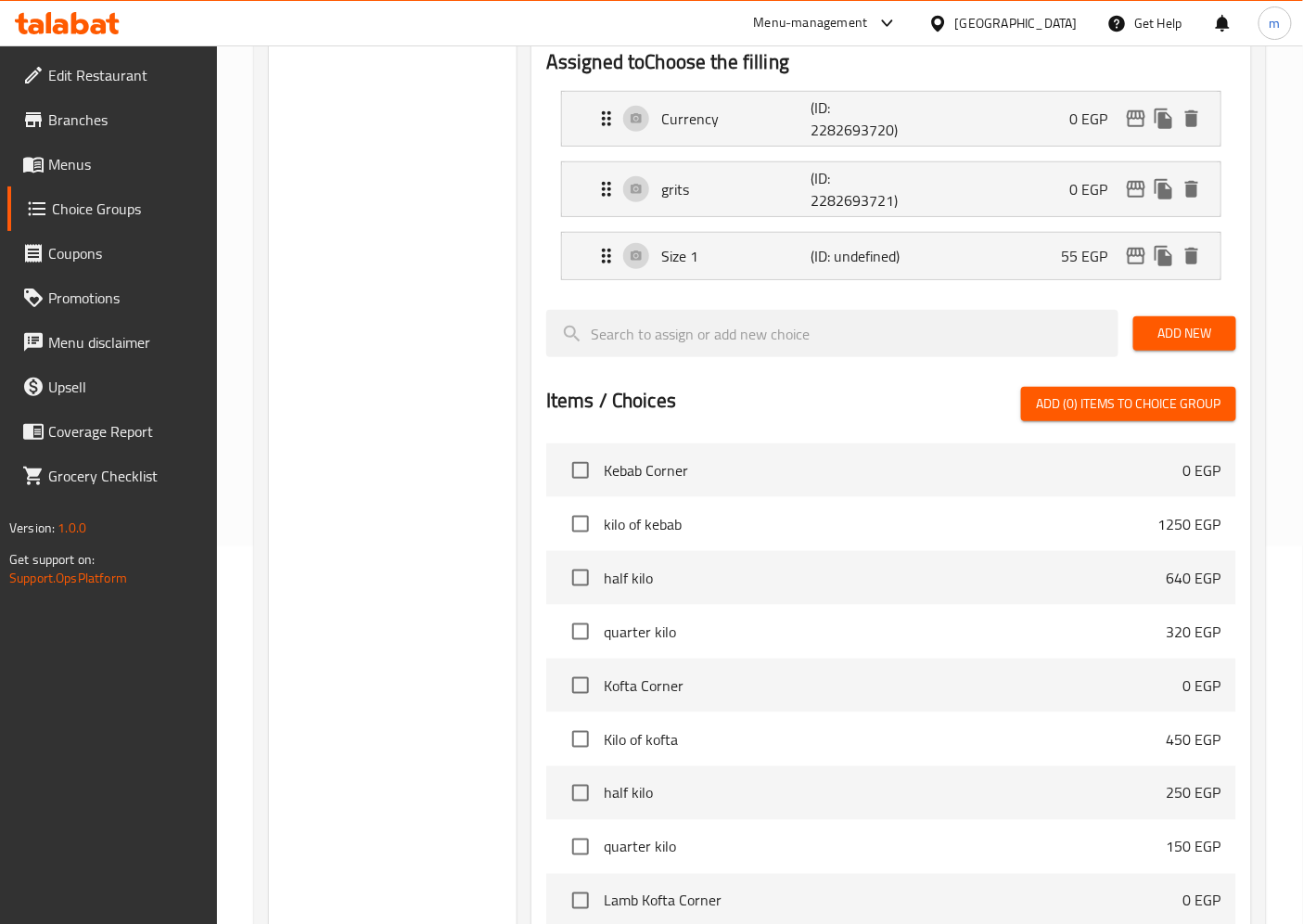
click at [1160, 346] on button "Add New" at bounding box center [1185, 333] width 103 height 34
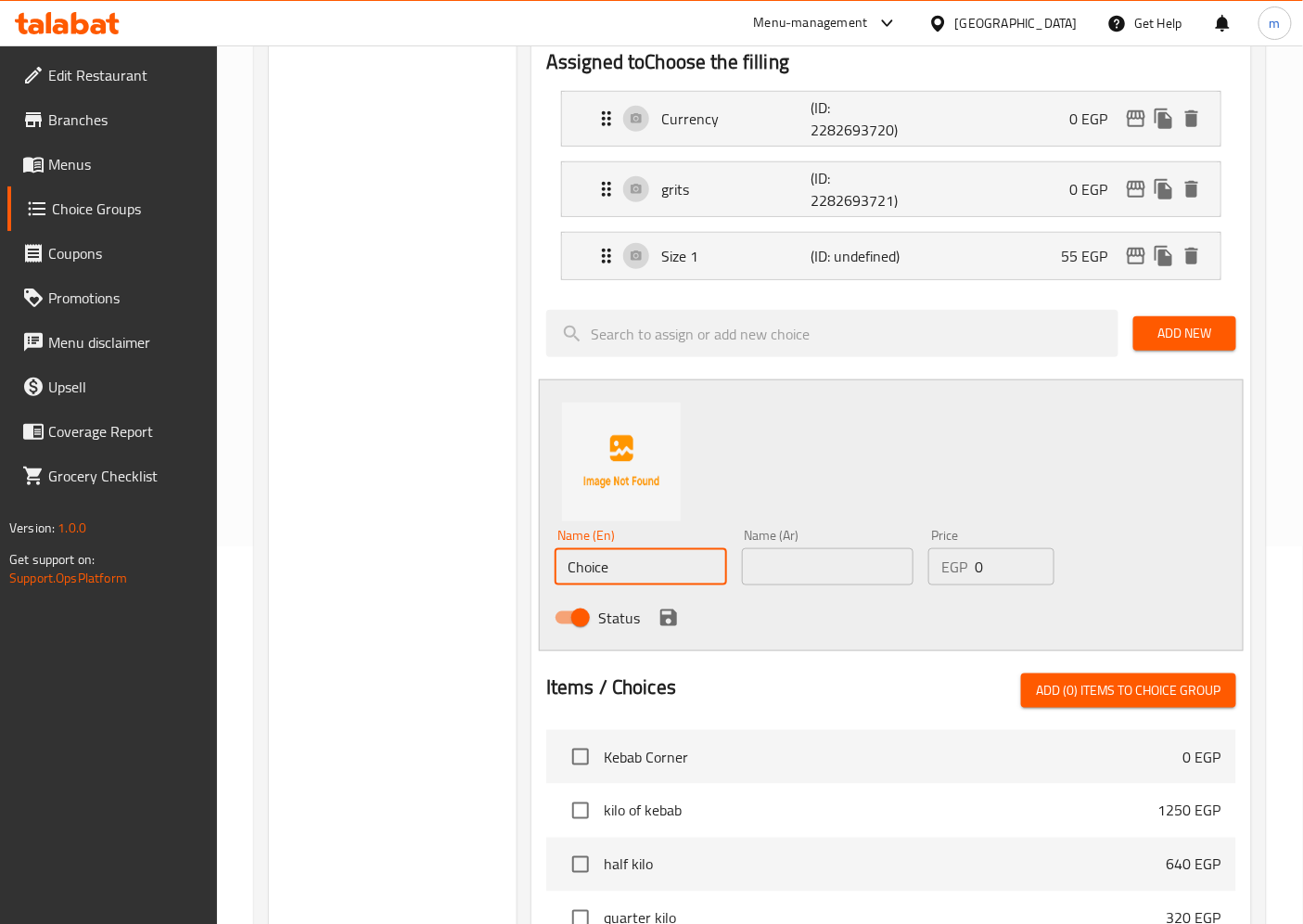
click at [640, 569] on input "Choice" at bounding box center [641, 566] width 172 height 37
click at [100, 156] on span "Menus" at bounding box center [126, 164] width 155 height 22
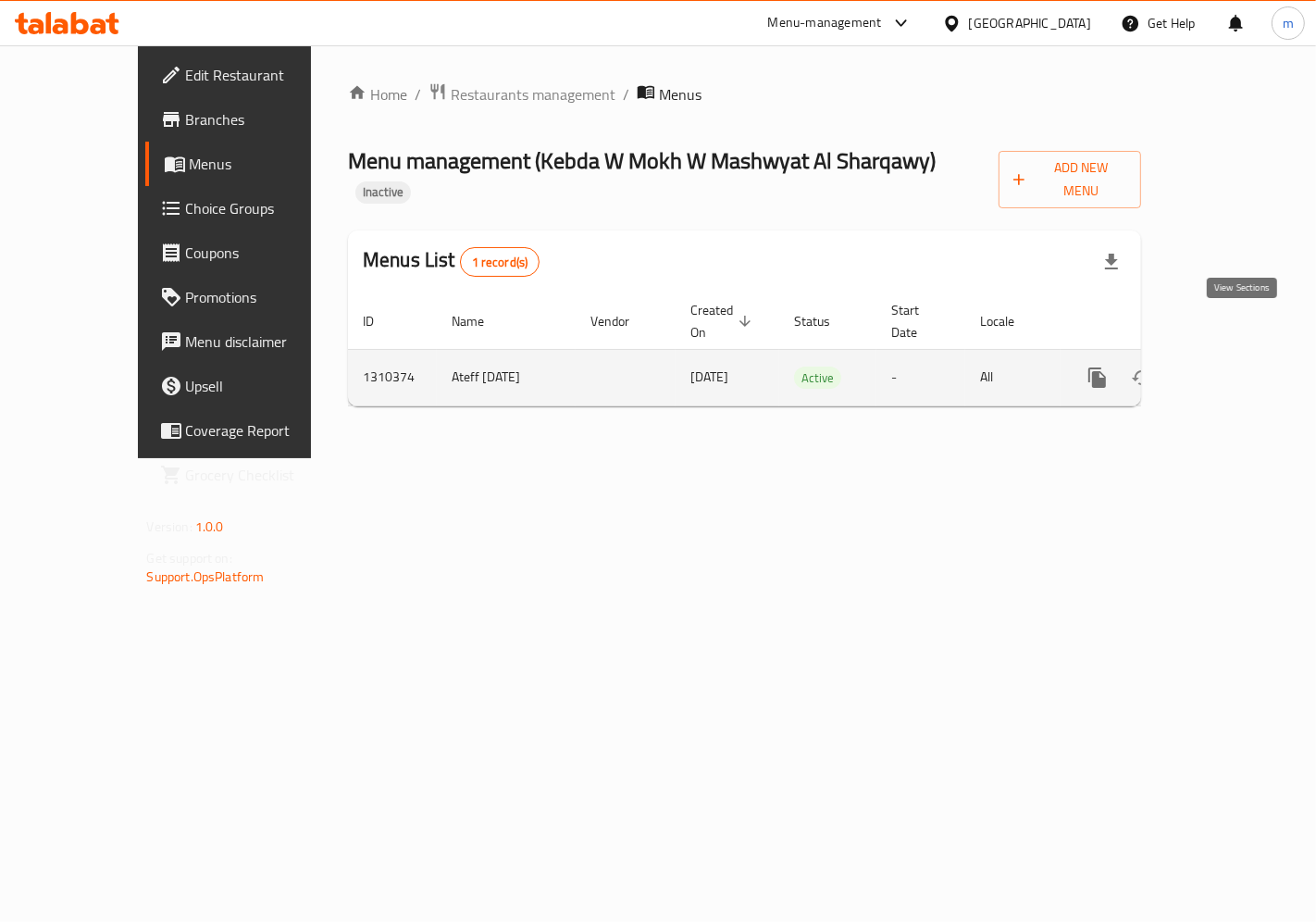
click at [1242, 367] on icon "enhanced table" at bounding box center [1230, 377] width 22 height 22
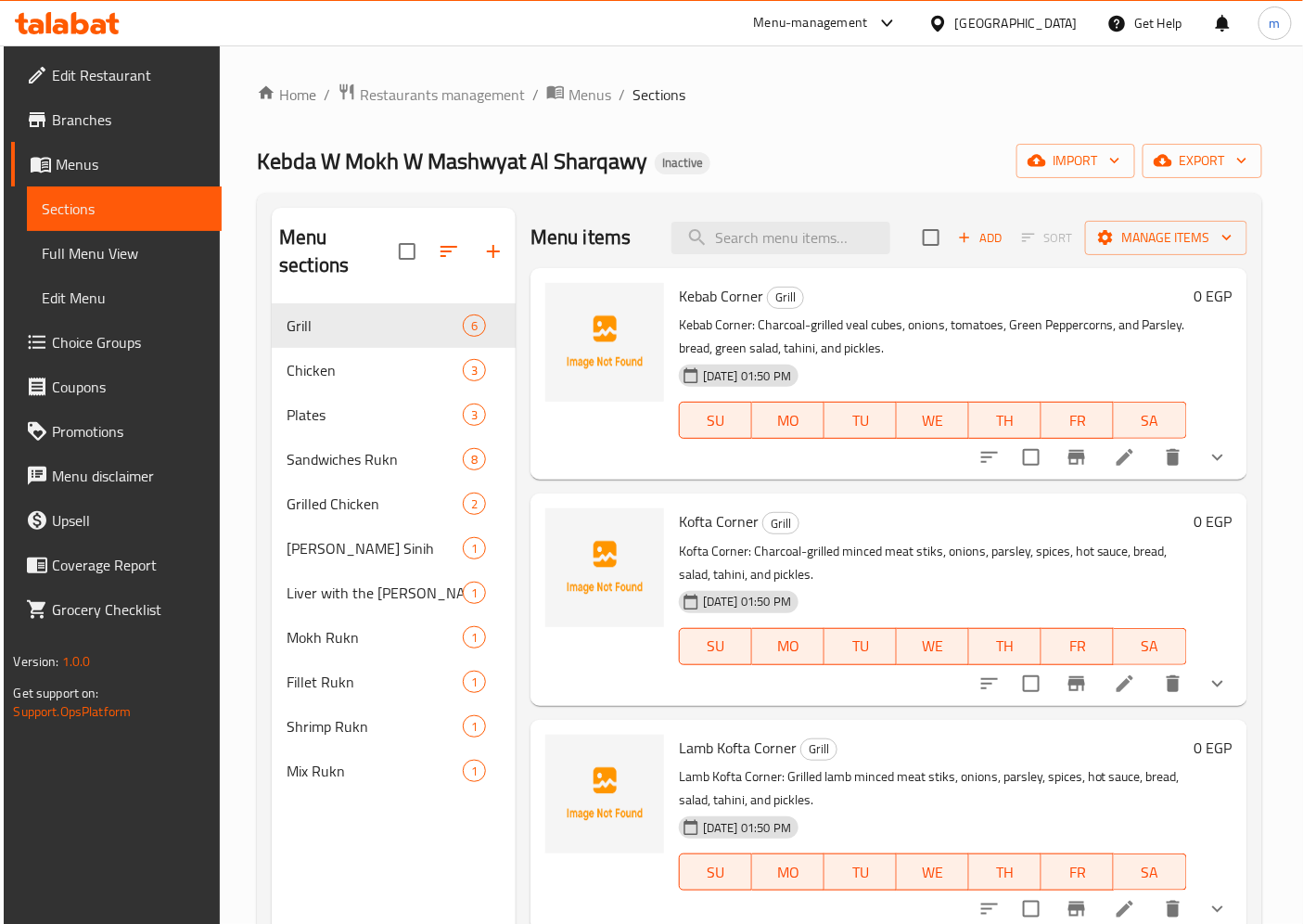
click at [141, 260] on span "Full Menu View" at bounding box center [124, 252] width 165 height 22
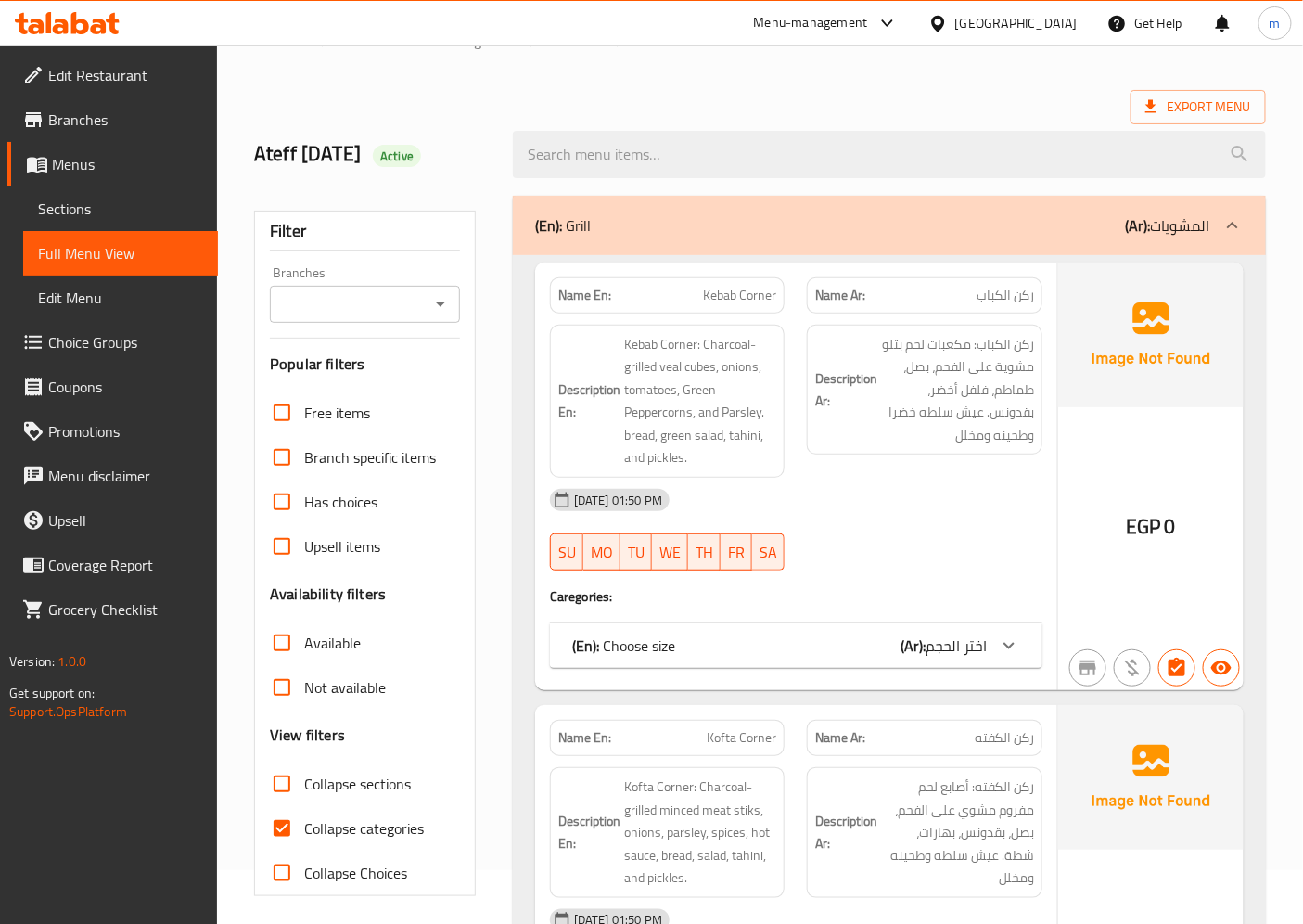
scroll to position [103, 0]
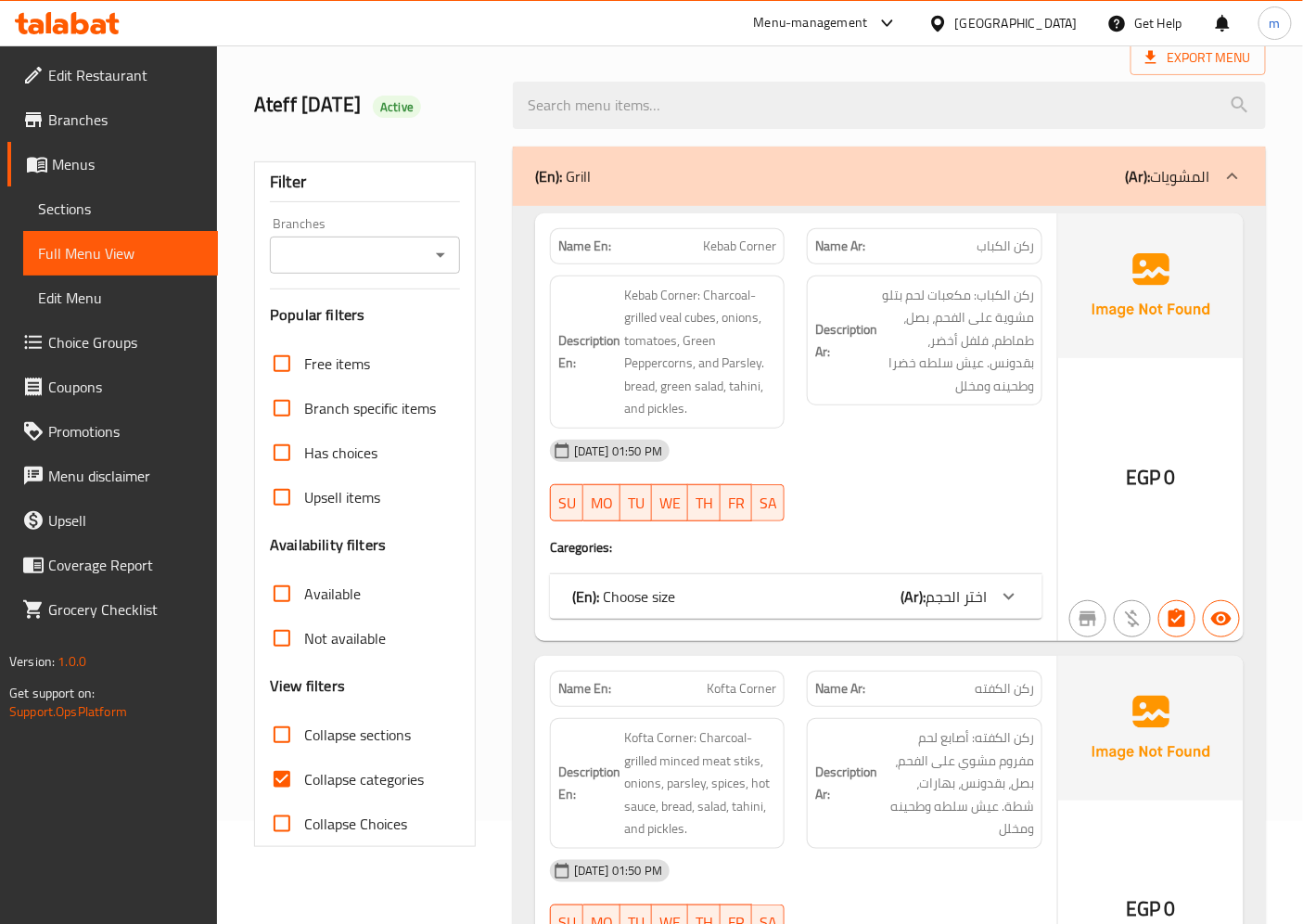
click at [327, 783] on span "Collapse categories" at bounding box center [365, 778] width 120 height 22
click at [305, 783] on input "Collapse categories" at bounding box center [282, 778] width 45 height 45
checkbox input "false"
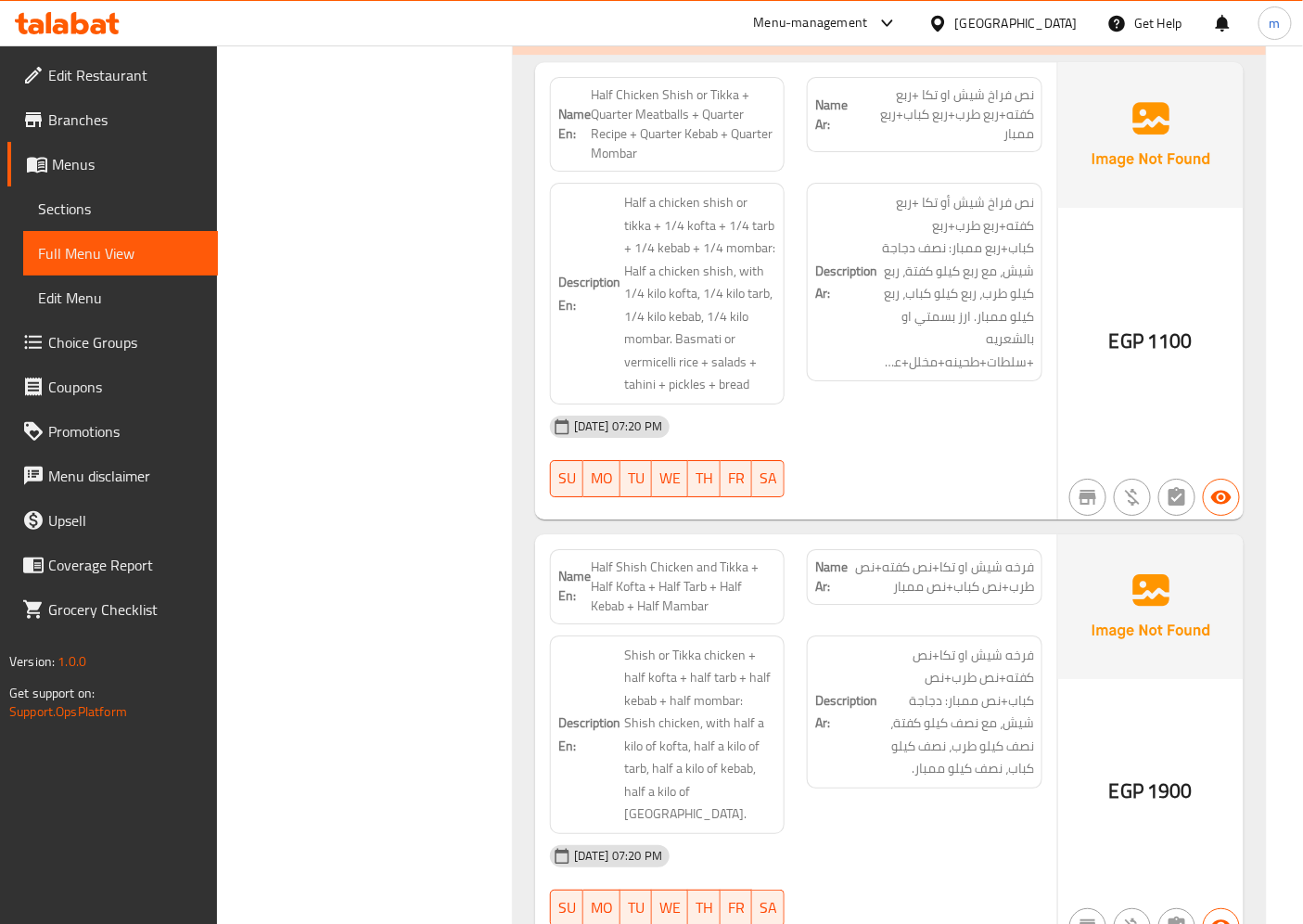
scroll to position [9066, 0]
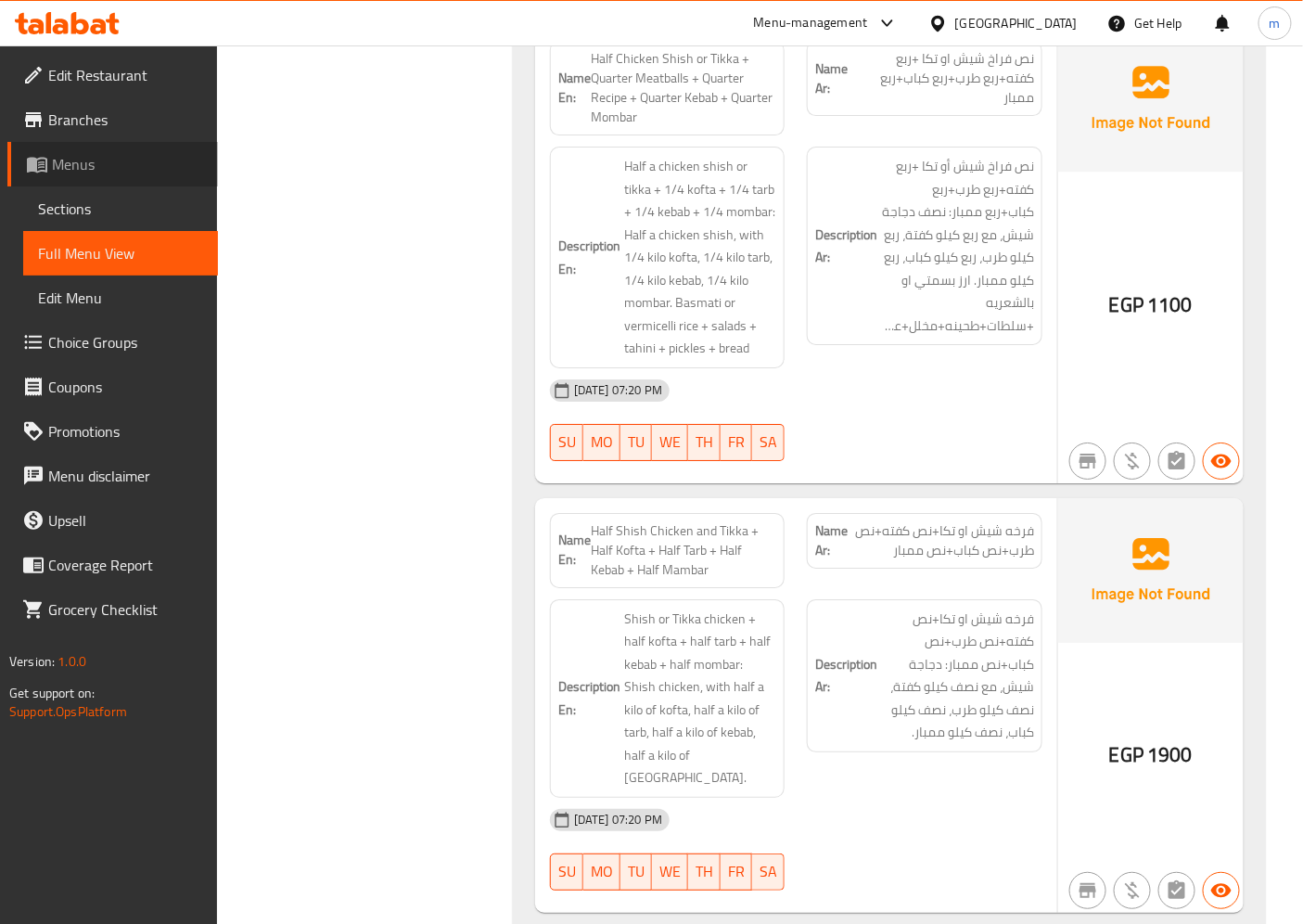
click at [121, 179] on link "Menus" at bounding box center [112, 164] width 210 height 45
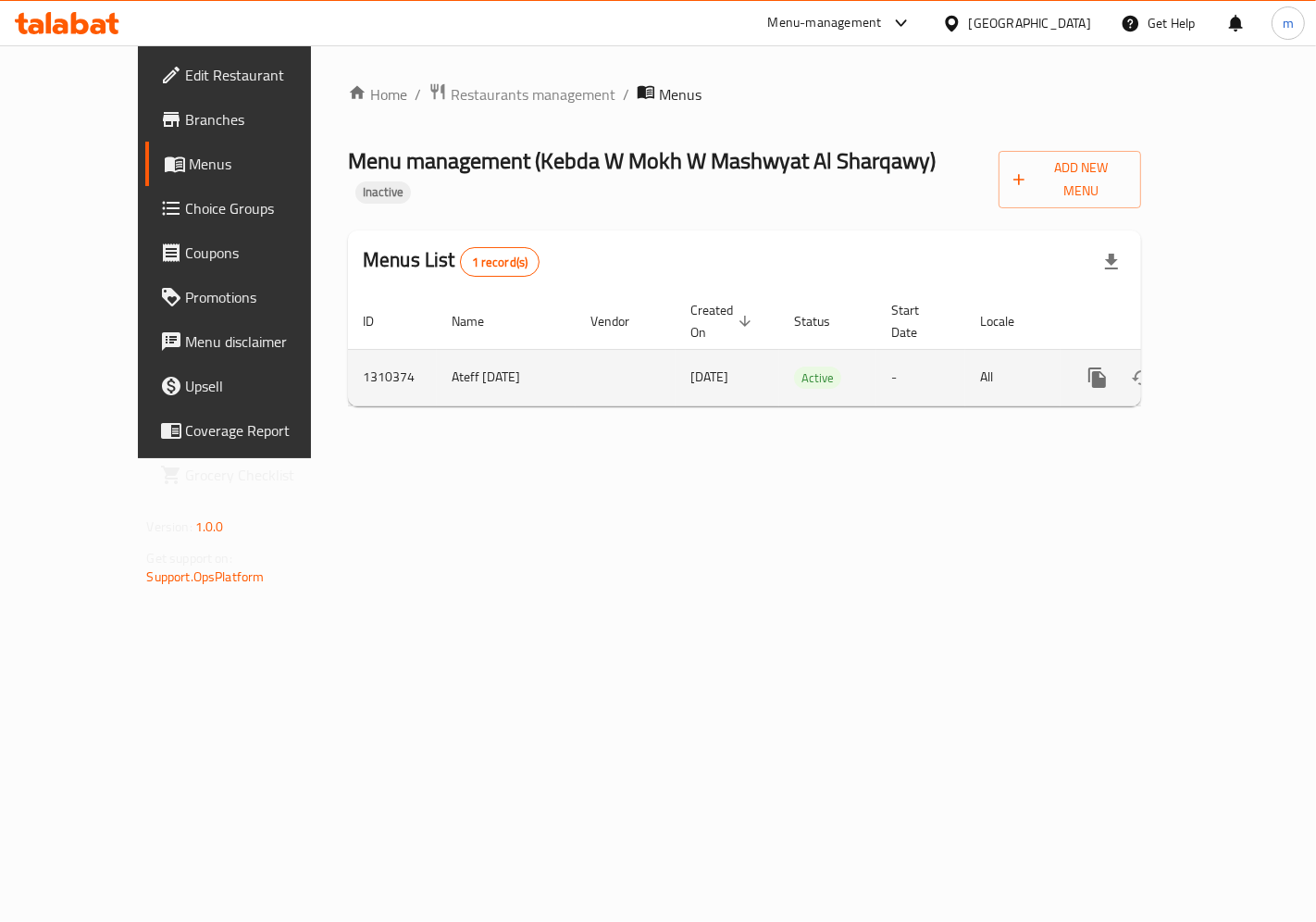
click at [1252, 355] on link "enhanced table" at bounding box center [1231, 377] width 45 height 45
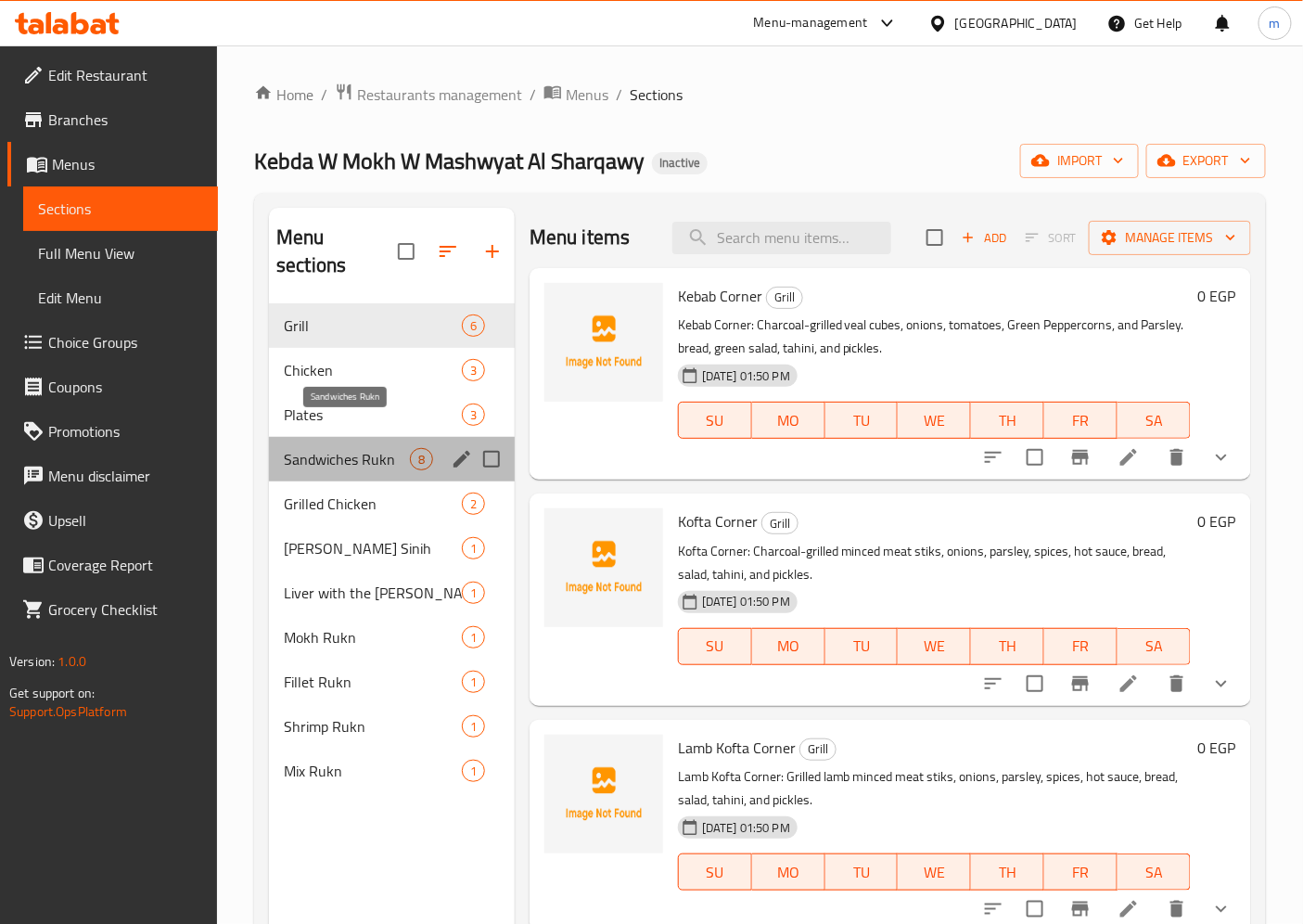
click at [326, 448] on span "Sandwiches Rukn" at bounding box center [346, 459] width 127 height 22
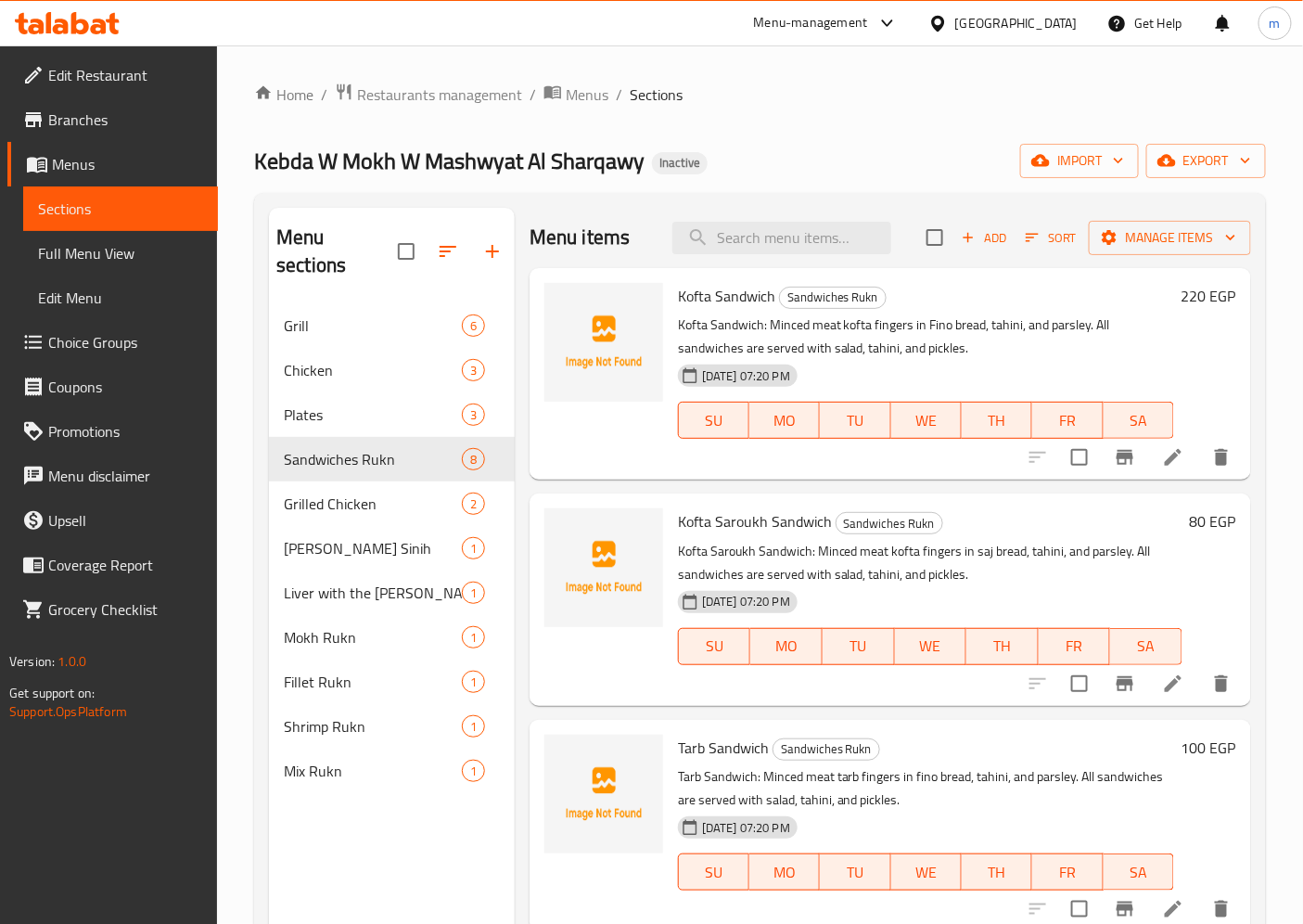
click at [1184, 308] on h6 "220 EGP" at bounding box center [1208, 295] width 54 height 26
click at [1175, 308] on h6 "Kofta Sandwich Sandwiches Rukn" at bounding box center [925, 295] width 496 height 26
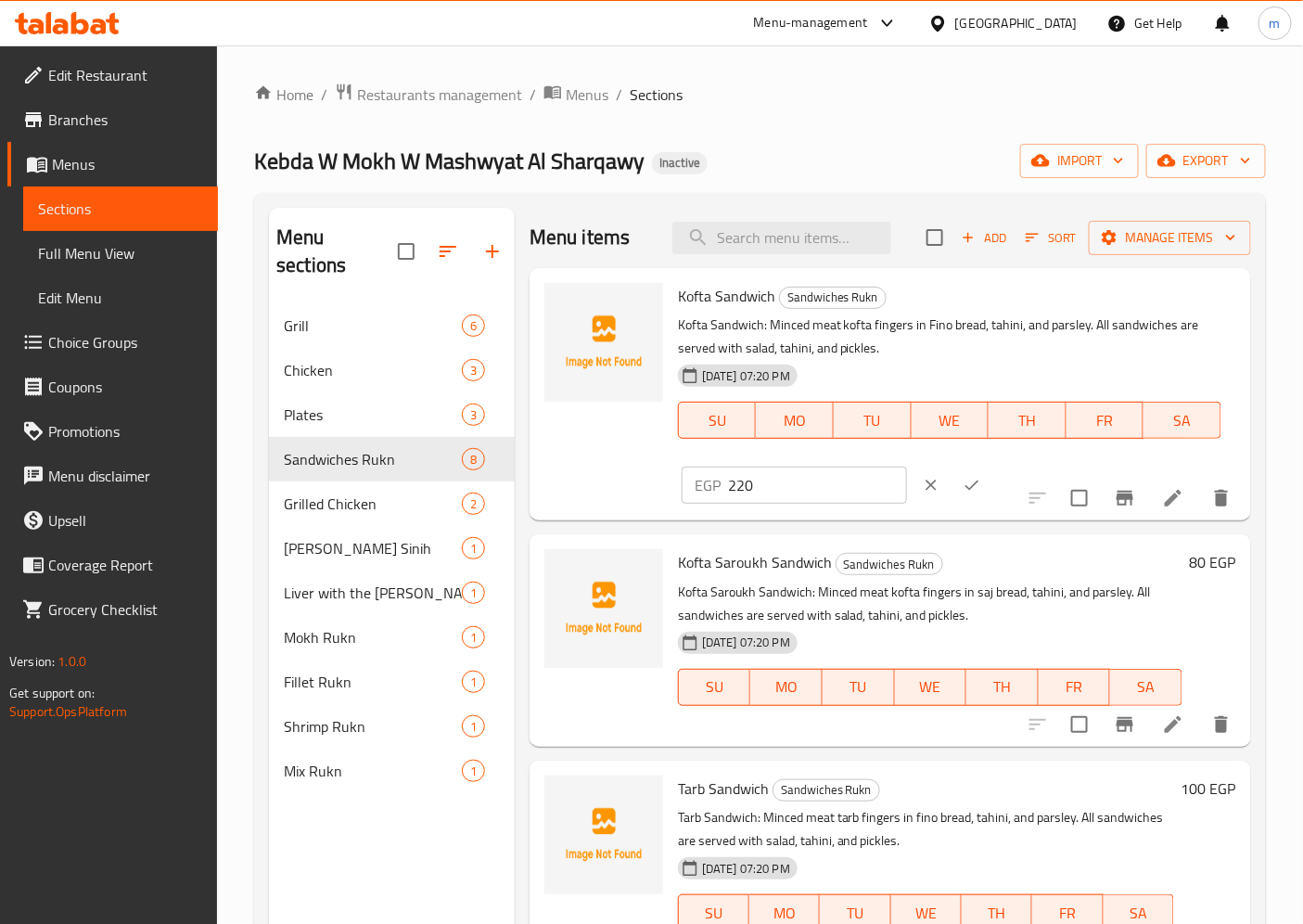
click at [780, 491] on input "220" at bounding box center [818, 484] width 179 height 37
click at [926, 482] on icon "clear" at bounding box center [932, 485] width 11 height 11
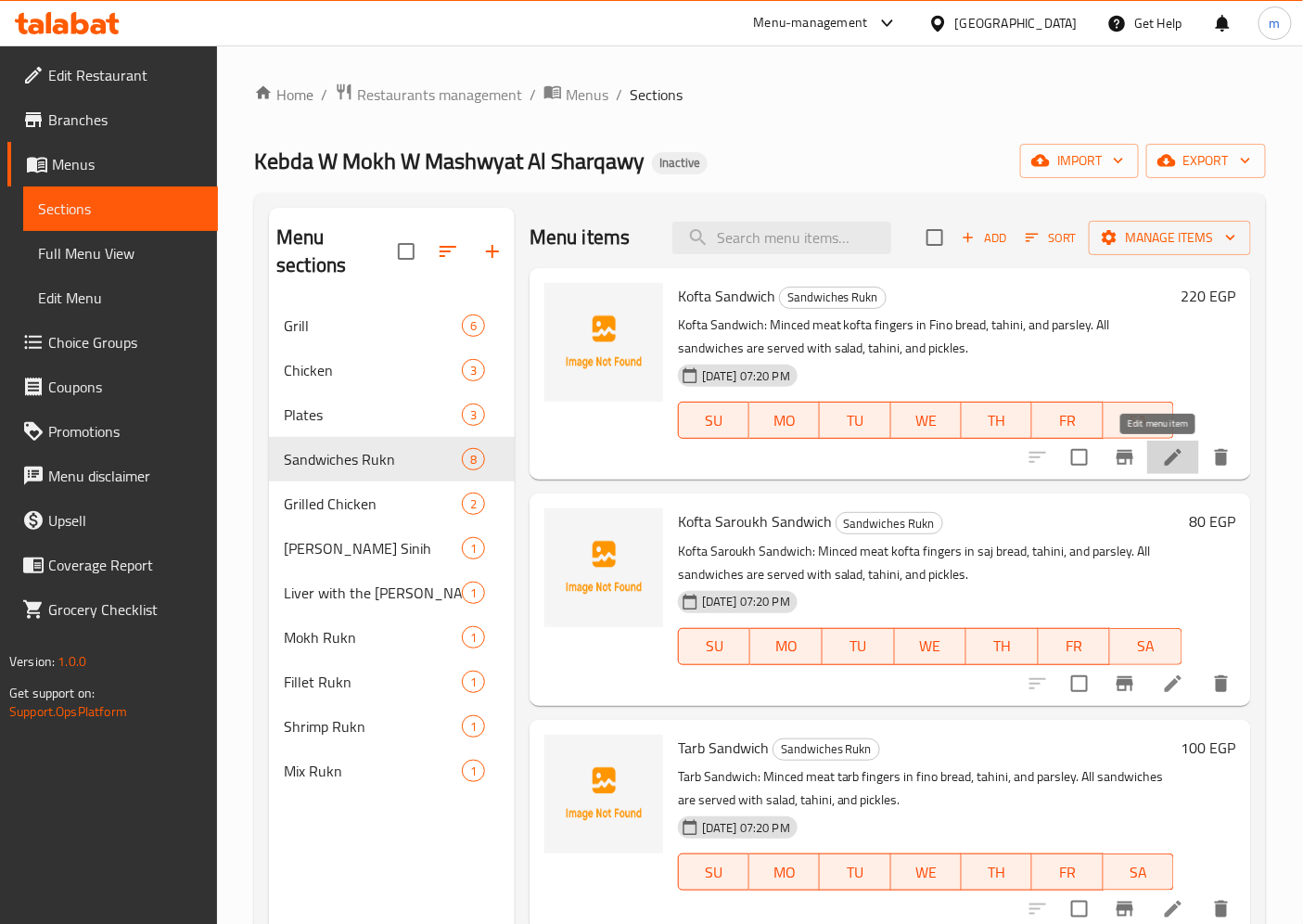
click at [1162, 454] on icon at bounding box center [1173, 457] width 22 height 22
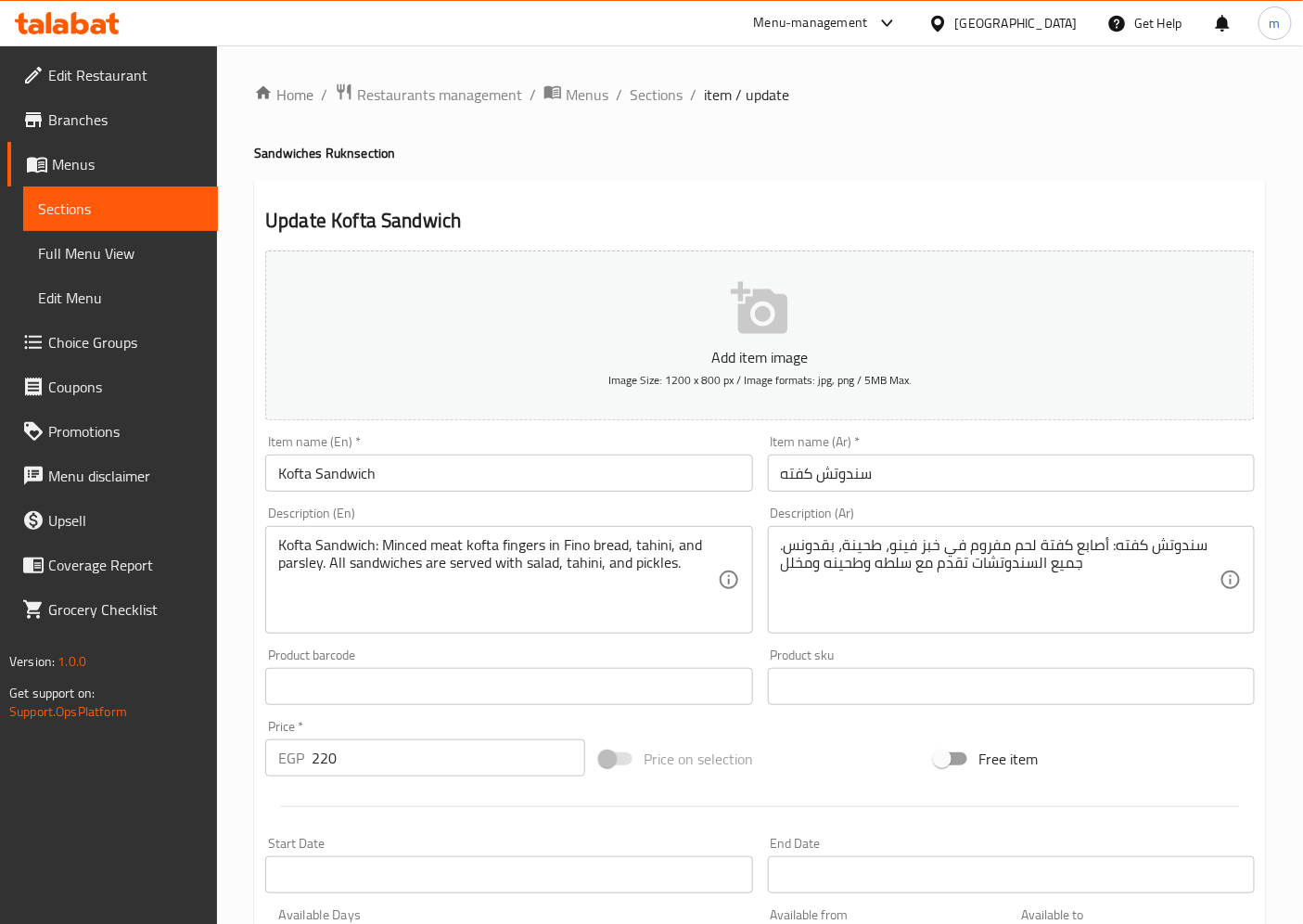
scroll to position [383, 0]
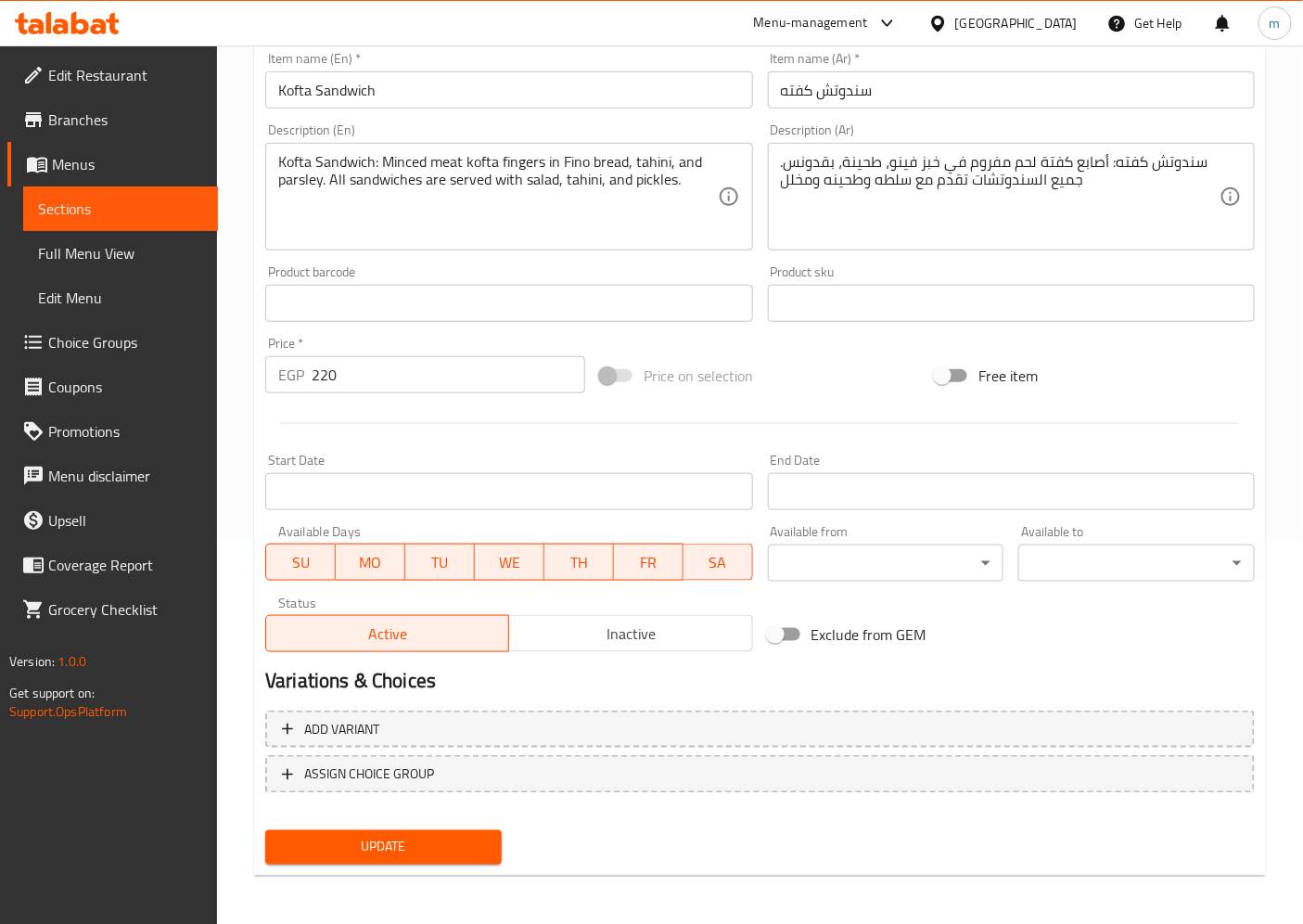
click at [336, 373] on input "220" at bounding box center [447, 374] width 273 height 37
type input "0"
click at [378, 851] on span "Update" at bounding box center [383, 847] width 207 height 23
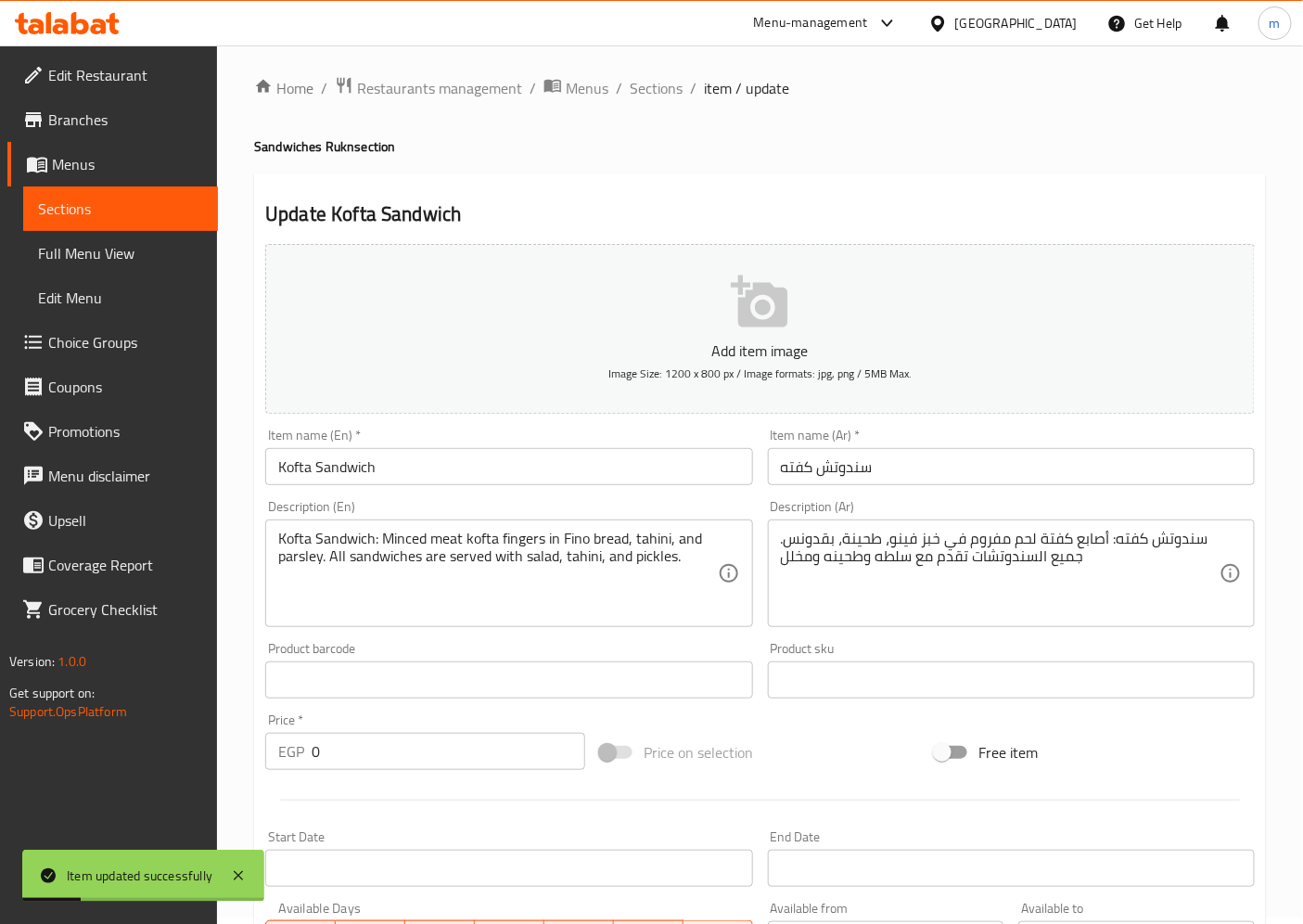
scroll to position [0, 0]
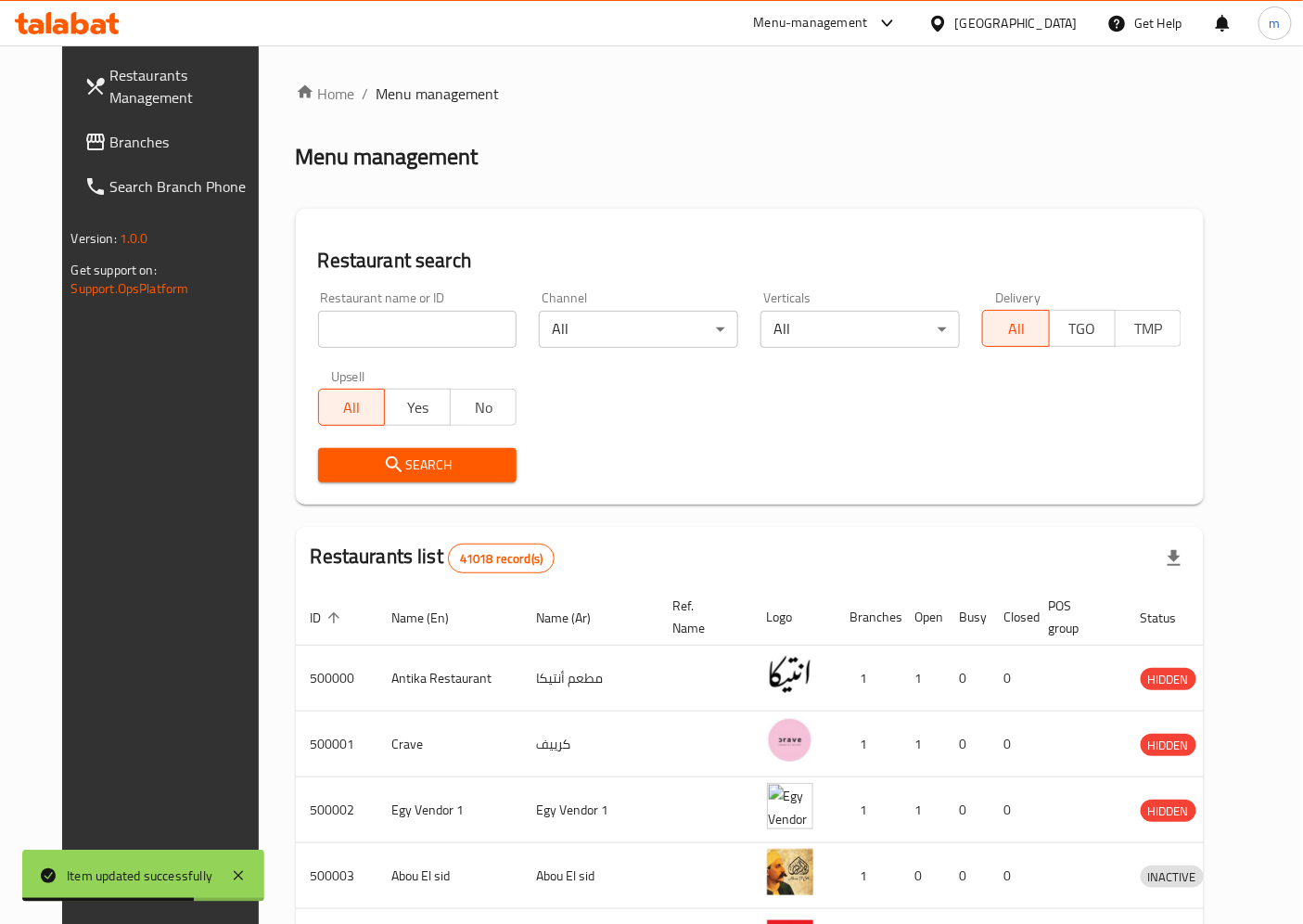
click at [78, 127] on link "Branches" at bounding box center [174, 142] width 210 height 45
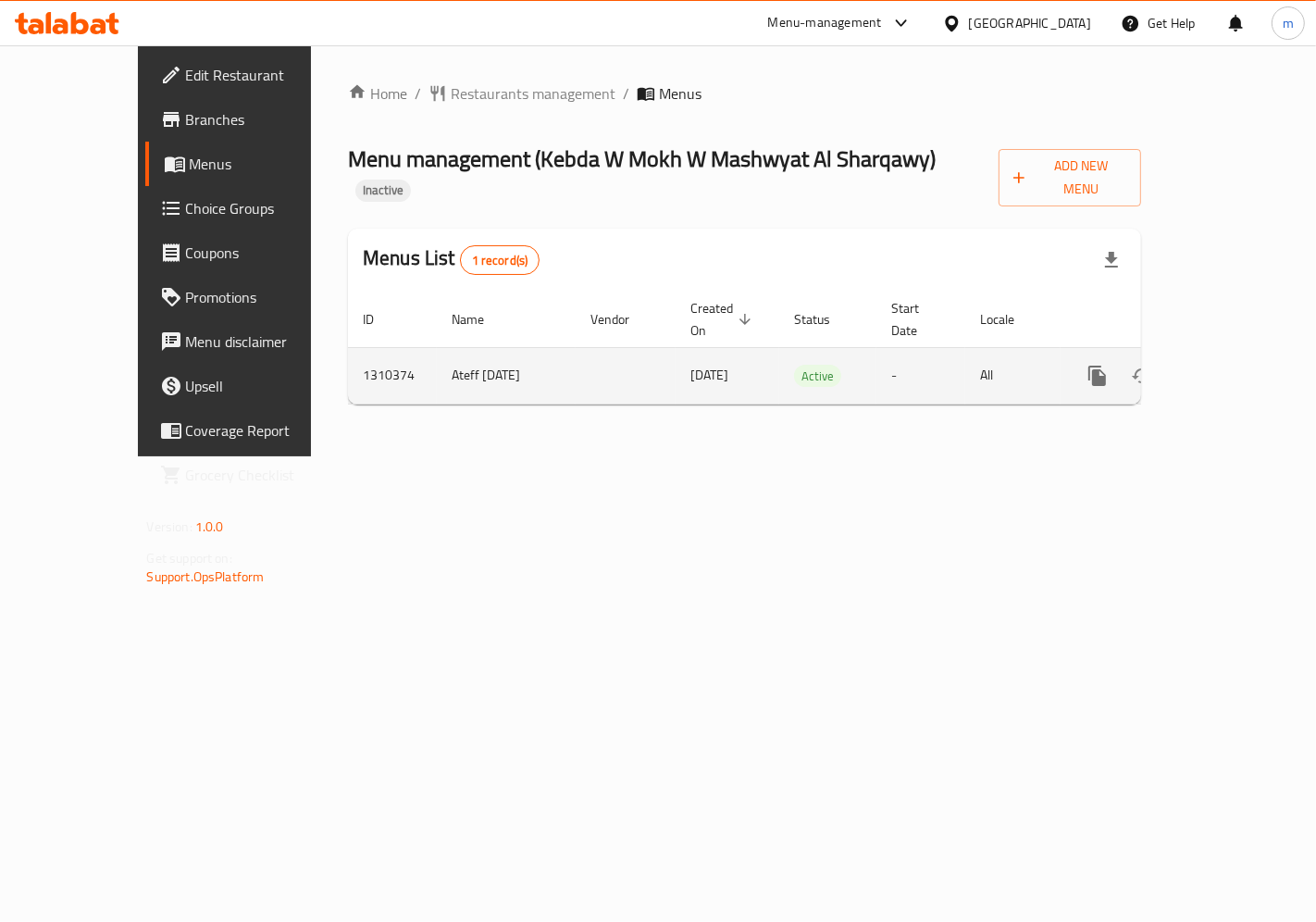
click at [1231, 353] on link "enhanced table" at bounding box center [1231, 375] width 45 height 45
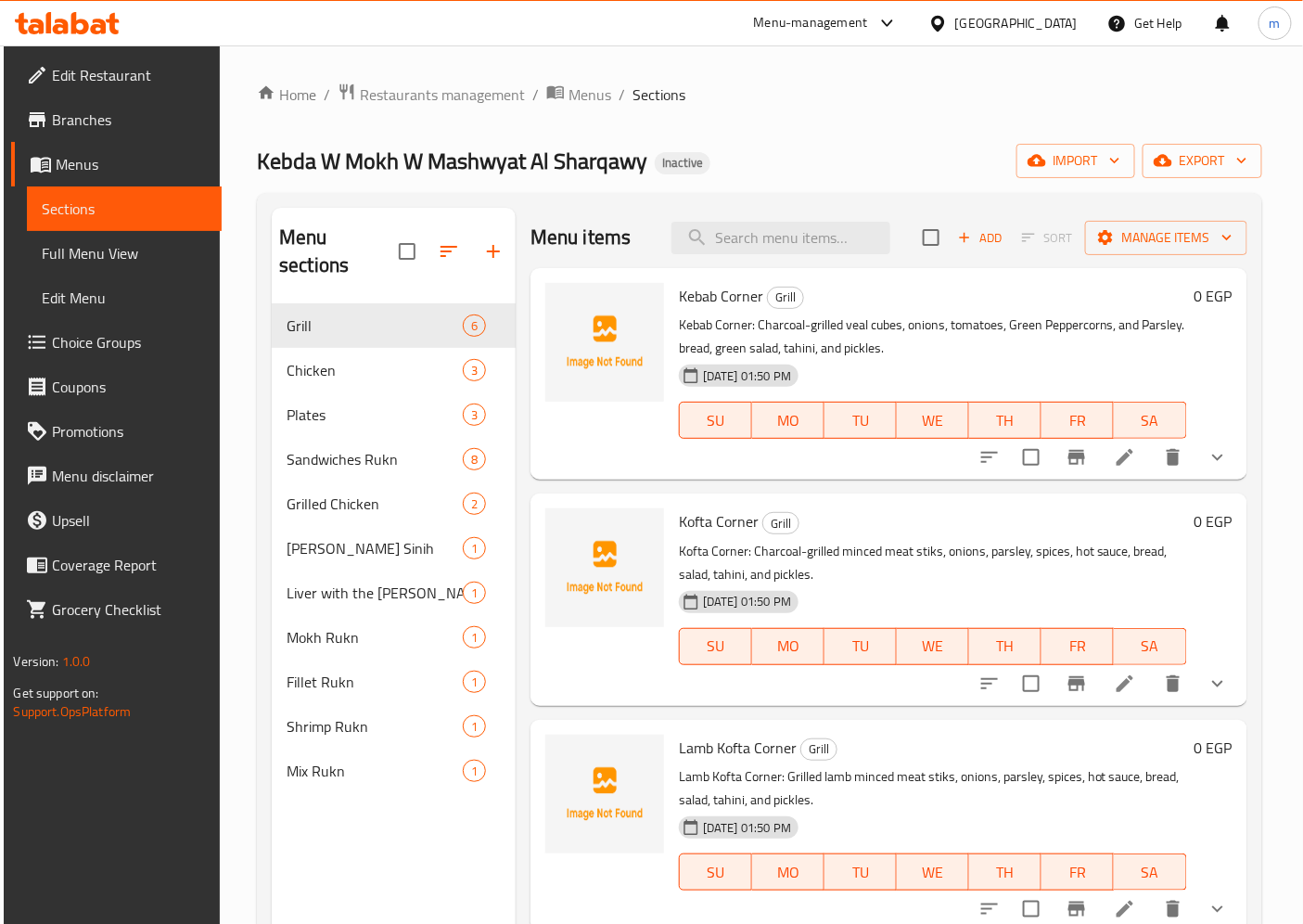
click at [151, 243] on span "Full Menu View" at bounding box center [124, 252] width 165 height 22
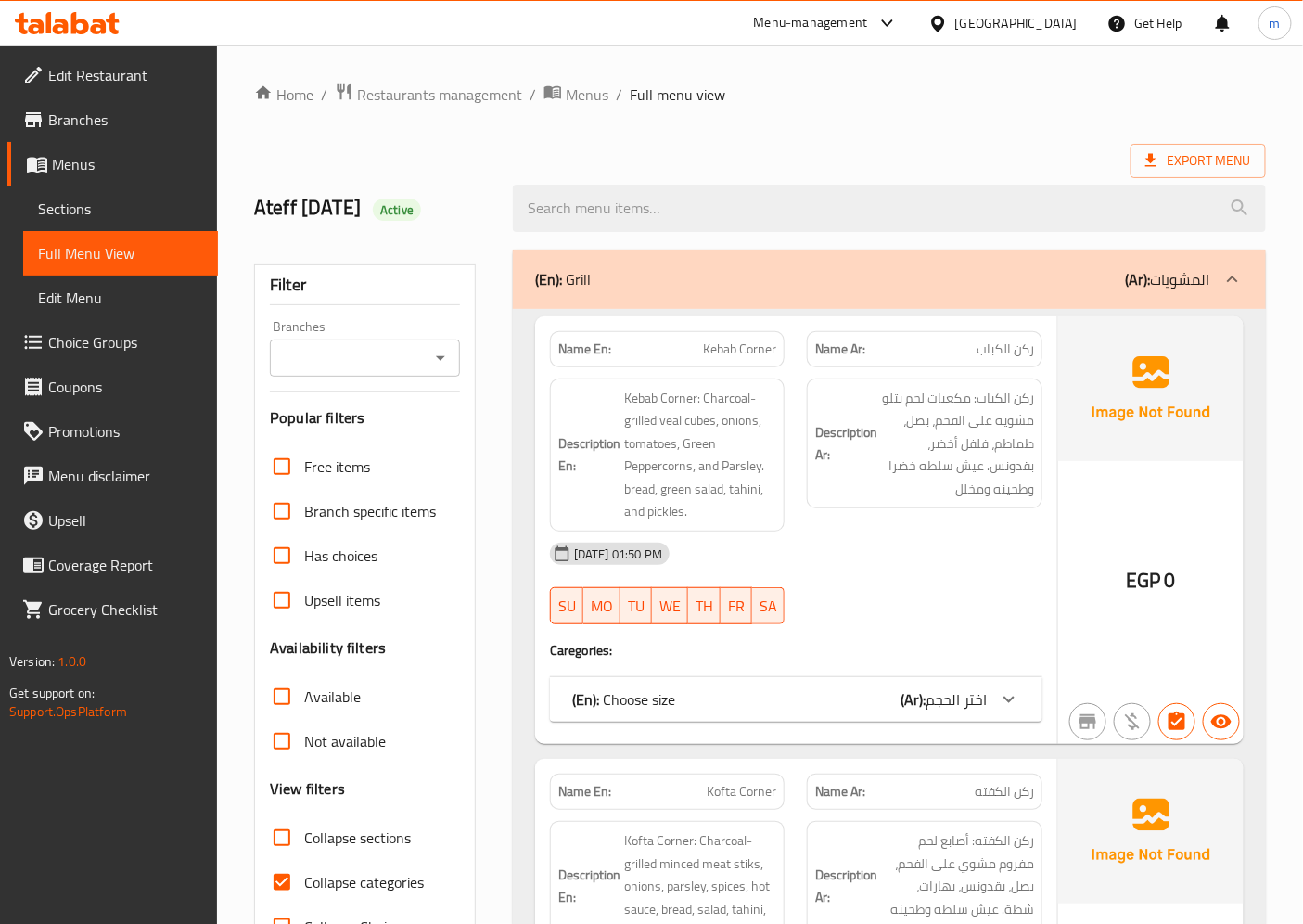
scroll to position [103, 0]
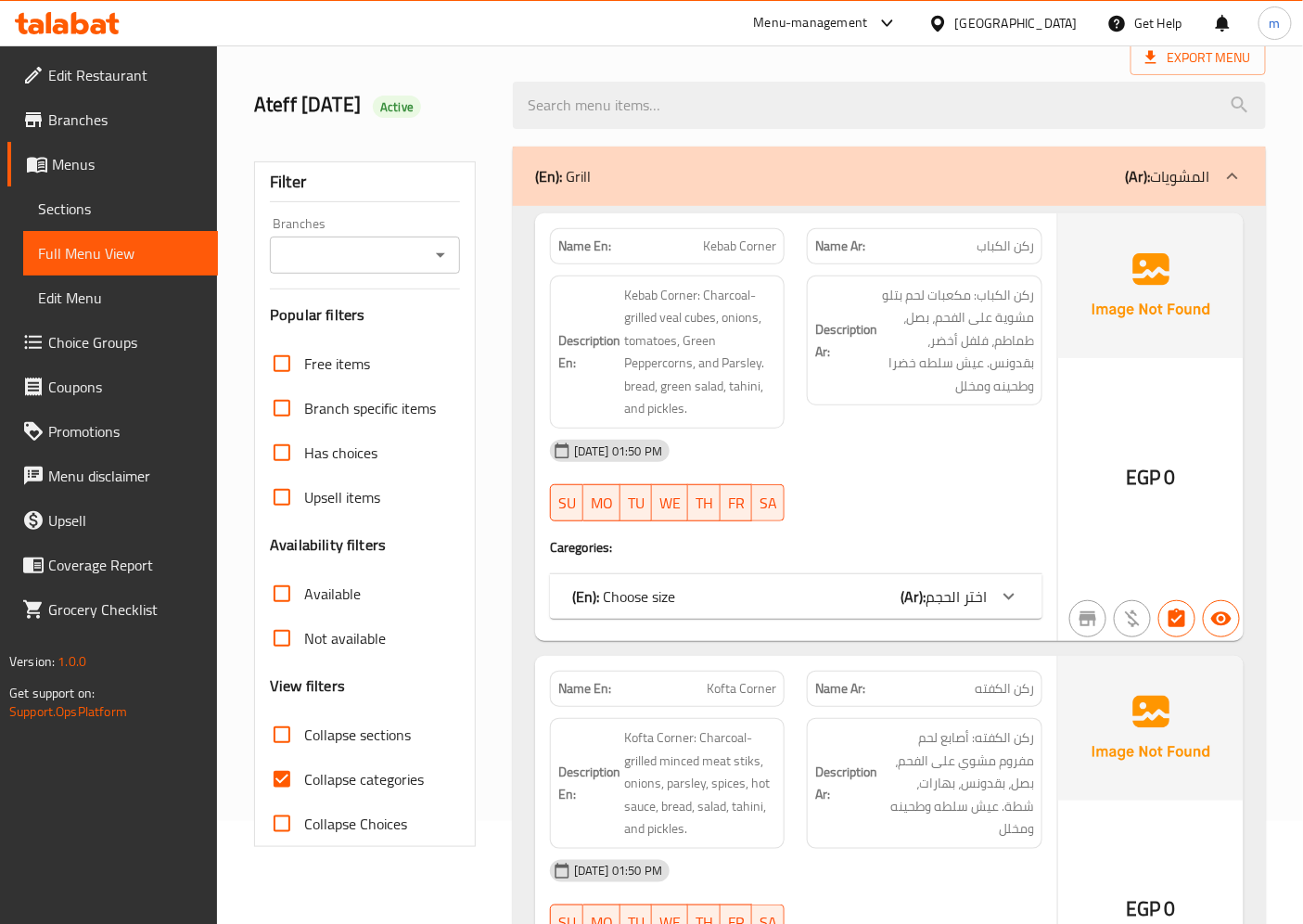
click at [331, 773] on span "Collapse categories" at bounding box center [365, 778] width 120 height 22
click at [305, 773] on input "Collapse categories" at bounding box center [282, 778] width 45 height 45
checkbox input "false"
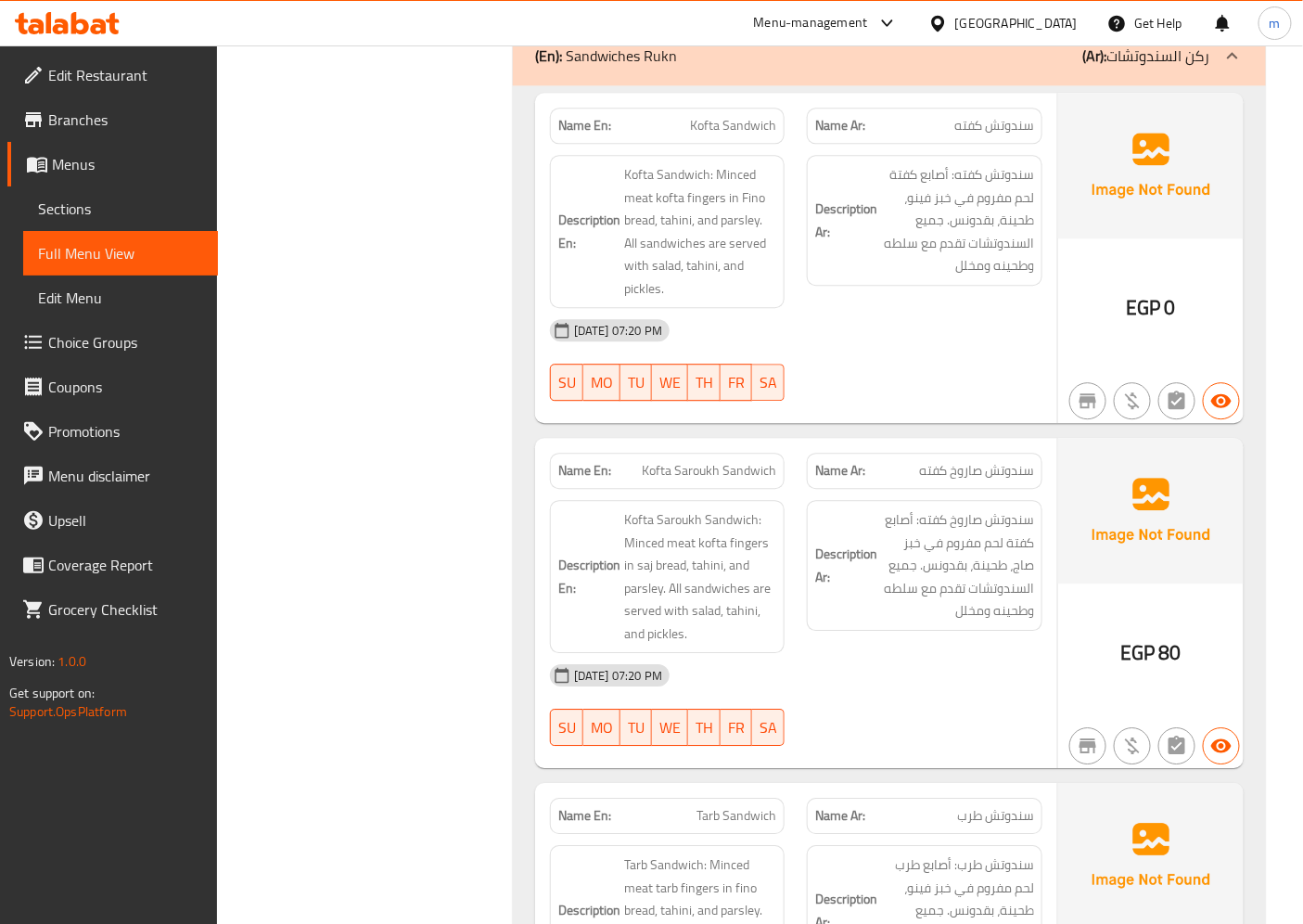
scroll to position [5976, 0]
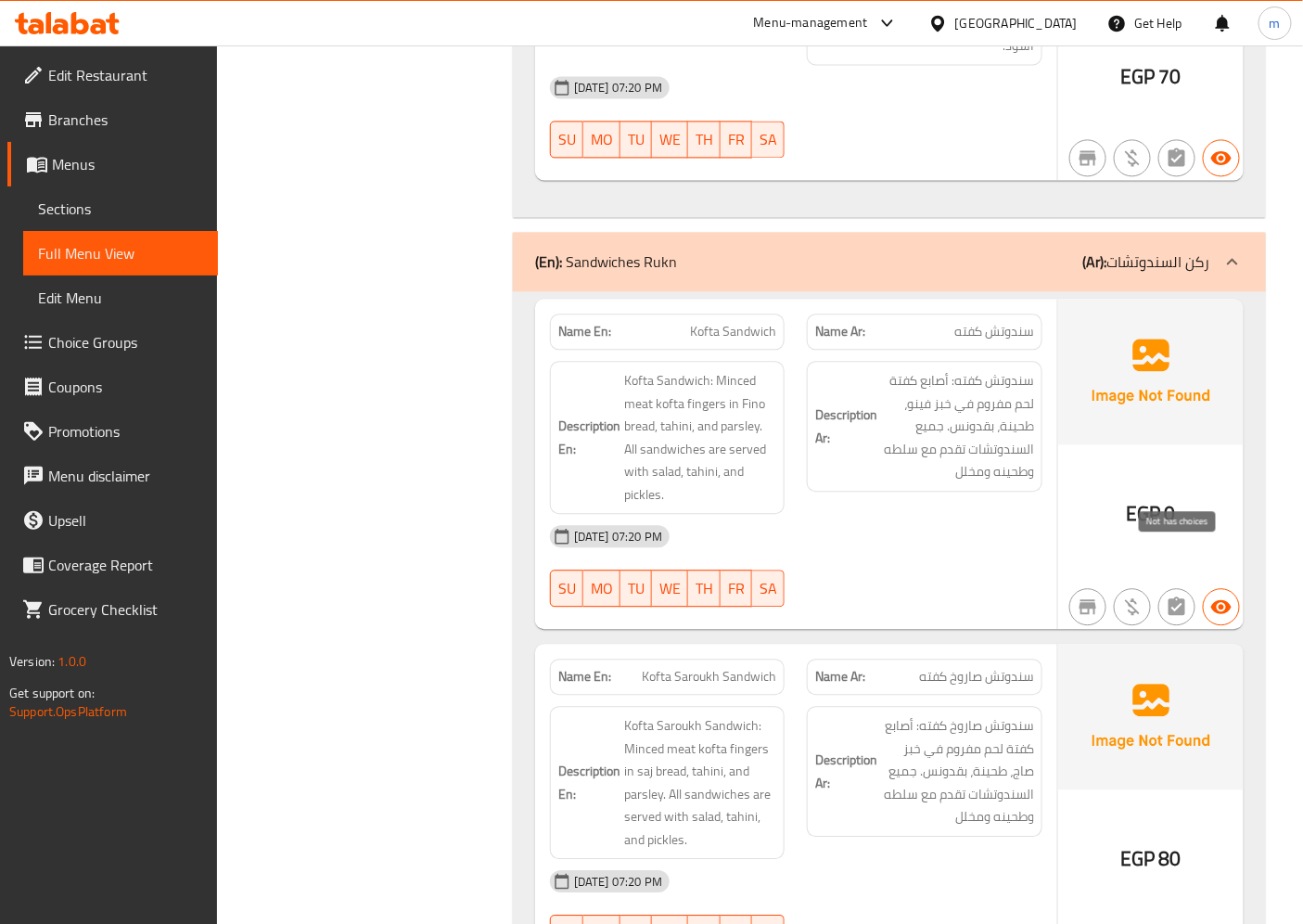
click at [1189, 596] on span "button" at bounding box center [1176, 606] width 35 height 22
click at [109, 251] on span "Full Menu View" at bounding box center [120, 252] width 165 height 22
click at [70, 345] on span "Choice Groups" at bounding box center [126, 342] width 155 height 22
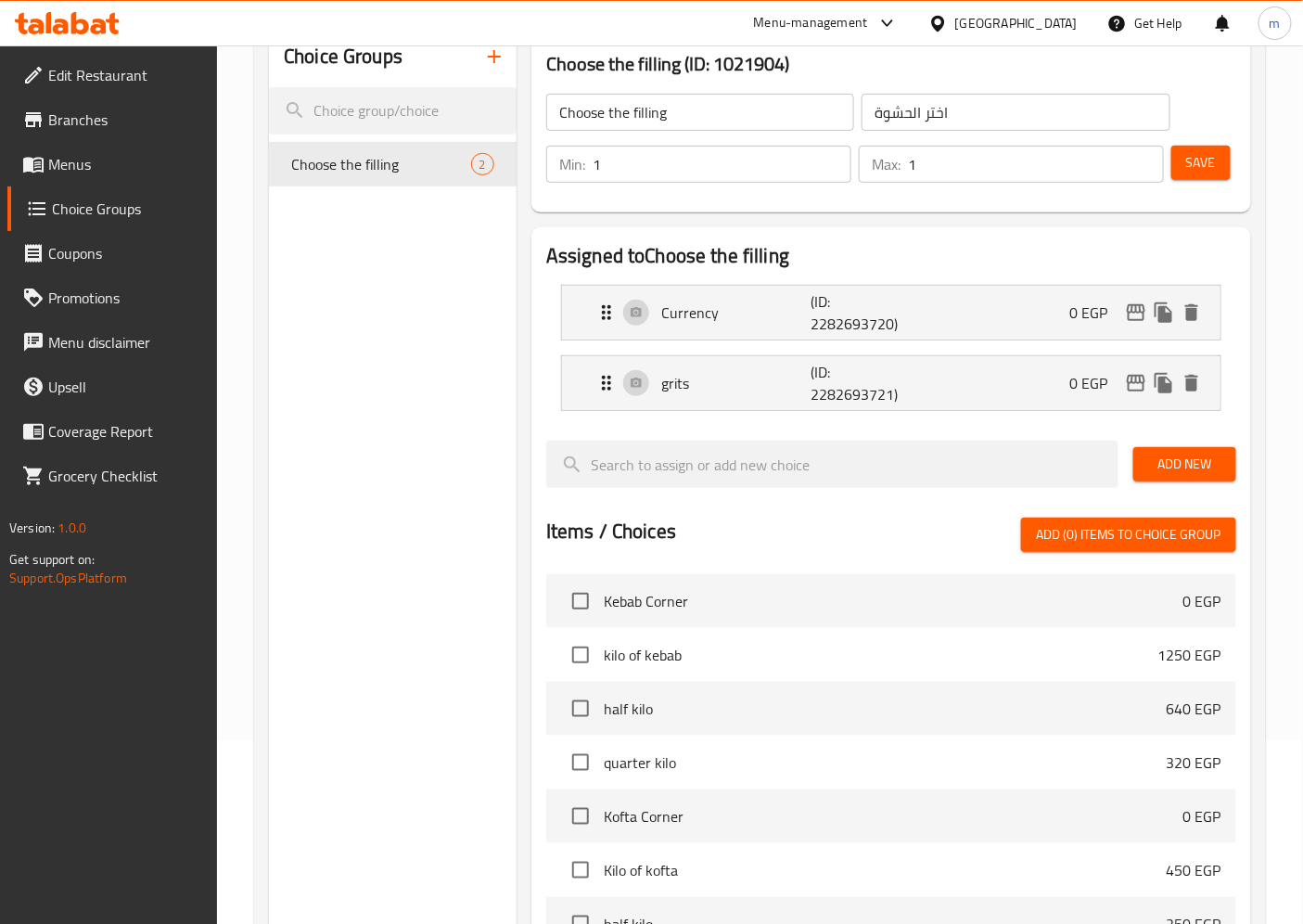
scroll to position [206, 0]
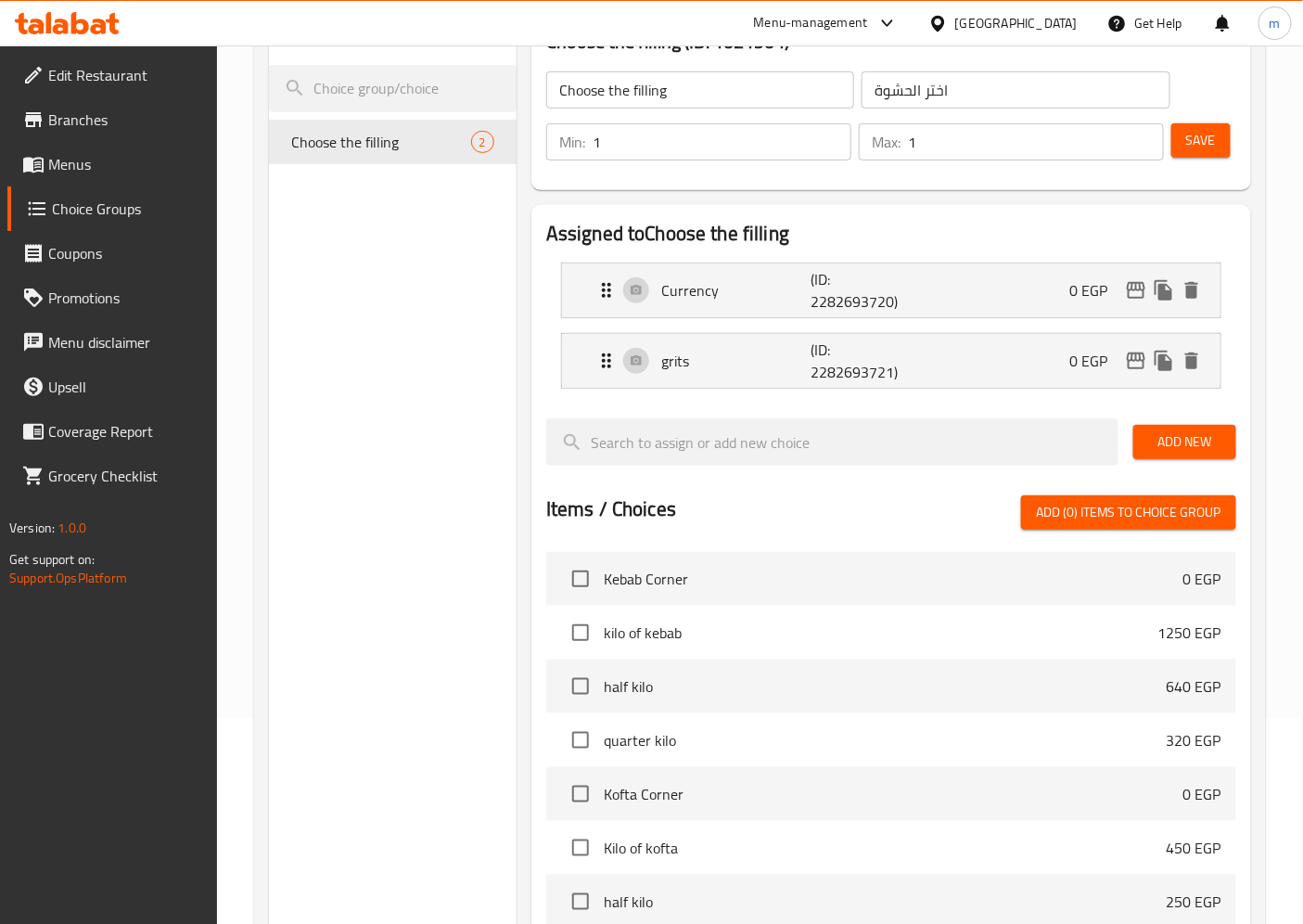
click at [1179, 442] on span "Add New" at bounding box center [1184, 442] width 73 height 23
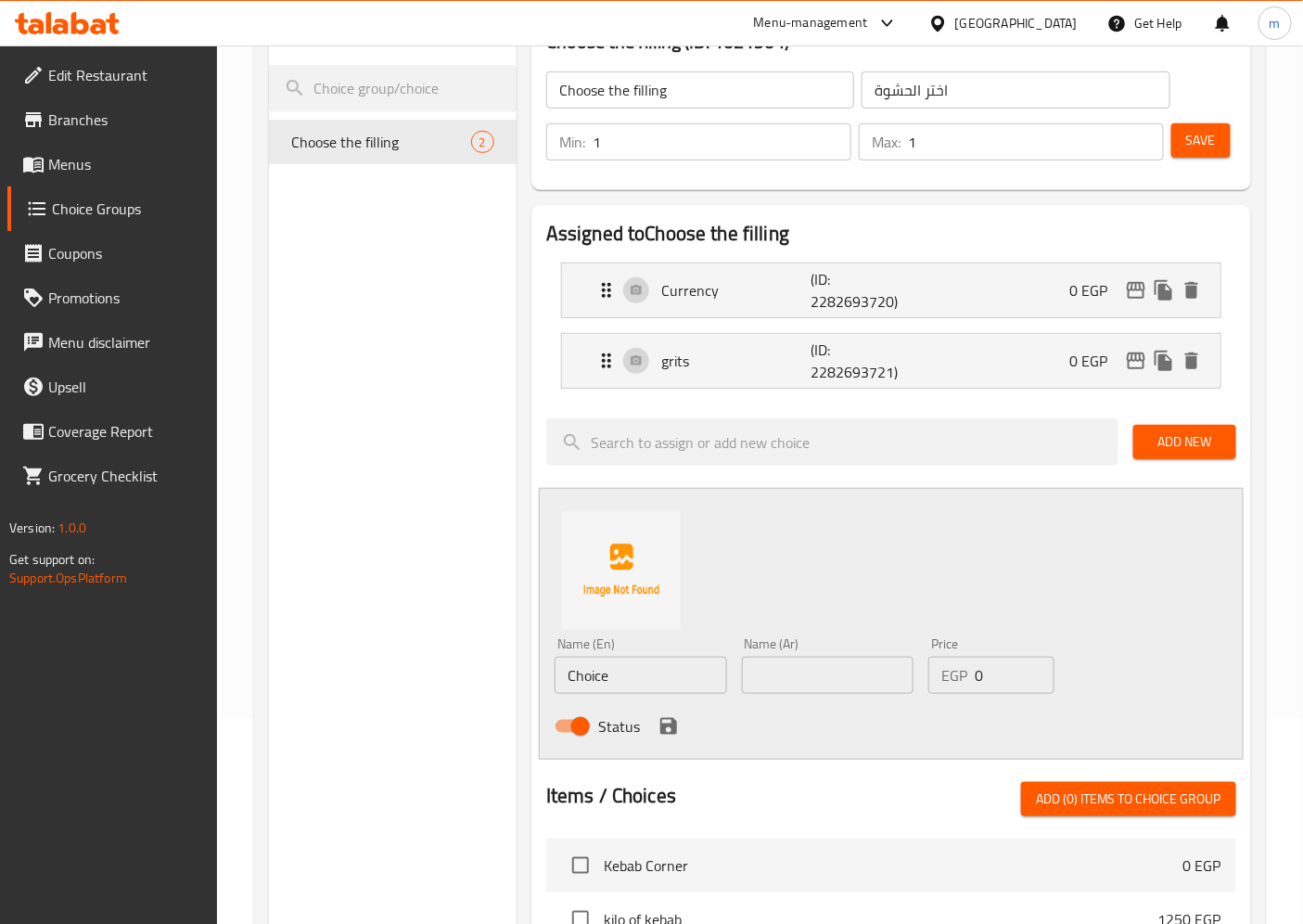
click at [582, 690] on input "Choice" at bounding box center [641, 675] width 172 height 37
paste input "ٍSize 1"
click at [568, 678] on input "ٍSize 1" at bounding box center [641, 675] width 172 height 37
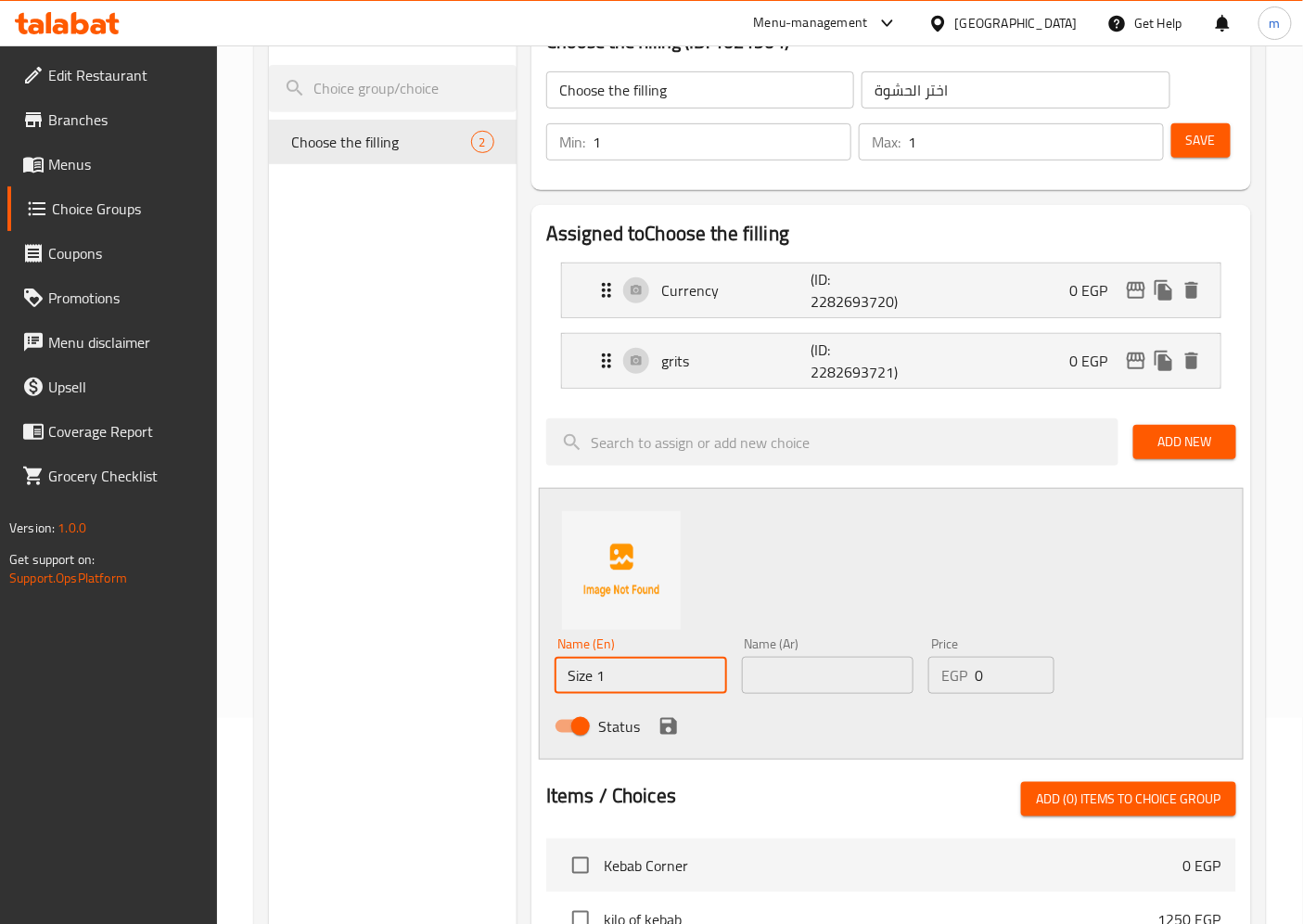
type input "Size 1"
click at [789, 684] on input "text" at bounding box center [828, 675] width 172 height 37
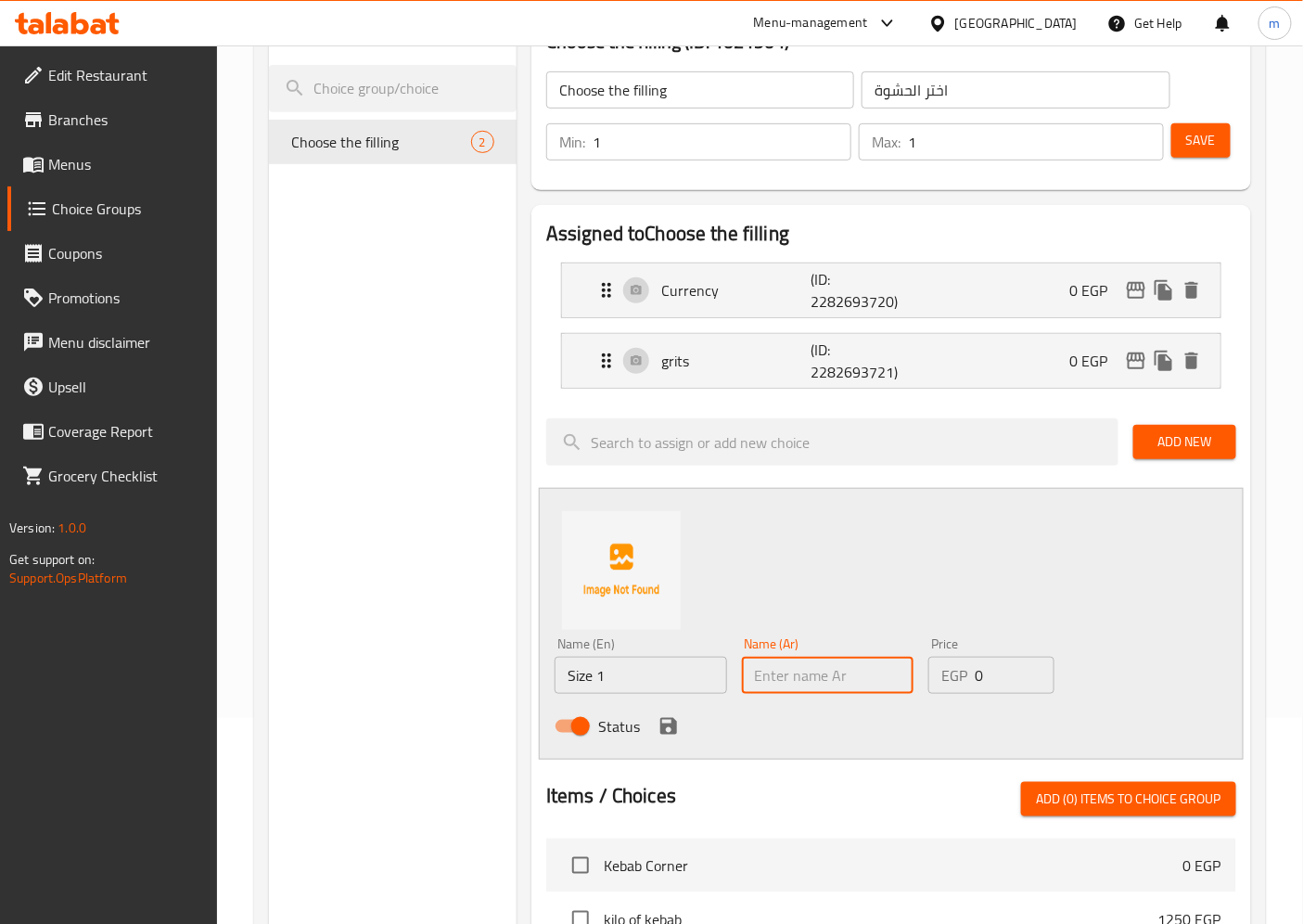
click at [789, 684] on input "text" at bounding box center [828, 675] width 172 height 37
paste input "حجم 1"
type input "حجم 1"
click at [1017, 684] on input "0" at bounding box center [1014, 675] width 79 height 37
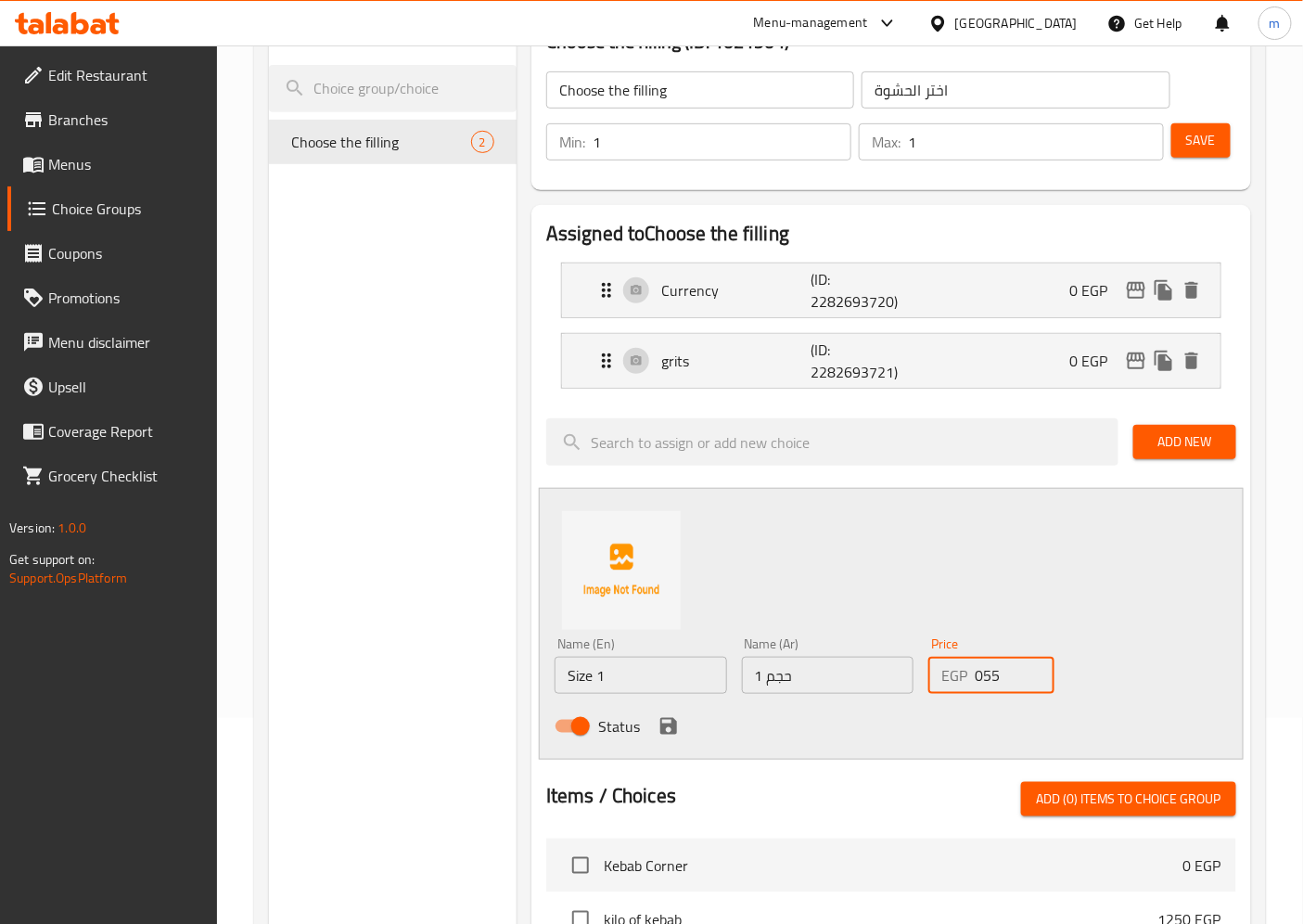
click at [983, 672] on input "055" at bounding box center [1014, 675] width 79 height 37
type input "55"
click at [1102, 635] on div "Name (En) Size 1 Name (En) Name (Ar) حجم 1 Name (Ar) Price EGP 55 Price Status" at bounding box center [828, 691] width 562 height 122
click at [678, 727] on icon "save" at bounding box center [668, 725] width 22 height 22
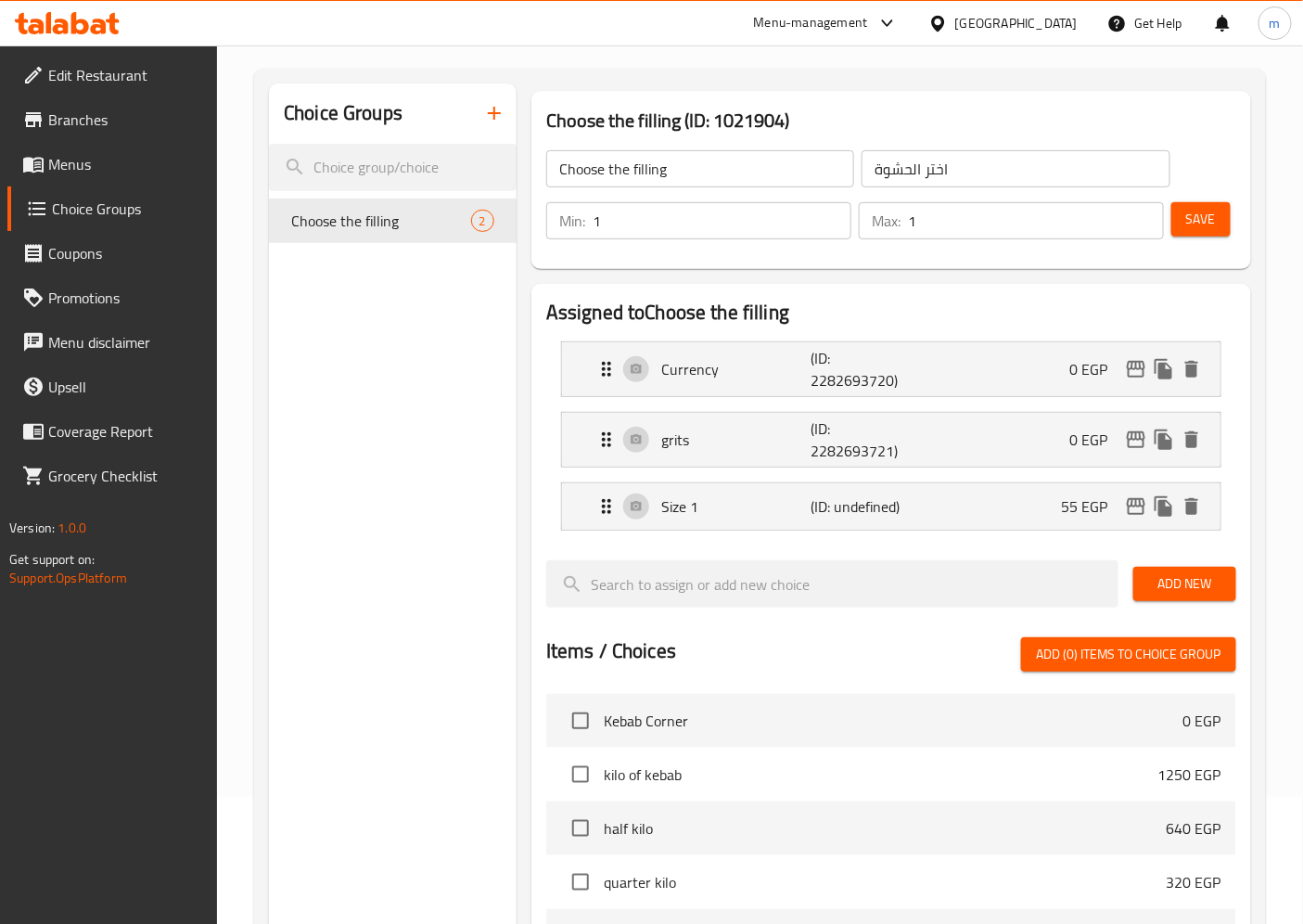
scroll to position [0, 0]
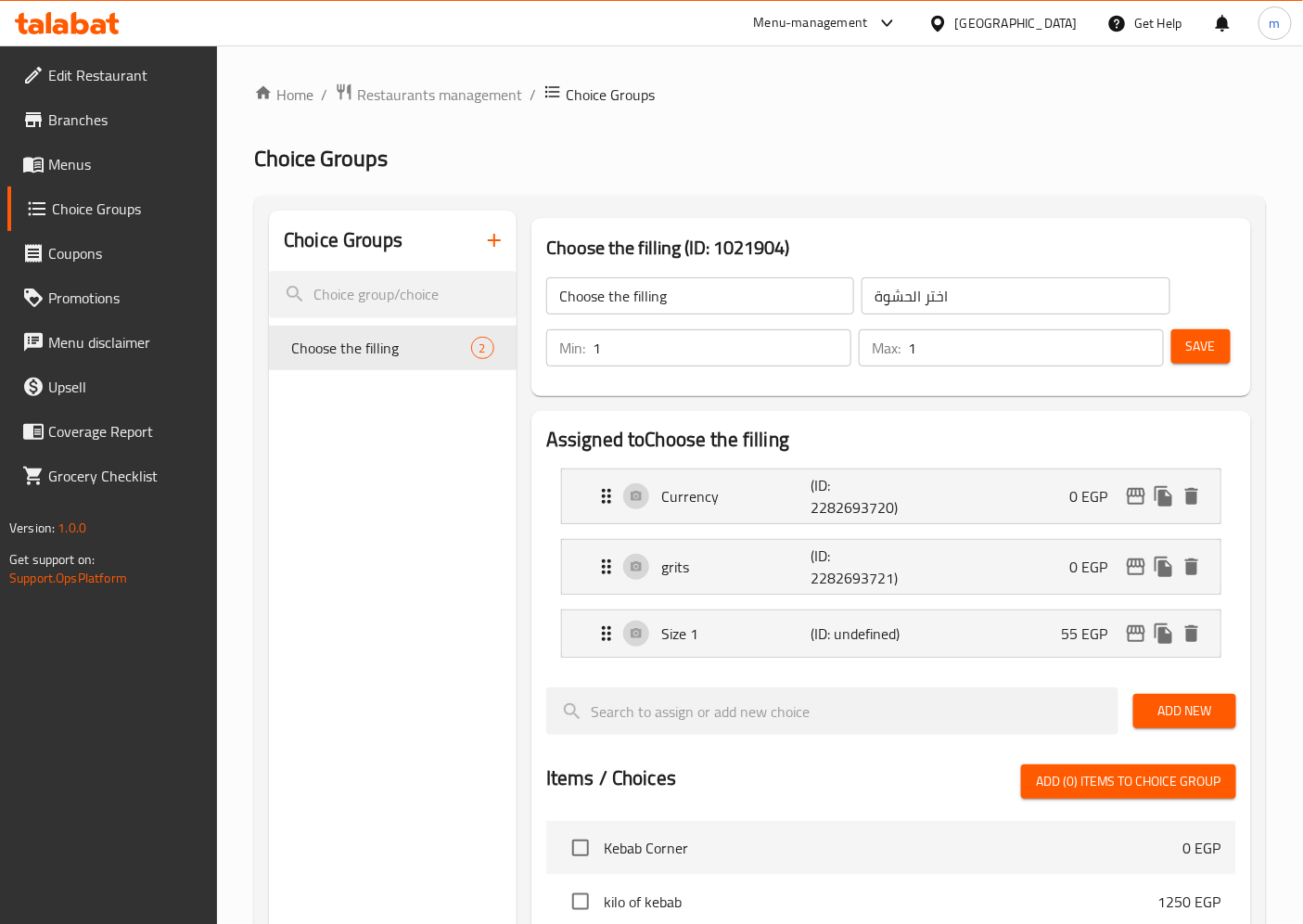
click at [128, 145] on link "Menus" at bounding box center [112, 164] width 210 height 45
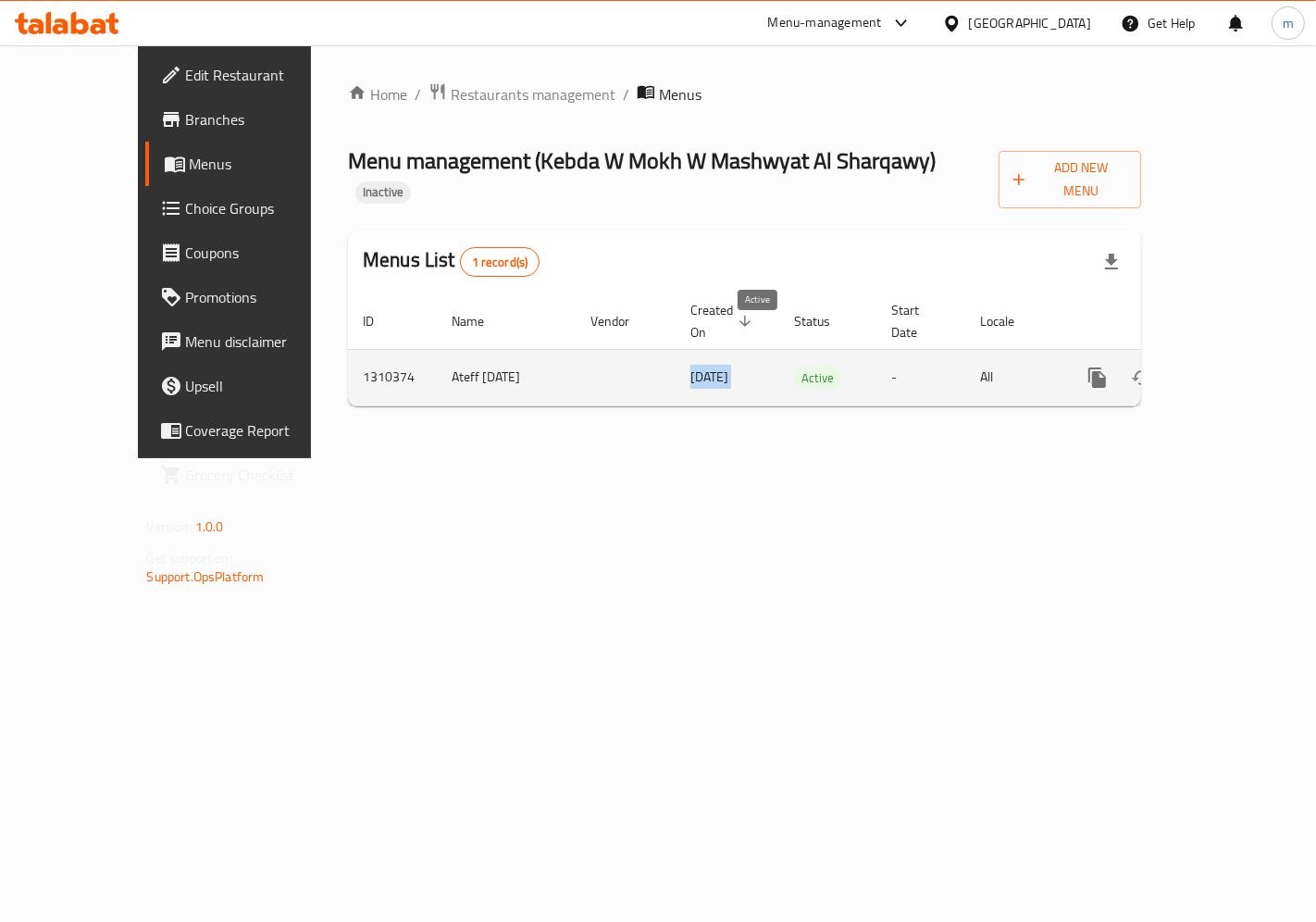
drag, startPoint x: 542, startPoint y: 321, endPoint x: 742, endPoint y: 334, distance: 200.4
click at [742, 348] on tr "1310374 Ateff [DATE] [DATE] Active - All" at bounding box center [807, 376] width 920 height 56
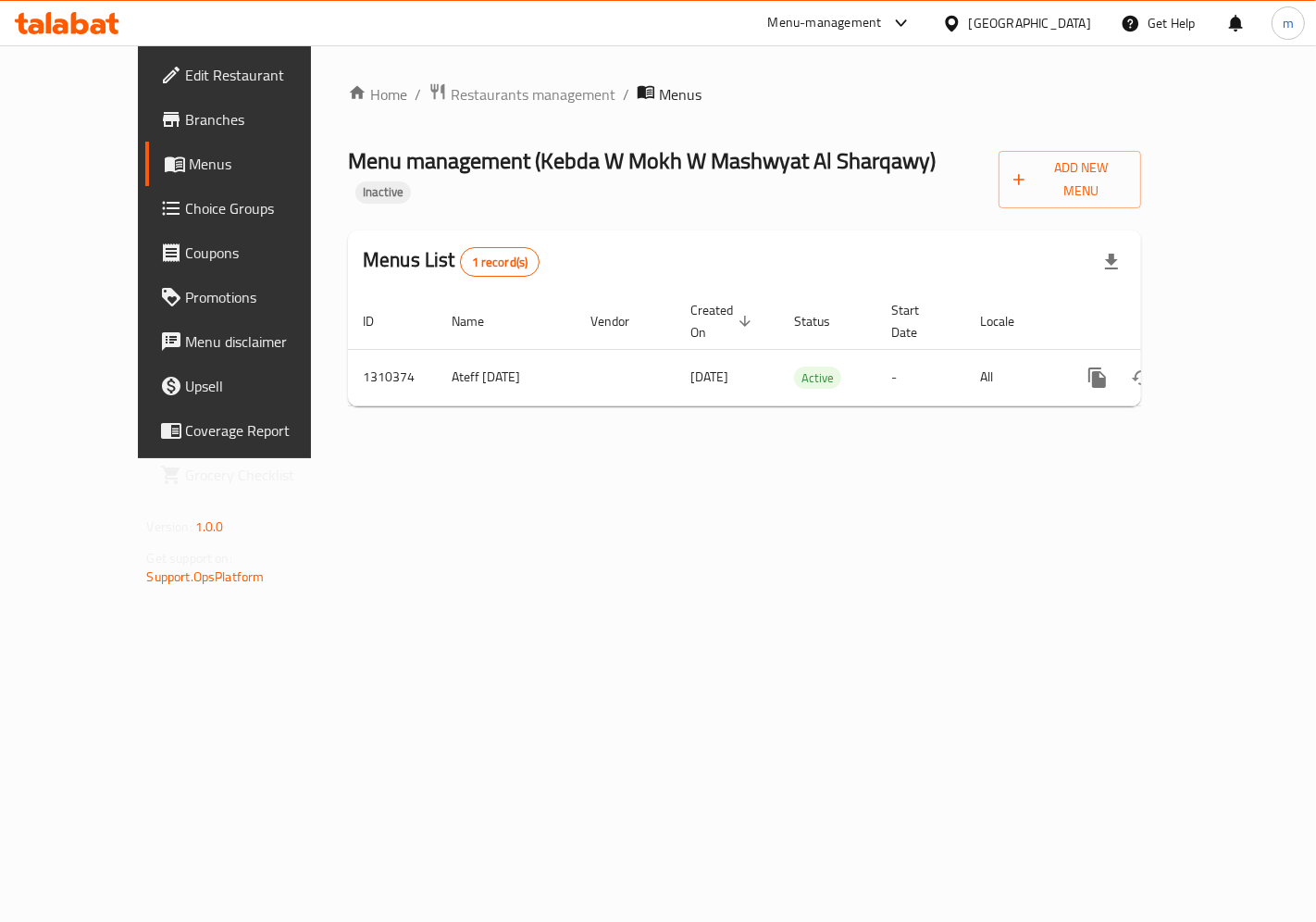
click at [558, 458] on div "Home / Restaurants management / Menus Menu management ( Kebda W Mokh W Mashwyat…" at bounding box center [743, 252] width 867 height 413
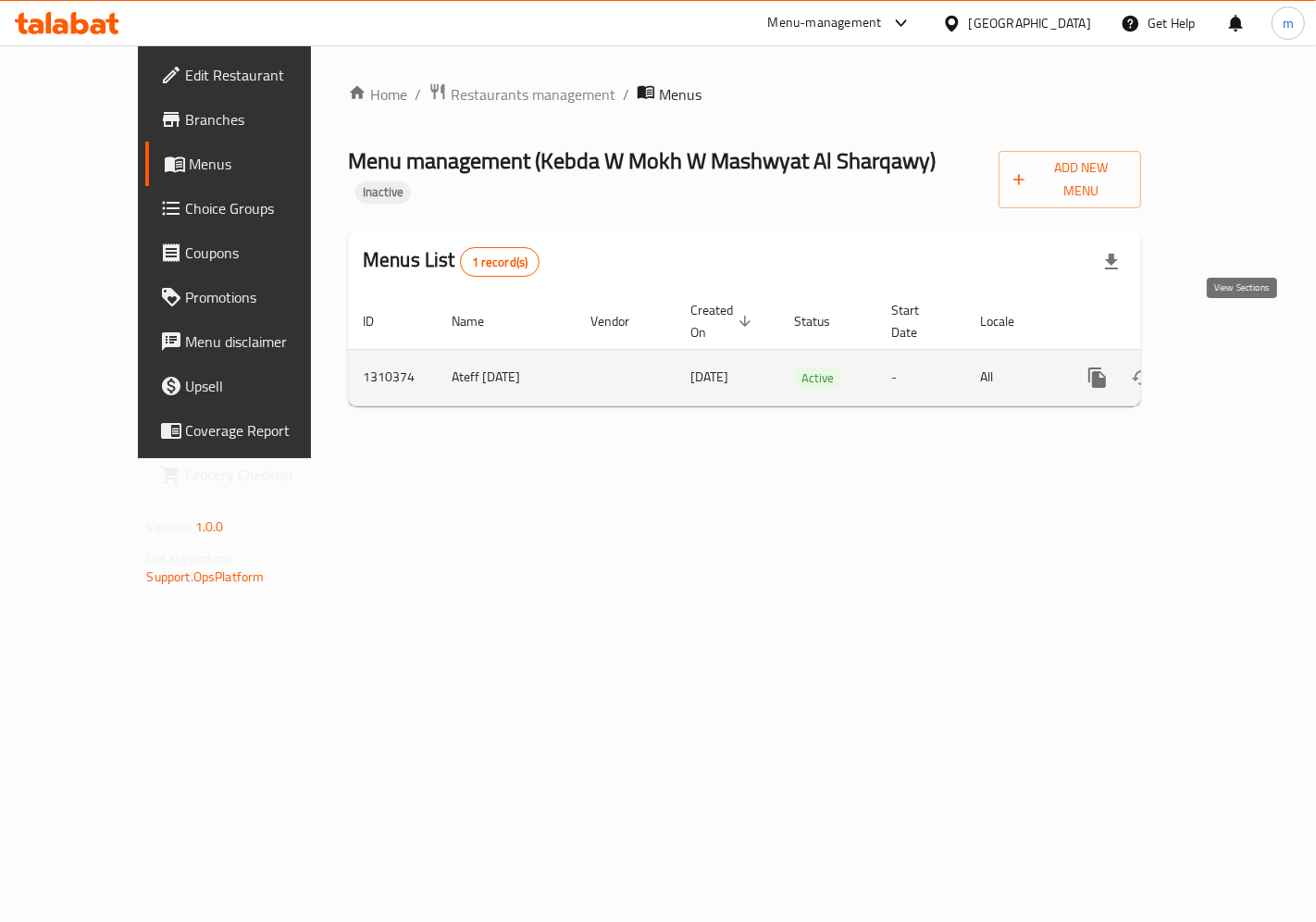
click at [1238, 367] on icon "enhanced table" at bounding box center [1230, 377] width 22 height 22
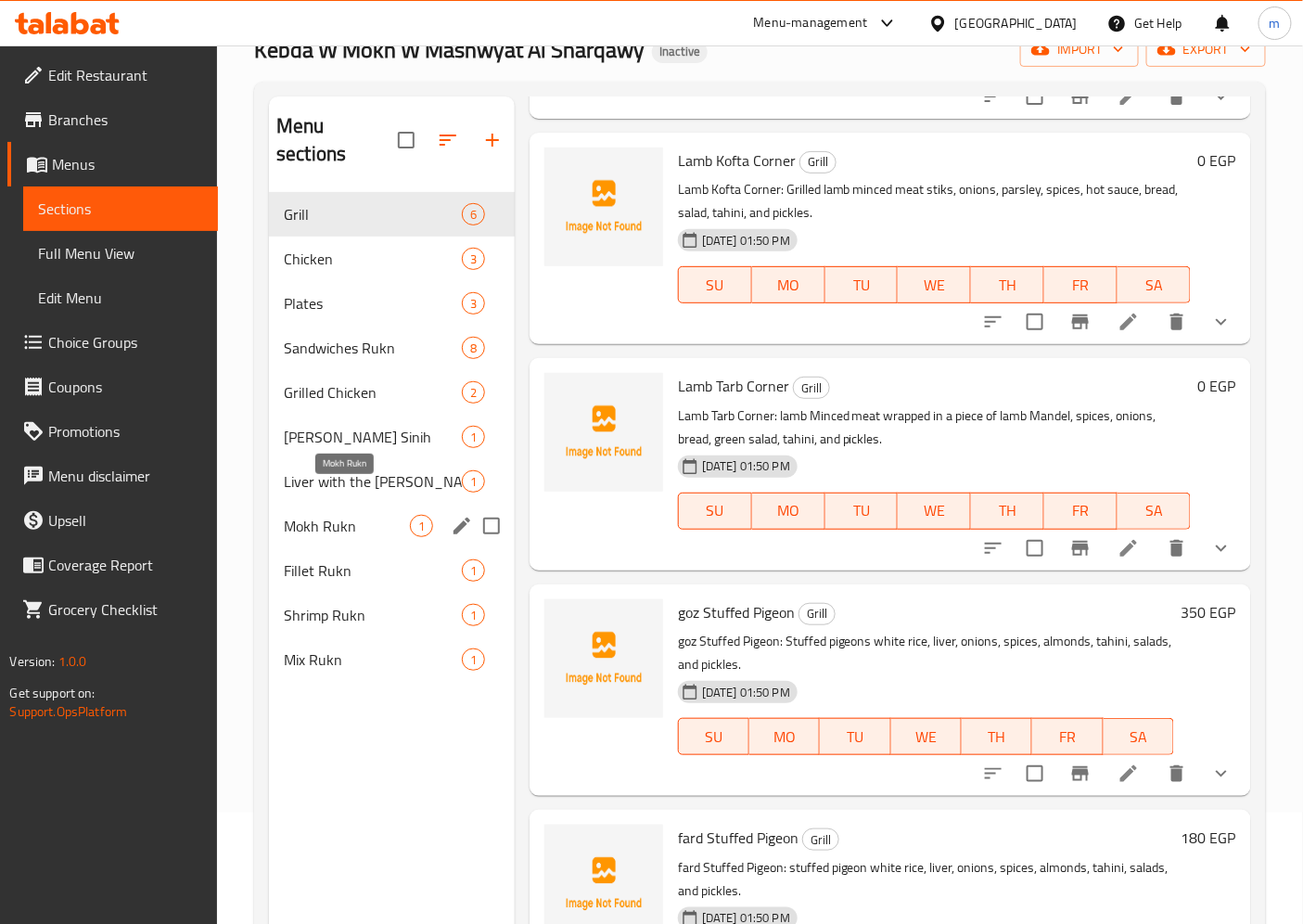
scroll to position [260, 0]
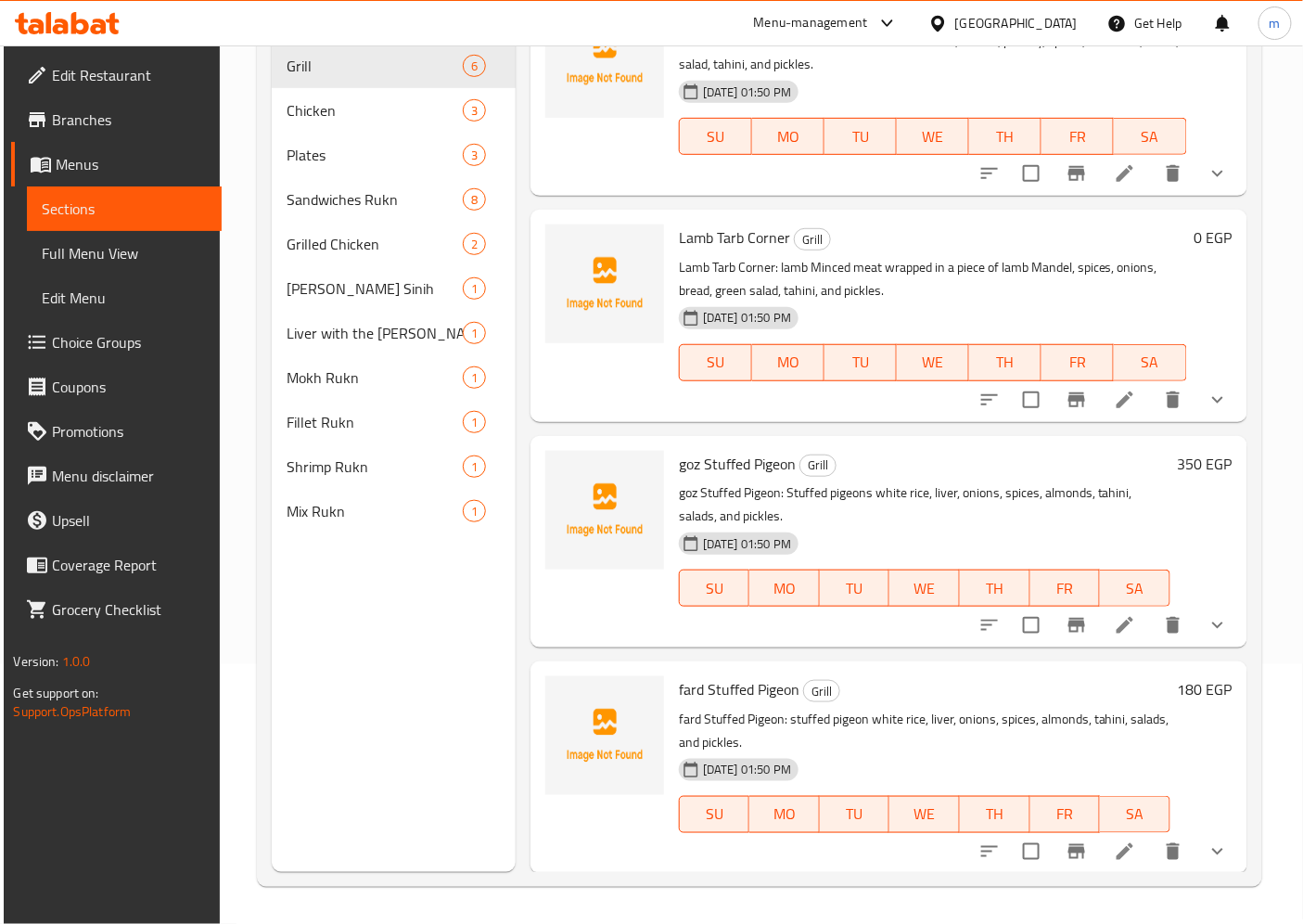
click at [85, 244] on span "Full Menu View" at bounding box center [124, 252] width 165 height 22
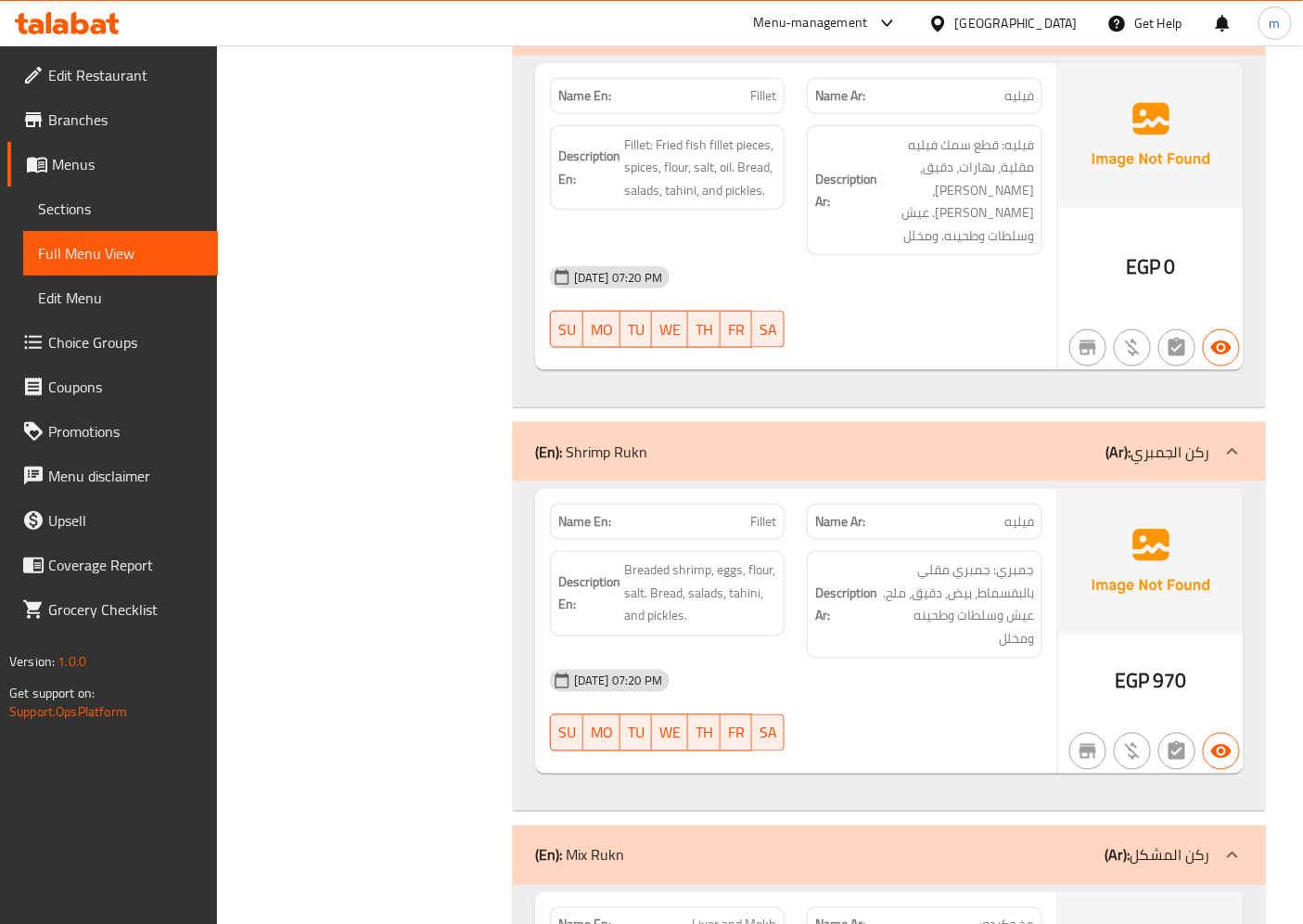
scroll to position [10137, 0]
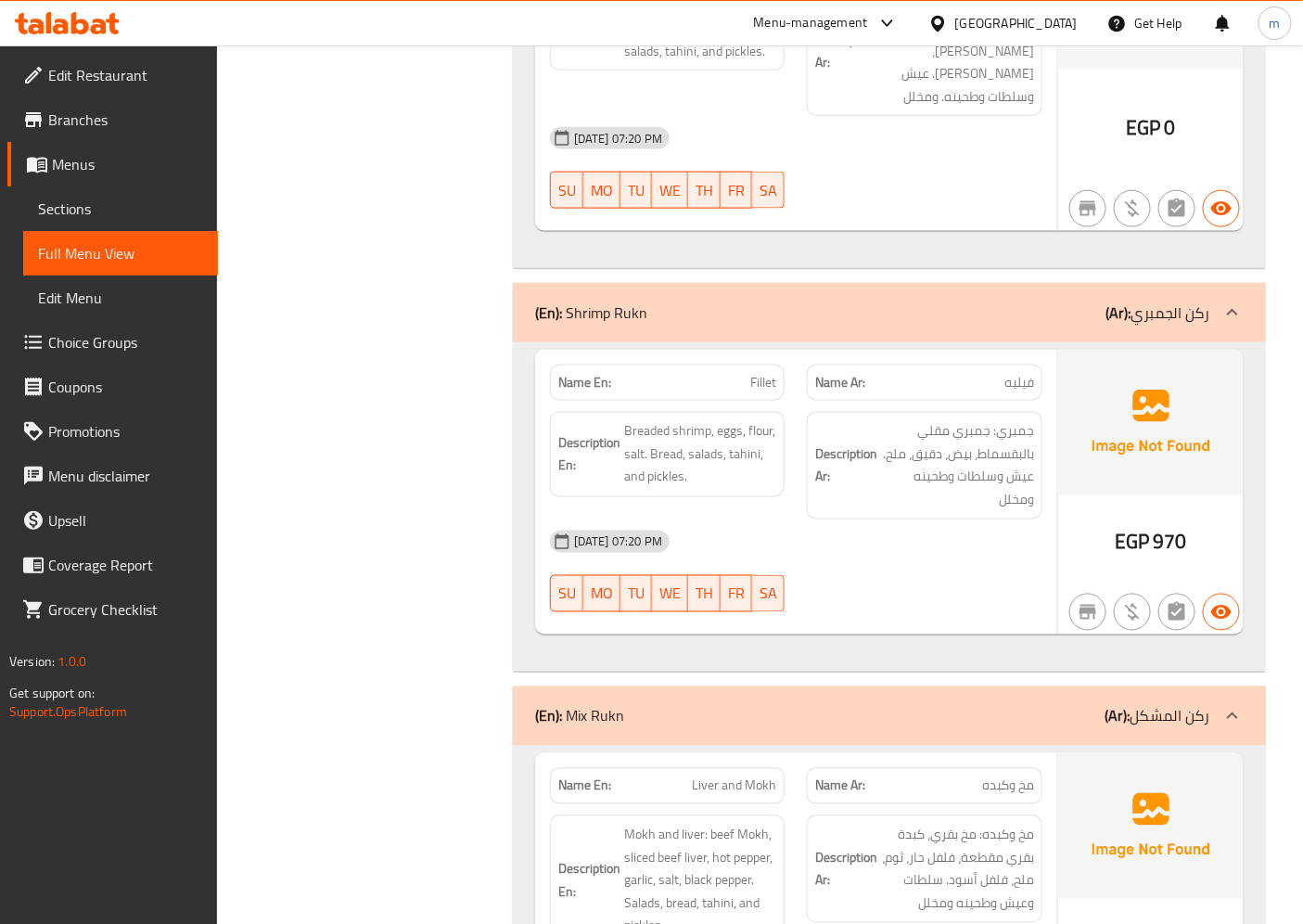
click at [949, 520] on div "[DATE] 07:20 PM" at bounding box center [796, 541] width 515 height 45
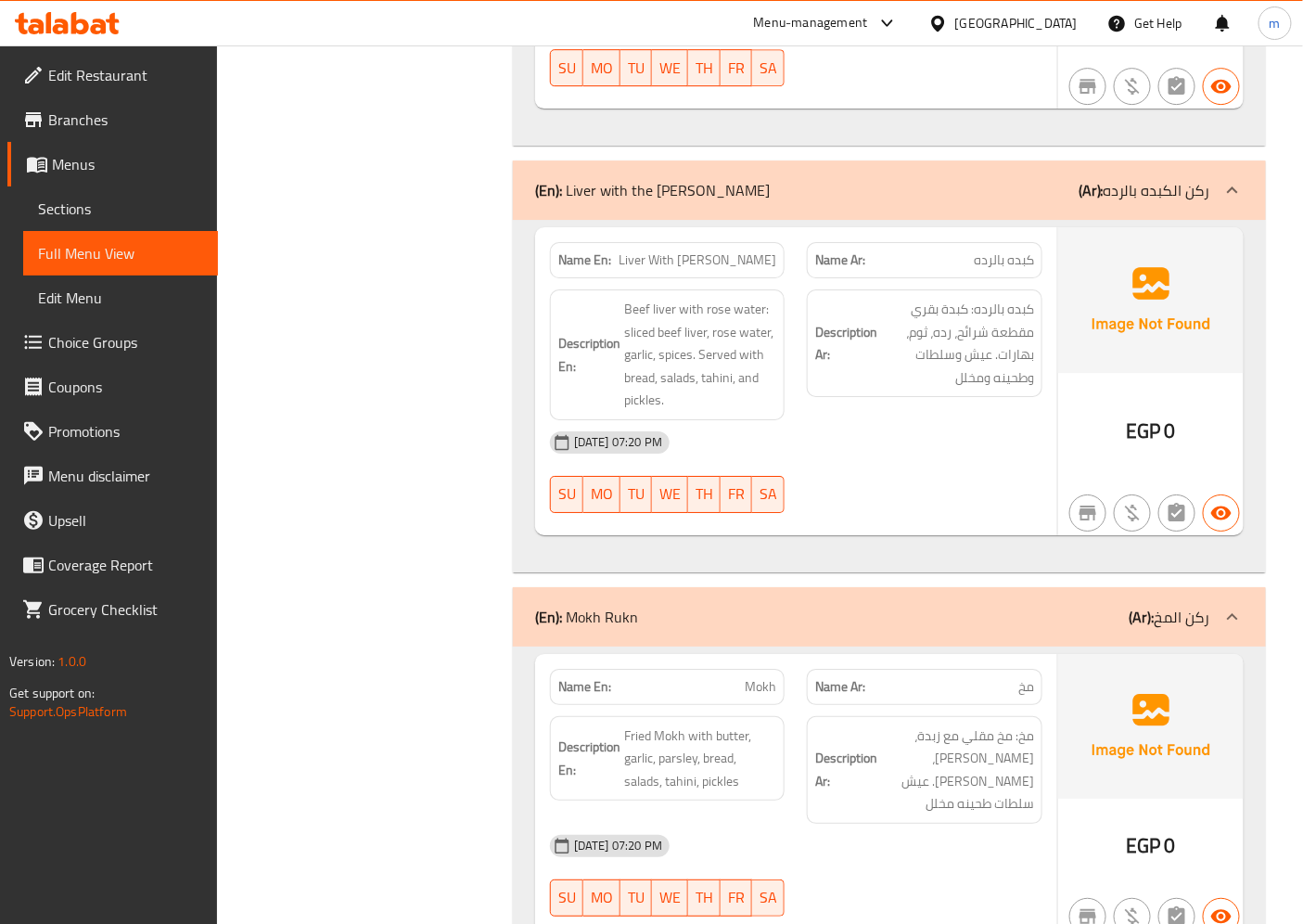
click at [148, 345] on span "Choice Groups" at bounding box center [126, 342] width 155 height 22
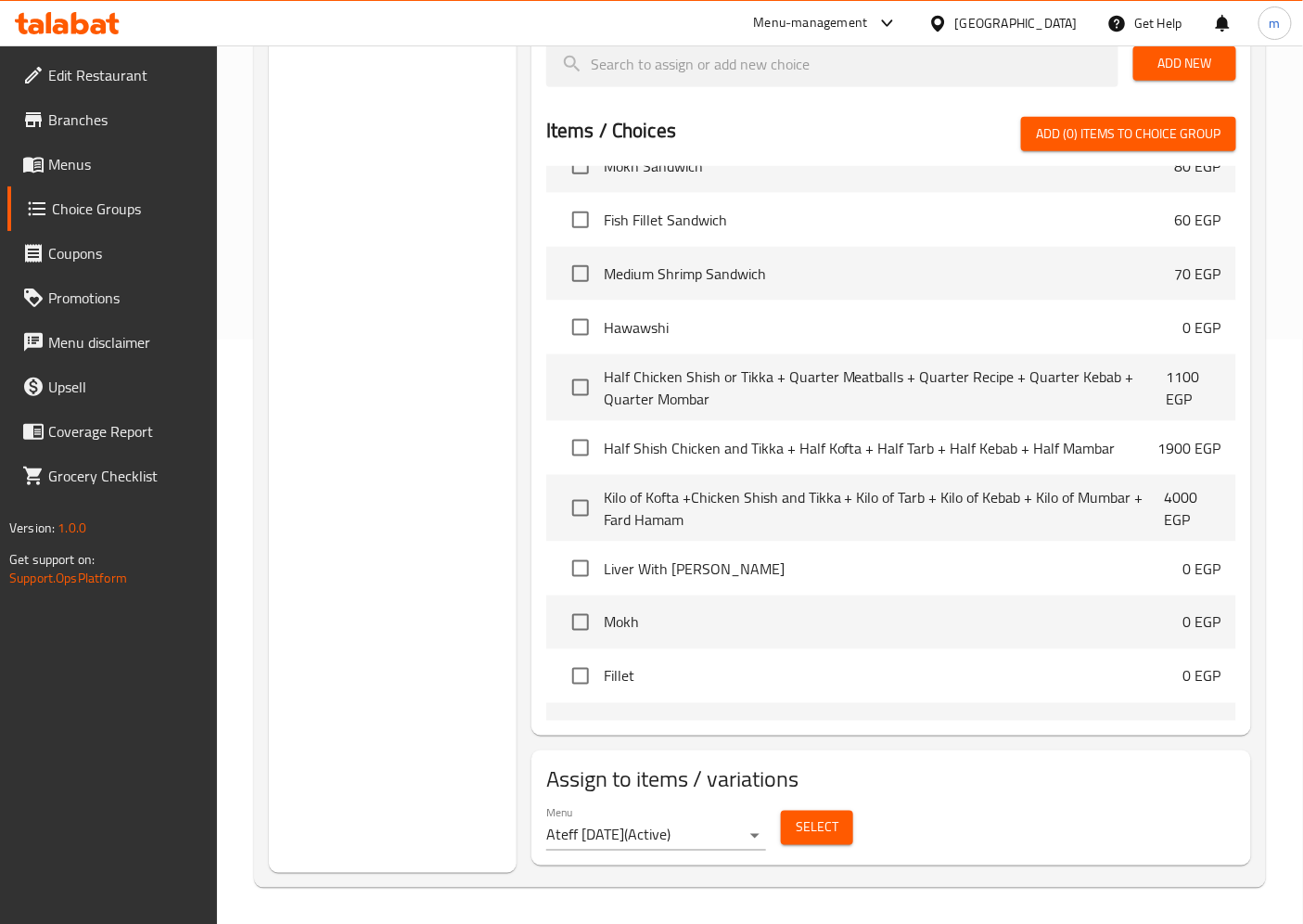
scroll to position [1743, 0]
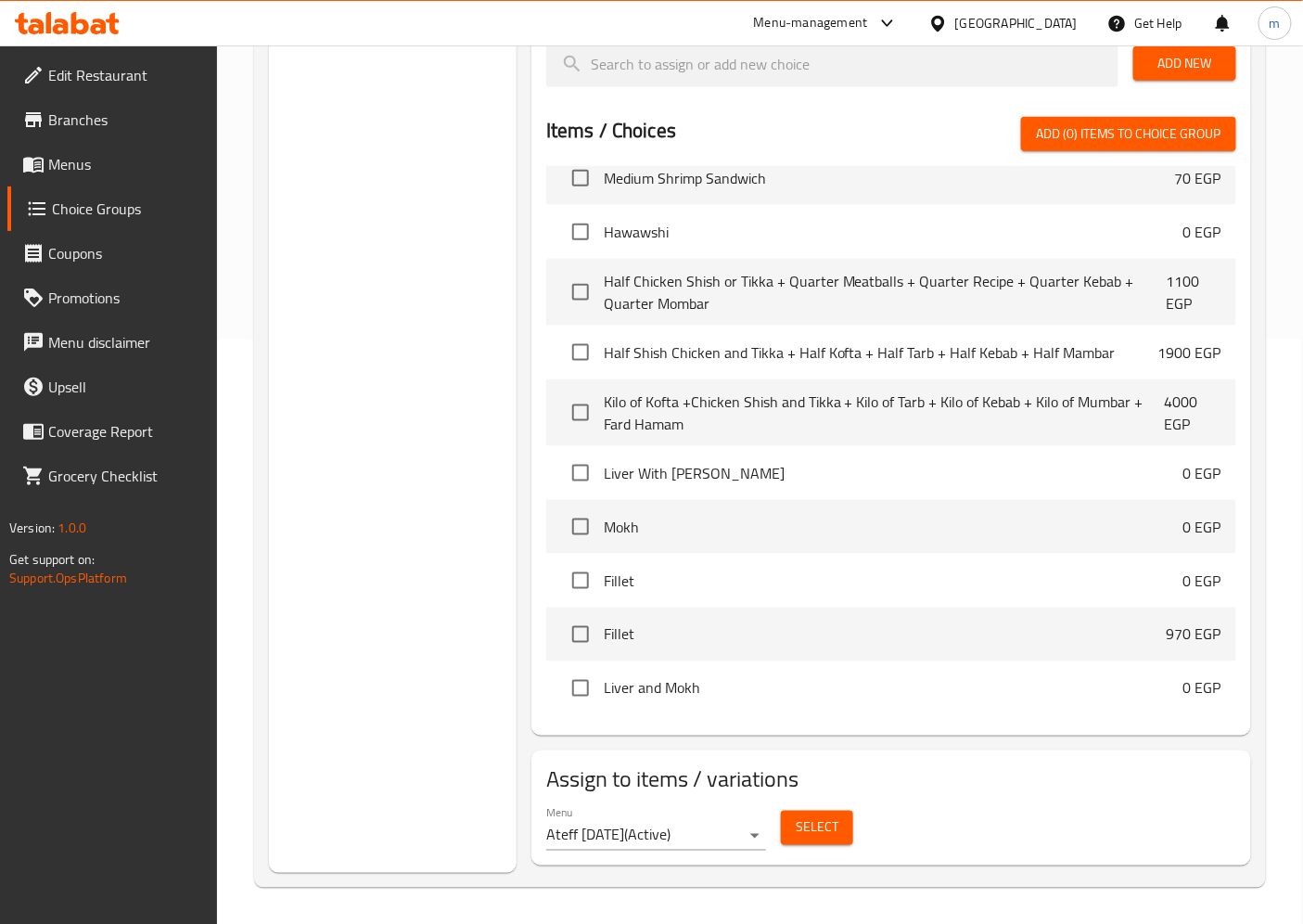
click at [659, 631] on span "Fillet" at bounding box center [885, 634] width 563 height 22
drag, startPoint x: 1096, startPoint y: 633, endPoint x: 1151, endPoint y: 623, distance: 55.9
click at [1097, 633] on span "Fillet" at bounding box center [885, 634] width 563 height 22
click at [1167, 625] on p "970 EGP" at bounding box center [1194, 634] width 54 height 22
click at [645, 636] on span "Fillet" at bounding box center [885, 634] width 563 height 22
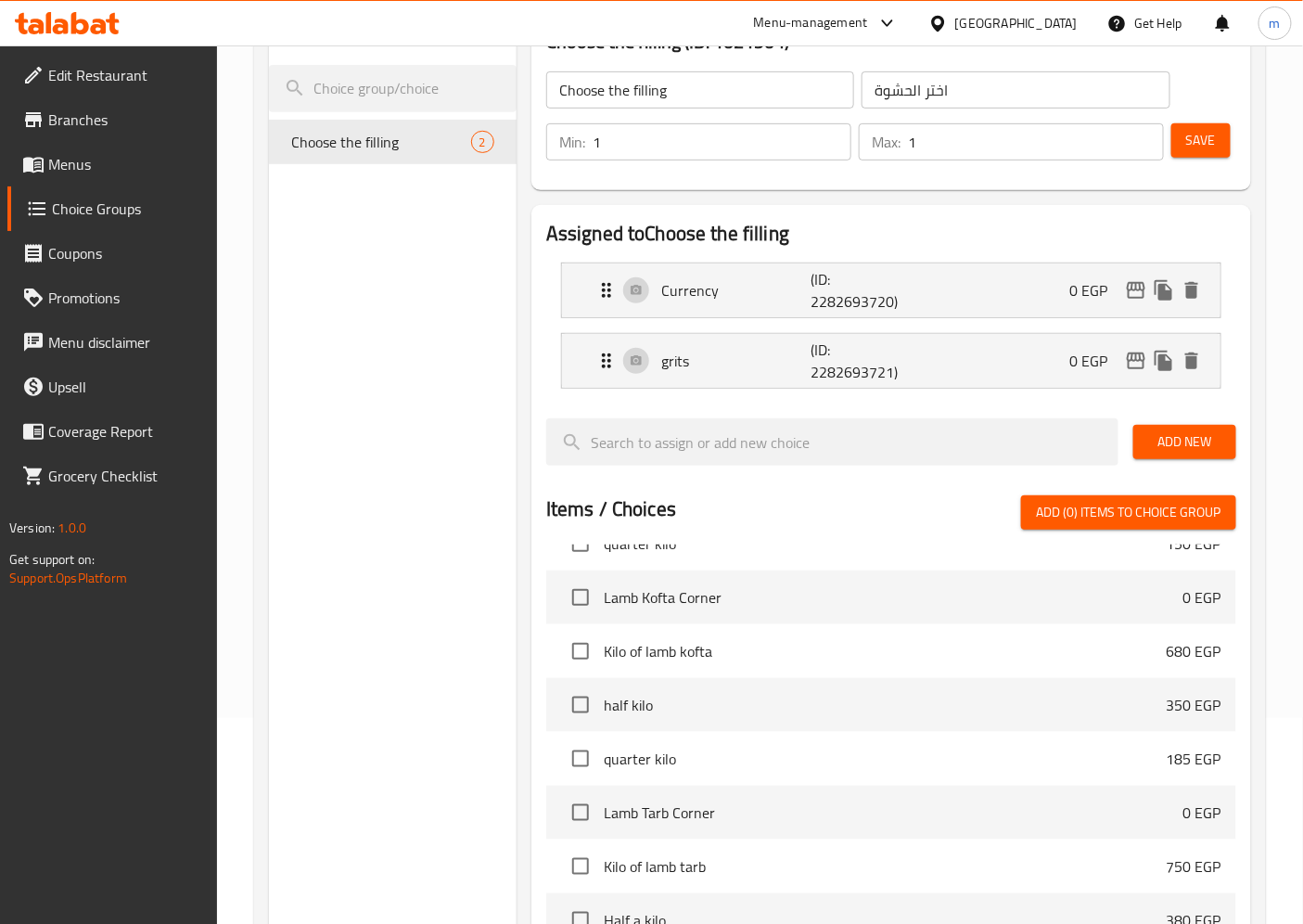
scroll to position [0, 0]
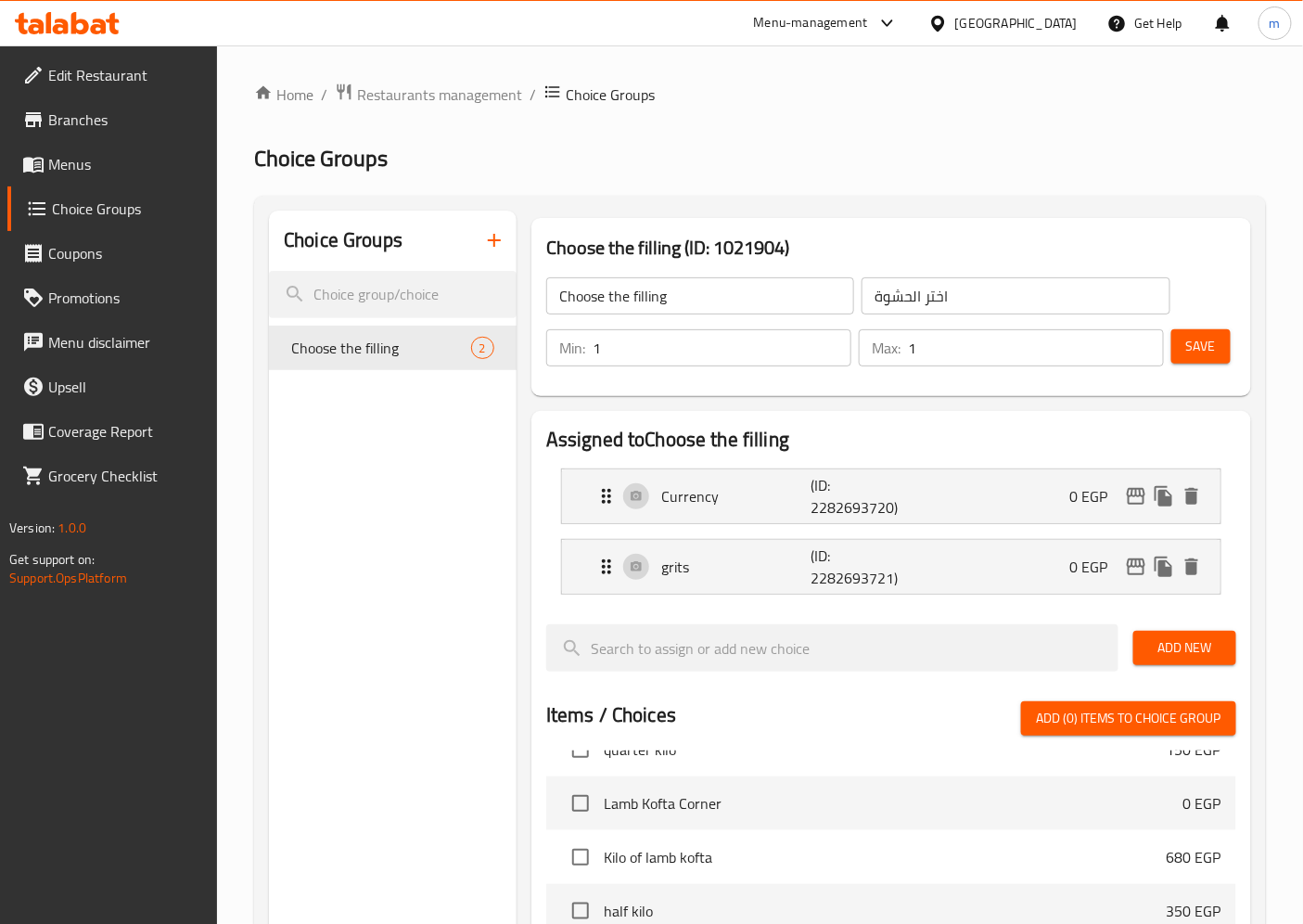
click at [503, 246] on icon "button" at bounding box center [494, 240] width 22 height 22
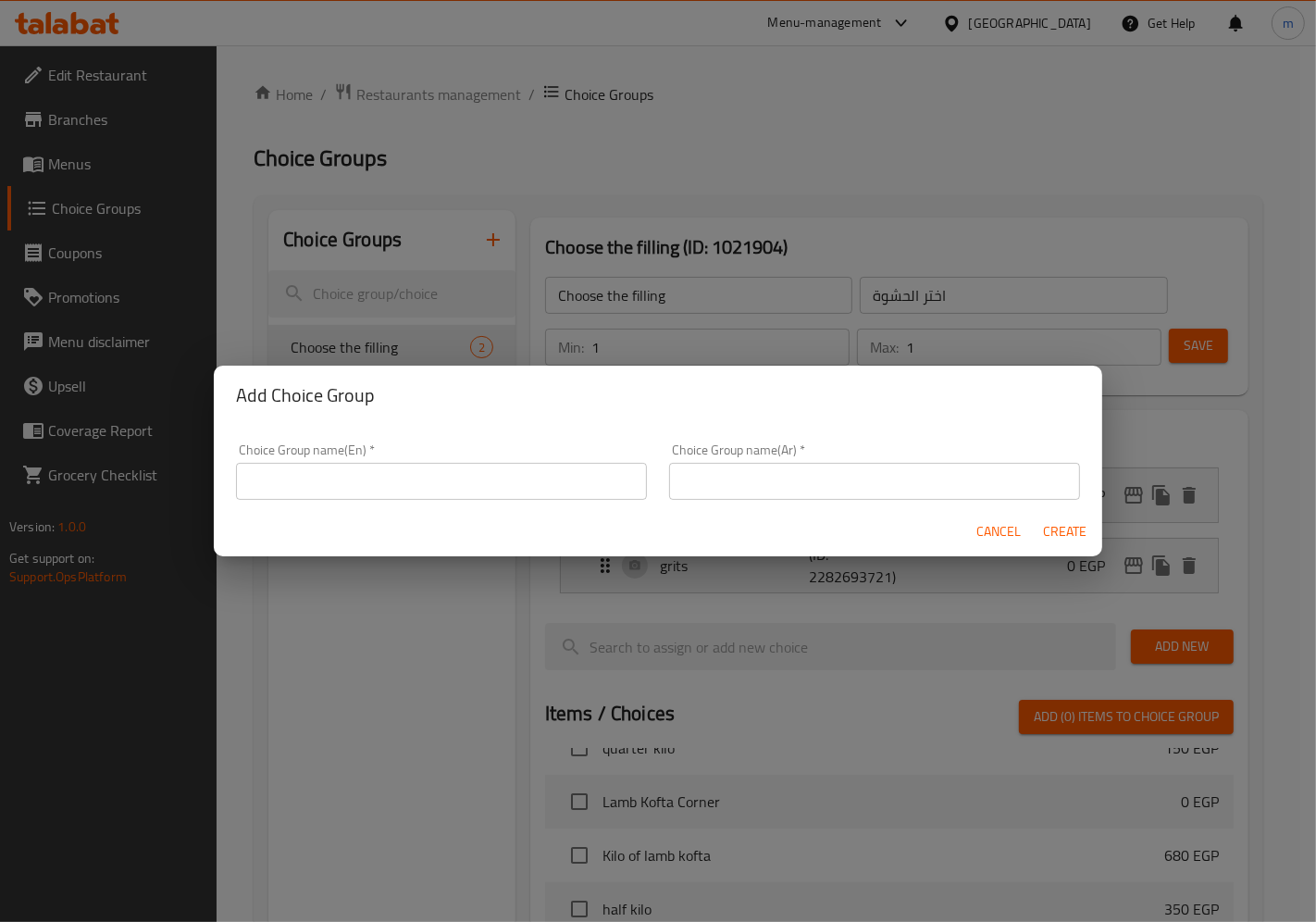
click at [987, 539] on span "Cancel" at bounding box center [998, 532] width 45 height 23
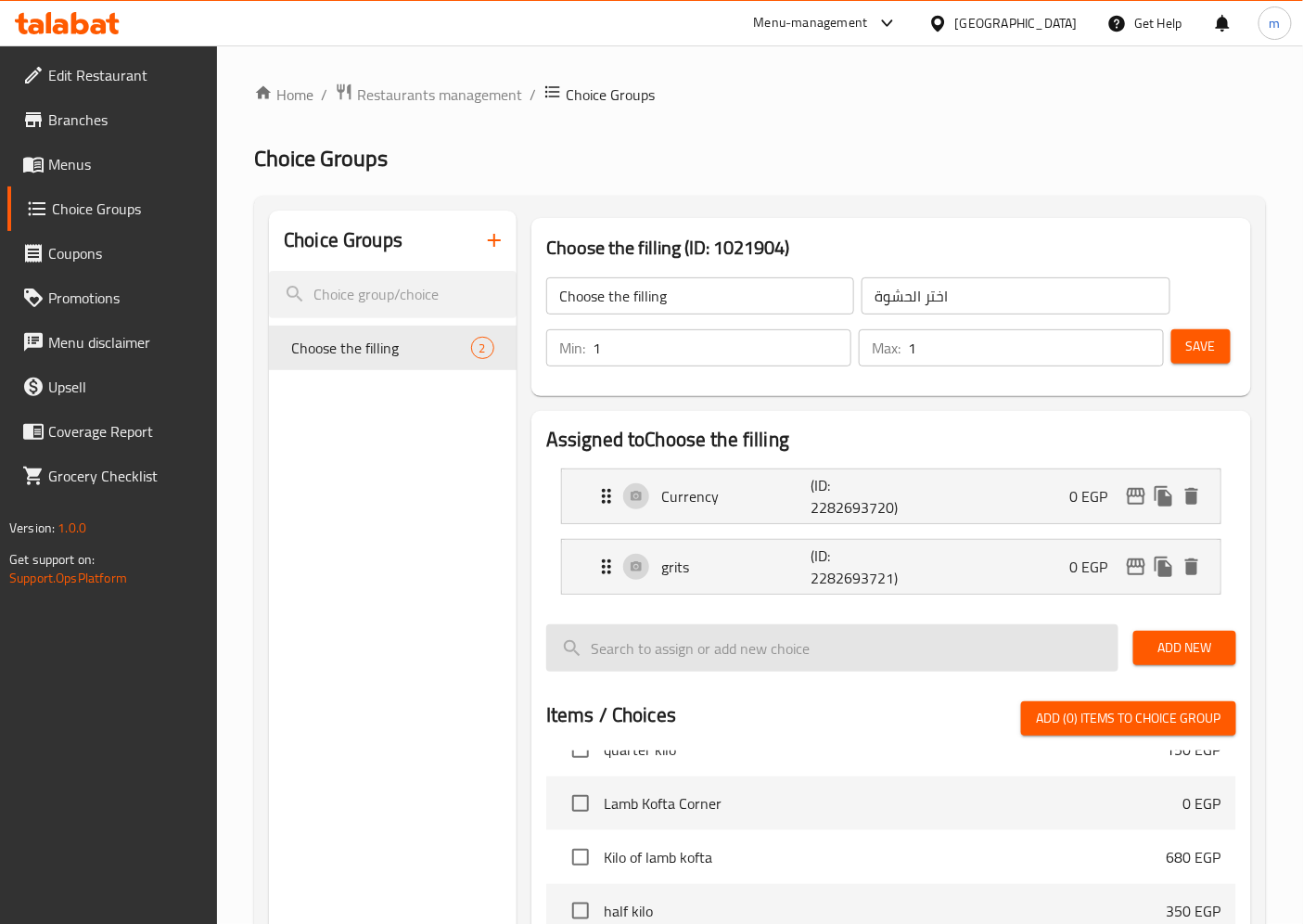
click at [736, 655] on input "search" at bounding box center [832, 648] width 572 height 48
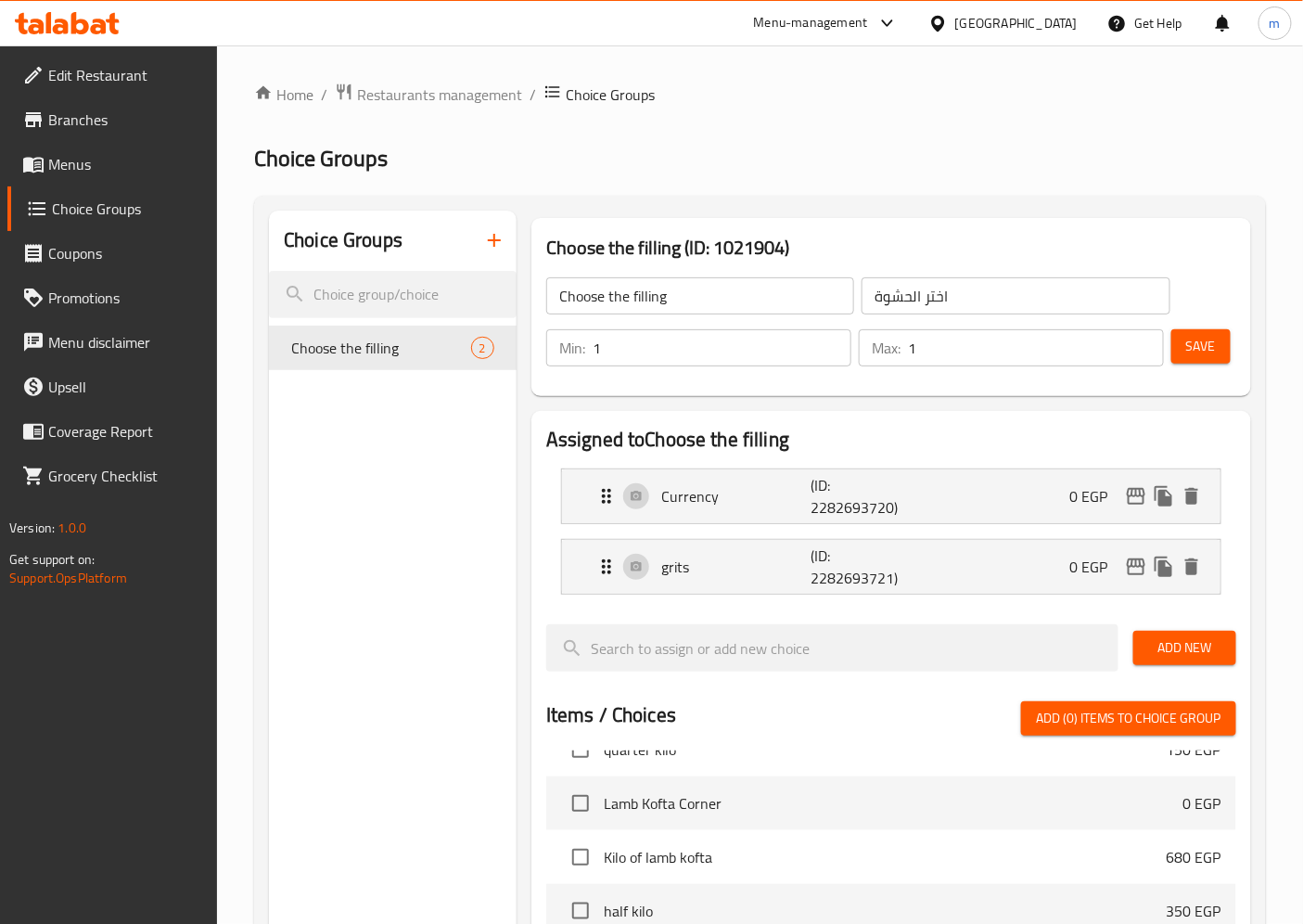
click at [1170, 639] on span "Add New" at bounding box center [1184, 647] width 73 height 23
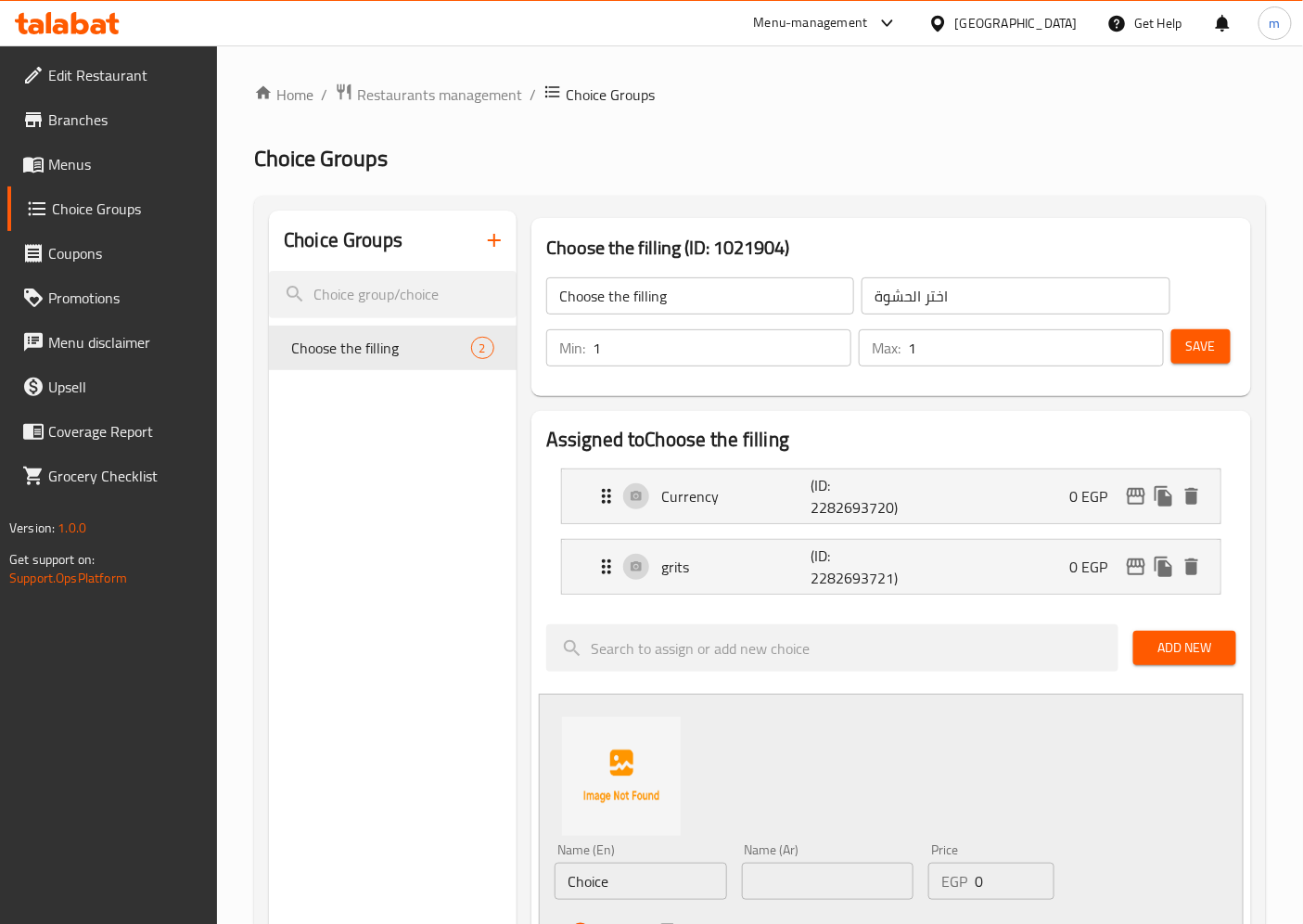
click at [638, 874] on input "Choice" at bounding box center [641, 880] width 172 height 37
click at [610, 872] on input "Choice" at bounding box center [641, 880] width 172 height 37
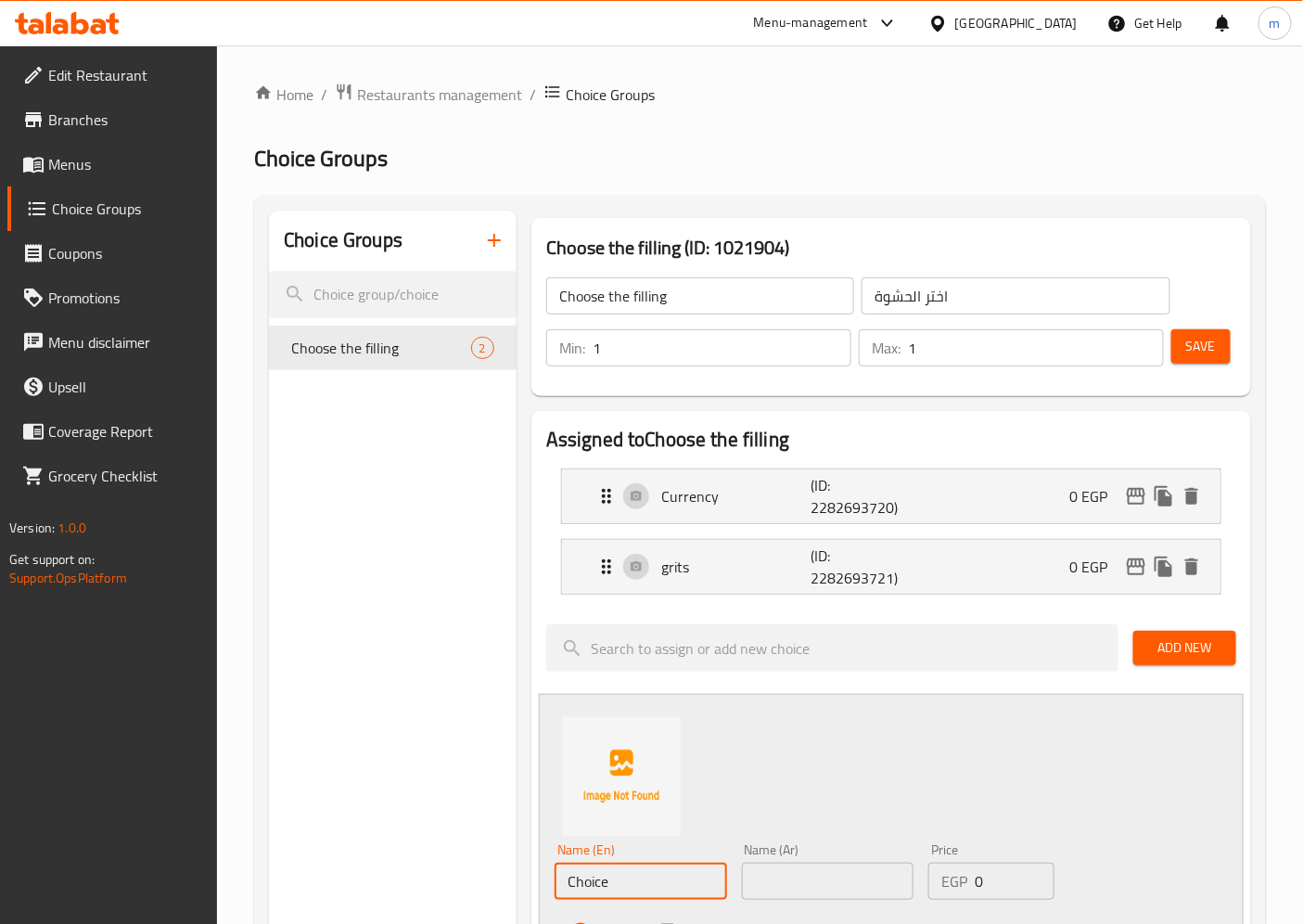
paste input "ٍSize 1"
type input "ٍSize 1"
click at [800, 883] on input "text" at bounding box center [828, 880] width 172 height 37
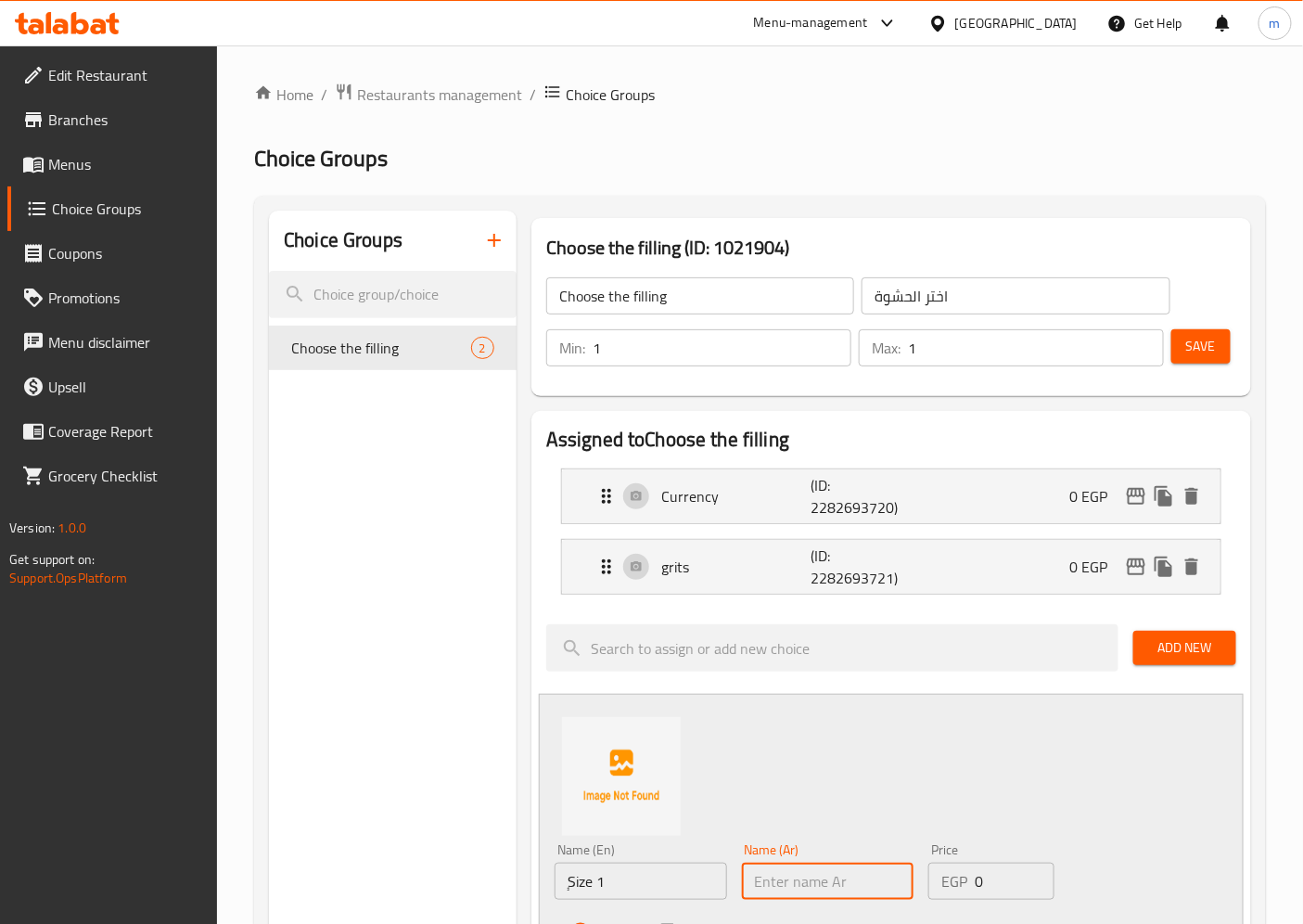
click at [800, 883] on input "text" at bounding box center [828, 880] width 172 height 37
paste input "حجم 1"
type input "حجم 1"
click at [987, 887] on input "0" at bounding box center [1014, 880] width 79 height 37
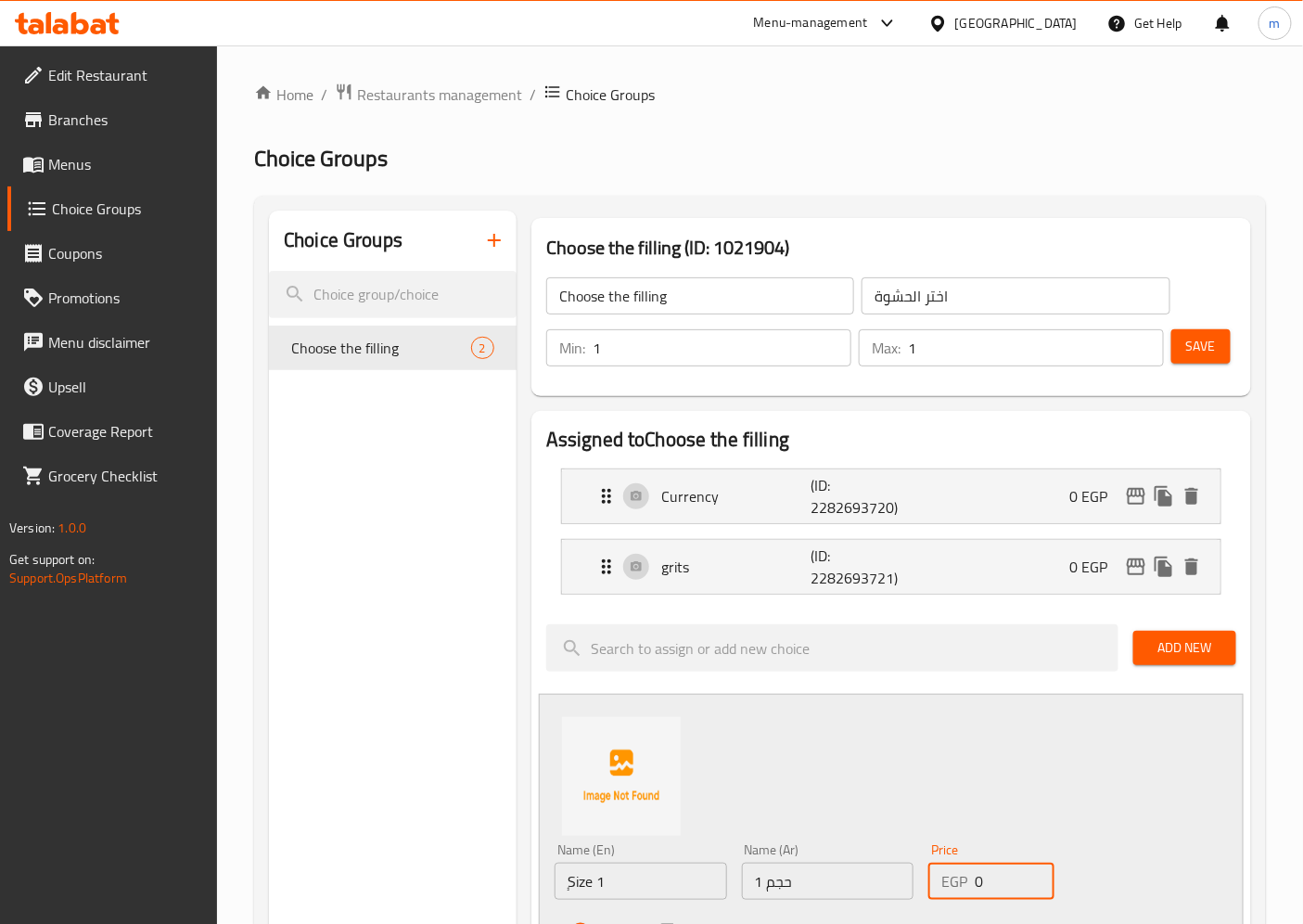
click at [987, 887] on input "0" at bounding box center [1014, 880] width 79 height 37
click at [976, 882] on input "0" at bounding box center [1014, 880] width 79 height 37
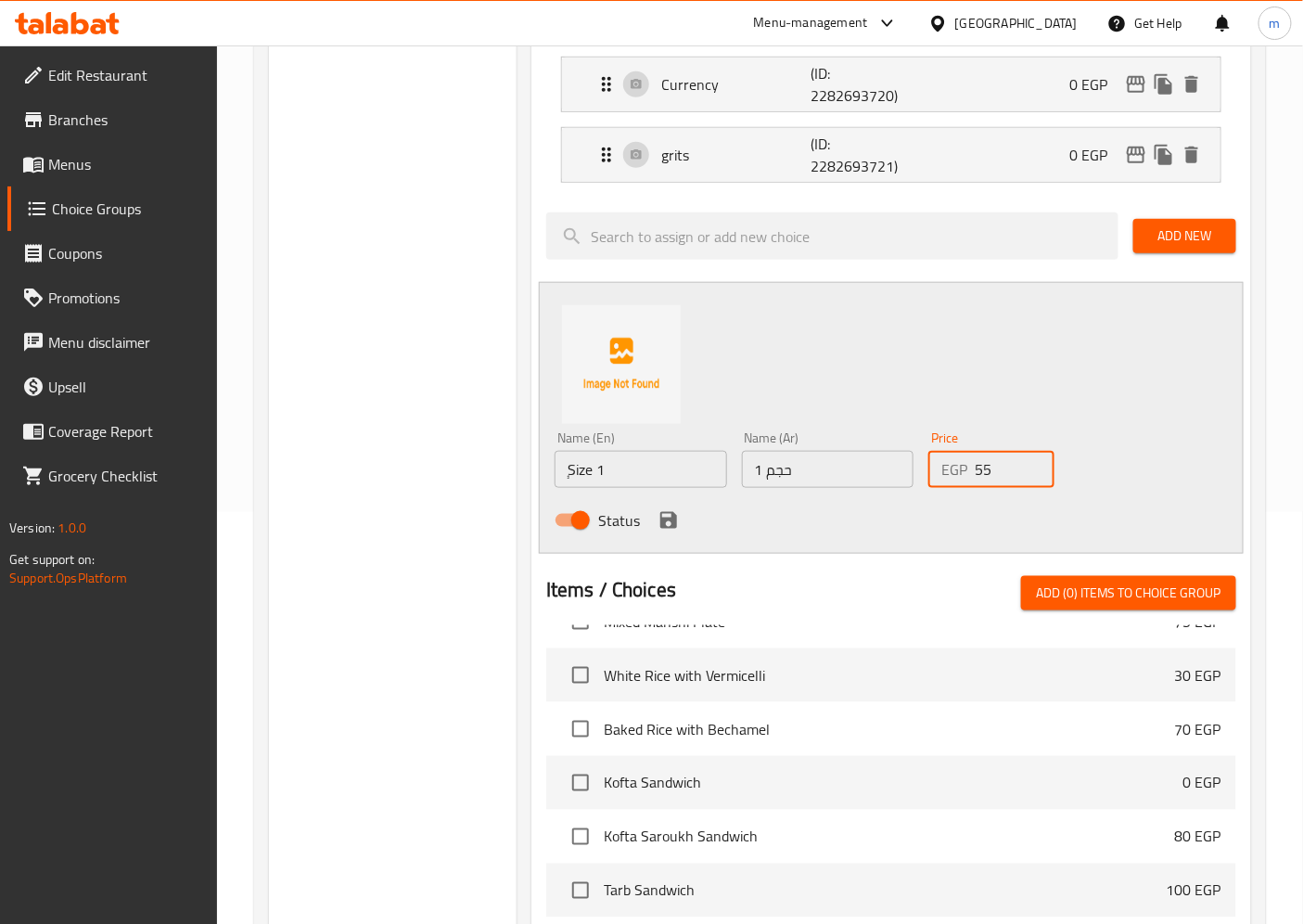
scroll to position [1228, 0]
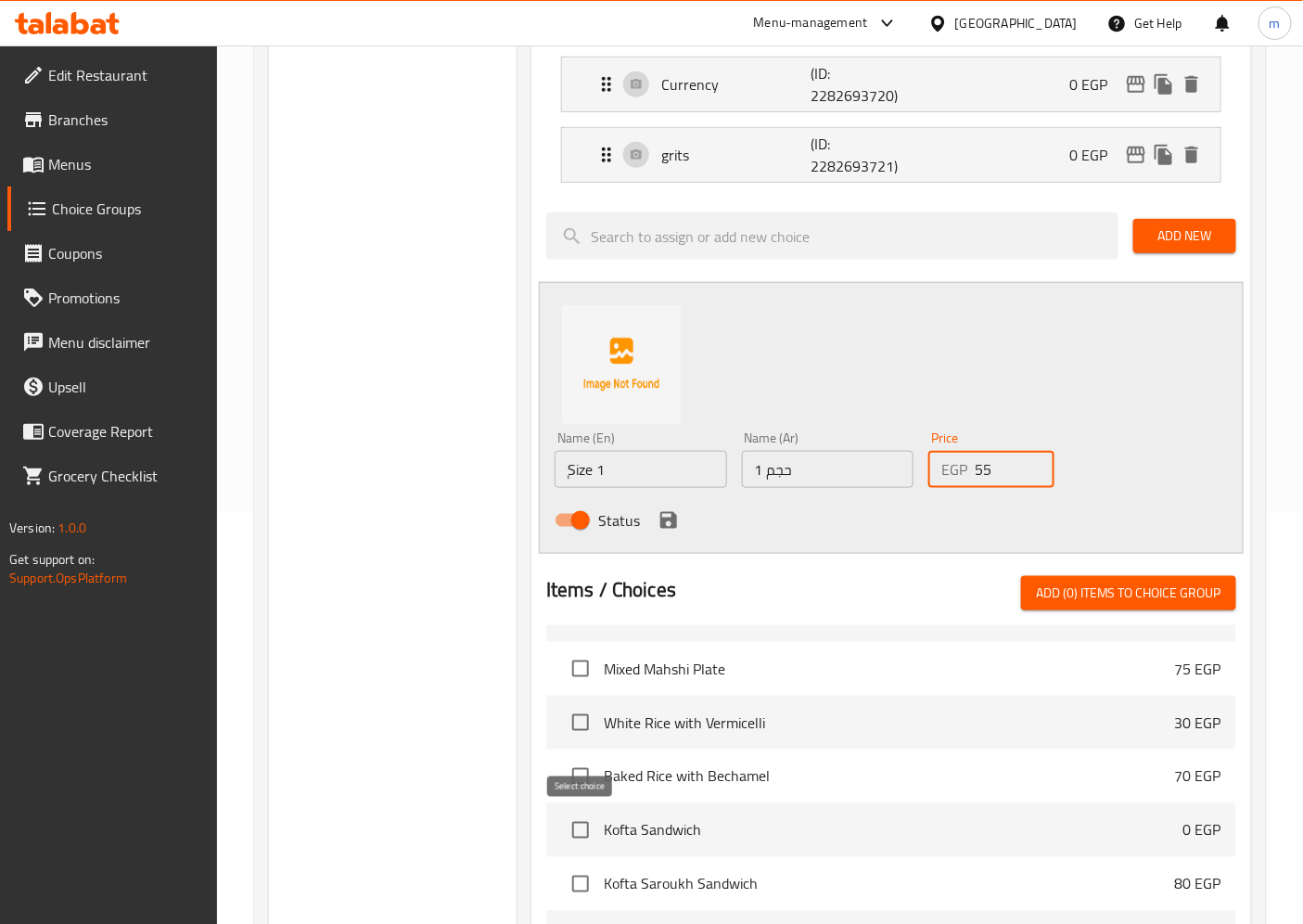
type input "55"
click at [580, 821] on input "checkbox" at bounding box center [581, 830] width 39 height 39
checkbox input "true"
click at [1181, 239] on span "Add New" at bounding box center [1184, 236] width 73 height 23
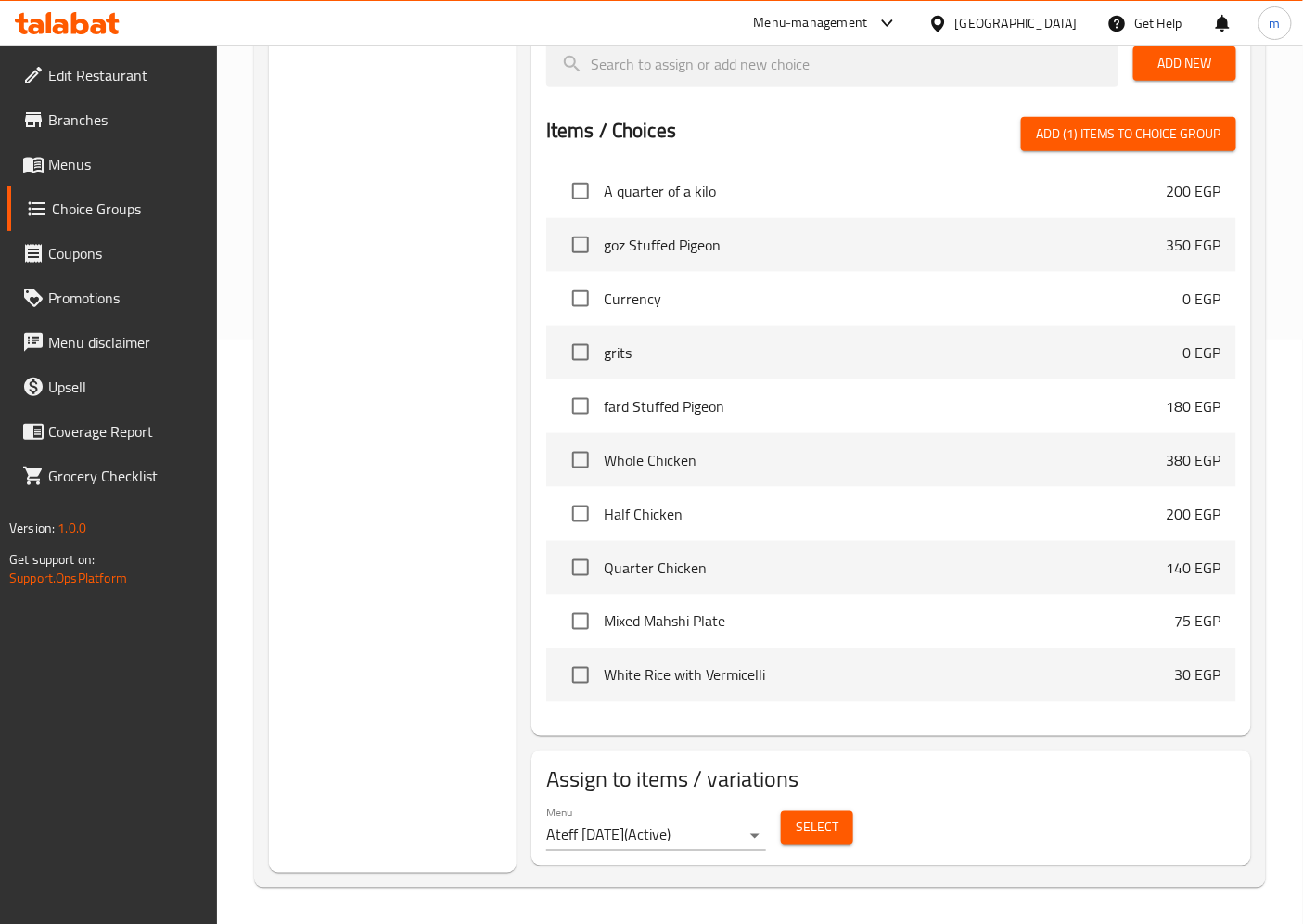
scroll to position [1022, 0]
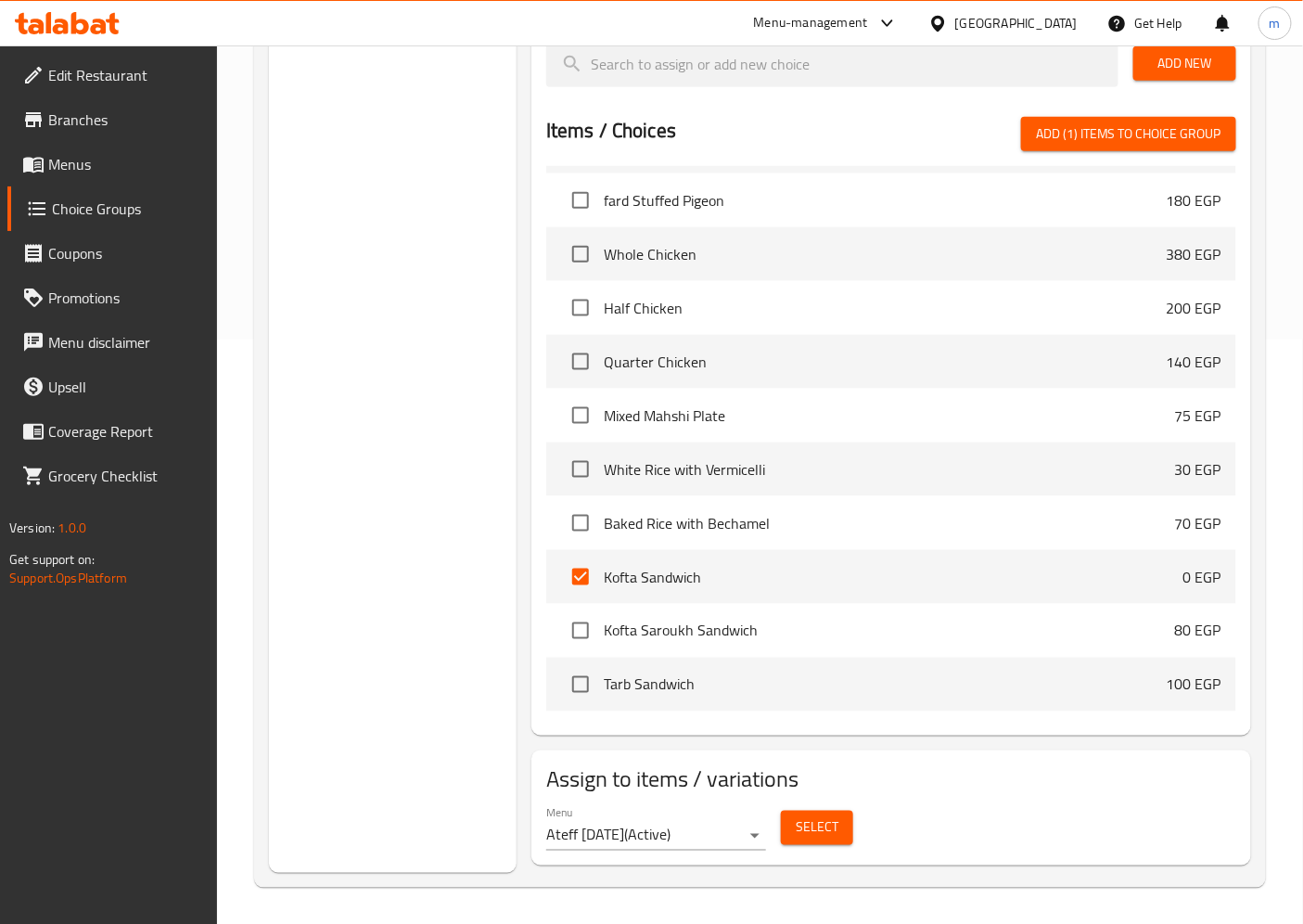
click at [1184, 57] on span "Add New" at bounding box center [1184, 64] width 73 height 23
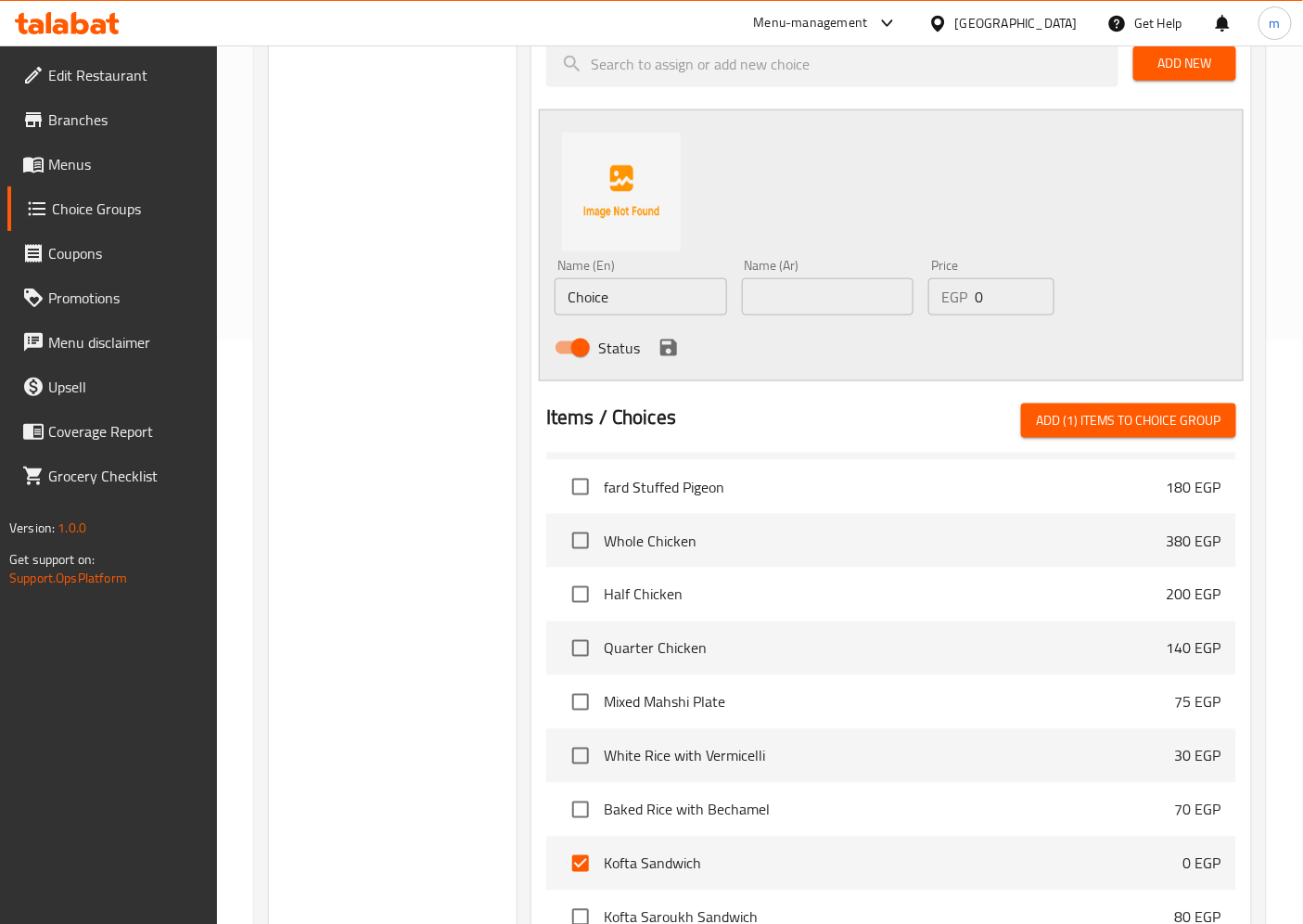
click at [689, 317] on div "Name (En) Choice Name (En)" at bounding box center [641, 286] width 188 height 71
click at [656, 302] on input "Choice" at bounding box center [641, 296] width 172 height 37
click at [638, 305] on input "Choice" at bounding box center [641, 296] width 172 height 37
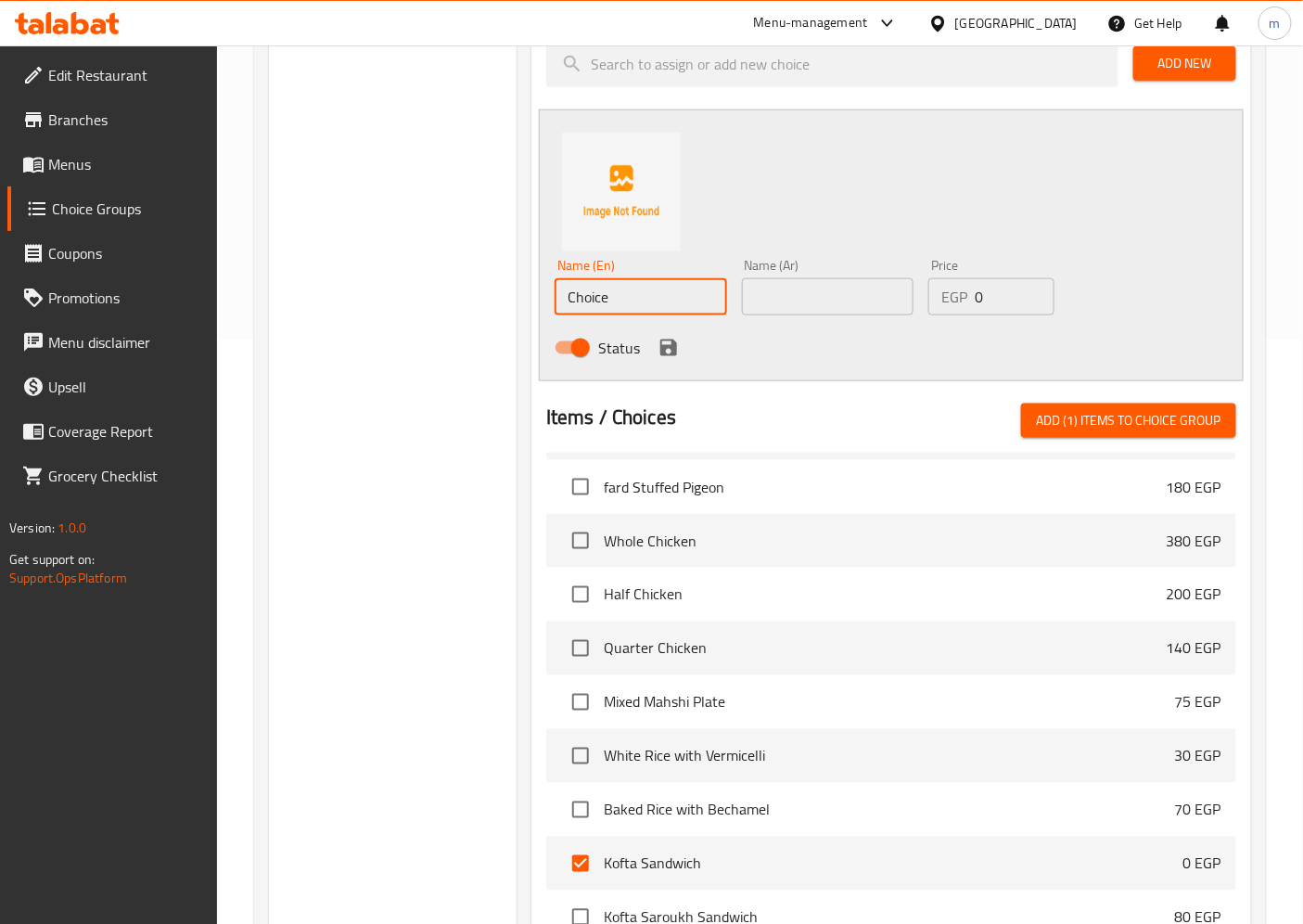
paste input "ٍSize 1"
type input "ٍSize 1"
click at [819, 289] on input "text" at bounding box center [828, 296] width 172 height 37
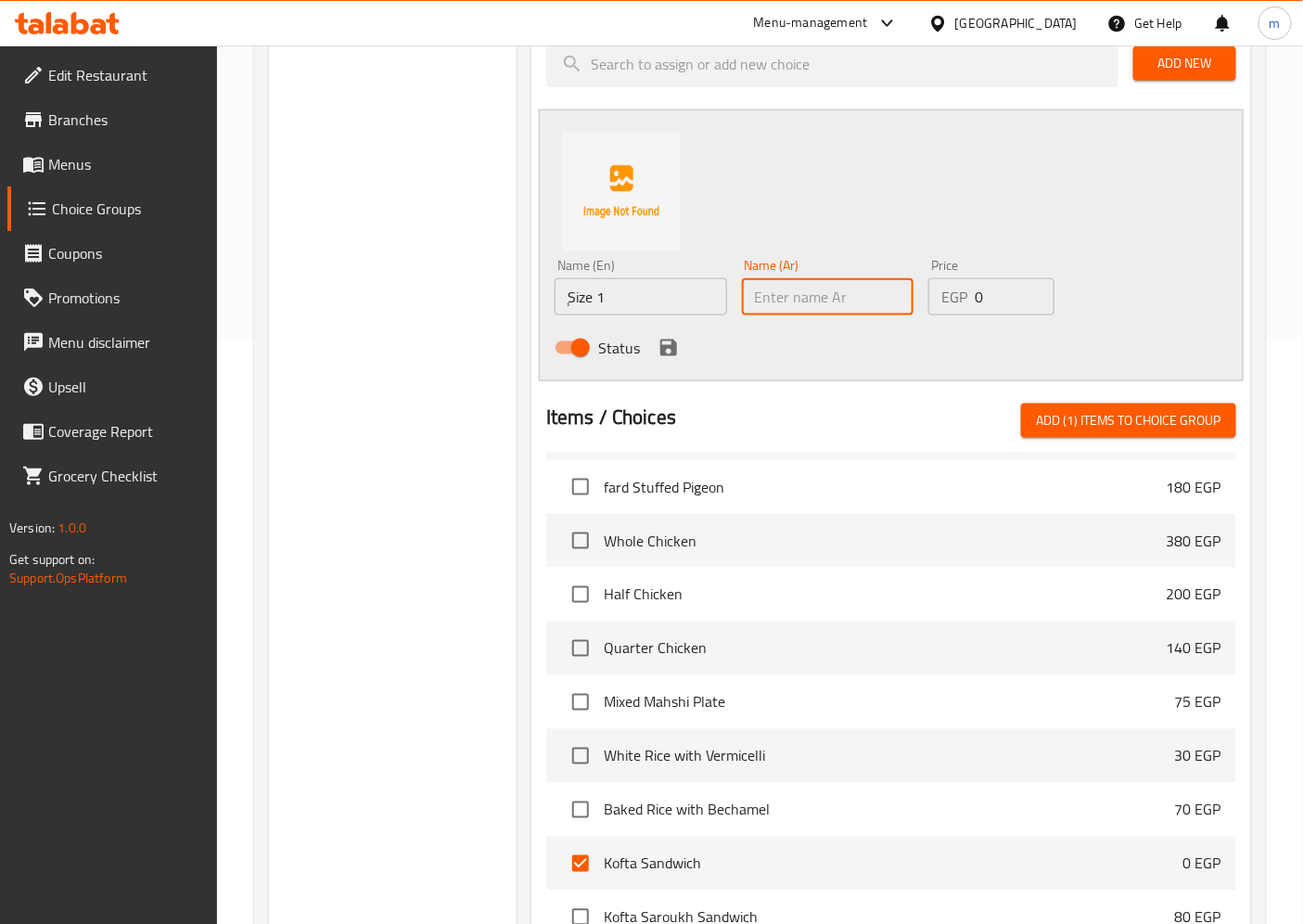
click at [819, 289] on input "text" at bounding box center [828, 296] width 172 height 37
paste input "حجم 1"
type input "حجم 1"
click at [980, 294] on input "0" at bounding box center [1014, 296] width 79 height 37
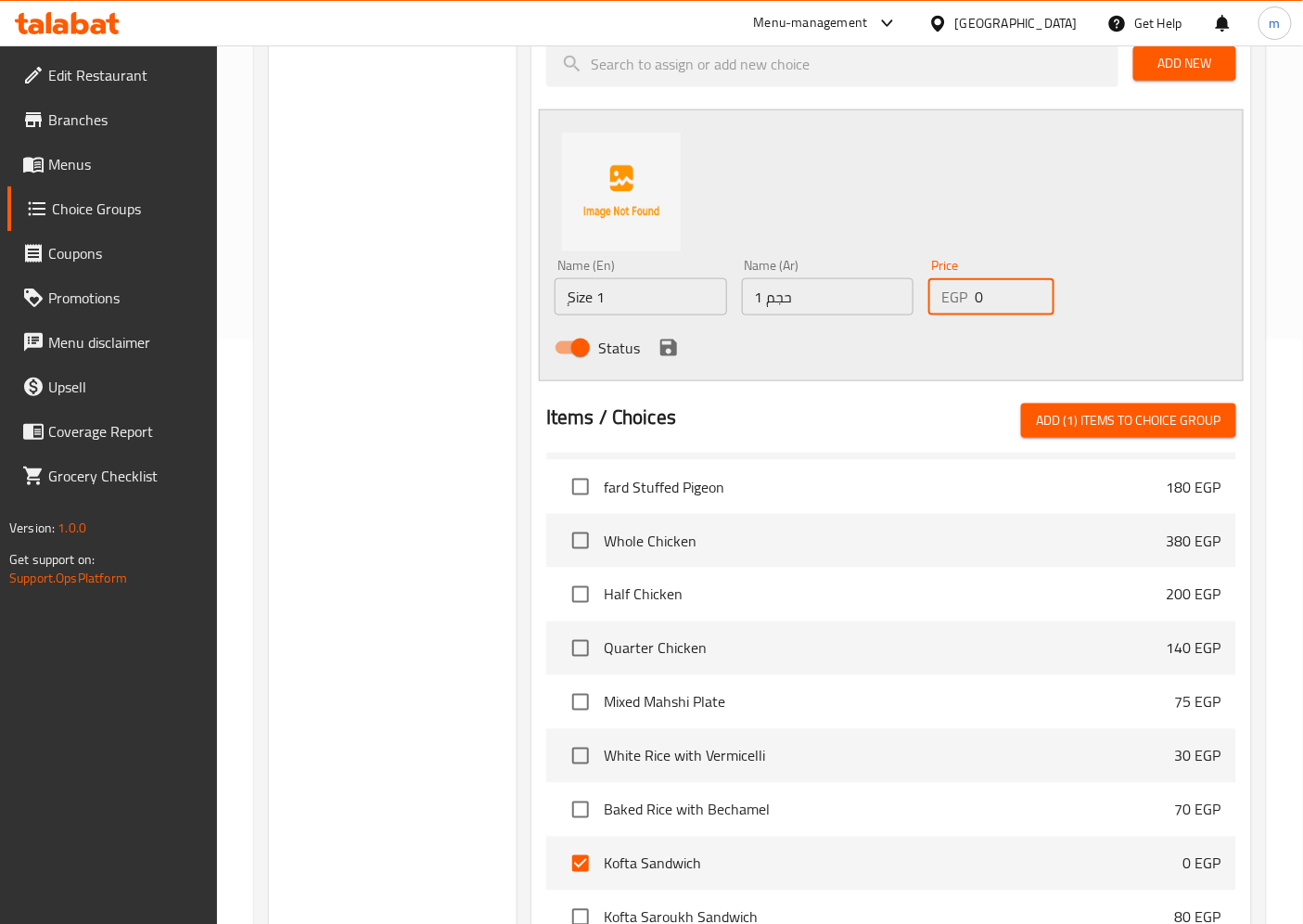
click at [980, 294] on input "0" at bounding box center [1014, 296] width 79 height 37
type input "55"
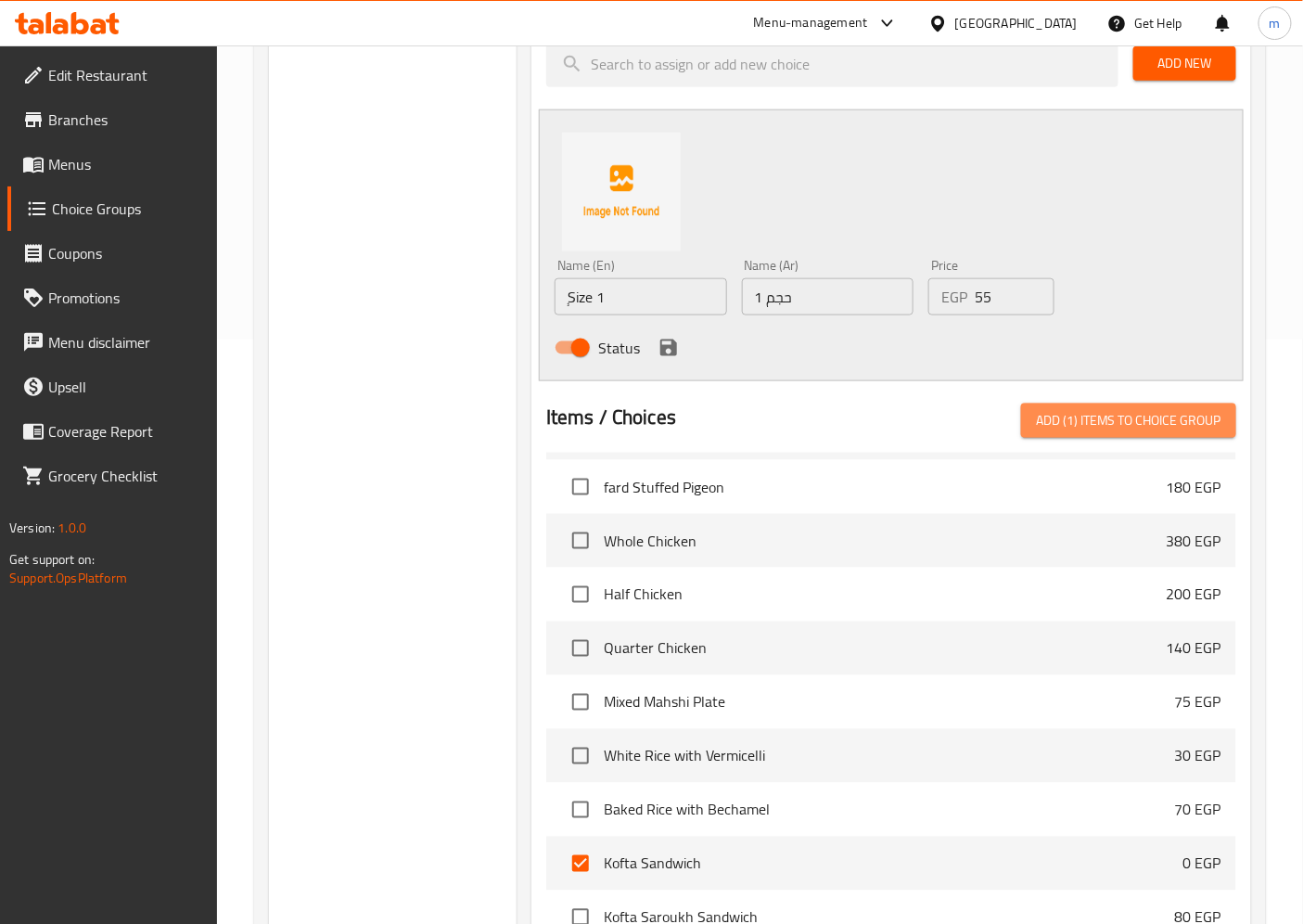
click at [1095, 432] on button "Add (1) items to choice group" at bounding box center [1129, 421] width 215 height 34
checkbox input "false"
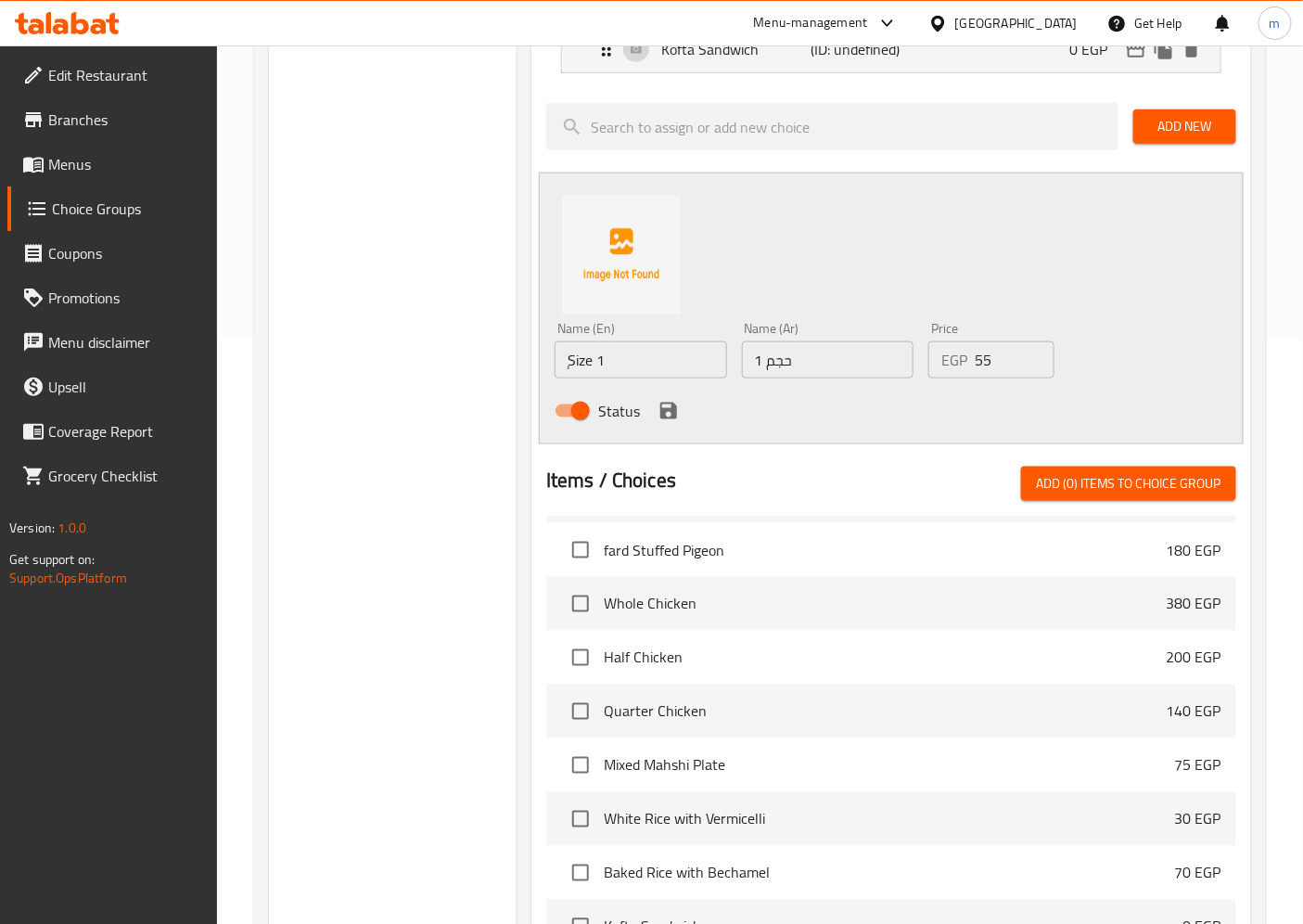
scroll to position [1434, 0]
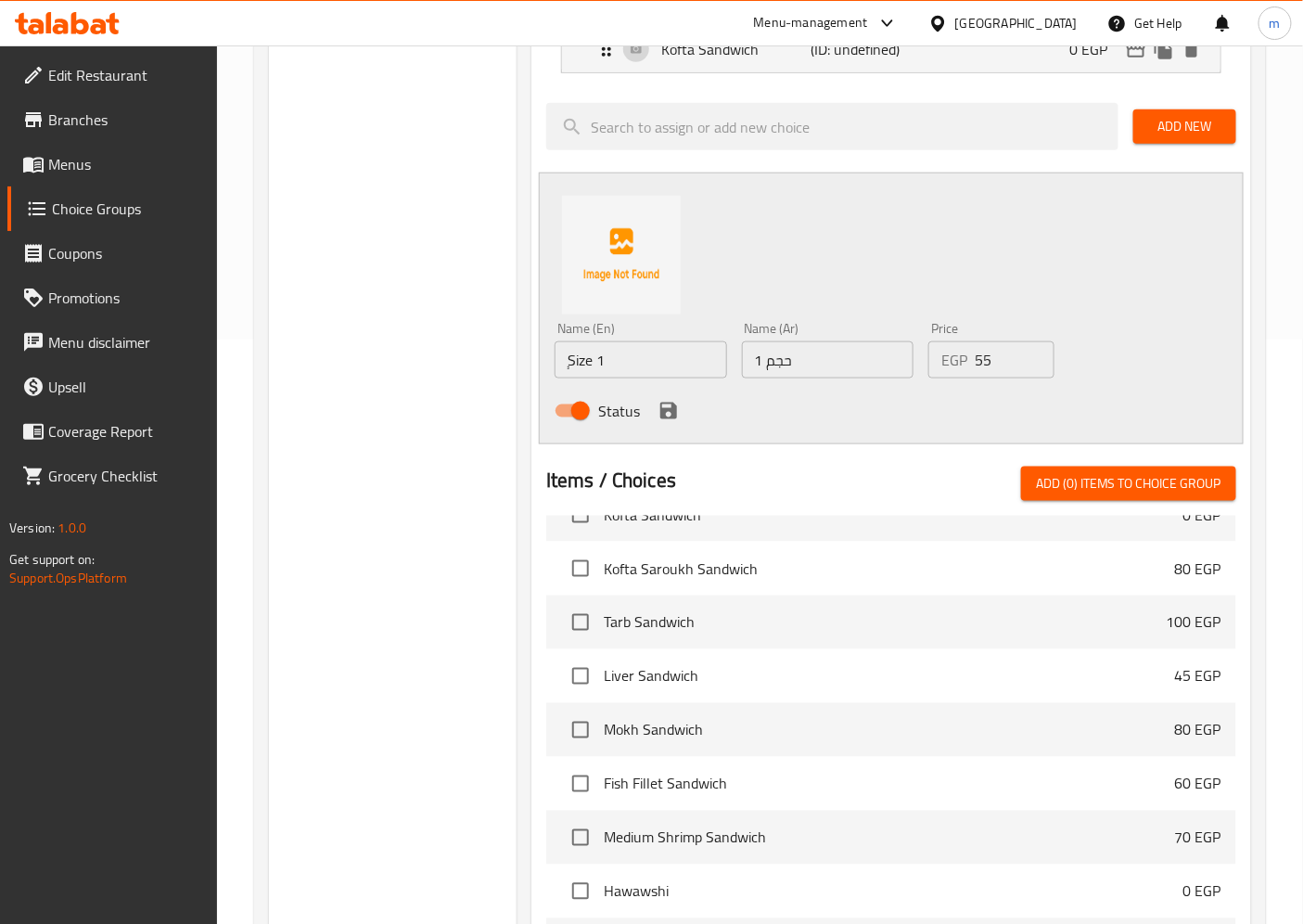
click at [95, 165] on span "Menus" at bounding box center [126, 164] width 155 height 22
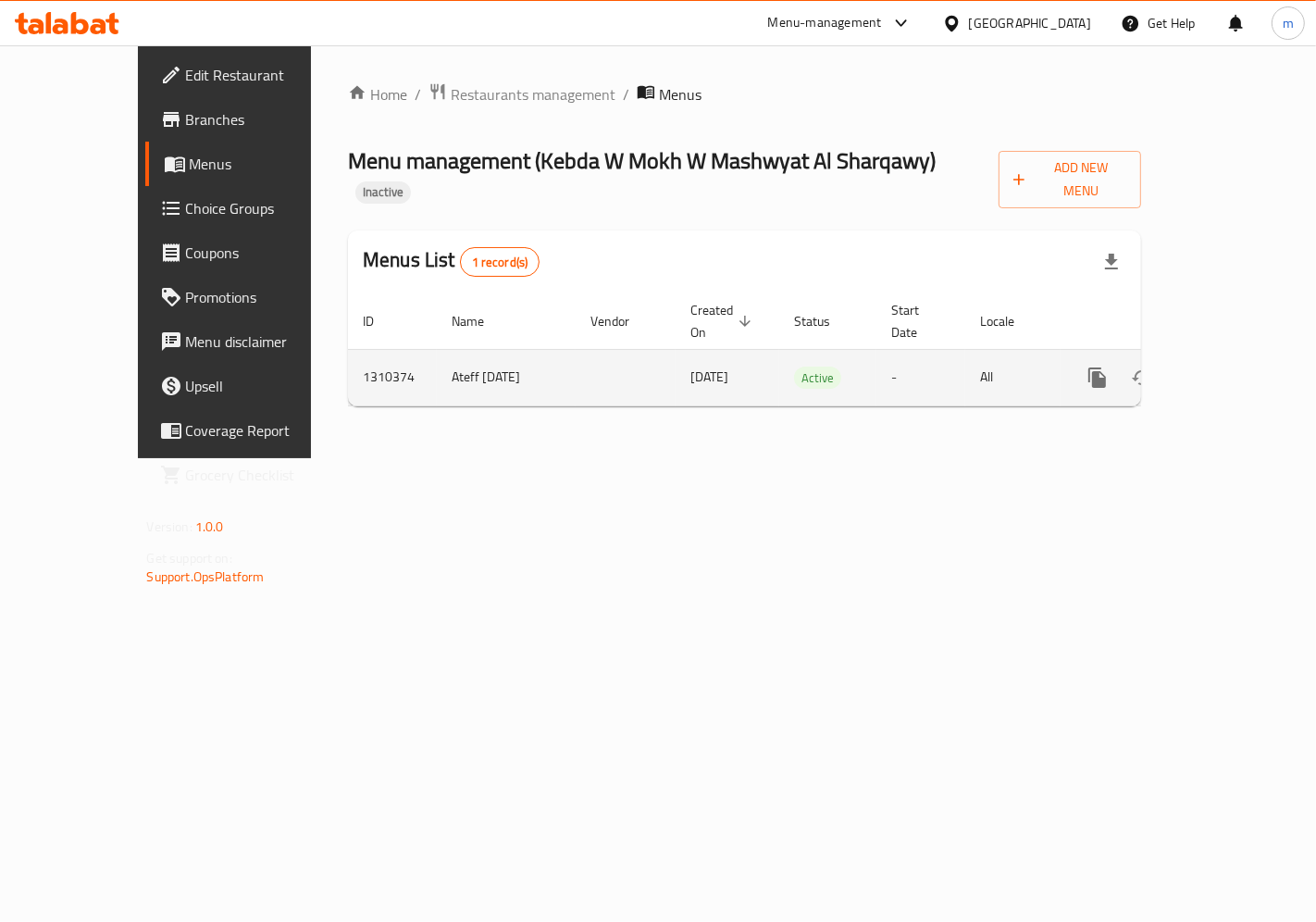
click at [1239, 369] on icon "enhanced table" at bounding box center [1231, 378] width 17 height 17
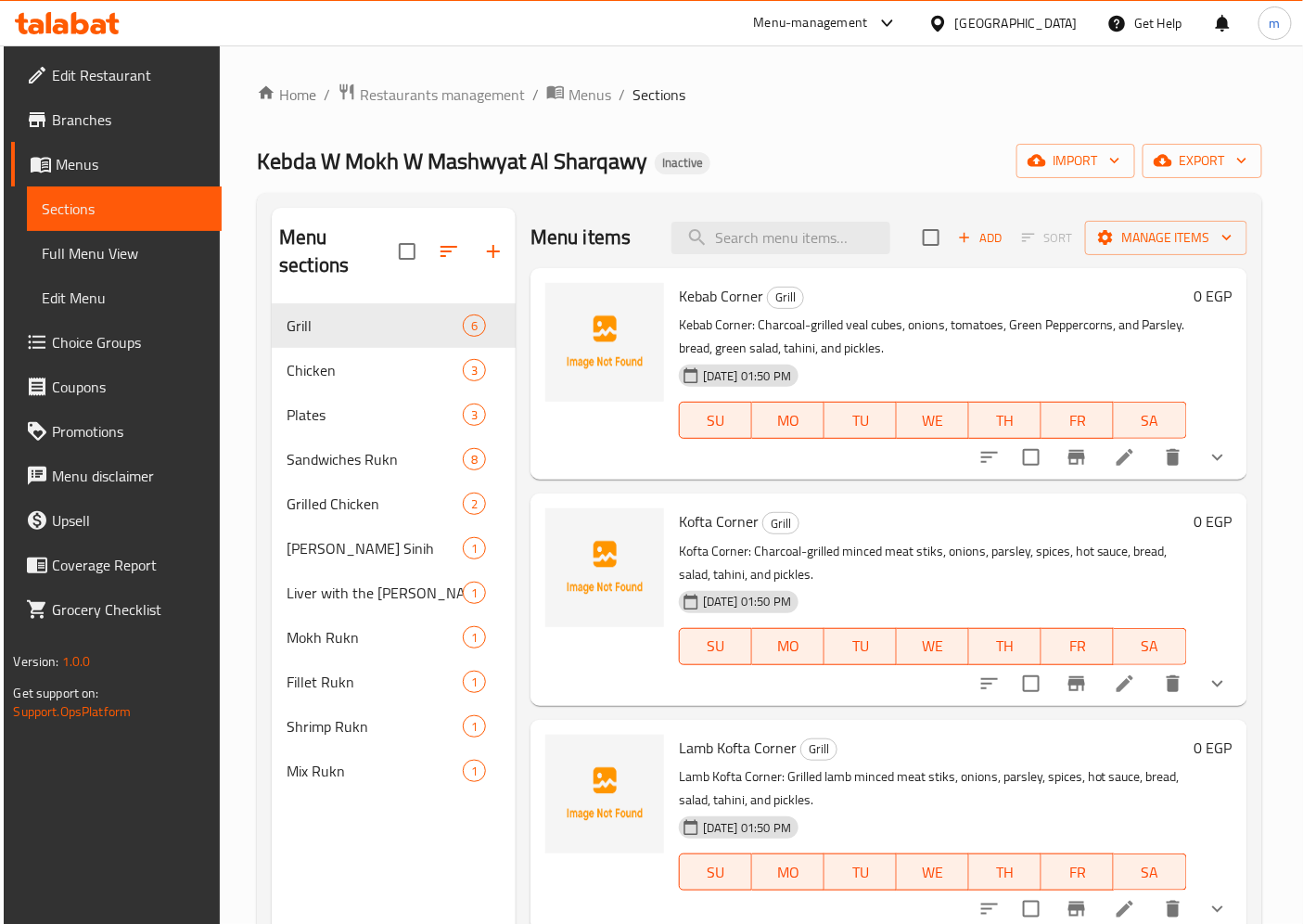
click at [99, 255] on span "Full Menu View" at bounding box center [124, 252] width 165 height 22
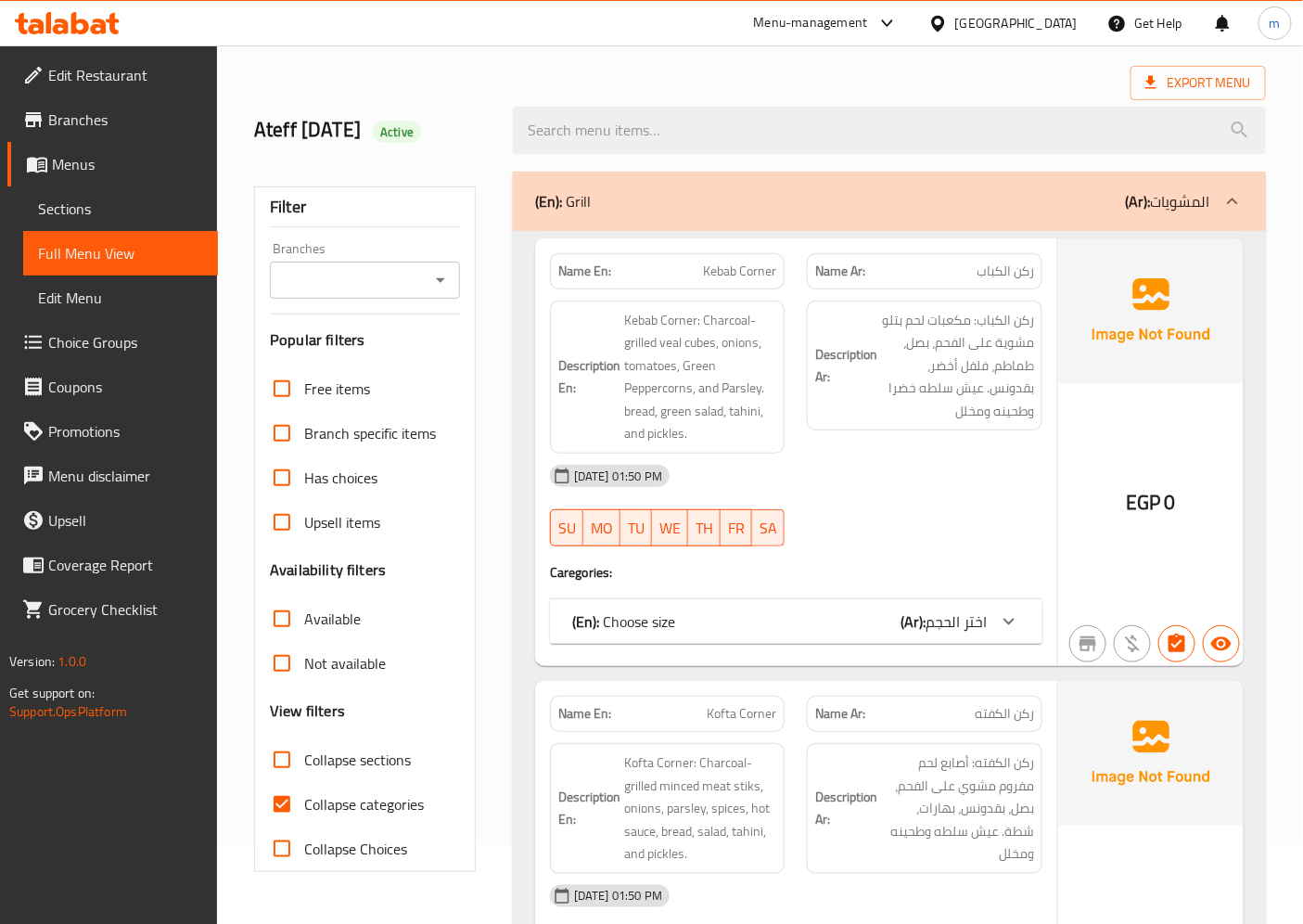
scroll to position [308, 0]
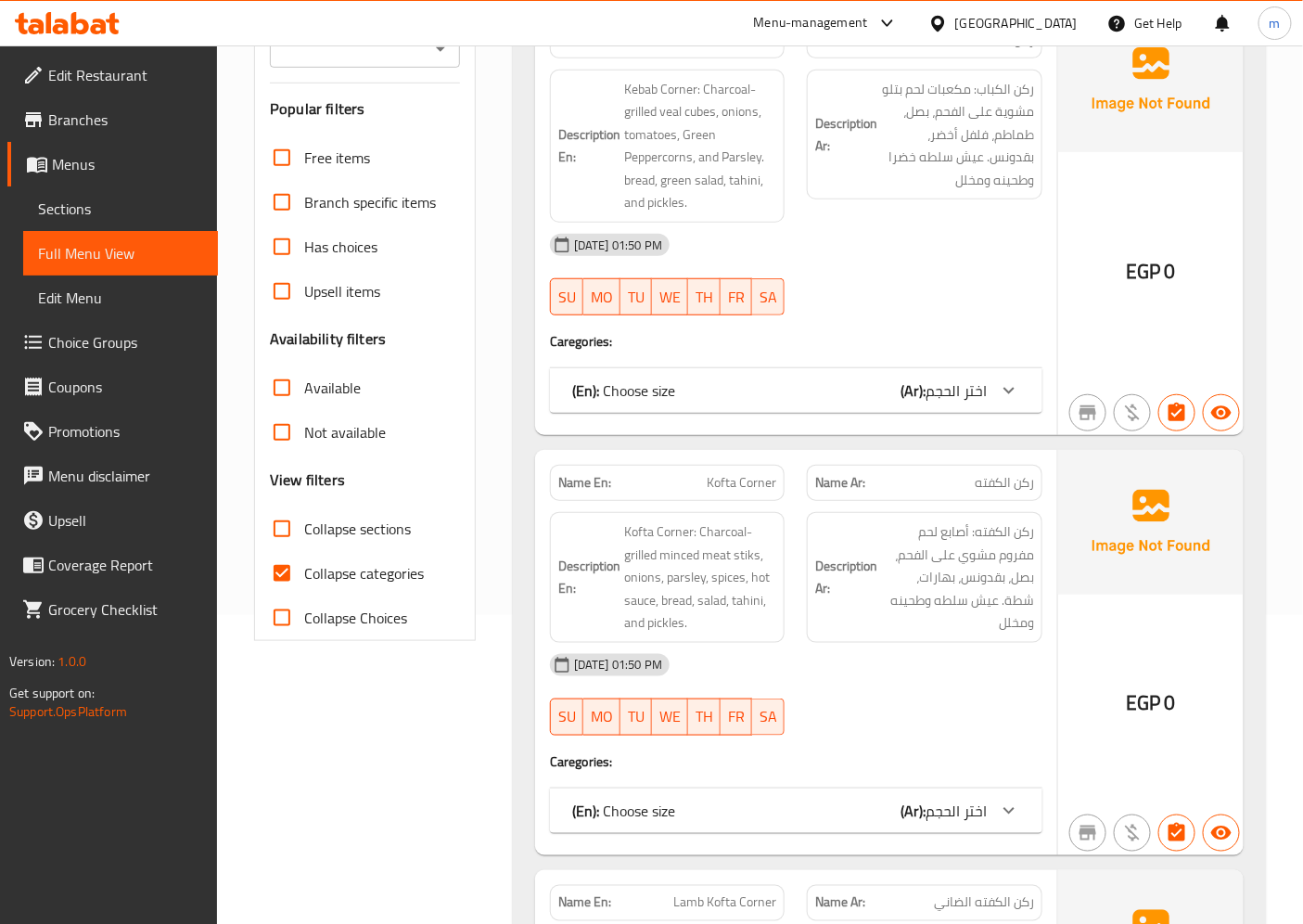
click at [284, 566] on input "Collapse categories" at bounding box center [282, 573] width 45 height 45
checkbox input "false"
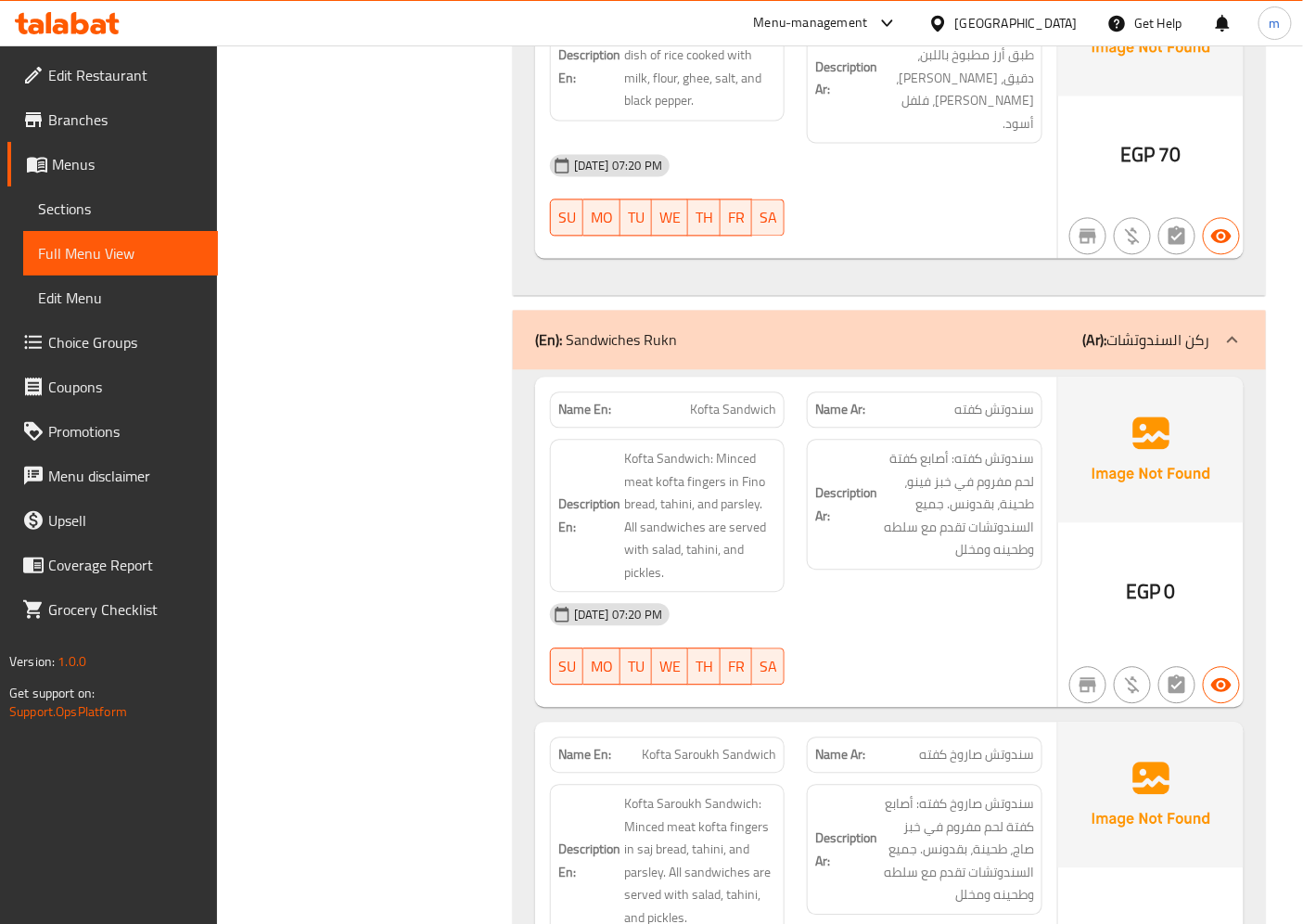
scroll to position [5872, 0]
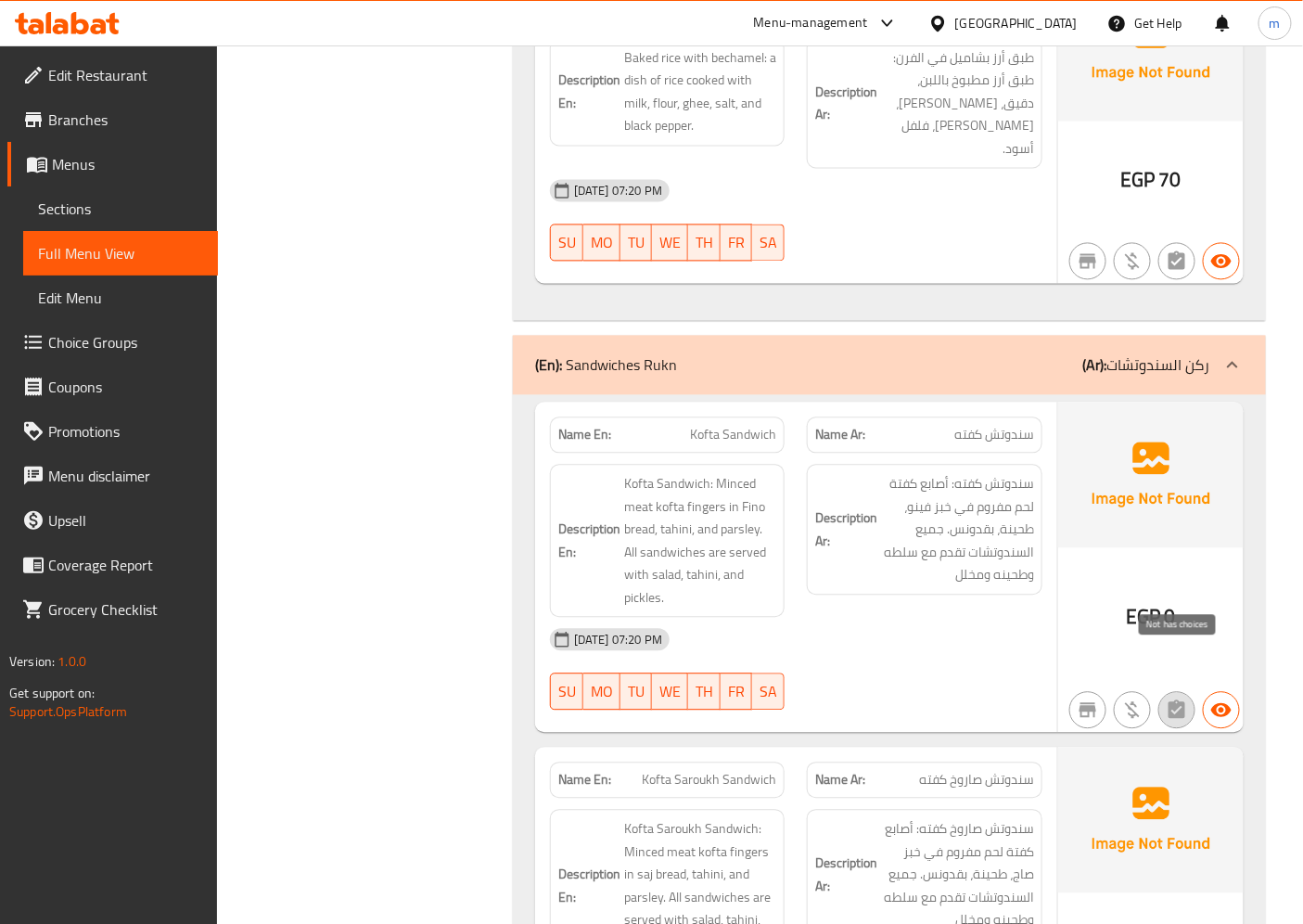
click at [1187, 698] on icon "button" at bounding box center [1176, 709] width 22 height 22
click at [96, 342] on span "Choice Groups" at bounding box center [126, 342] width 155 height 22
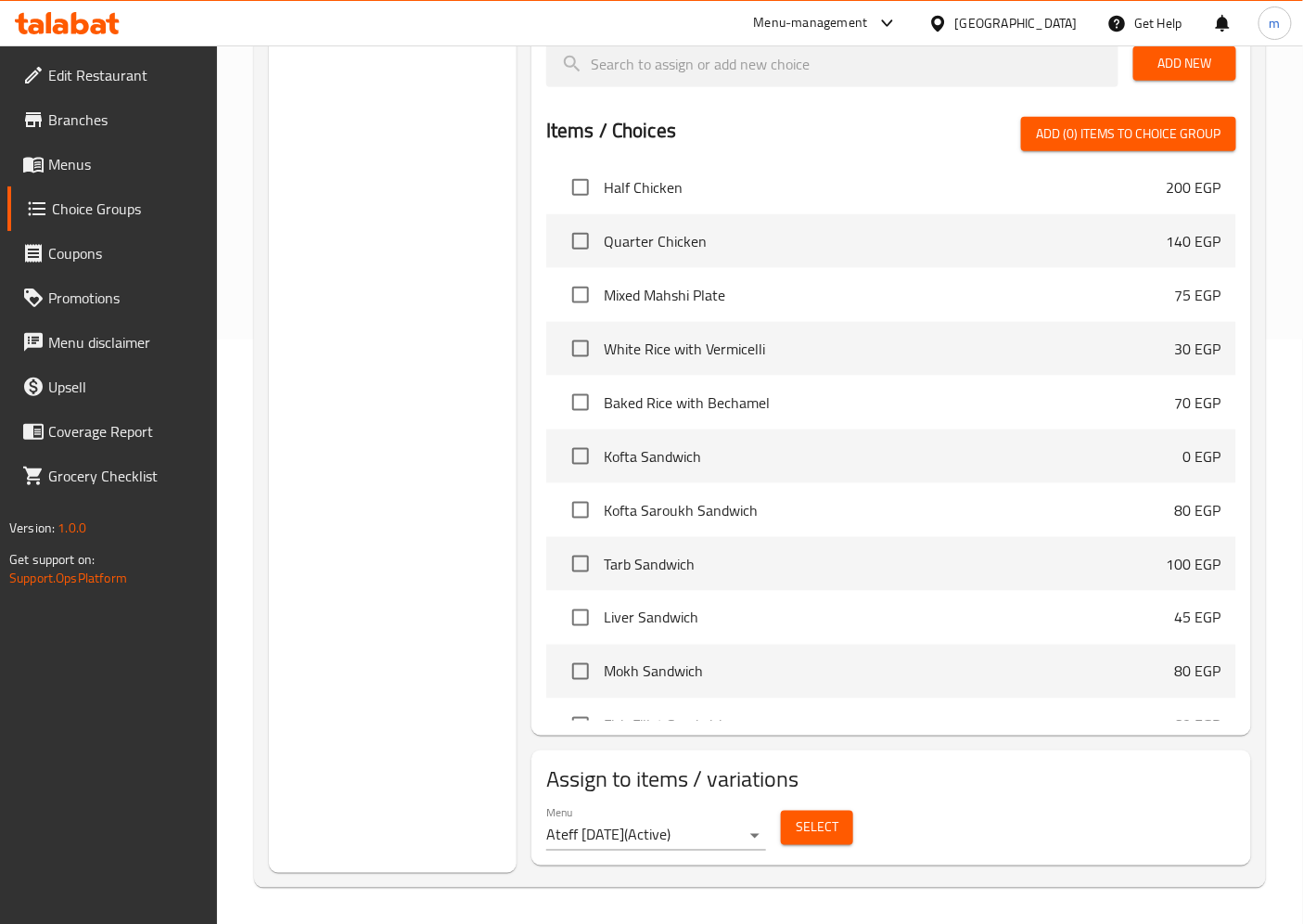
scroll to position [1136, 0]
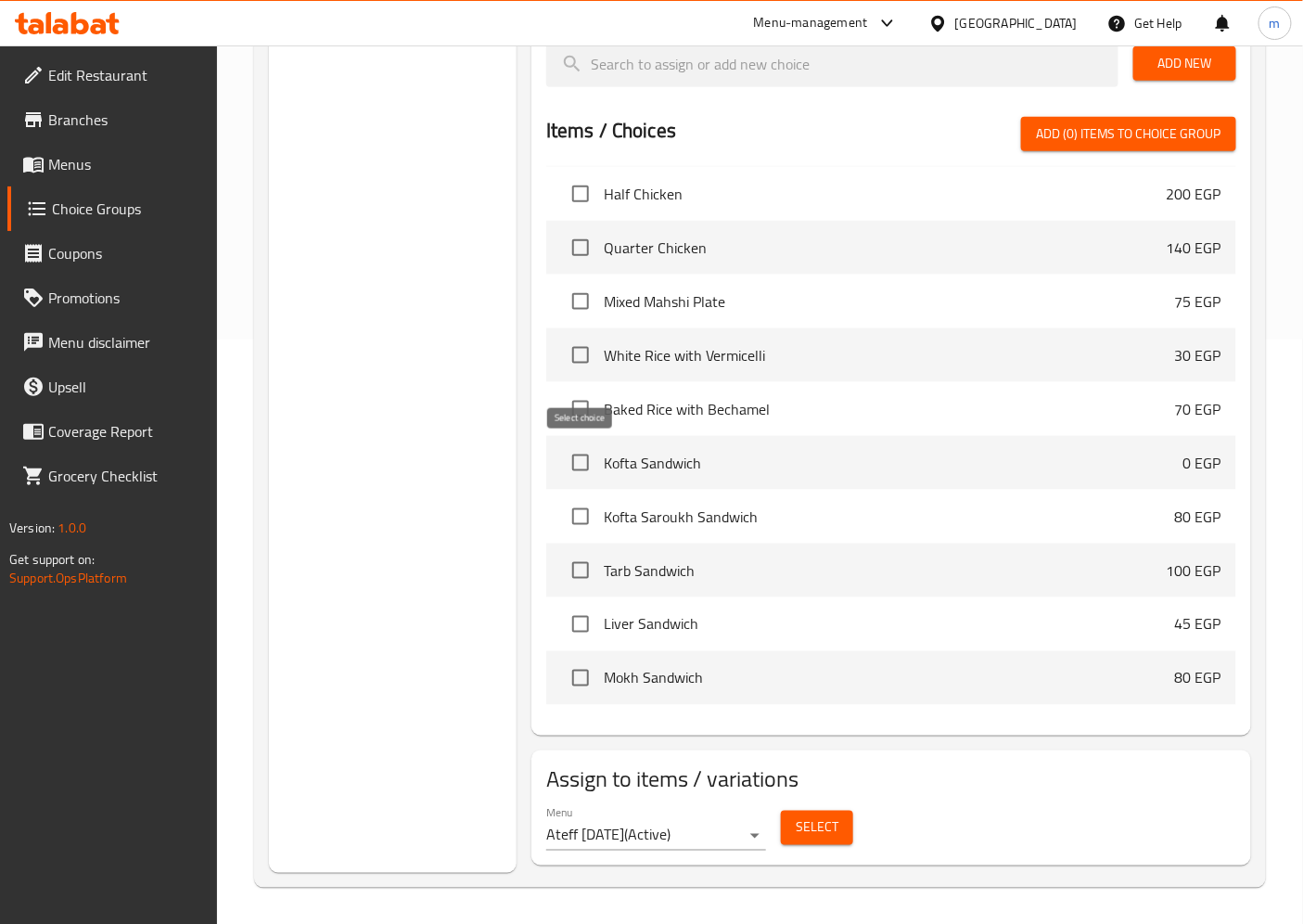
click at [581, 455] on input "checkbox" at bounding box center [581, 462] width 39 height 39
checkbox input "true"
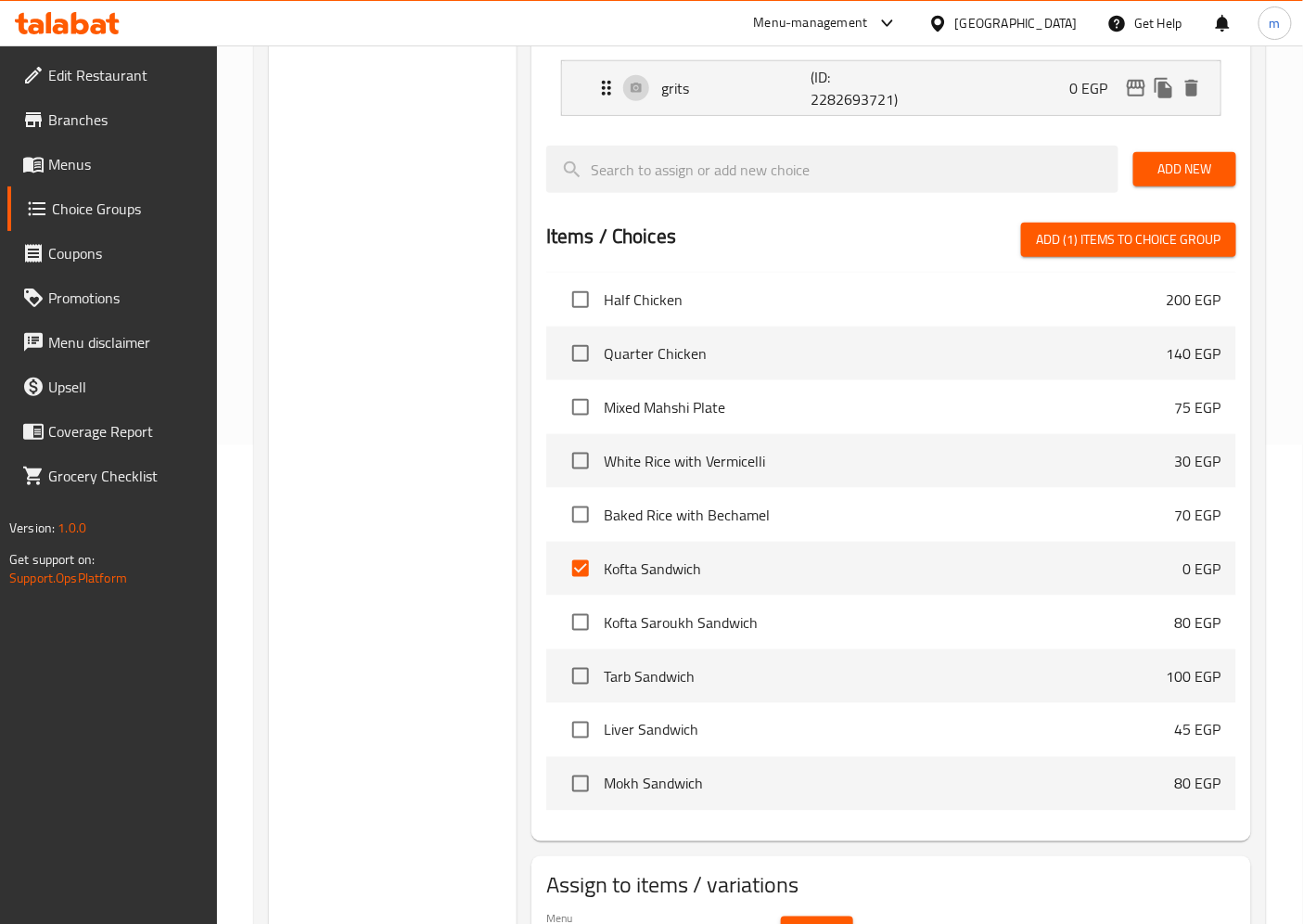
scroll to position [378, 0]
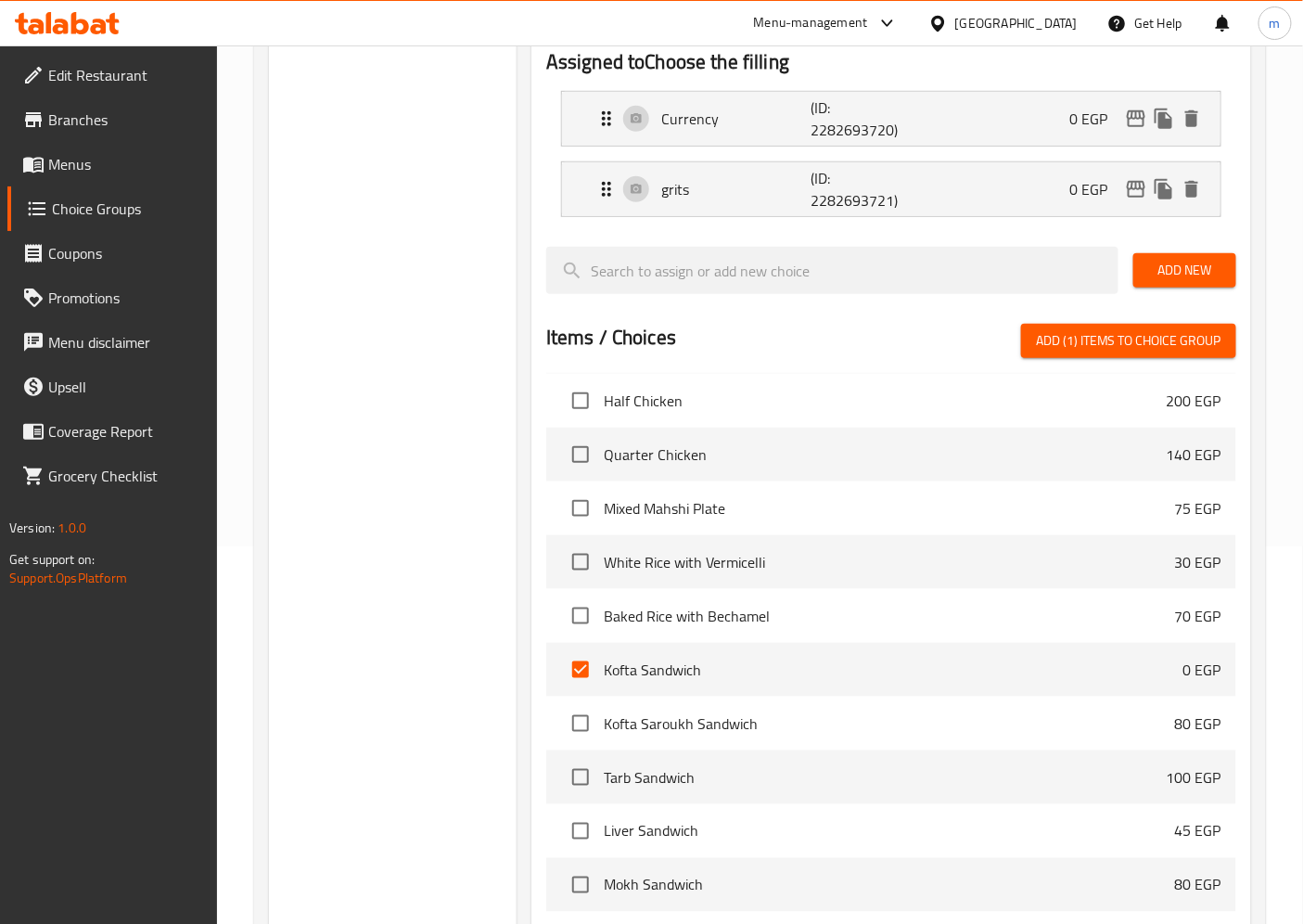
click at [1189, 259] on span "Add New" at bounding box center [1184, 270] width 73 height 23
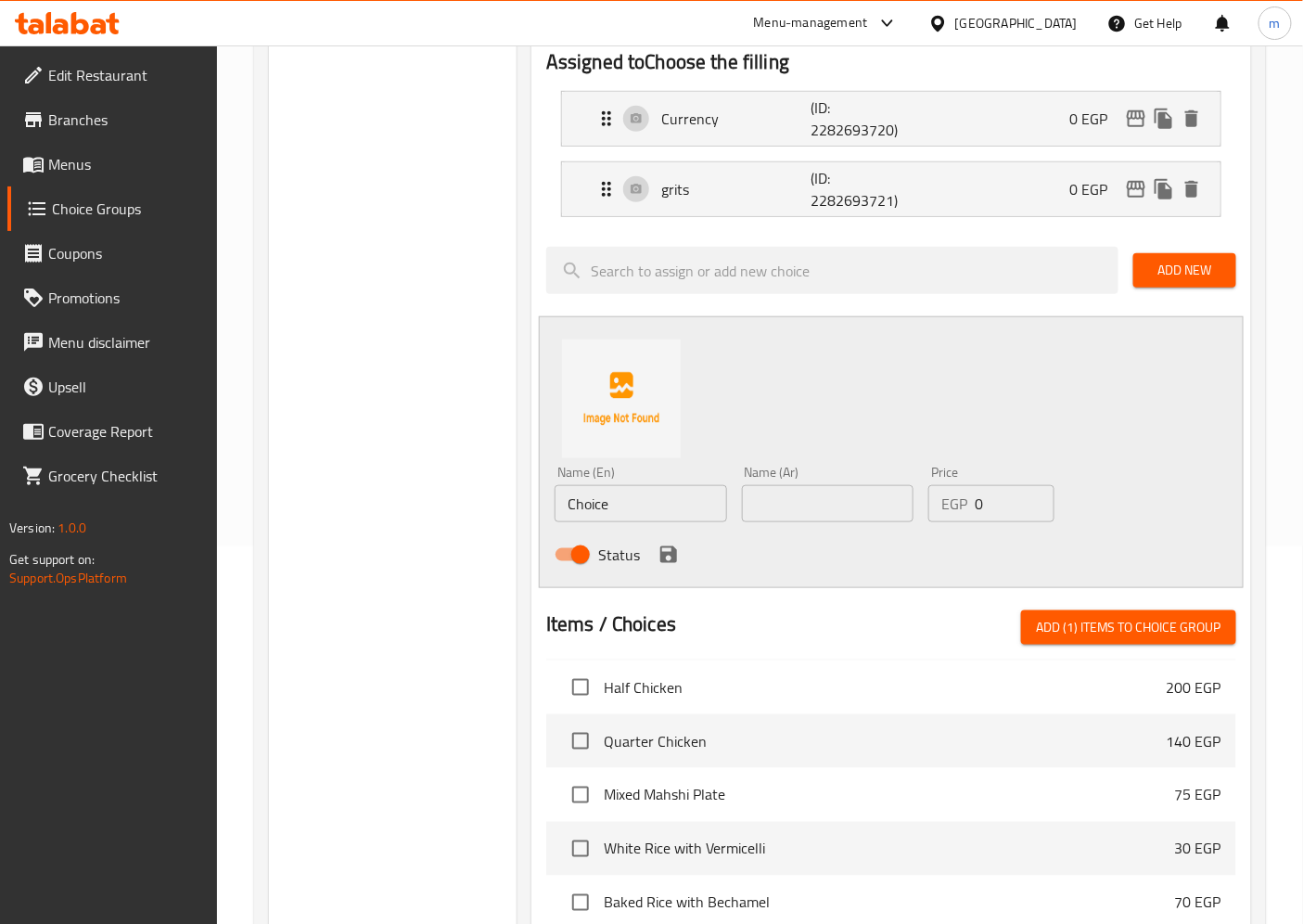
click at [663, 501] on input "Choice" at bounding box center [641, 503] width 172 height 37
click at [594, 498] on input "Choice" at bounding box center [641, 503] width 172 height 37
paste input "حجم 1"
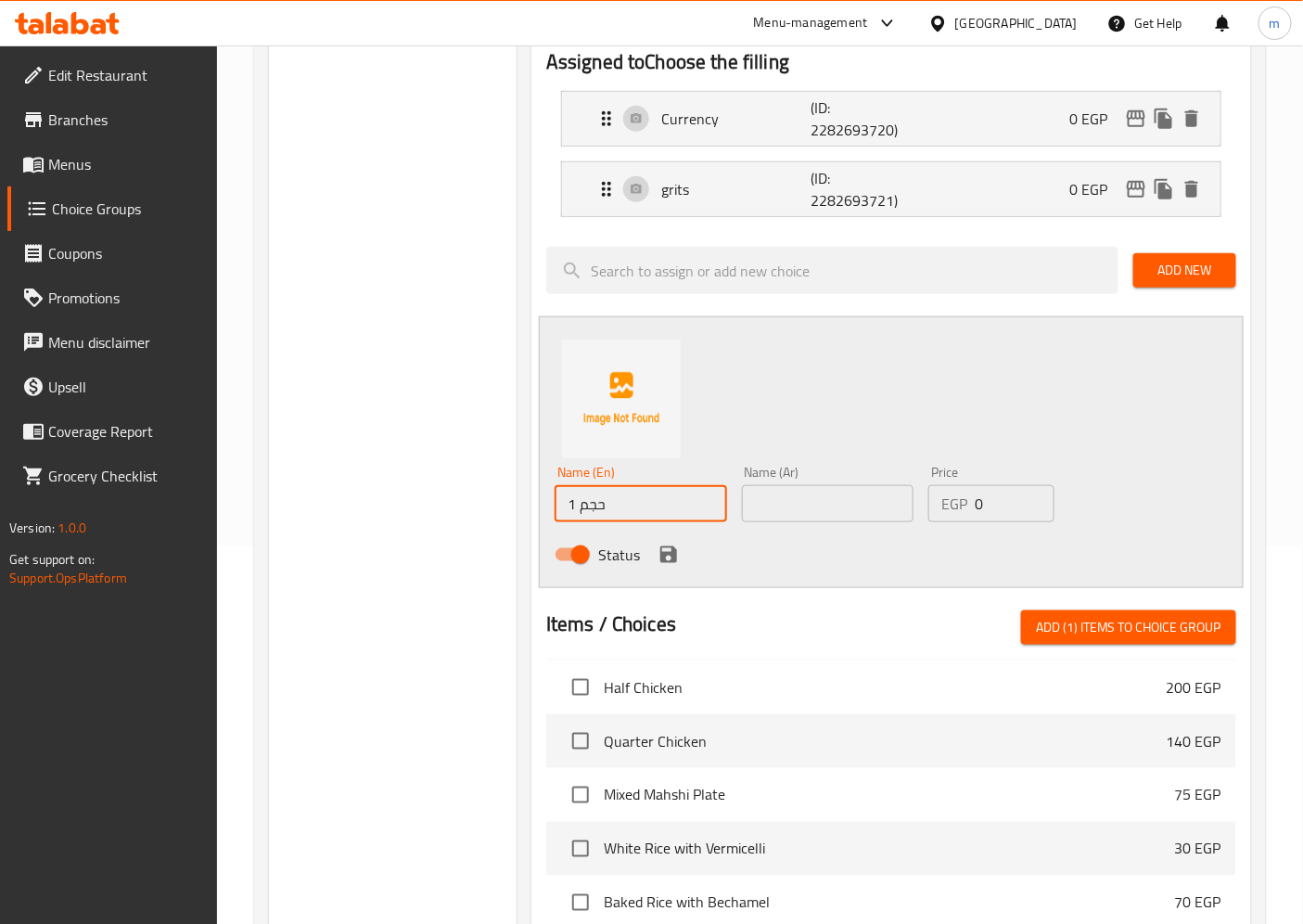
click at [595, 505] on input "حجم 1" at bounding box center [641, 503] width 172 height 37
type input "حجم 1"
click at [869, 493] on input "text" at bounding box center [828, 503] width 172 height 37
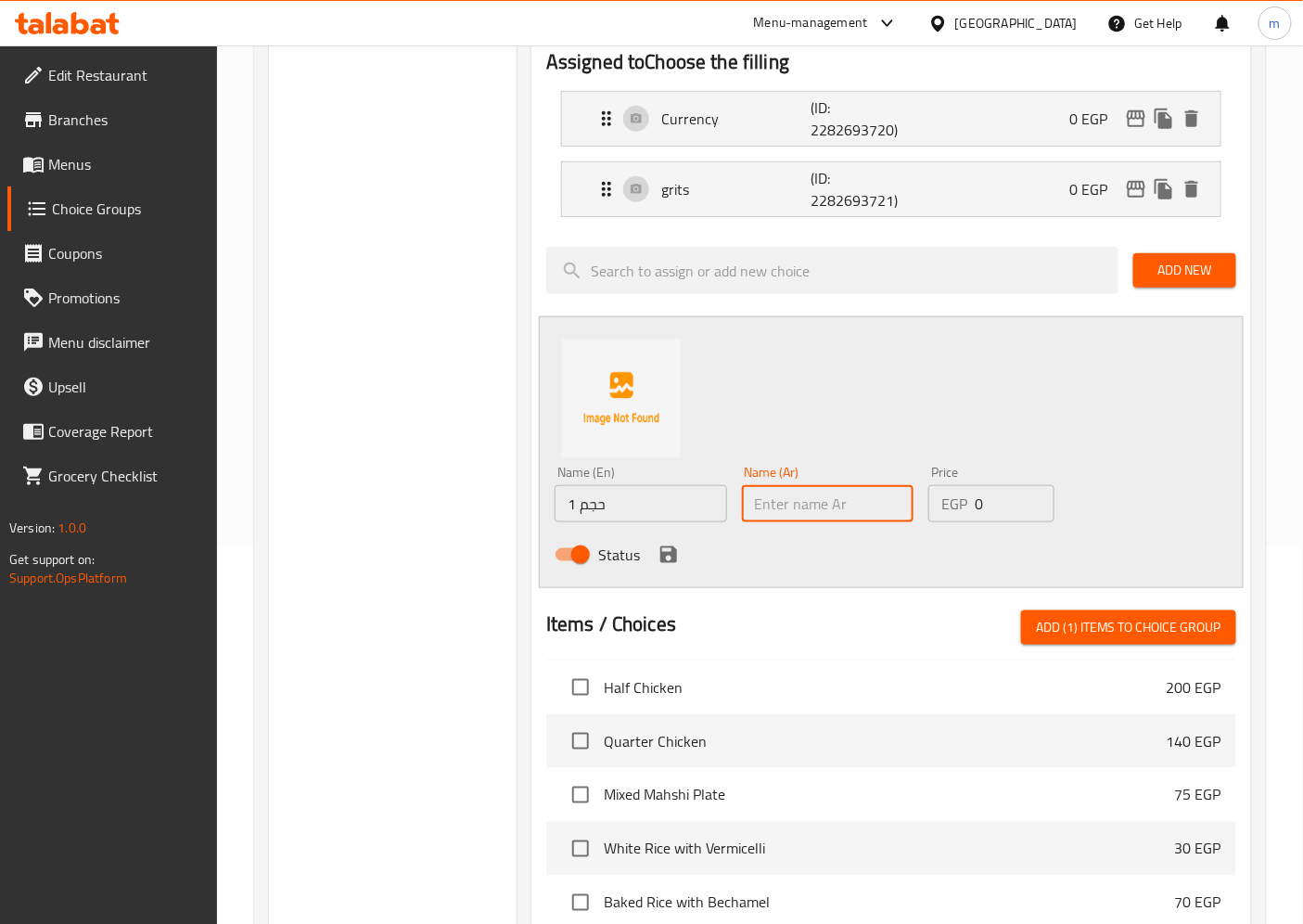
click at [869, 493] on input "text" at bounding box center [828, 503] width 172 height 37
paste input "حجم 1"
type input "حجم 1"
click at [588, 504] on input "حجم 1" at bounding box center [641, 503] width 172 height 37
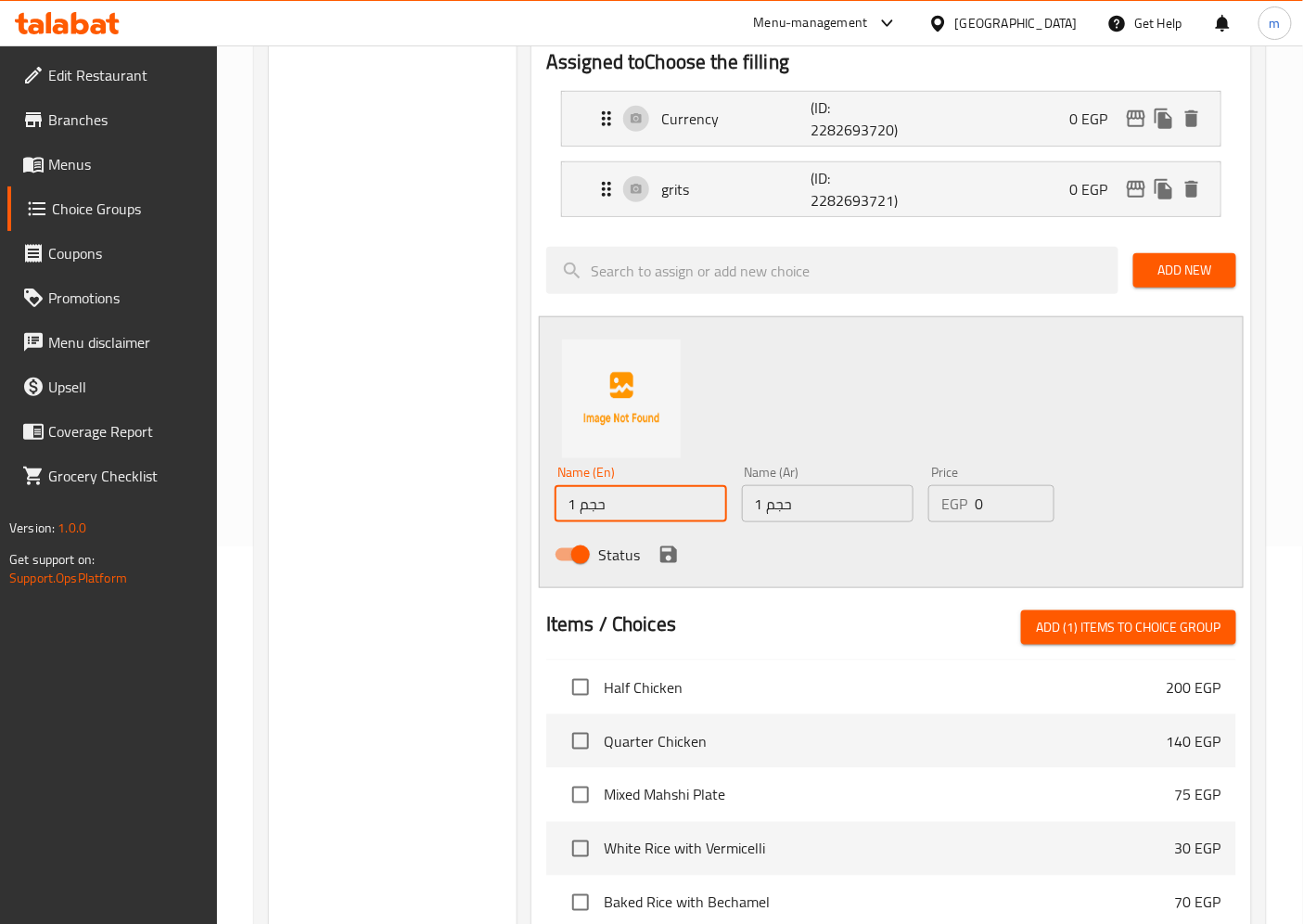
click at [588, 504] on input "حجم 1" at bounding box center [641, 503] width 172 height 37
paste input "ٍSize"
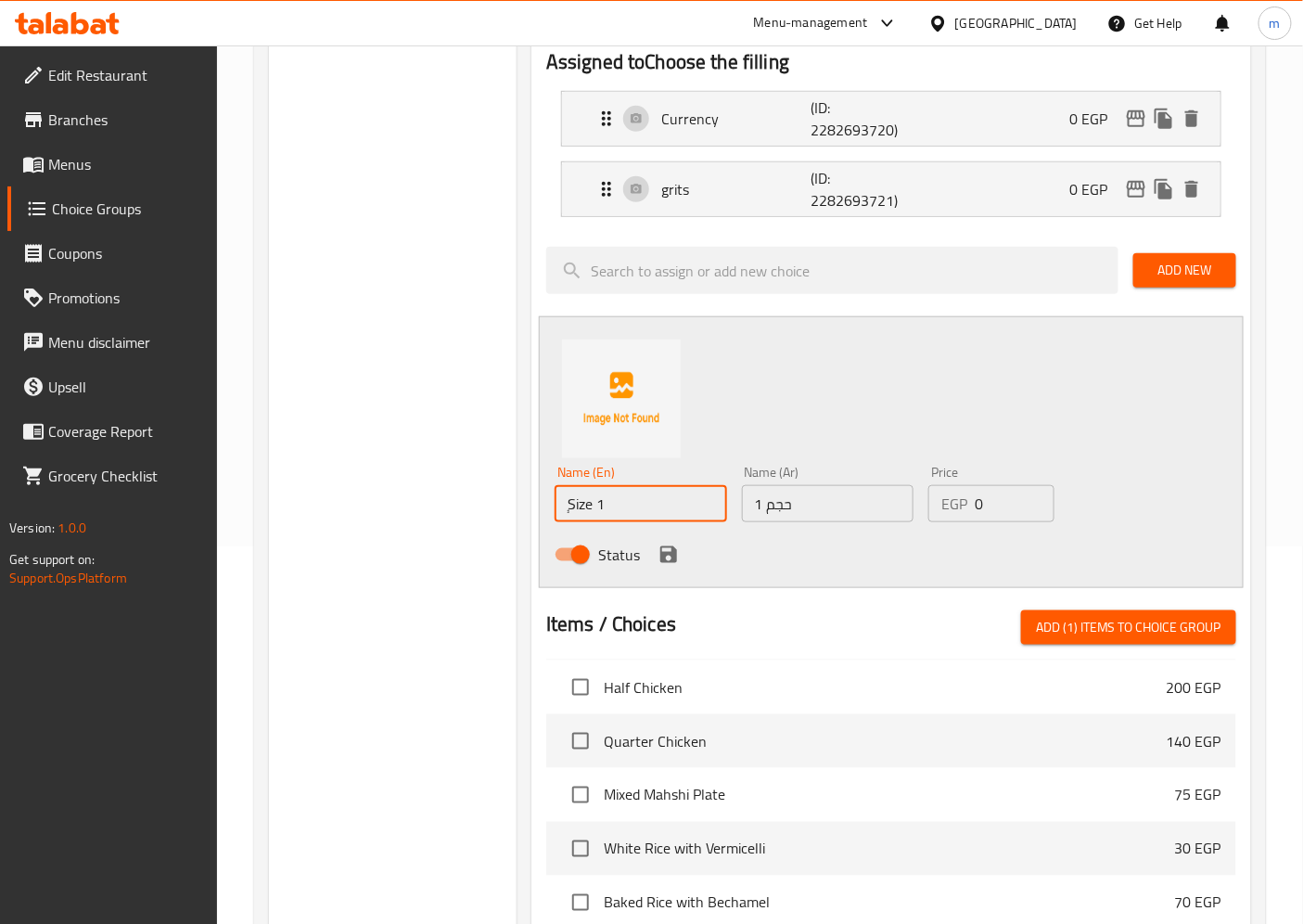
click at [573, 501] on input "ٍSize 1" at bounding box center [641, 503] width 172 height 37
click at [571, 501] on input "ٍSize 1" at bounding box center [641, 503] width 172 height 37
click at [569, 502] on input "ٍSize 1" at bounding box center [641, 503] width 172 height 37
click at [572, 505] on input "ٍSize 1" at bounding box center [641, 503] width 172 height 37
click at [569, 505] on input "ٍSize 1" at bounding box center [641, 503] width 172 height 37
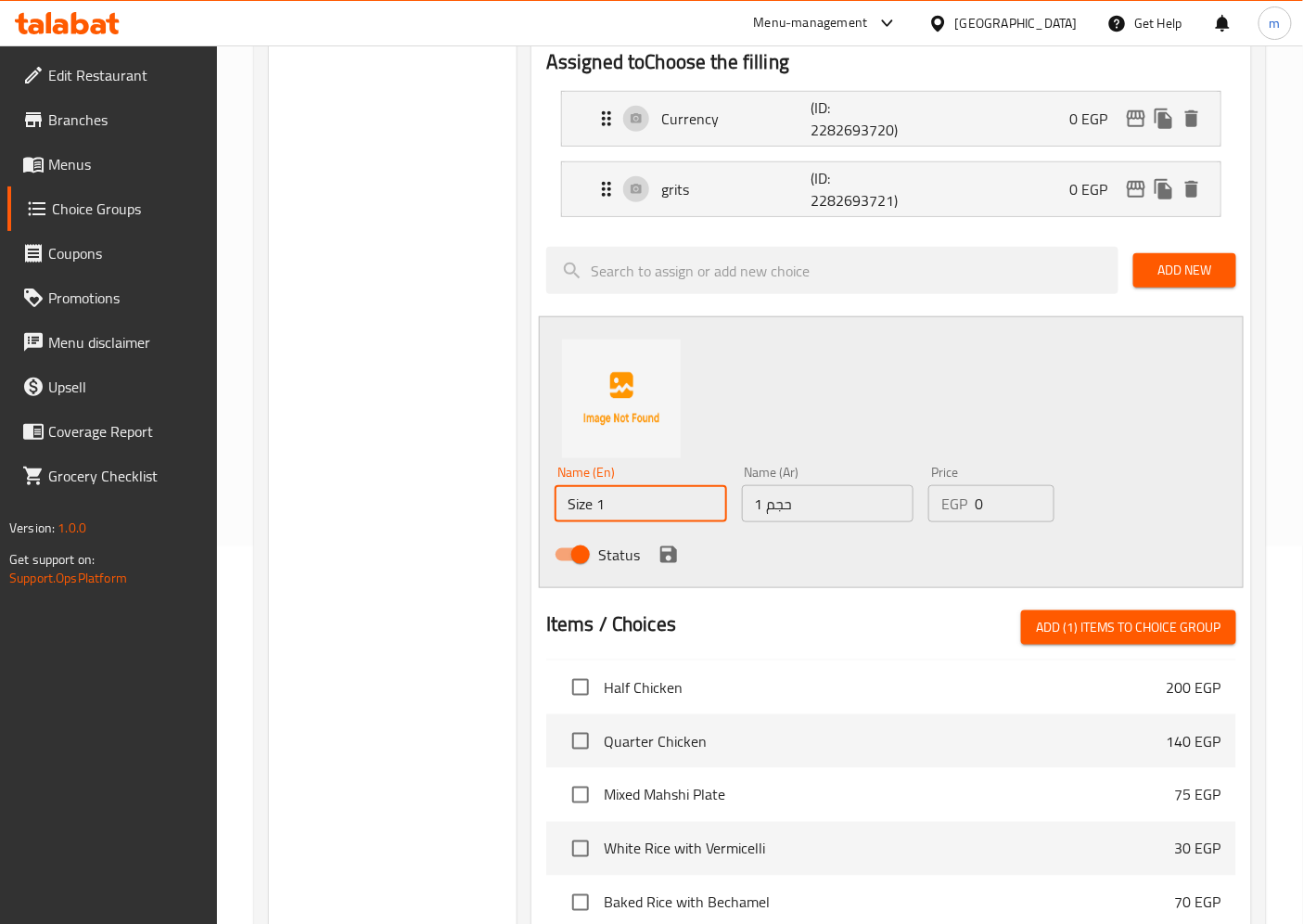
type input "Size 1"
click at [971, 493] on div "EGP 0 Price" at bounding box center [991, 503] width 126 height 37
click at [976, 501] on input "0" at bounding box center [1014, 503] width 79 height 37
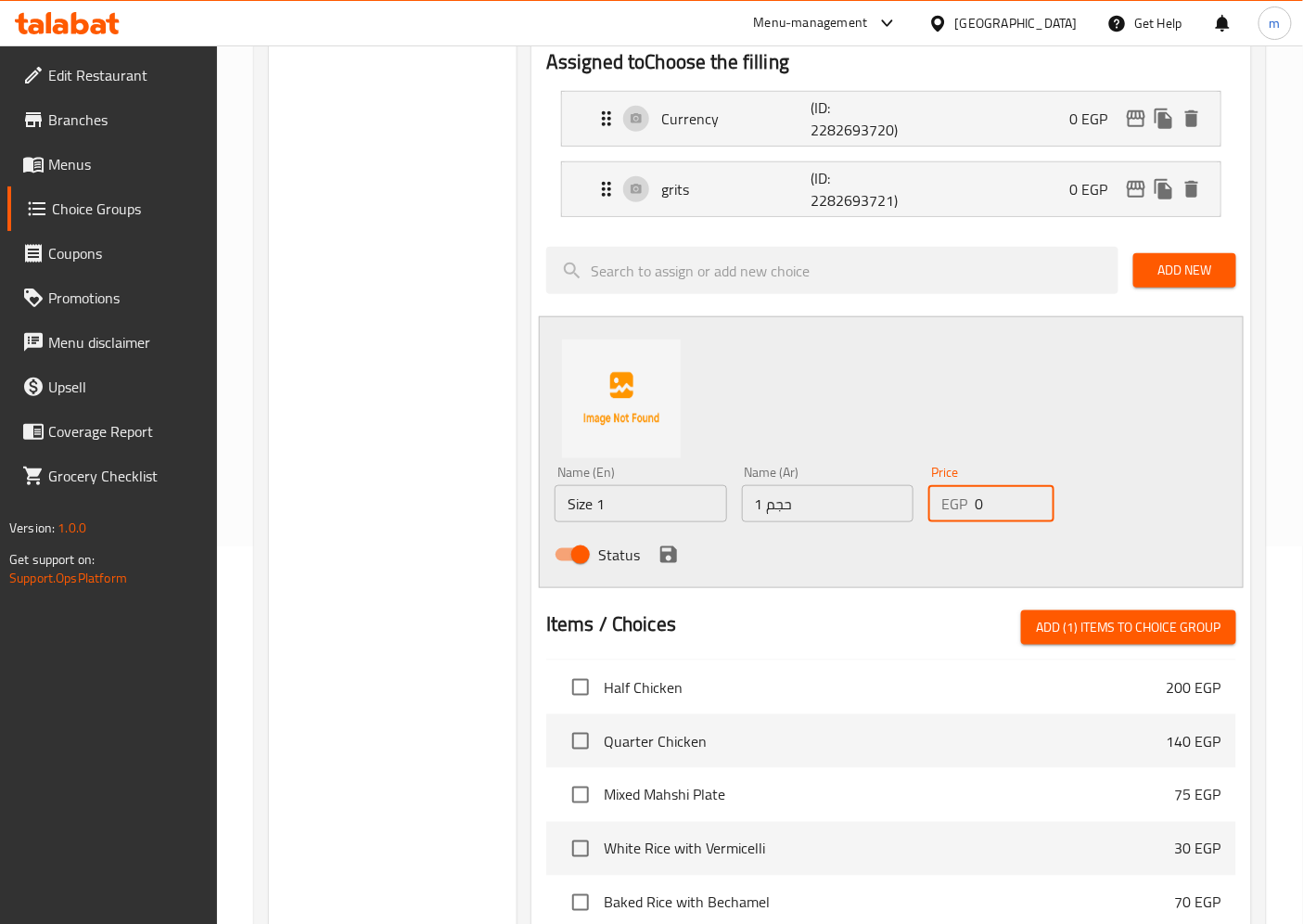
click at [976, 501] on input "0" at bounding box center [1014, 503] width 79 height 37
type input "55"
click at [1125, 432] on div "Name (En) Size 1 Name (En) Name (Ar) حجم 1 Name (Ar) Price EGP 55 Price Status" at bounding box center [891, 452] width 705 height 272
click at [664, 551] on icon "save" at bounding box center [668, 554] width 22 height 22
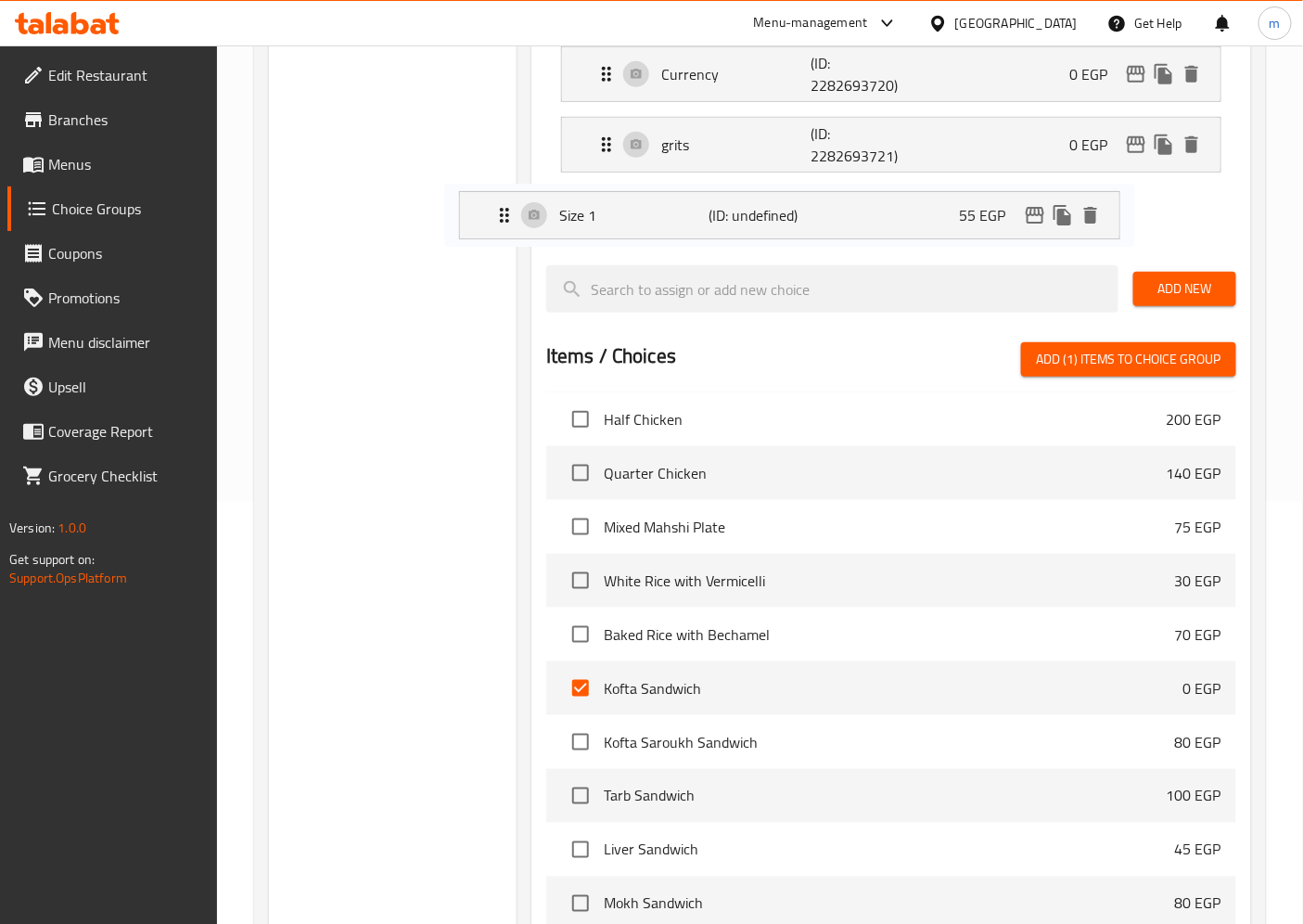
drag, startPoint x: 810, startPoint y: 254, endPoint x: 701, endPoint y: 220, distance: 114.2
click at [701, 220] on nav "Currency (ID: 2282693720) 0 EGP Name (En) Currency Name (En) Name (Ar) ارز Name…" at bounding box center [891, 141] width 690 height 219
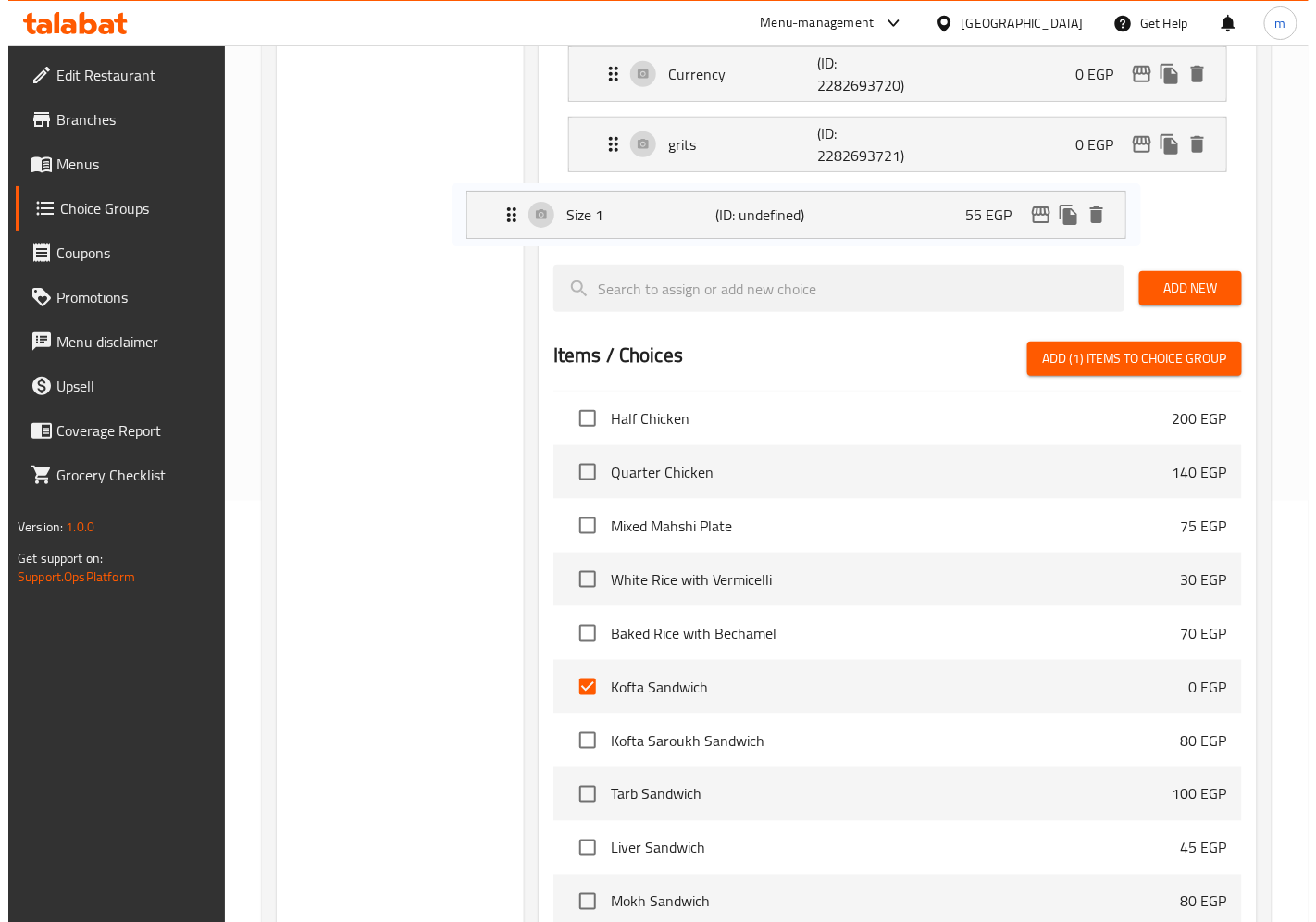
scroll to position [418, 0]
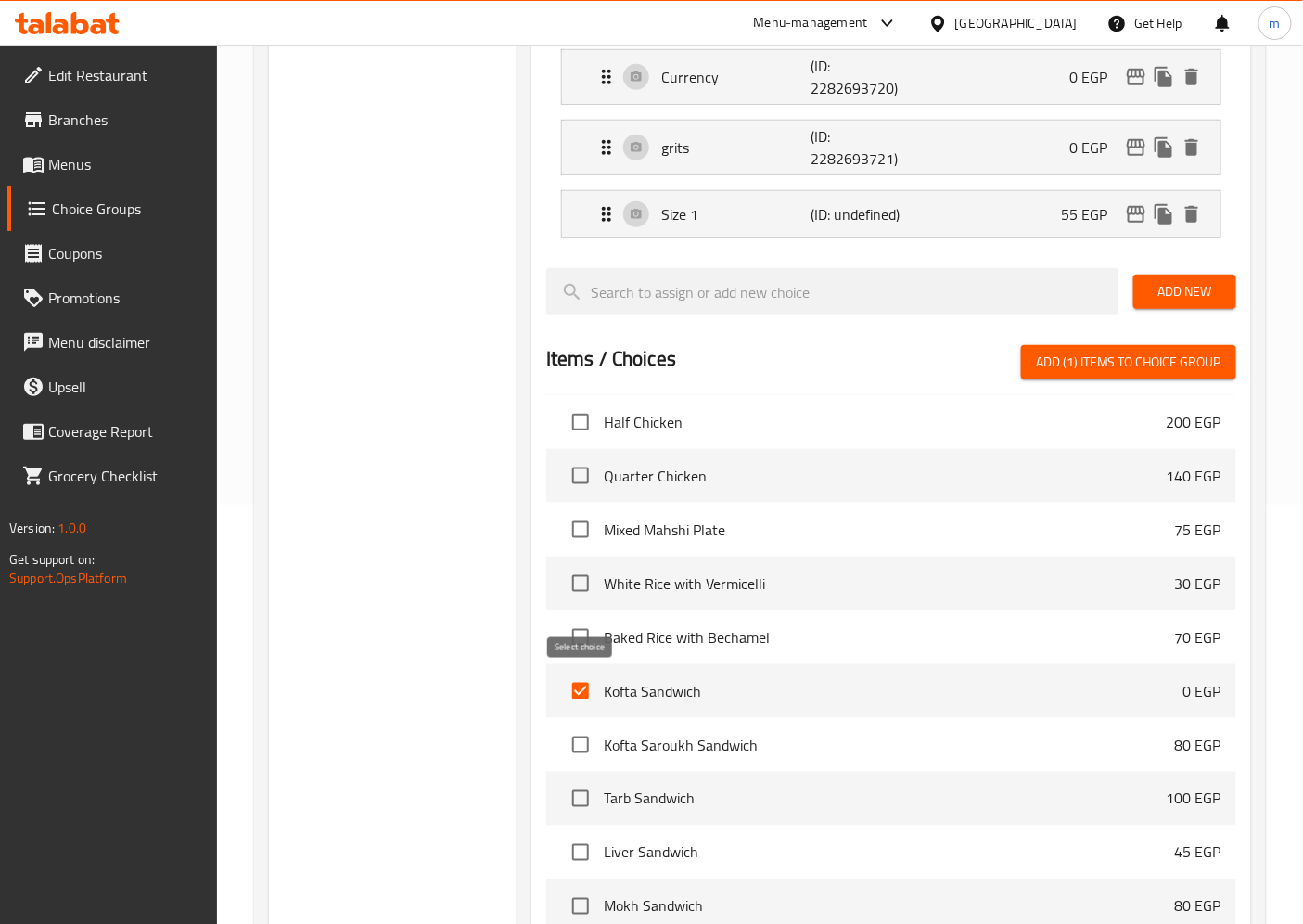
click at [577, 687] on input "checkbox" at bounding box center [581, 691] width 39 height 39
click at [619, 691] on span "Kofta Sandwich" at bounding box center [893, 690] width 580 height 22
click at [594, 688] on input "checkbox" at bounding box center [581, 691] width 39 height 39
click at [721, 215] on p "Size 1" at bounding box center [736, 213] width 149 height 22
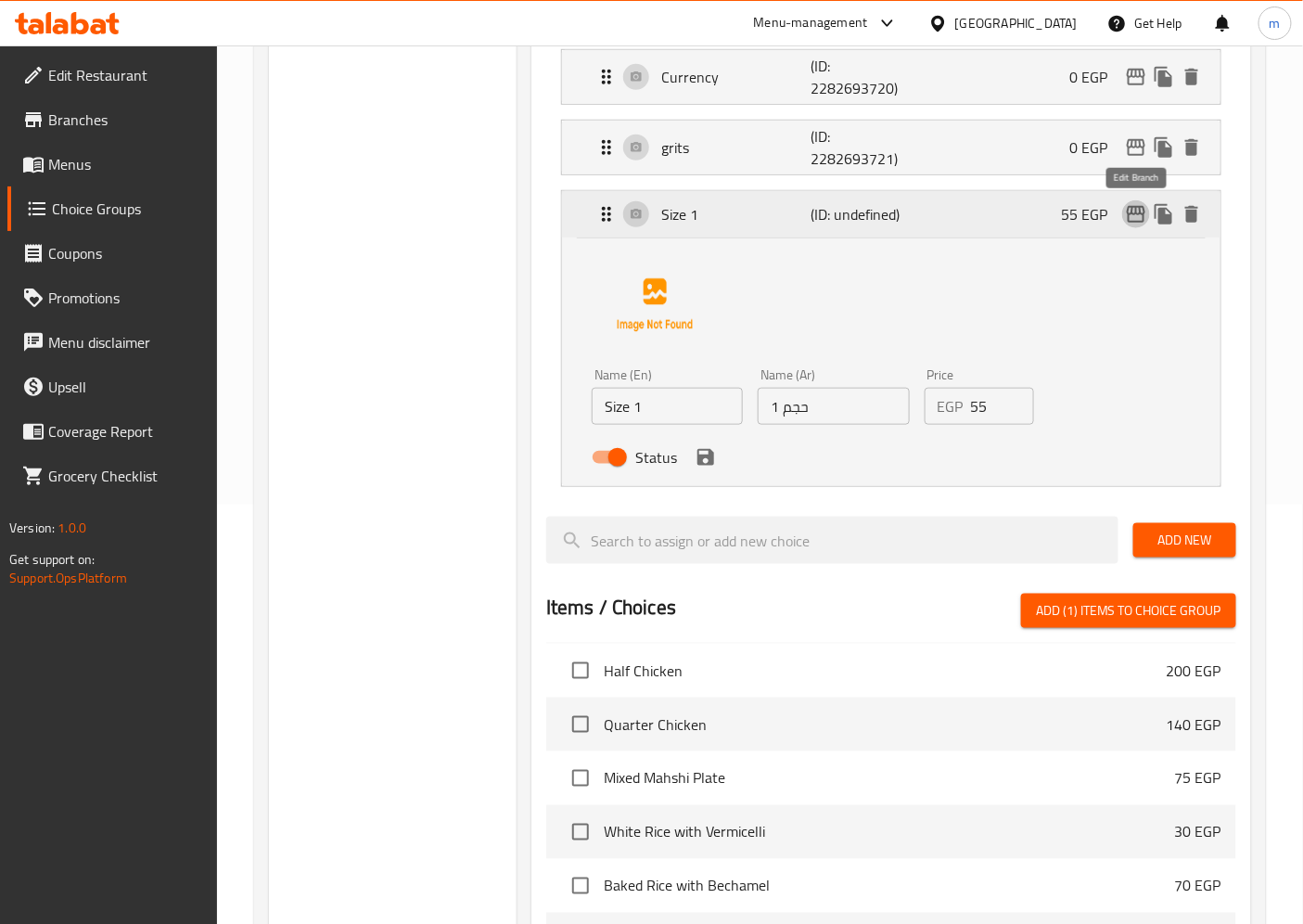
click at [1146, 210] on icon "edit" at bounding box center [1135, 213] width 22 height 22
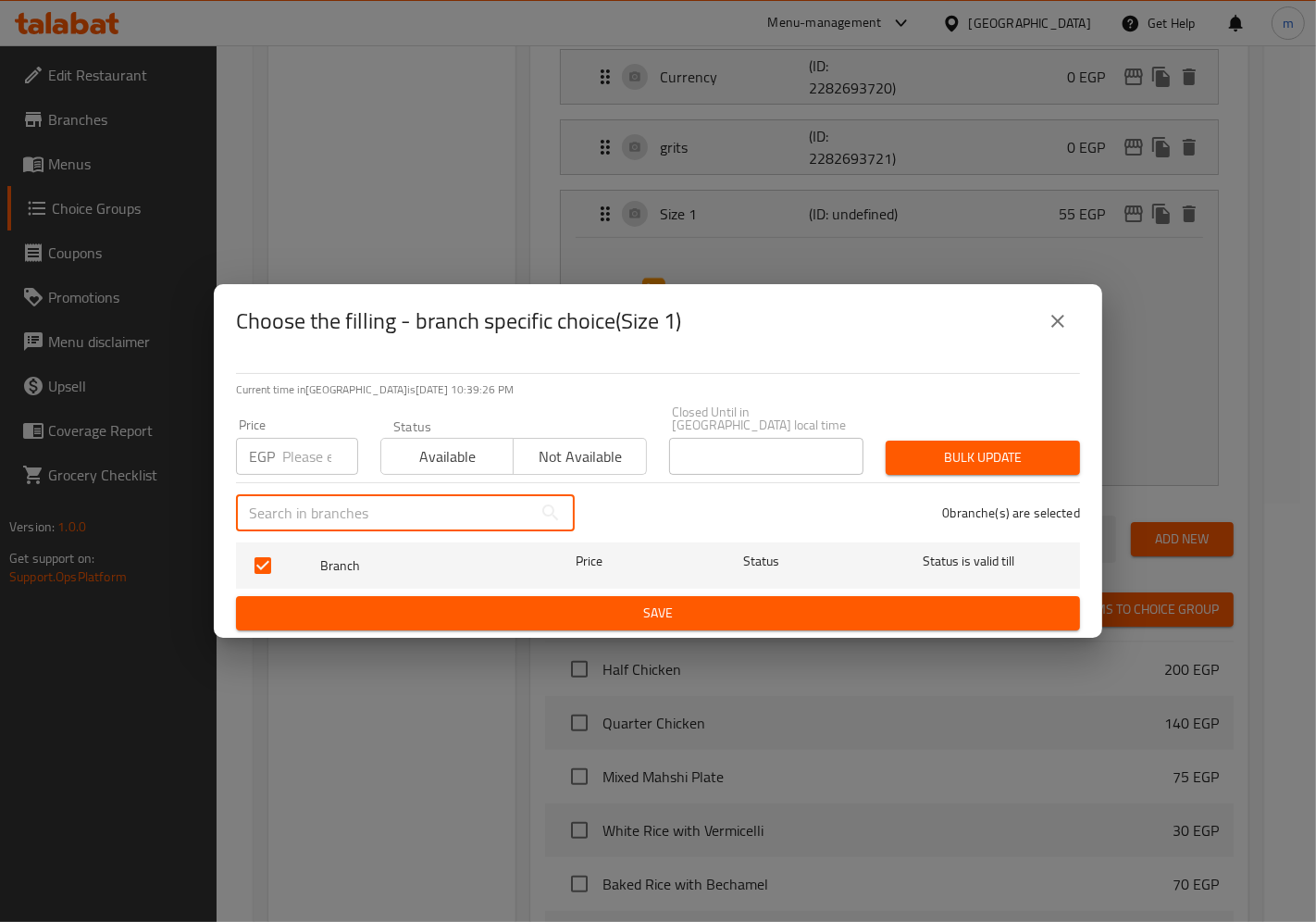
click at [367, 498] on input "text" at bounding box center [384, 512] width 296 height 37
click at [1069, 329] on button "close" at bounding box center [1057, 321] width 45 height 45
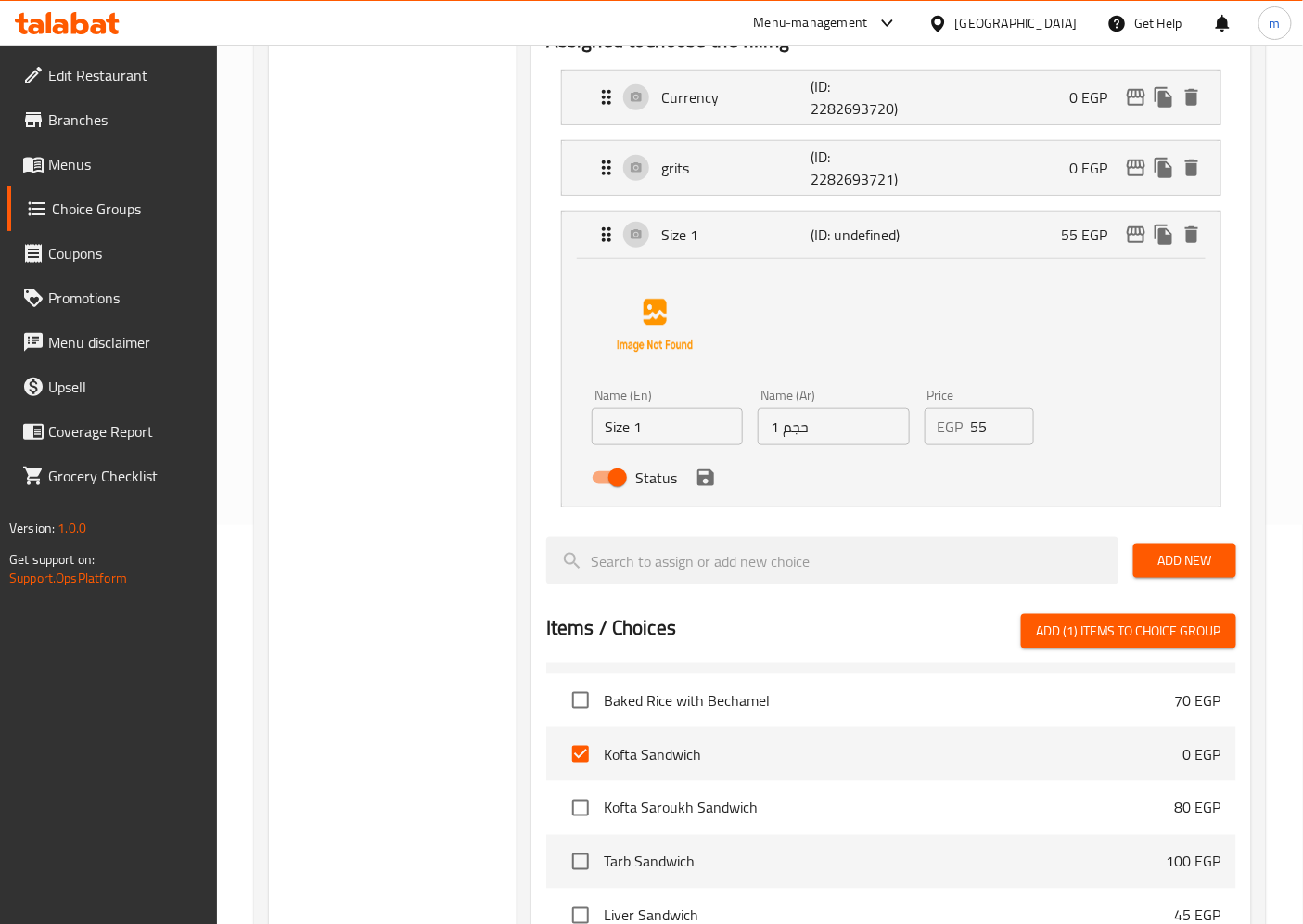
scroll to position [452, 0]
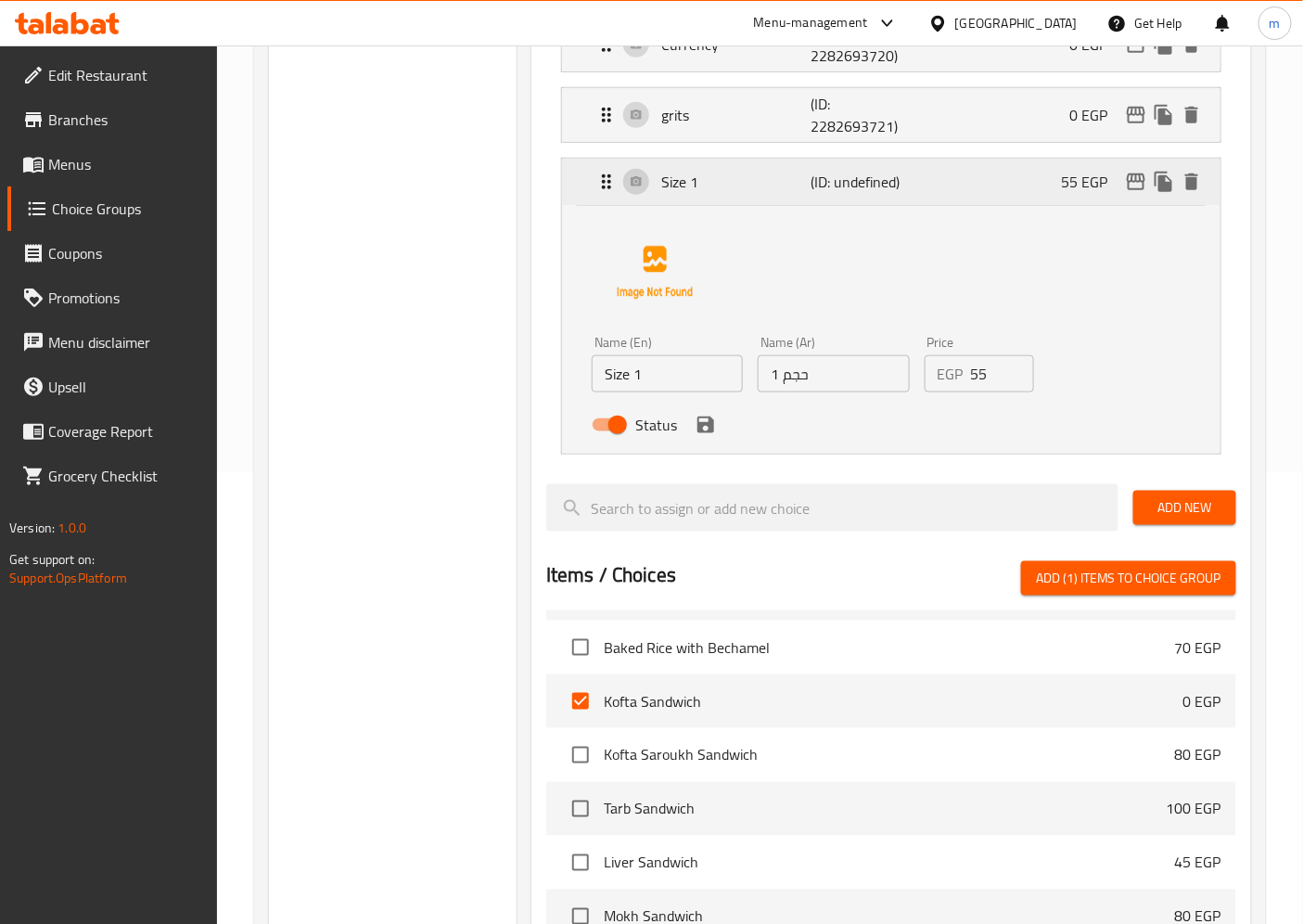
click at [600, 171] on icon "Expand" at bounding box center [606, 181] width 22 height 22
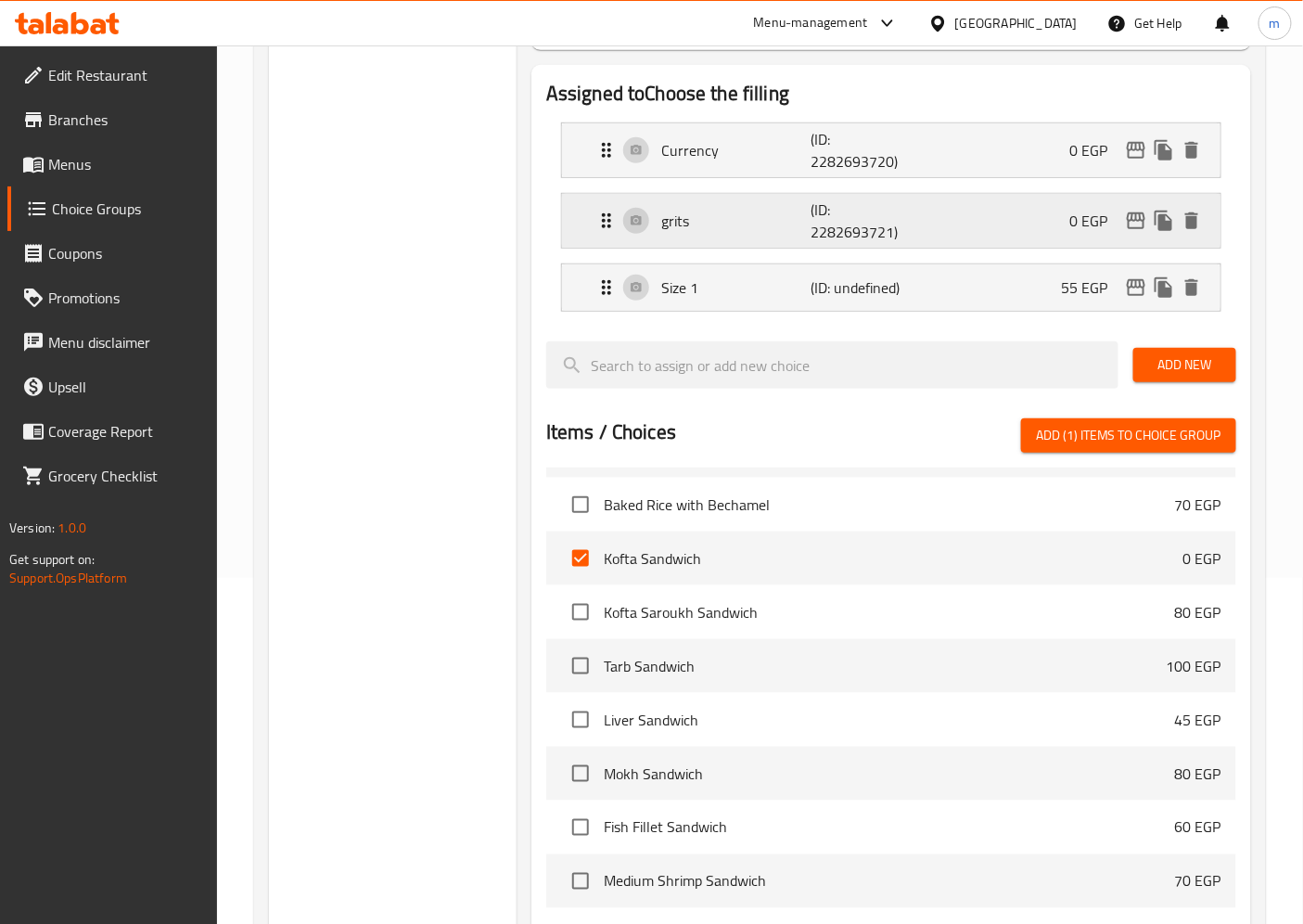
scroll to position [246, 0]
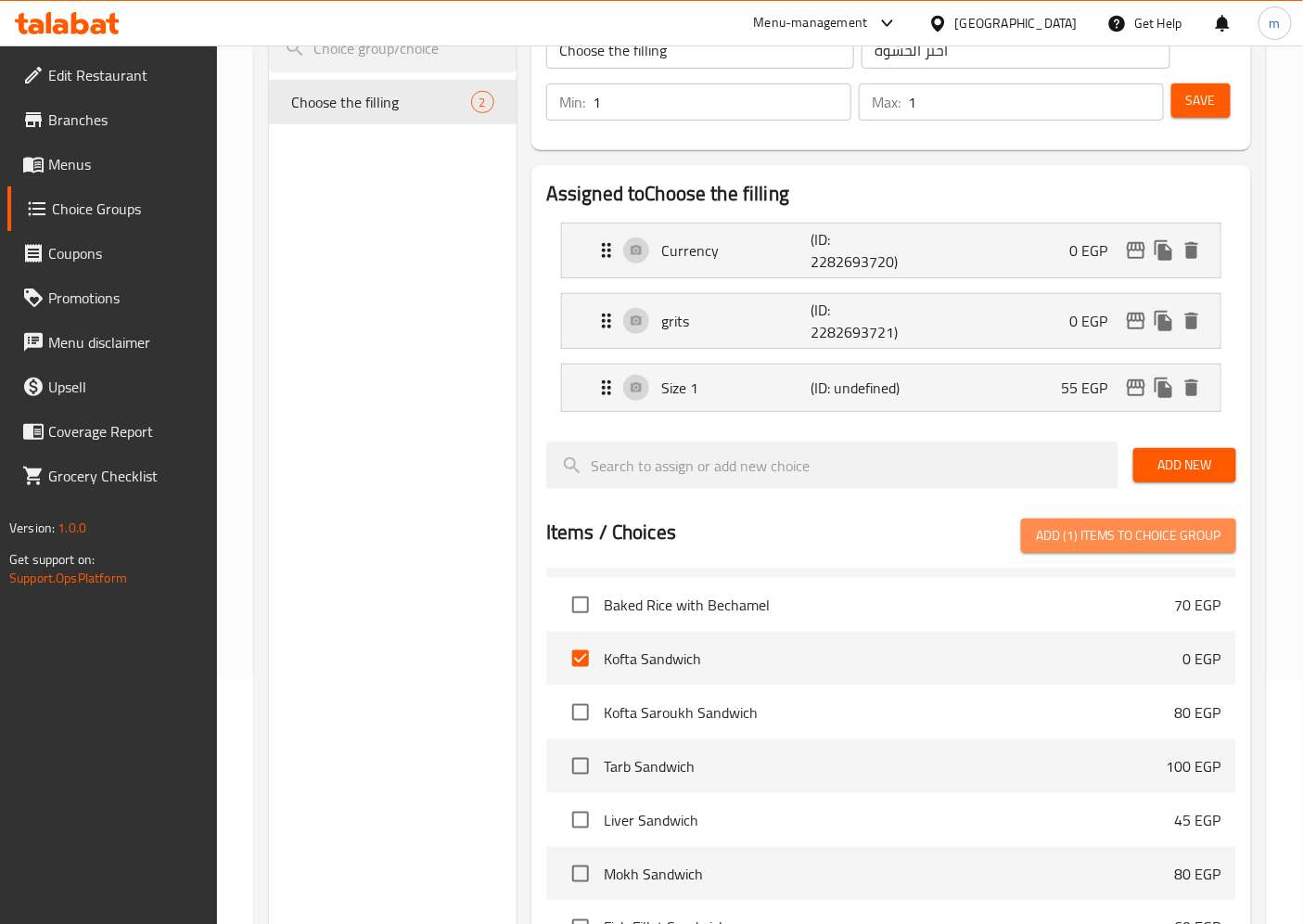
click at [1082, 525] on span "Add (1) items to choice group" at bounding box center [1128, 536] width 186 height 23
checkbox input "false"
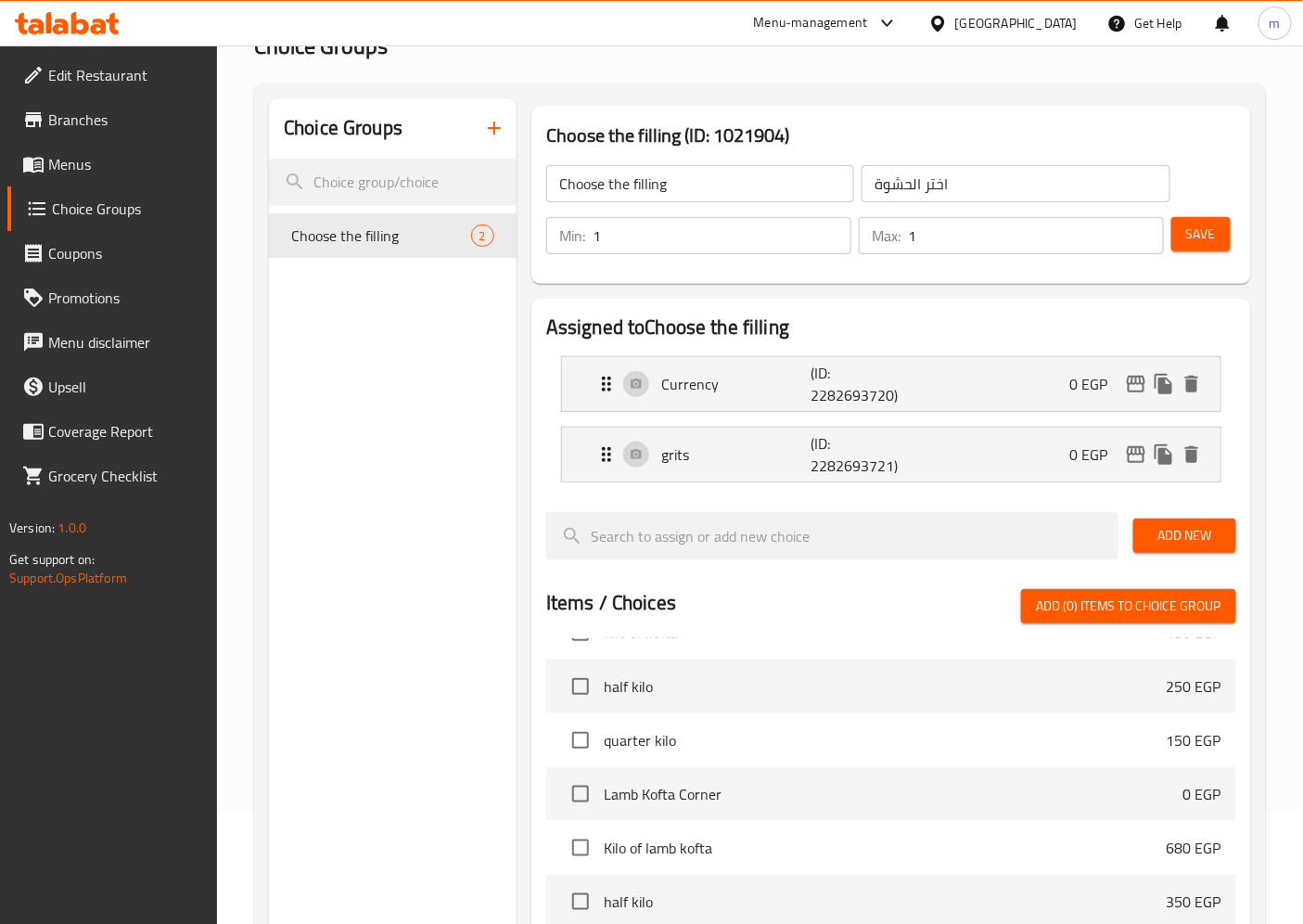
scroll to position [308, 0]
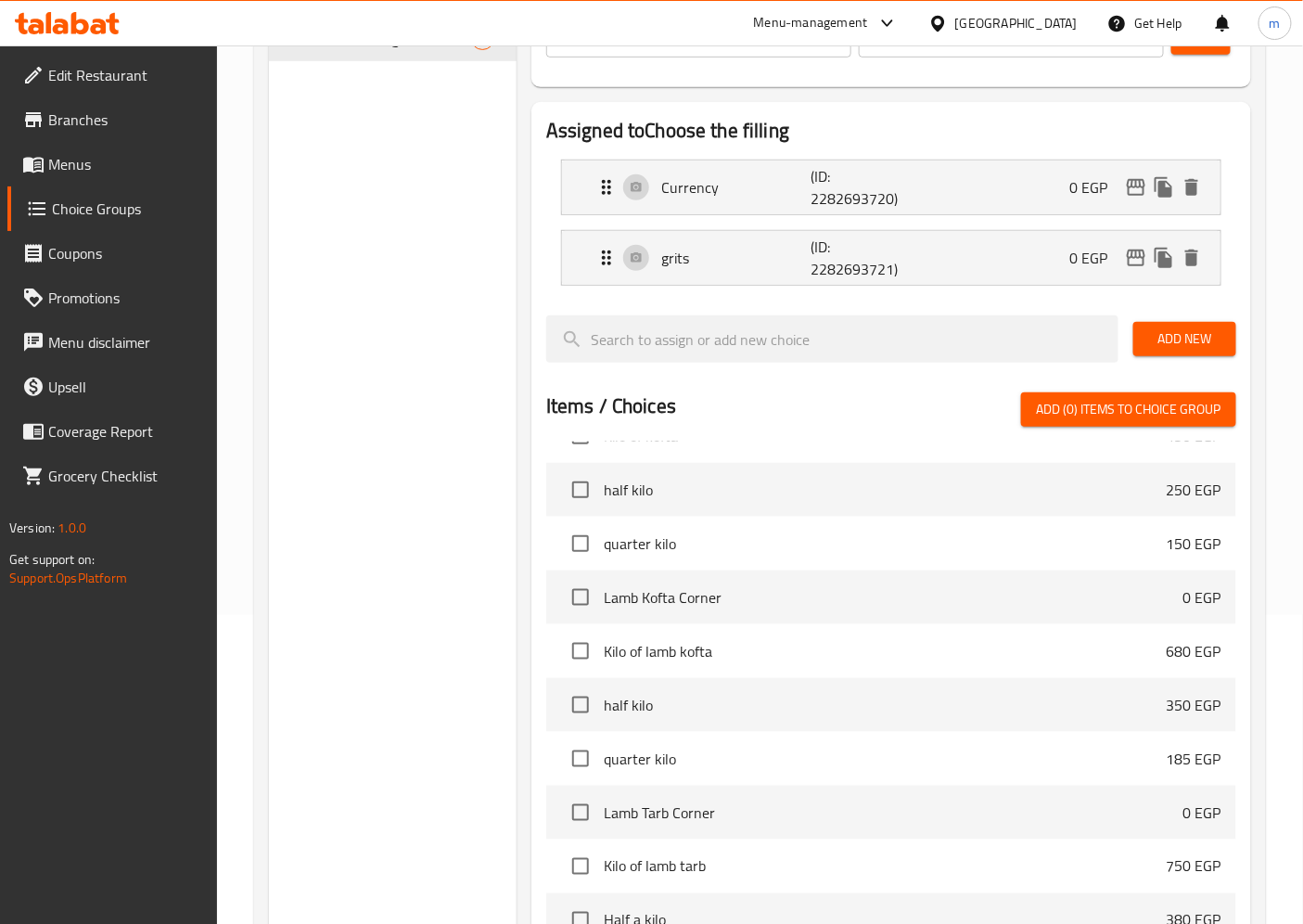
click at [84, 164] on span "Menus" at bounding box center [126, 164] width 155 height 22
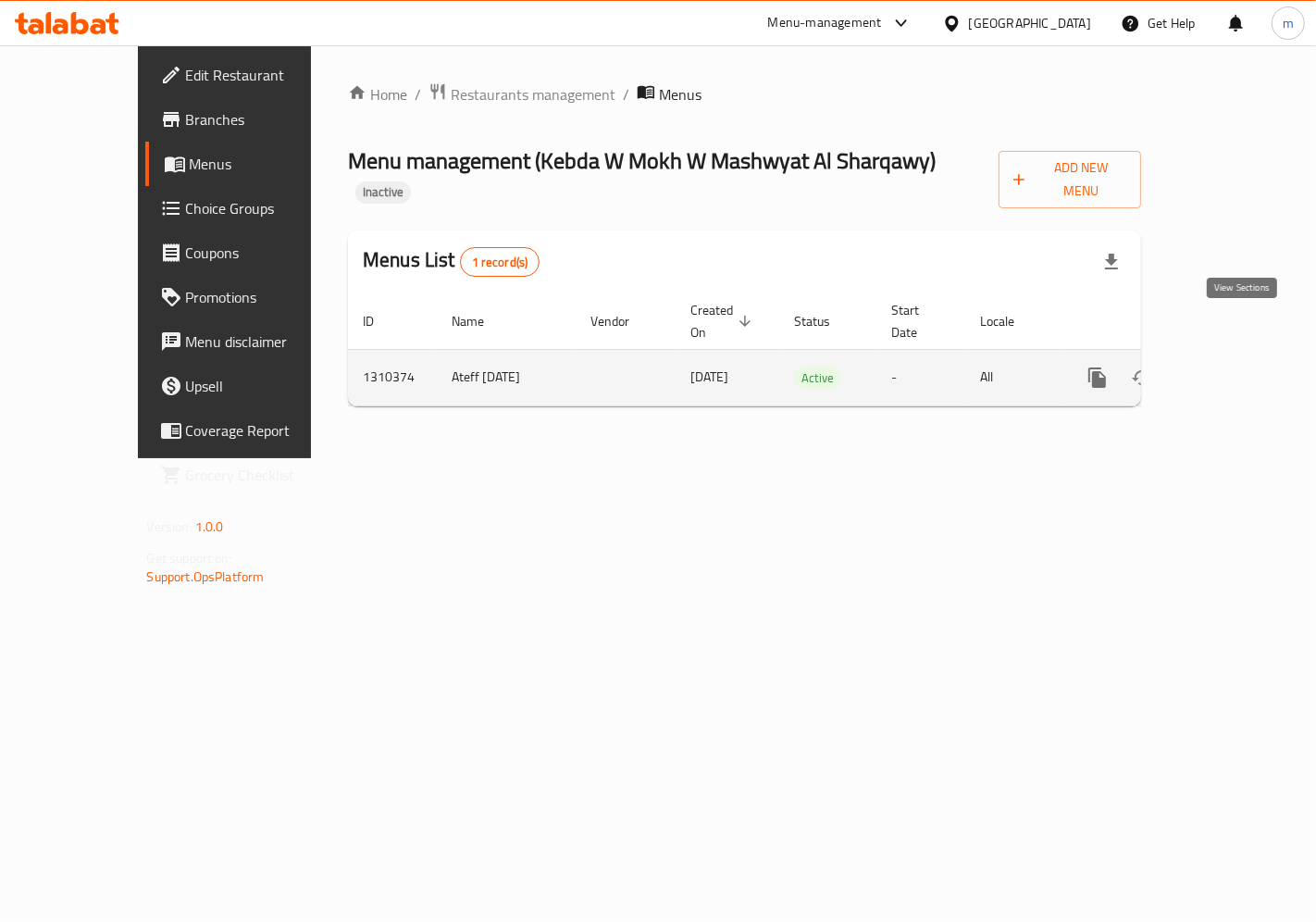
click at [1239, 369] on icon "enhanced table" at bounding box center [1231, 378] width 17 height 17
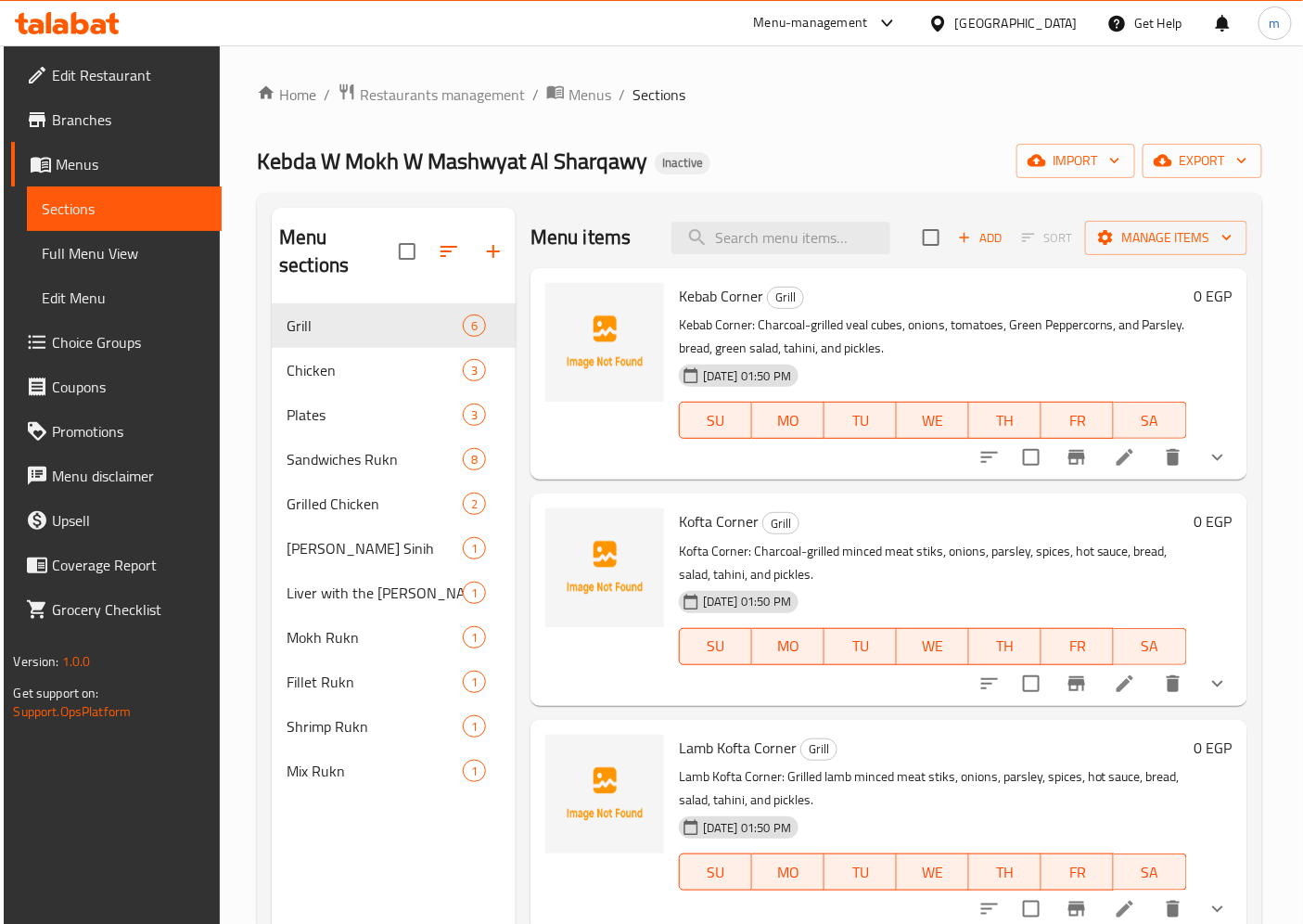
click at [107, 253] on span "Full Menu View" at bounding box center [124, 252] width 165 height 22
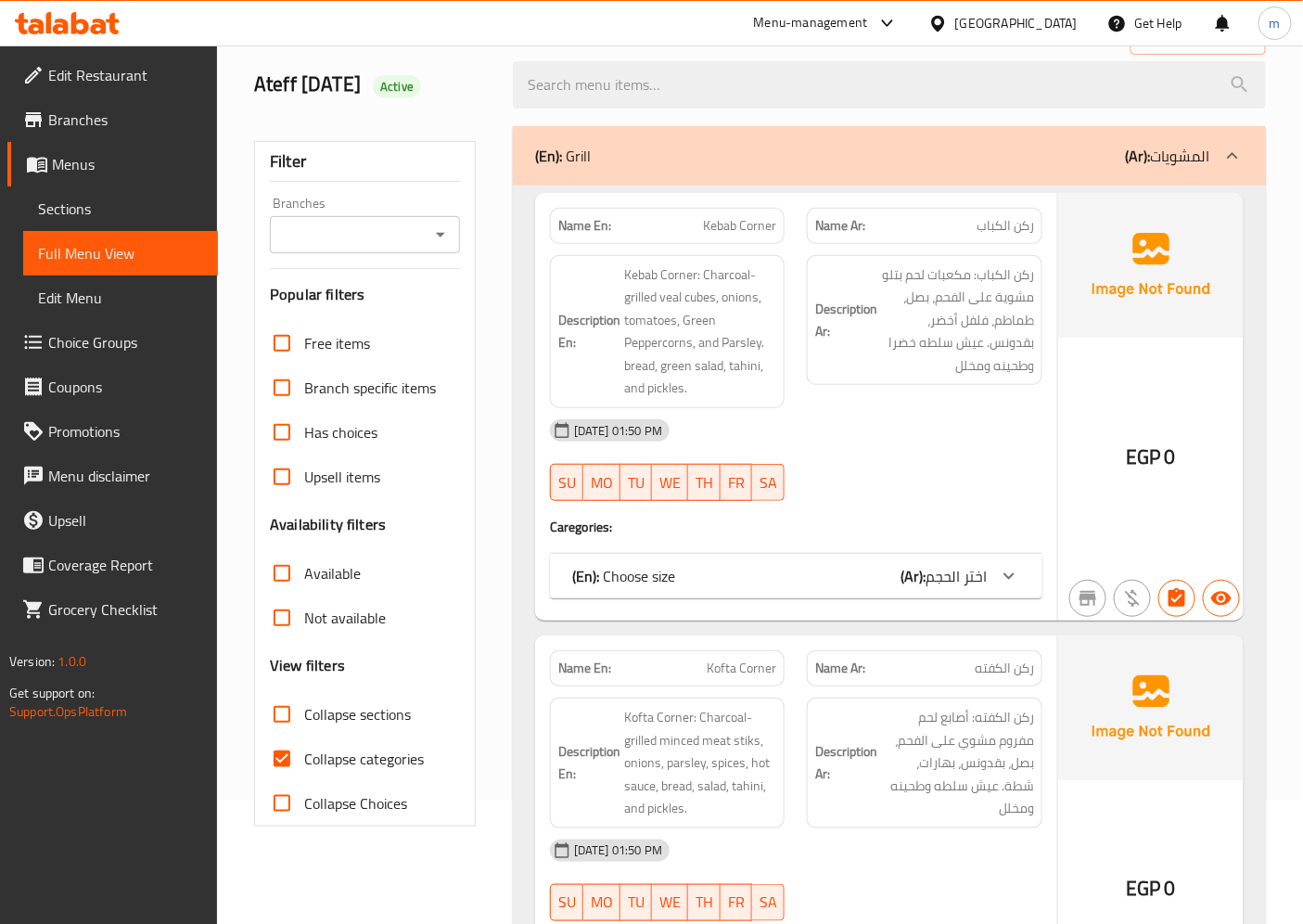
scroll to position [308, 0]
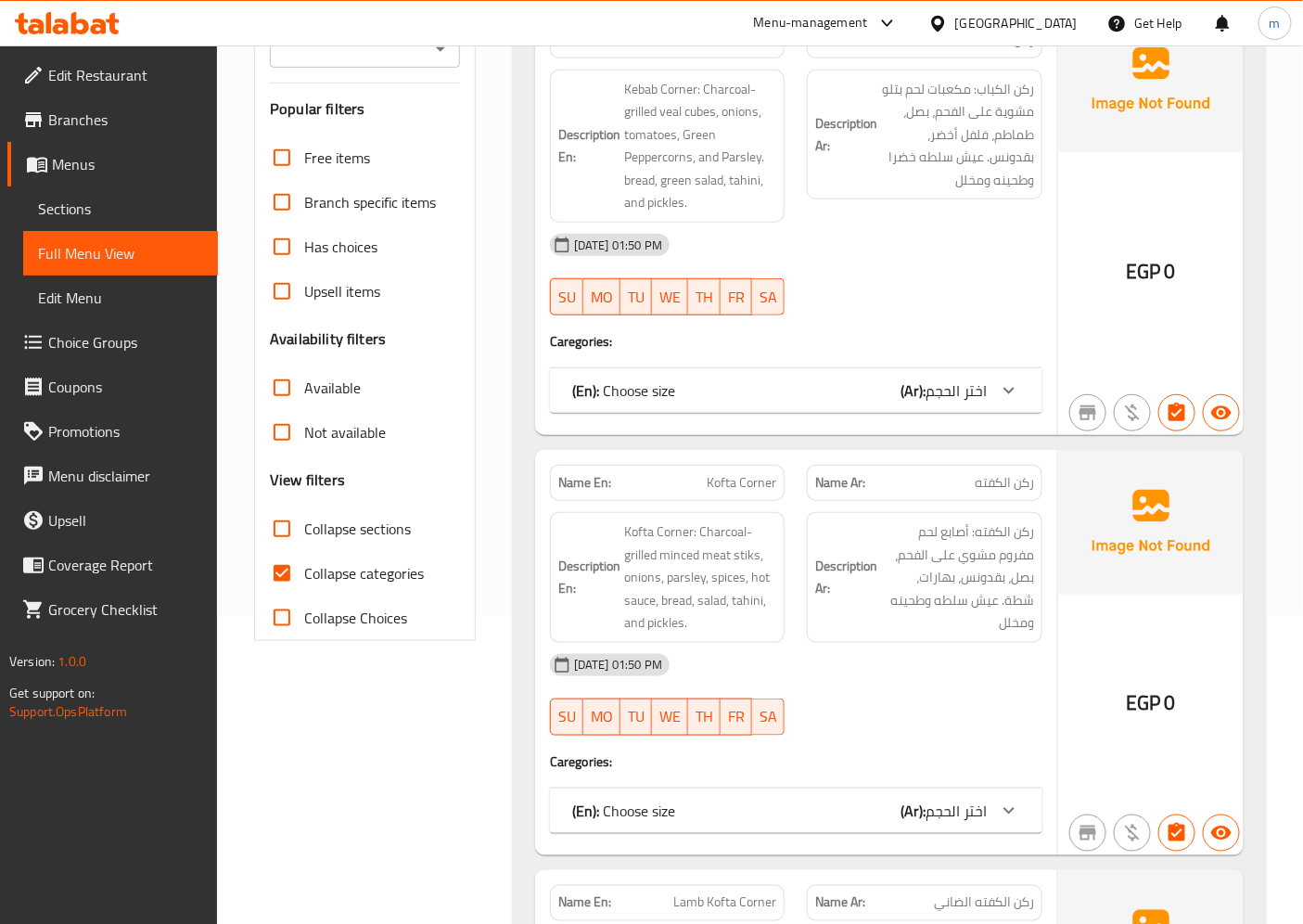
click at [365, 565] on span "Collapse categories" at bounding box center [365, 573] width 120 height 22
click at [305, 565] on input "Collapse categories" at bounding box center [282, 573] width 45 height 45
checkbox input "false"
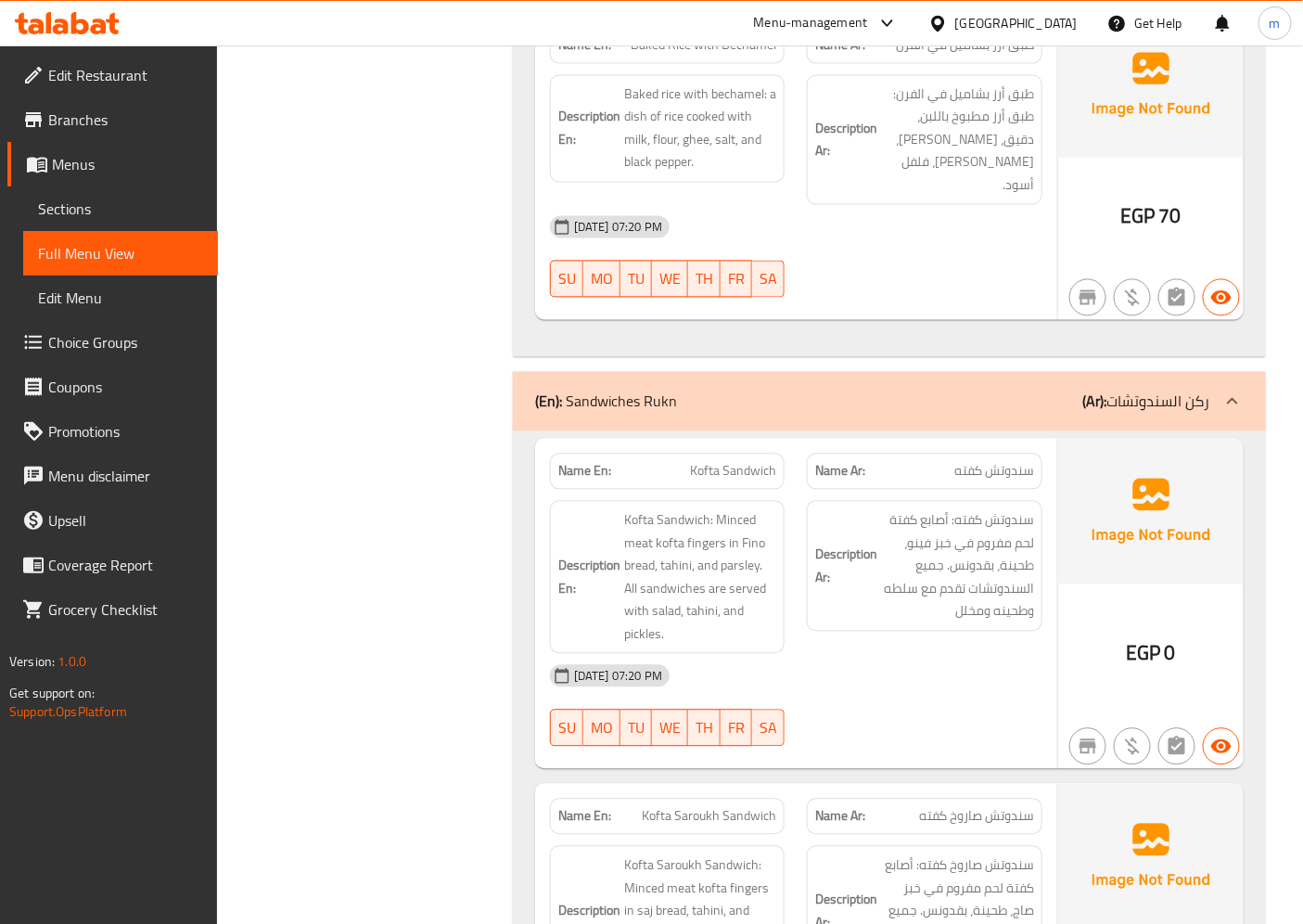
scroll to position [5872, 0]
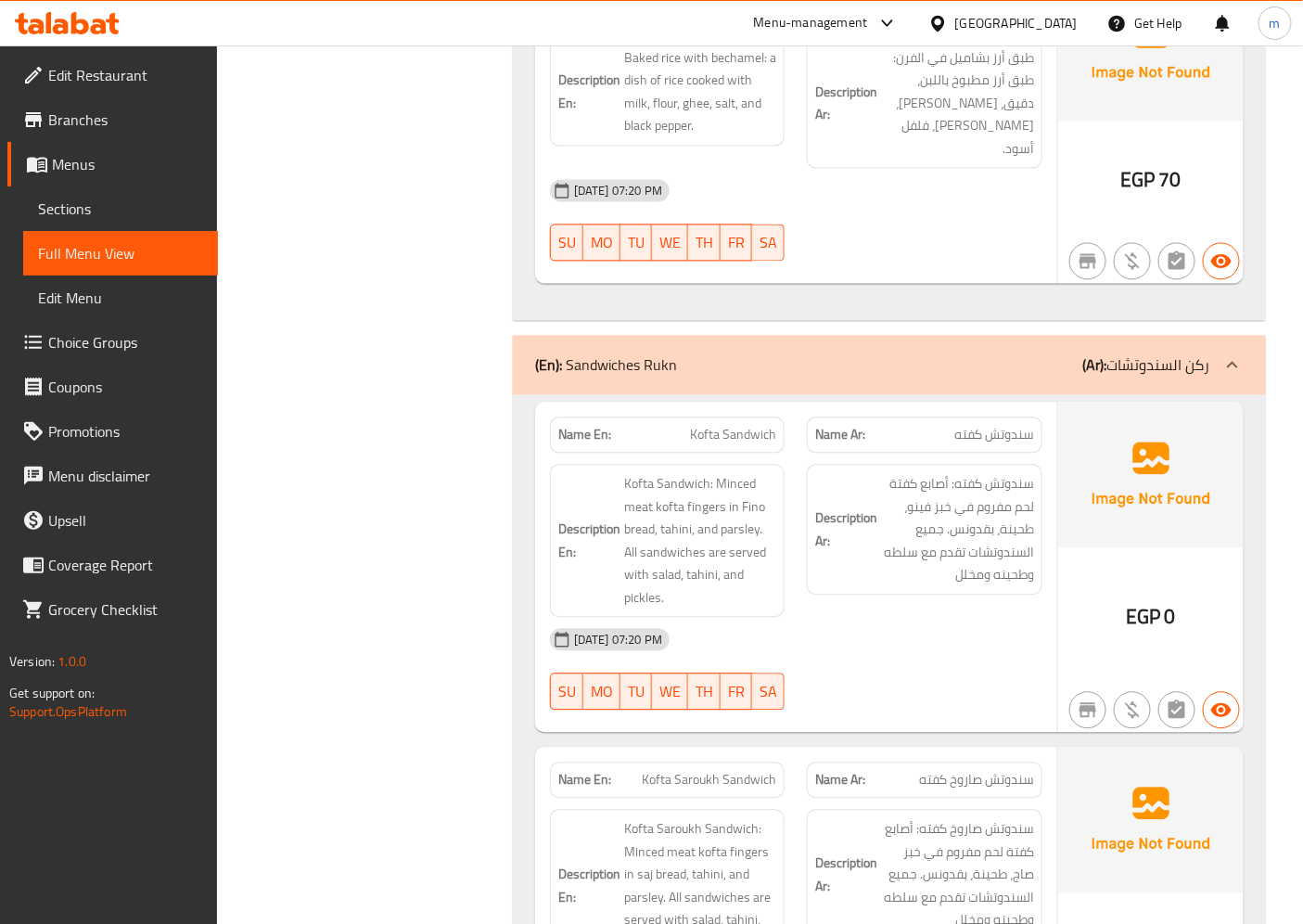
click at [881, 626] on div "[DATE] 07:20 PM SU MO TU WE TH FR SA" at bounding box center [796, 668] width 515 height 104
click at [142, 204] on span "Sections" at bounding box center [120, 208] width 165 height 22
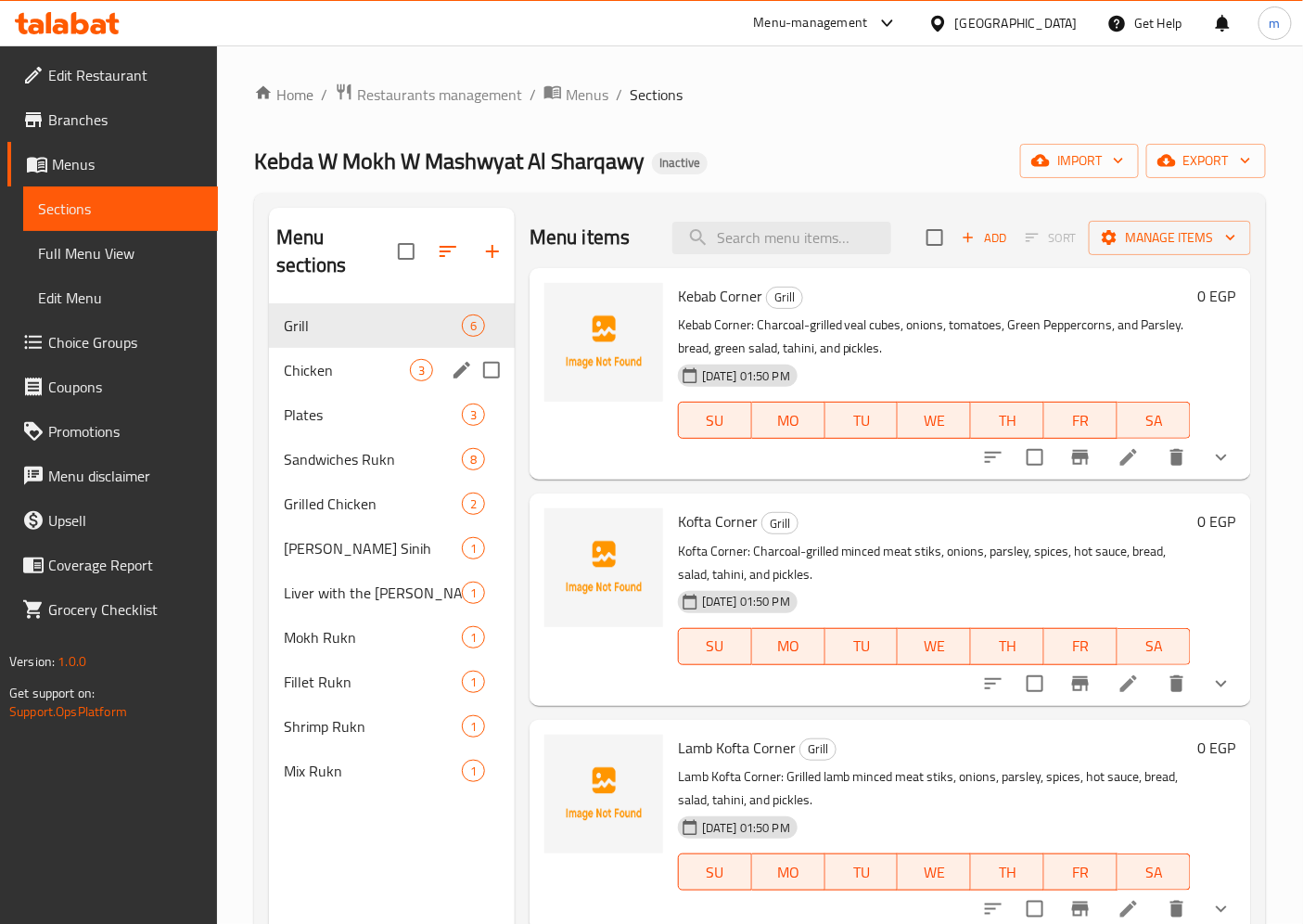
click at [497, 350] on input "Menu sections" at bounding box center [491, 369] width 39 height 39
checkbox input "true"
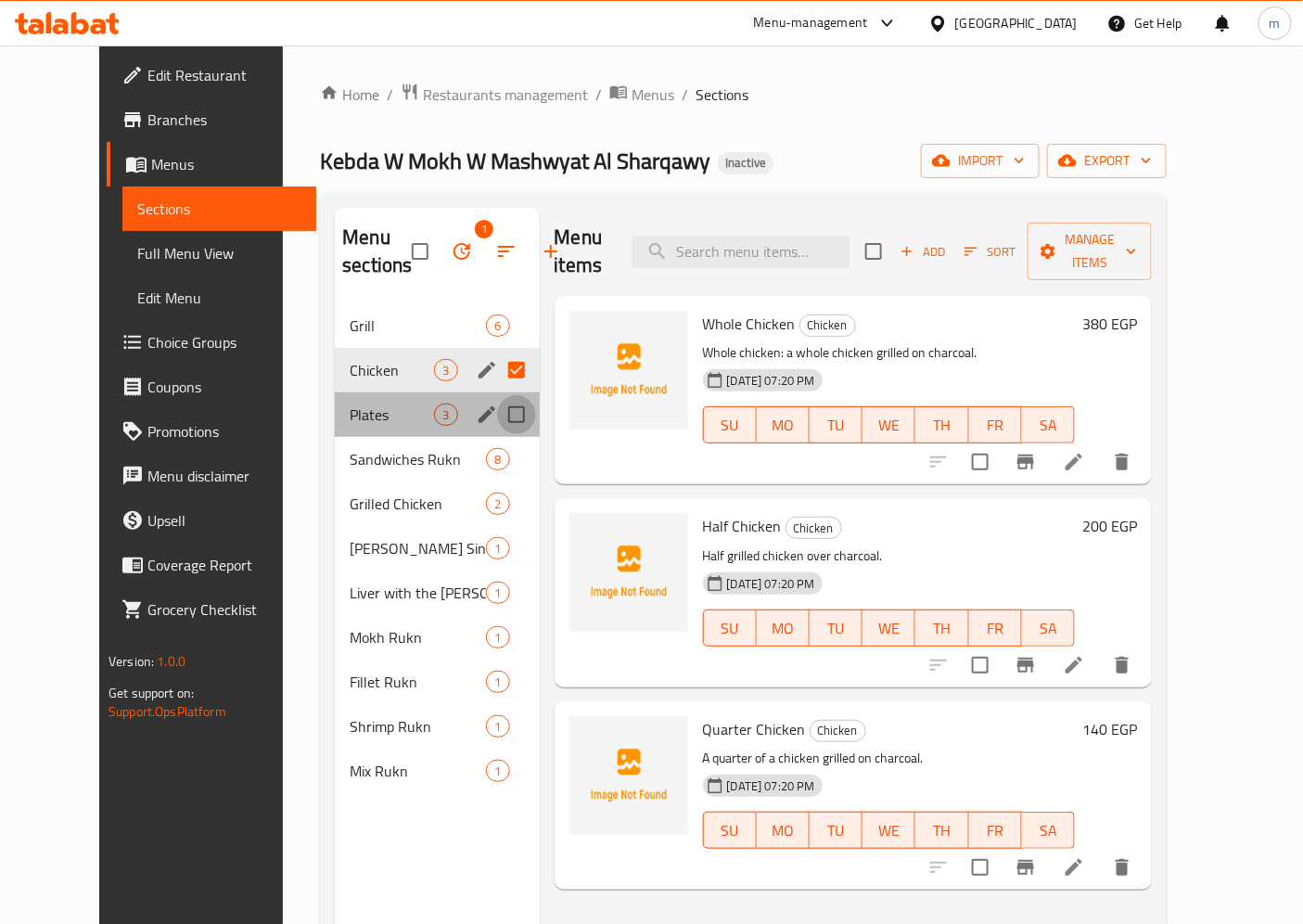
click at [501, 418] on input "Menu sections" at bounding box center [516, 414] width 39 height 39
checkbox input "true"
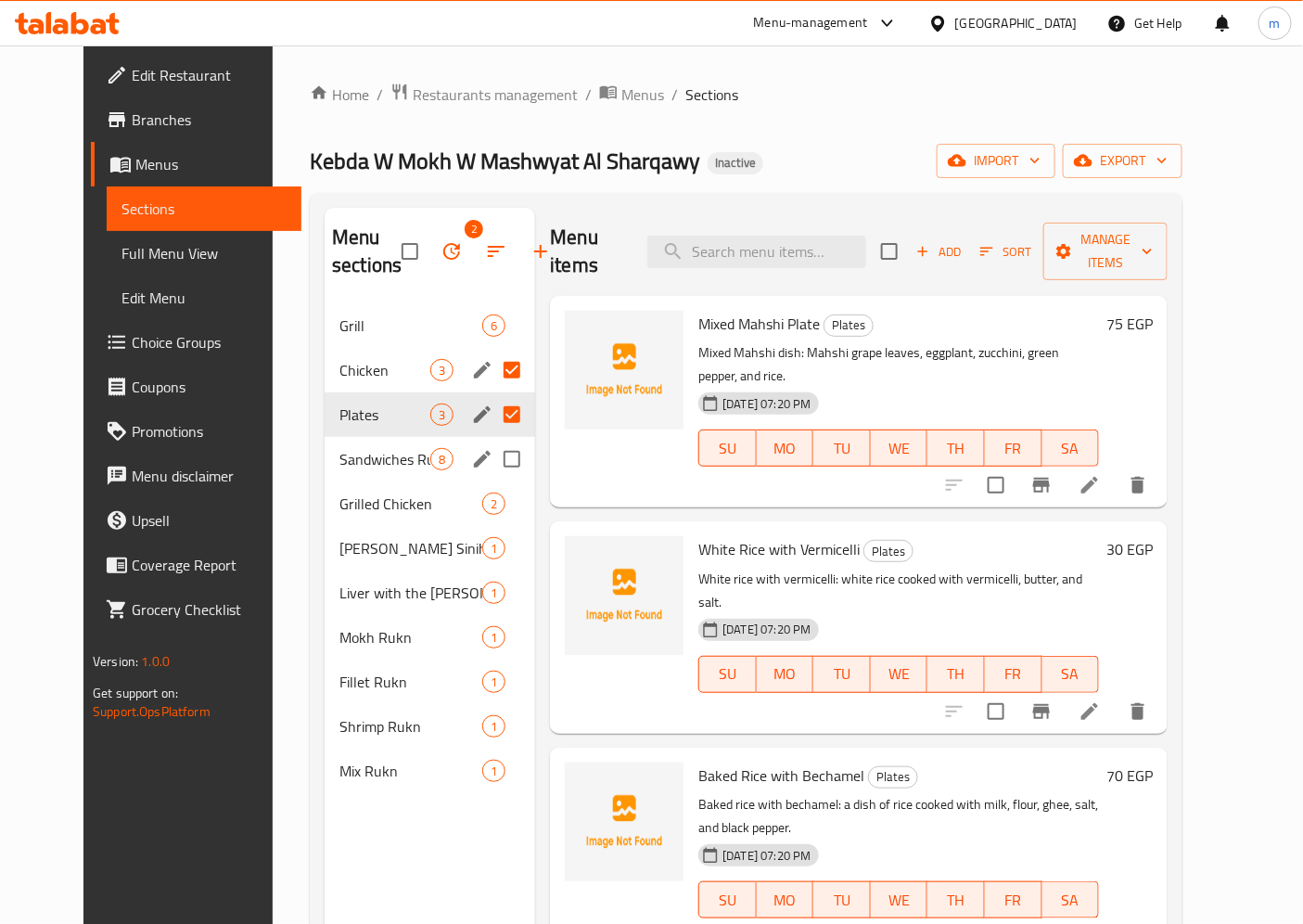
click at [497, 458] on input "Menu sections" at bounding box center [511, 459] width 39 height 39
checkbox input "true"
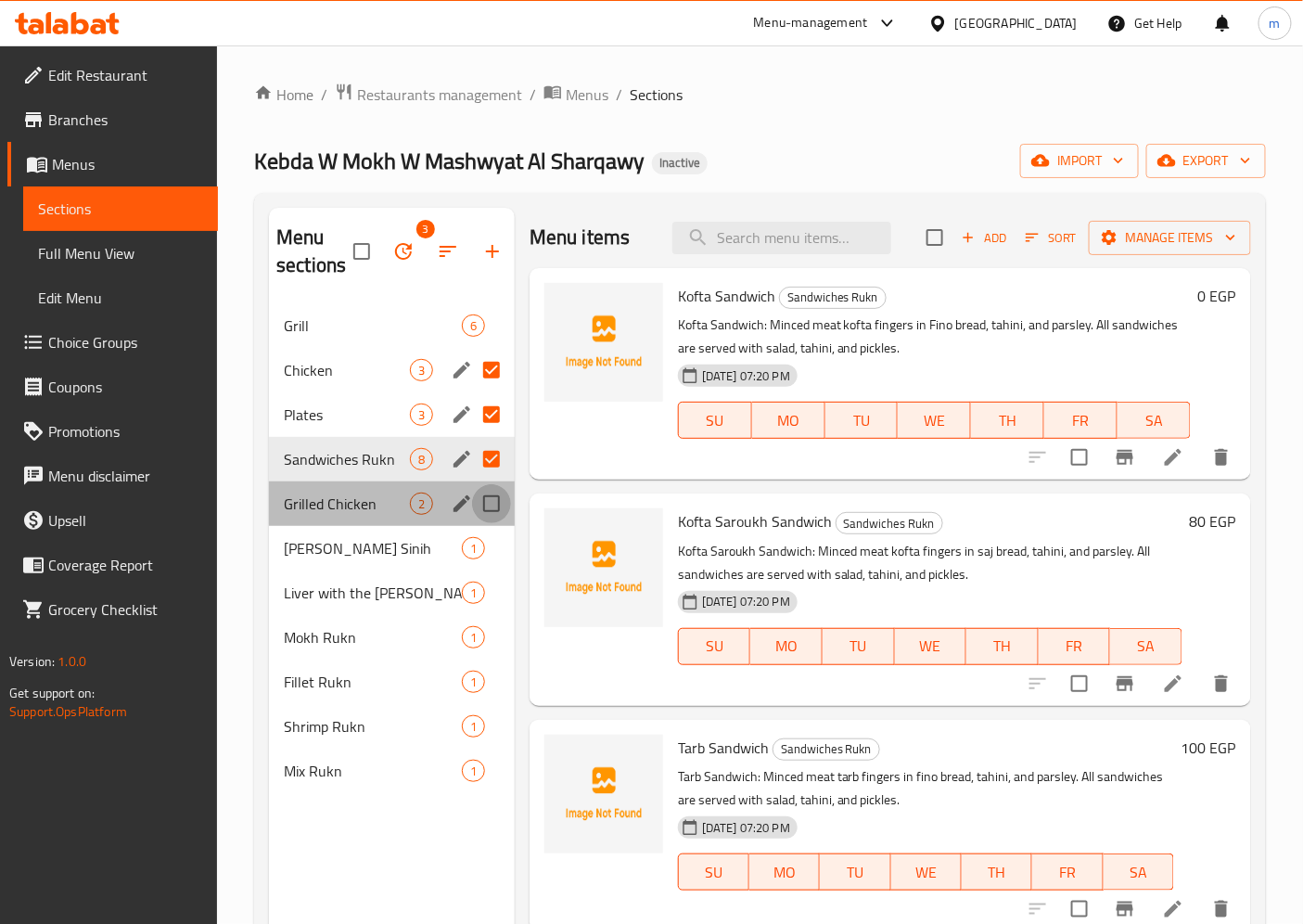
click at [496, 493] on input "Menu sections" at bounding box center [491, 503] width 39 height 39
checkbox input "true"
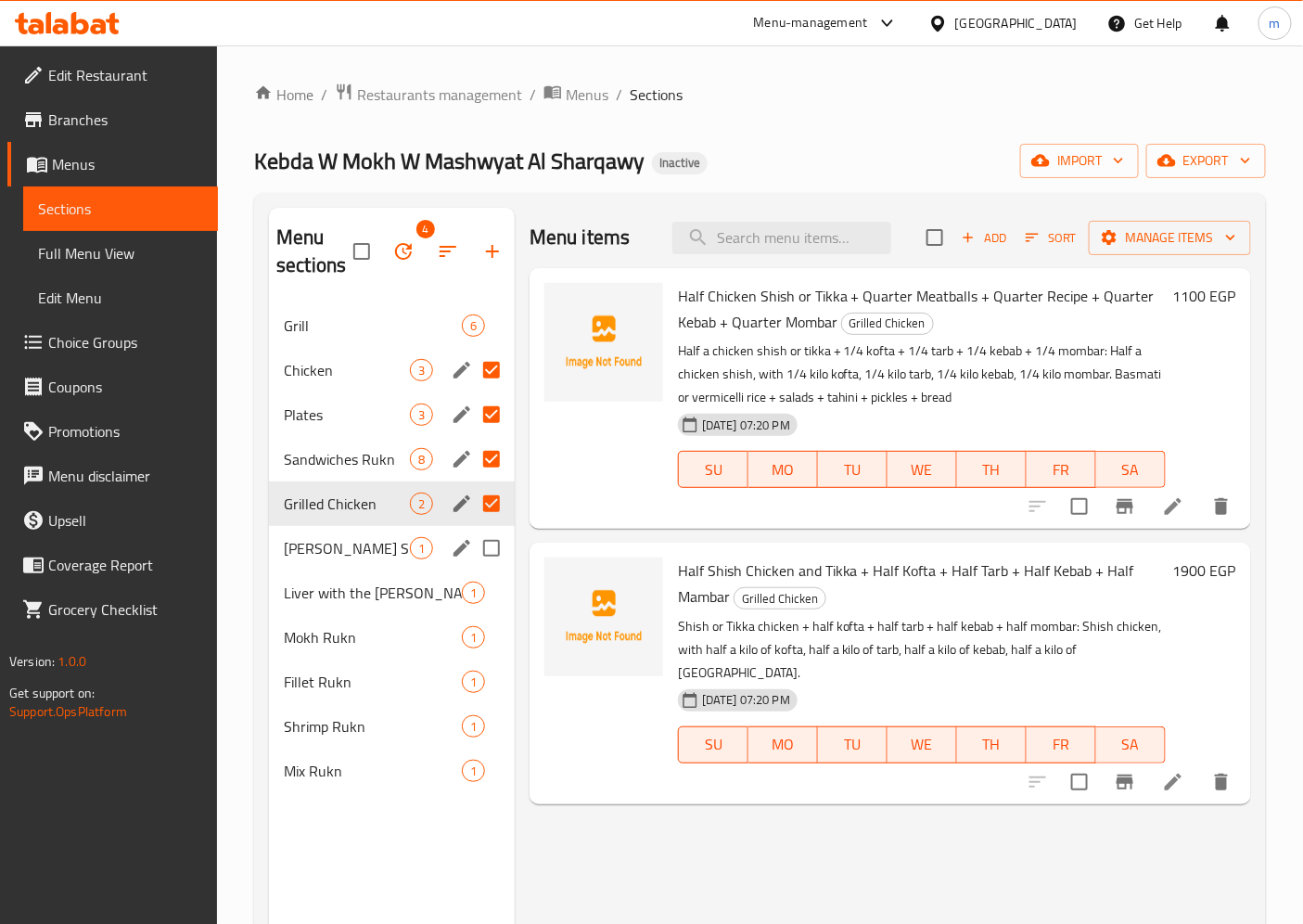
drag, startPoint x: 494, startPoint y: 527, endPoint x: 494, endPoint y: 541, distance: 14.0
click at [494, 529] on input "Menu sections" at bounding box center [491, 547] width 39 height 39
checkbox input "true"
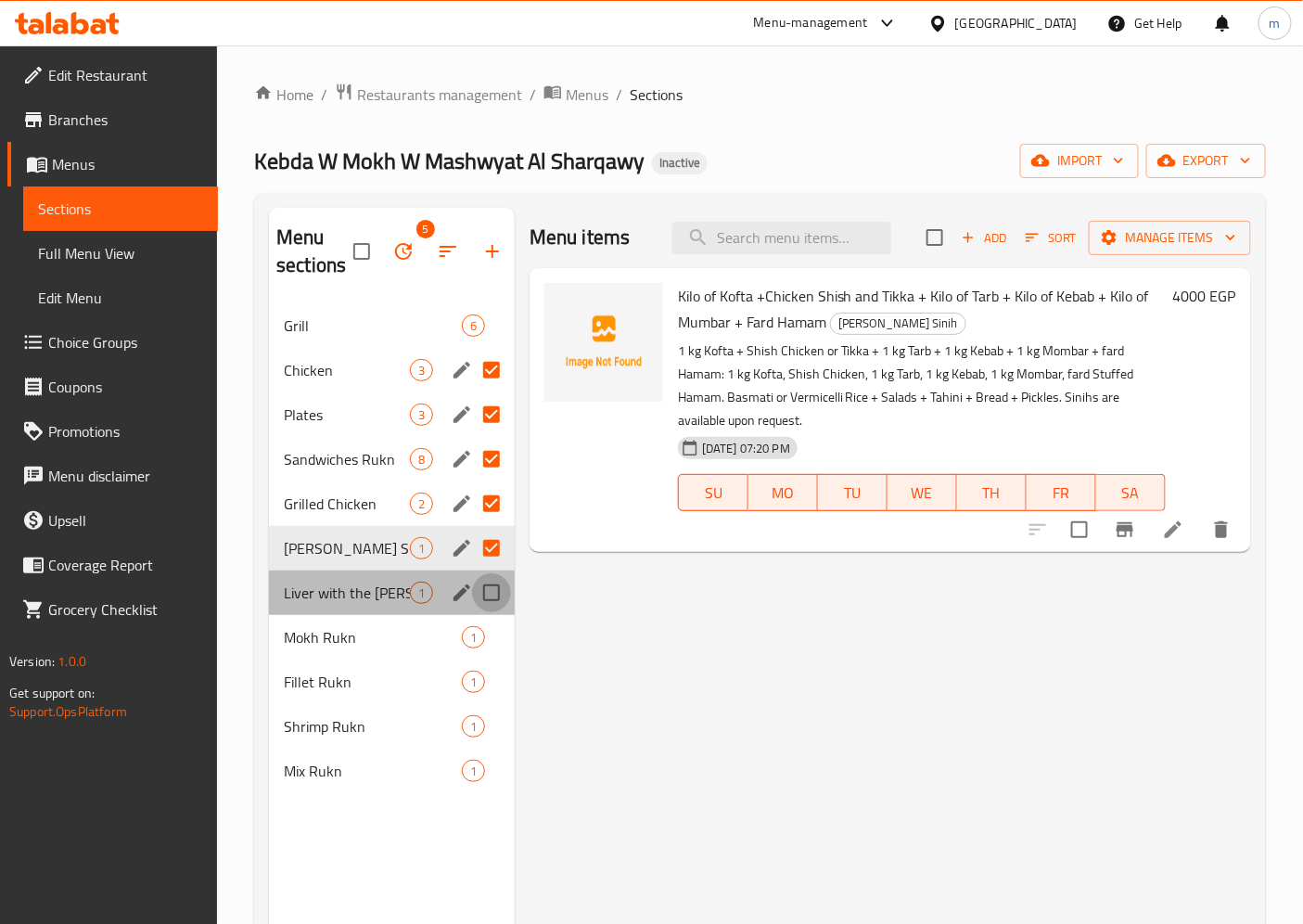
click at [488, 592] on input "Menu sections" at bounding box center [491, 592] width 39 height 39
checkbox input "true"
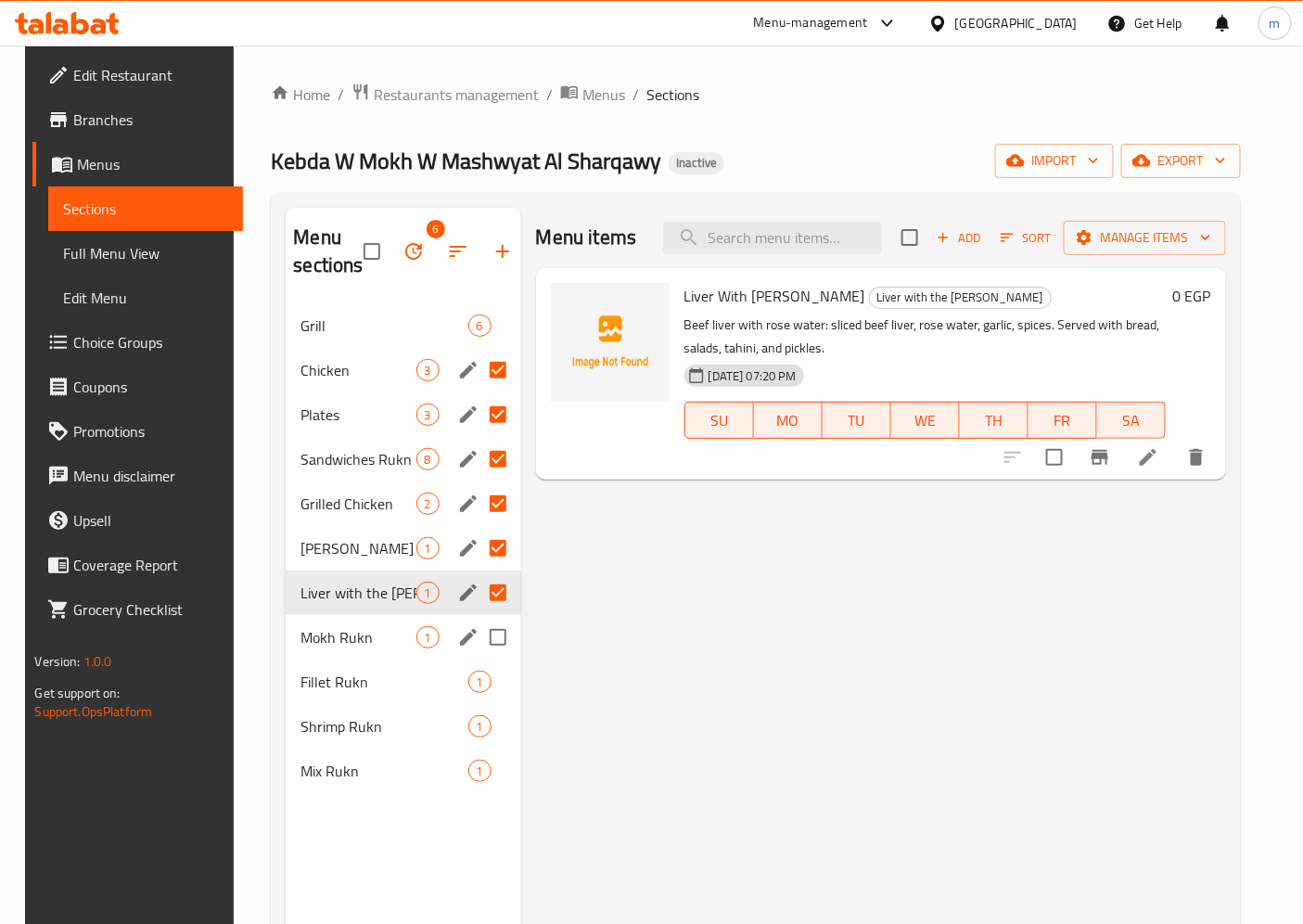
click at [488, 645] on input "Menu sections" at bounding box center [498, 637] width 39 height 39
checkbox input "true"
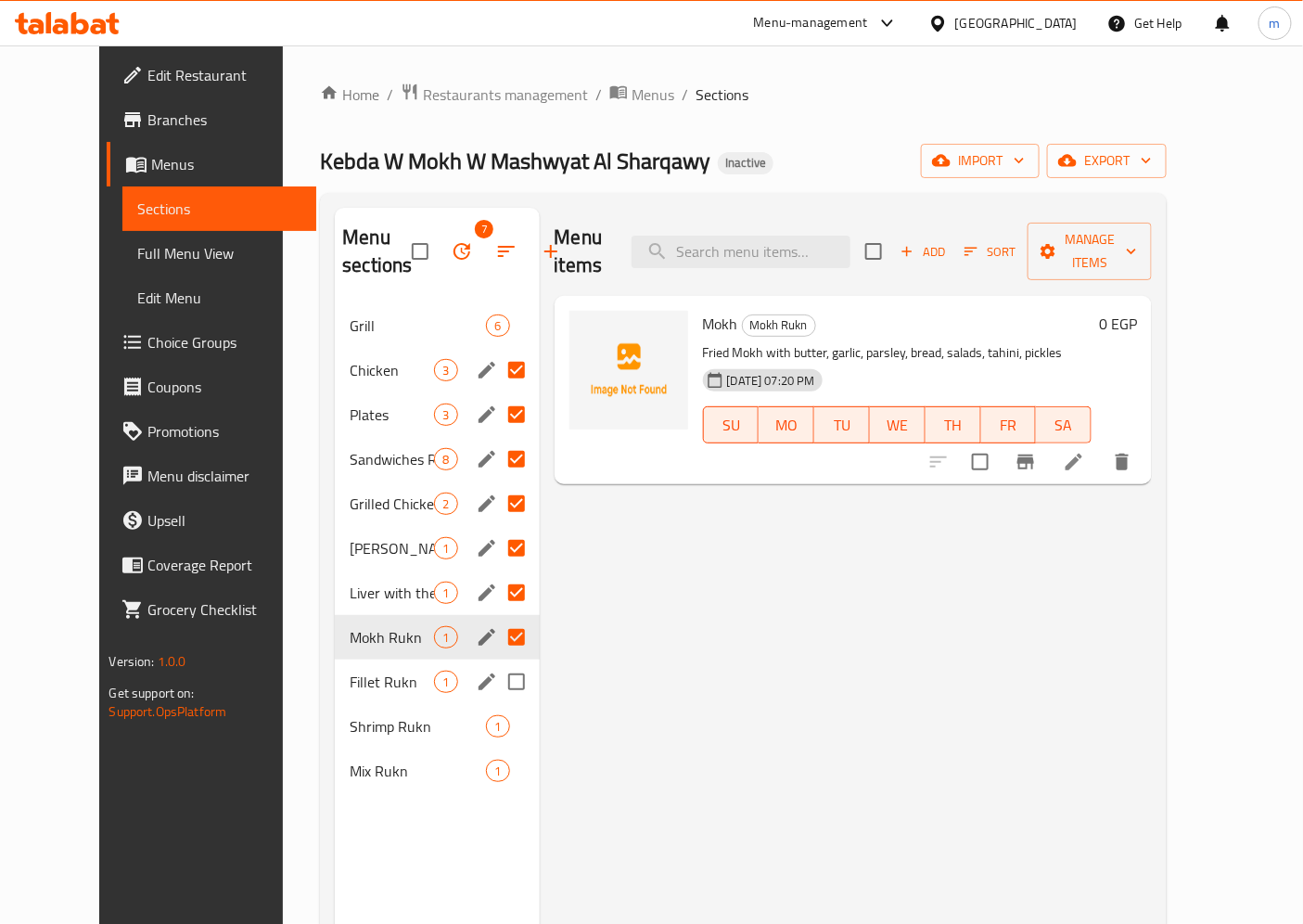
drag, startPoint x: 484, startPoint y: 683, endPoint x: 484, endPoint y: 697, distance: 14.0
click at [497, 684] on input "Menu sections" at bounding box center [516, 681] width 39 height 39
checkbox input "true"
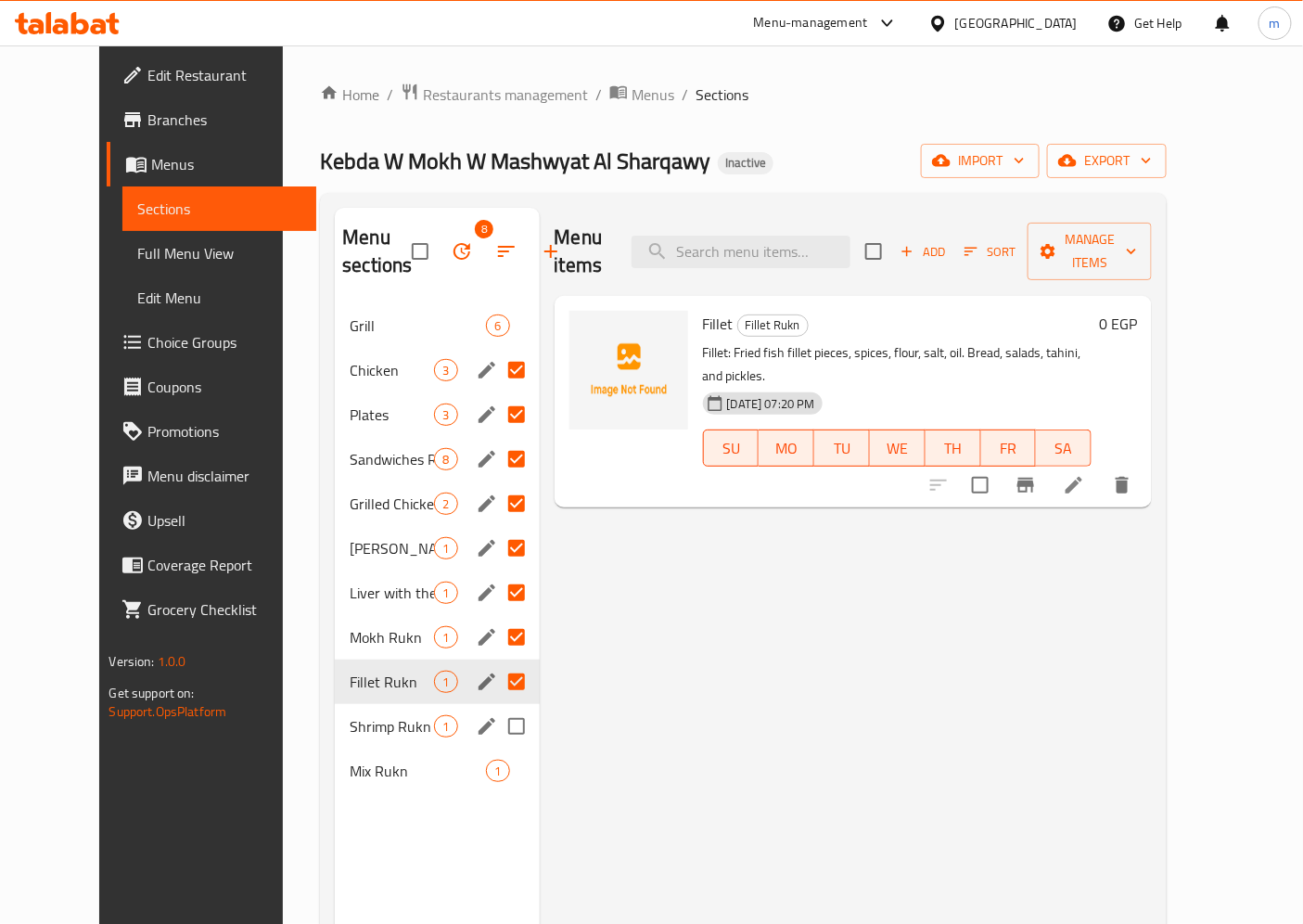
click at [497, 714] on input "Menu sections" at bounding box center [516, 726] width 39 height 39
checkbox input "true"
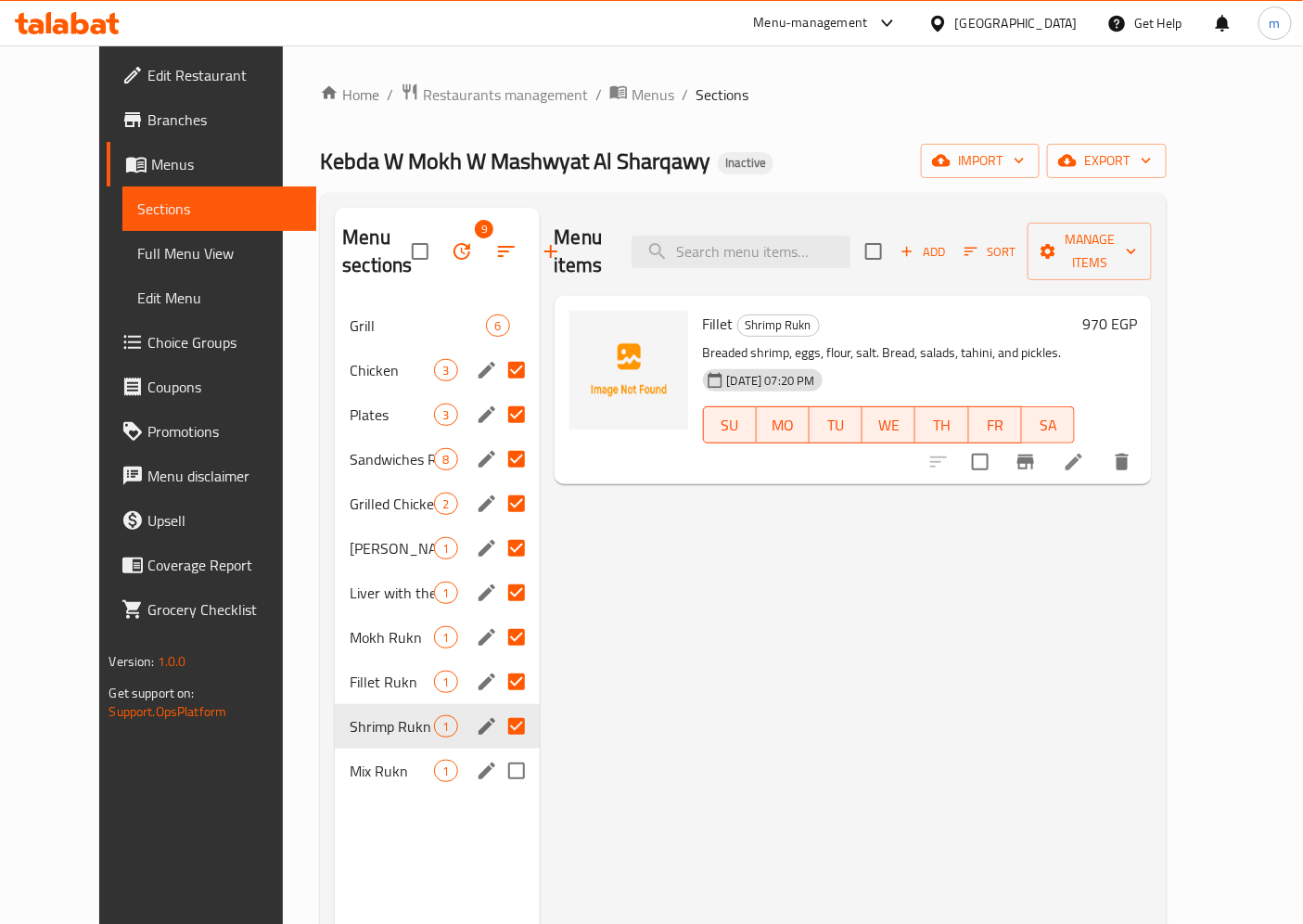
click at [497, 770] on input "Menu sections" at bounding box center [516, 770] width 39 height 39
checkbox input "true"
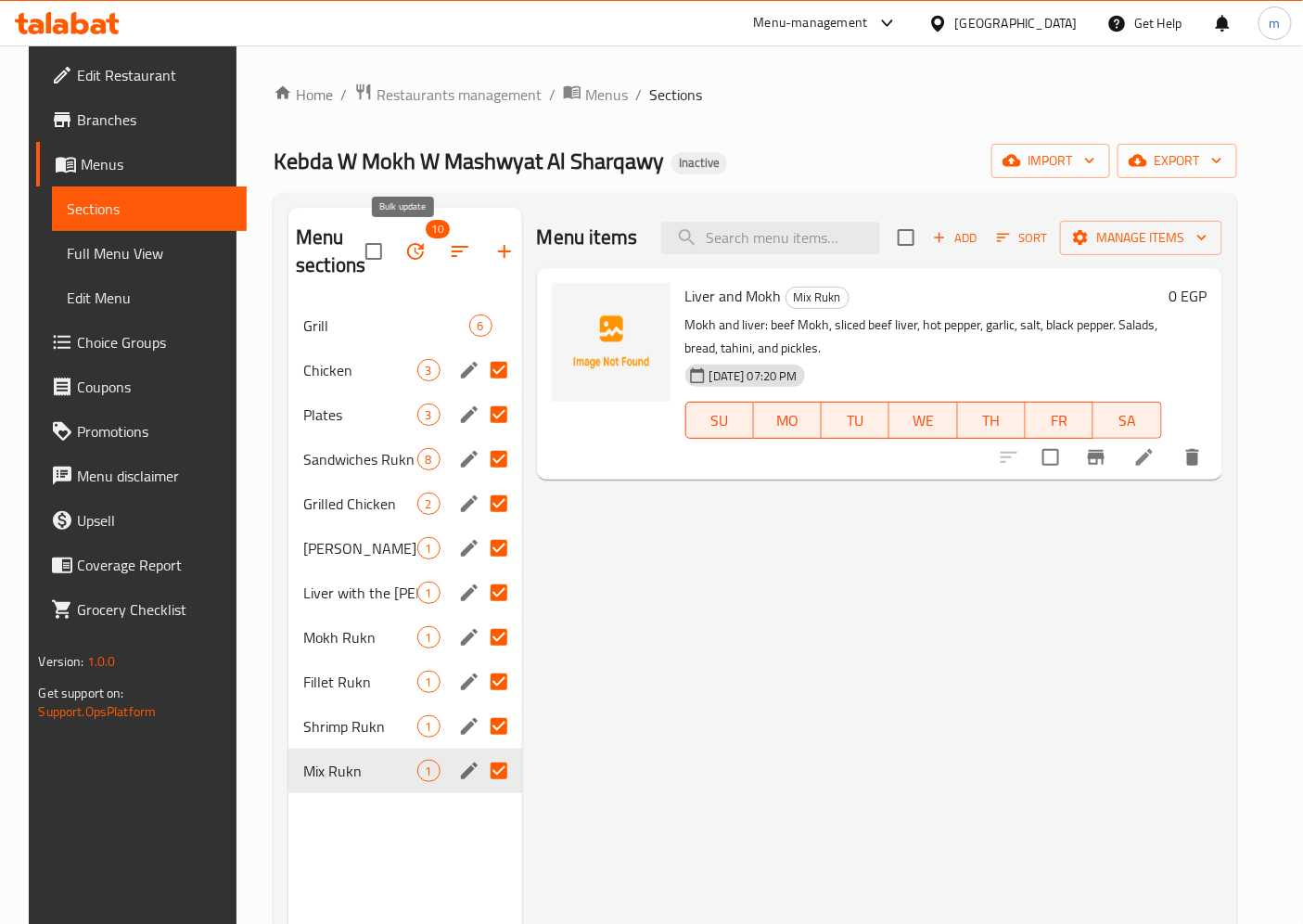
click at [405, 261] on icon "button" at bounding box center [415, 250] width 22 height 22
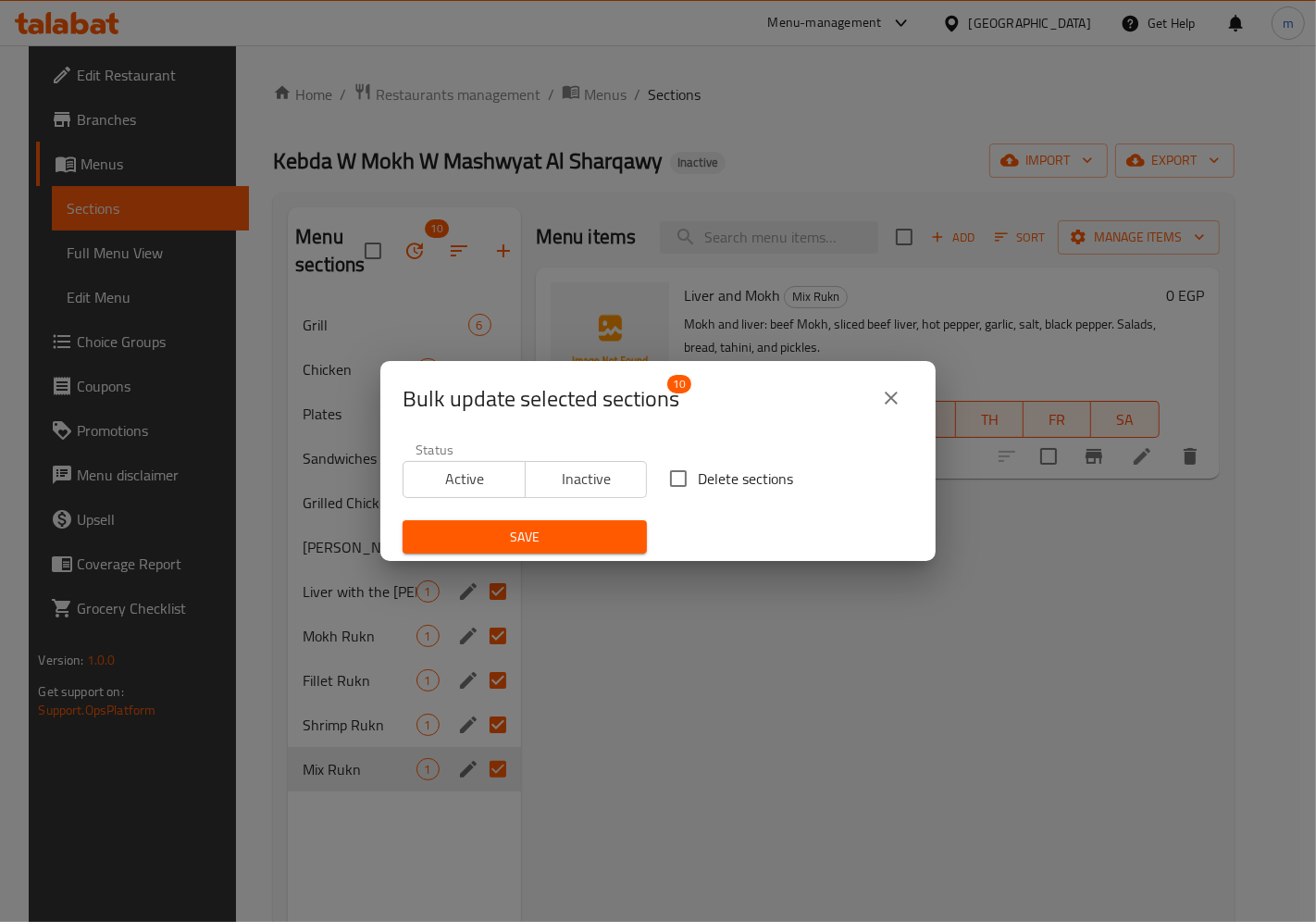
click at [742, 488] on span "Delete sections" at bounding box center [745, 478] width 95 height 22
click at [698, 488] on input "Delete sections" at bounding box center [678, 478] width 39 height 39
checkbox input "true"
click at [571, 543] on span "Save" at bounding box center [524, 537] width 215 height 23
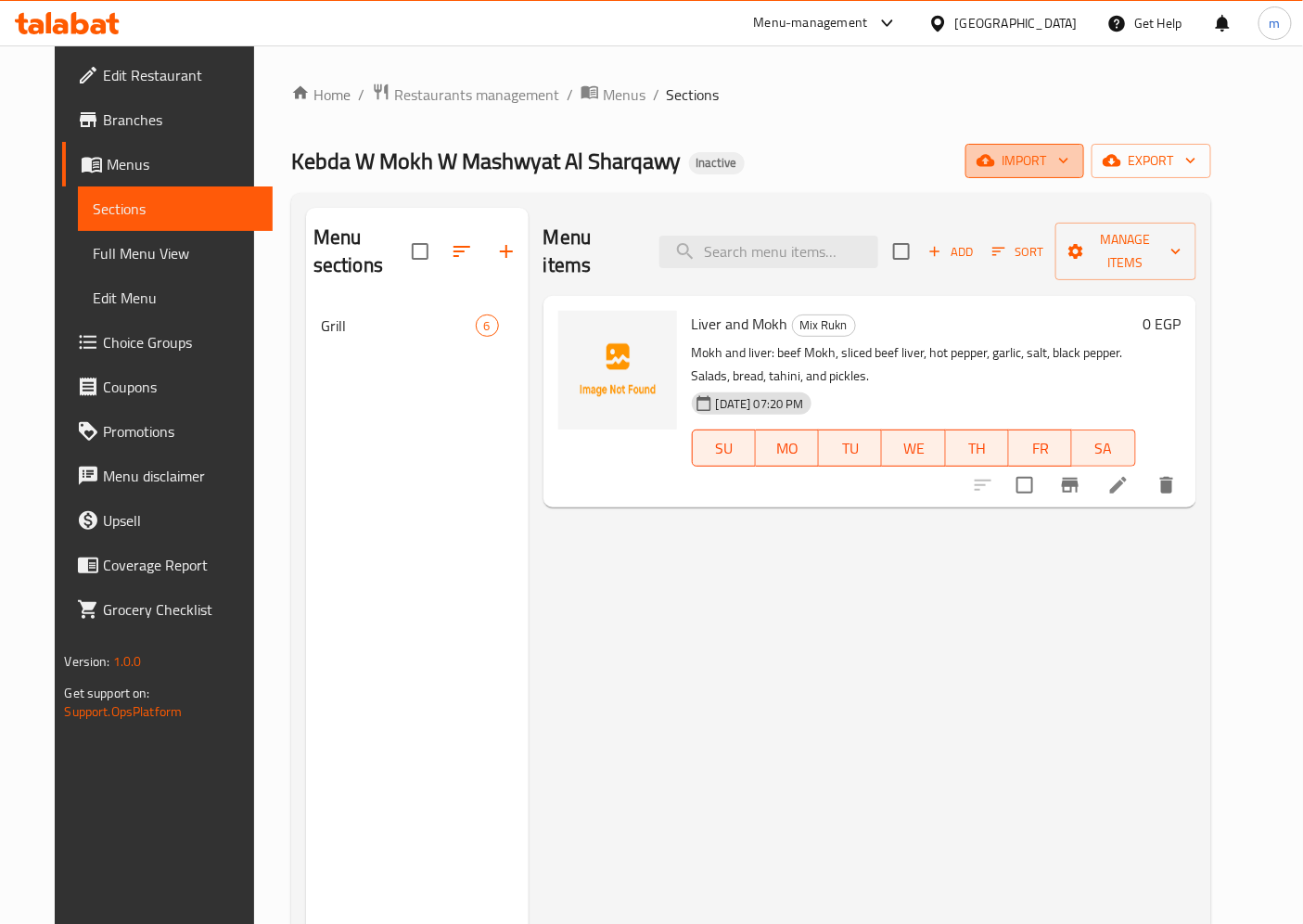
click at [1064, 170] on span "import" at bounding box center [1025, 161] width 89 height 23
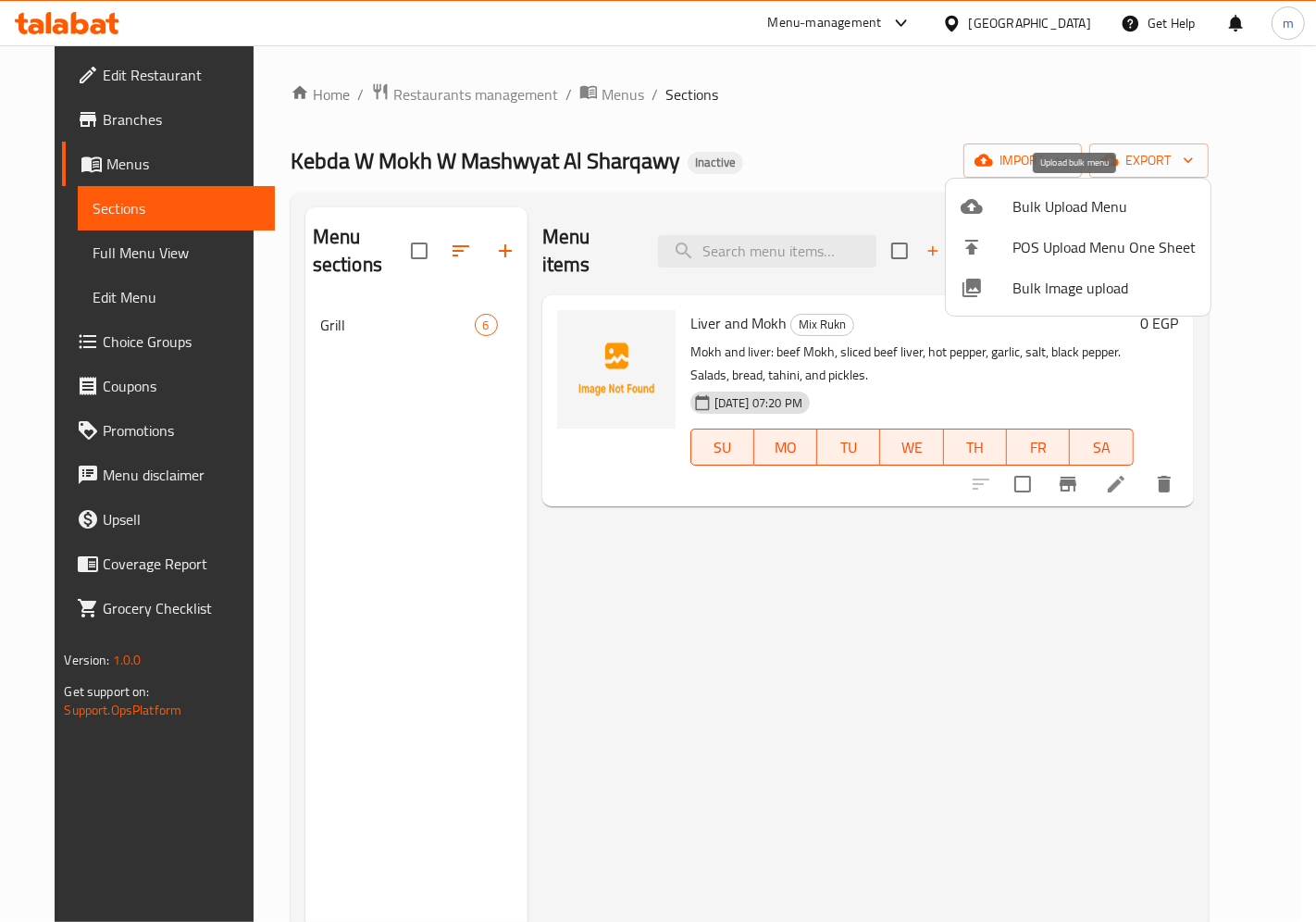
click at [1031, 198] on span "Bulk Upload Menu" at bounding box center [1103, 206] width 183 height 22
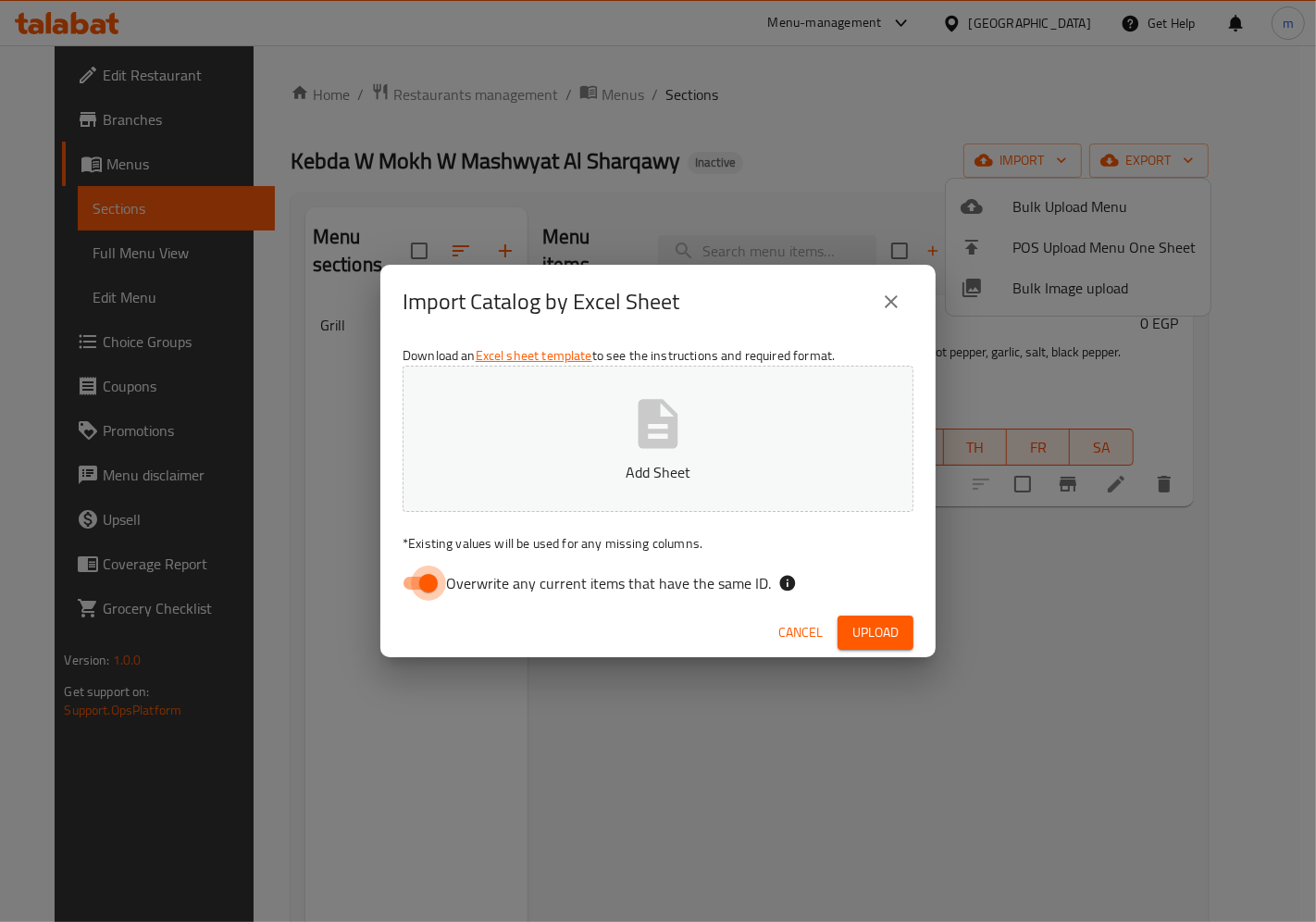
click at [442, 576] on input "Overwrite any current items that have the same ID." at bounding box center [428, 582] width 105 height 35
checkbox input "false"
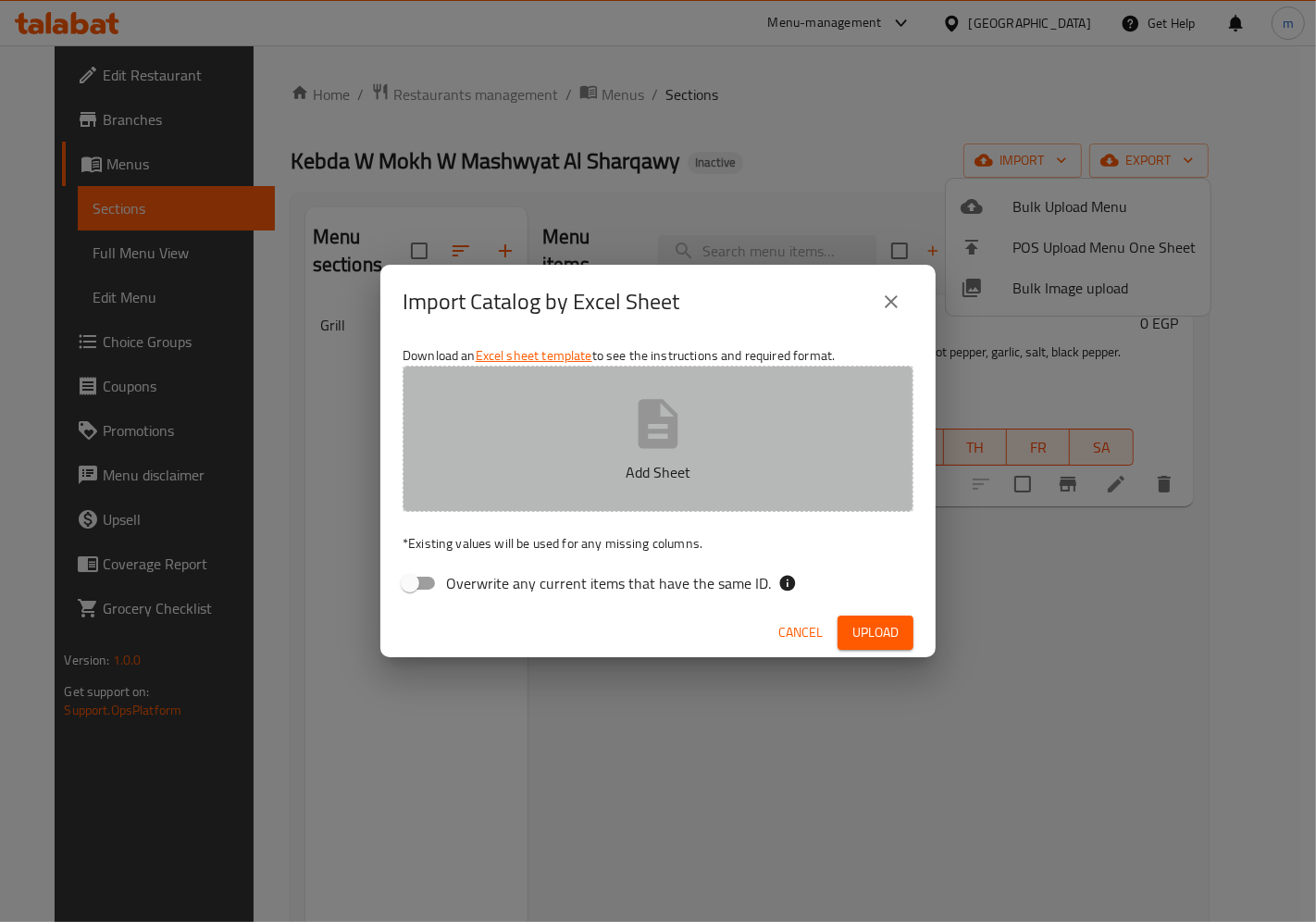
click at [634, 431] on icon "button" at bounding box center [658, 423] width 59 height 59
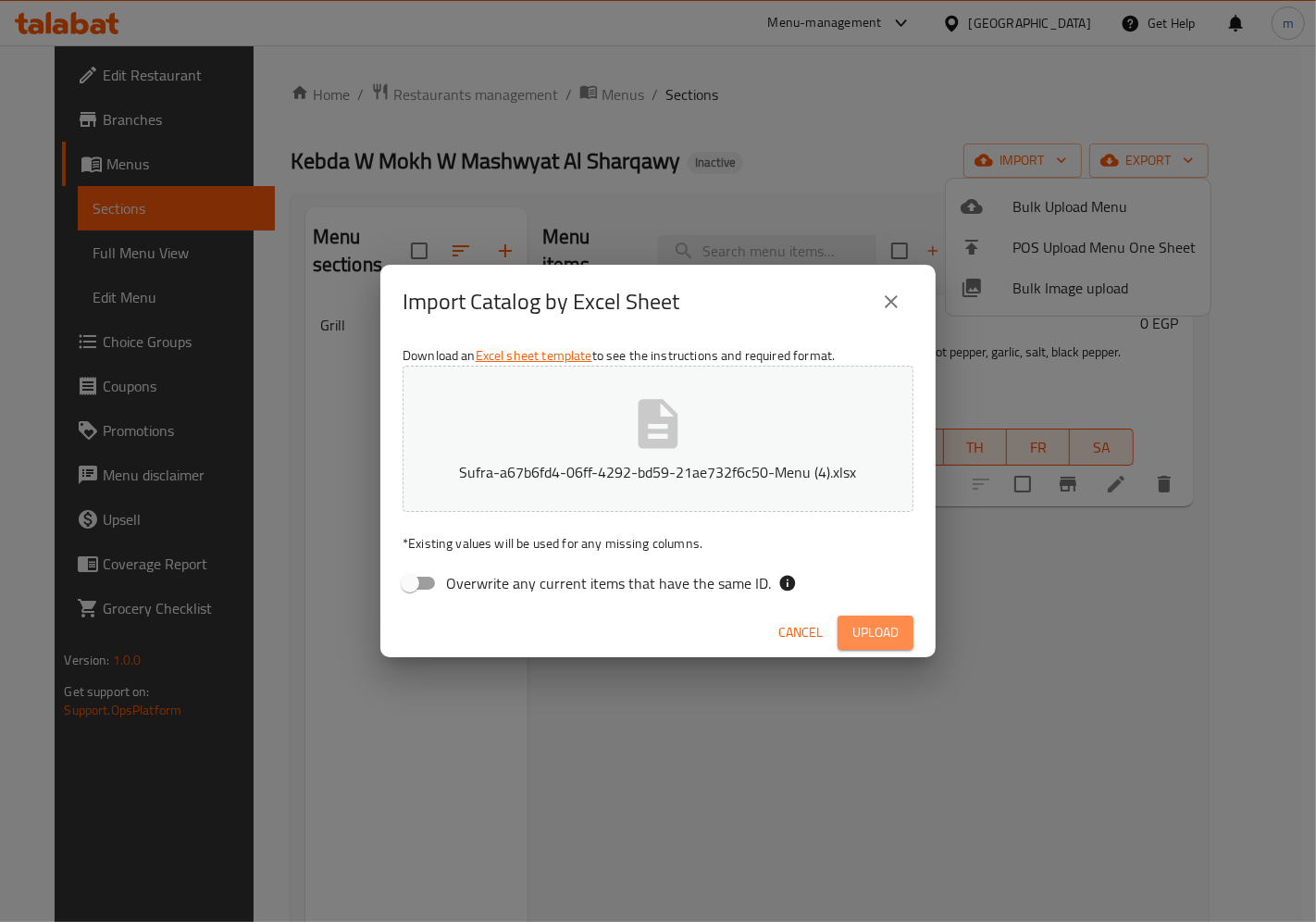
click at [879, 642] on span "Upload" at bounding box center [874, 632] width 47 height 23
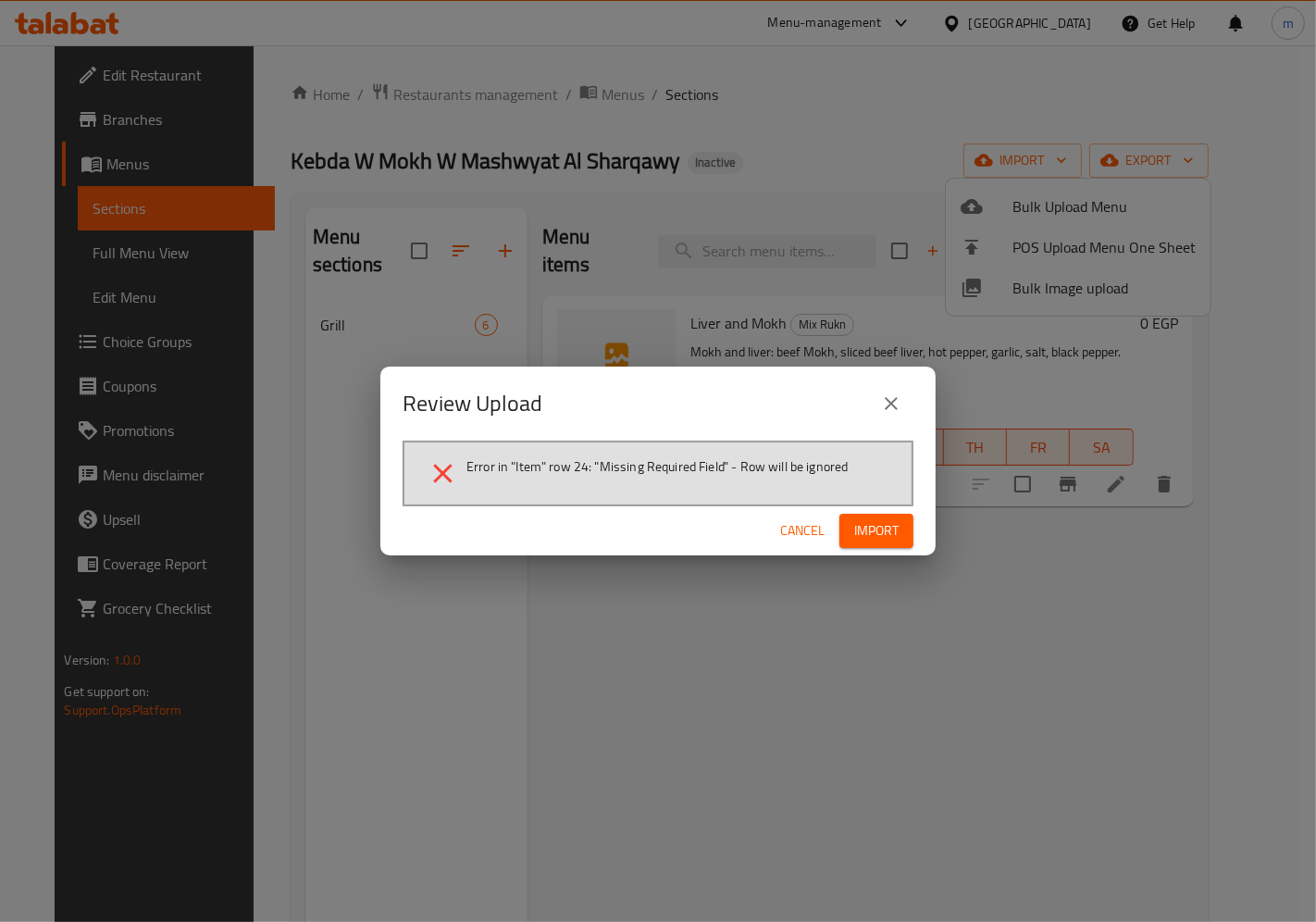
click at [800, 528] on span "Cancel" at bounding box center [801, 531] width 45 height 23
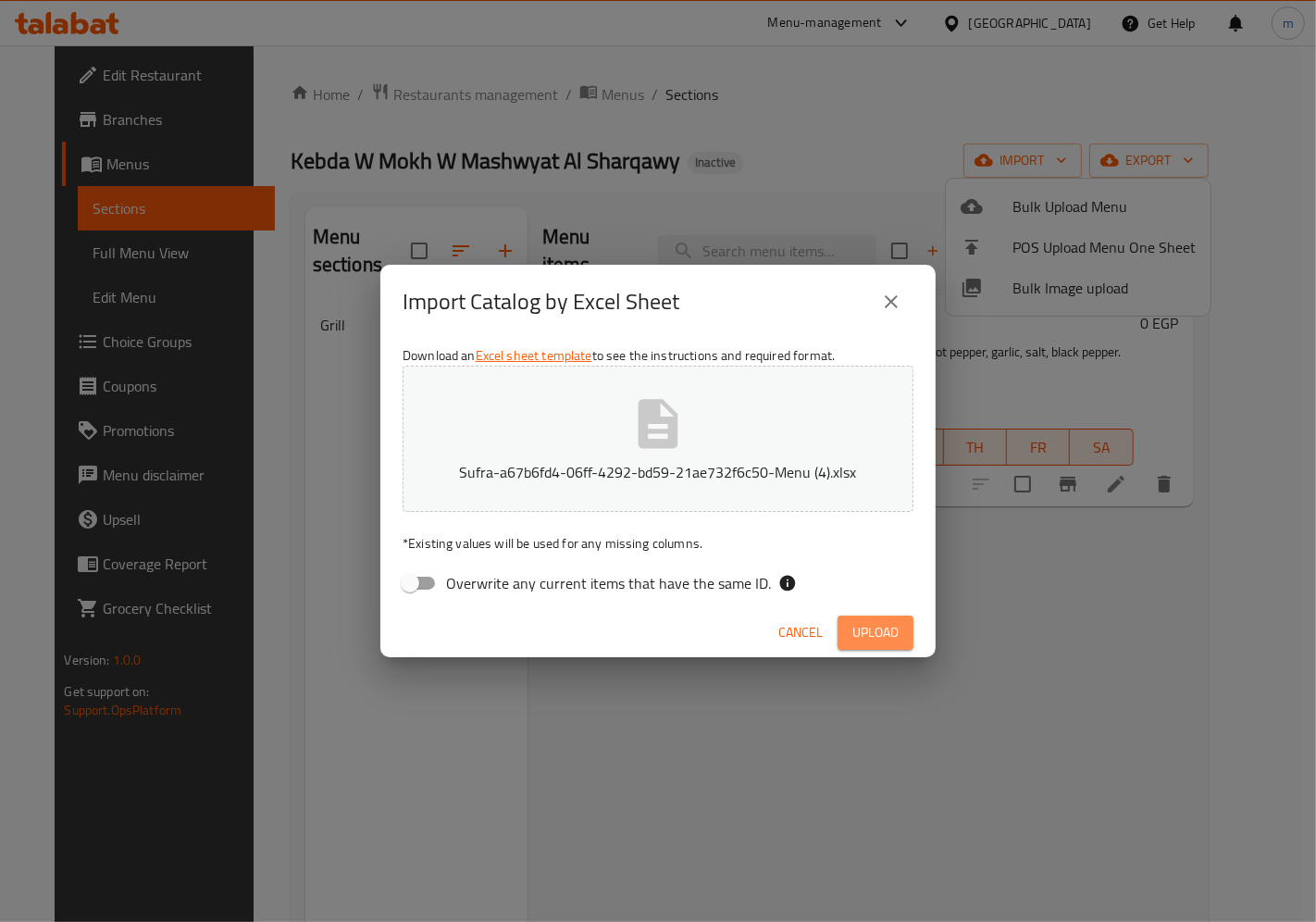
click at [858, 624] on span "Upload" at bounding box center [874, 632] width 47 height 23
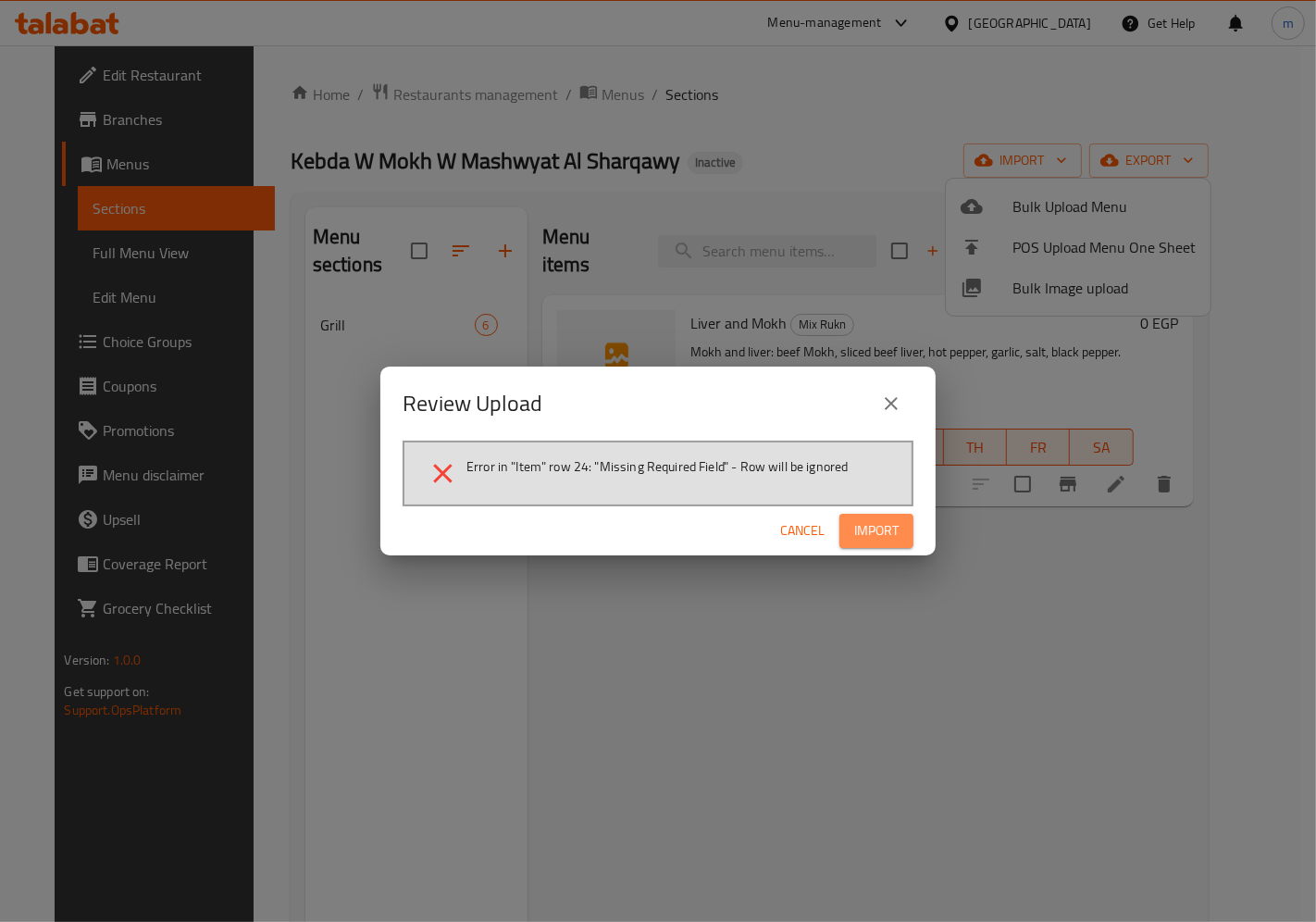
click at [864, 547] on button "Import" at bounding box center [876, 531] width 74 height 34
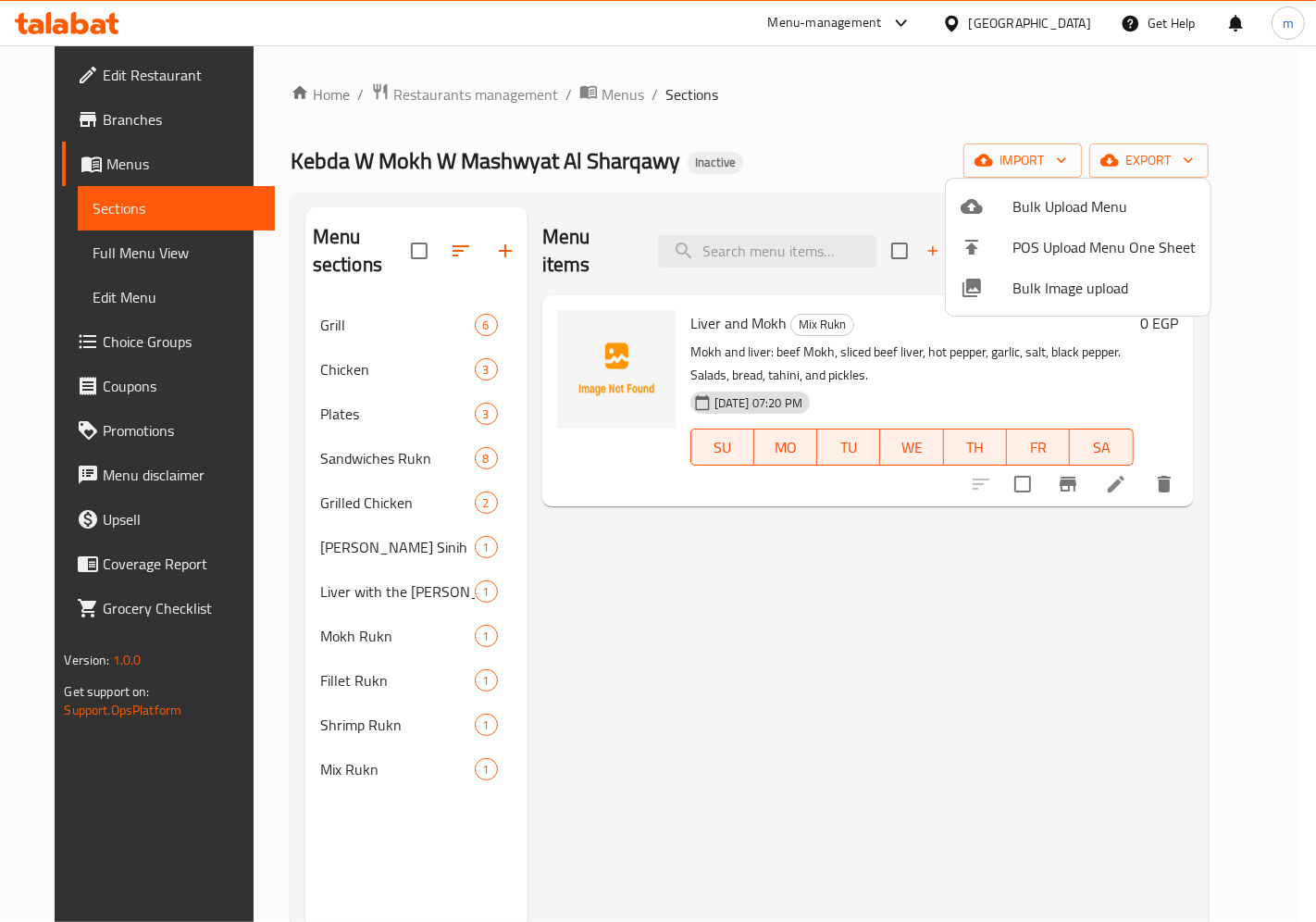
click at [461, 743] on div at bounding box center [658, 461] width 1316 height 922
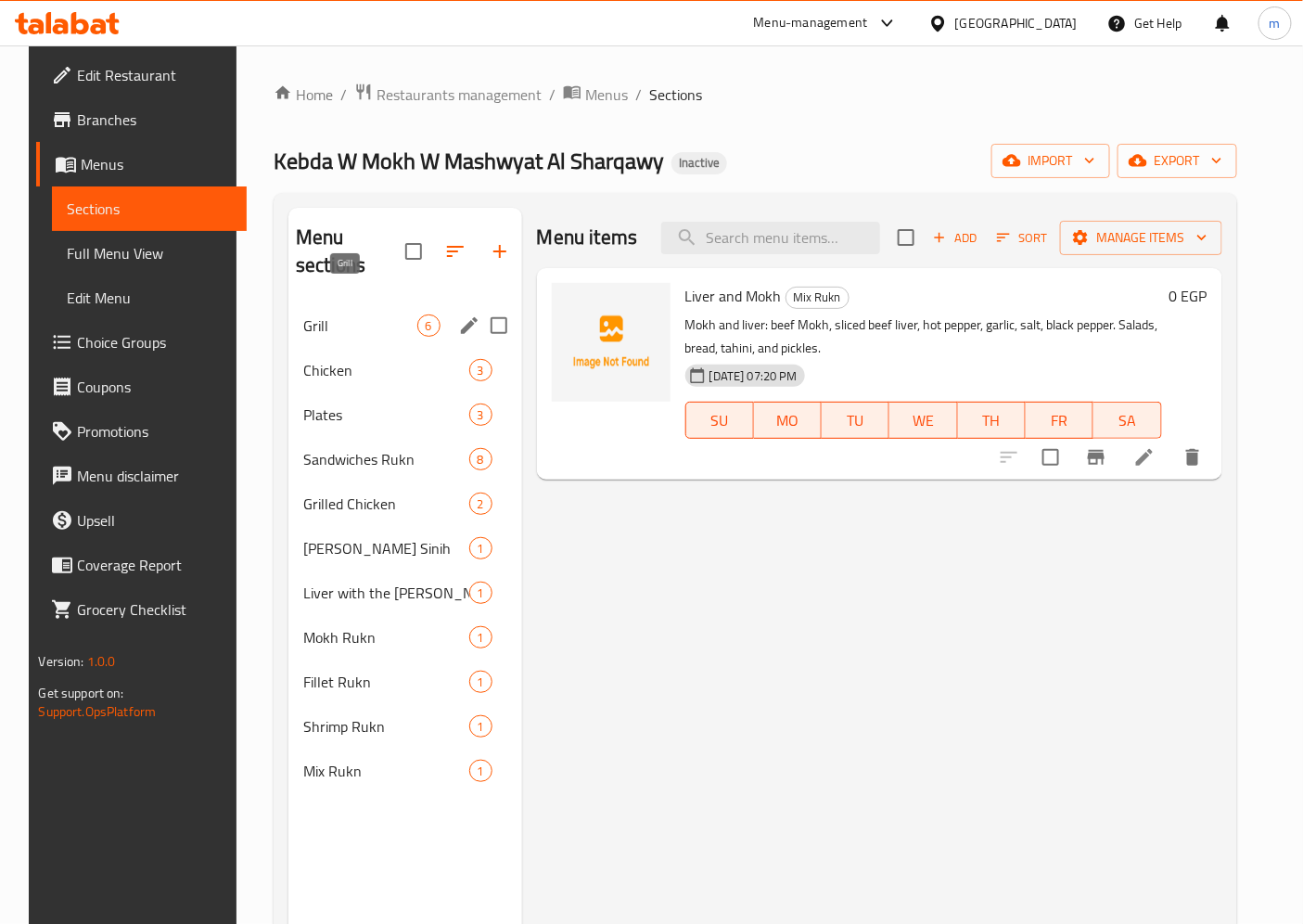
click at [365, 314] on span "Grill" at bounding box center [360, 324] width 113 height 22
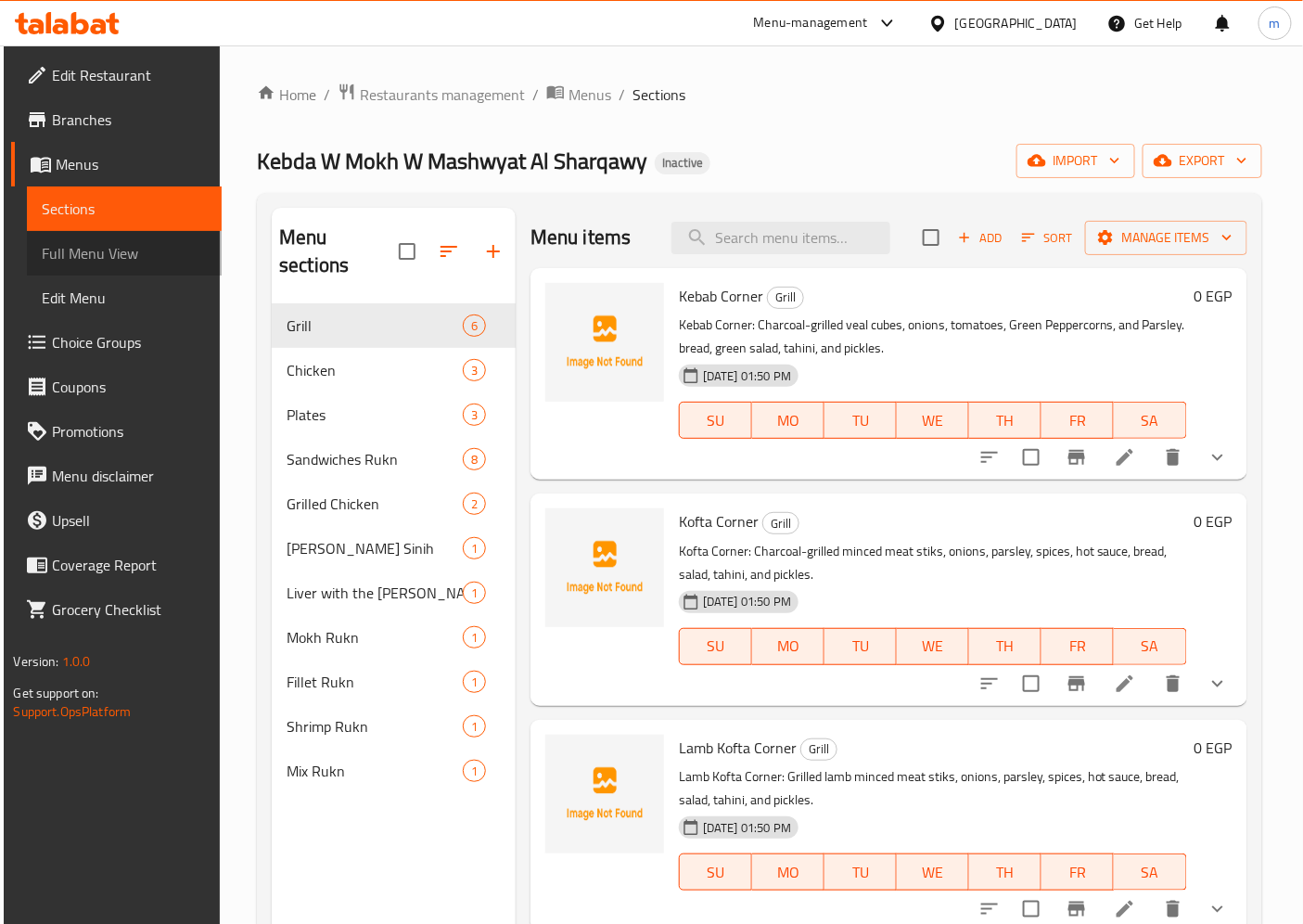
click at [89, 252] on span "Full Menu View" at bounding box center [124, 252] width 165 height 22
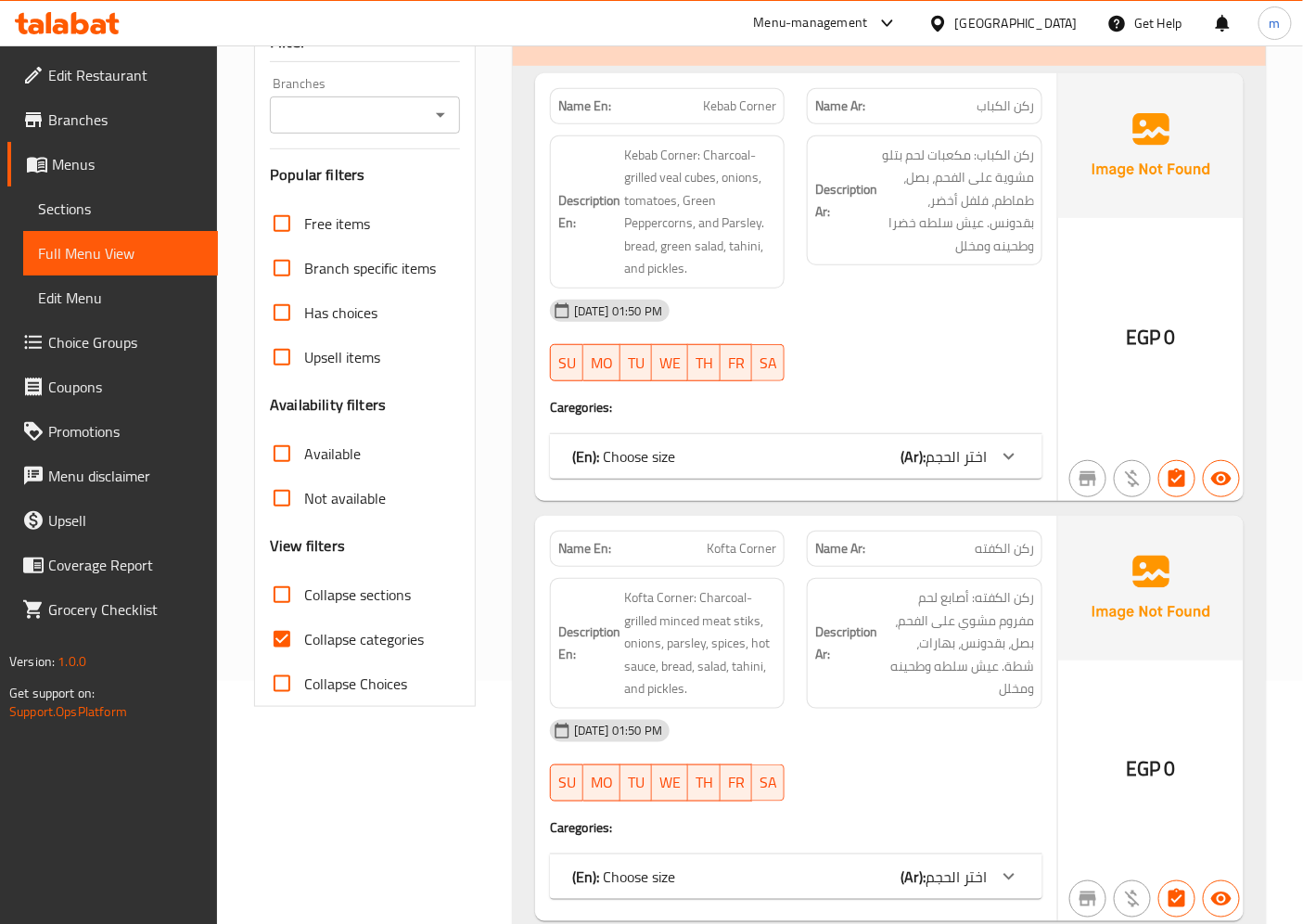
scroll to position [206, 0]
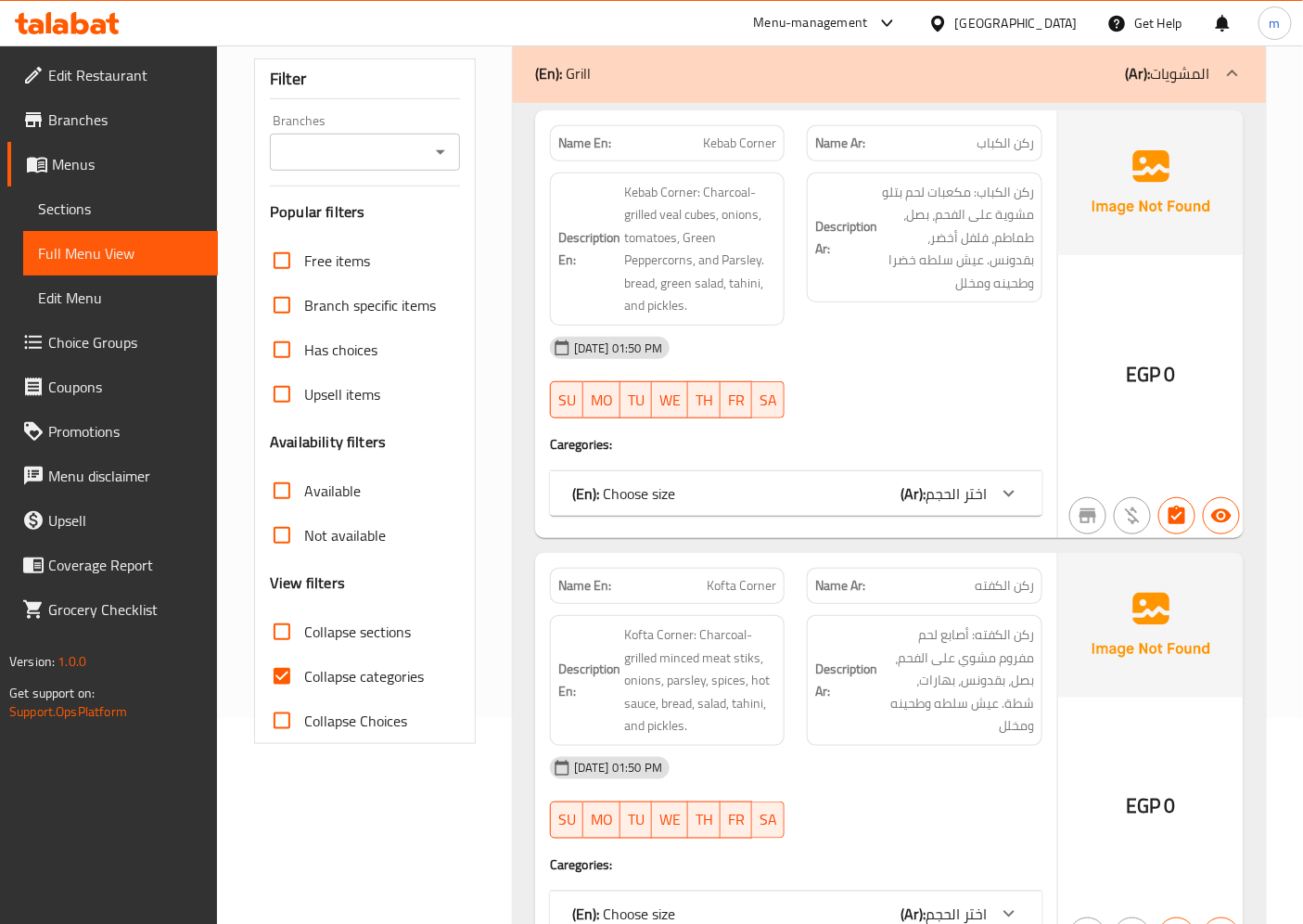
click at [279, 665] on input "Collapse categories" at bounding box center [282, 676] width 45 height 45
checkbox input "false"
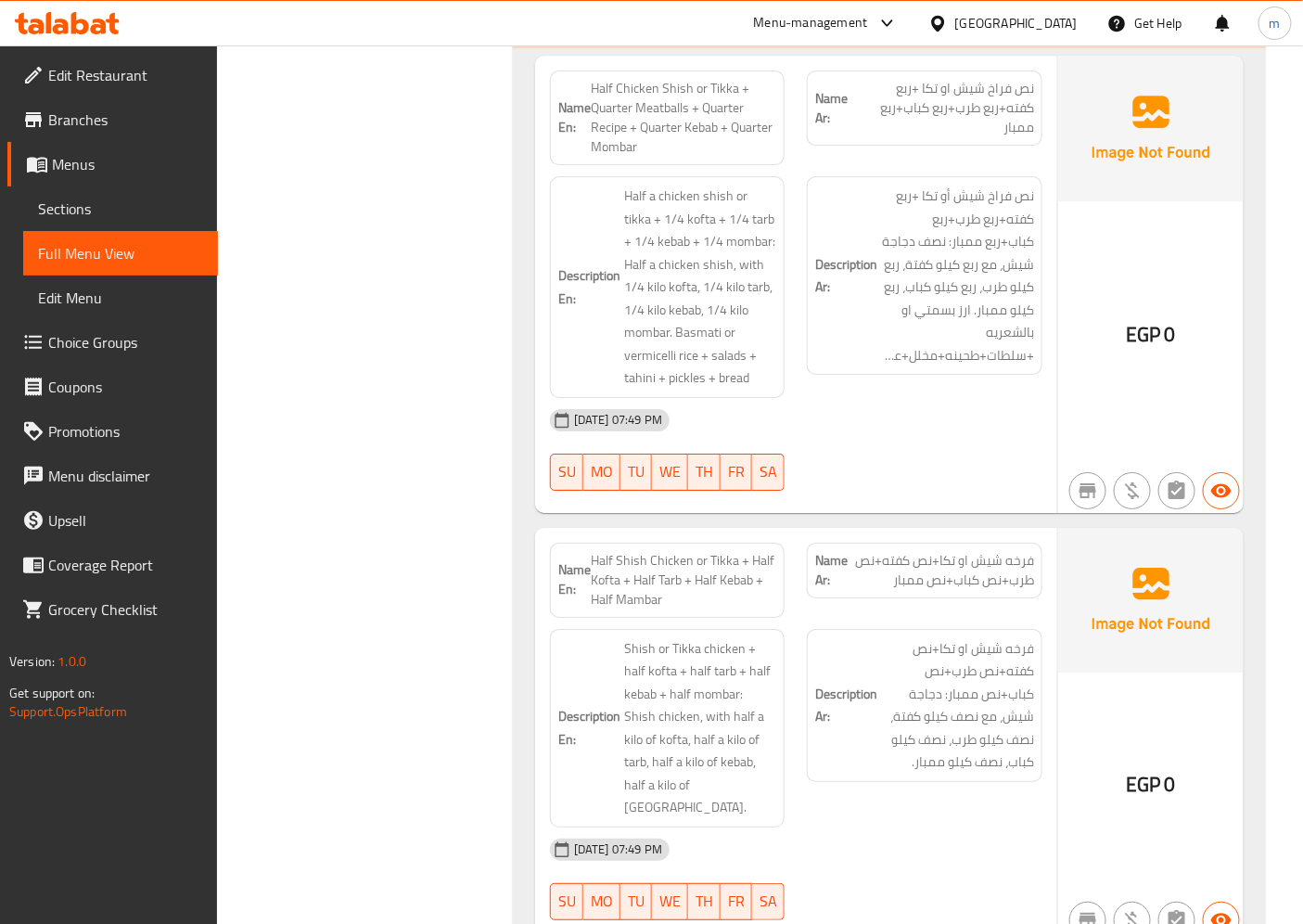
scroll to position [9066, 0]
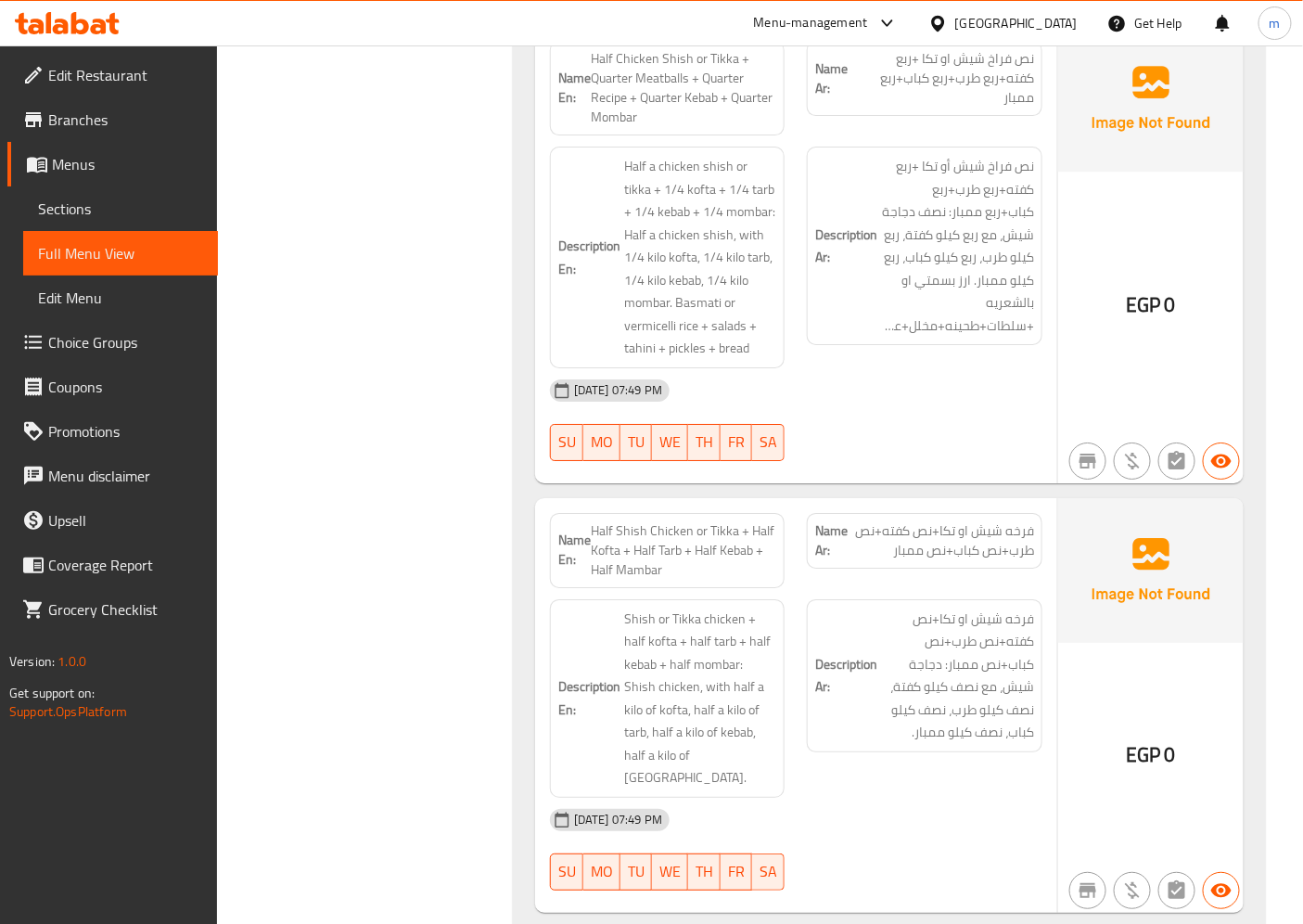
click at [179, 348] on span "Choice Groups" at bounding box center [126, 342] width 155 height 22
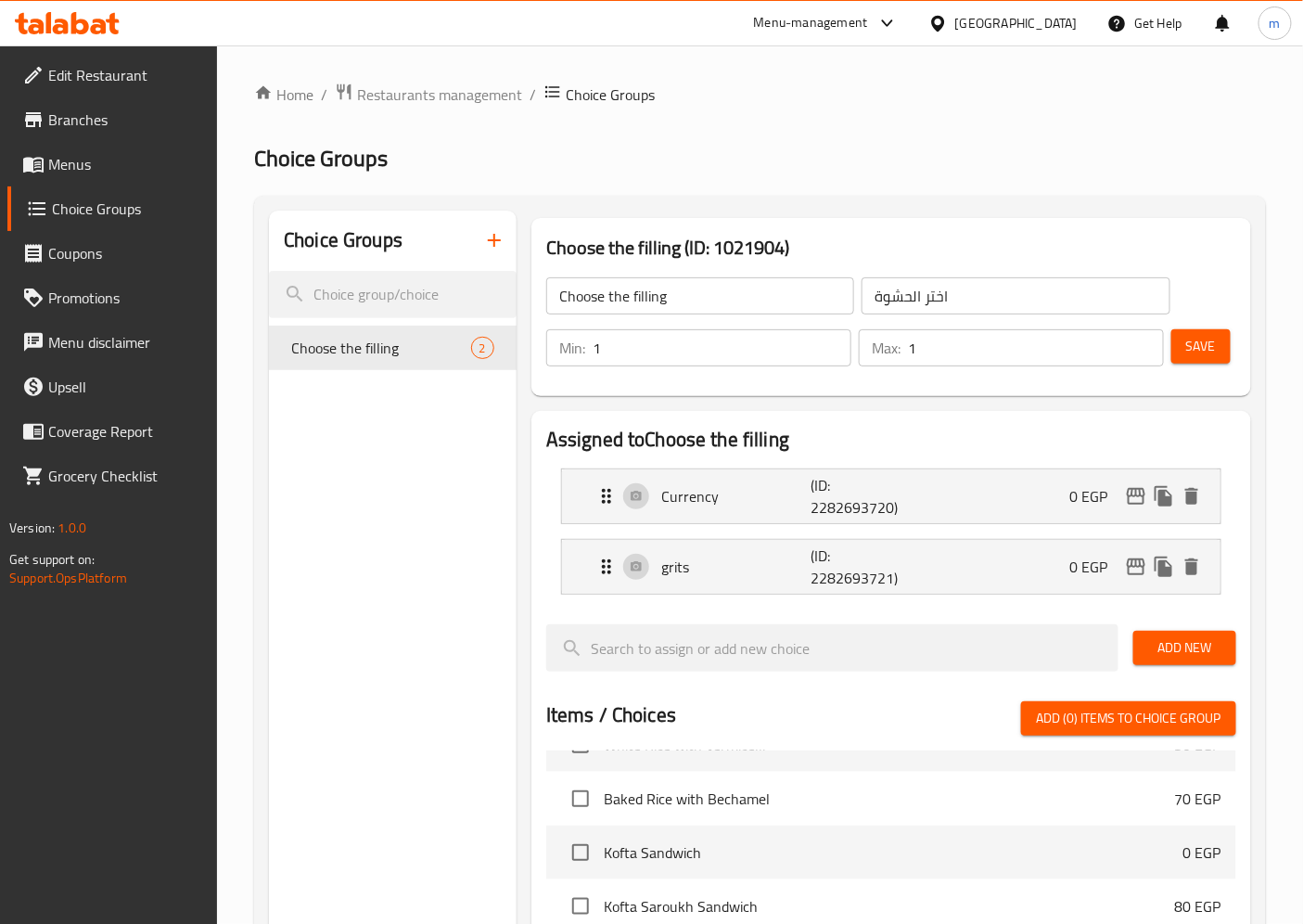
click at [76, 167] on span "Menus" at bounding box center [126, 164] width 155 height 22
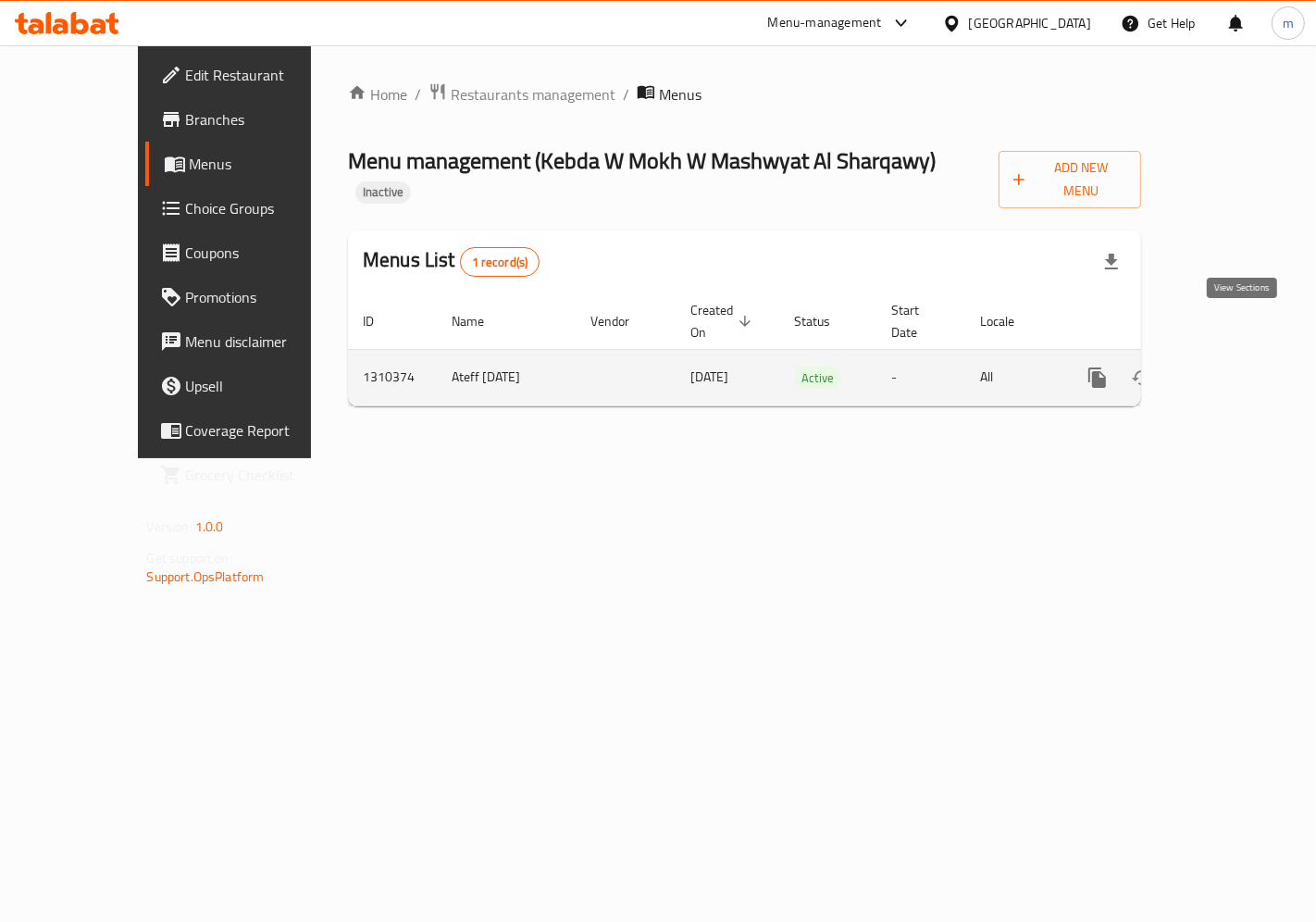
click at [1240, 355] on link "enhanced table" at bounding box center [1231, 377] width 45 height 45
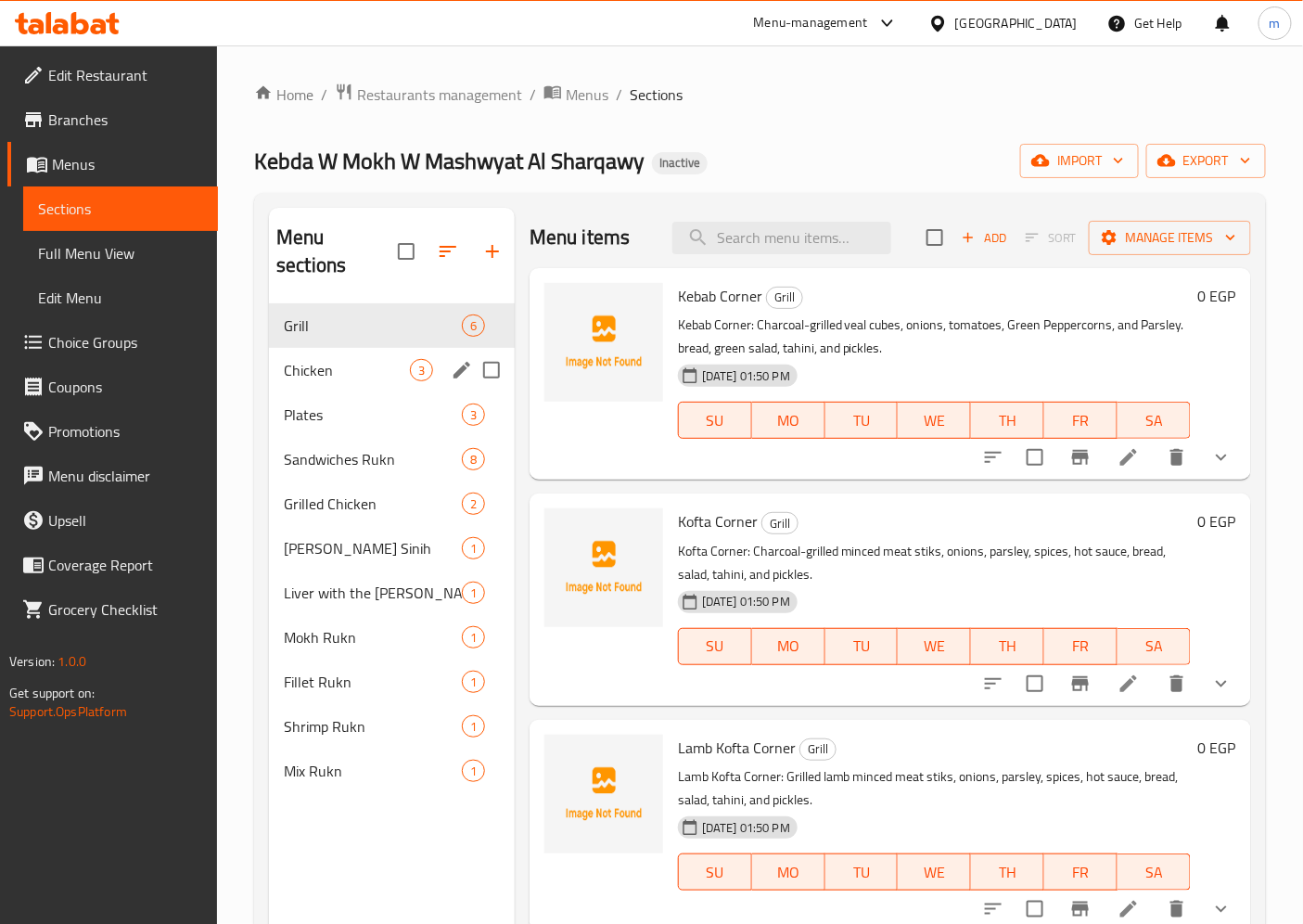
click at [484, 350] on input "Menu sections" at bounding box center [491, 369] width 39 height 39
checkbox input "true"
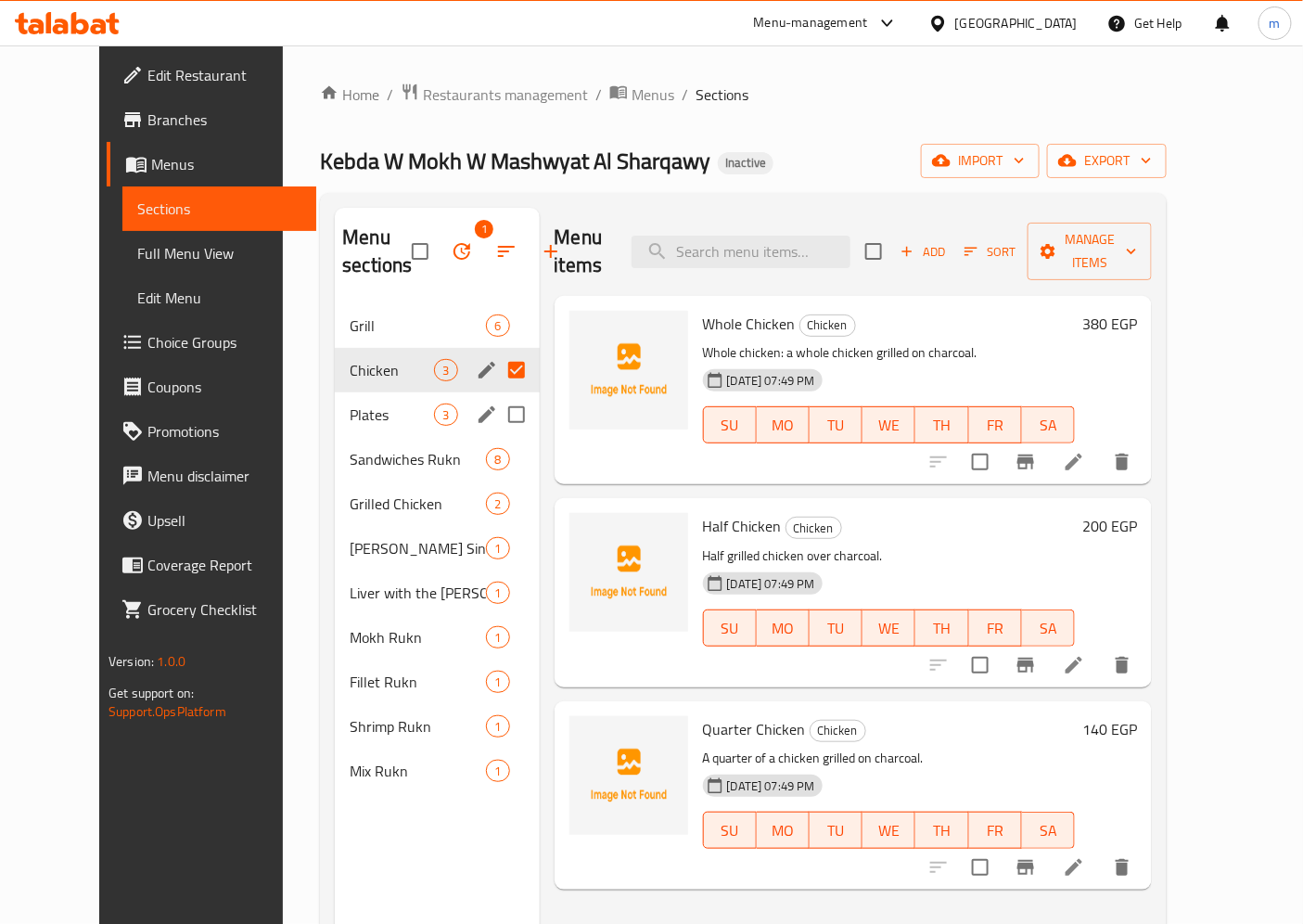
click at [497, 422] on input "Menu sections" at bounding box center [516, 414] width 39 height 39
checkbox input "true"
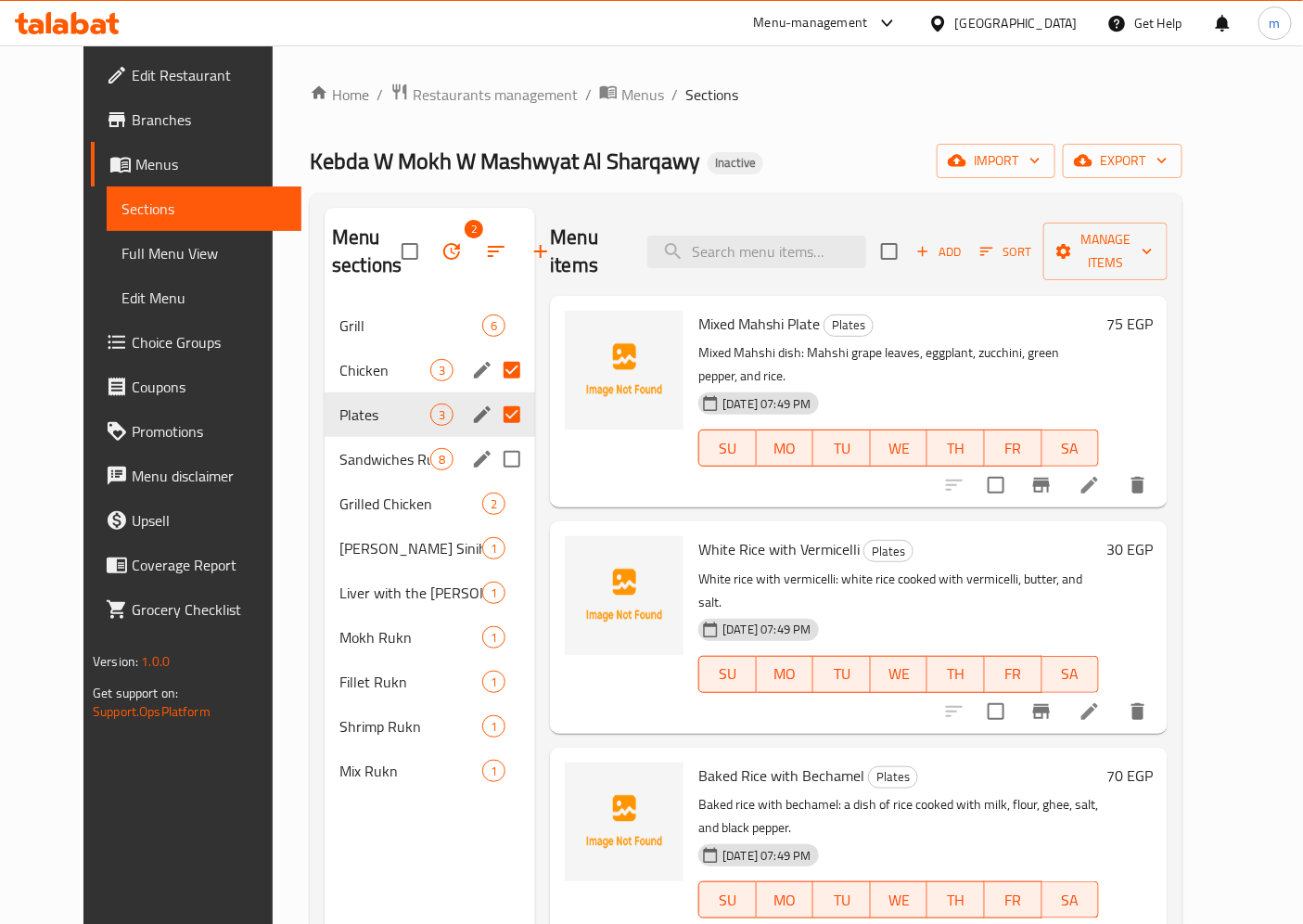
click at [492, 457] on input "Menu sections" at bounding box center [511, 459] width 39 height 39
checkbox input "true"
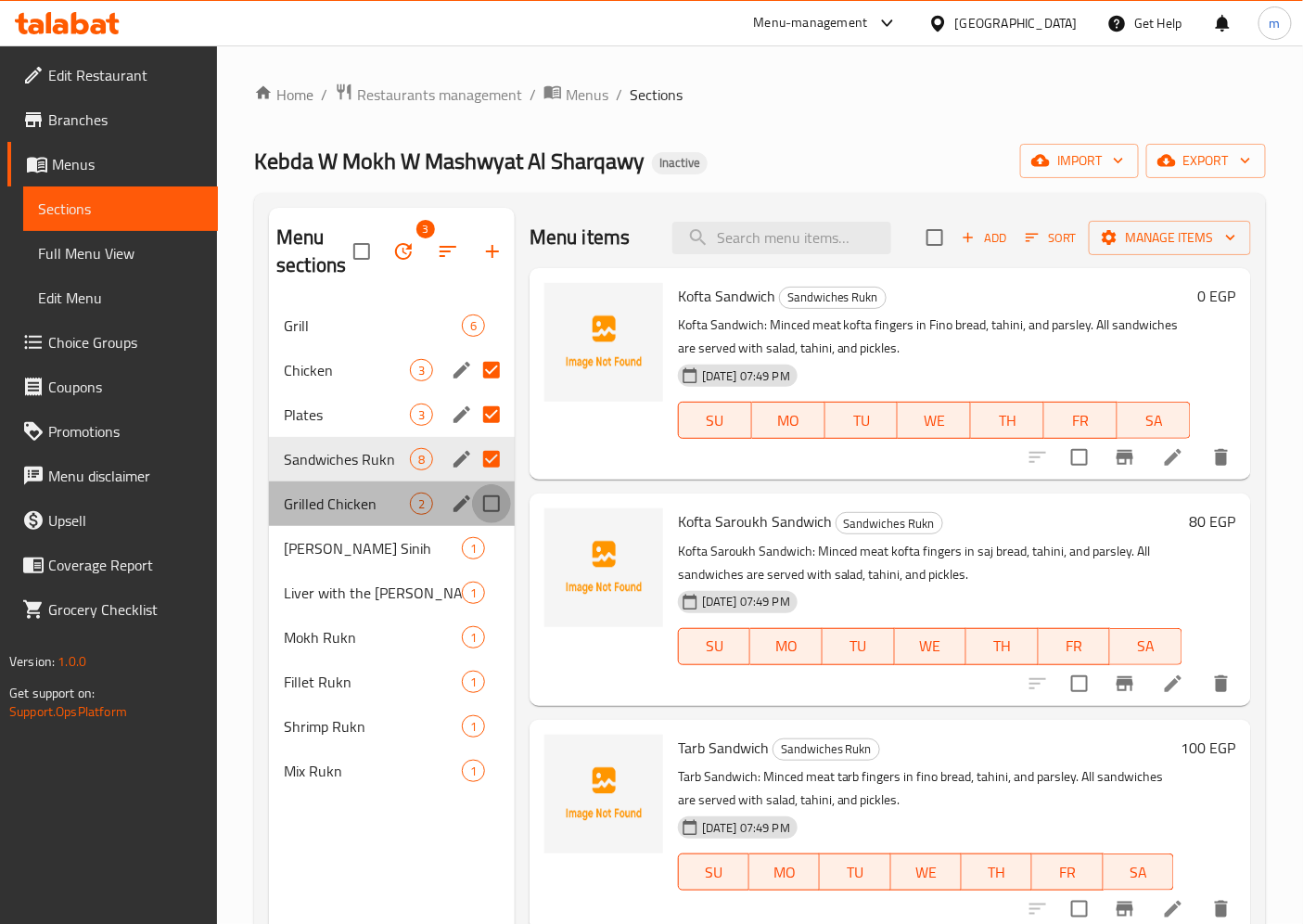
click at [492, 494] on input "Menu sections" at bounding box center [491, 503] width 39 height 39
checkbox input "true"
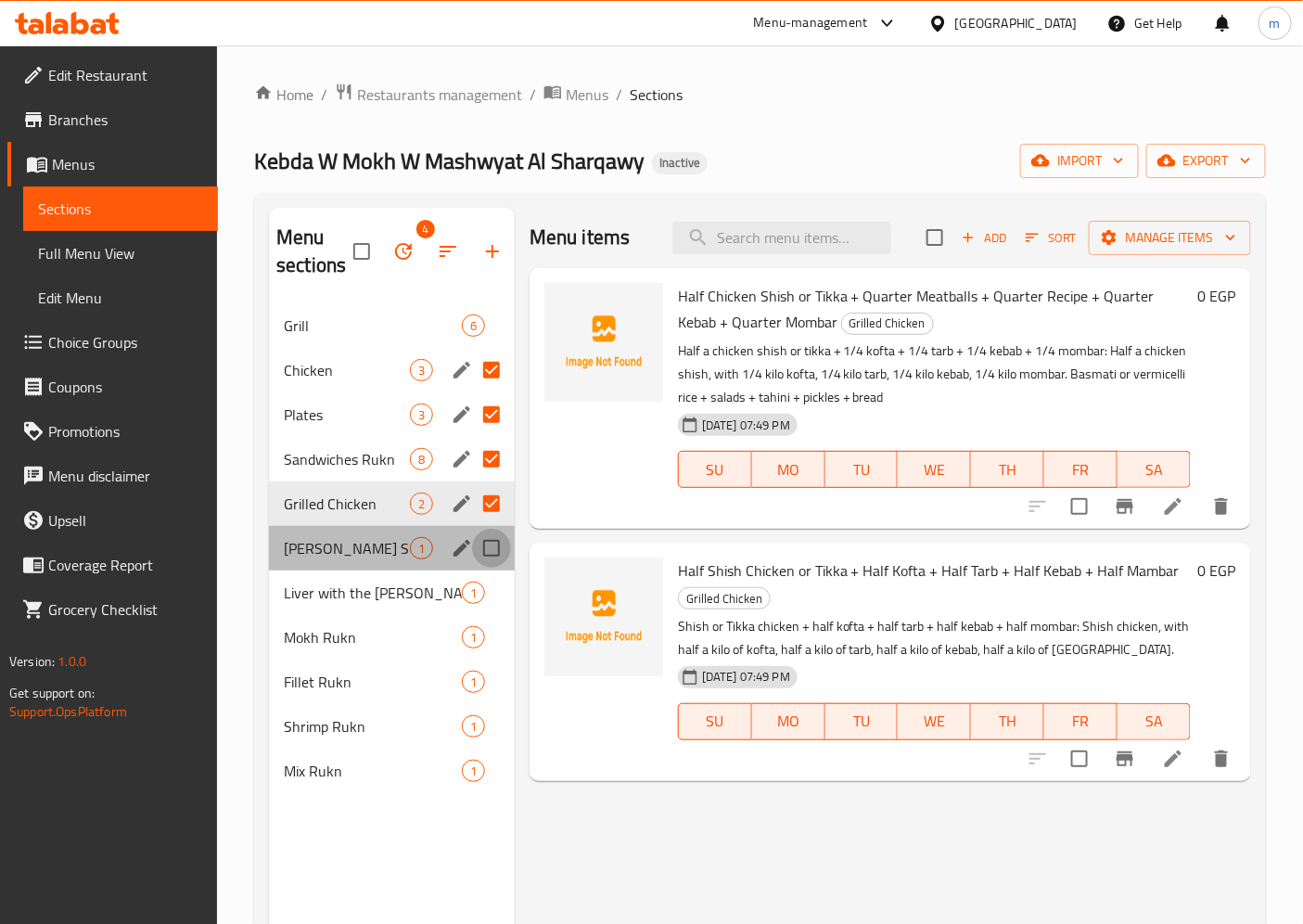
click at [493, 551] on input "Menu sections" at bounding box center [491, 547] width 39 height 39
checkbox input "true"
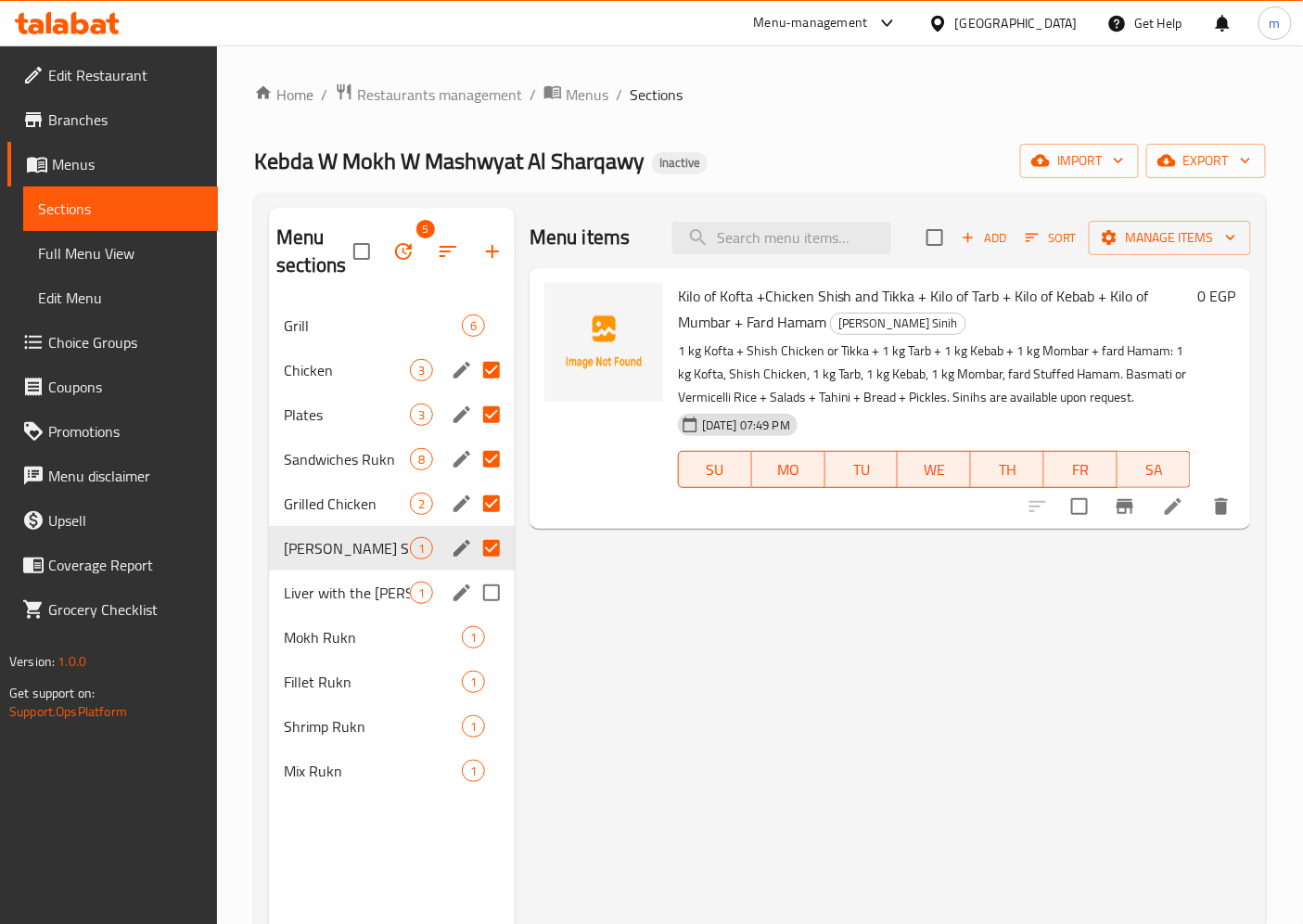
click at [493, 585] on input "Menu sections" at bounding box center [491, 592] width 39 height 39
checkbox input "true"
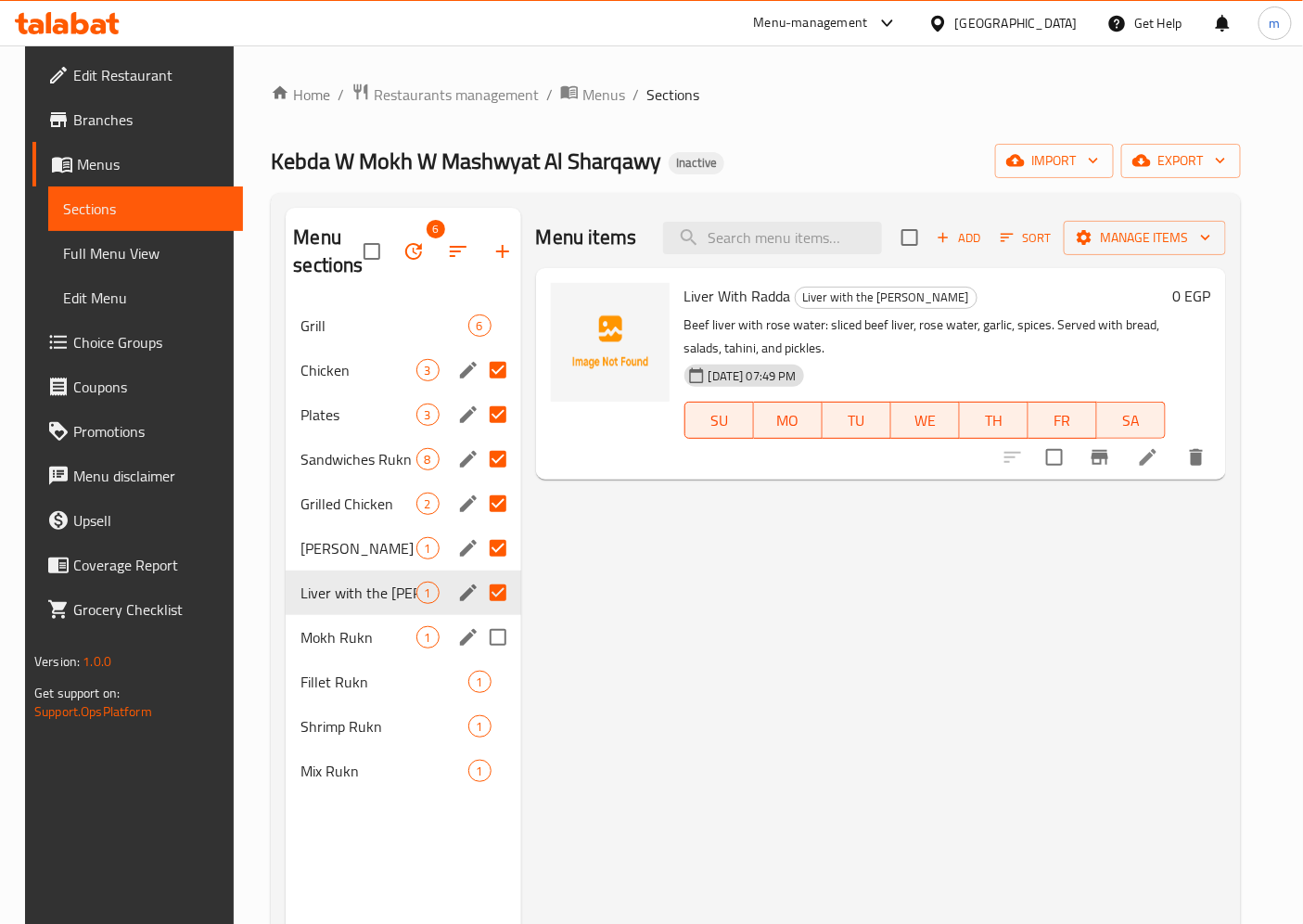
click at [487, 642] on input "Menu sections" at bounding box center [498, 637] width 39 height 39
checkbox input "true"
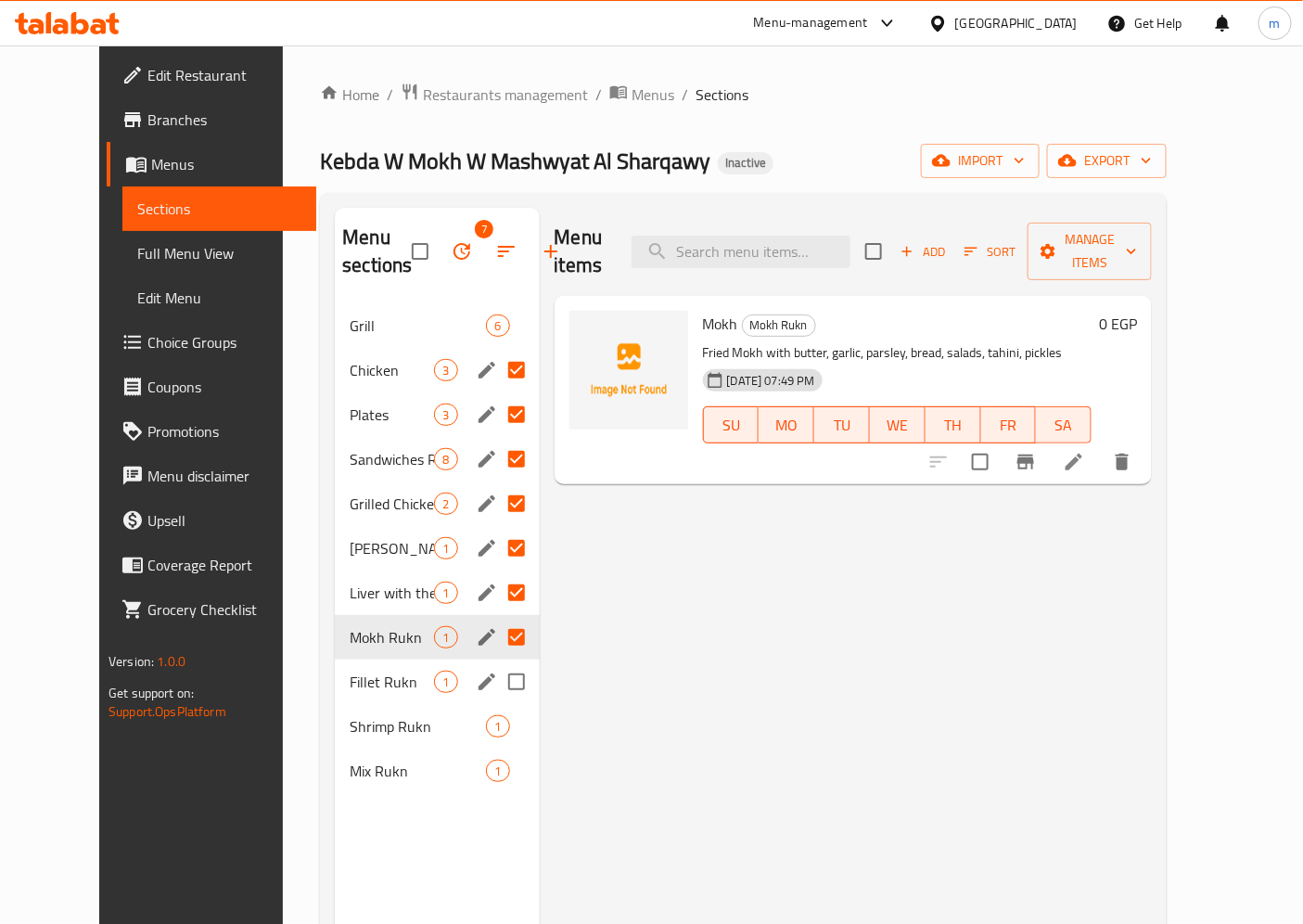
click at [497, 678] on input "Menu sections" at bounding box center [516, 681] width 39 height 39
checkbox input "true"
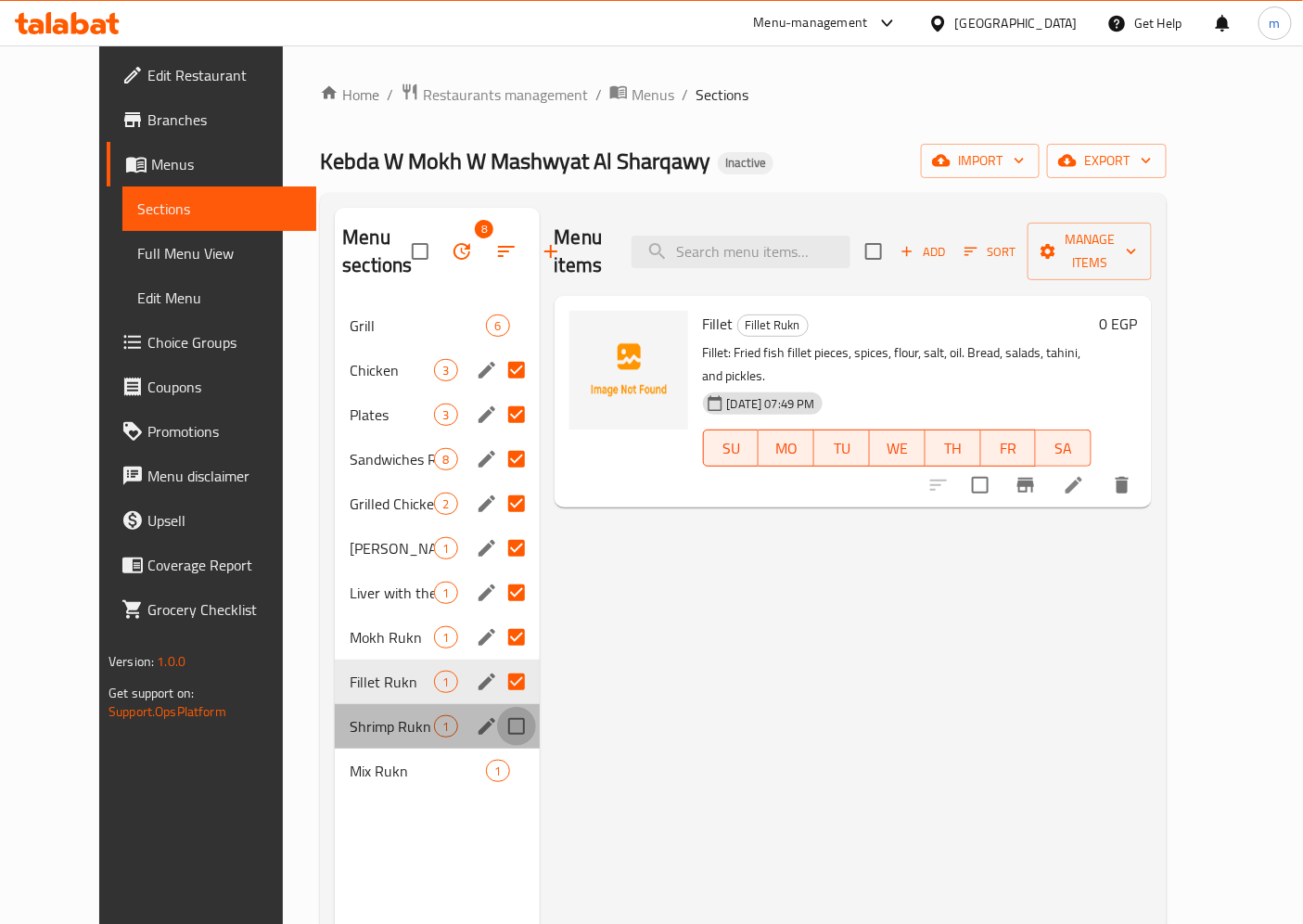
click at [497, 718] on input "Menu sections" at bounding box center [516, 726] width 39 height 39
checkbox input "true"
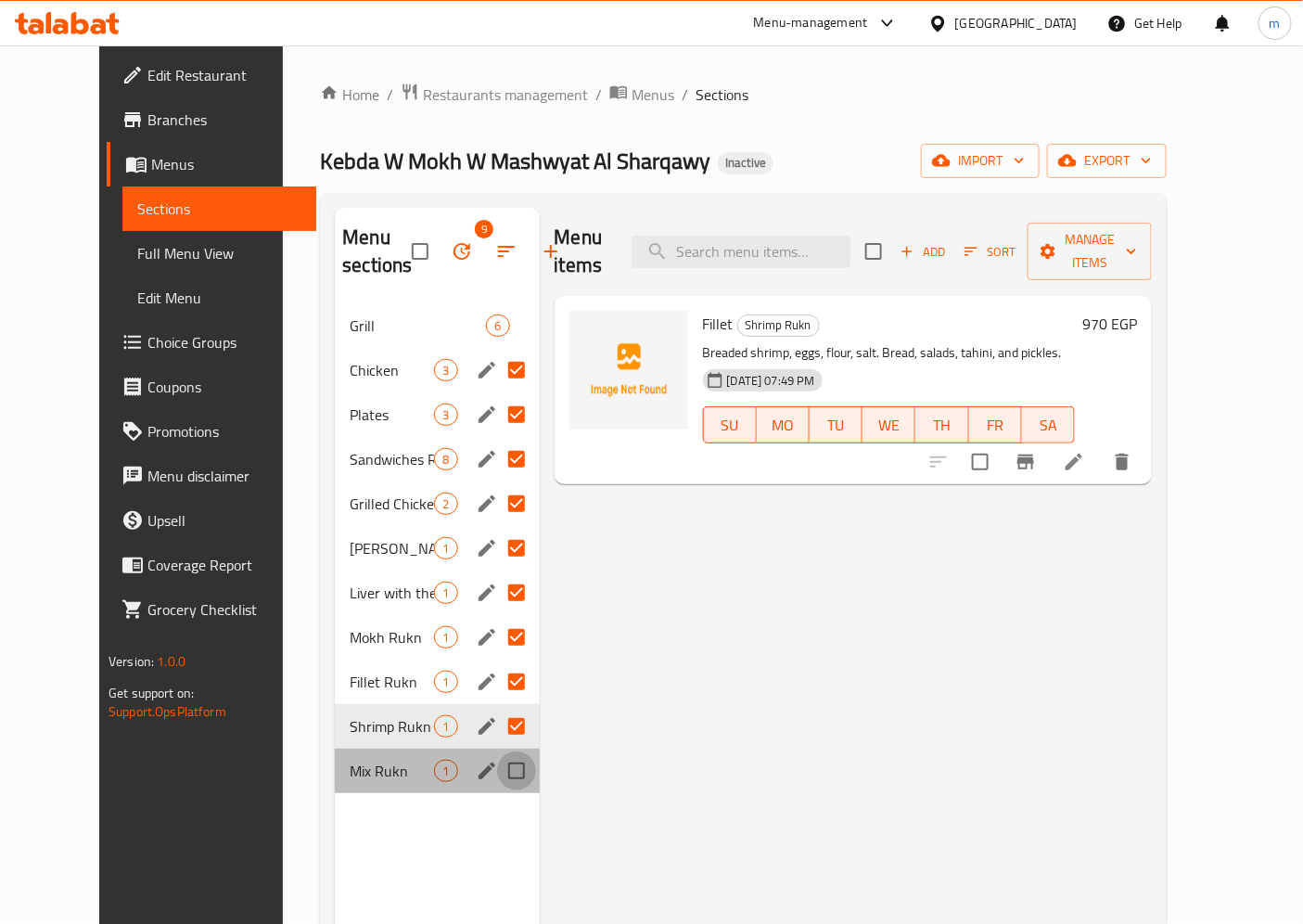
click at [497, 766] on input "Menu sections" at bounding box center [516, 770] width 39 height 39
checkbox input "true"
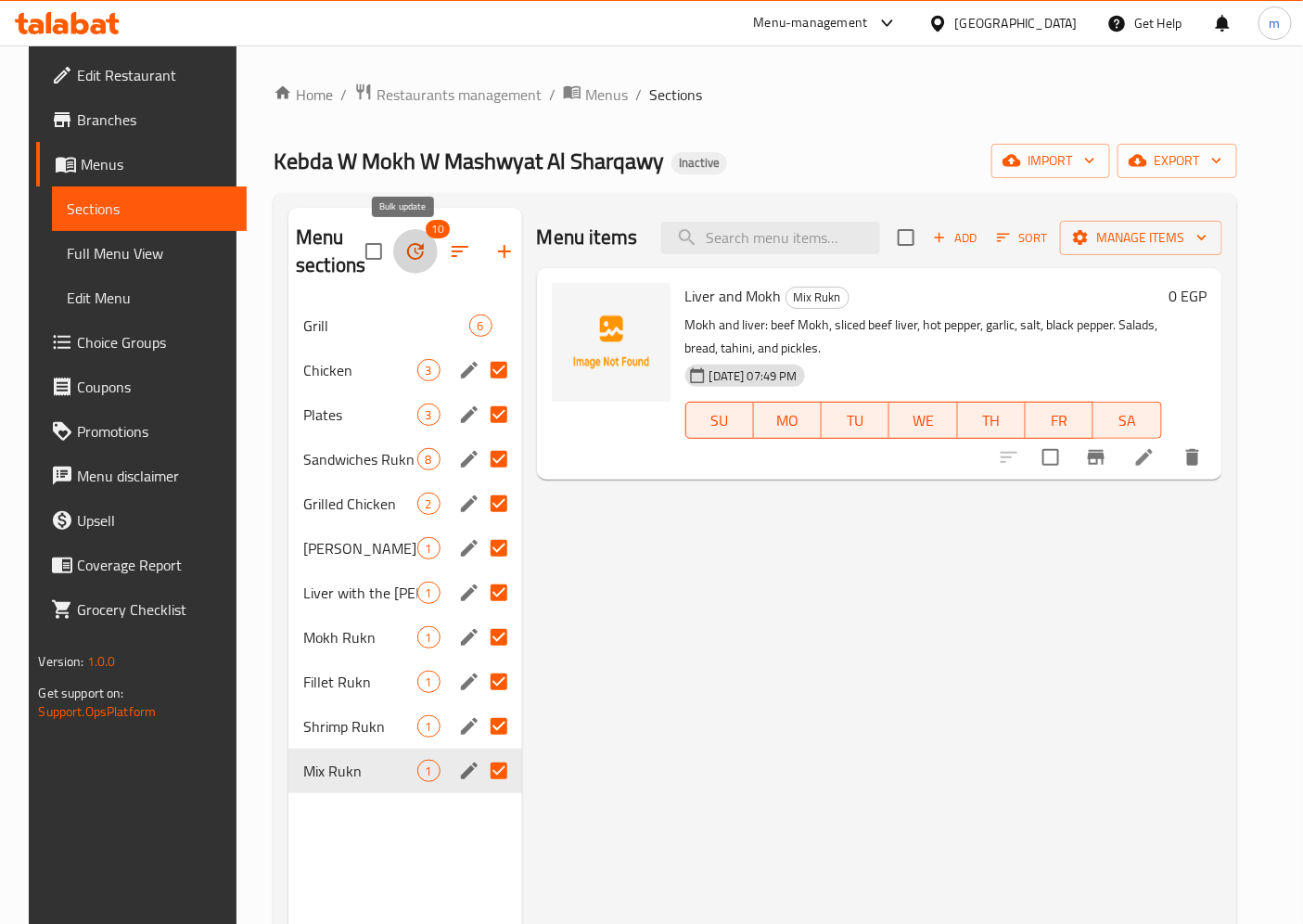
click at [410, 250] on icon "button" at bounding box center [415, 250] width 22 height 22
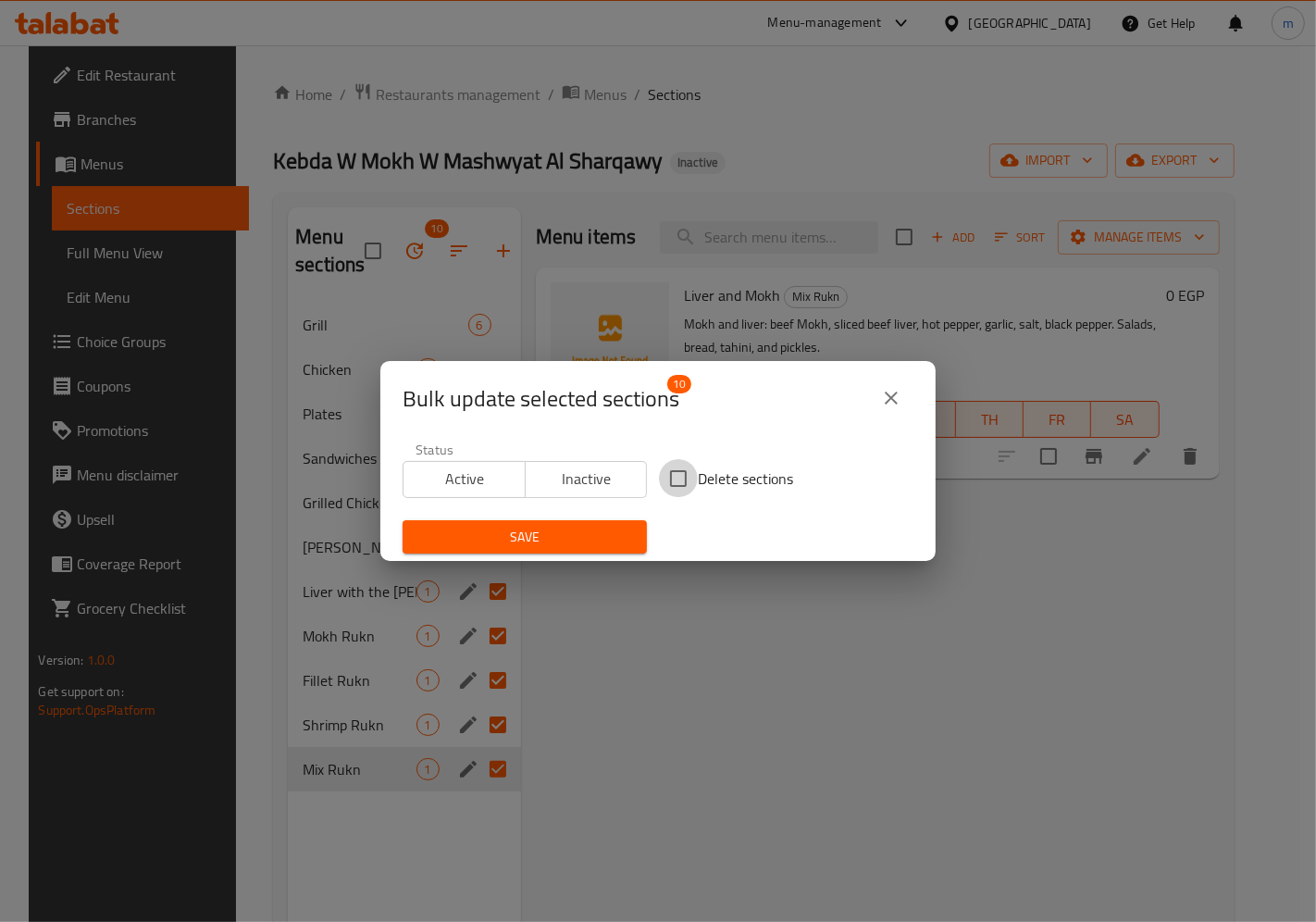
click at [670, 478] on input "Delete sections" at bounding box center [678, 478] width 39 height 39
checkbox input "true"
click at [559, 542] on span "Save" at bounding box center [524, 537] width 215 height 23
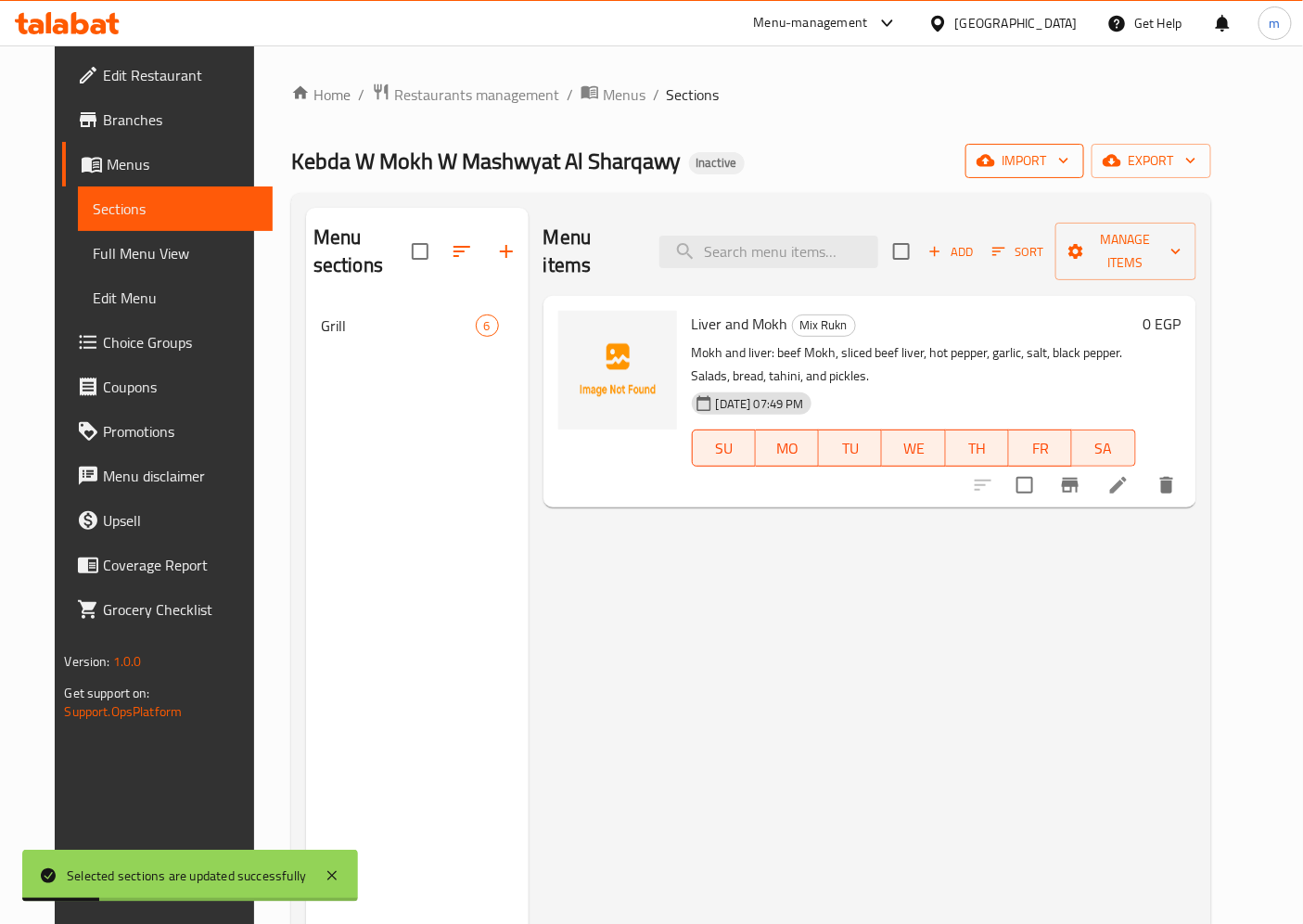
click at [1070, 154] on span "import" at bounding box center [1025, 161] width 89 height 23
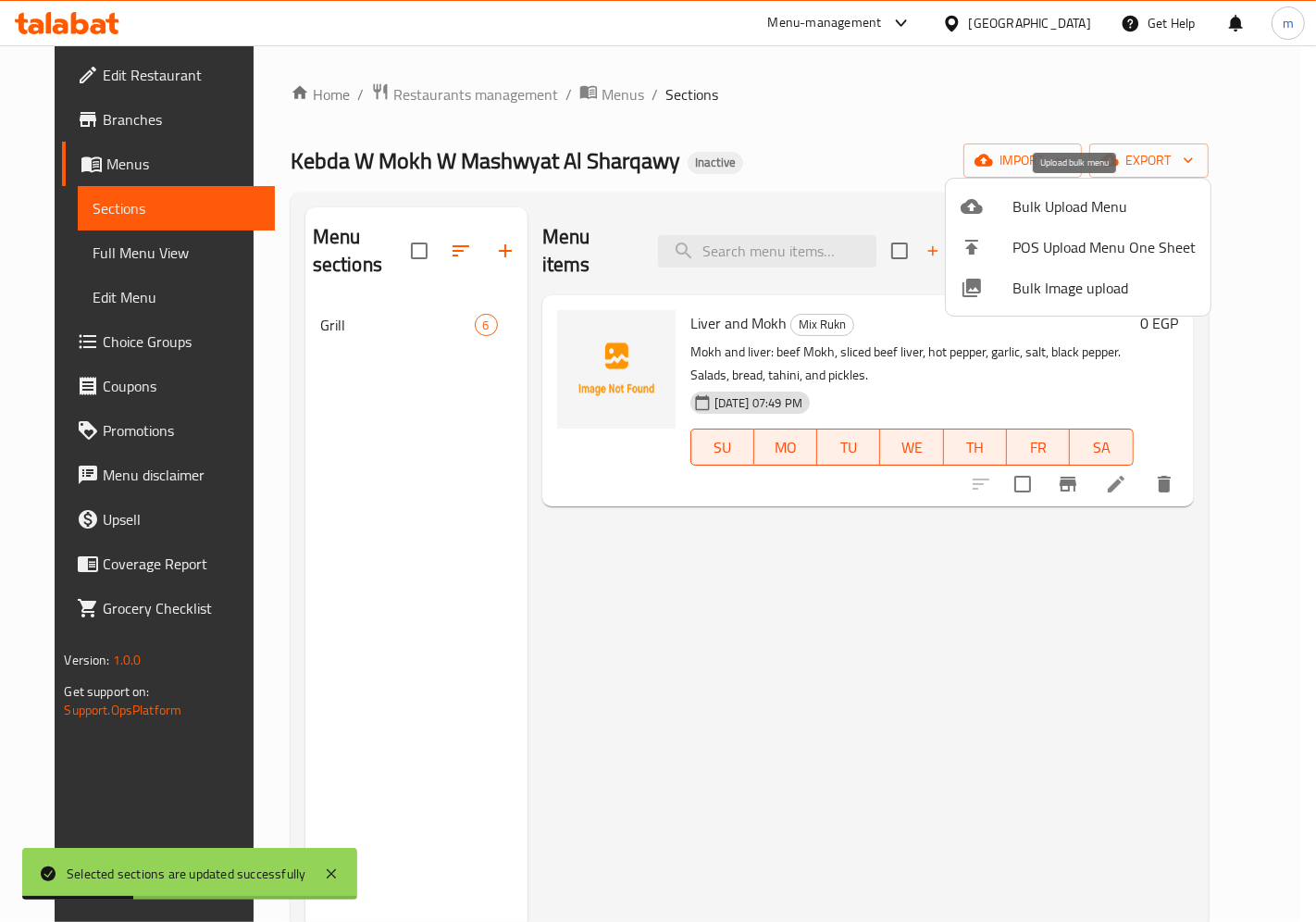
click at [1039, 198] on span "Bulk Upload Menu" at bounding box center [1103, 206] width 183 height 22
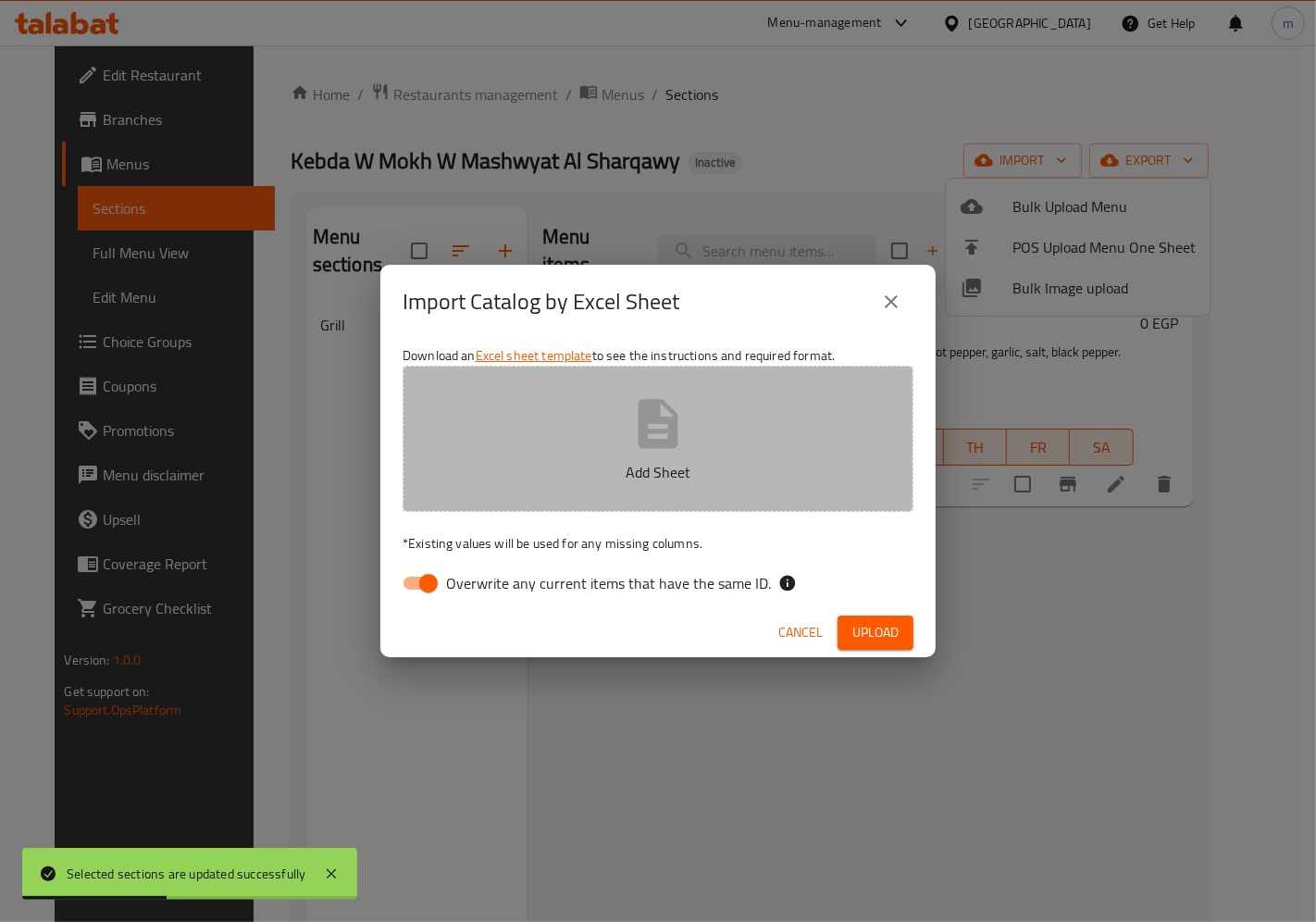
click at [648, 437] on icon "button" at bounding box center [658, 423] width 40 height 49
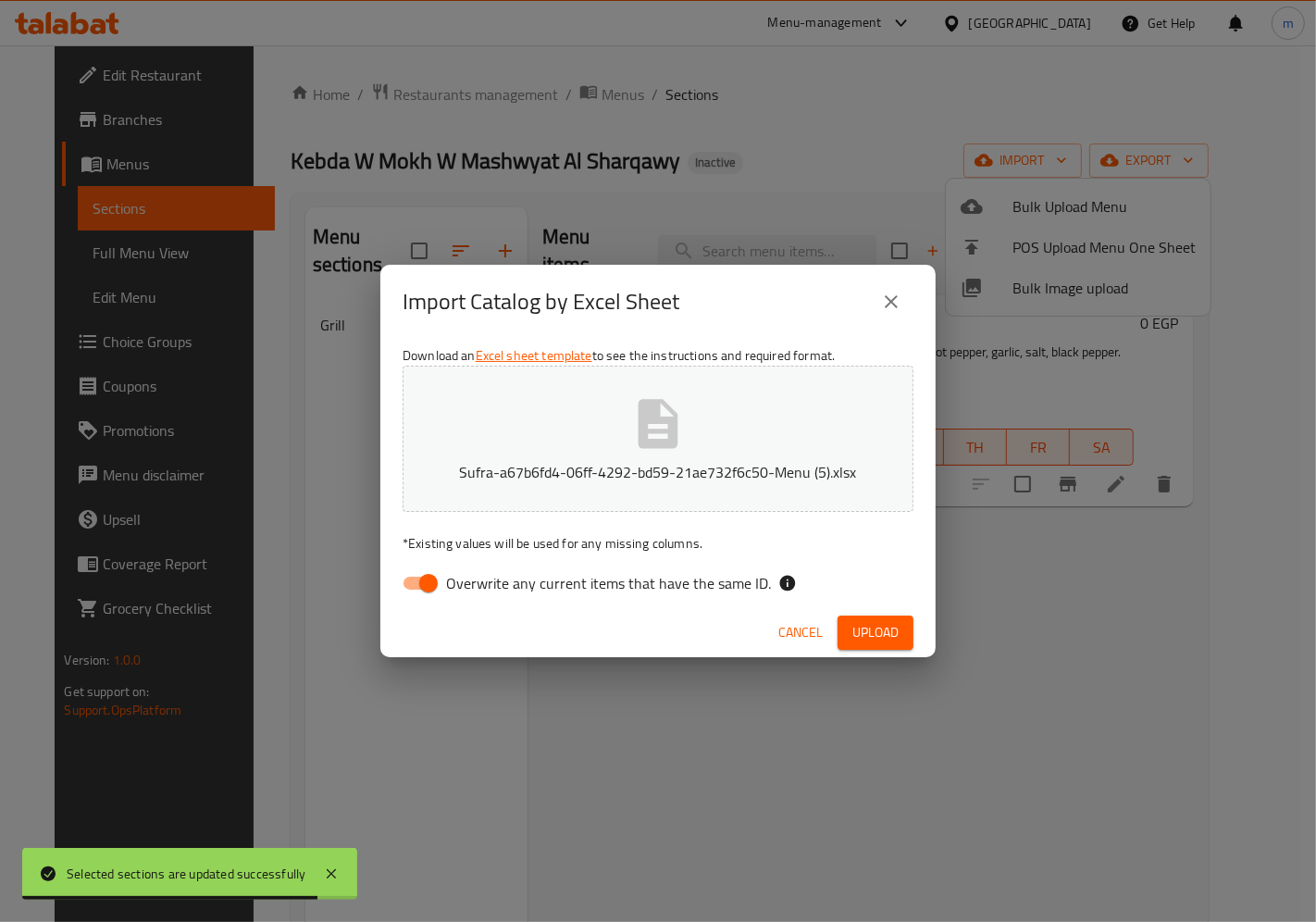
click at [431, 579] on input "Overwrite any current items that have the same ID." at bounding box center [428, 582] width 105 height 35
checkbox input "false"
click at [856, 621] on span "Upload" at bounding box center [874, 632] width 47 height 23
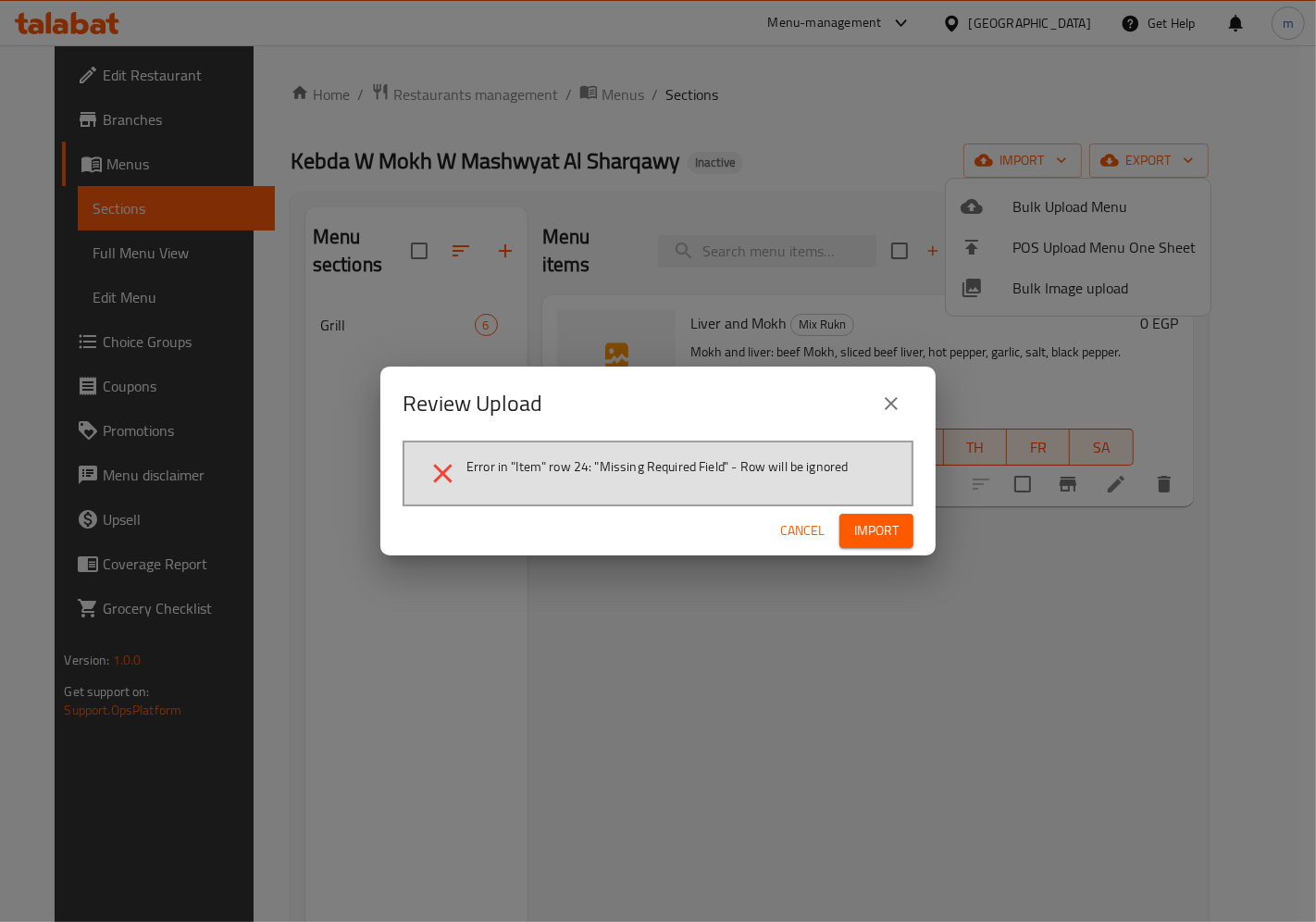
click at [862, 530] on span "Import" at bounding box center [875, 531] width 45 height 23
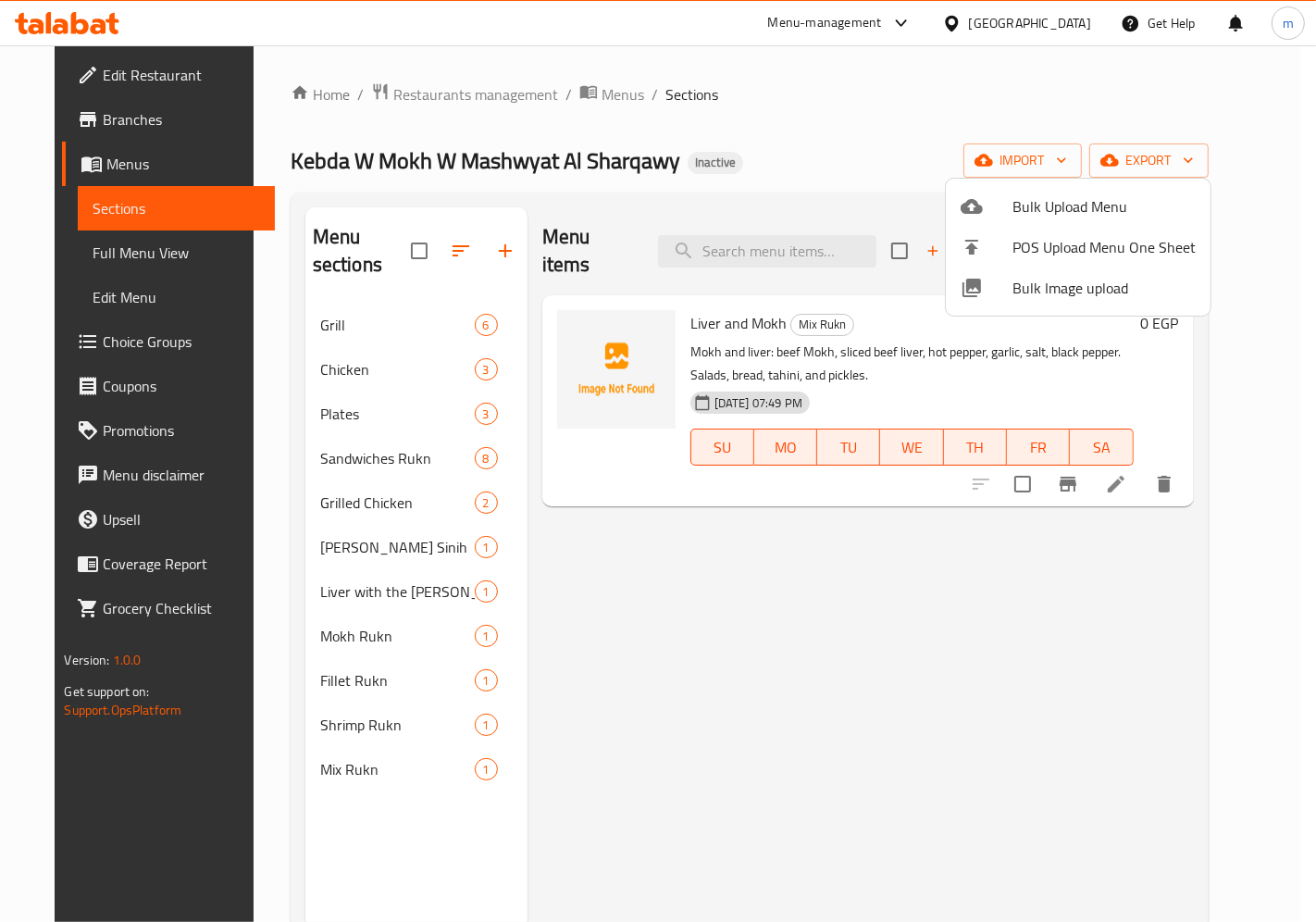
click at [85, 246] on div at bounding box center [658, 461] width 1316 height 922
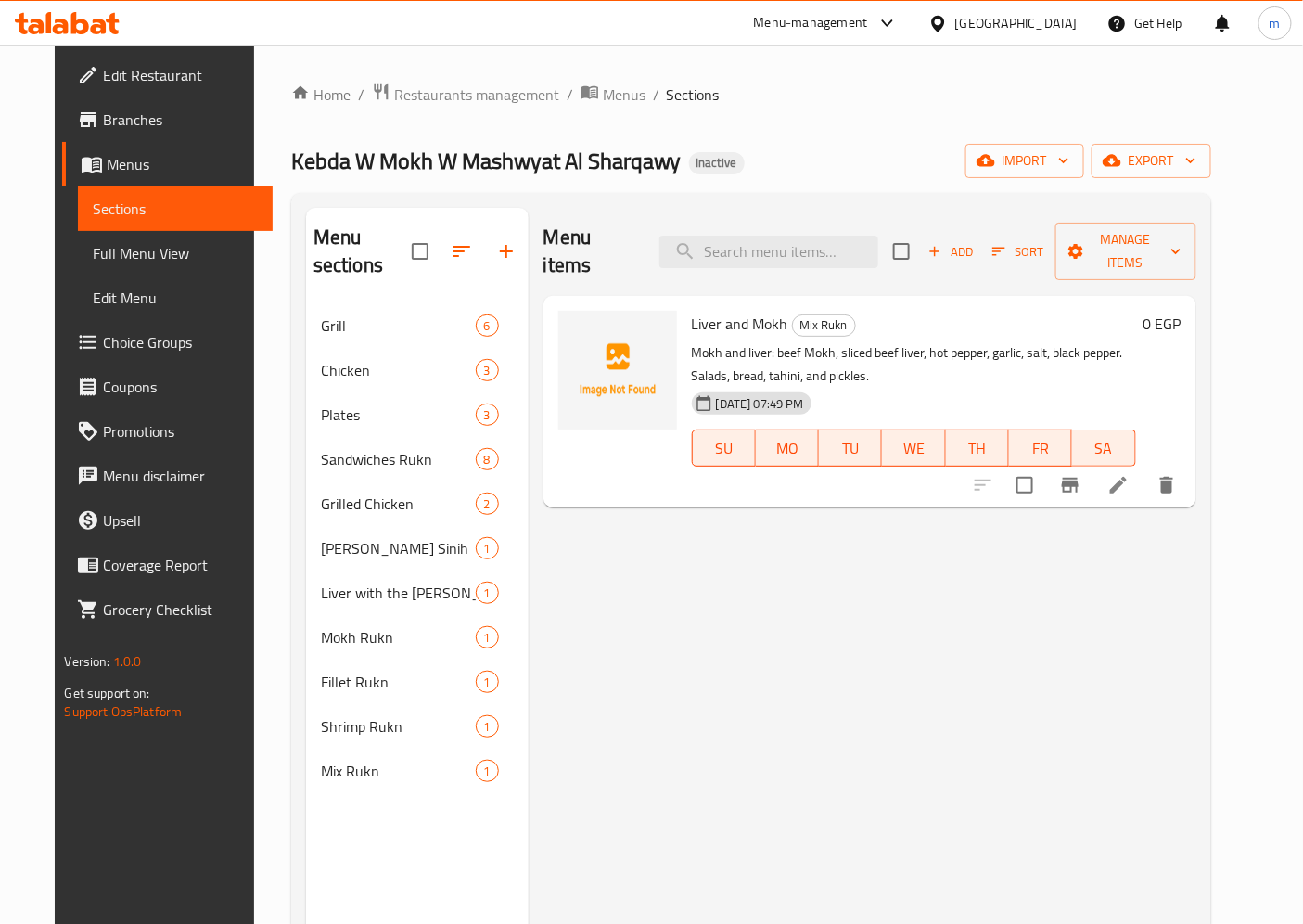
click at [92, 246] on span "Full Menu View" at bounding box center [174, 252] width 165 height 22
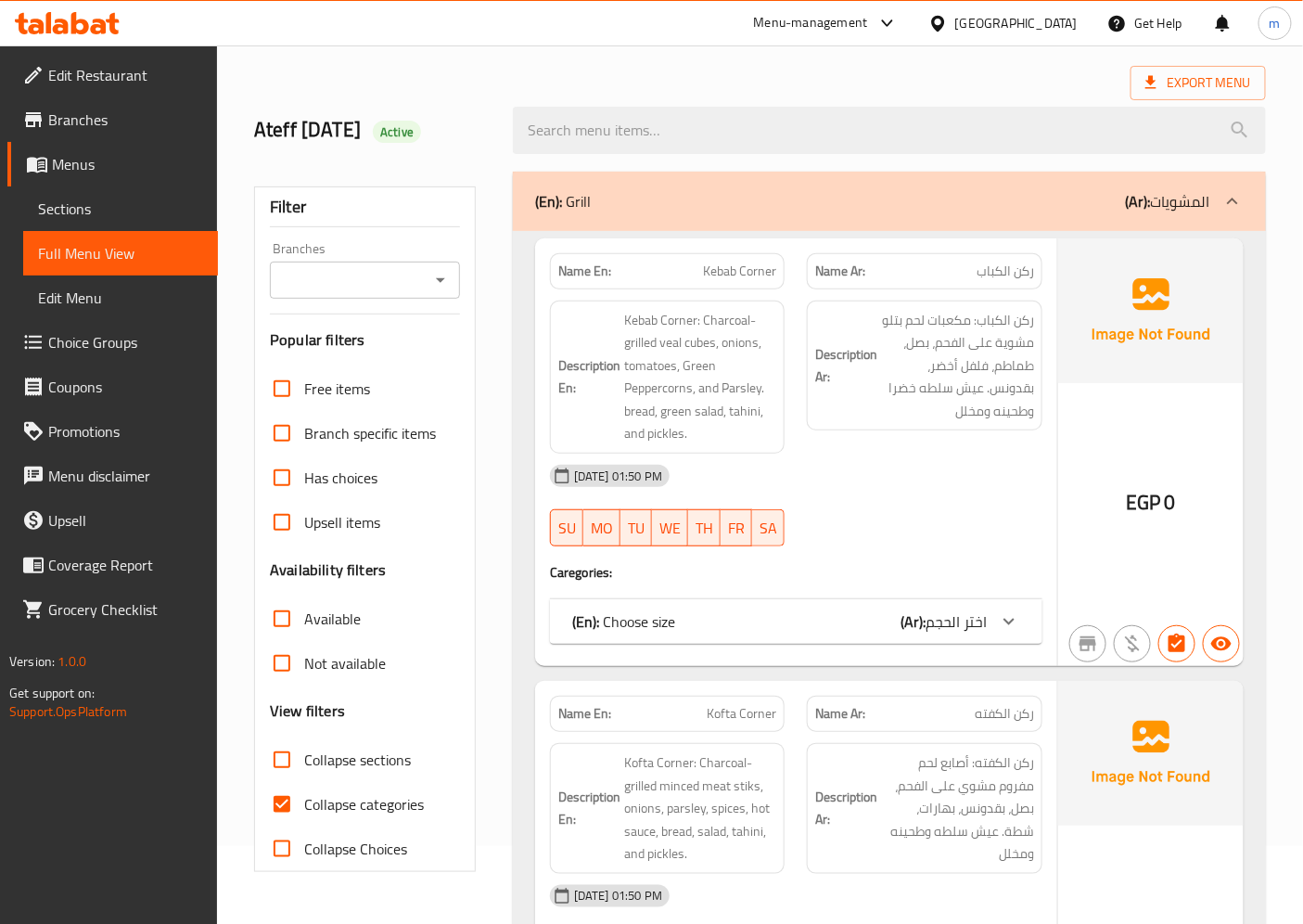
scroll to position [206, 0]
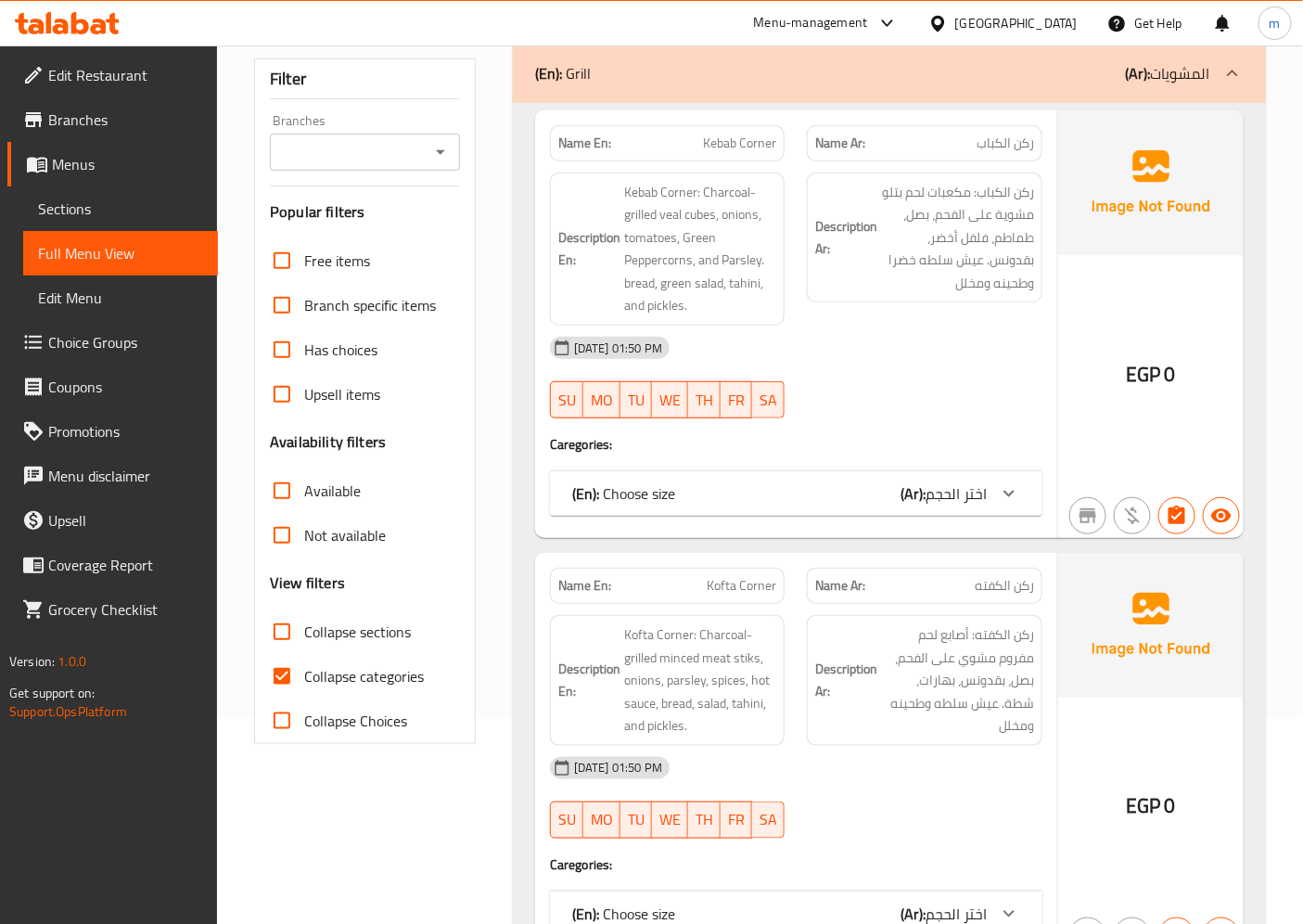
click at [320, 670] on span "Collapse categories" at bounding box center [365, 676] width 120 height 22
click at [305, 670] on input "Collapse categories" at bounding box center [282, 676] width 45 height 45
checkbox input "false"
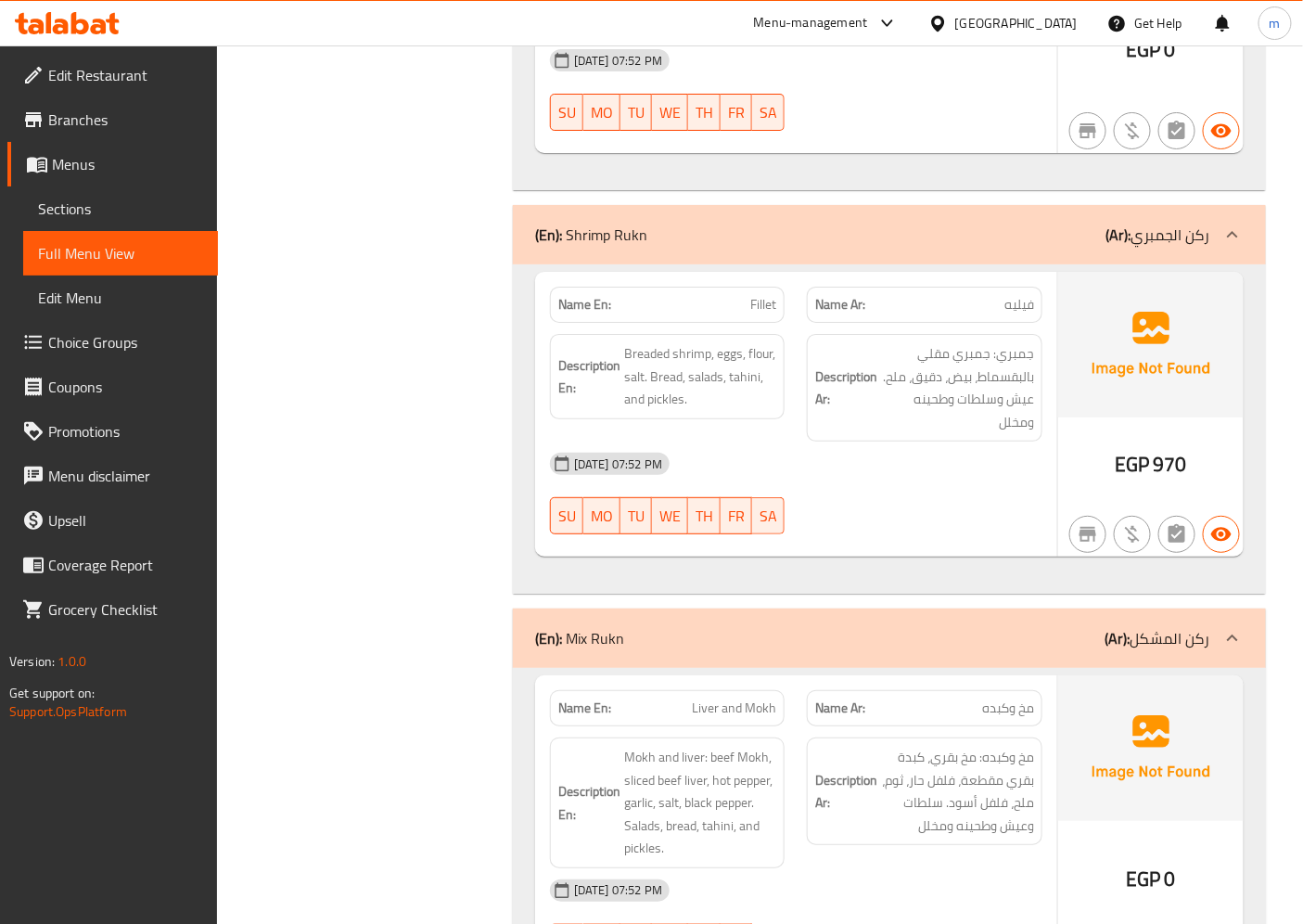
scroll to position [11706, 0]
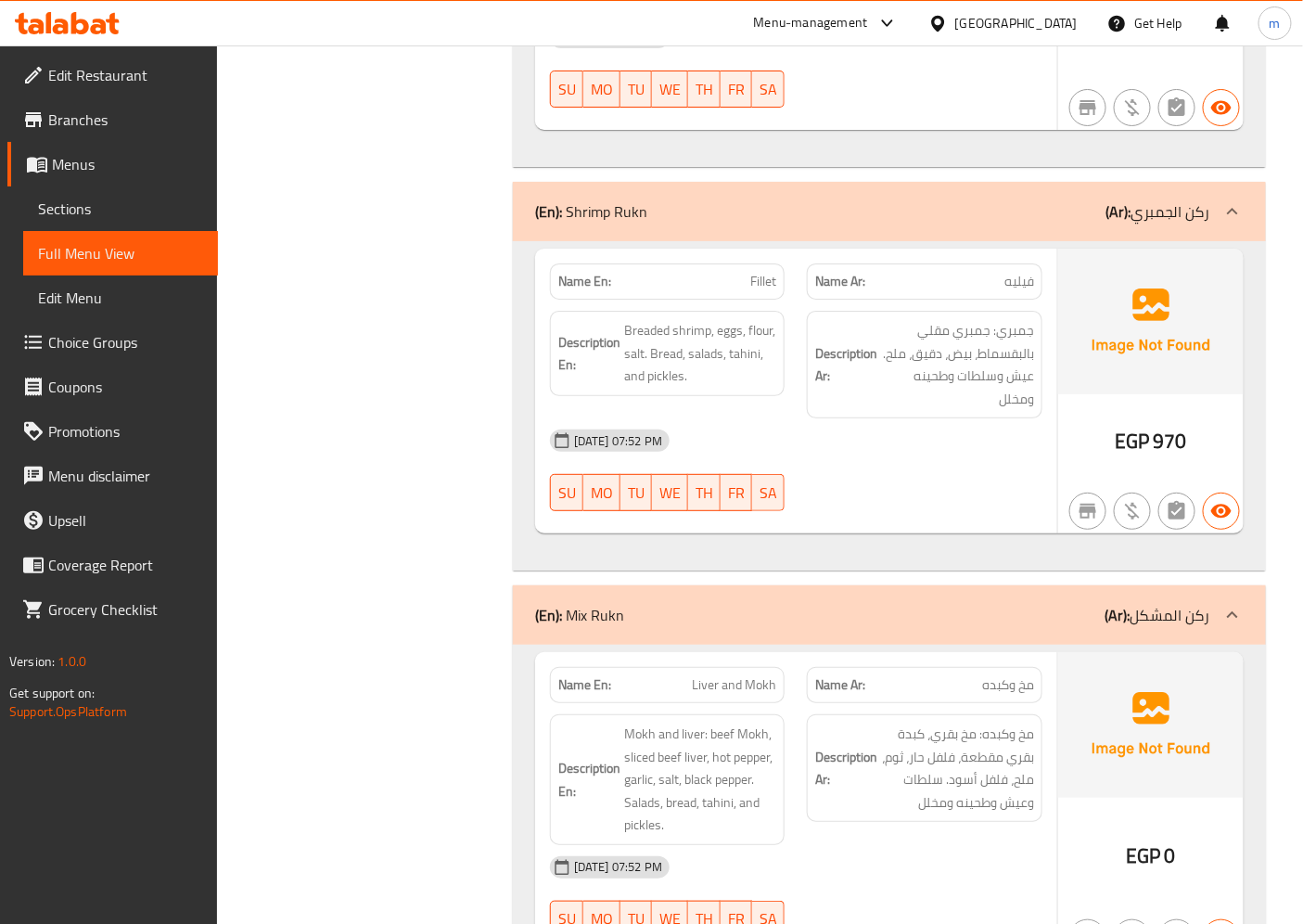
click at [82, 337] on span "Choice Groups" at bounding box center [126, 342] width 155 height 22
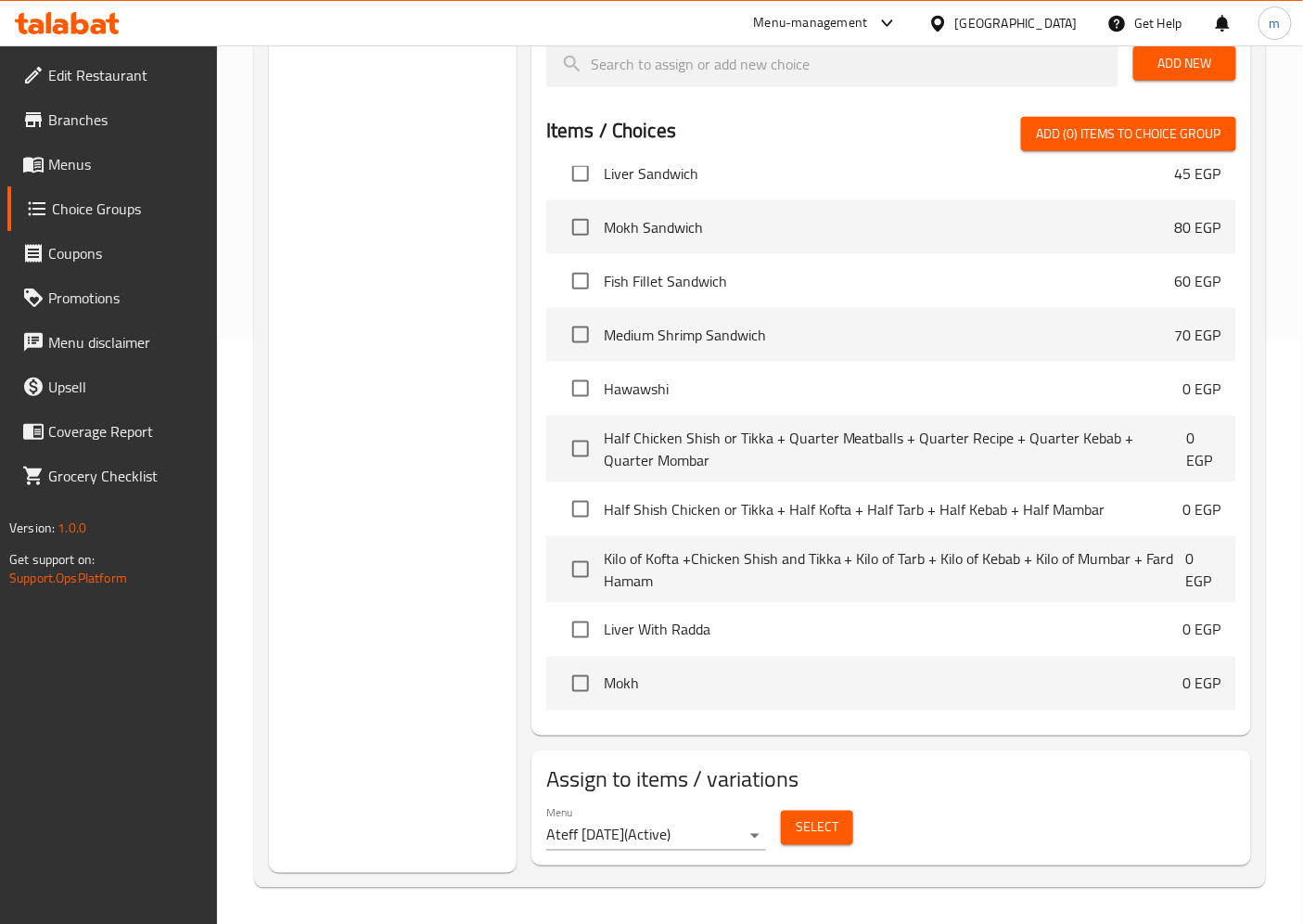
scroll to position [1743, 0]
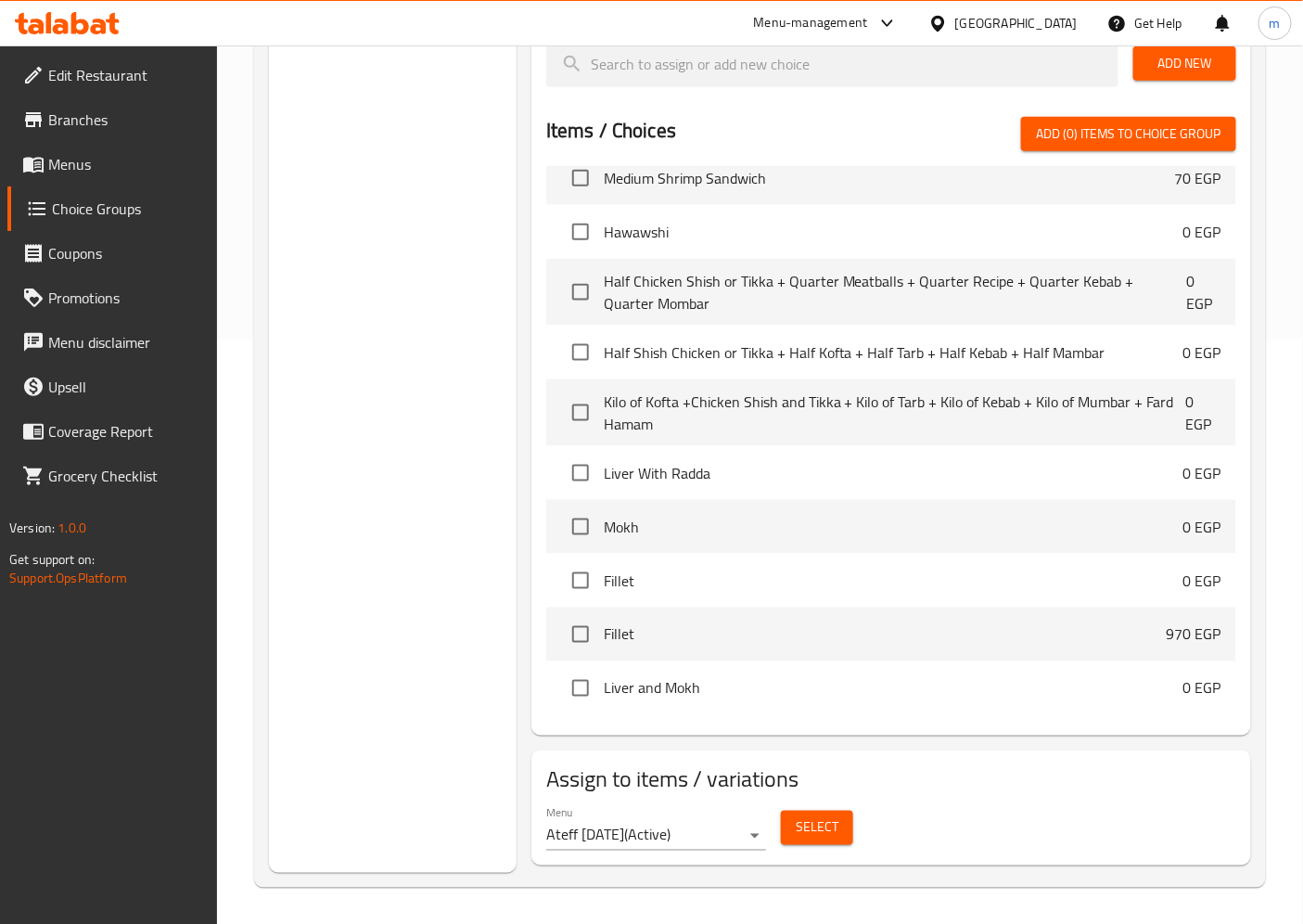
click at [51, 168] on span "Menus" at bounding box center [126, 164] width 155 height 22
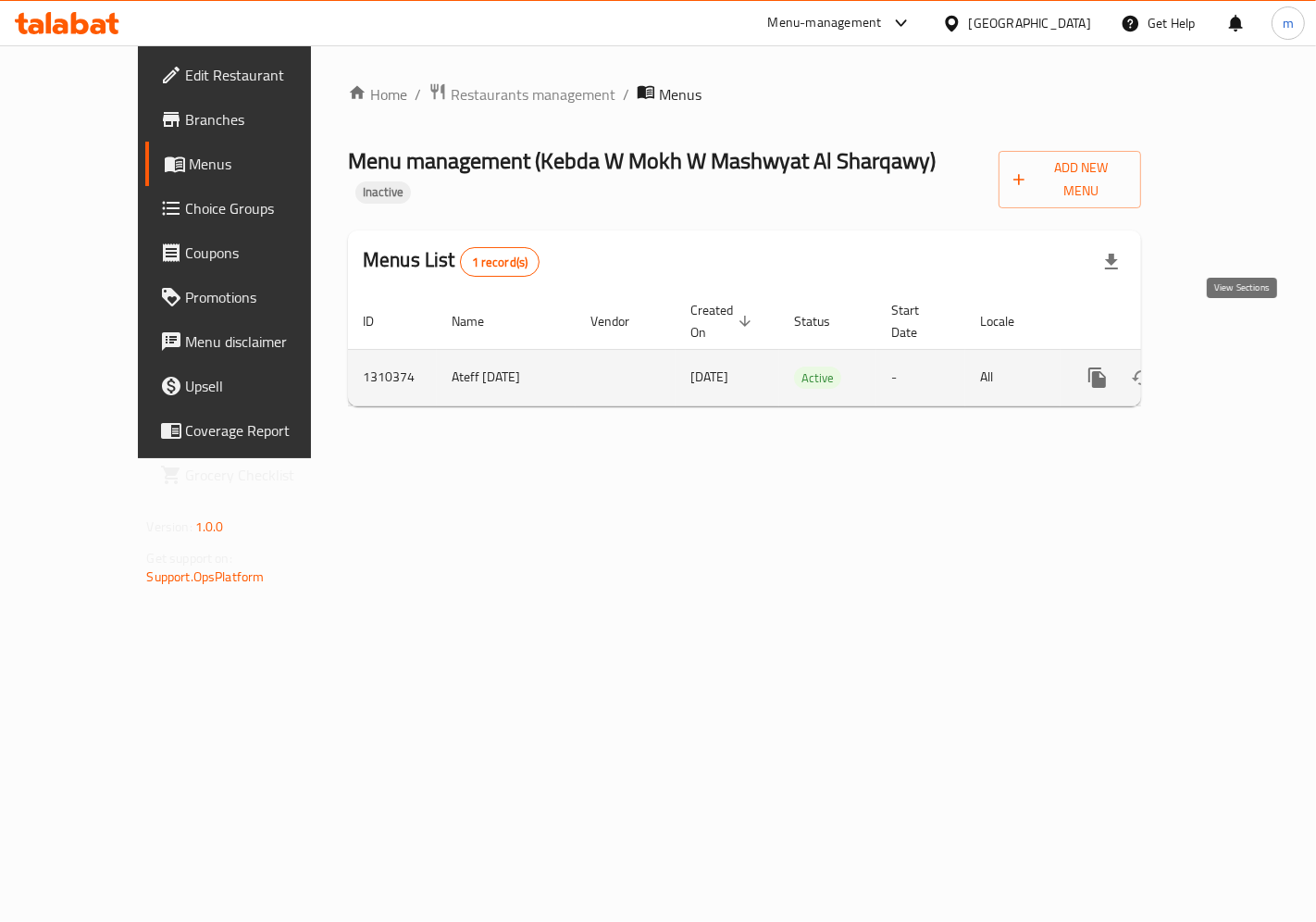
click at [1242, 367] on icon "enhanced table" at bounding box center [1230, 377] width 22 height 22
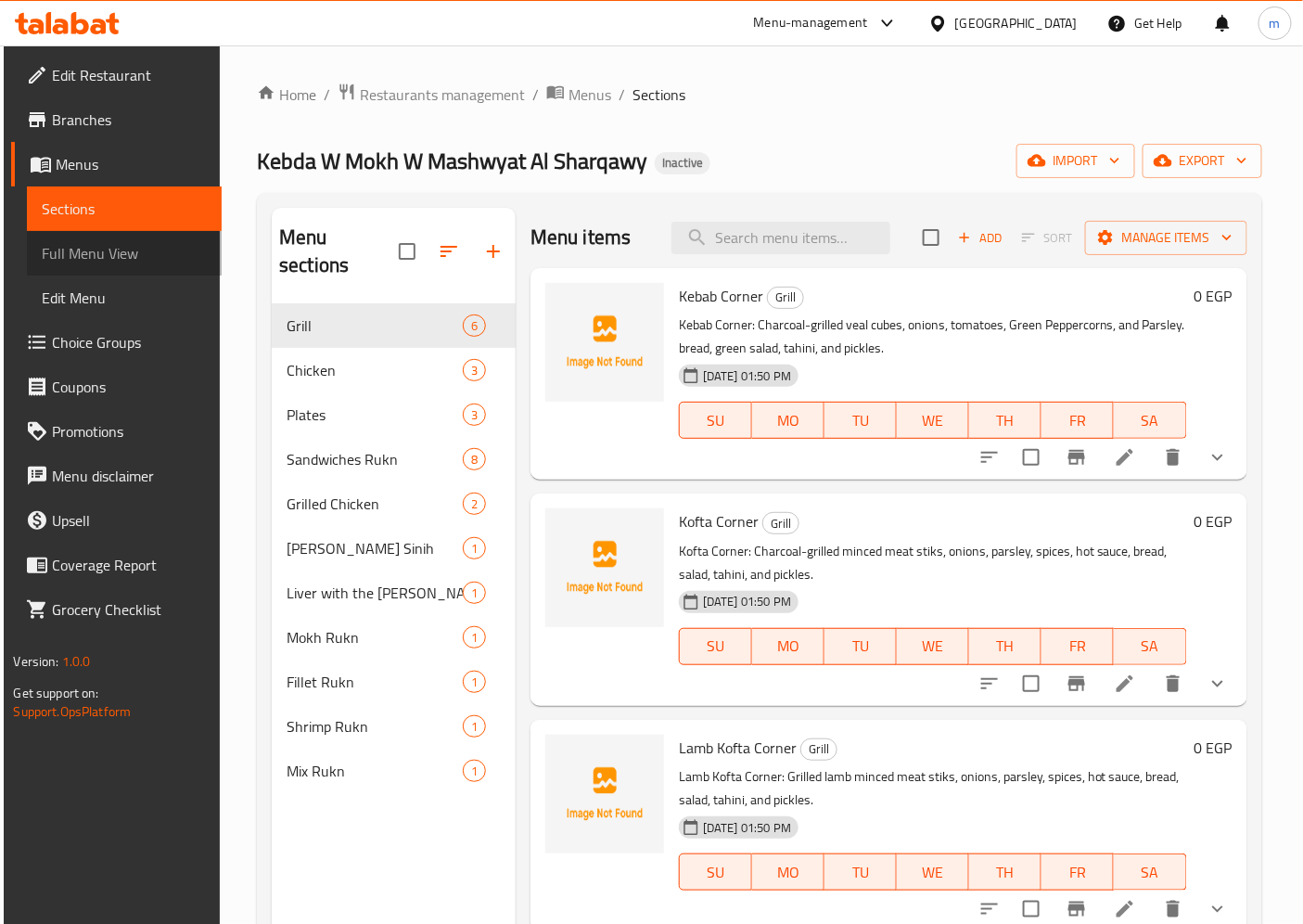
click at [118, 254] on span "Full Menu View" at bounding box center [124, 252] width 165 height 22
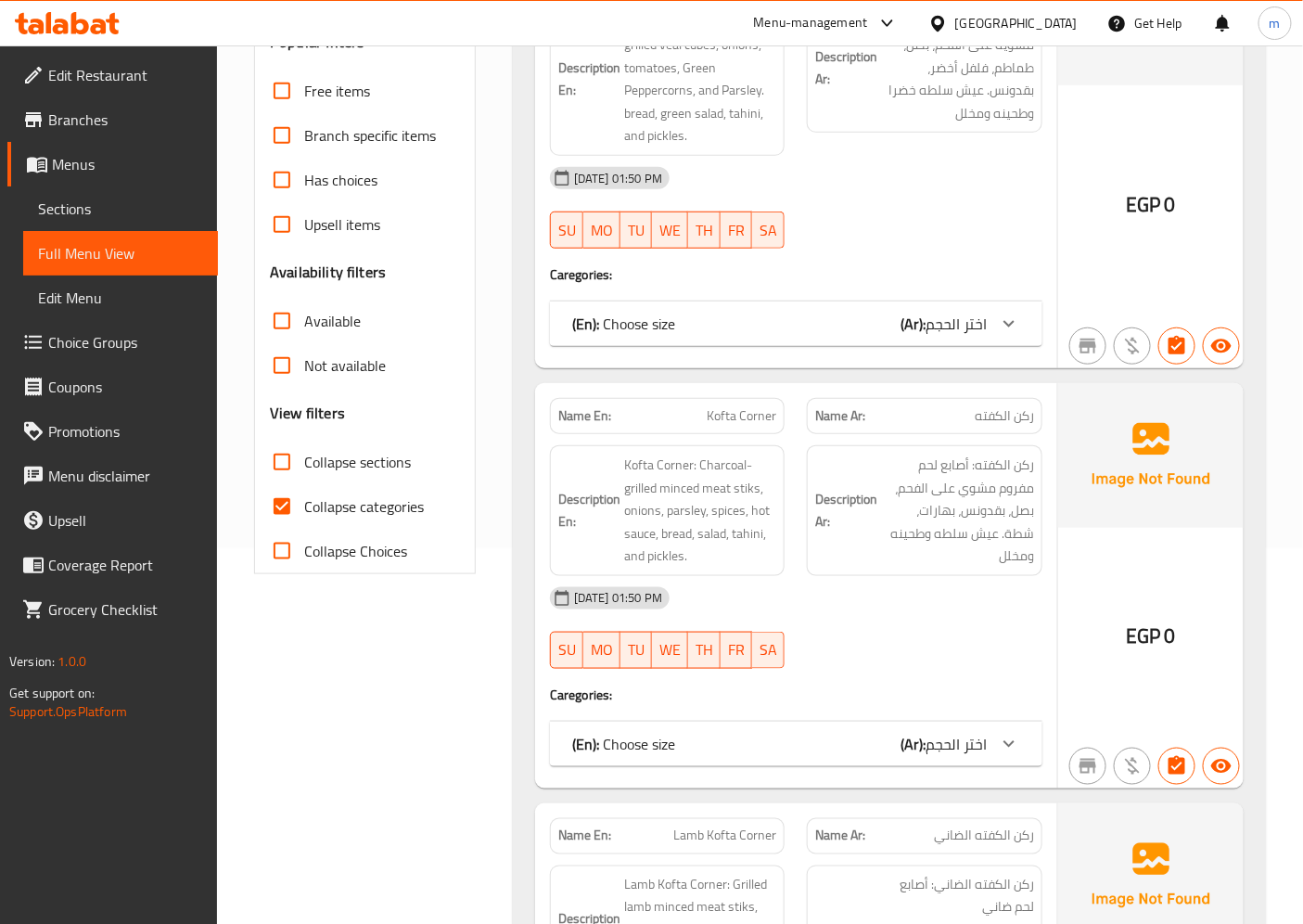
scroll to position [412, 0]
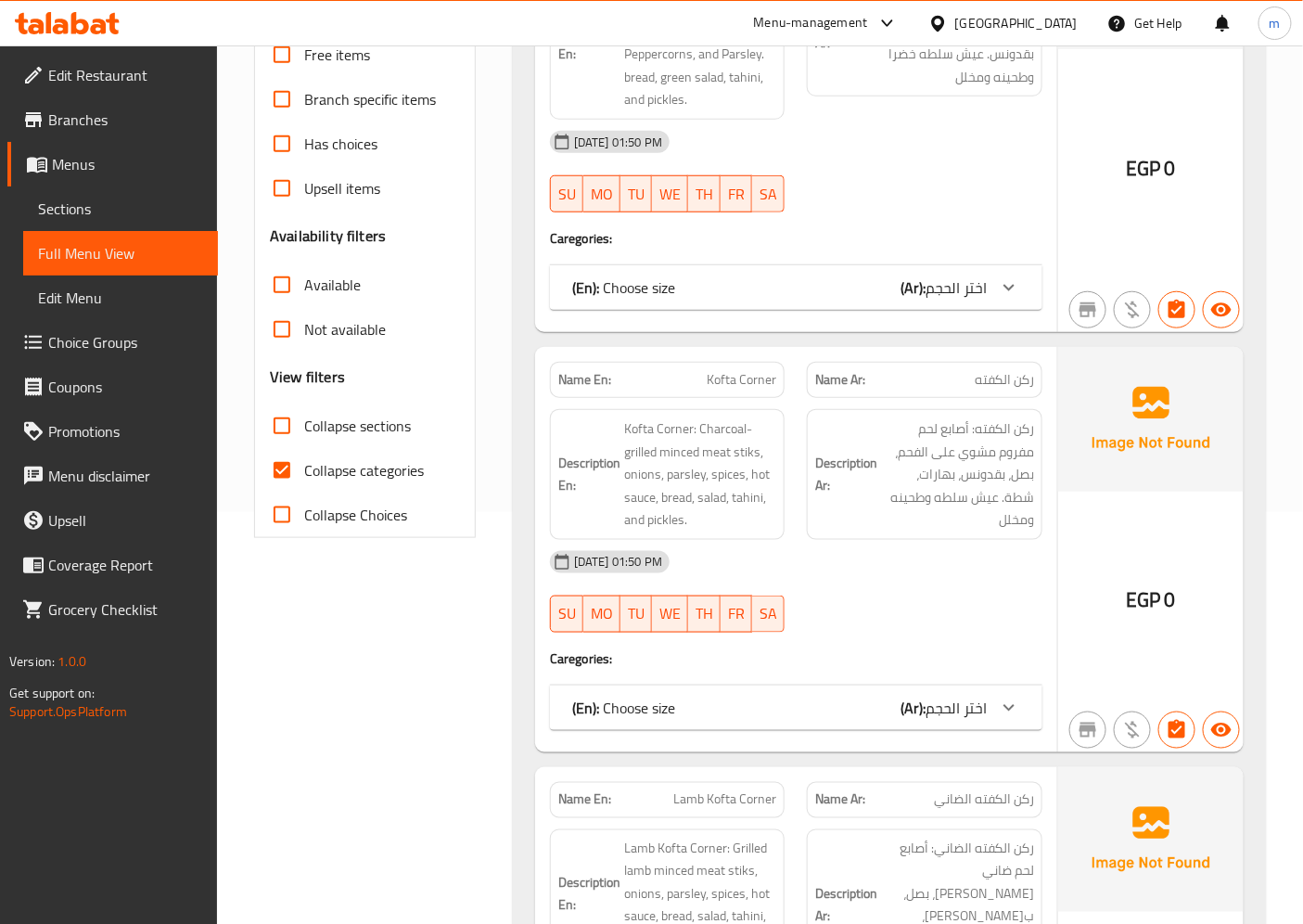
click at [329, 477] on span "Collapse categories" at bounding box center [365, 469] width 120 height 22
click at [305, 477] on input "Collapse categories" at bounding box center [282, 470] width 45 height 45
checkbox input "false"
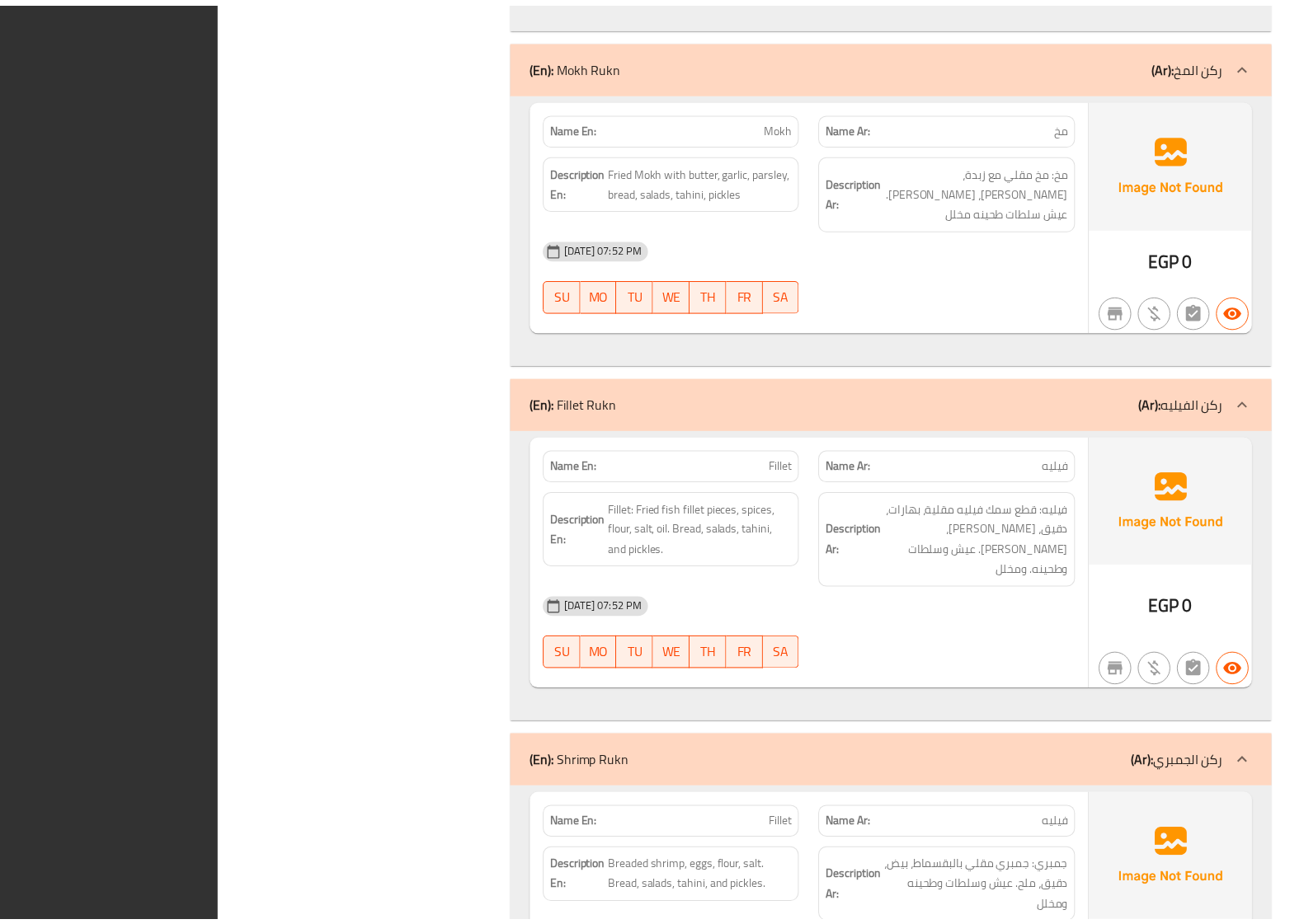
scroll to position [9534, 0]
